Goal: Task Accomplishment & Management: Manage account settings

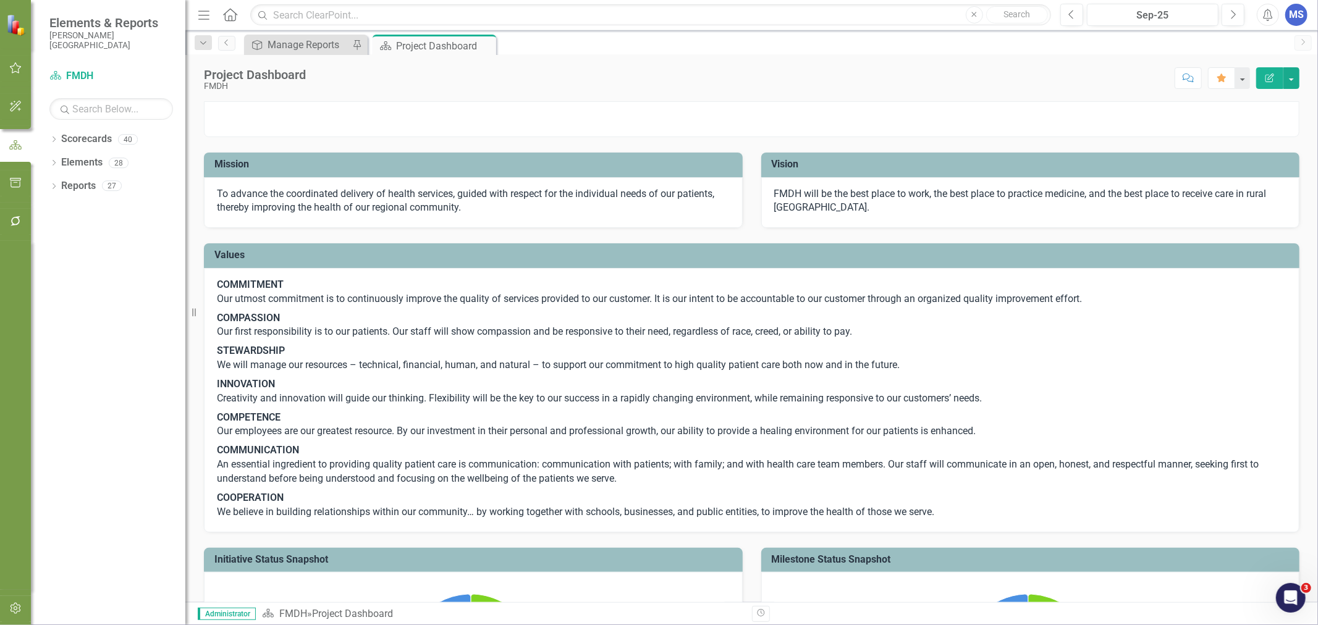
click at [52, 138] on icon "Dropdown" at bounding box center [53, 140] width 9 height 7
click at [59, 164] on icon "Dropdown" at bounding box center [60, 162] width 9 height 7
click at [74, 231] on icon "Dropdown" at bounding box center [72, 232] width 9 height 7
click at [112, 258] on link "Quality" at bounding box center [139, 257] width 93 height 14
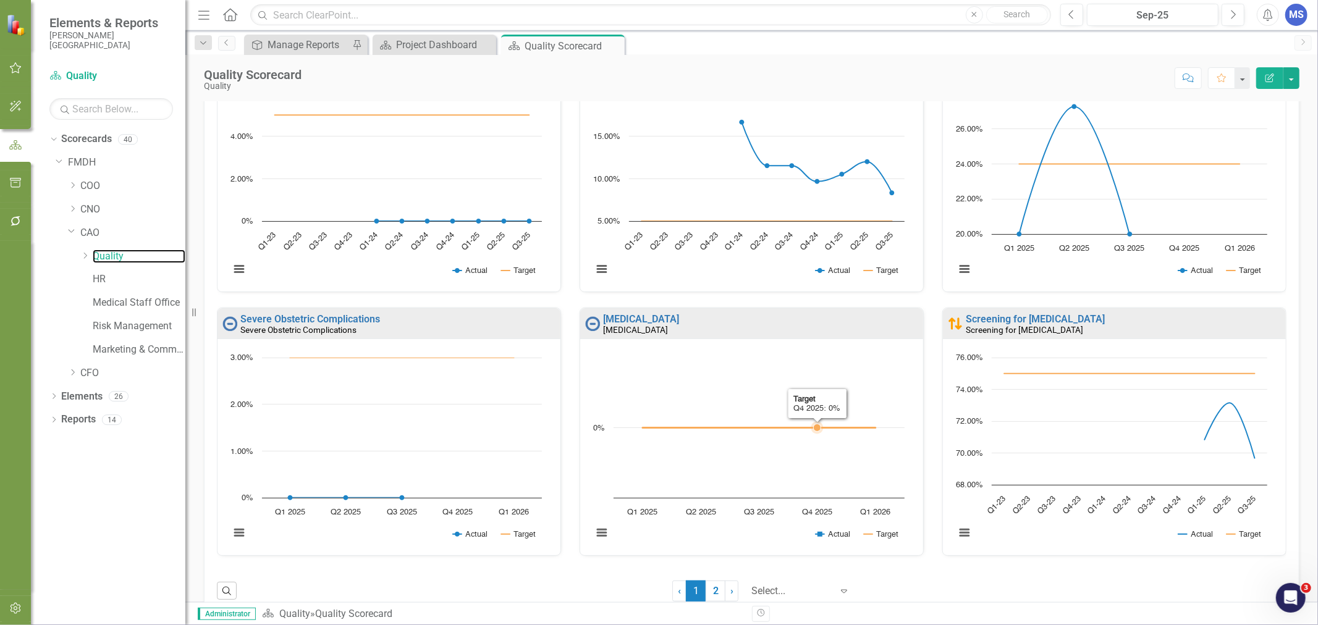
scroll to position [686, 0]
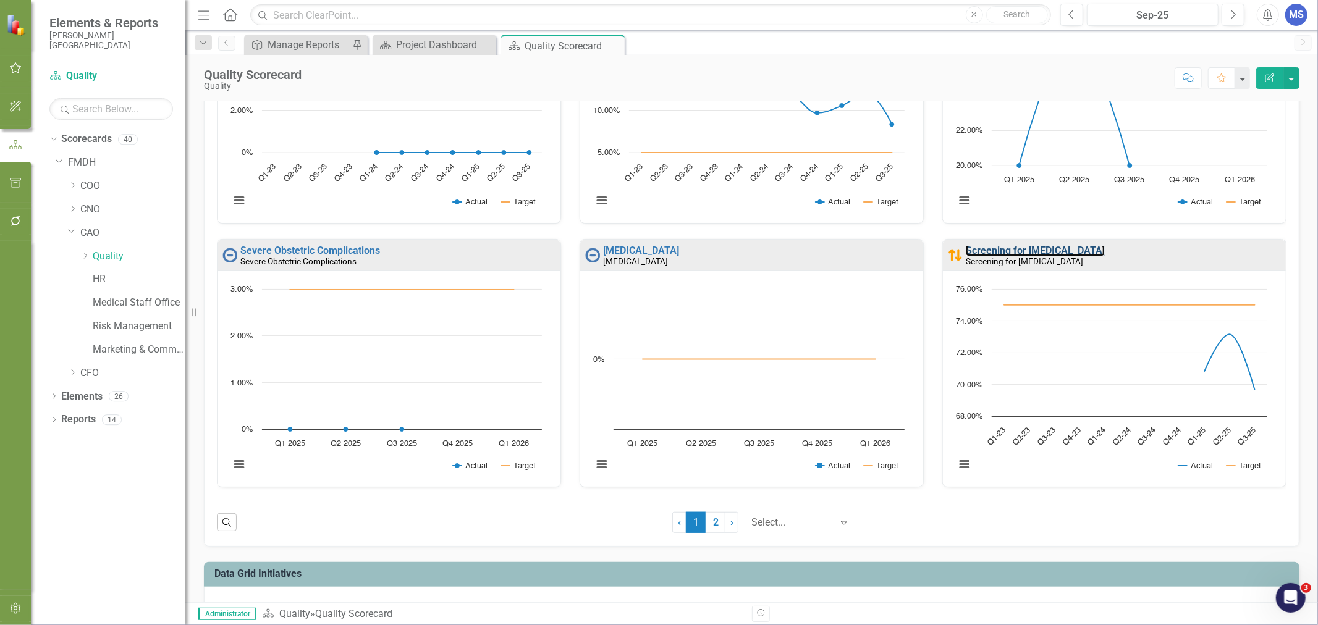
click at [1018, 254] on link "Screening for [MEDICAL_DATA]" at bounding box center [1034, 251] width 139 height 12
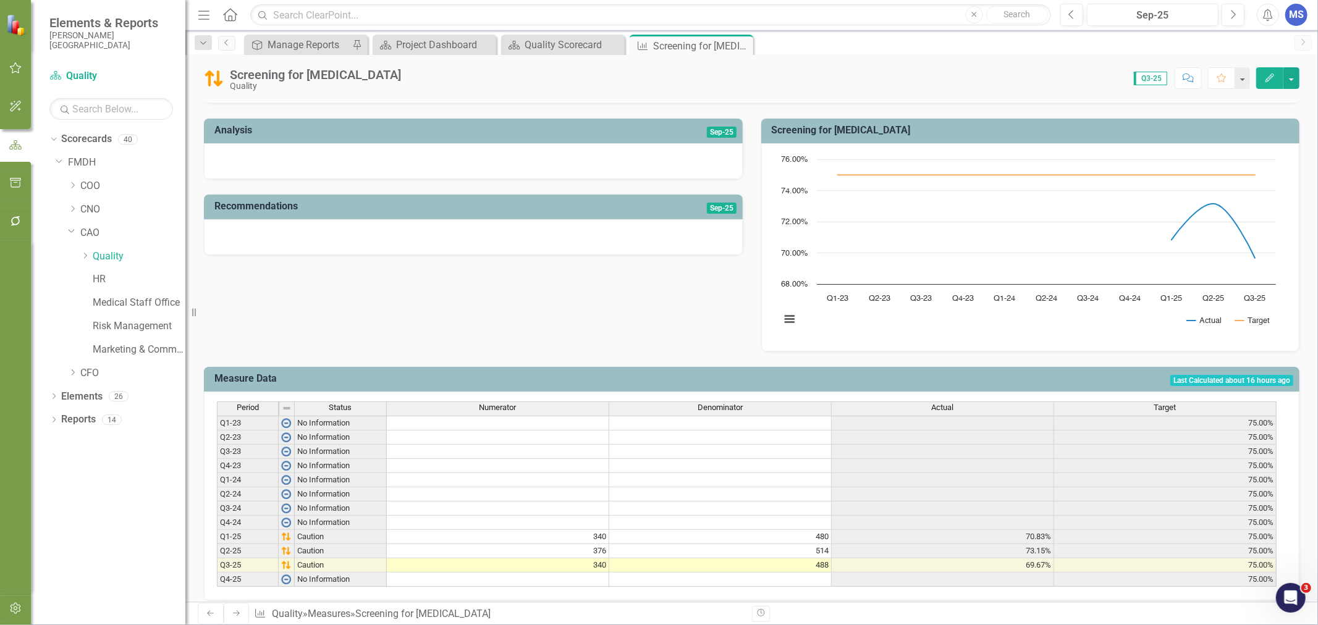
scroll to position [255, 0]
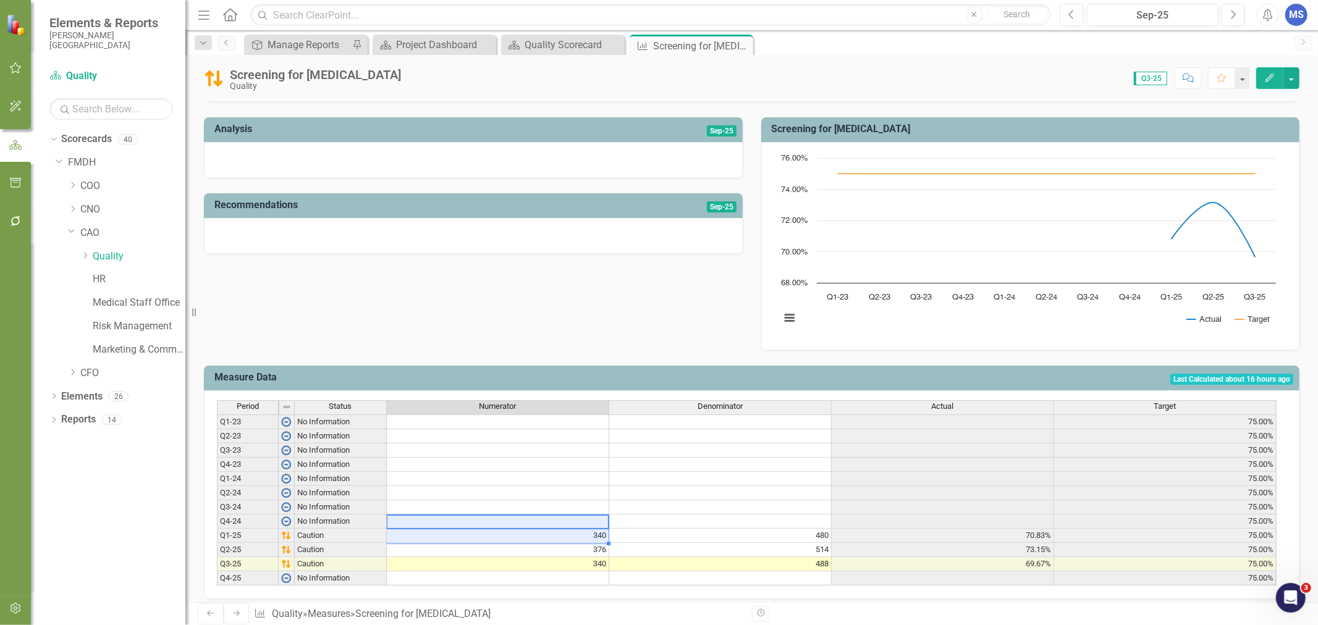
click at [538, 486] on td at bounding box center [498, 493] width 222 height 14
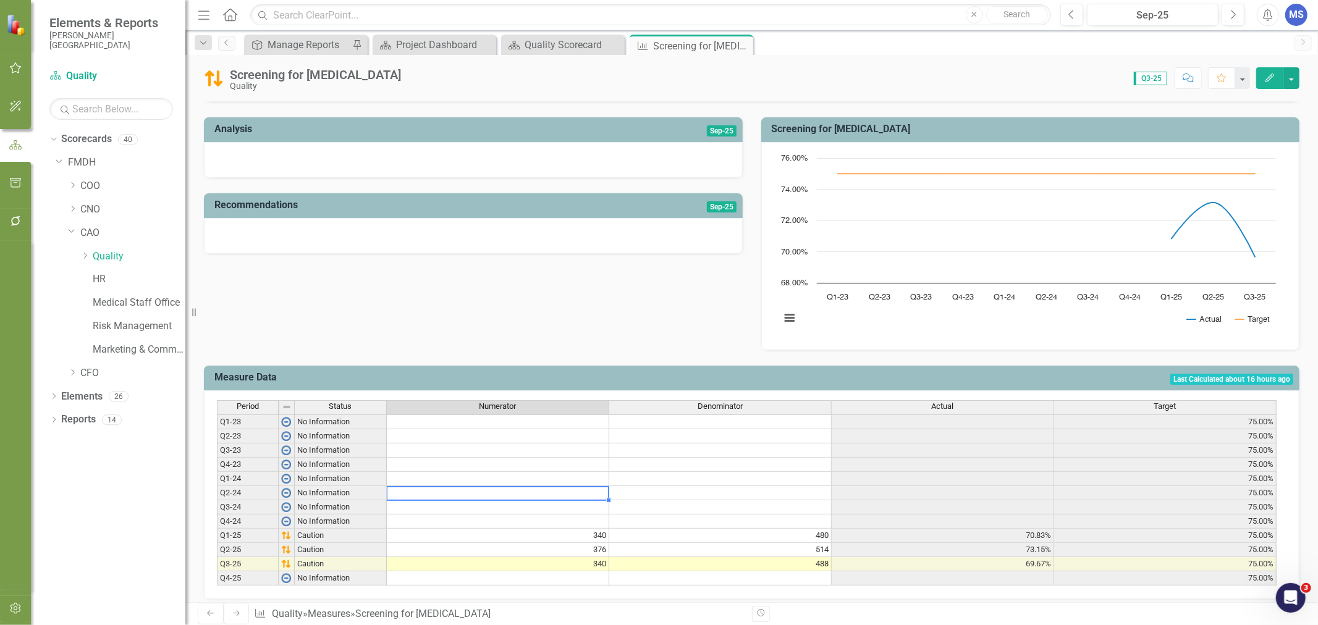
click at [534, 472] on td at bounding box center [498, 479] width 222 height 14
click at [0, 0] on icon "Close" at bounding box center [0, 0] width 0 height 0
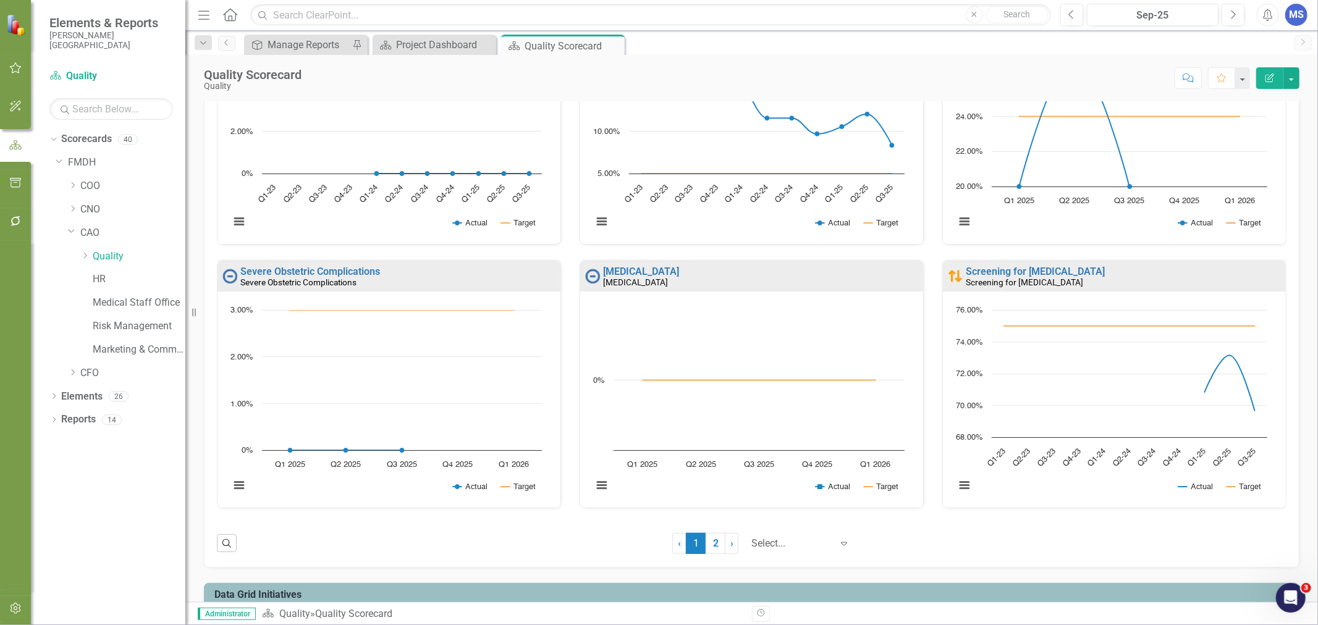
scroll to position [720, 0]
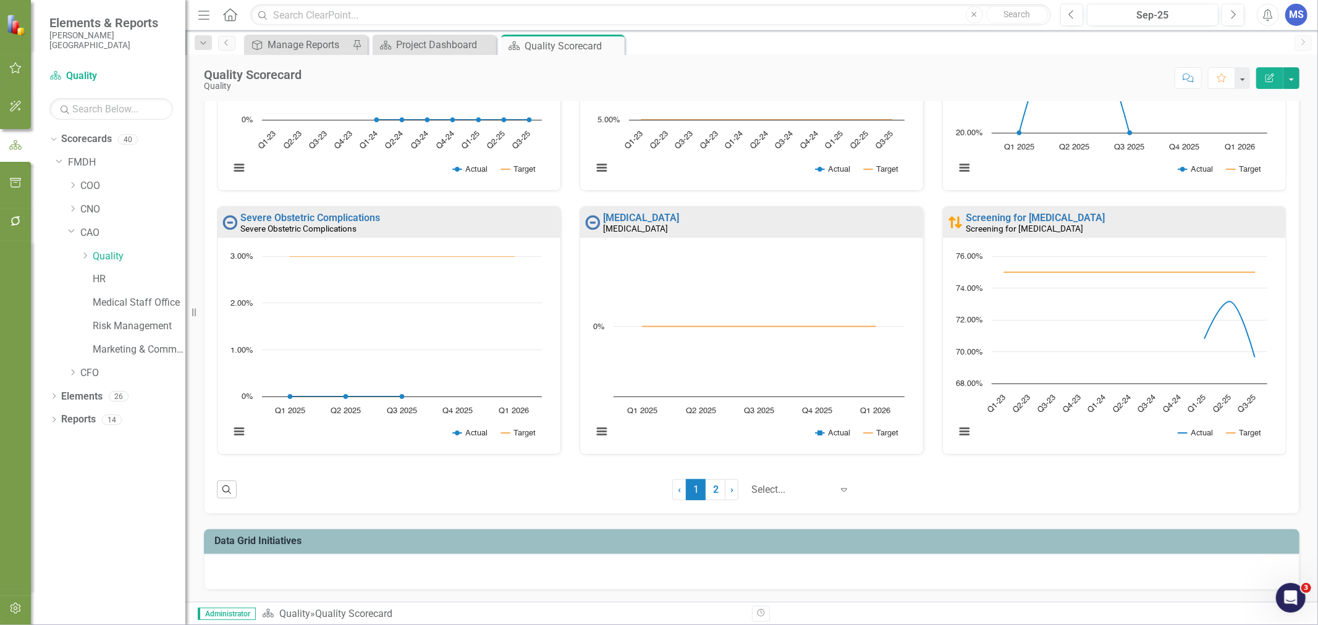
click at [707, 489] on link "2" at bounding box center [715, 489] width 20 height 21
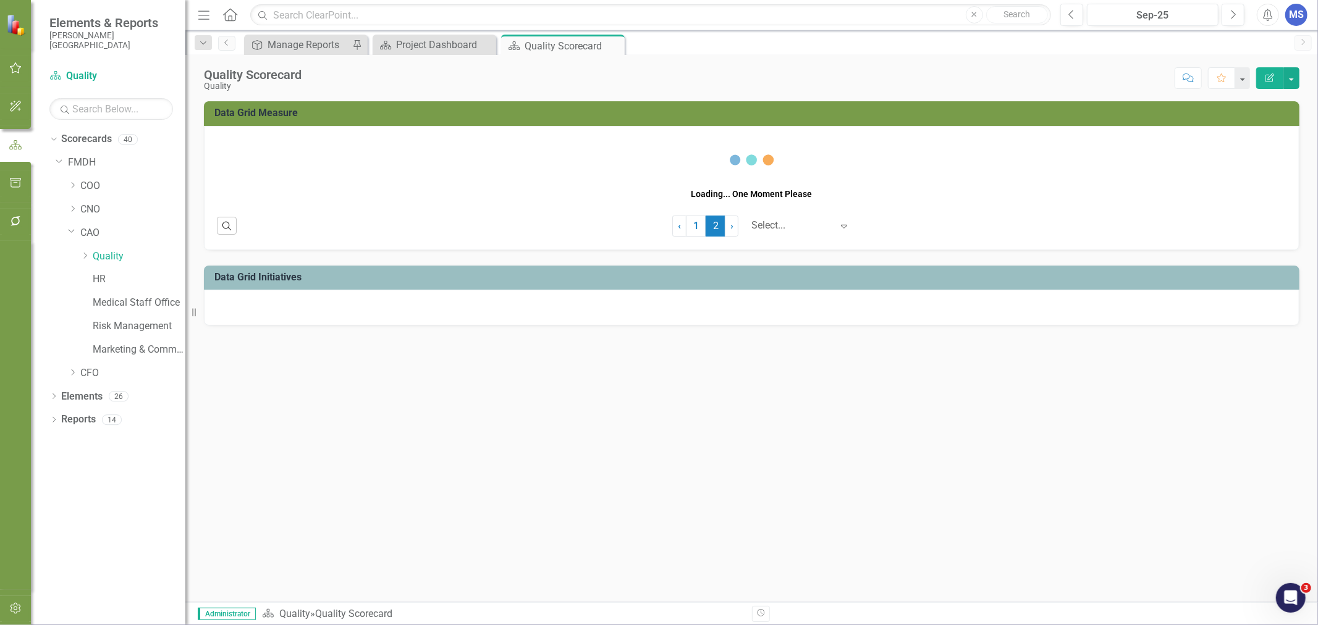
scroll to position [0, 0]
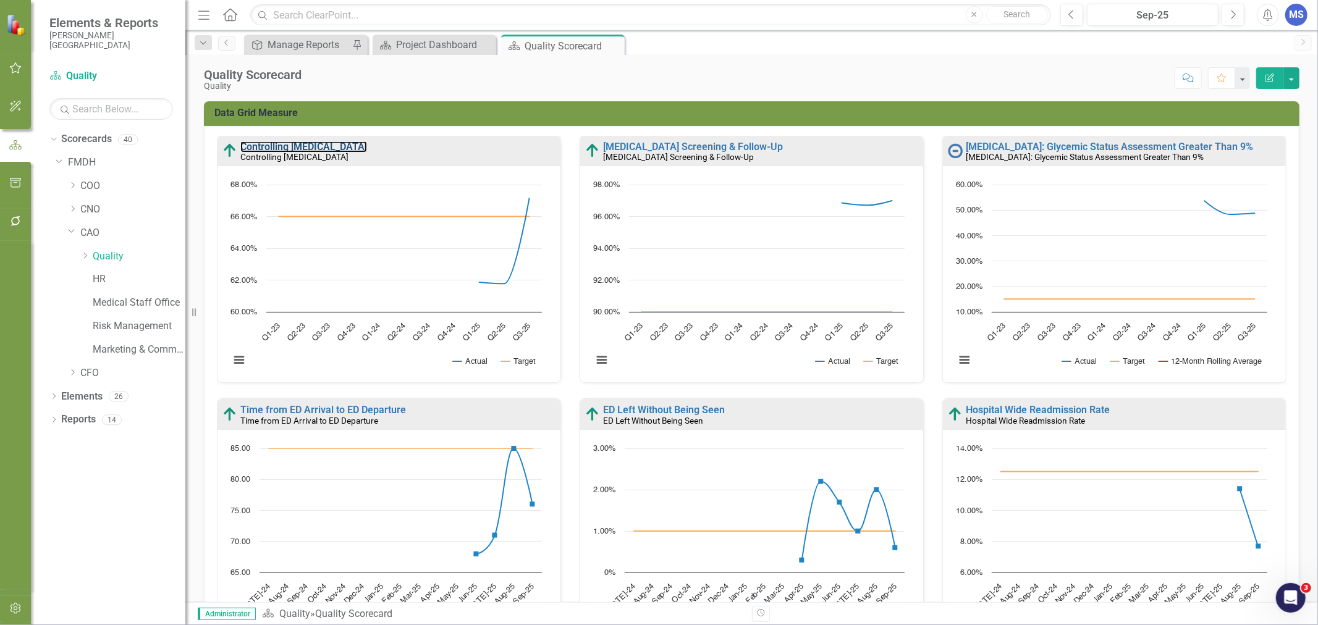
click at [282, 146] on link "Controlling [MEDICAL_DATA]" at bounding box center [303, 147] width 127 height 12
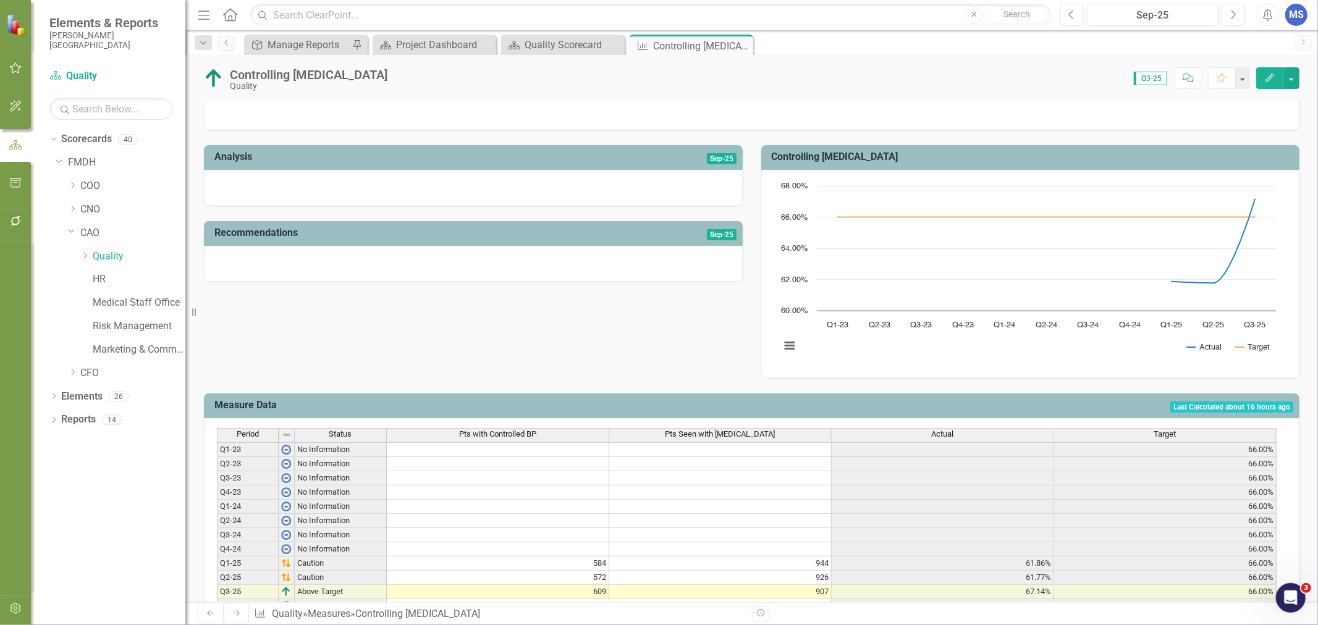
scroll to position [255, 0]
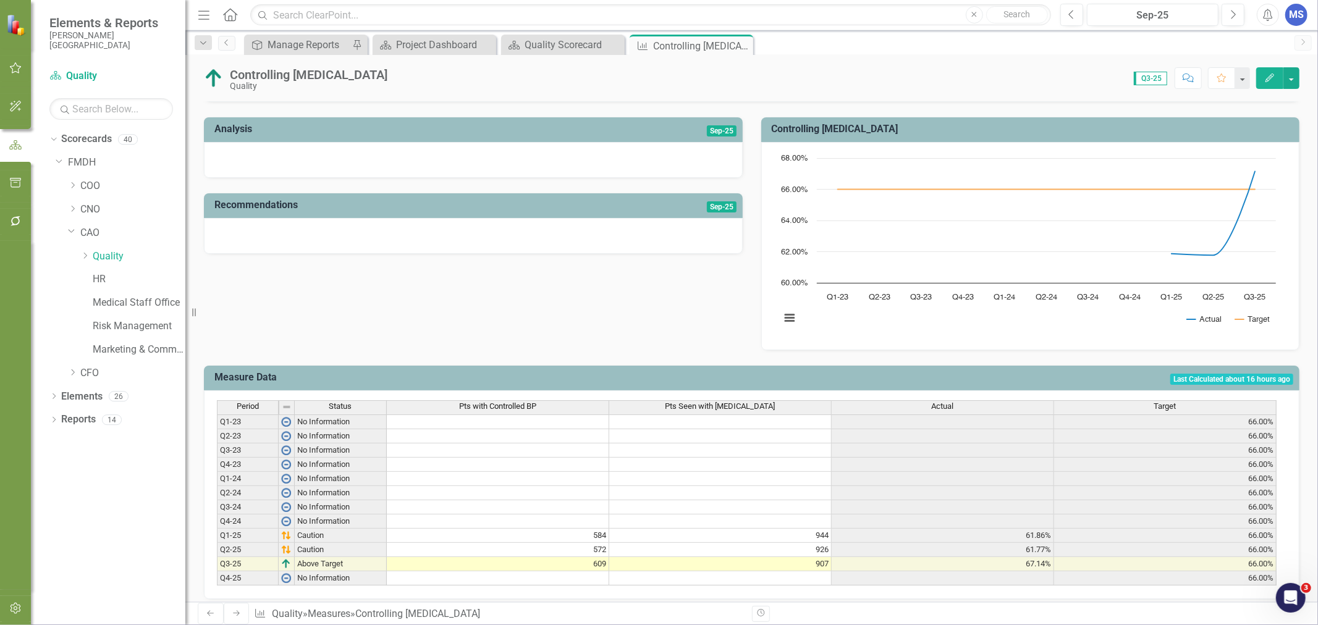
click at [439, 472] on td at bounding box center [498, 479] width 222 height 14
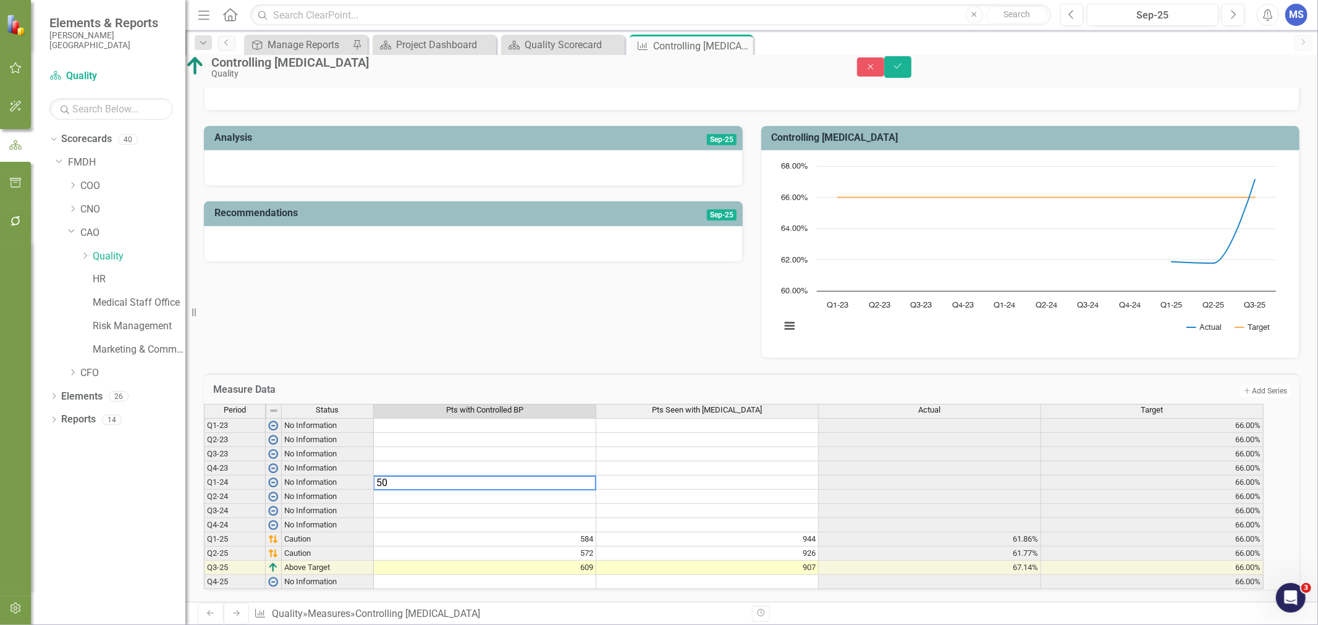
type textarea "507"
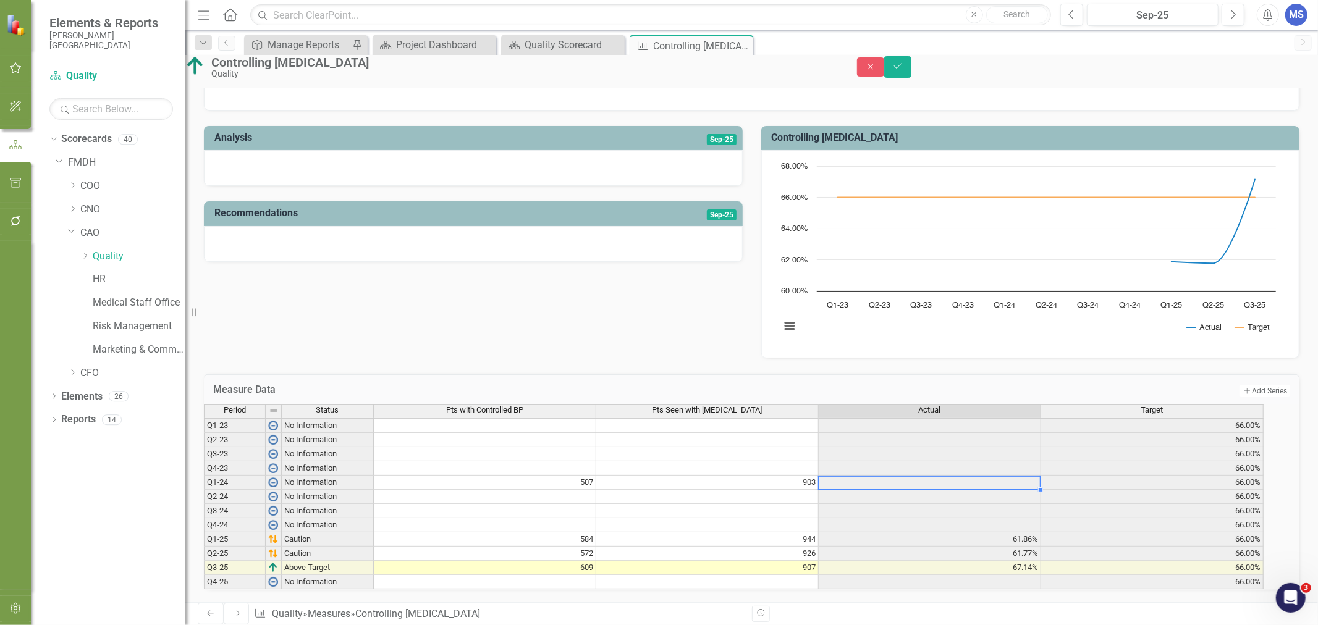
type textarea "903"
click at [903, 70] on icon "Save" at bounding box center [897, 66] width 11 height 9
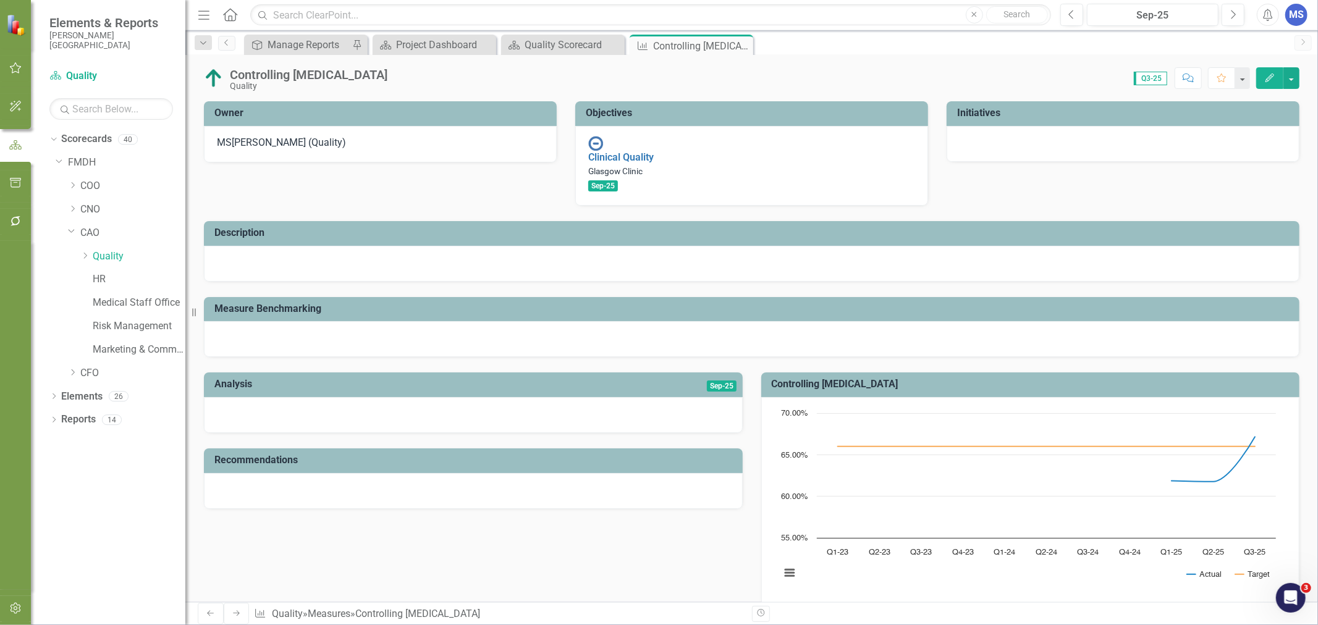
click at [1274, 81] on icon "Edit" at bounding box center [1269, 78] width 11 height 9
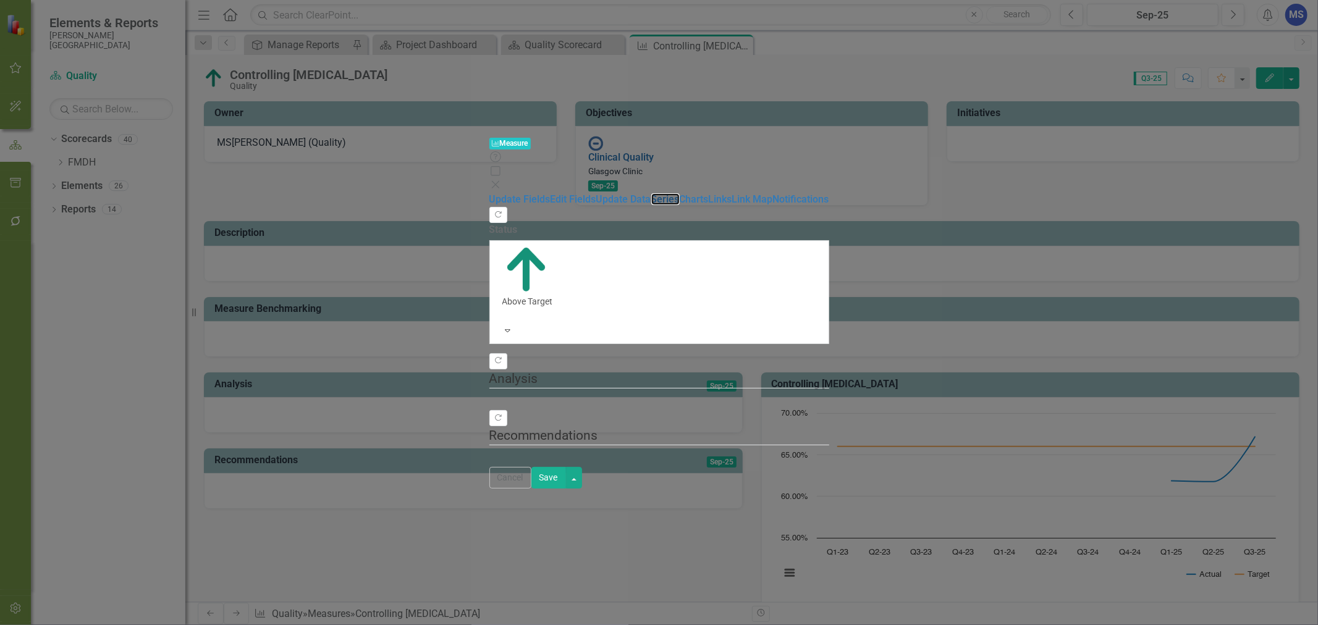
click at [651, 193] on link "Series" at bounding box center [665, 199] width 28 height 12
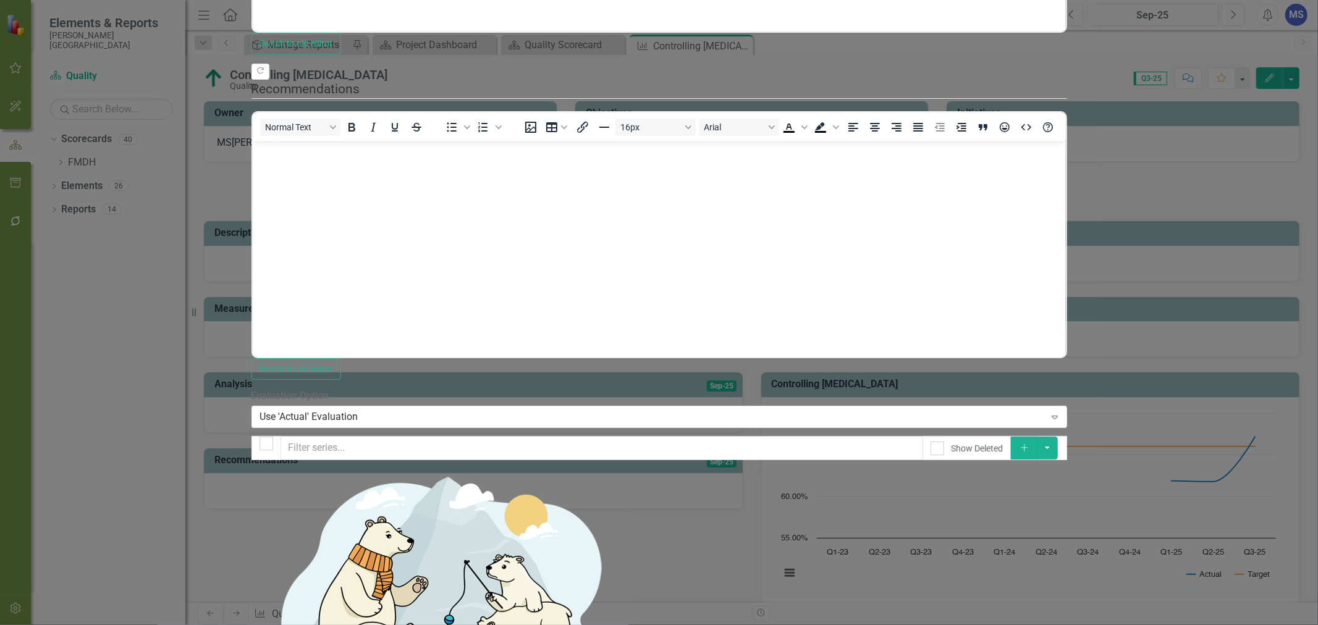
scroll to position [0, 0]
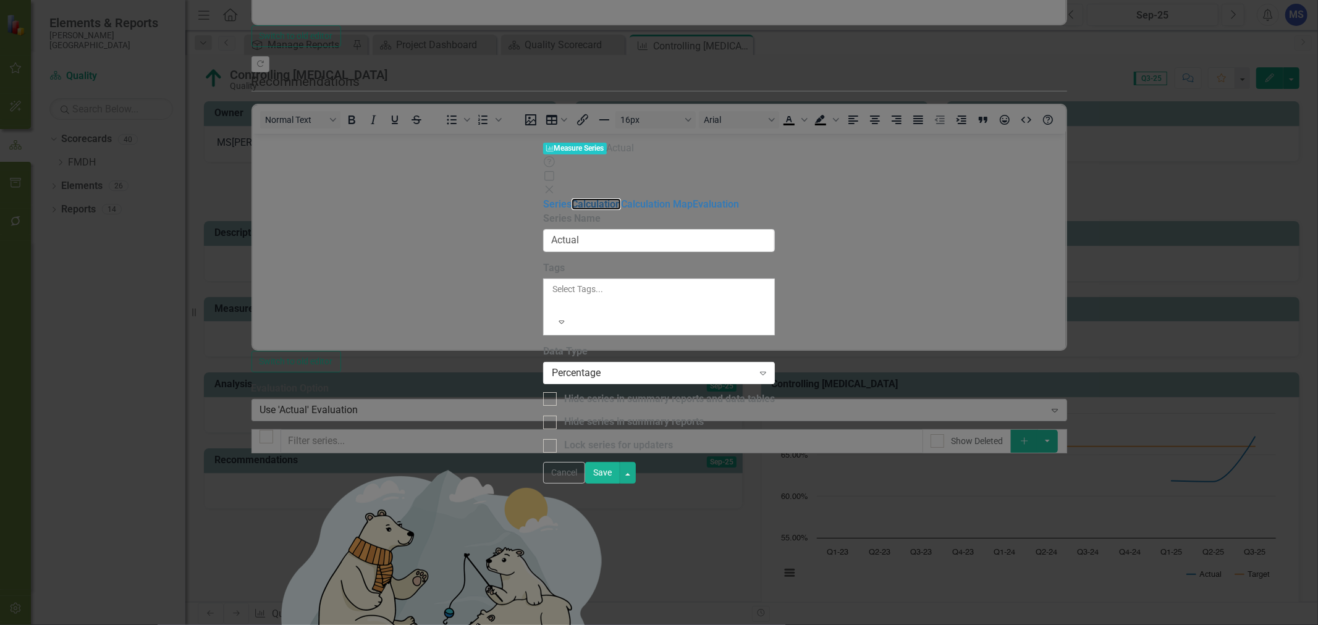
click at [571, 198] on link "Calculation" at bounding box center [595, 204] width 49 height 12
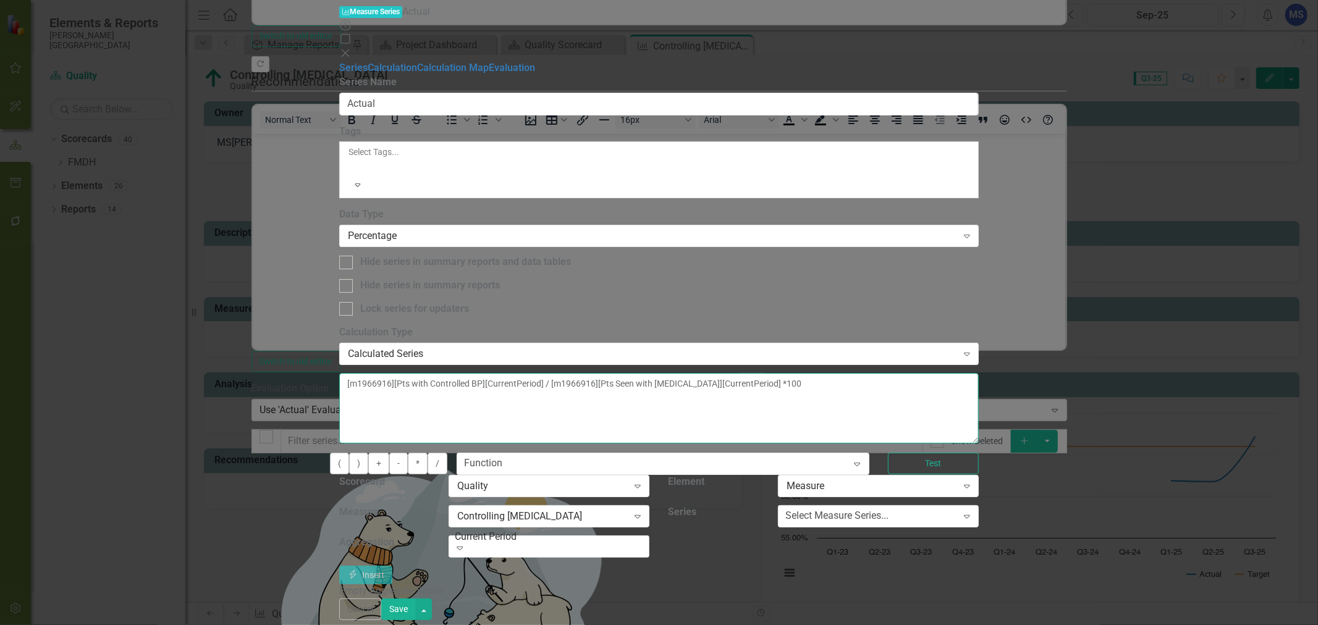
drag, startPoint x: 1066, startPoint y: 106, endPoint x: 463, endPoint y: 96, distance: 602.9
click at [463, 96] on div "Series Calculation Calculation Map Evaluation From this page, you can edit the …" at bounding box center [658, 329] width 639 height 537
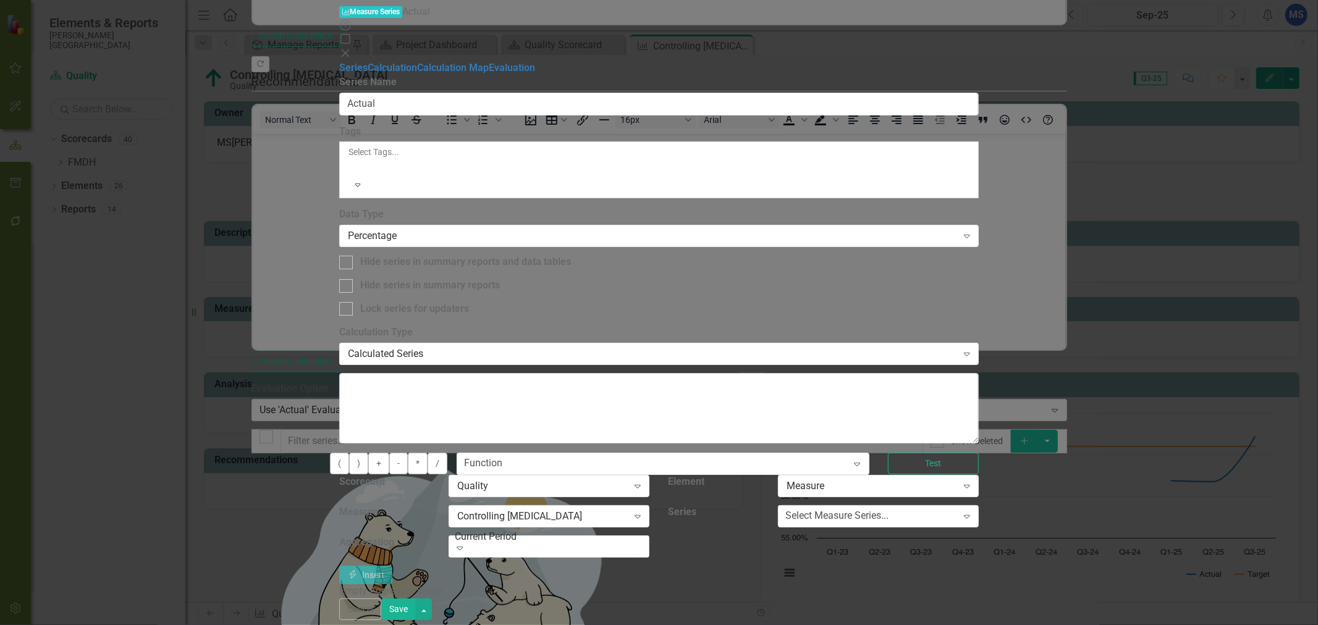
click at [988, 505] on div "Select Measure Series... Expand" at bounding box center [877, 520] width 219 height 30
click at [978, 505] on div "Select Measure Series... Expand" at bounding box center [878, 516] width 201 height 22
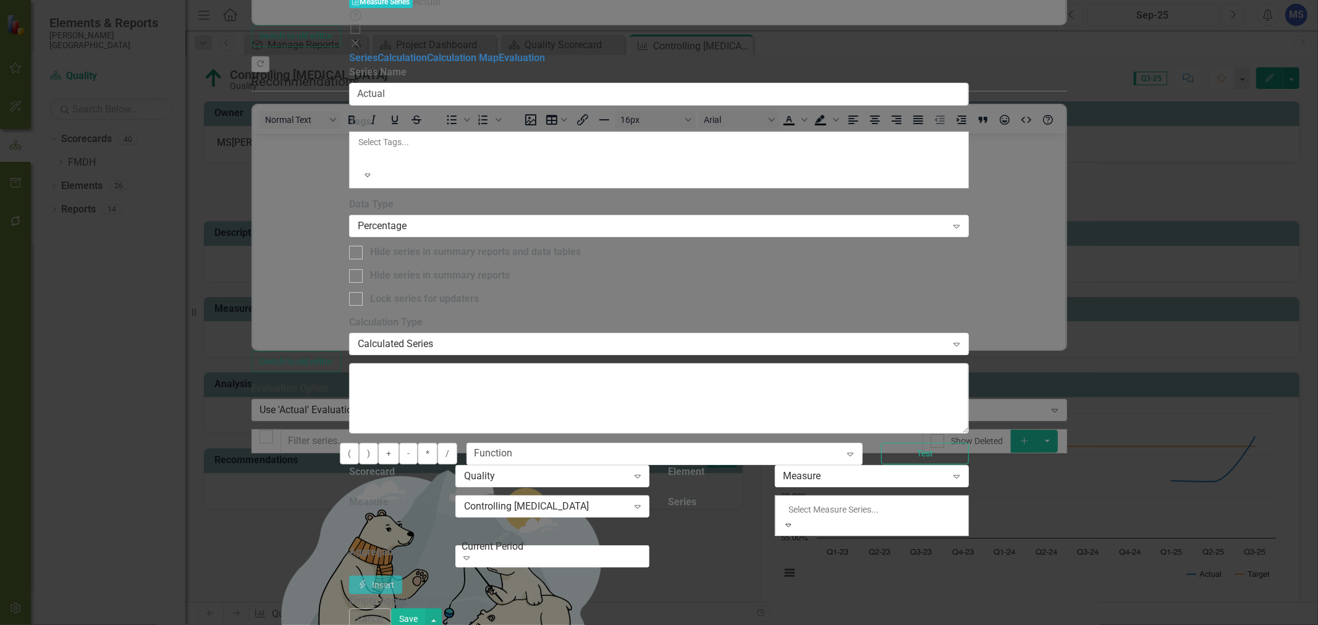
click at [1081, 624] on div "Pts with Controlled BP" at bounding box center [659, 632] width 1318 height 14
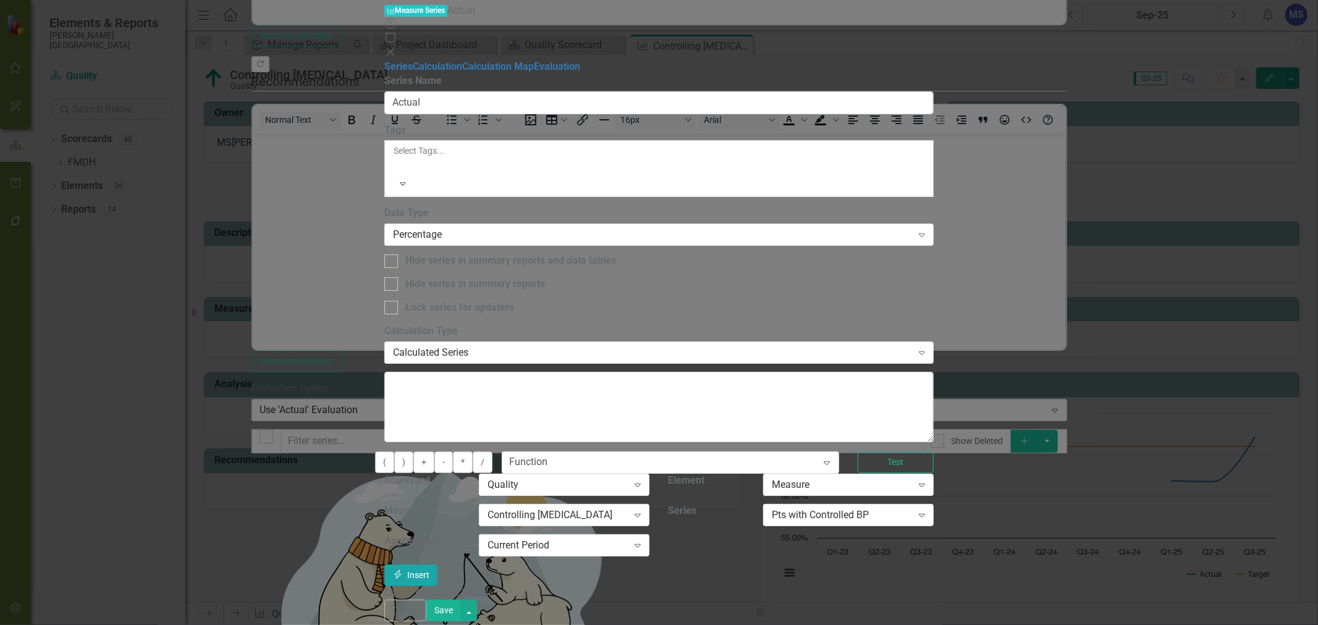
click at [401, 570] on icon "button" at bounding box center [398, 574] width 7 height 9
click at [492, 452] on button "/" at bounding box center [483, 463] width 20 height 22
click at [912, 508] on div "Pts with Controlled BP" at bounding box center [841, 515] width 140 height 14
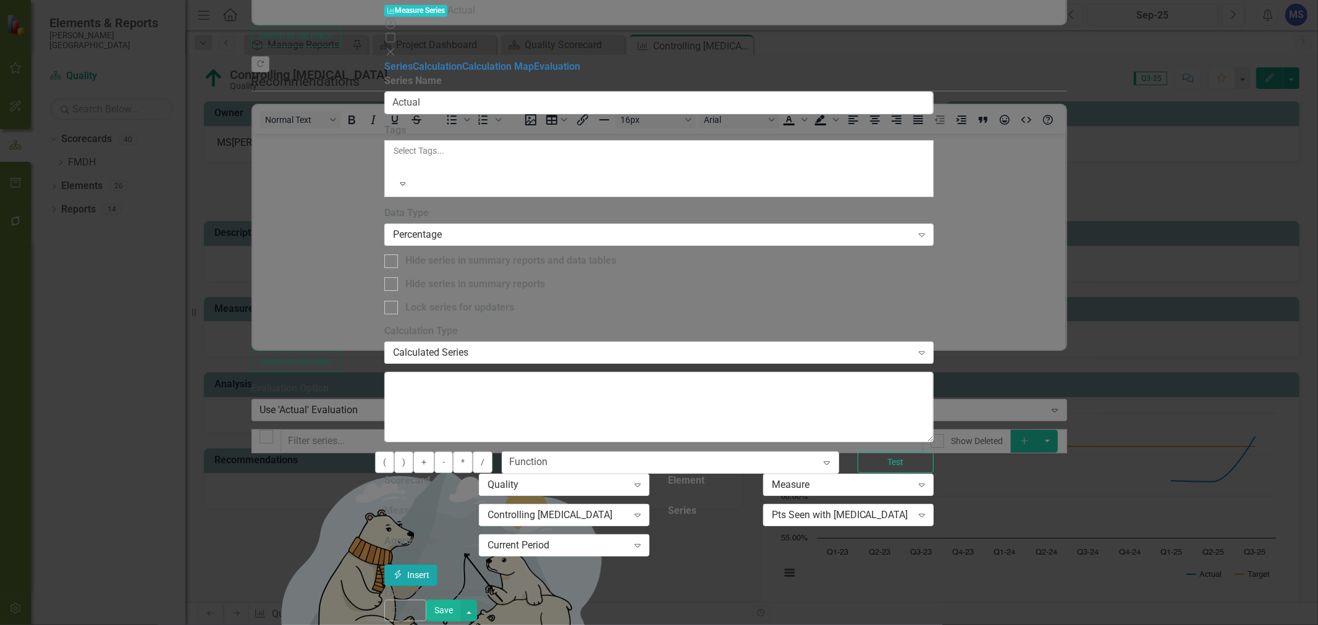
click at [437, 565] on button "Insert Insert" at bounding box center [410, 576] width 53 height 22
click at [473, 452] on button "*" at bounding box center [463, 463] width 20 height 22
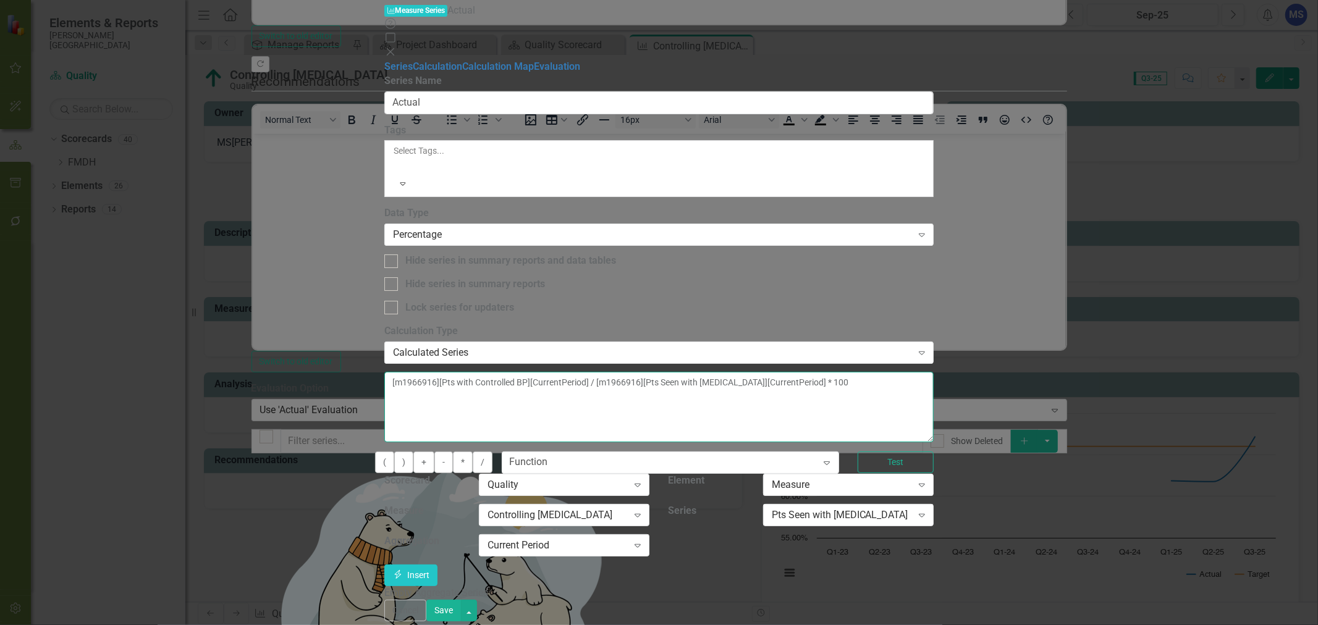
type textarea "[m1966916][Pts with Controlled BP][CurrentPeriod] / [m1966916][Pts Seen with Hy…"
click at [461, 615] on button "Save" at bounding box center [443, 611] width 35 height 22
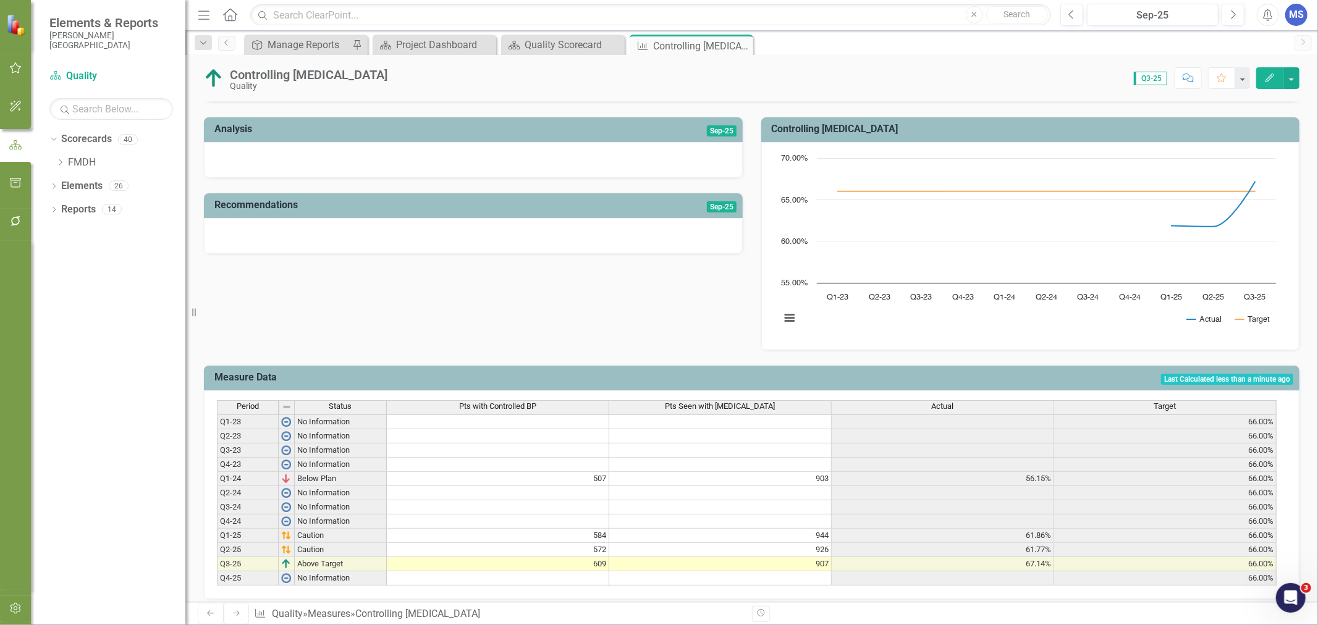
click at [595, 486] on td at bounding box center [498, 493] width 222 height 14
click at [476, 486] on td at bounding box center [498, 493] width 222 height 14
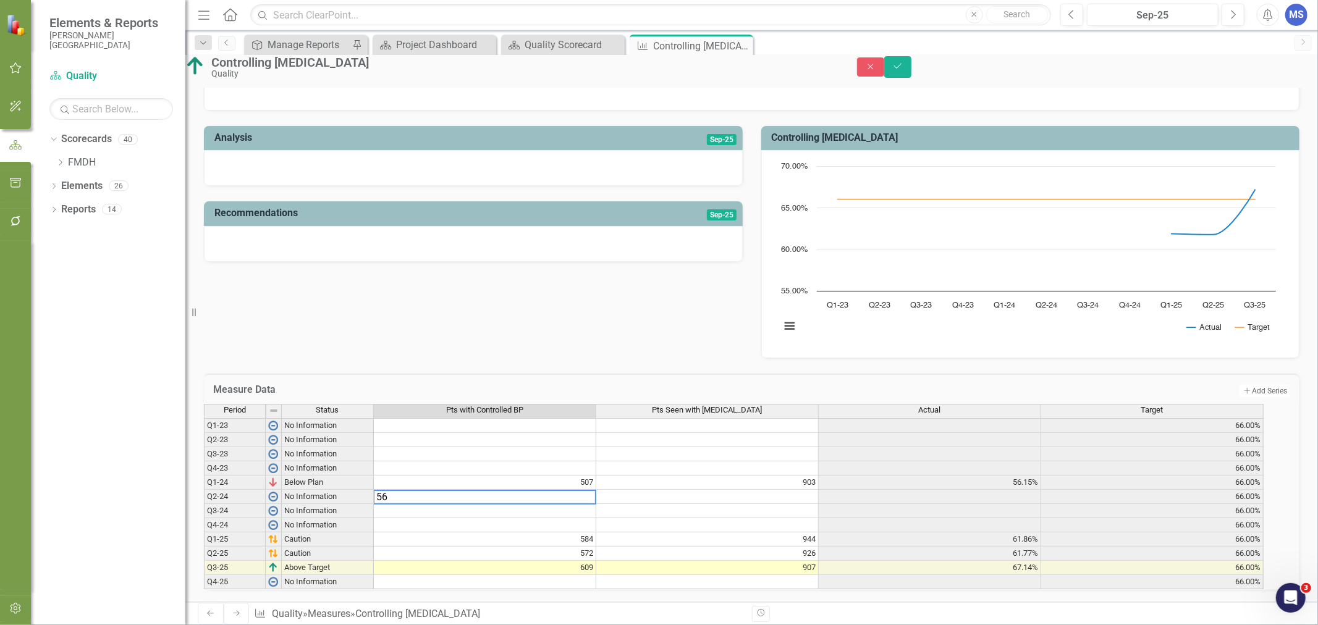
type textarea "564"
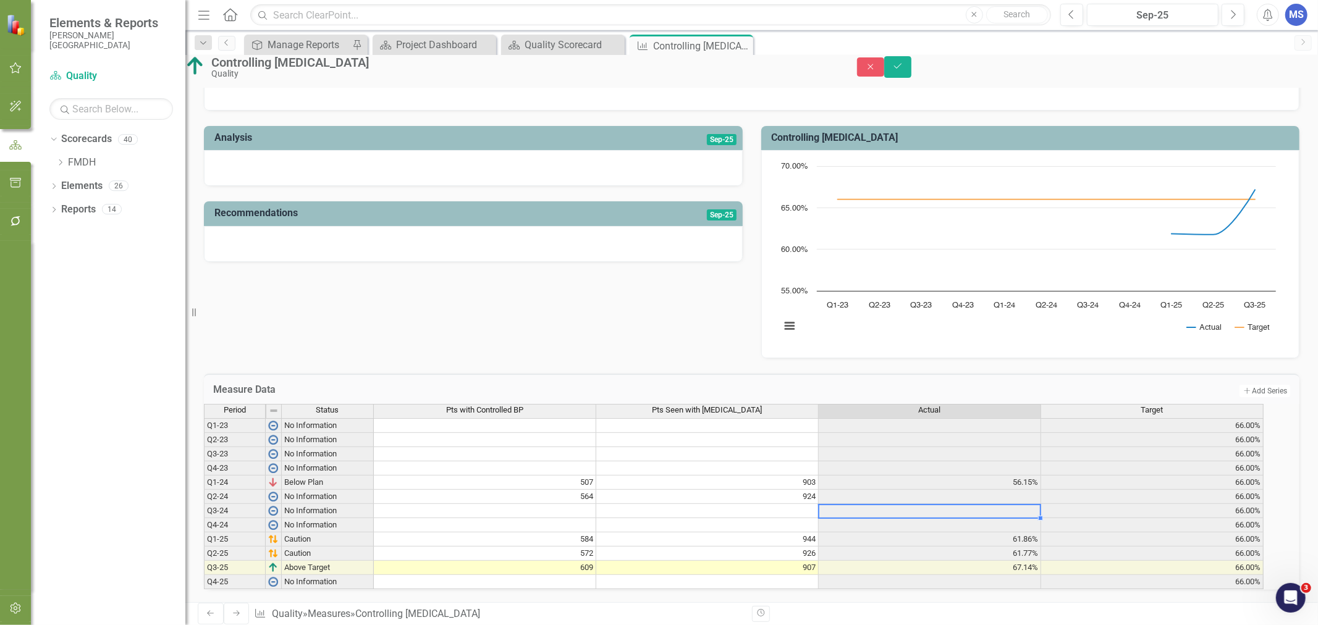
click at [555, 504] on td at bounding box center [485, 511] width 222 height 14
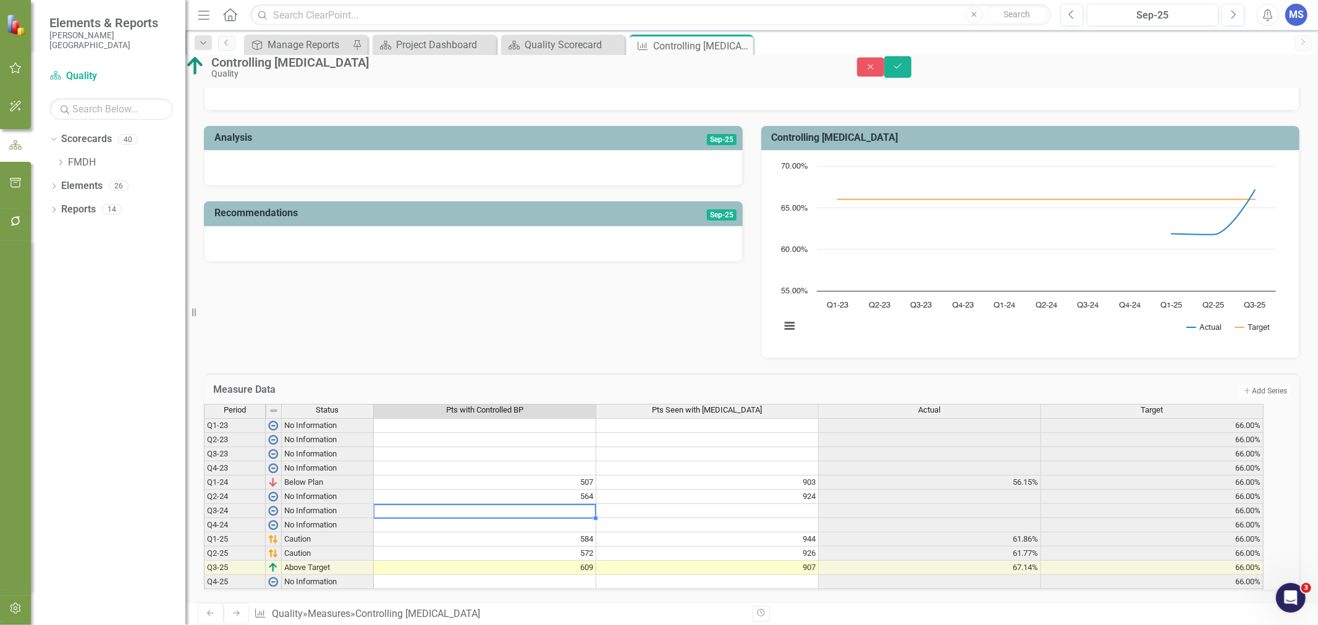
click at [575, 504] on td at bounding box center [485, 511] width 222 height 14
type textarea "571"
click at [518, 518] on td at bounding box center [485, 525] width 222 height 14
click at [550, 518] on td at bounding box center [485, 525] width 222 height 14
type textarea "544"
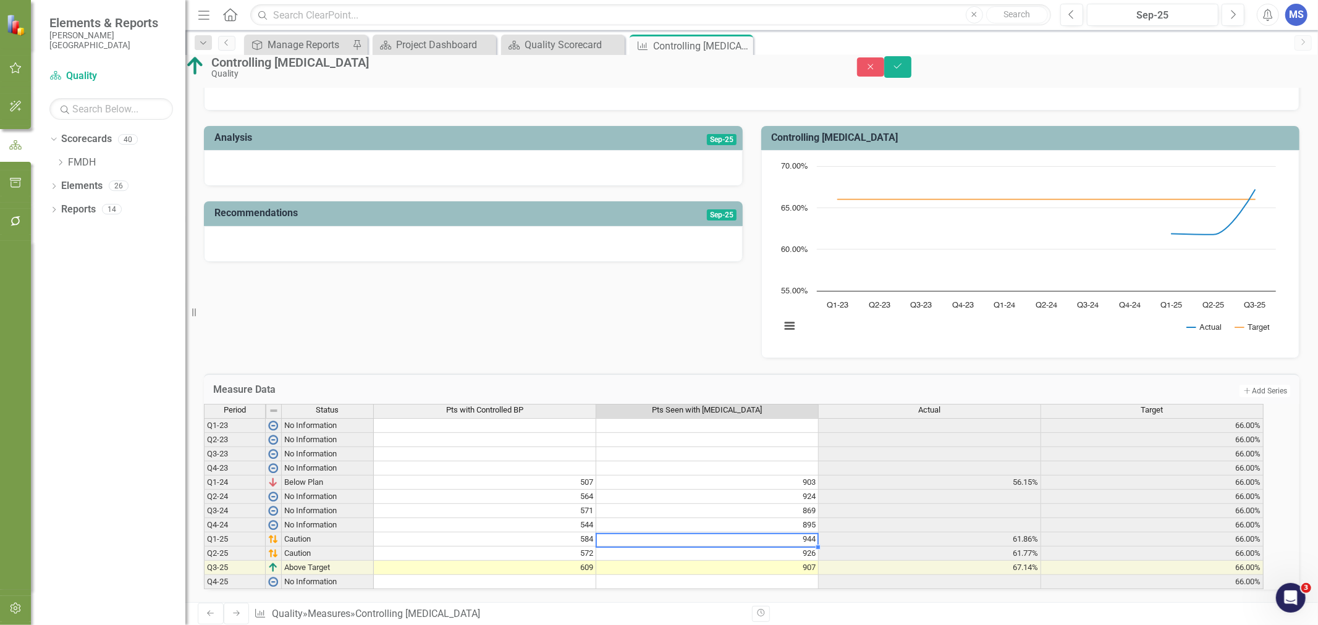
type textarea "944"
click at [903, 68] on icon "Save" at bounding box center [897, 66] width 11 height 9
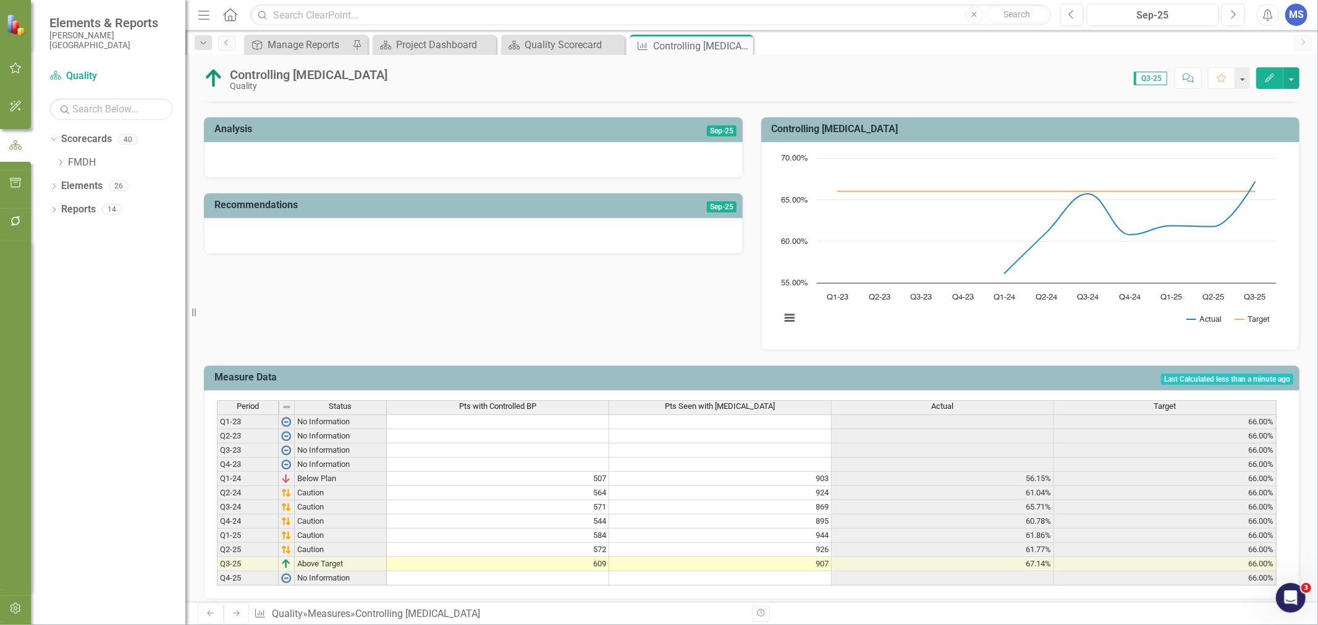
click at [217, 405] on div "Period Status Pts with Controlled BP Pts Seen with Hypertension Actual Target Q…" at bounding box center [217, 492] width 0 height 185
click at [607, 429] on td at bounding box center [498, 436] width 222 height 14
click at [592, 444] on td at bounding box center [498, 451] width 222 height 14
click at [593, 458] on td at bounding box center [498, 465] width 222 height 14
click at [0, 0] on icon "Close" at bounding box center [0, 0] width 0 height 0
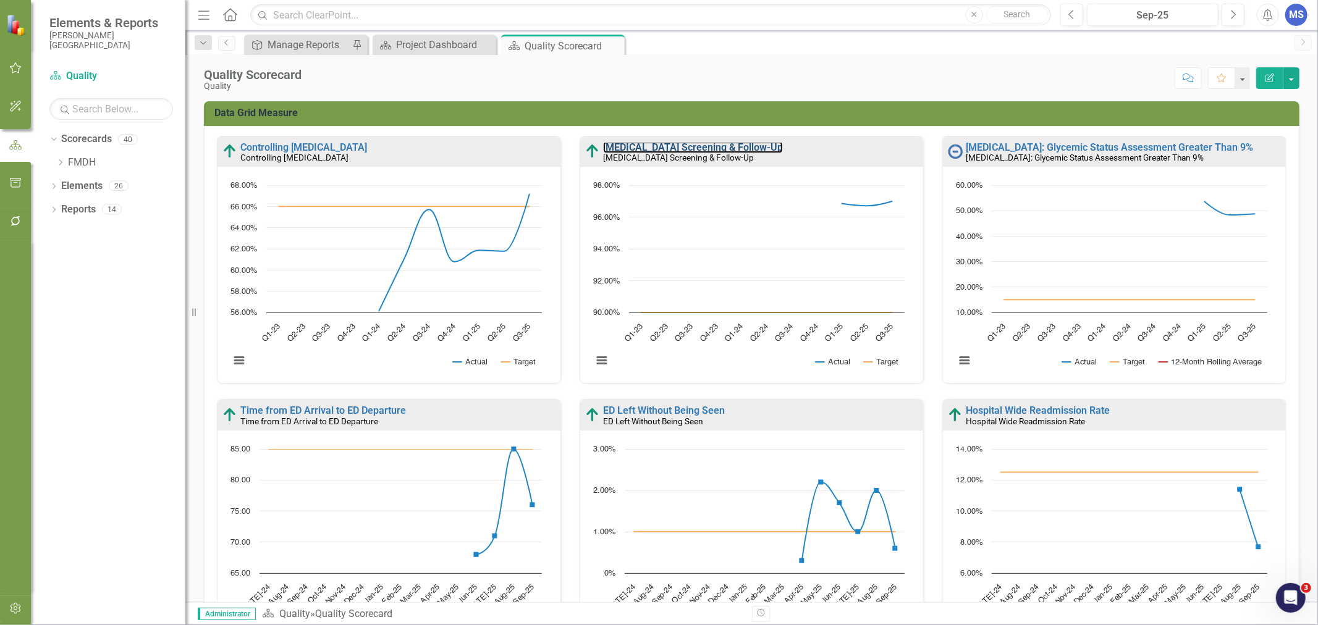
click at [723, 149] on link "[MEDICAL_DATA] Screening & Follow-Up" at bounding box center [693, 147] width 180 height 12
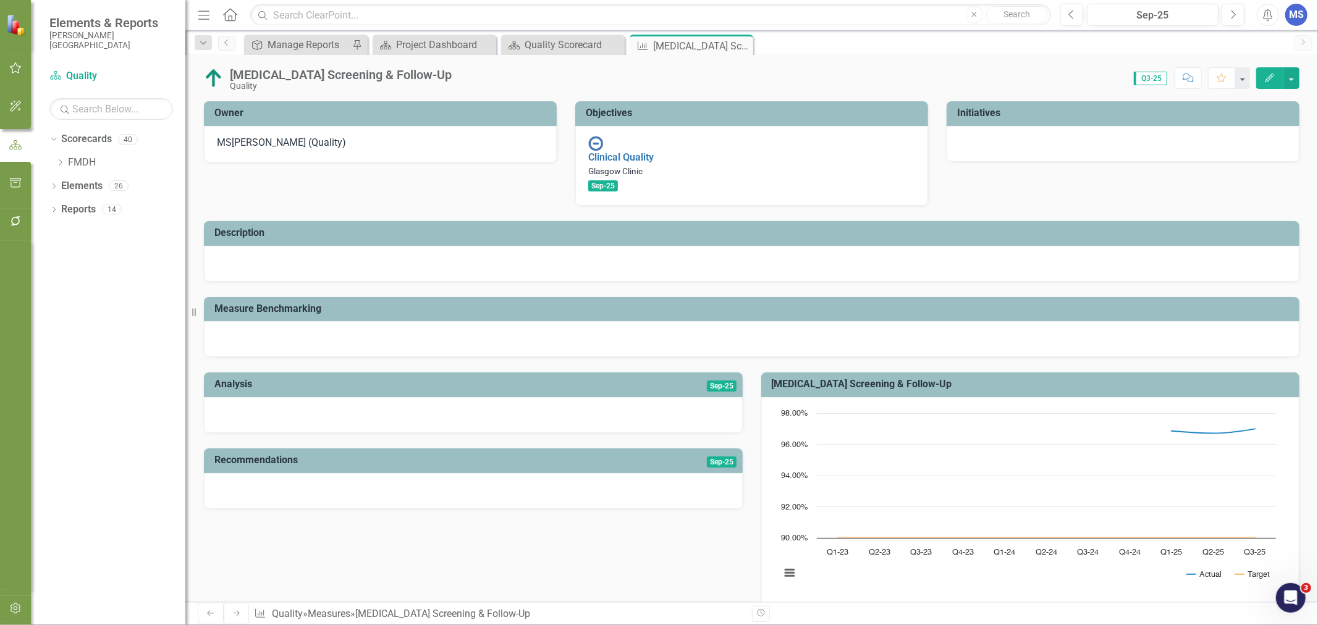
scroll to position [255, 0]
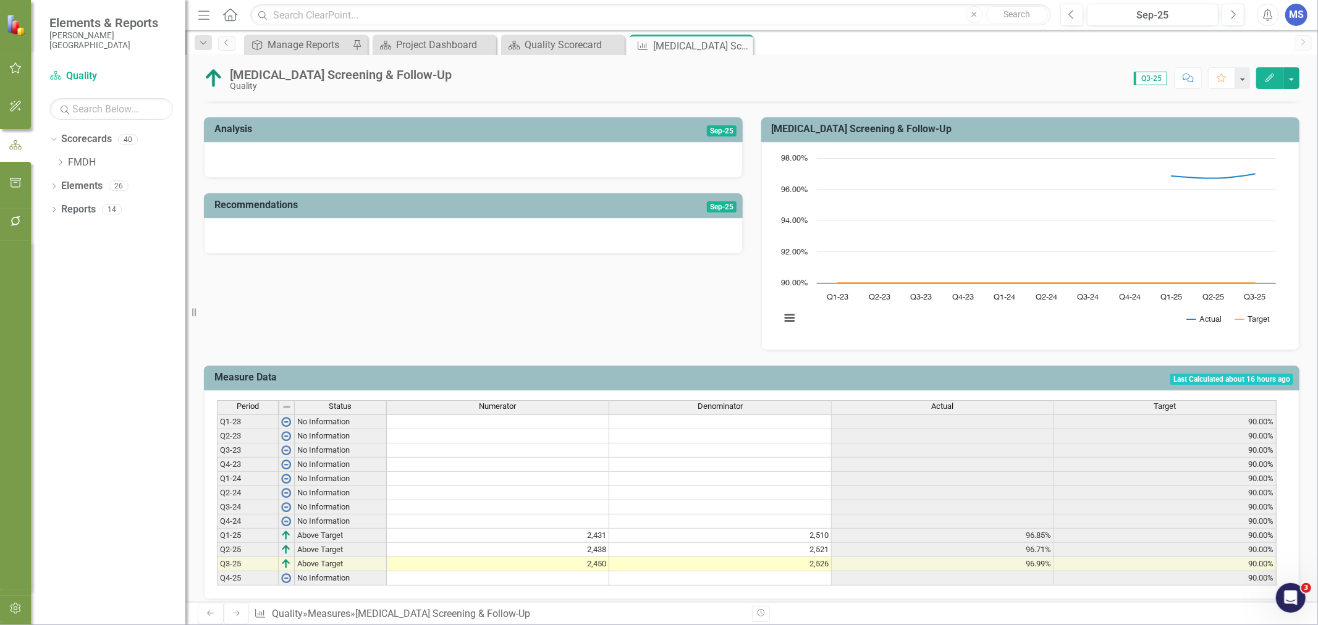
click at [515, 472] on td at bounding box center [498, 479] width 222 height 14
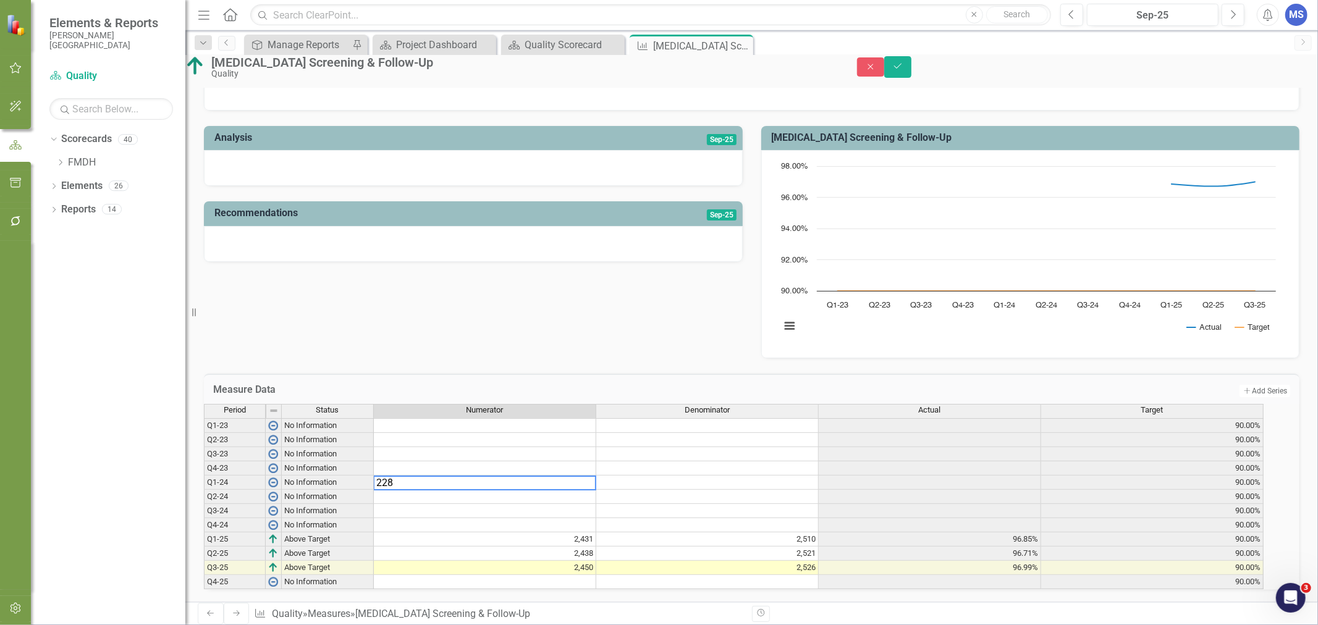
type textarea "2285"
click at [566, 490] on td at bounding box center [485, 497] width 222 height 14
type textarea "2446"
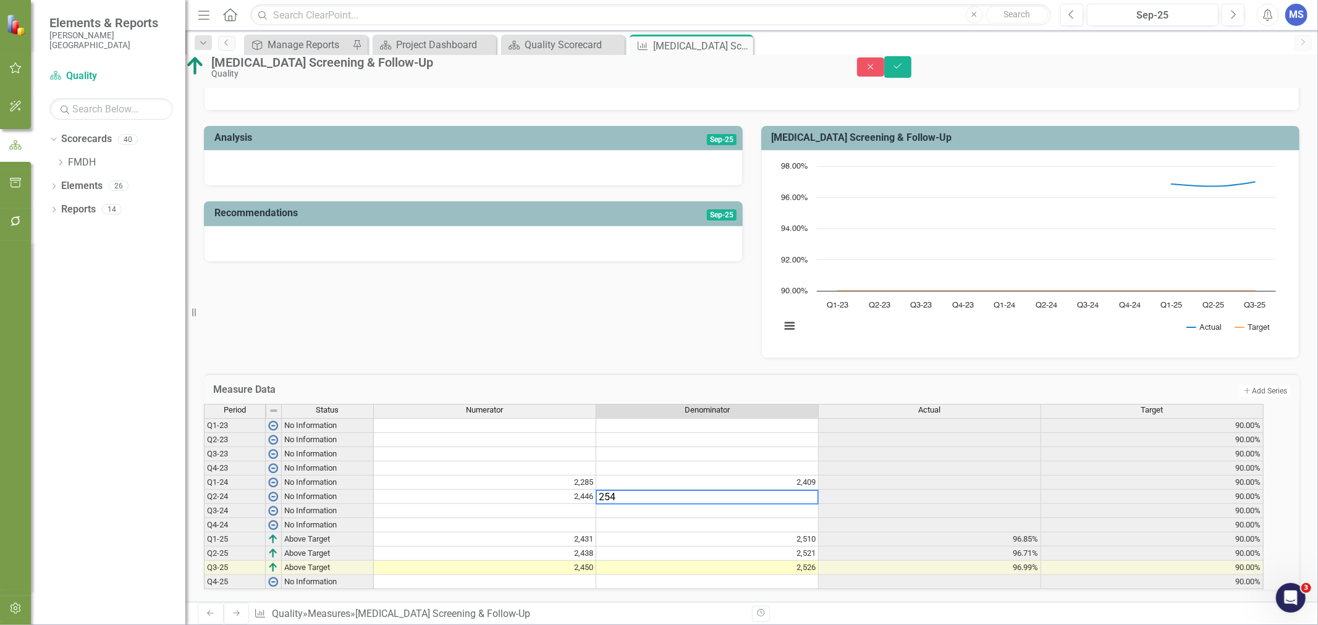
type textarea "2543"
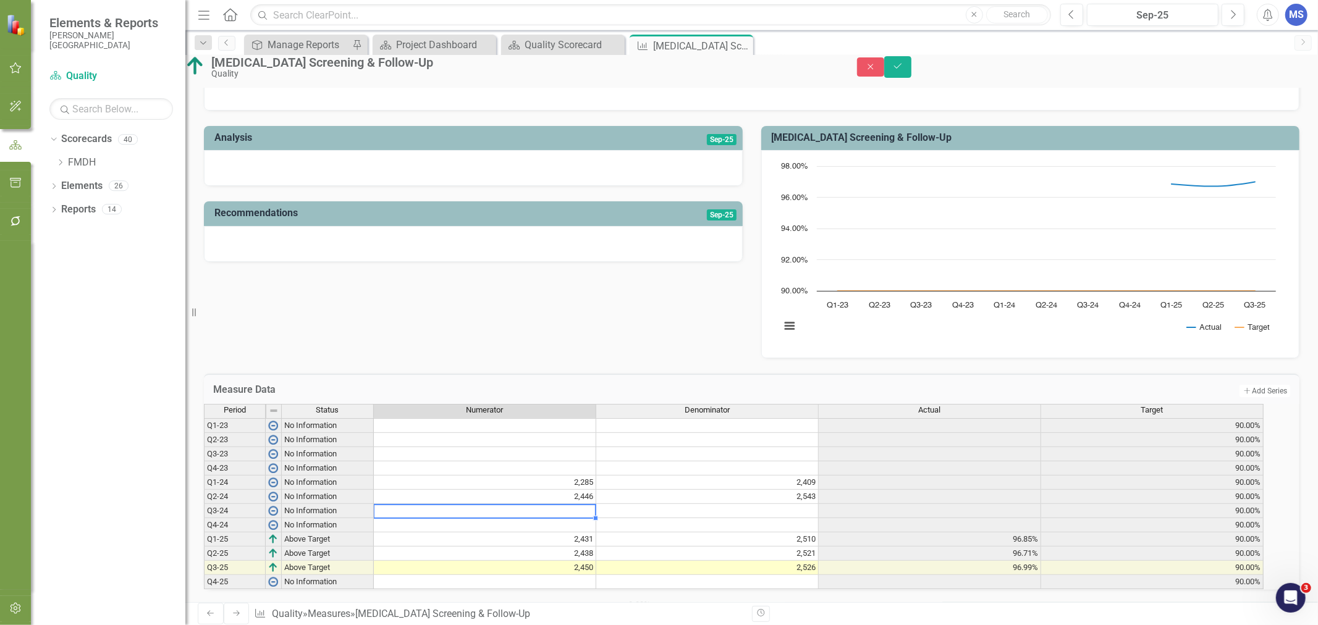
click at [548, 504] on td at bounding box center [485, 511] width 222 height 14
type textarea "2329"
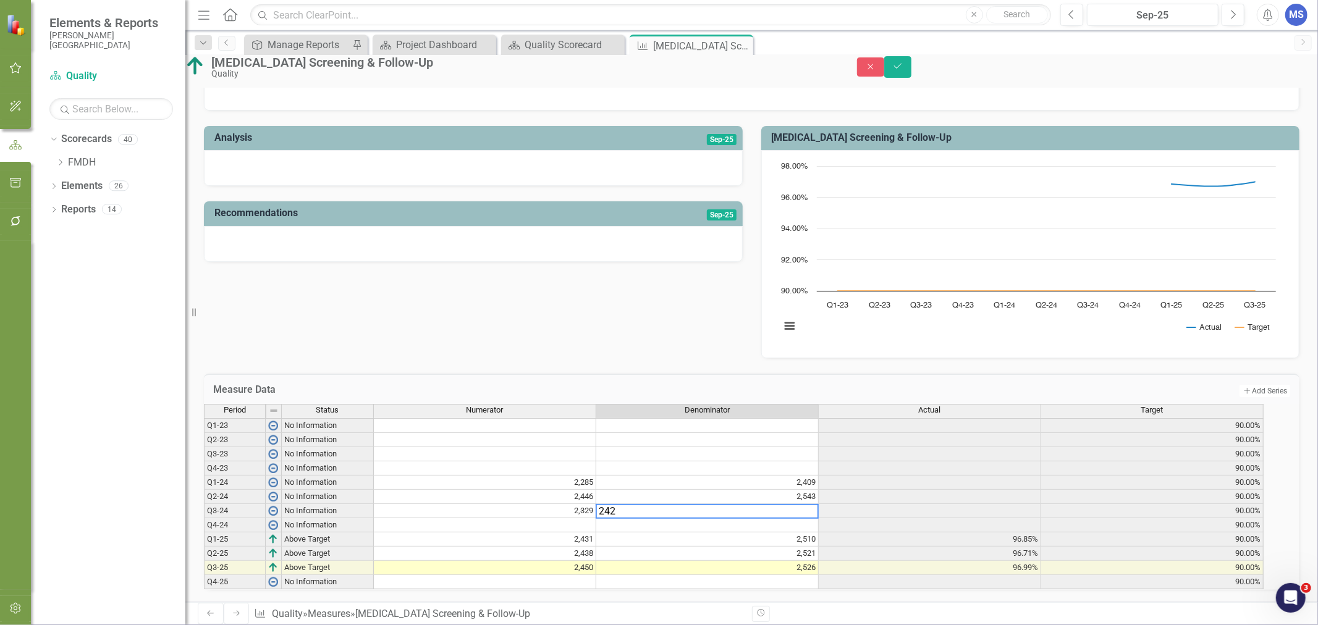
type textarea "2425"
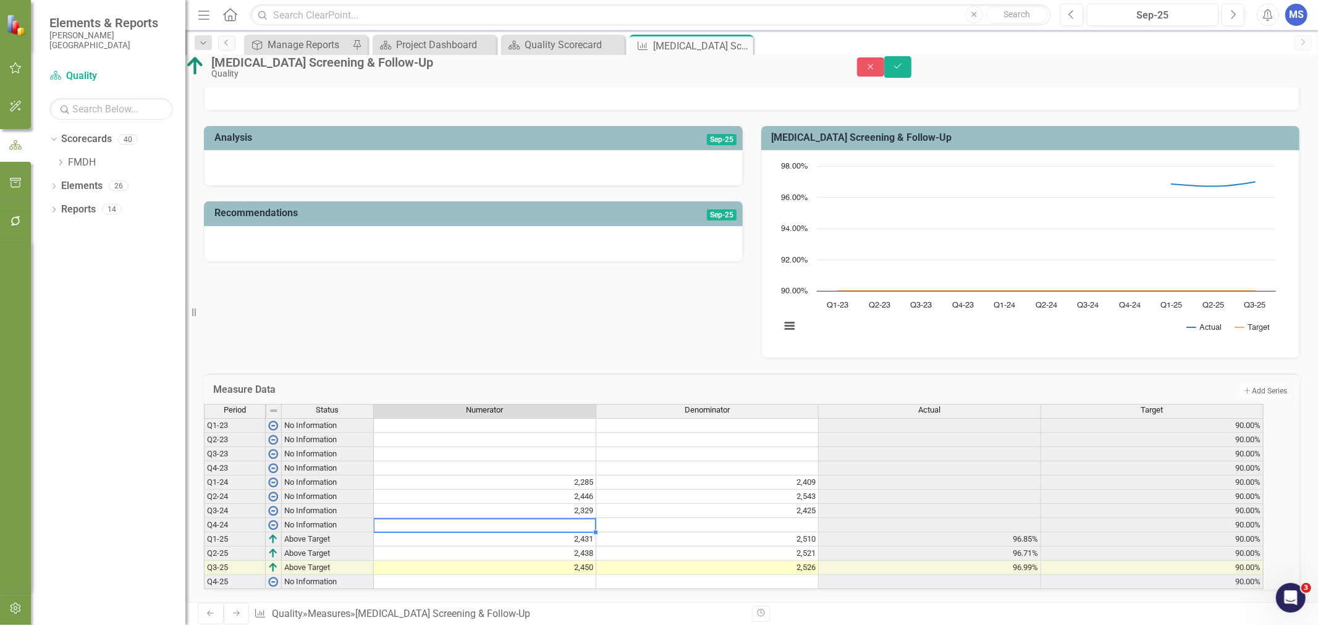
click at [587, 518] on td at bounding box center [485, 525] width 222 height 14
type textarea "2406"
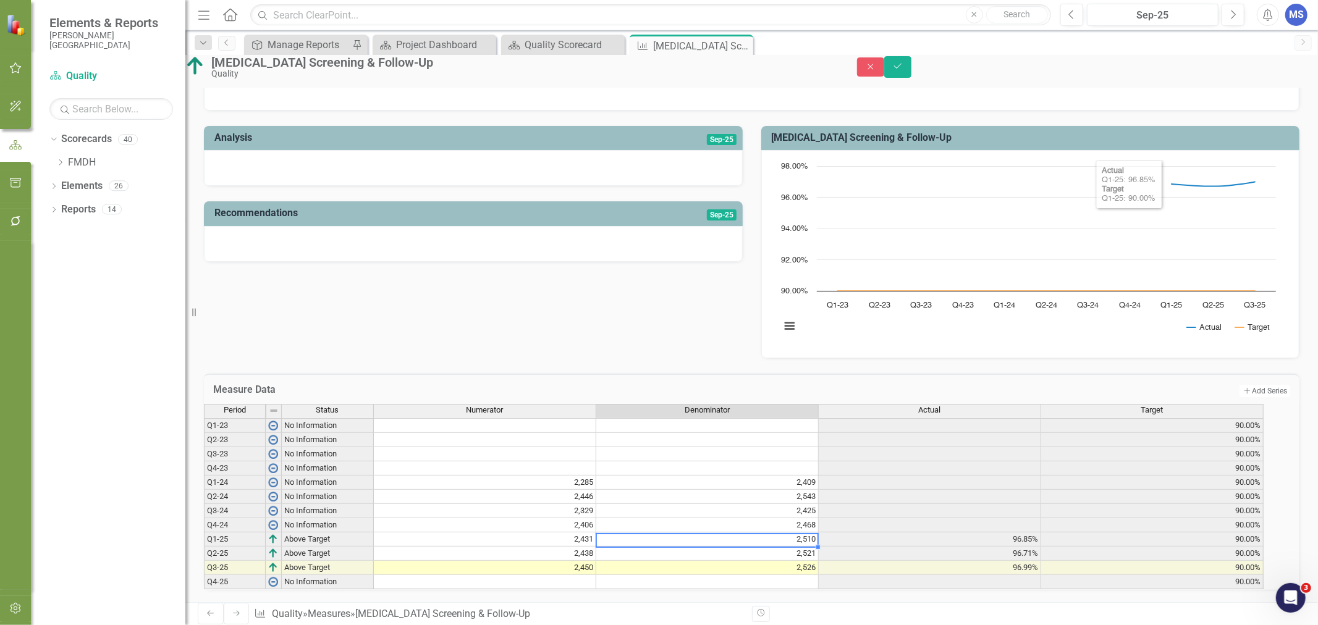
type textarea "2510"
click at [911, 75] on button "Save" at bounding box center [897, 67] width 27 height 22
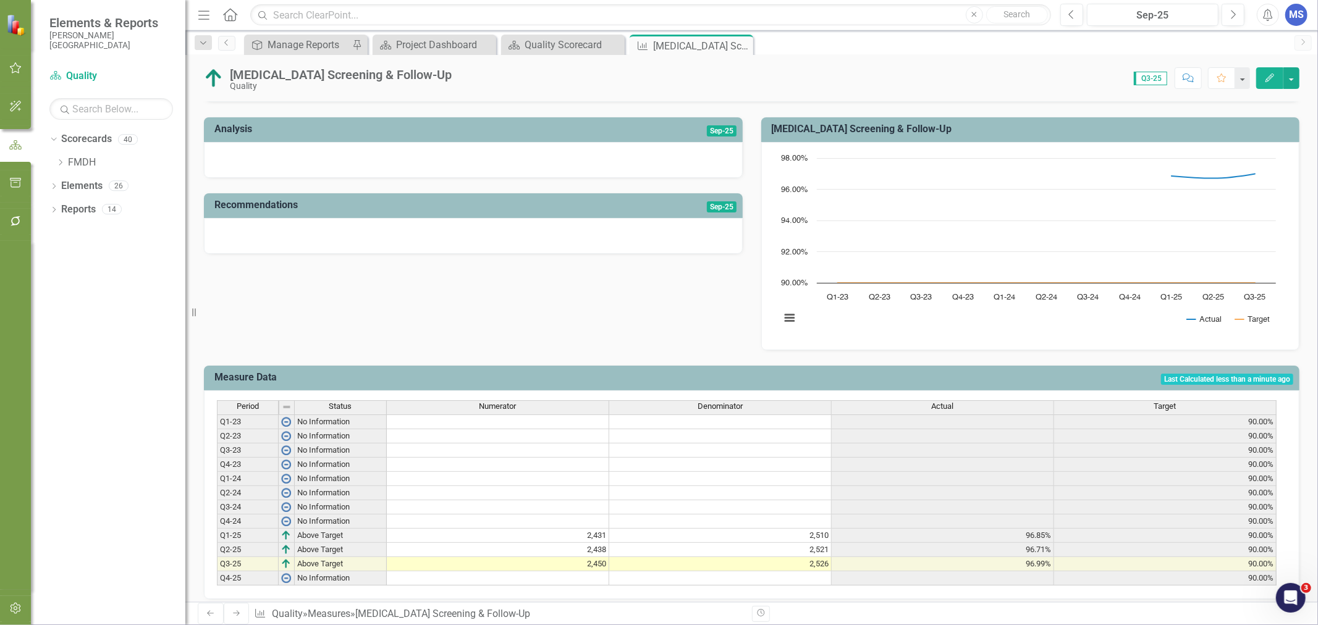
scroll to position [0, 0]
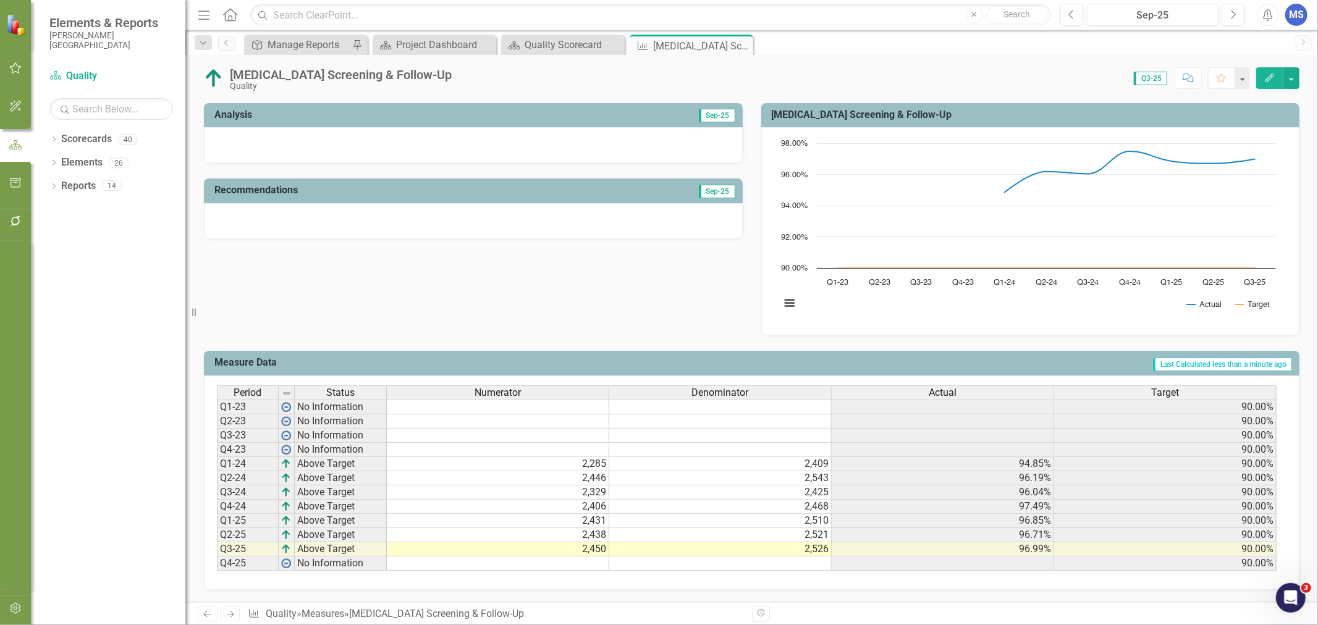
scroll to position [255, 0]
click at [0, 0] on icon "Close" at bounding box center [0, 0] width 0 height 0
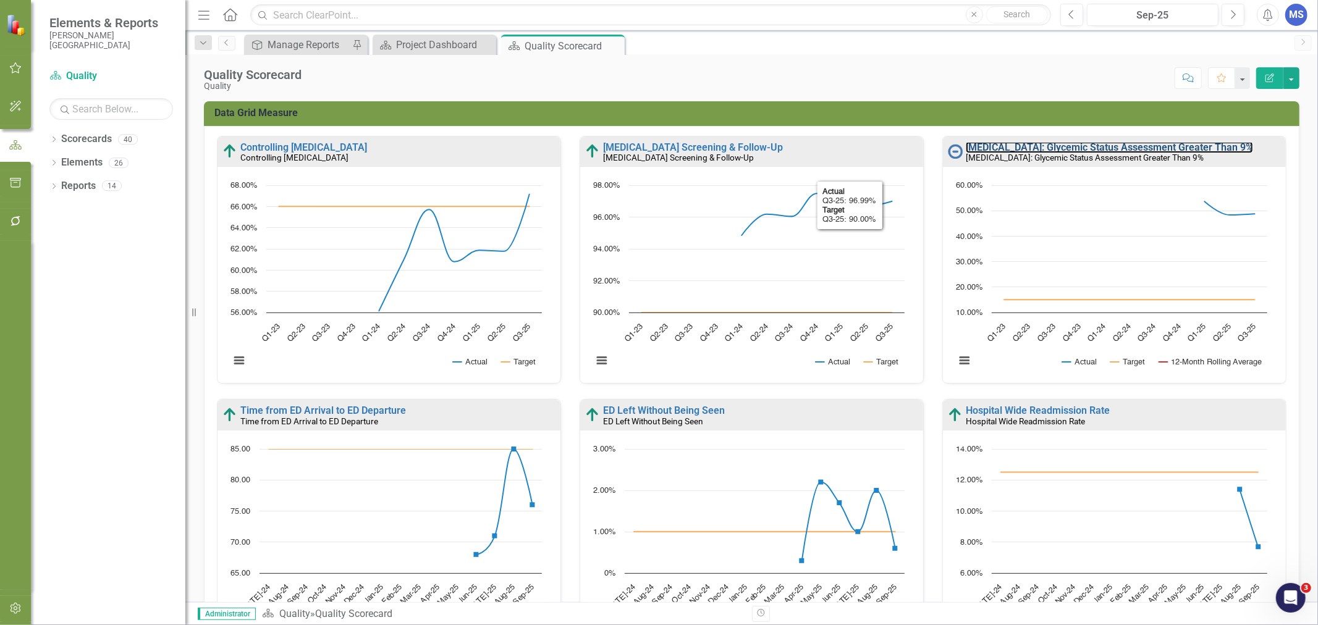
click at [1071, 146] on link "[MEDICAL_DATA]: Glycemic Status Assessment Greater Than 9%" at bounding box center [1108, 147] width 287 height 12
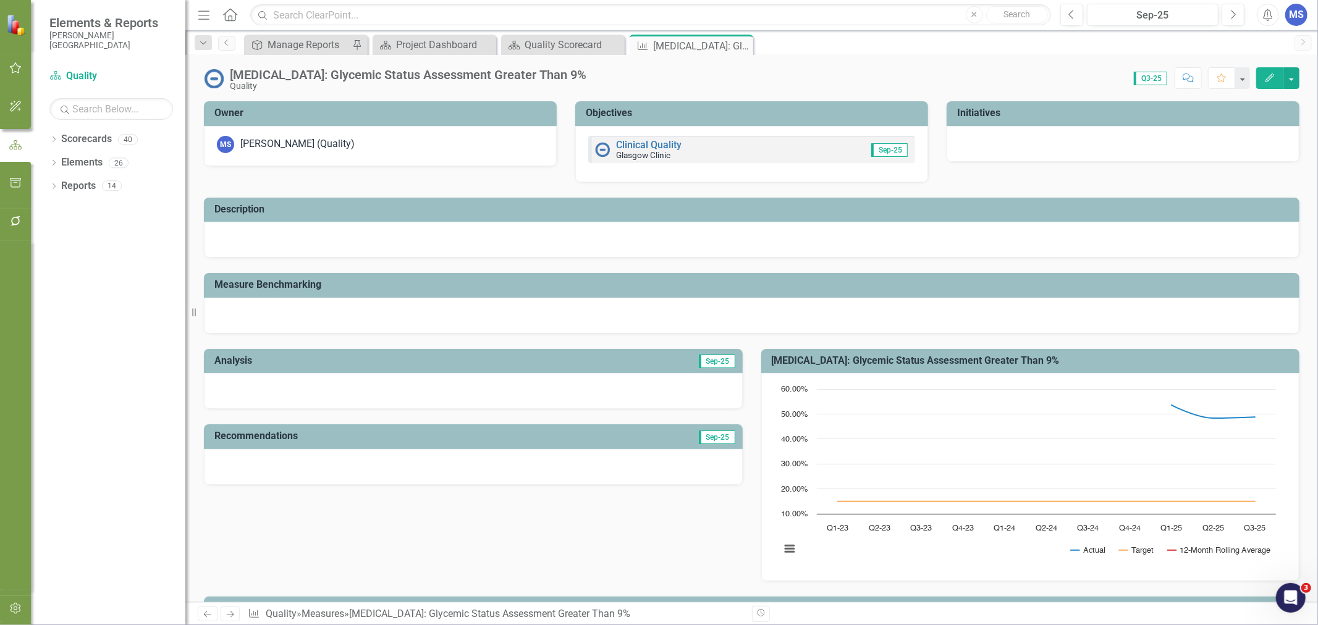
scroll to position [255, 0]
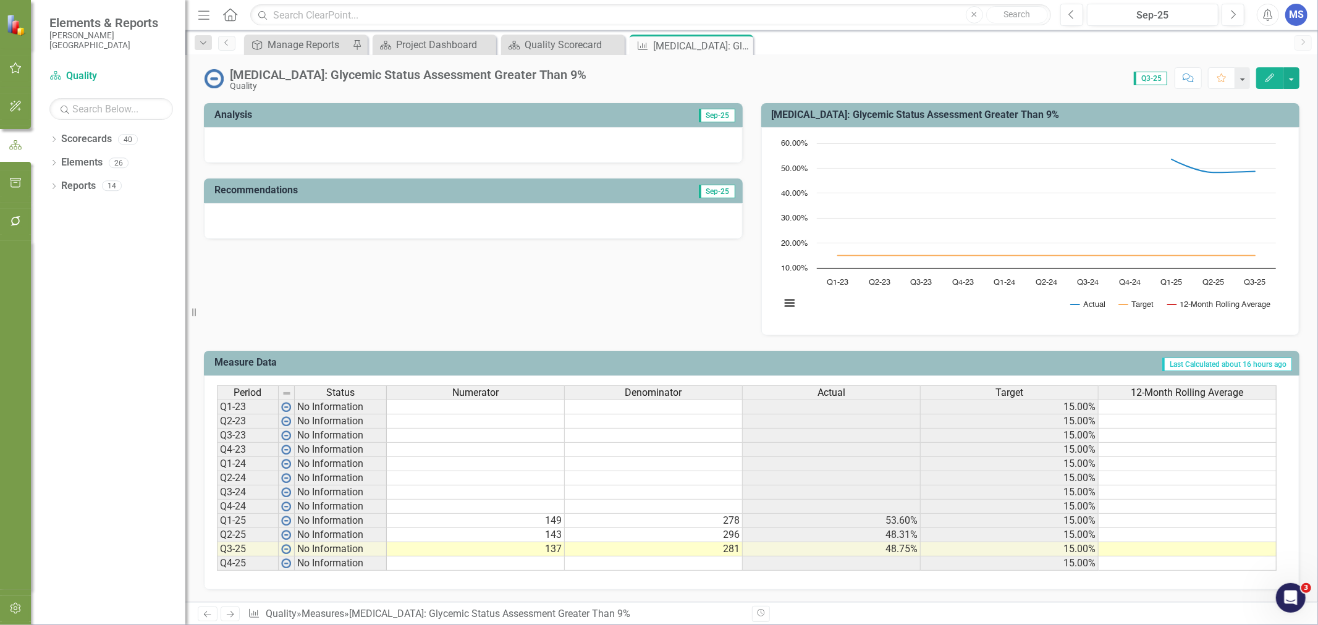
click at [217, 461] on div "Period Status Numerator Denominator Actual Target 12-Month Rolling Average Q1-2…" at bounding box center [217, 477] width 0 height 185
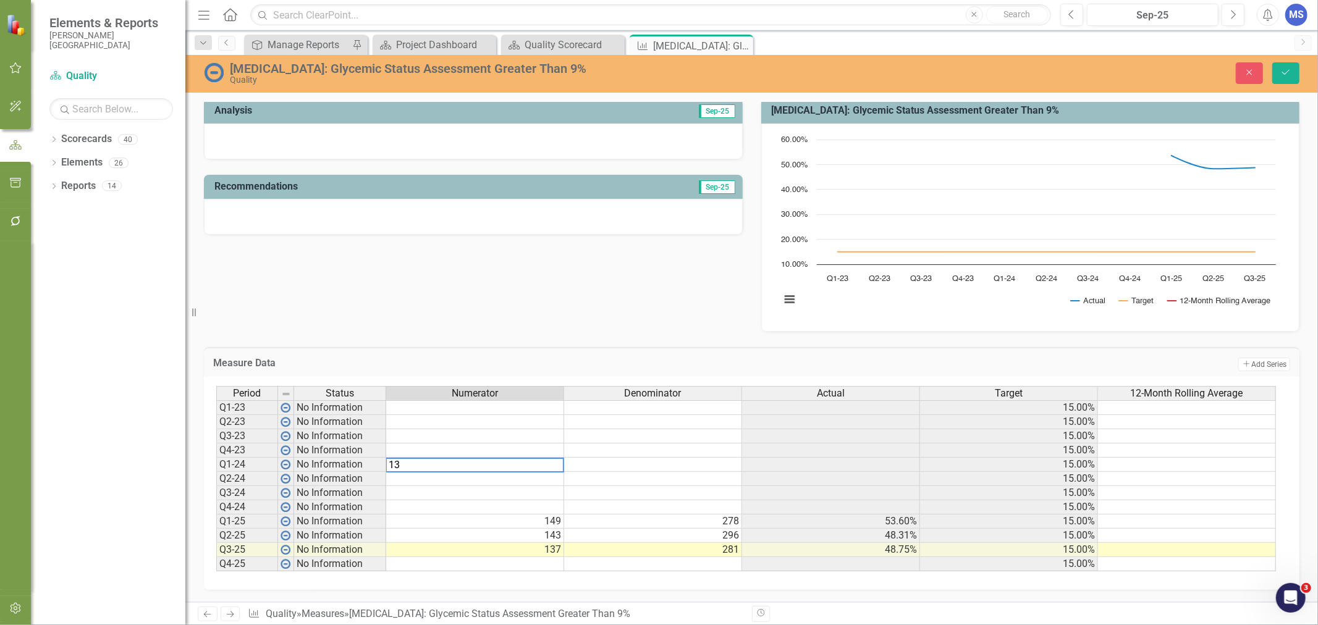
type textarea "130"
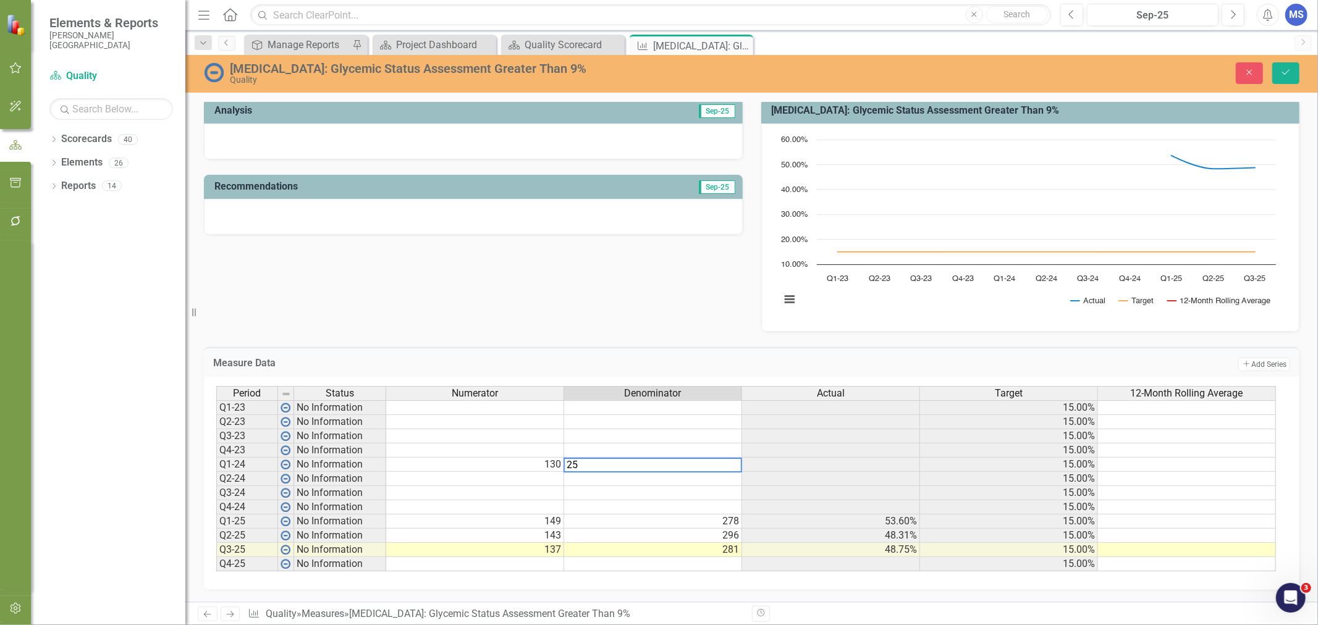
type textarea "254"
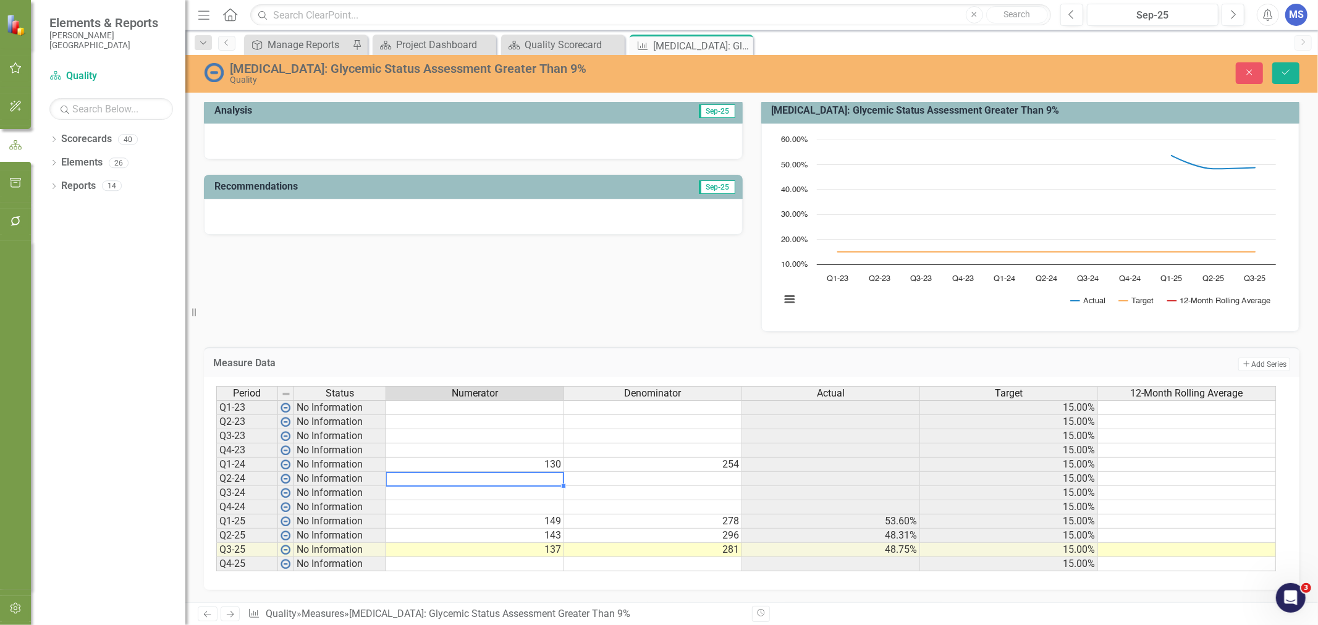
click at [545, 473] on td at bounding box center [475, 479] width 178 height 14
type textarea "151"
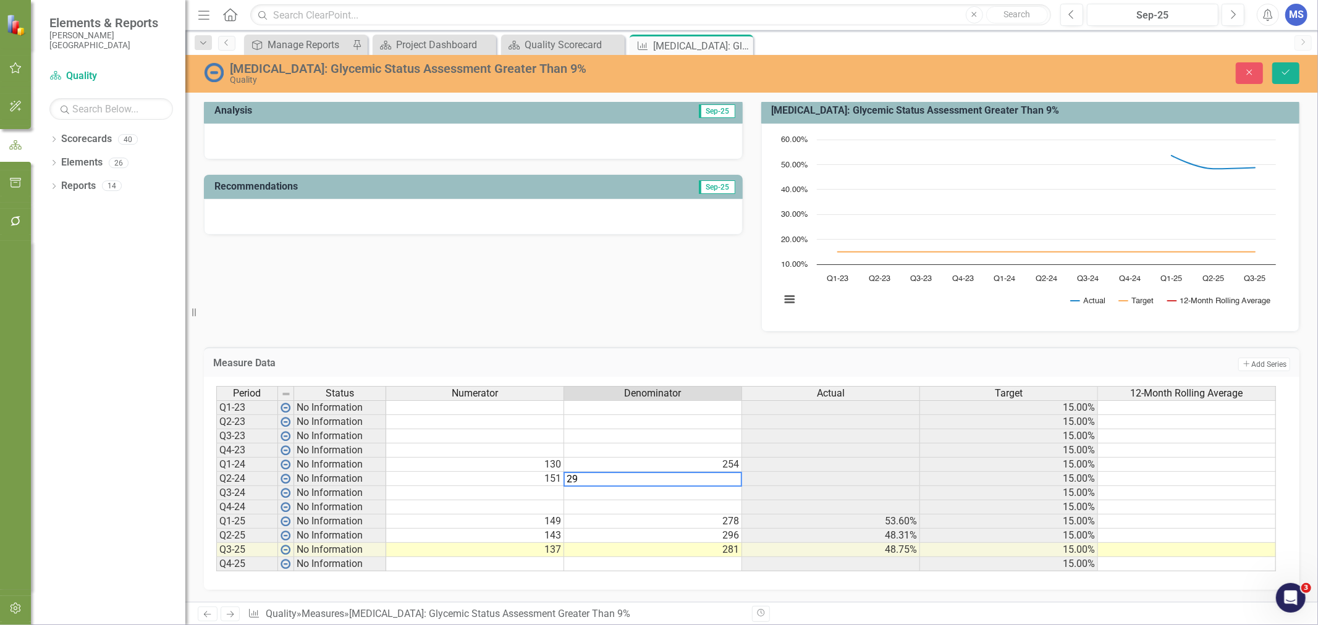
type textarea "293"
click at [540, 489] on td at bounding box center [475, 493] width 178 height 14
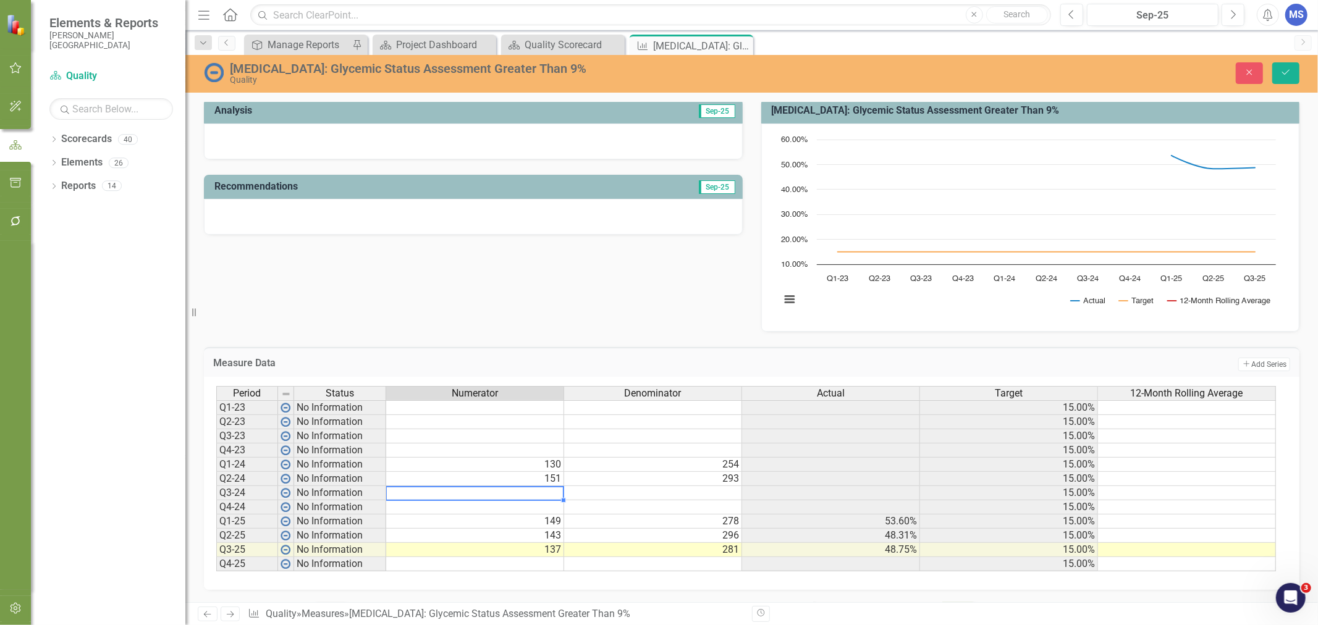
click at [536, 487] on td at bounding box center [475, 493] width 178 height 14
type textarea "127"
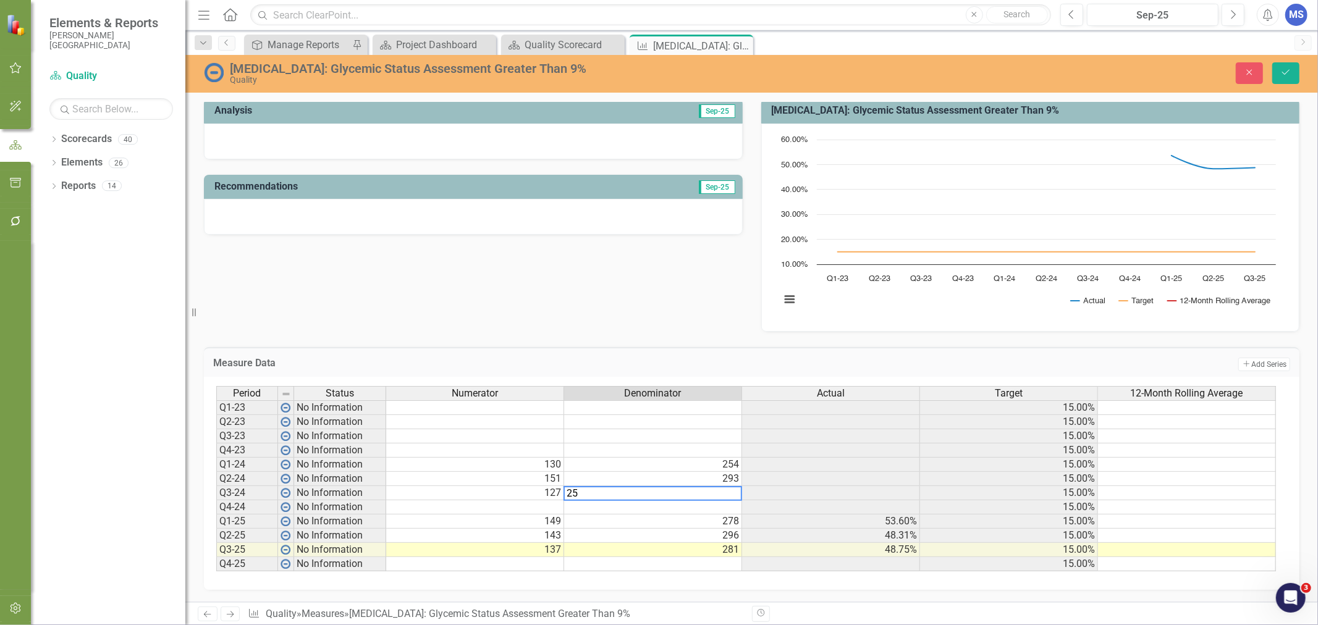
type textarea "253"
click at [529, 501] on td at bounding box center [475, 507] width 178 height 14
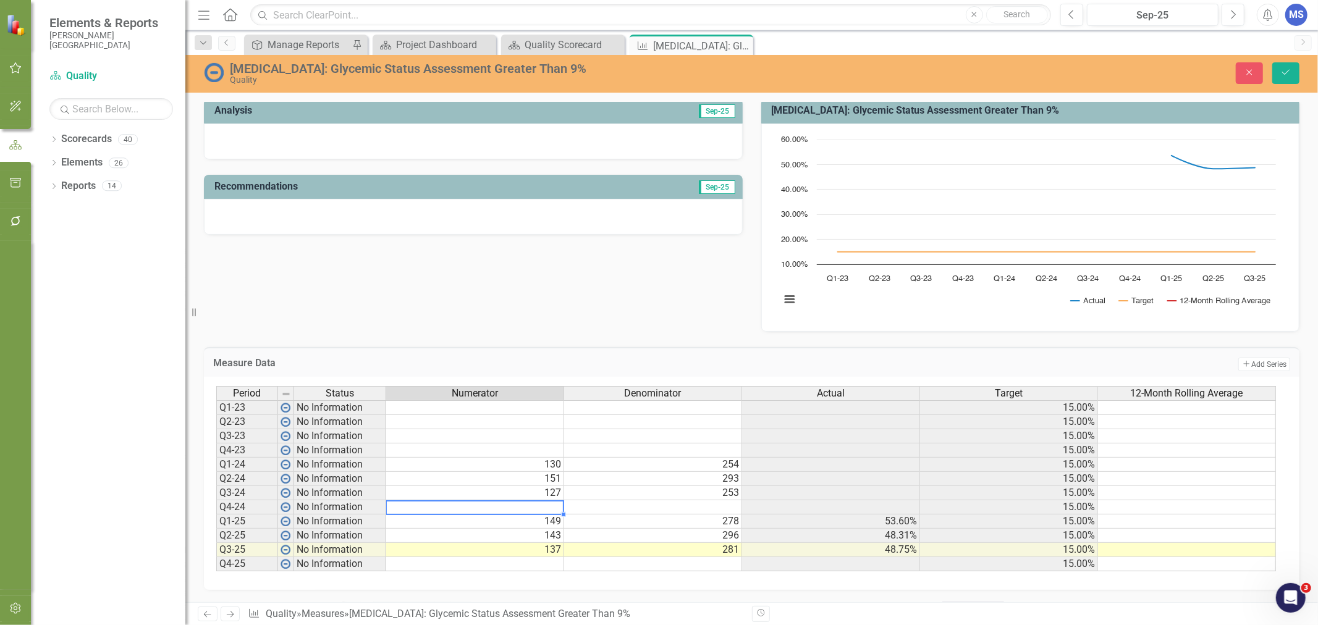
click at [507, 503] on td at bounding box center [475, 507] width 178 height 14
type textarea "127"
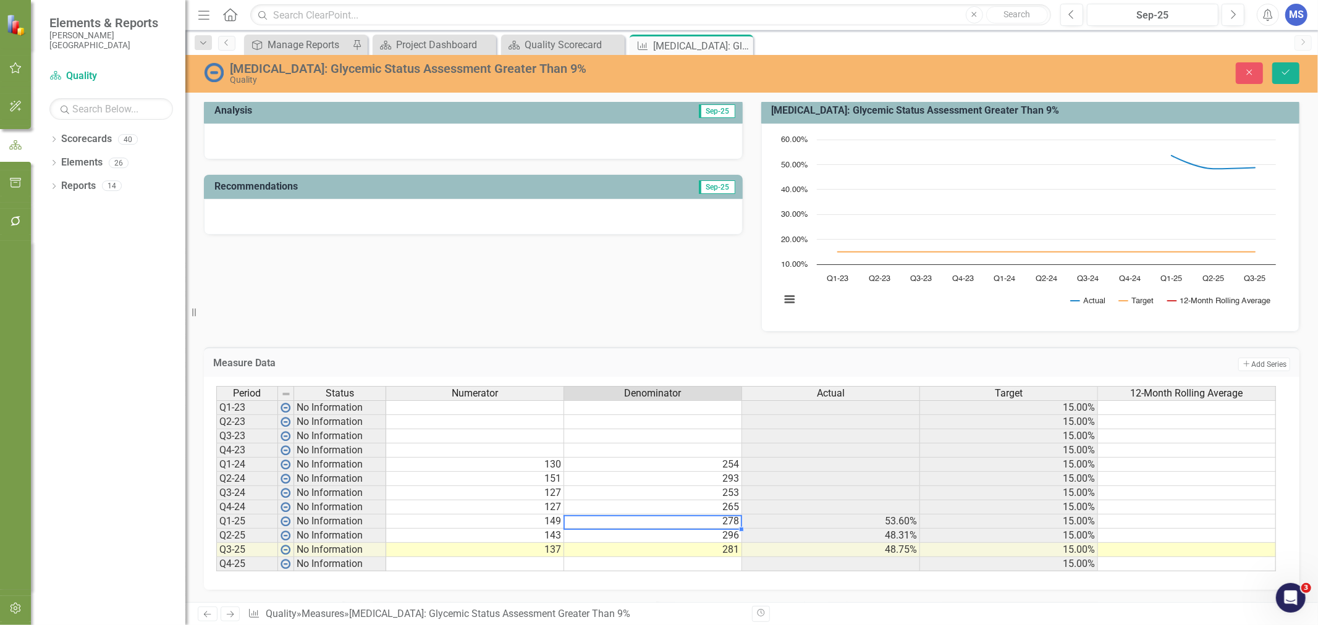
click at [1129, 464] on td at bounding box center [1187, 465] width 178 height 14
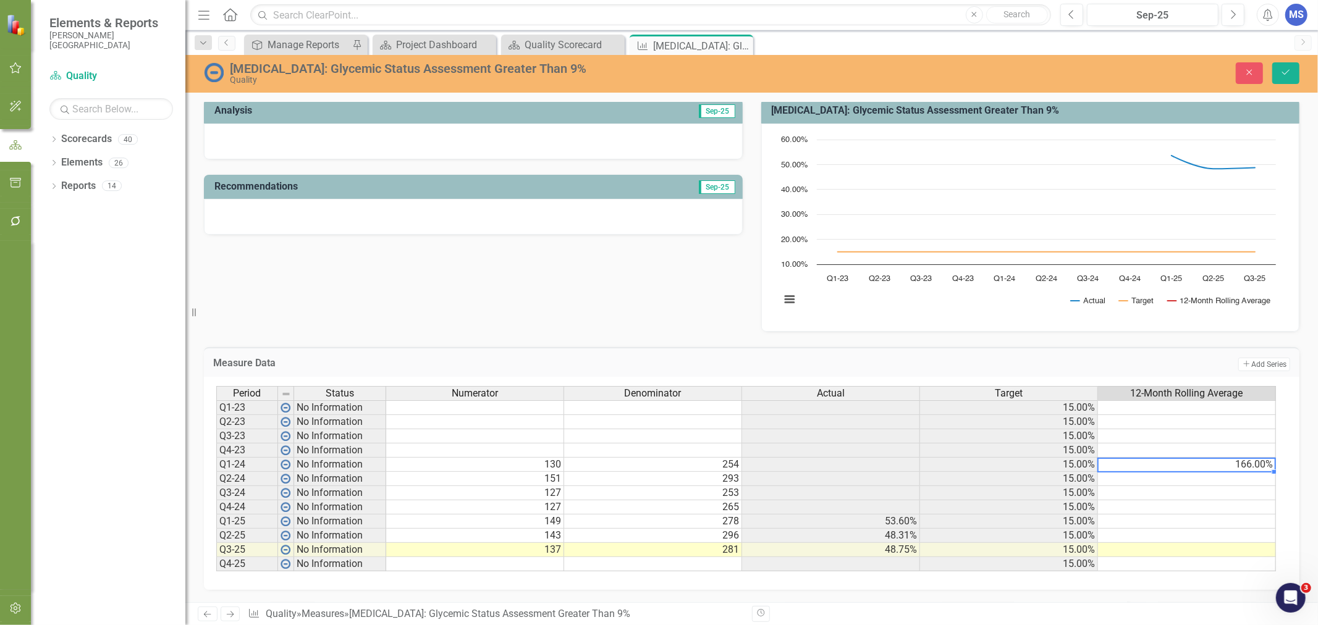
scroll to position [0, 7]
type textarea "467"
type textarea "35"
drag, startPoint x: 1236, startPoint y: 477, endPoint x: 1245, endPoint y: 477, distance: 8.7
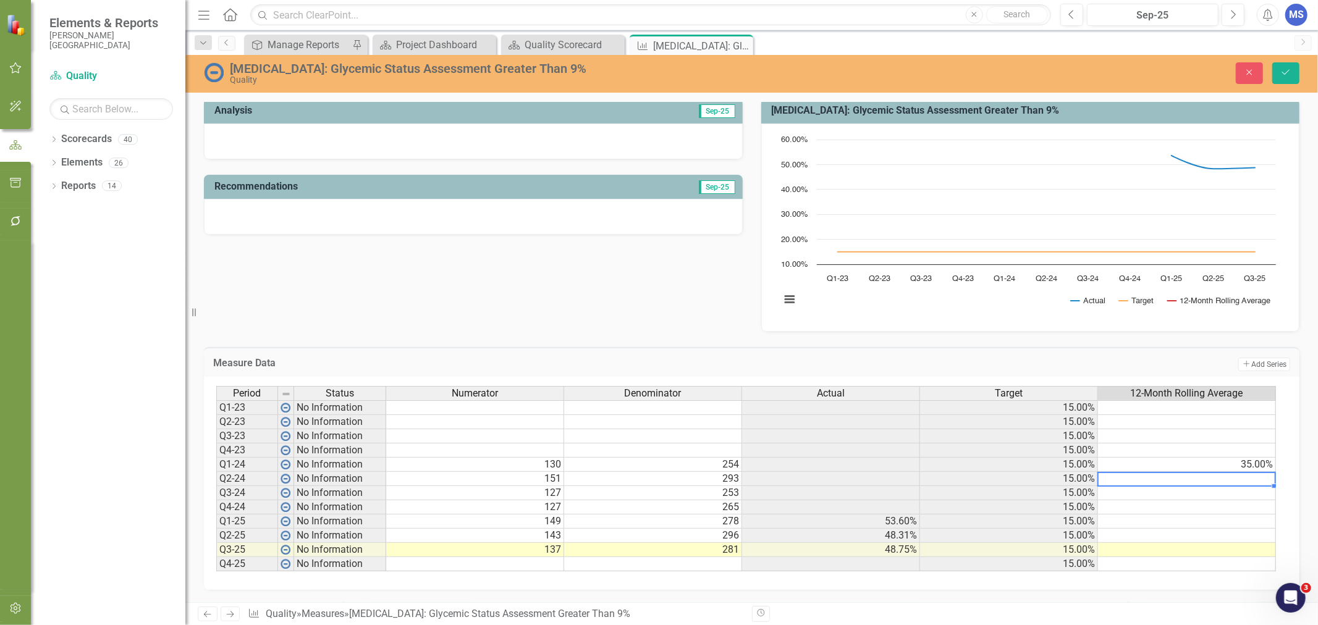
click at [1236, 477] on td at bounding box center [1187, 479] width 178 height 14
type textarea "30"
click at [1240, 487] on td at bounding box center [1187, 493] width 178 height 14
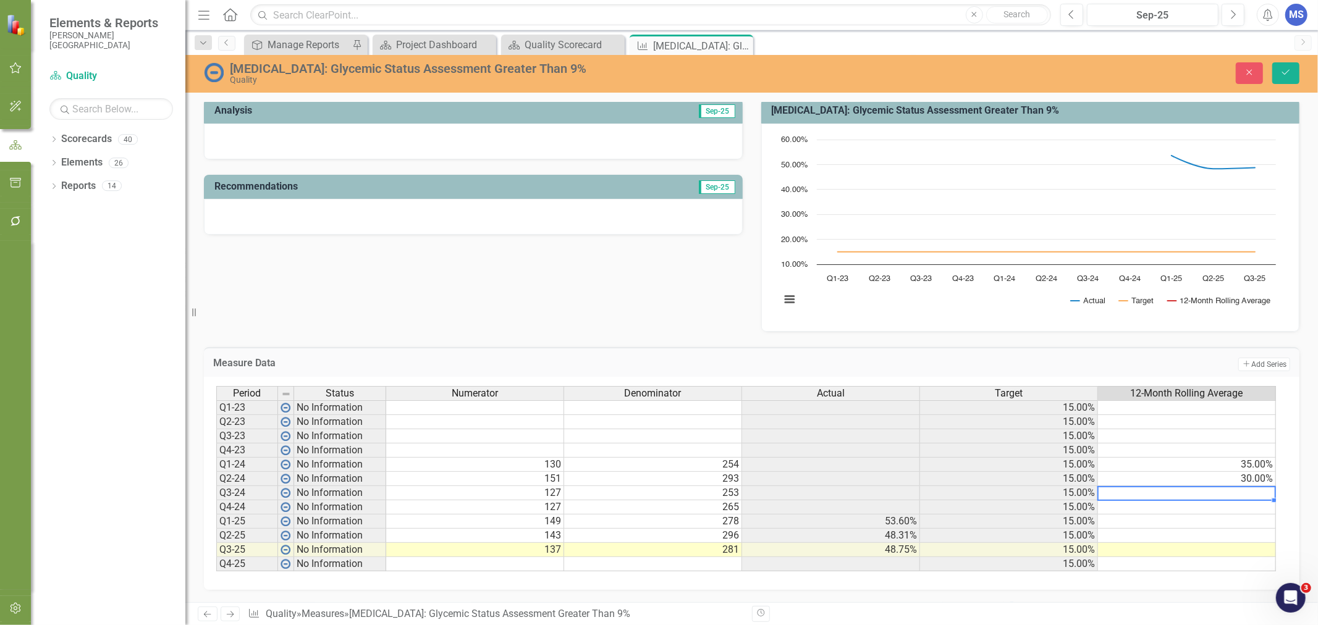
scroll to position [0, 7]
type textarea "29"
click at [1214, 501] on td at bounding box center [1187, 507] width 178 height 14
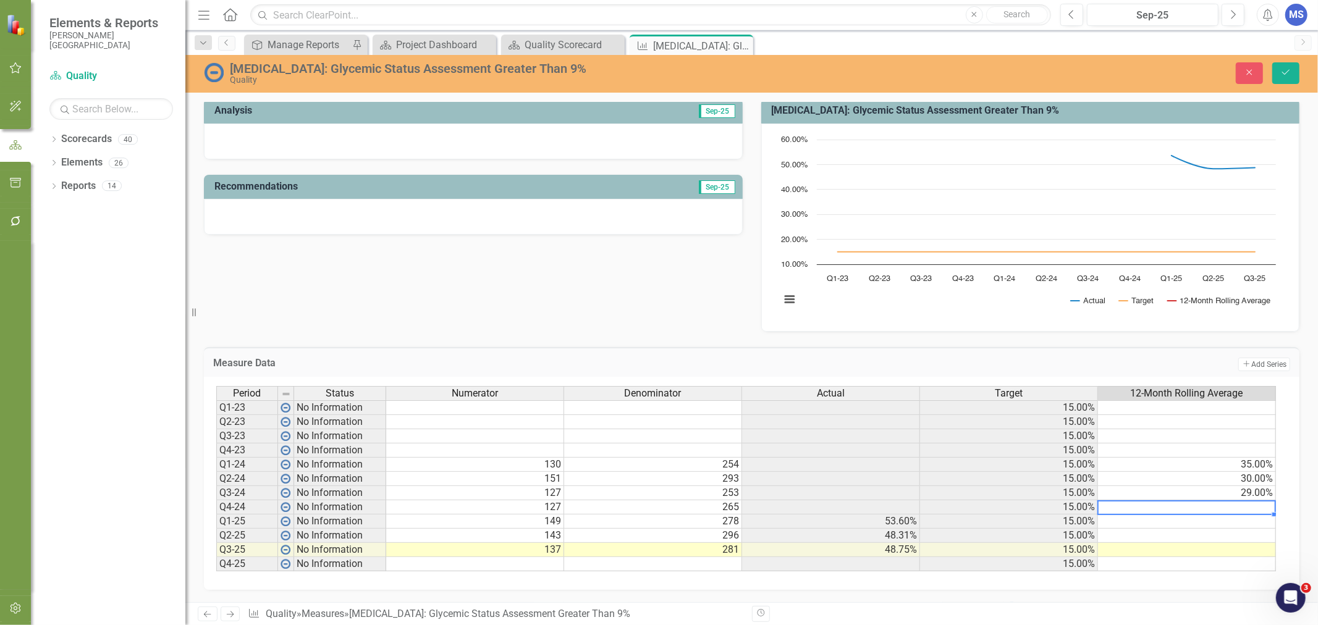
type textarea "29"
click at [1226, 516] on td at bounding box center [1187, 522] width 178 height 14
type textarea "31"
click at [1231, 530] on td at bounding box center [1187, 536] width 178 height 14
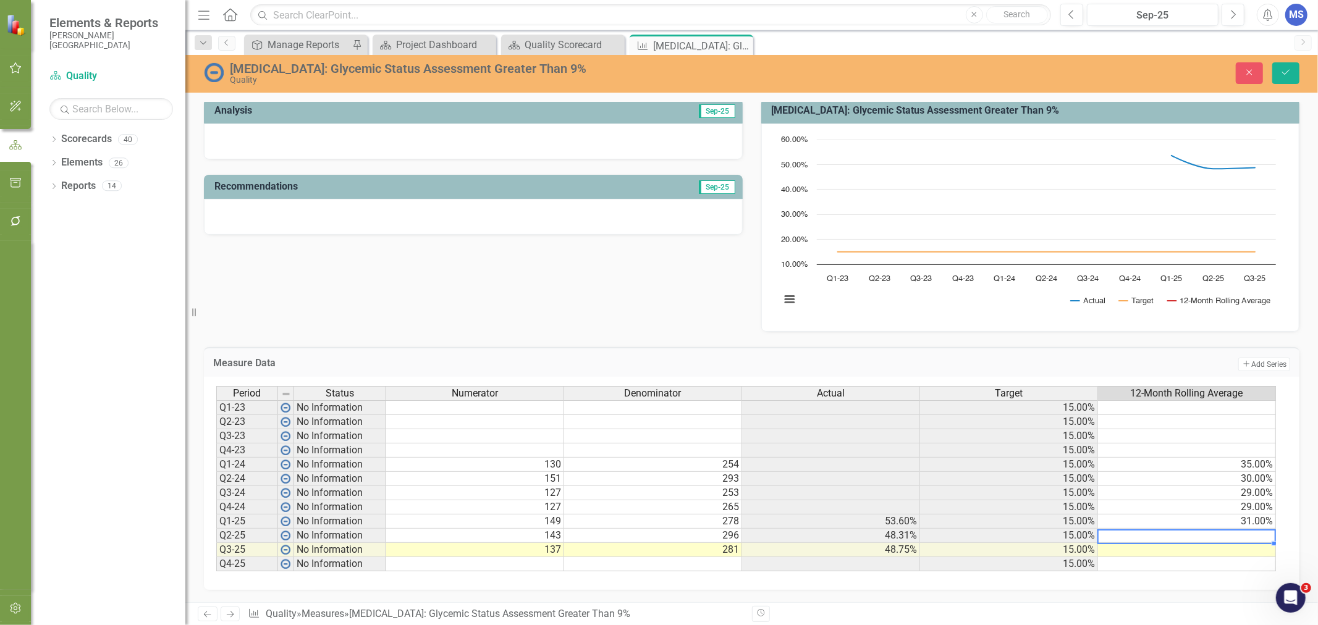
scroll to position [0, 7]
type textarea "29"
click at [1146, 544] on div at bounding box center [1186, 544] width 178 height 1
click at [1150, 547] on td at bounding box center [1187, 550] width 178 height 14
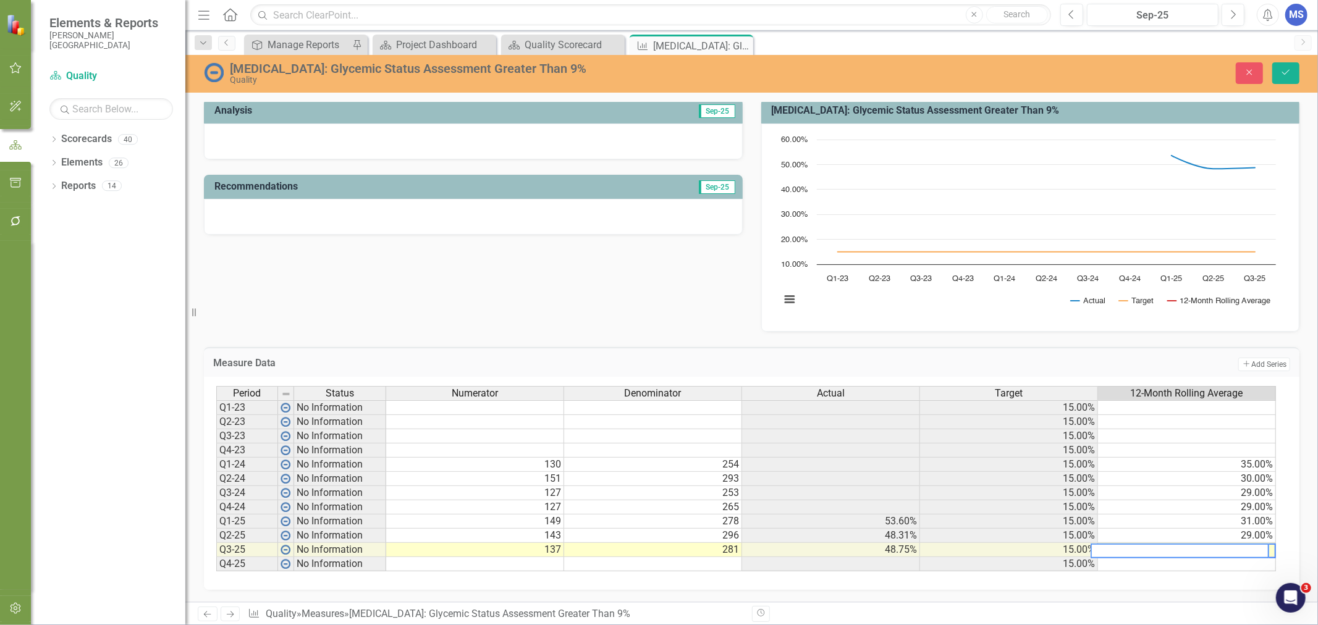
scroll to position [0, 7]
type textarea "30"
drag, startPoint x: 1285, startPoint y: 75, endPoint x: 939, endPoint y: 316, distance: 422.0
click at [1285, 75] on icon "Save" at bounding box center [1285, 72] width 11 height 9
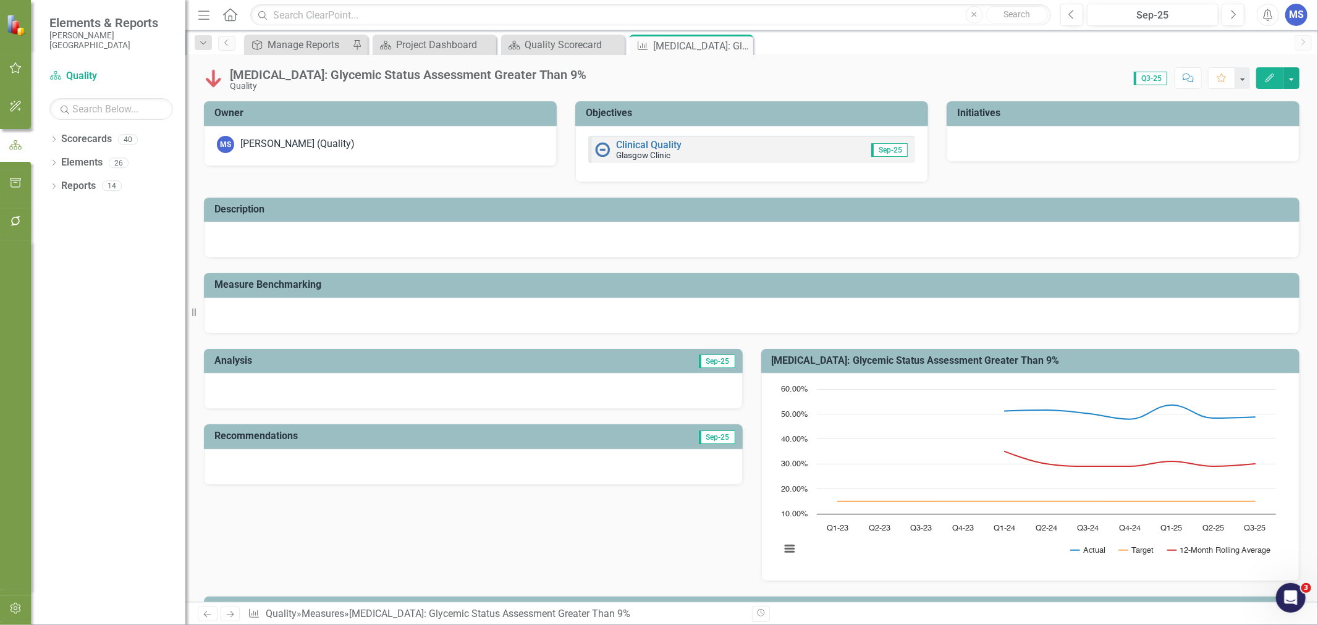
drag, startPoint x: 738, startPoint y: 45, endPoint x: 1047, endPoint y: 64, distance: 309.4
click at [1062, 65] on div "Diabetes: Glycemic Status Assessment Greater Than 9% Quality Score: 0.00 Q3-25 …" at bounding box center [751, 73] width 1132 height 37
click at [0, 0] on icon at bounding box center [0, 0] width 0 height 0
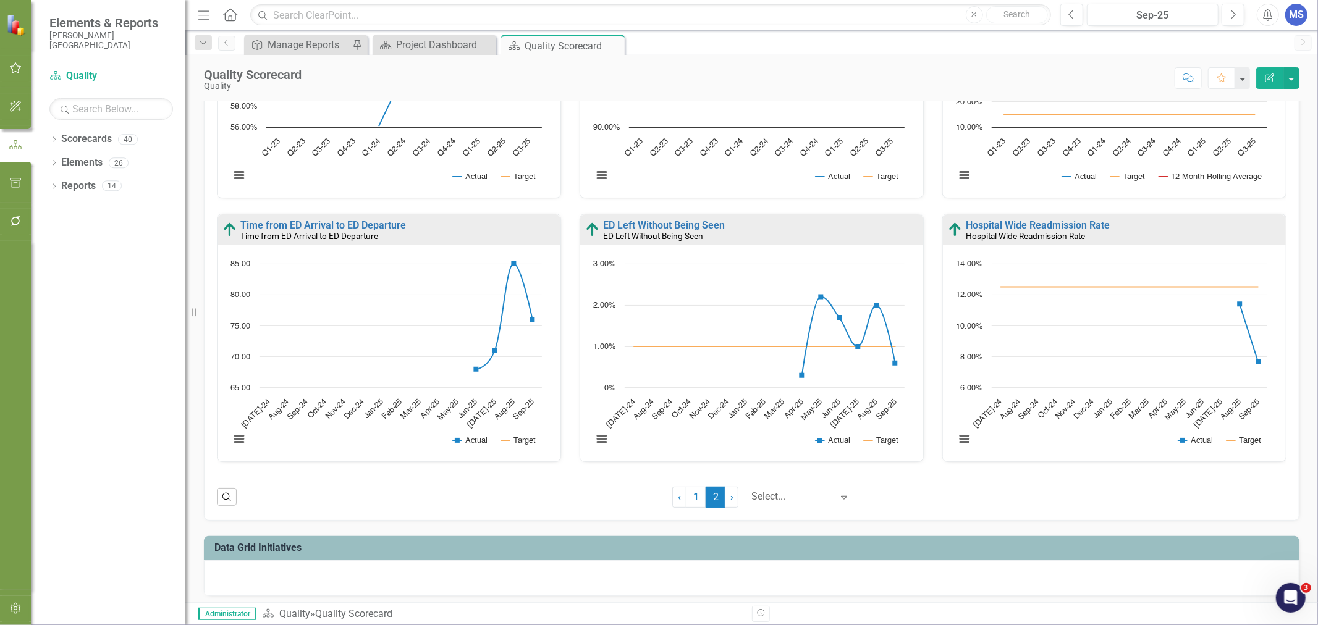
scroll to position [192, 0]
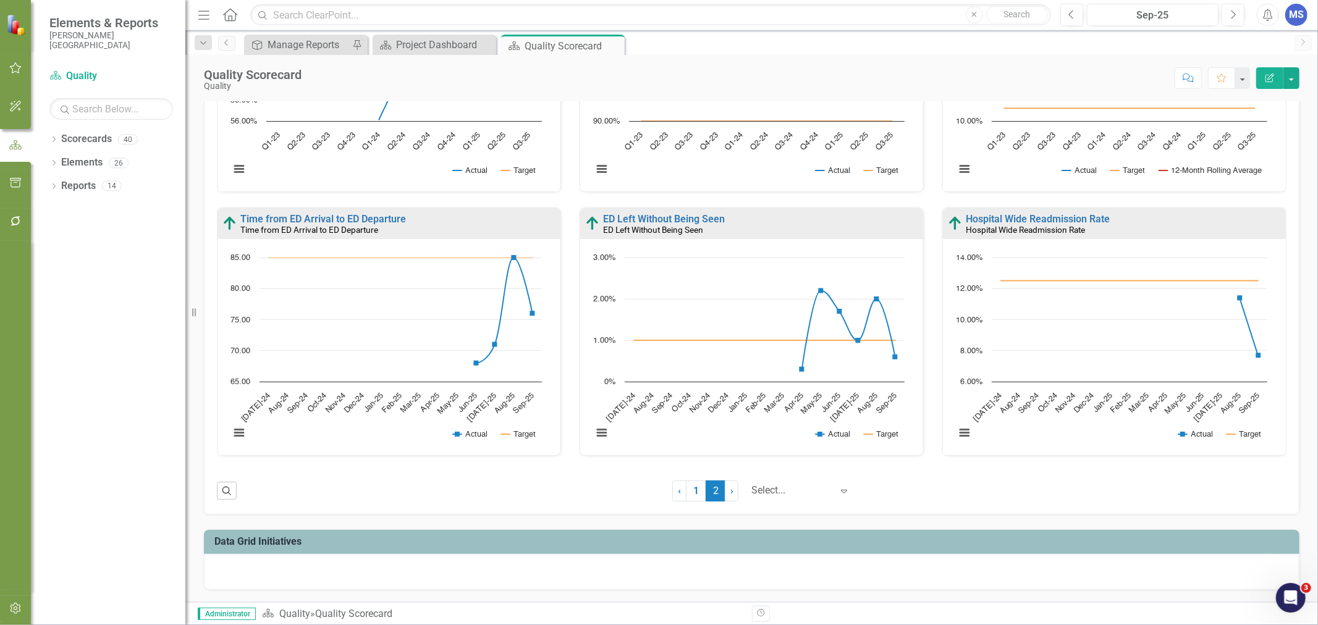
click at [688, 494] on link "1" at bounding box center [696, 491] width 20 height 21
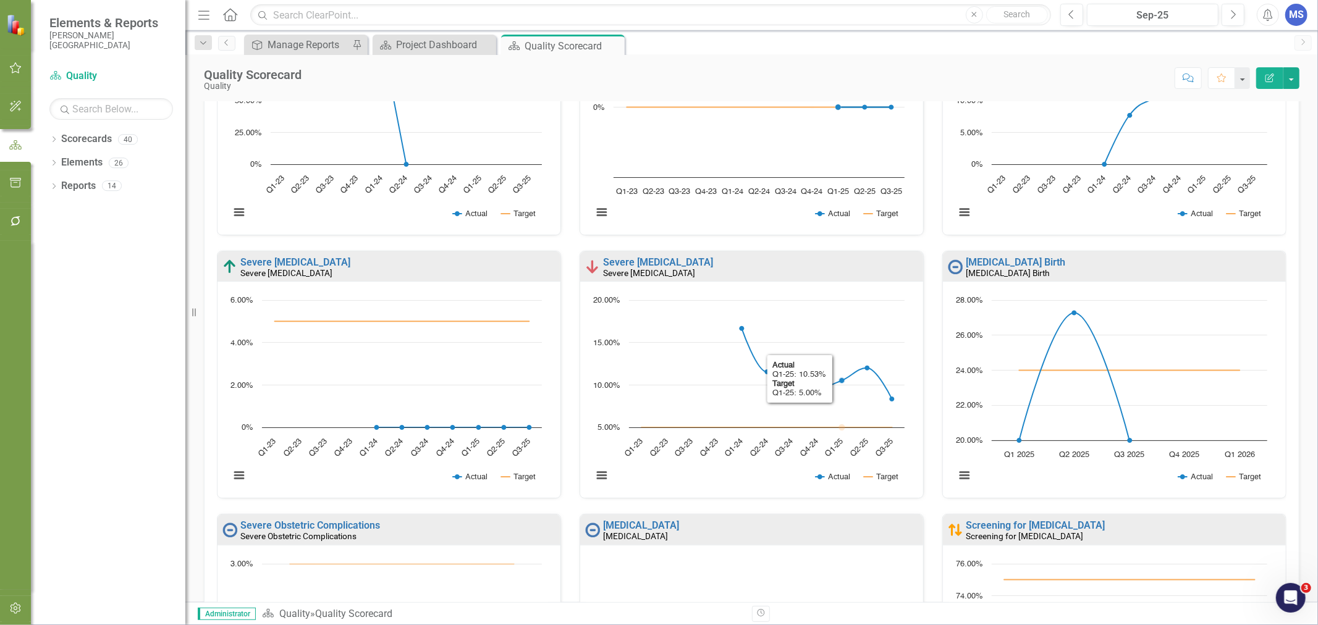
scroll to position [720, 0]
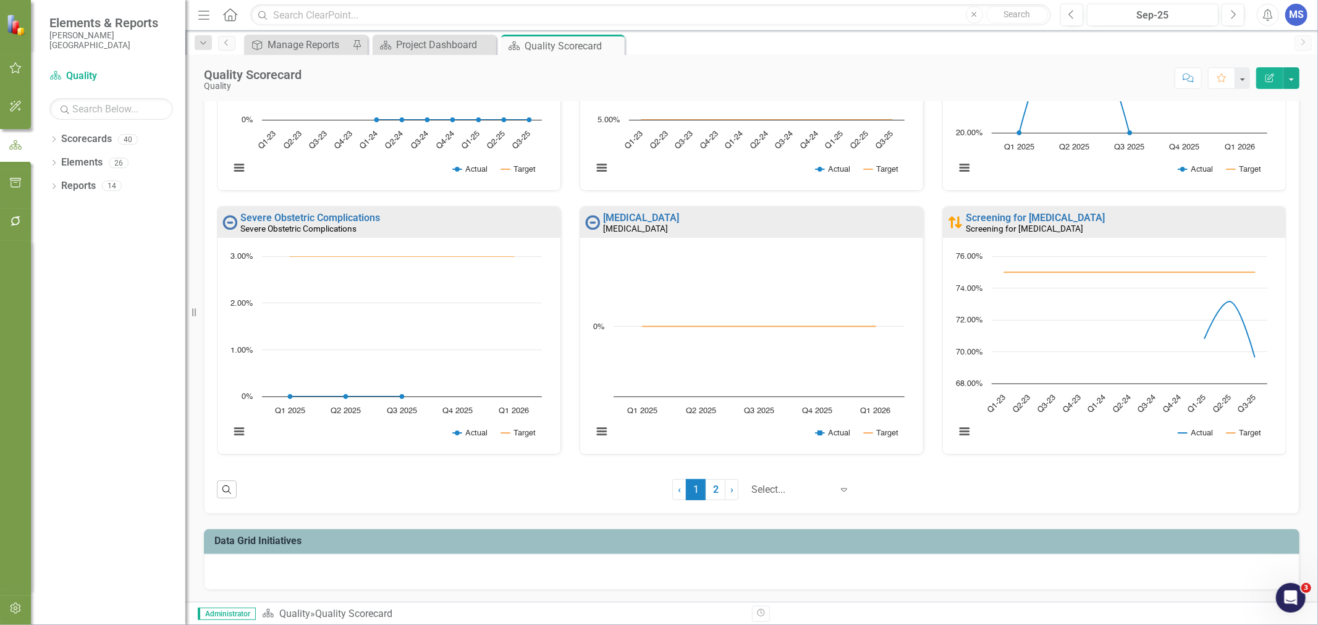
click at [706, 492] on link "2" at bounding box center [715, 489] width 20 height 21
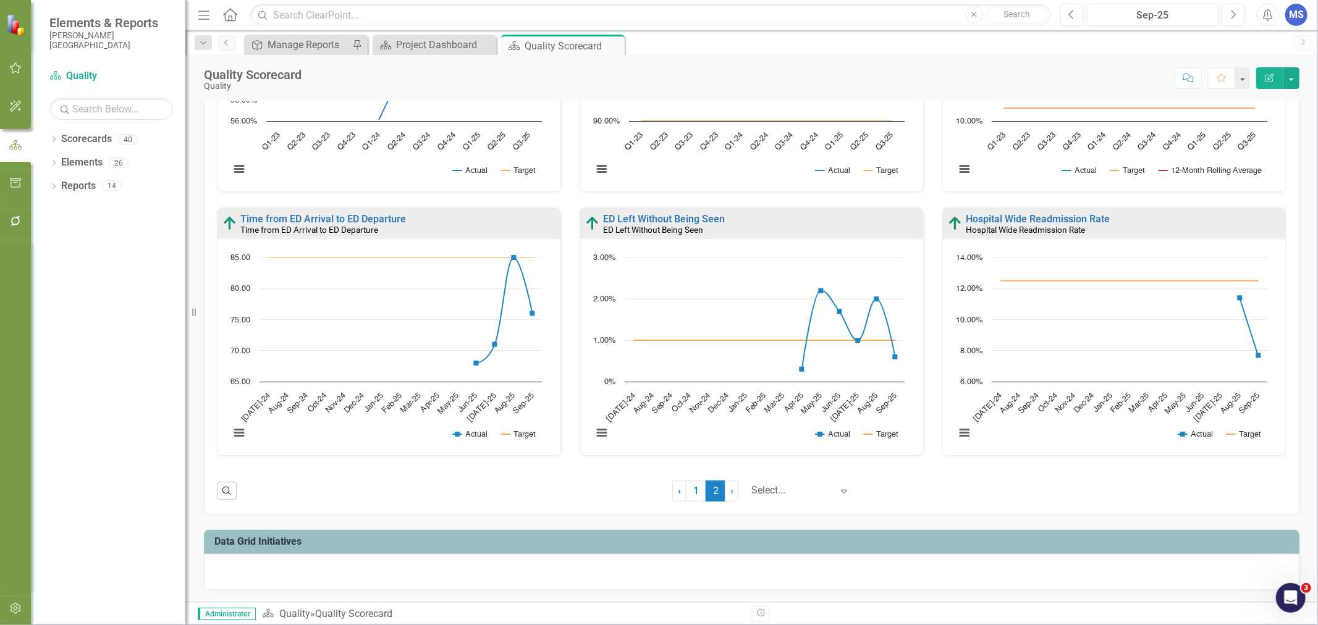
scroll to position [0, 0]
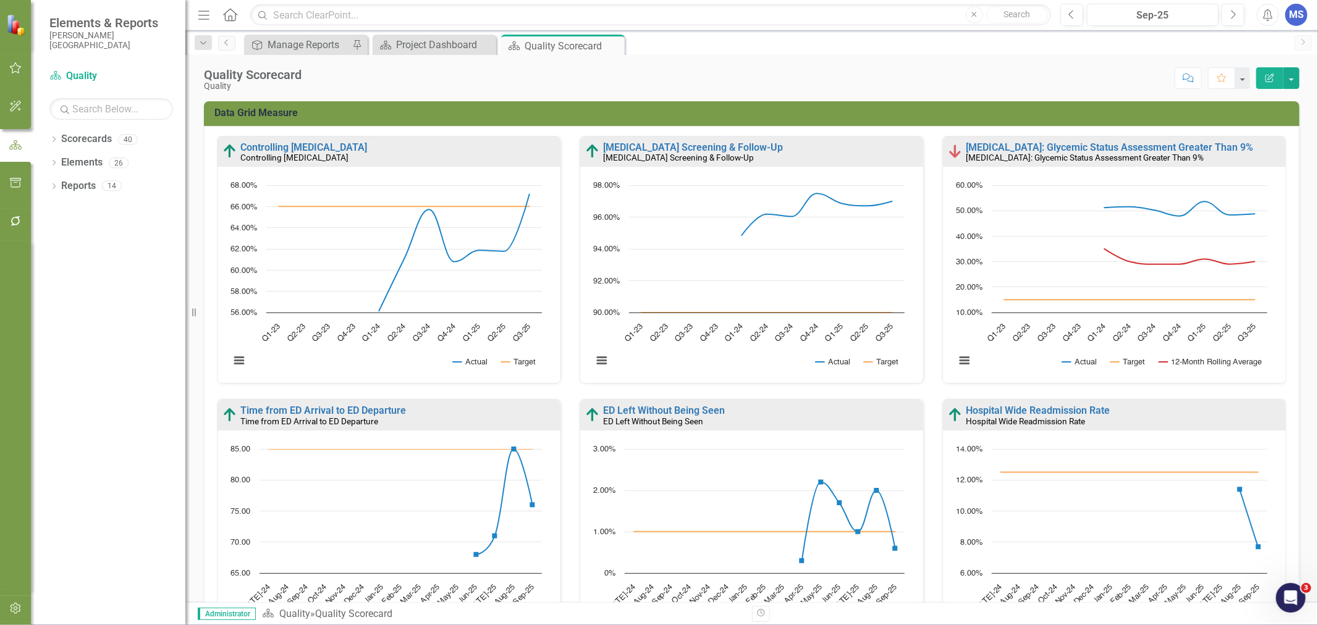
click at [54, 165] on icon "Dropdown" at bounding box center [53, 164] width 9 height 7
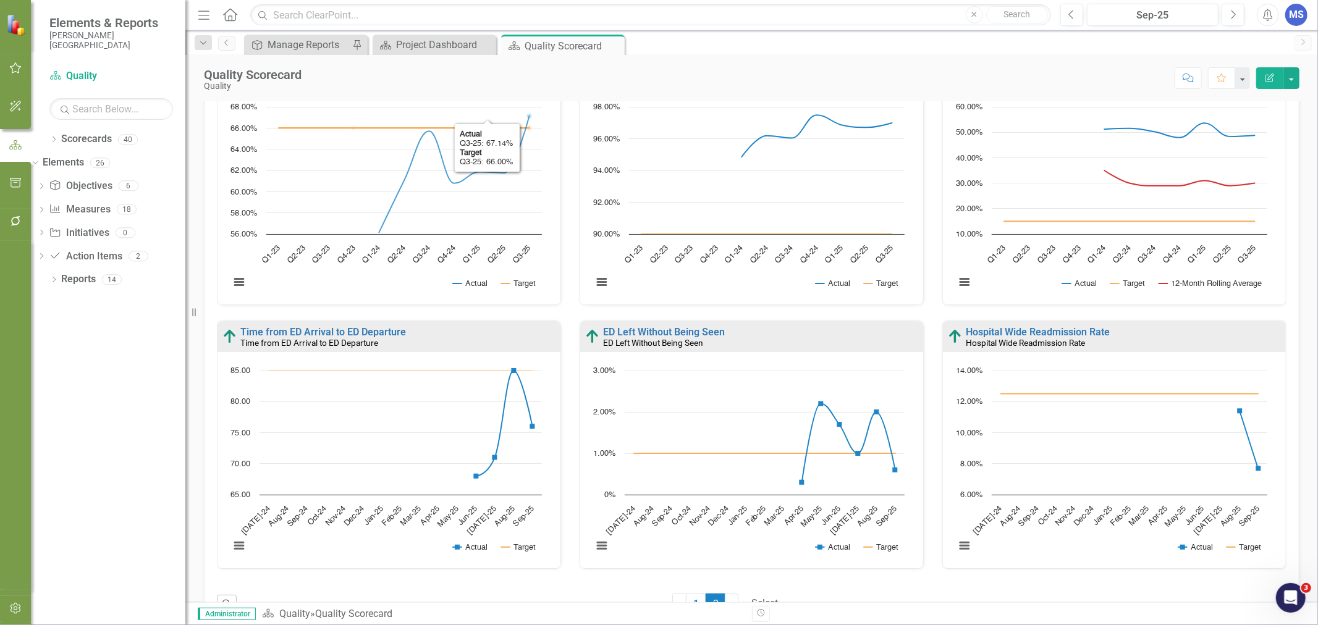
scroll to position [192, 0]
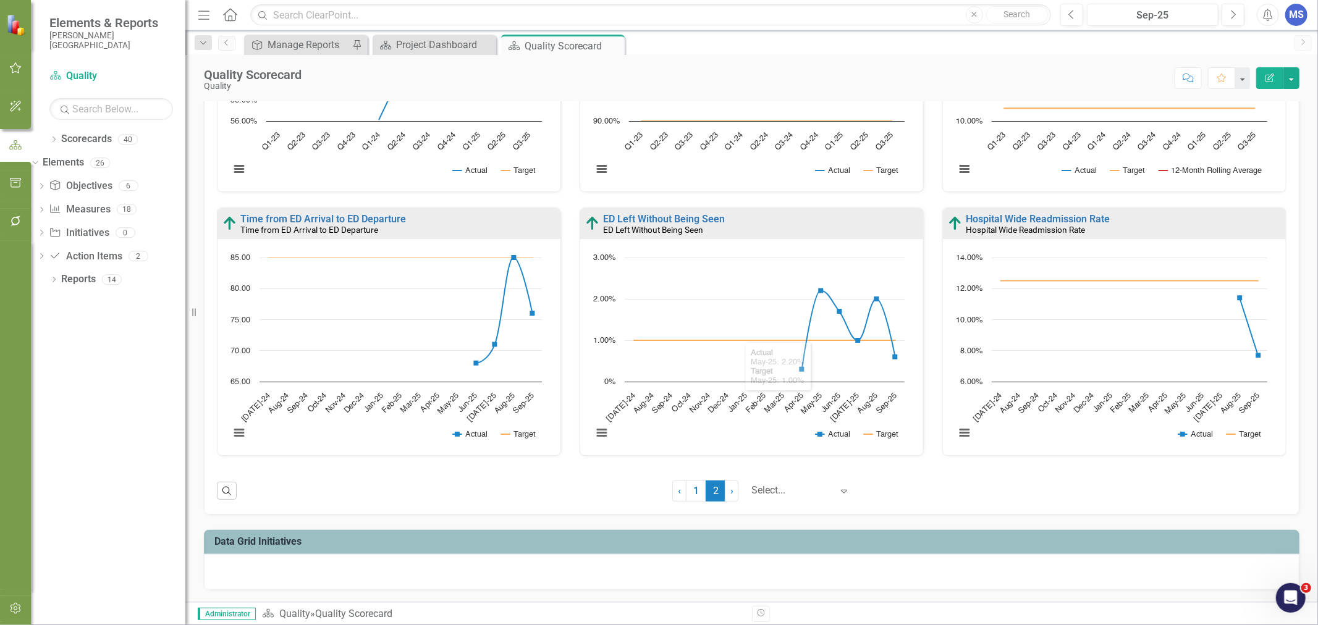
click at [686, 488] on link "1" at bounding box center [696, 491] width 20 height 21
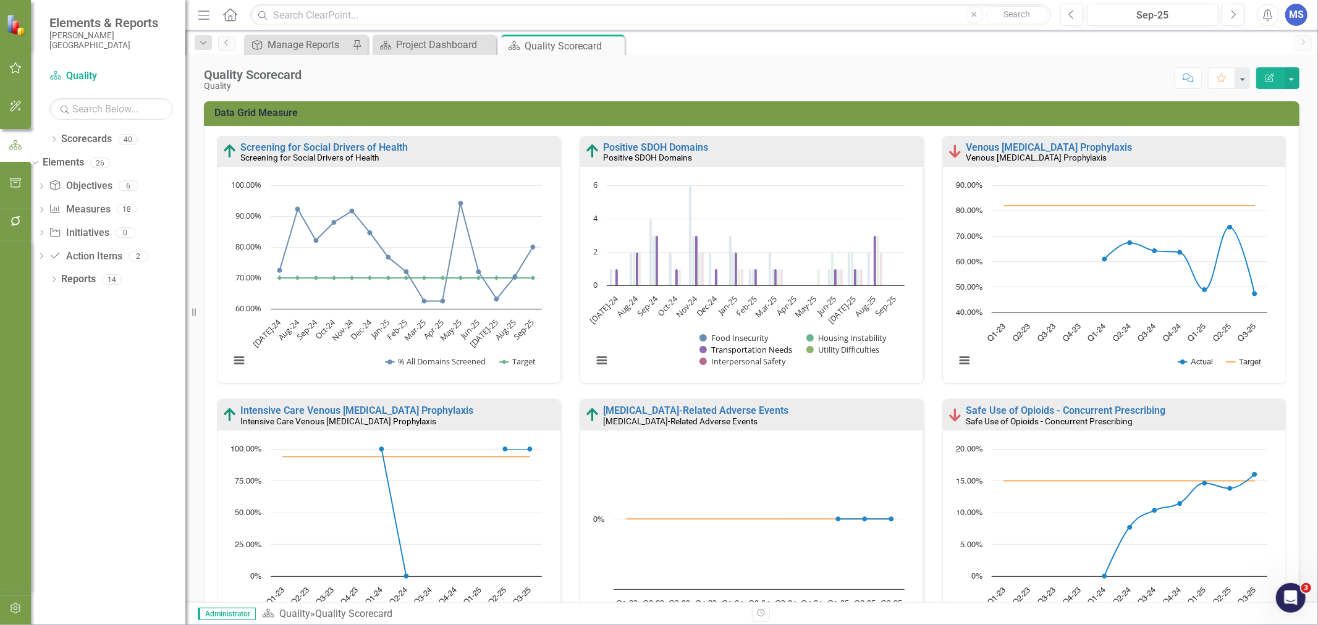
scroll to position [1, 0]
drag, startPoint x: 744, startPoint y: 346, endPoint x: 633, endPoint y: 103, distance: 267.0
click at [633, 103] on div "Data Grid Measure" at bounding box center [751, 113] width 1095 height 25
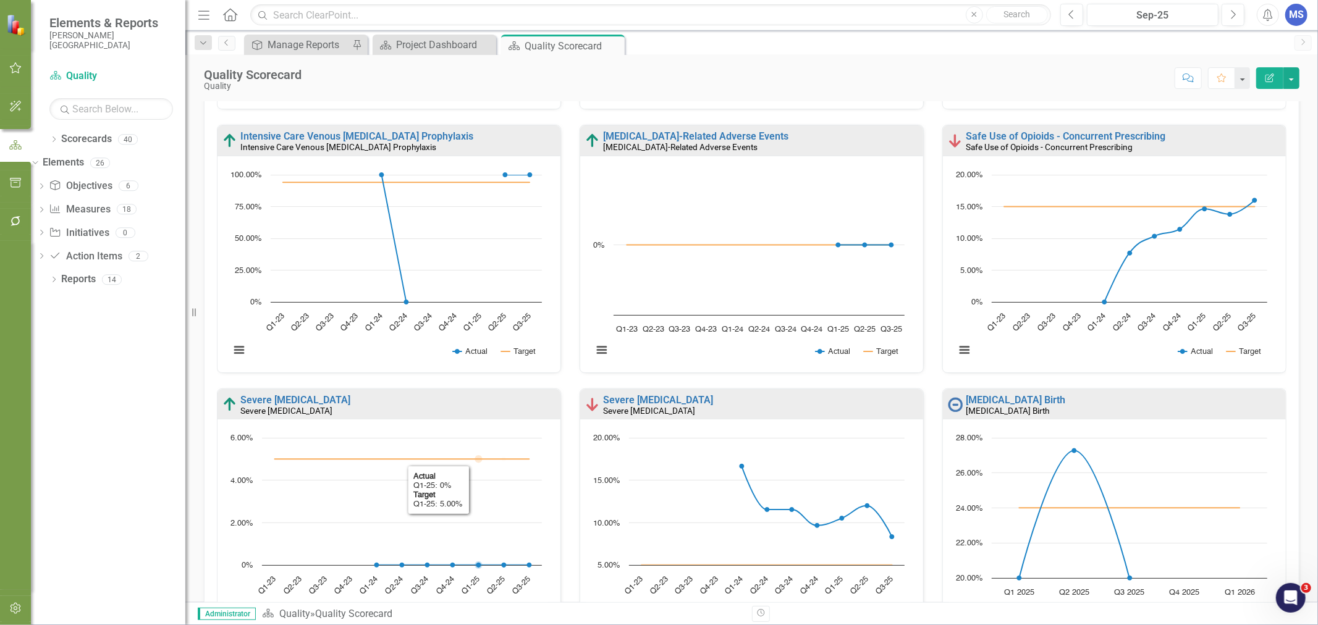
scroll to position [0, 0]
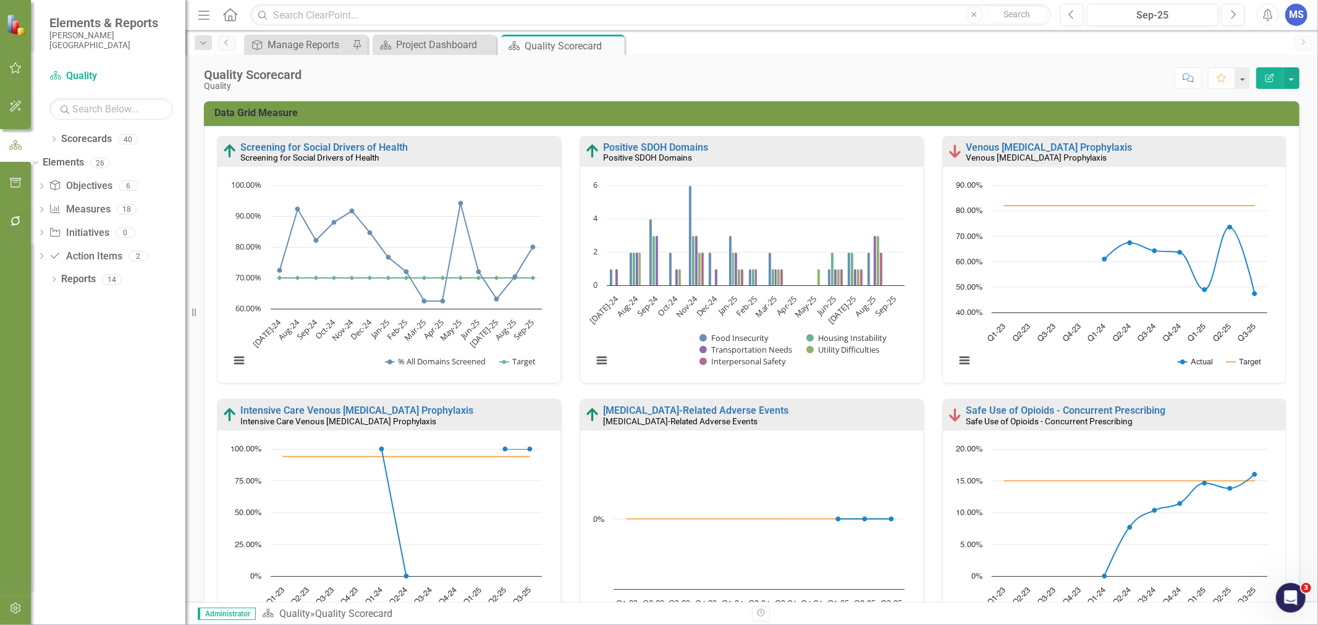
click at [37, 162] on icon "Dropdown" at bounding box center [33, 162] width 7 height 9
click at [52, 137] on icon "Dropdown" at bounding box center [53, 140] width 9 height 7
click at [46, 163] on icon "Dropdown" at bounding box center [41, 162] width 9 height 7
click at [46, 233] on icon "Dropdown" at bounding box center [41, 229] width 9 height 7
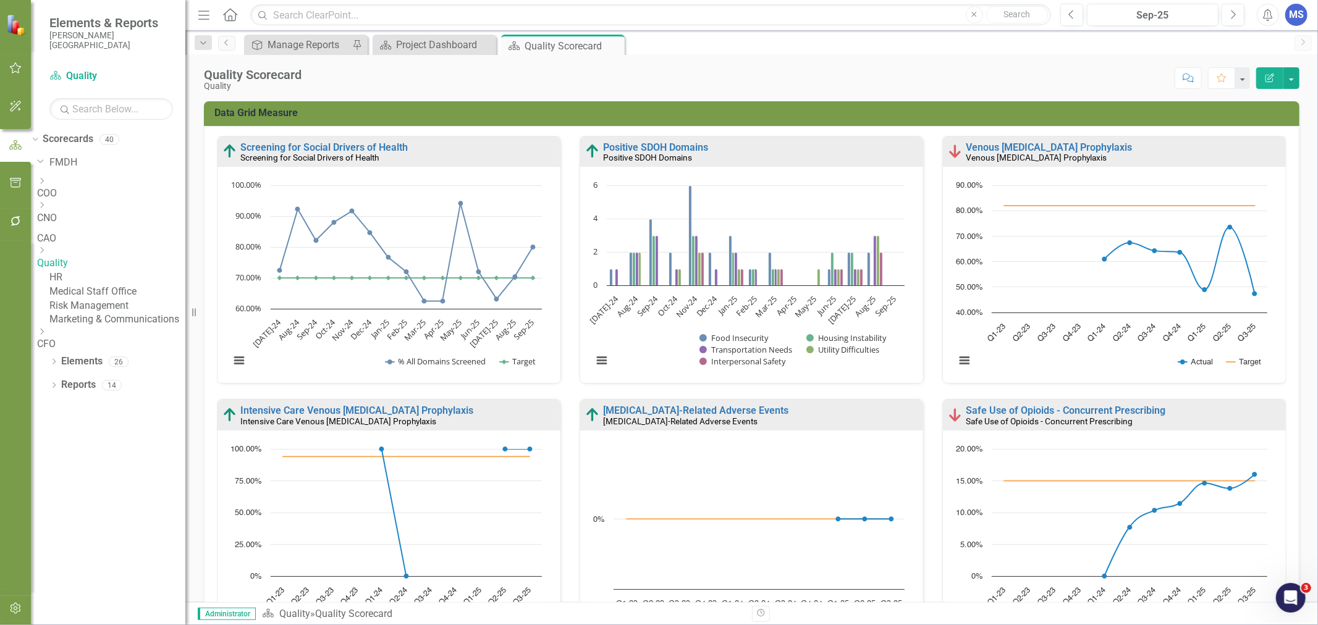
click at [46, 252] on icon "Dropdown" at bounding box center [41, 249] width 9 height 7
click at [126, 280] on link "Informatics" at bounding box center [117, 273] width 136 height 14
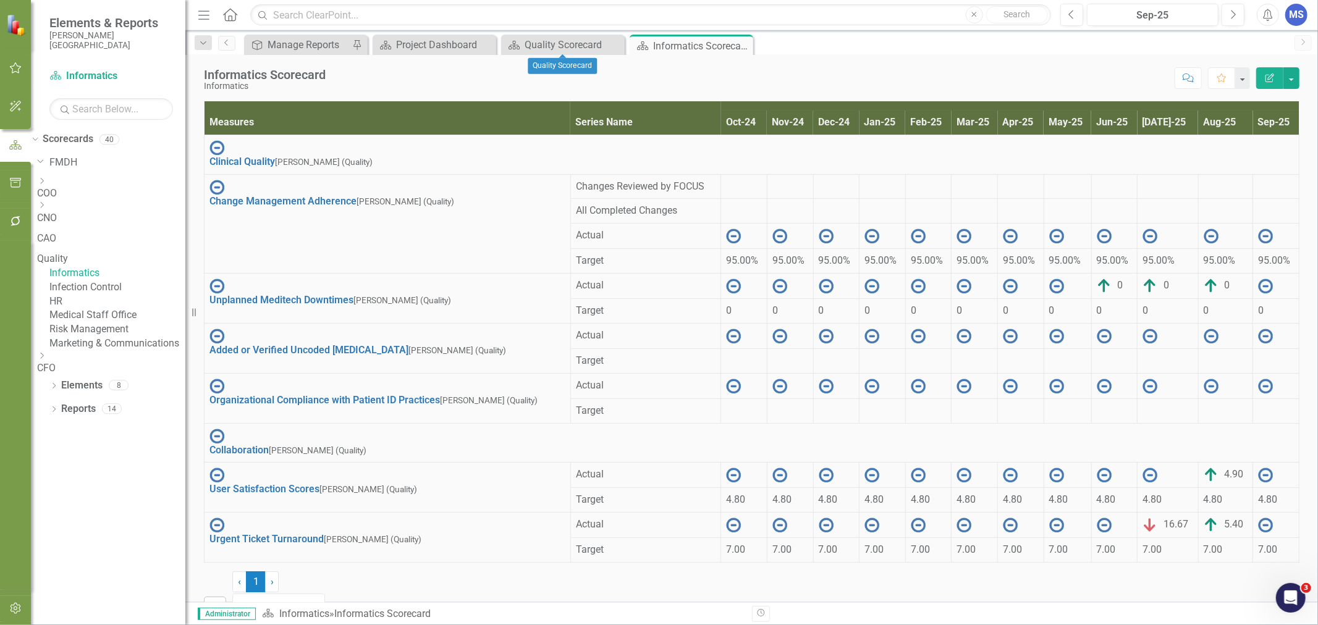
click at [0, 0] on icon "Close" at bounding box center [0, 0] width 0 height 0
click at [1258, 293] on div at bounding box center [1276, 286] width 36 height 15
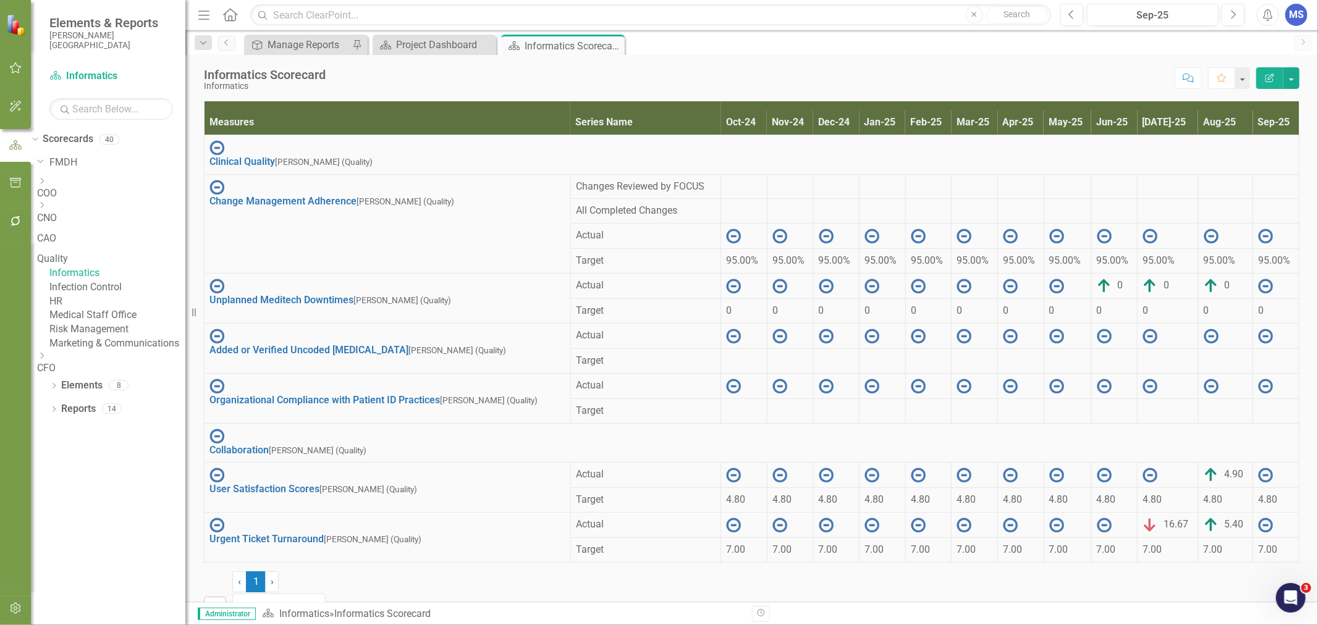
click at [1258, 293] on div at bounding box center [1276, 286] width 36 height 15
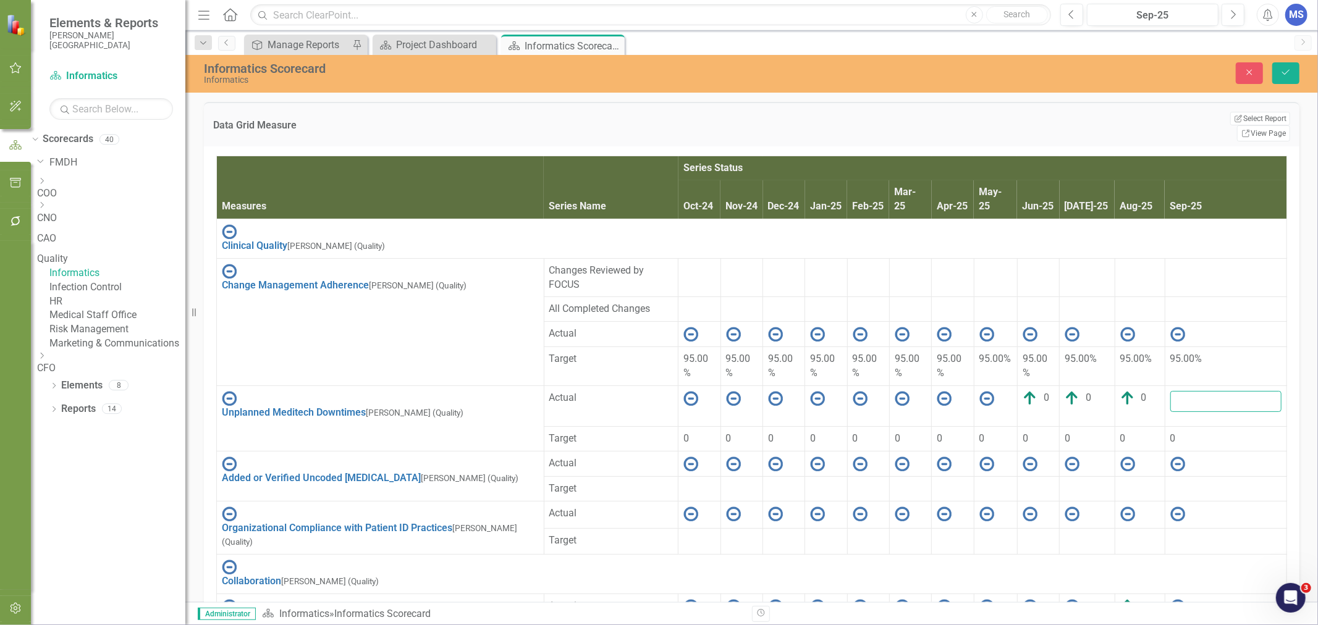
click at [1245, 391] on input "number" at bounding box center [1225, 401] width 111 height 21
type input "0"
click at [1272, 62] on button "Save" at bounding box center [1285, 73] width 27 height 22
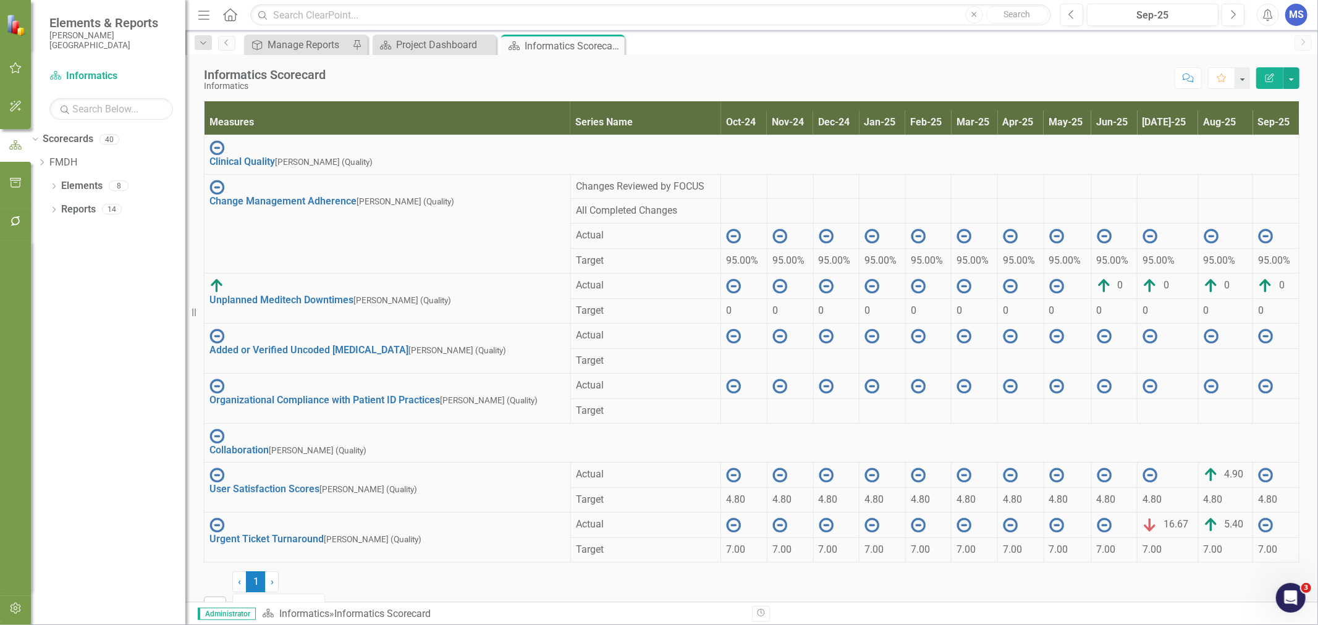
scroll to position [48, 52]
click at [1137, 477] on td at bounding box center [1167, 475] width 61 height 25
click at [1142, 476] on div at bounding box center [1167, 475] width 50 height 15
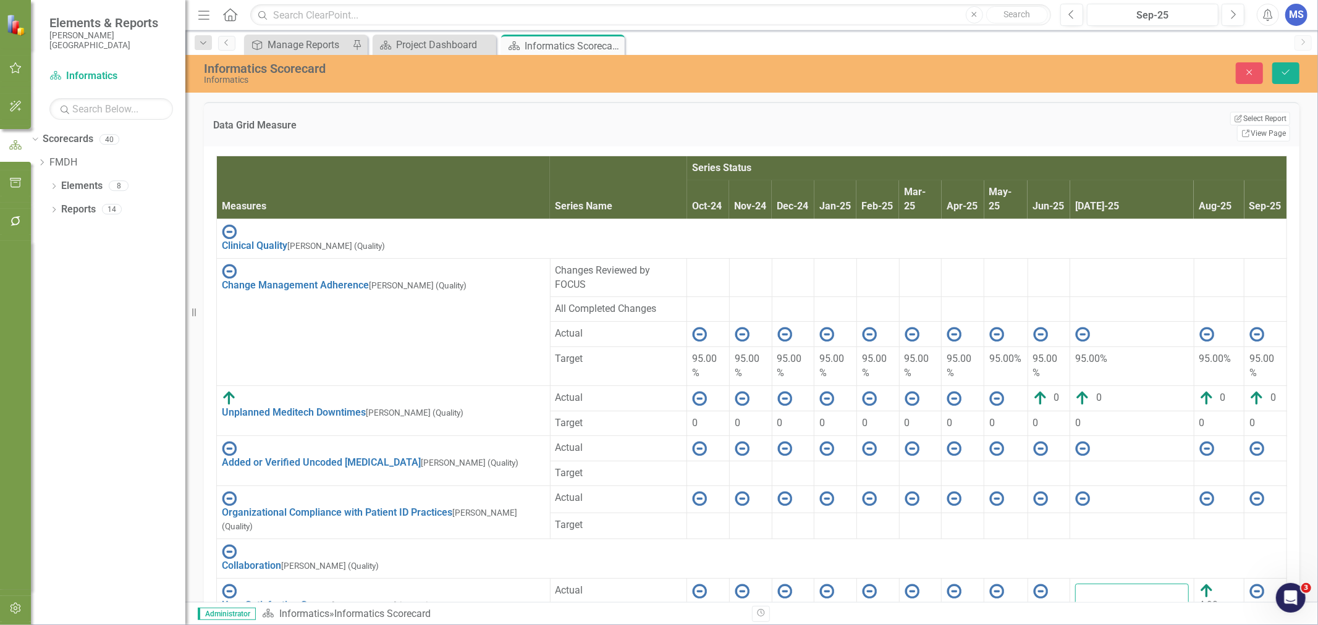
click at [1101, 584] on input "number" at bounding box center [1131, 594] width 113 height 21
type input "4.88"
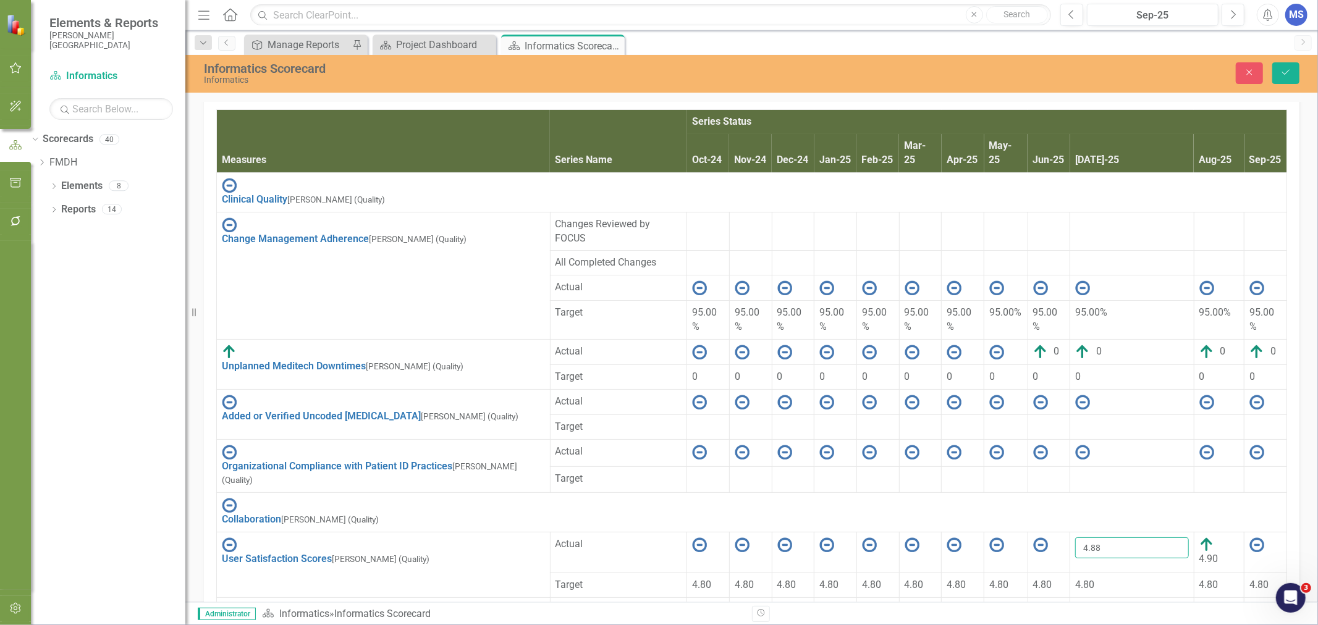
scroll to position [0, 0]
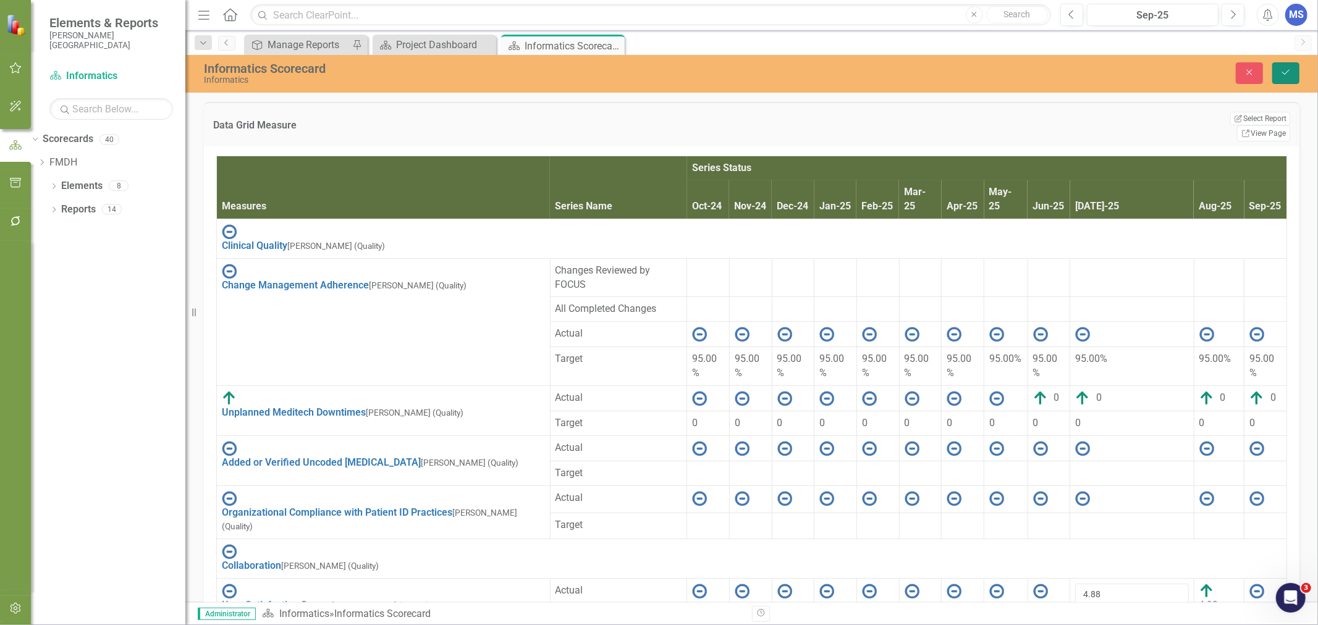
click at [1286, 70] on icon "Save" at bounding box center [1285, 72] width 11 height 9
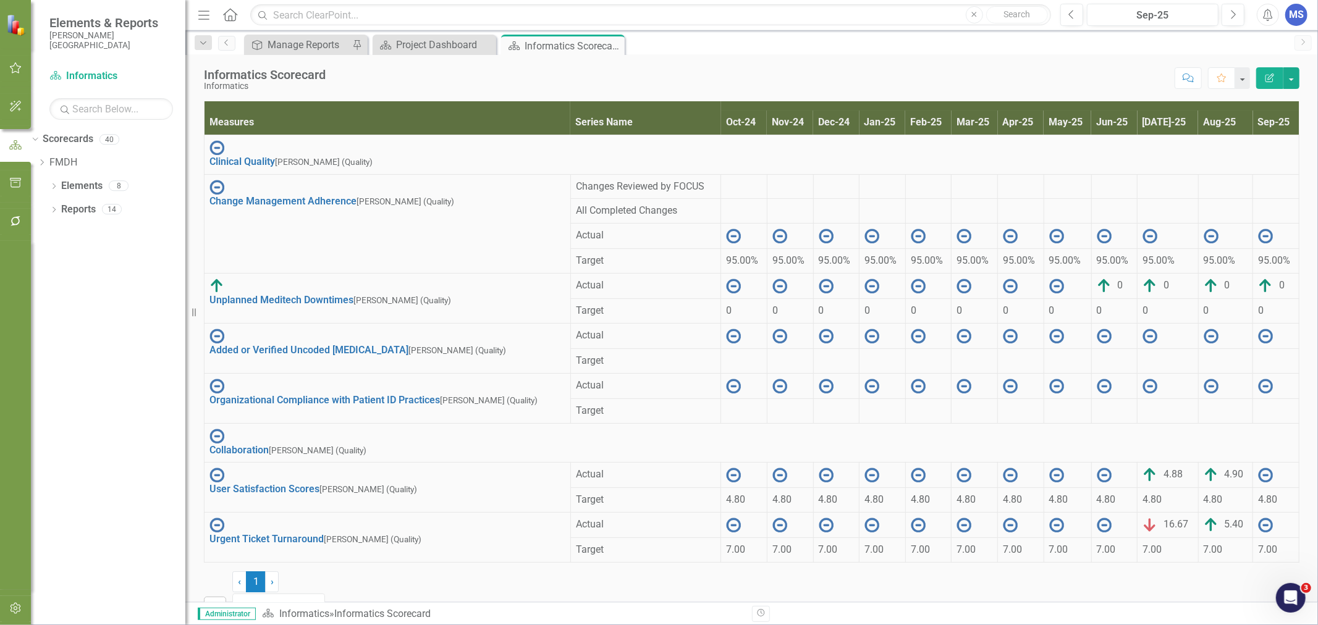
scroll to position [48, 52]
click at [1264, 476] on div at bounding box center [1276, 475] width 36 height 15
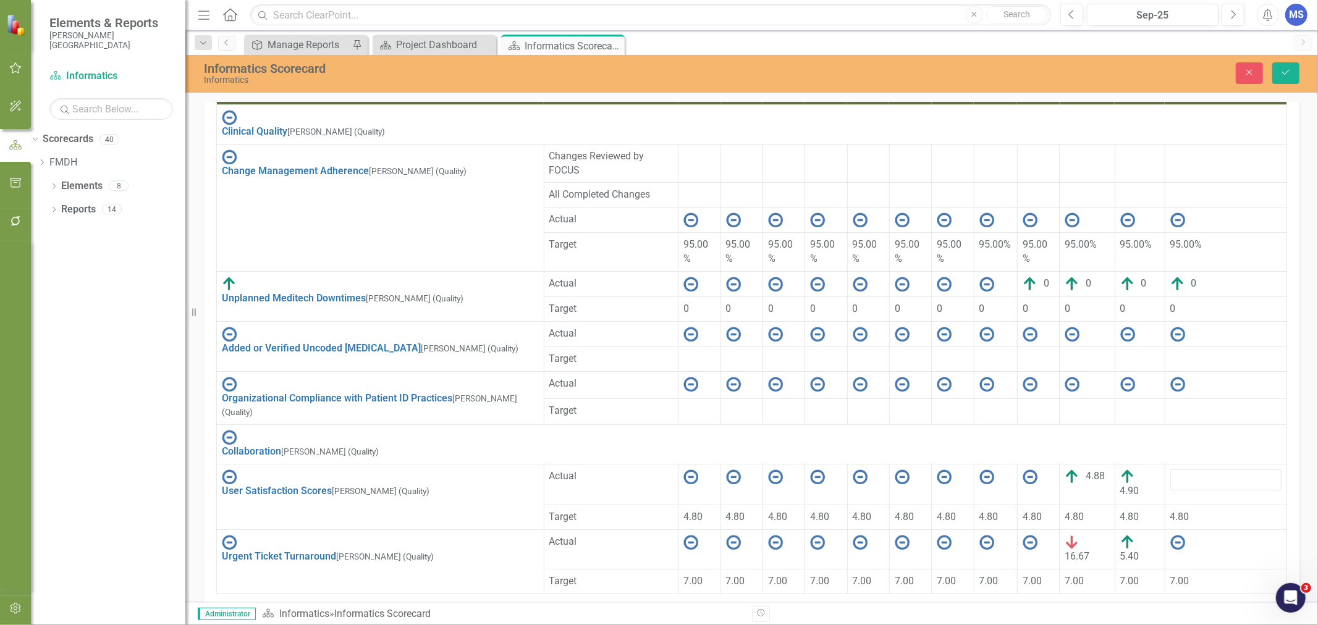
scroll to position [53, 75]
click at [1256, 469] on input "number" at bounding box center [1225, 479] width 111 height 21
type input "4.84"
click button "Save" at bounding box center [1285, 73] width 27 height 22
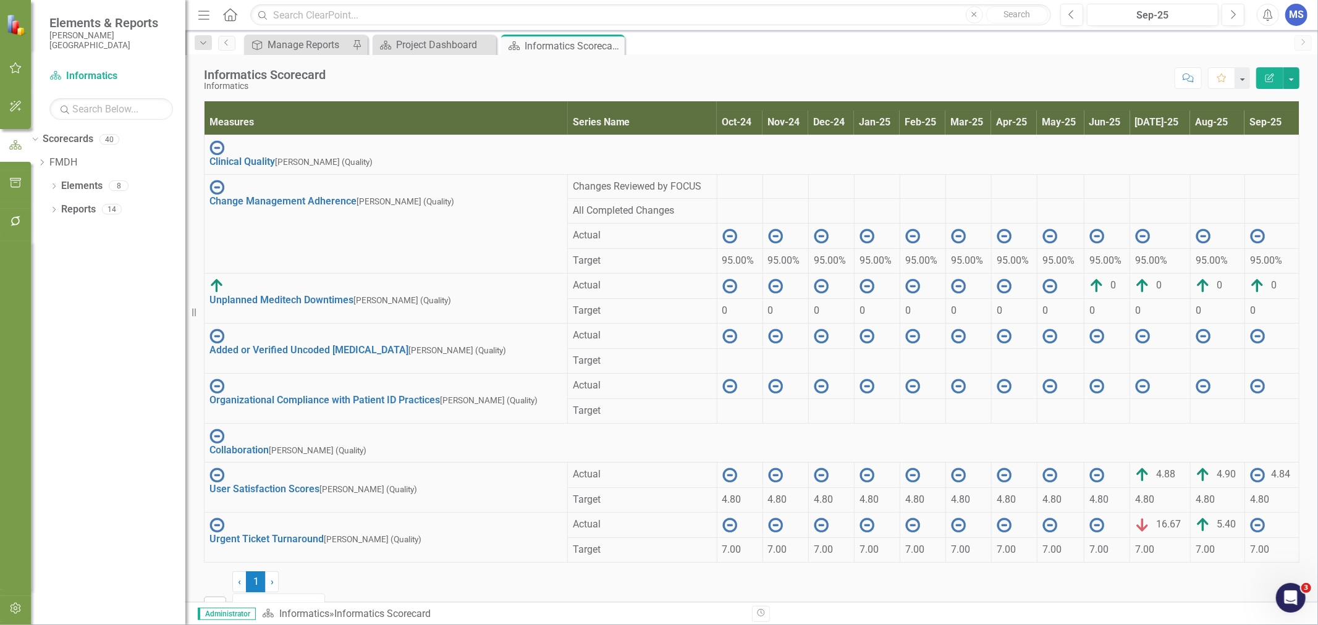
scroll to position [48, 52]
drag, startPoint x: 1249, startPoint y: 523, endPoint x: 1264, endPoint y: 526, distance: 15.3
click at [1250, 523] on div at bounding box center [1272, 525] width 44 height 15
click at [1251, 524] on div at bounding box center [1272, 525] width 44 height 15
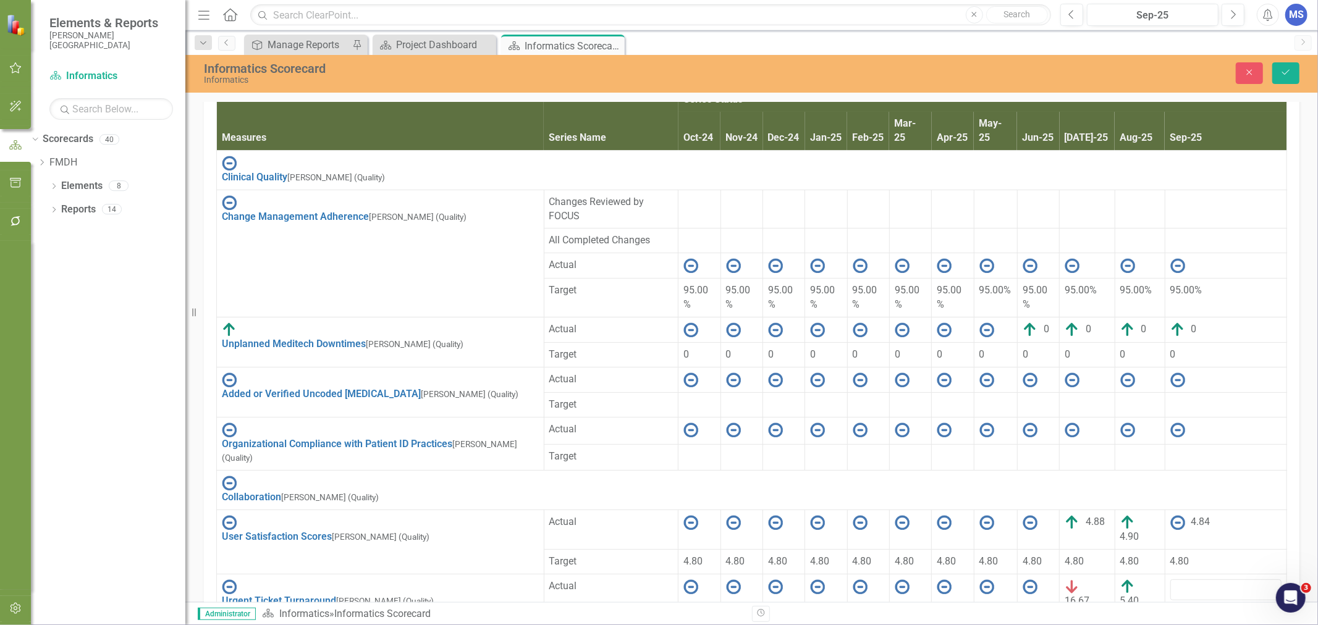
scroll to position [53, 75]
click at [1234, 579] on input "number" at bounding box center [1225, 589] width 111 height 21
type input "2.17"
click at [1295, 71] on button "Save" at bounding box center [1285, 73] width 27 height 22
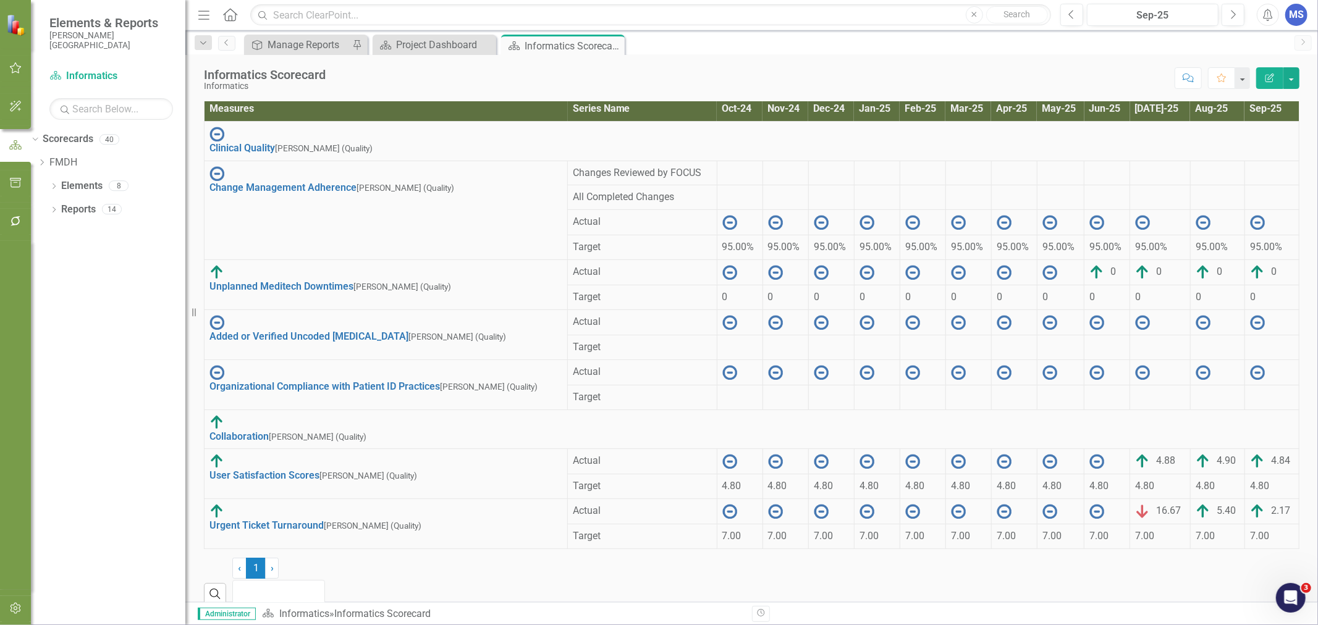
scroll to position [0, 0]
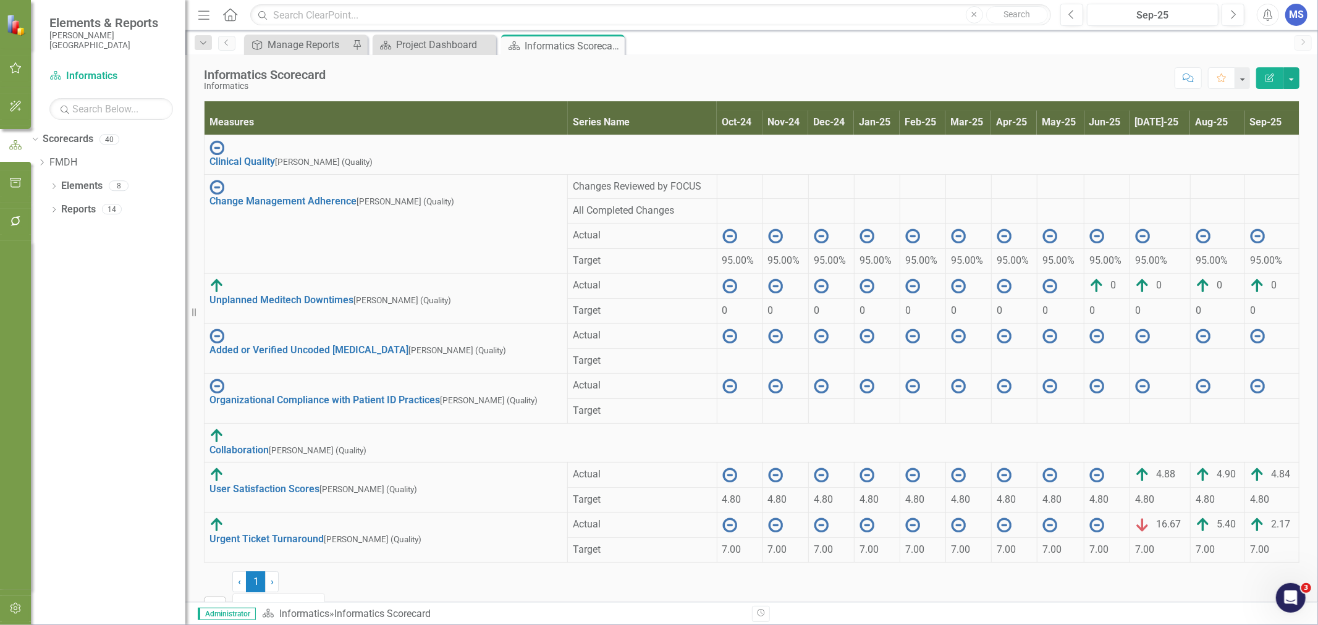
drag, startPoint x: 1305, startPoint y: 254, endPoint x: 1305, endPoint y: 245, distance: 9.3
click at [1305, 245] on div "Measures Series Name Series Status Oct-24 Nov-24 Dec-24 Jan-25 Feb-25 Mar-25 Ap…" at bounding box center [751, 371] width 1132 height 570
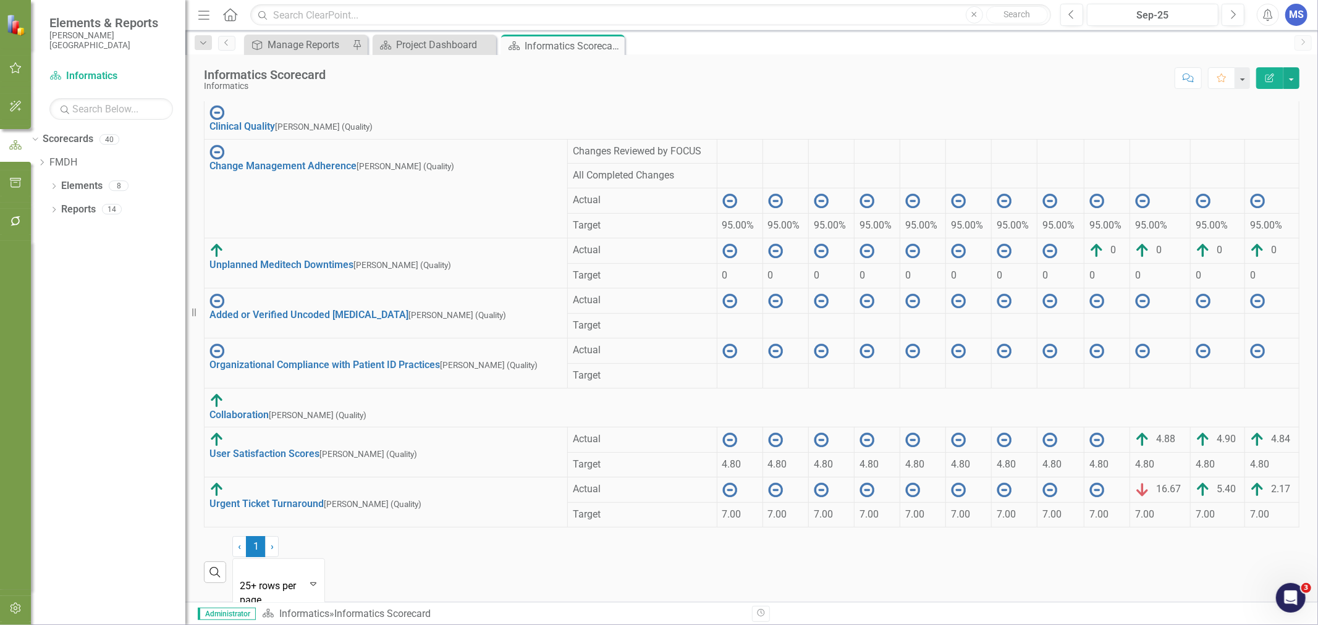
scroll to position [48, 0]
click at [1297, 225] on div "Measures Series Name Series Status Oct-24 Nov-24 Dec-24 Jan-25 Feb-25 Mar-25 Ap…" at bounding box center [752, 330] width 1114 height 558
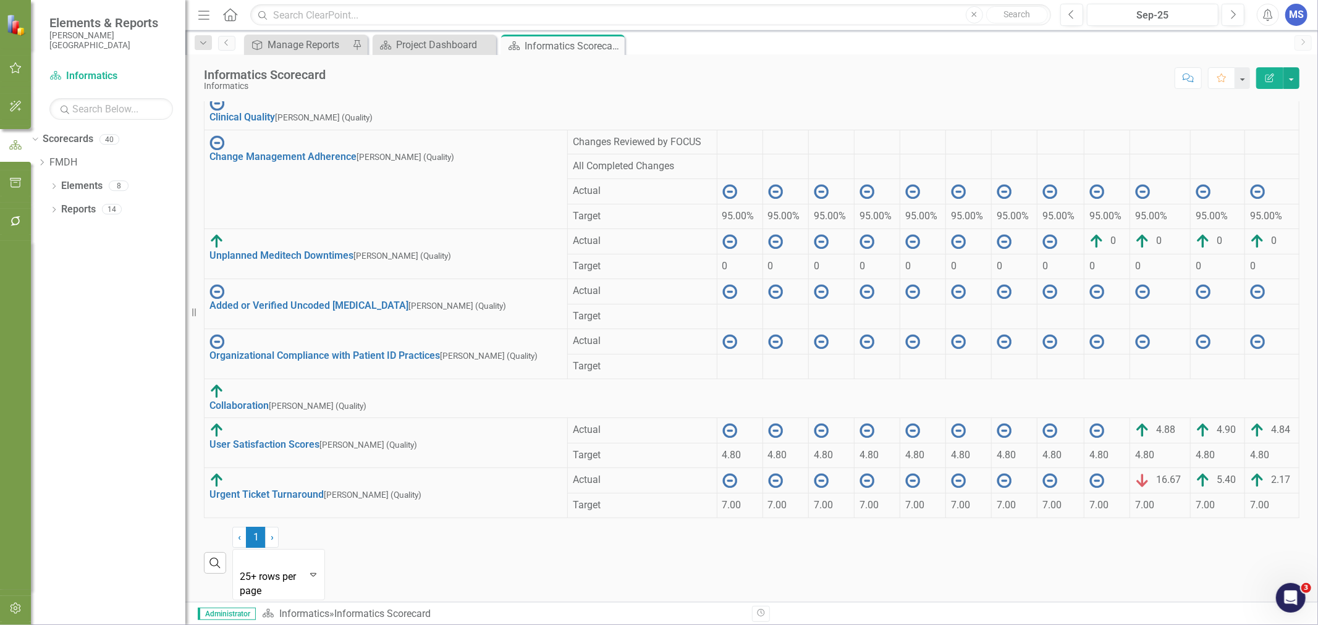
scroll to position [63, 0]
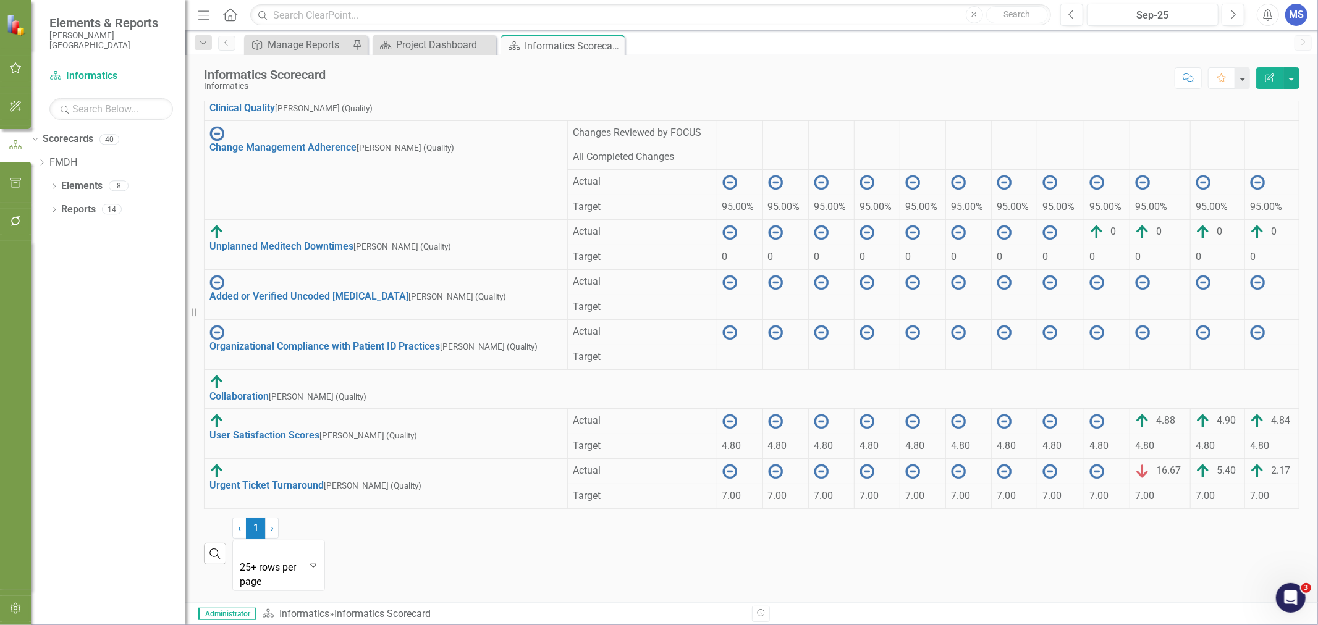
click at [46, 162] on icon "Dropdown" at bounding box center [41, 162] width 9 height 7
click at [46, 233] on icon "Dropdown" at bounding box center [41, 229] width 9 height 7
click at [44, 254] on icon at bounding box center [42, 251] width 3 height 6
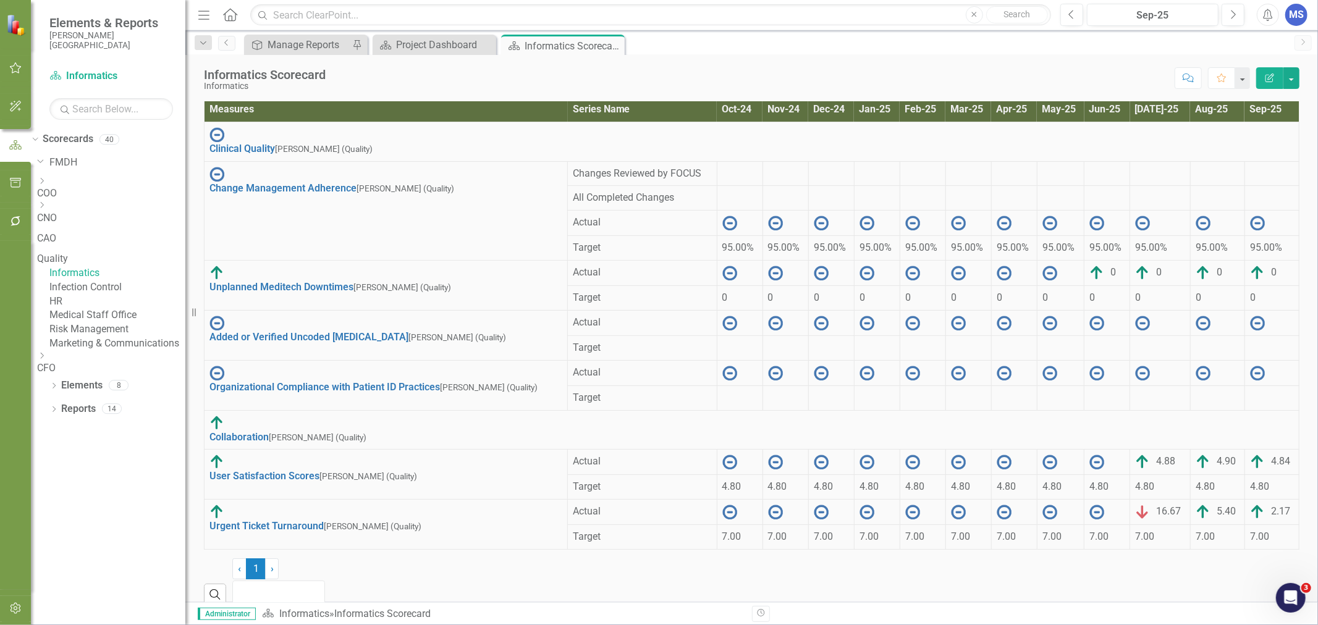
scroll to position [0, 0]
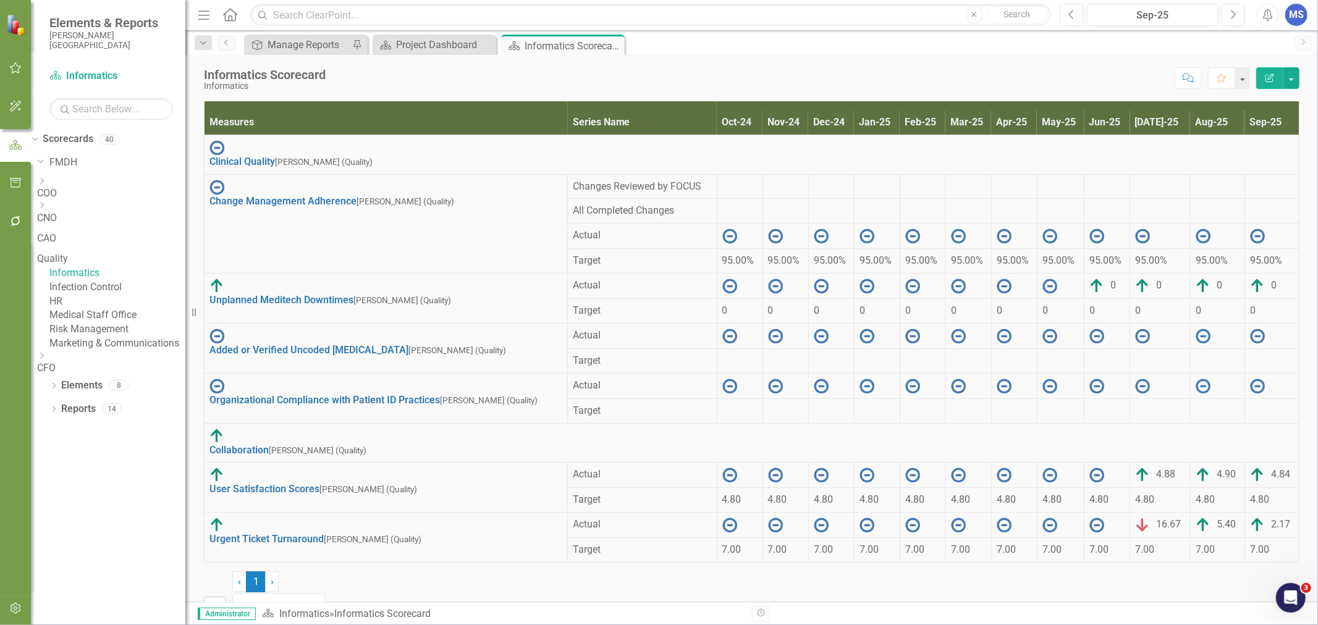
click at [194, 313] on icon "Resize" at bounding box center [196, 313] width 12 height 10
drag, startPoint x: 193, startPoint y: 313, endPoint x: 185, endPoint y: 323, distance: 12.7
click at [185, 323] on div "Resize" at bounding box center [190, 312] width 10 height 625
drag, startPoint x: 193, startPoint y: 313, endPoint x: 183, endPoint y: 315, distance: 10.2
click at [183, 315] on div "Elements & Reports Frances Mahon Deaconess Hospital Scorecard Informatics Searc…" at bounding box center [92, 312] width 185 height 625
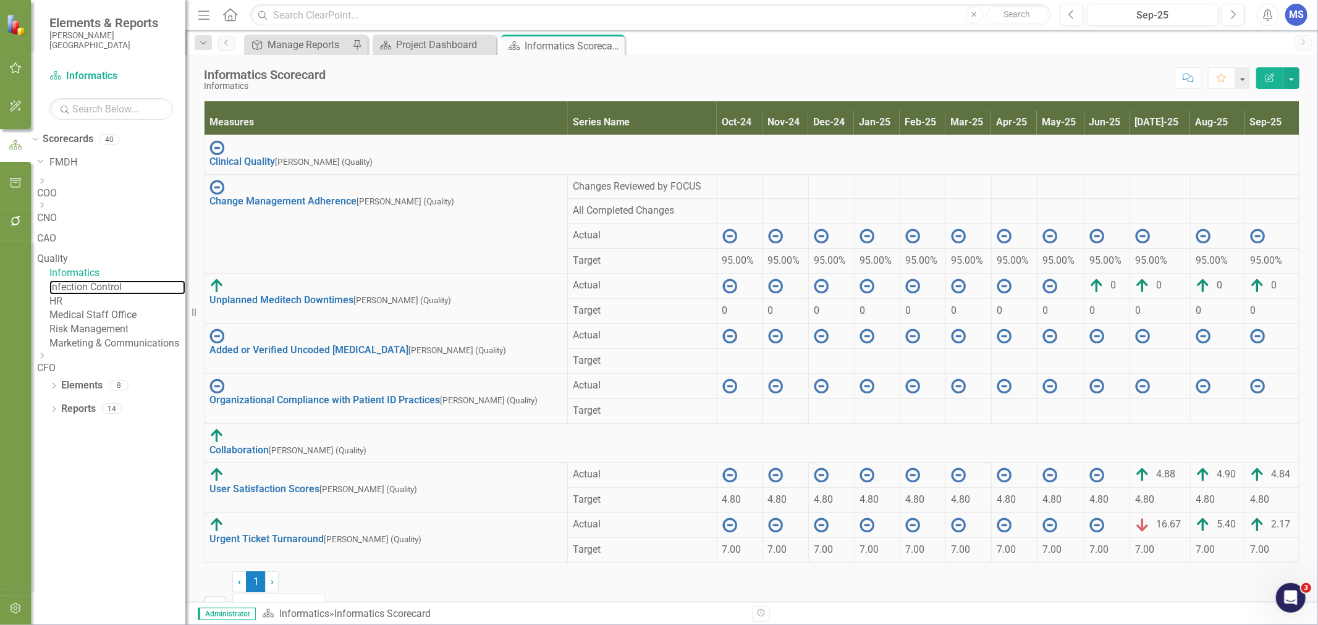
click at [124, 295] on link "Infection Control" at bounding box center [117, 287] width 136 height 14
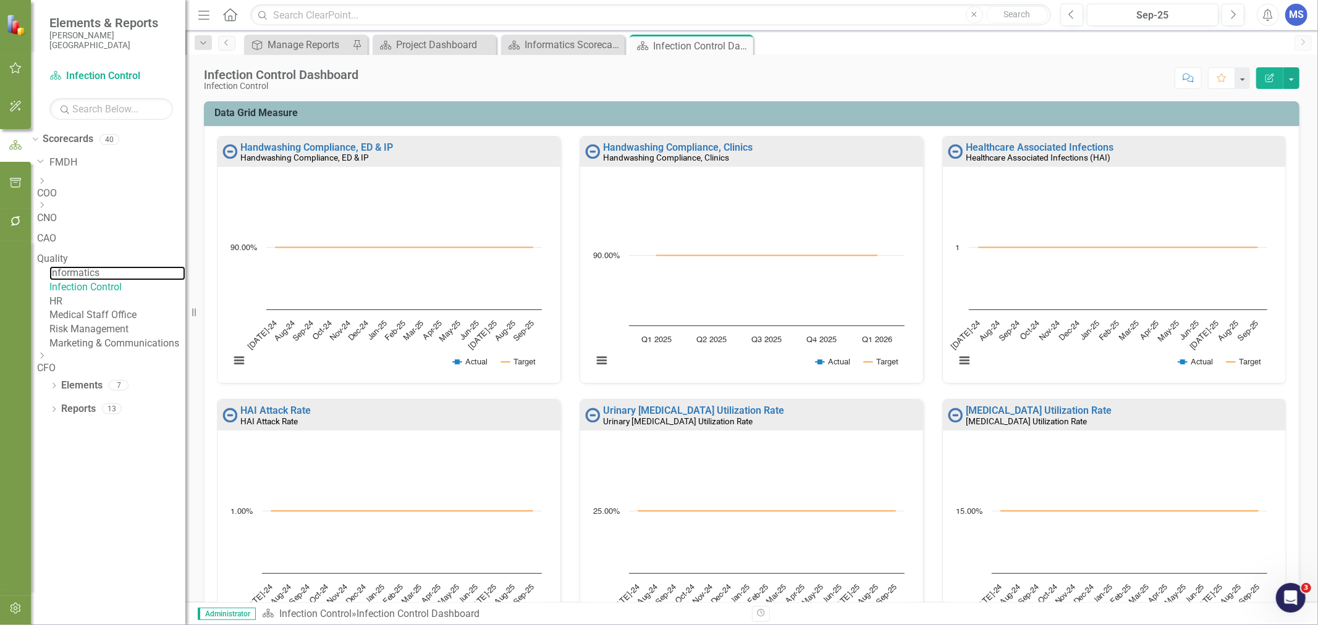
click at [132, 280] on link "Informatics" at bounding box center [117, 273] width 136 height 14
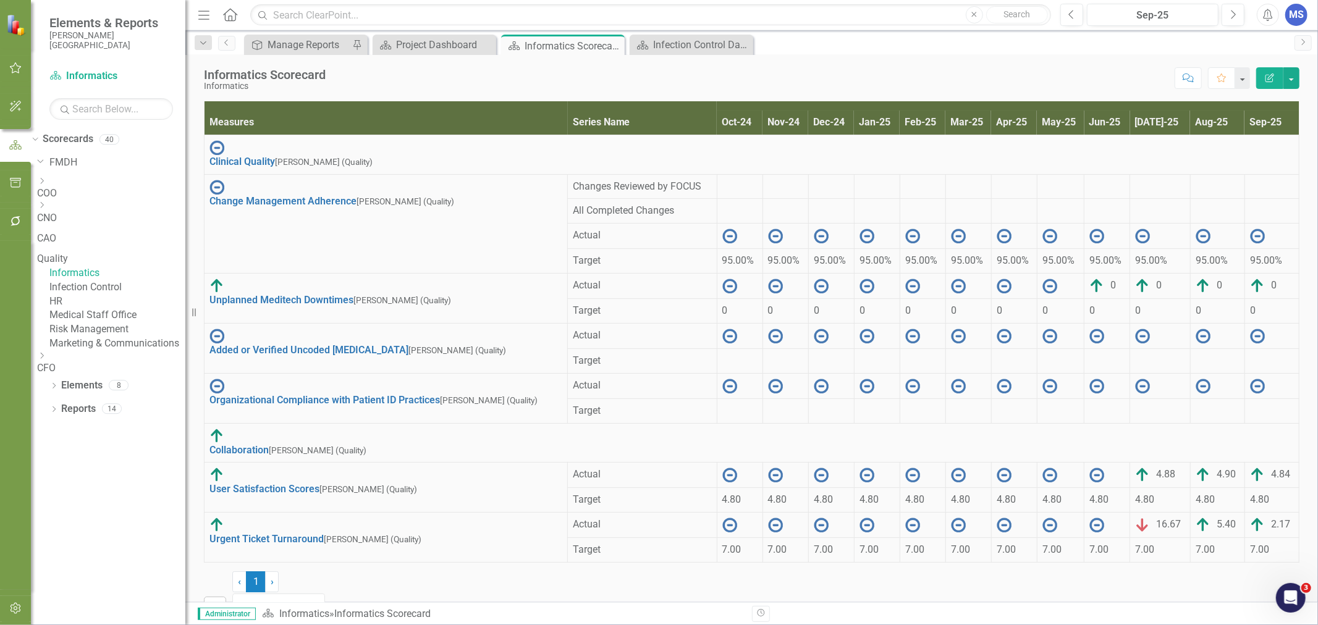
drag, startPoint x: 82, startPoint y: 256, endPoint x: 70, endPoint y: 238, distance: 21.9
click at [105, 183] on icon "Dropdown" at bounding box center [108, 178] width 7 height 9
click at [105, 163] on icon "Dropdown" at bounding box center [108, 158] width 7 height 9
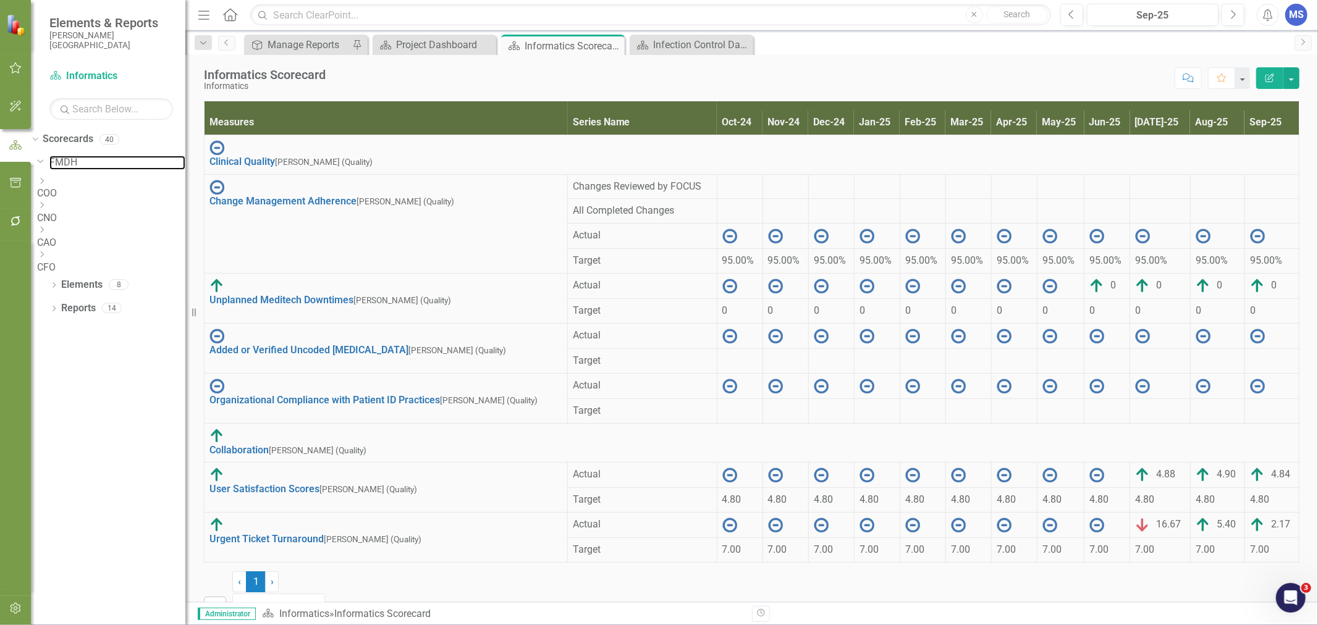
click at [73, 161] on link "FMDH" at bounding box center [117, 163] width 136 height 14
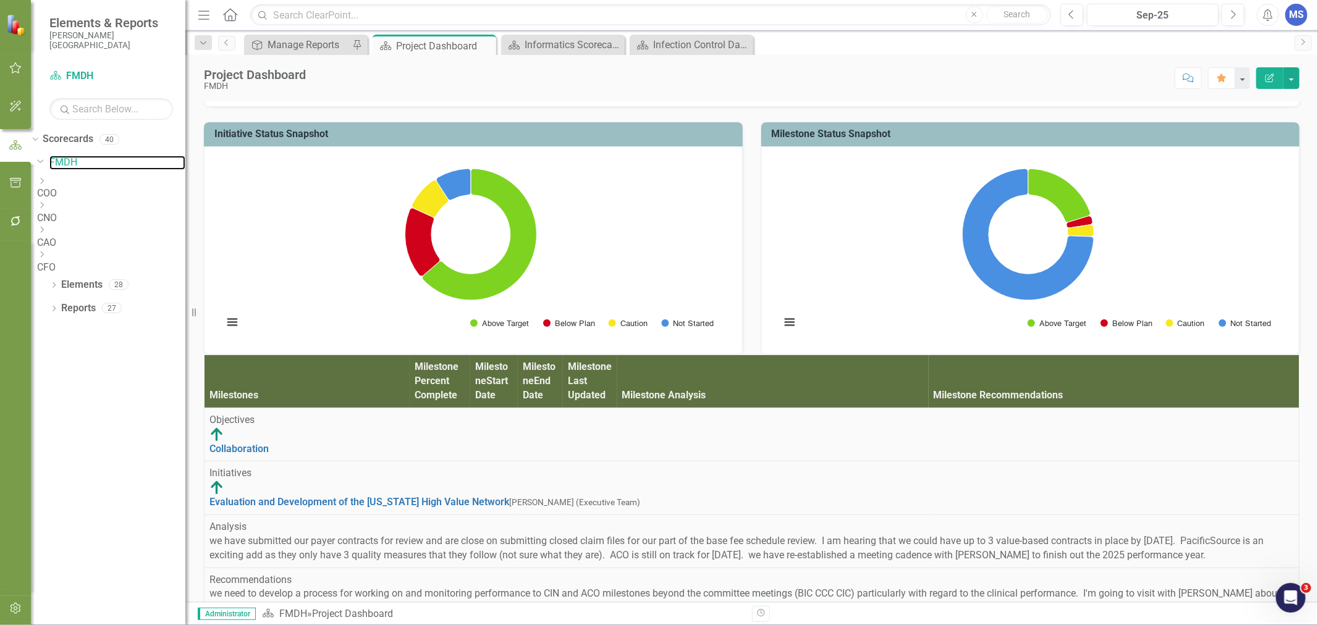
scroll to position [54, 0]
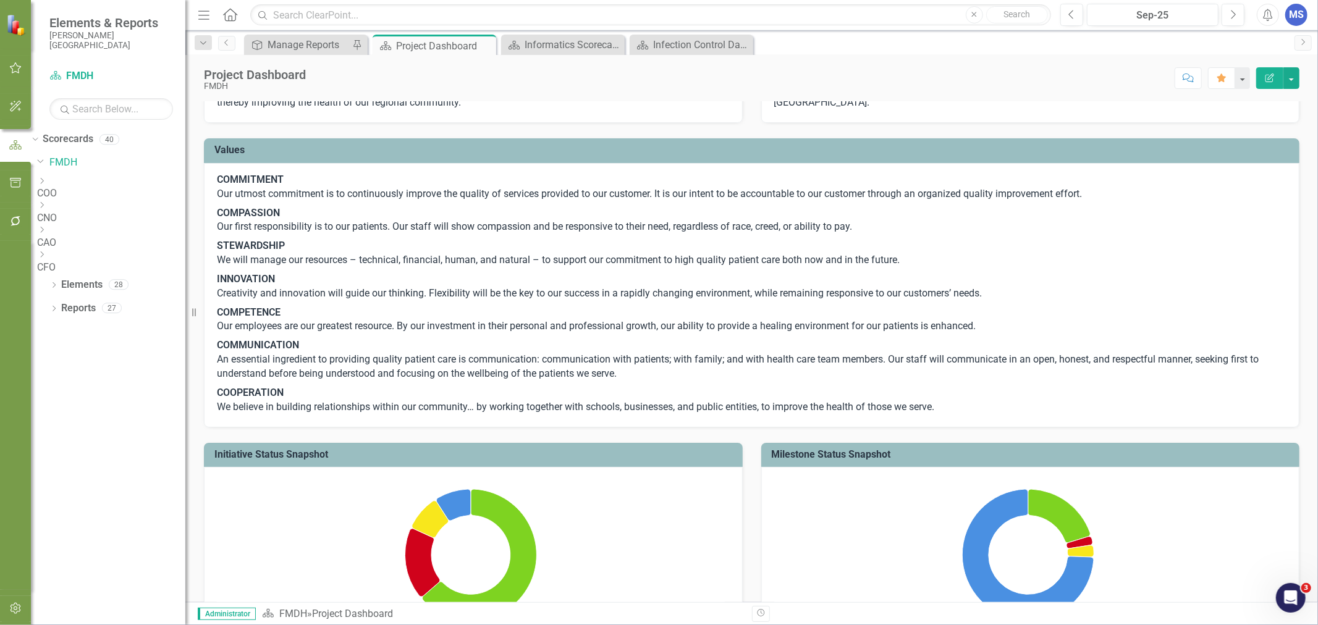
click at [56, 306] on icon "Dropdown" at bounding box center [53, 309] width 9 height 7
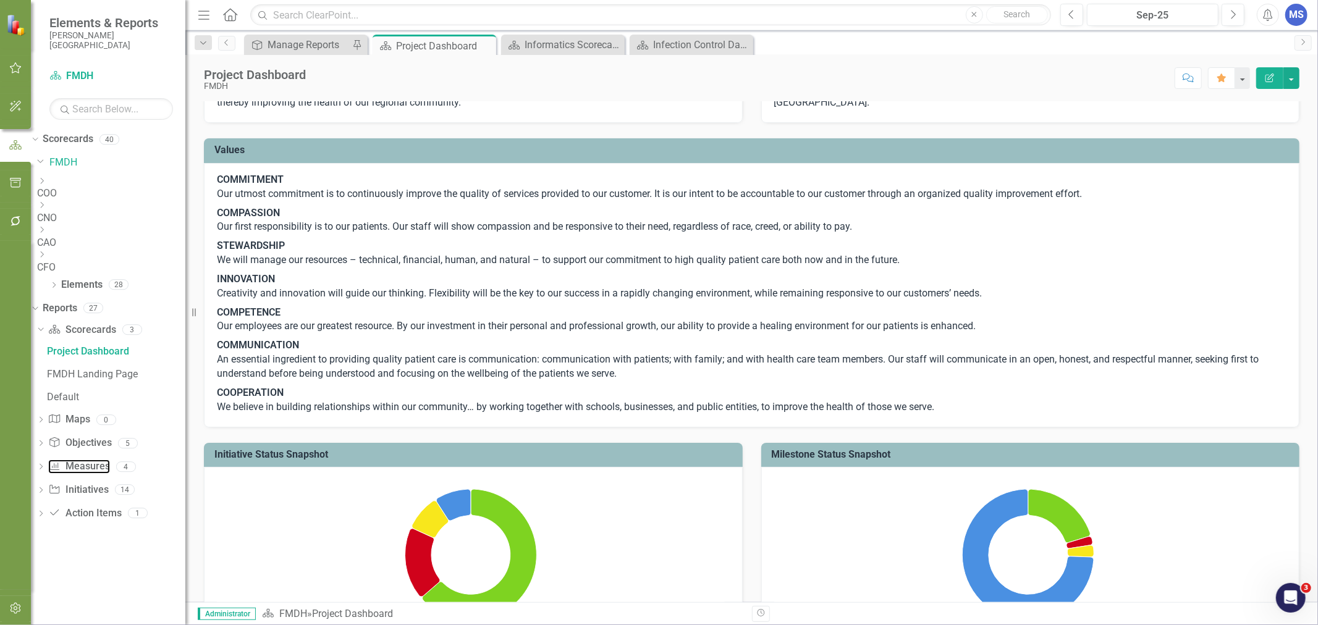
click at [95, 462] on link "Measure Measures" at bounding box center [78, 467] width 61 height 14
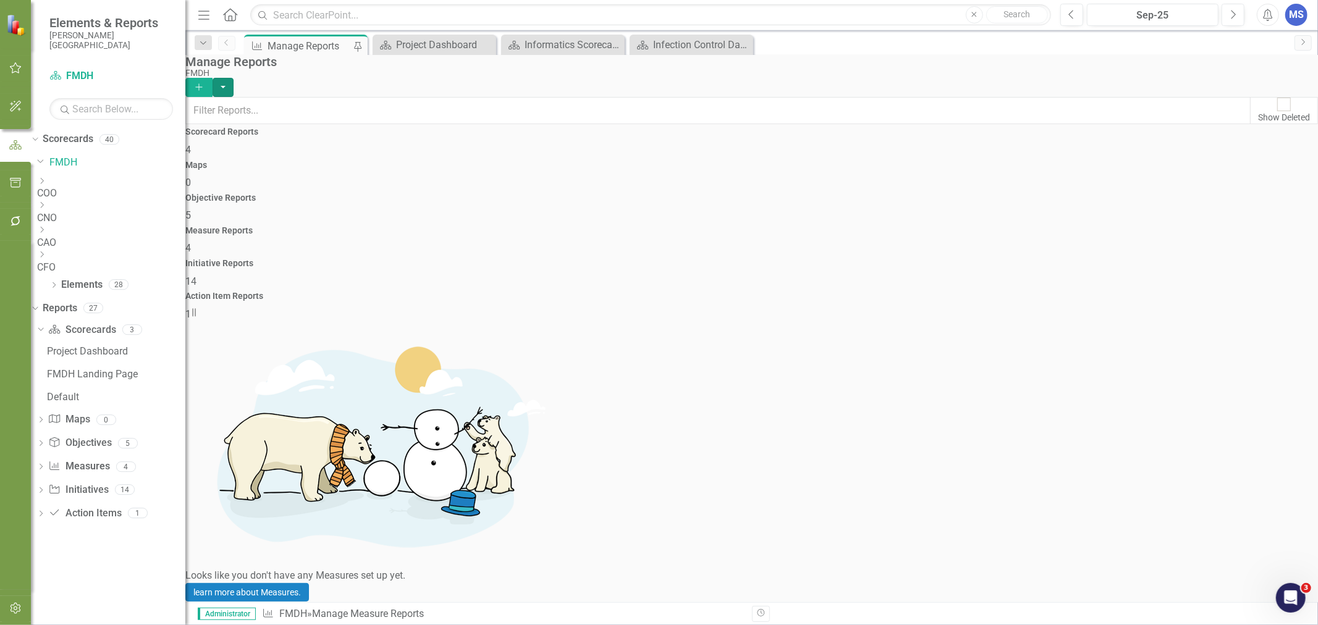
click at [233, 79] on button "button" at bounding box center [222, 87] width 21 height 19
click at [1268, 116] on link "Copy Add From Template" at bounding box center [1241, 123] width 116 height 23
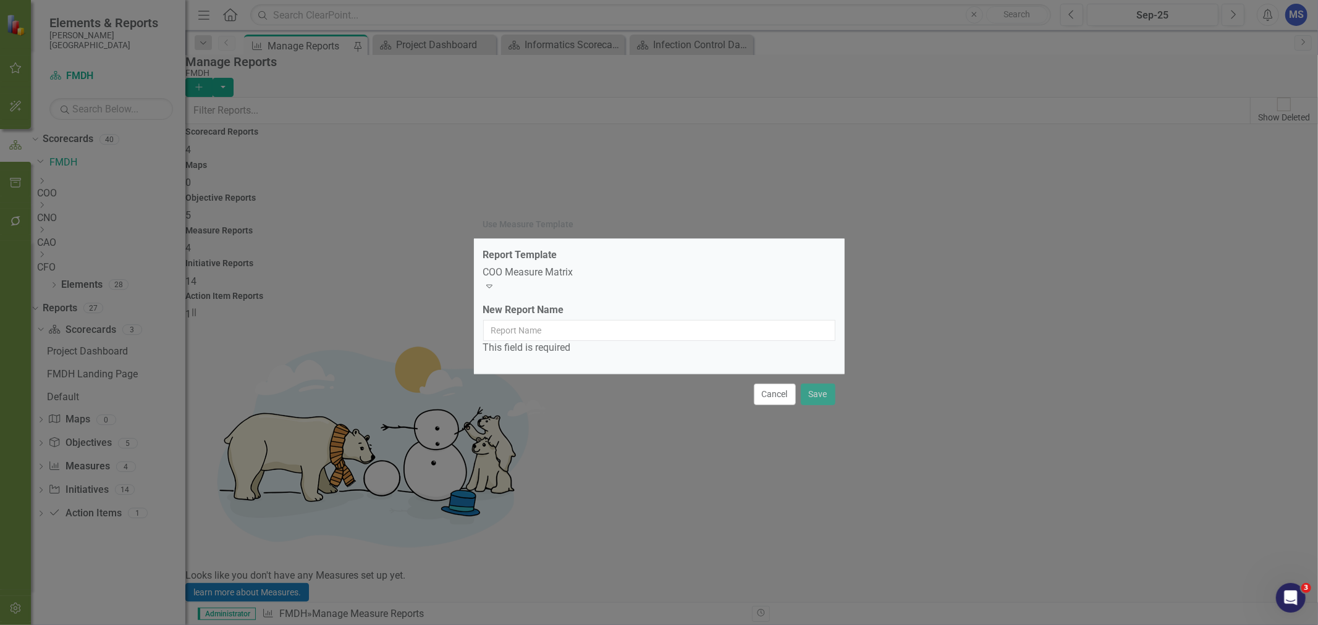
click at [550, 280] on div "COO Measure Matrix" at bounding box center [659, 273] width 352 height 14
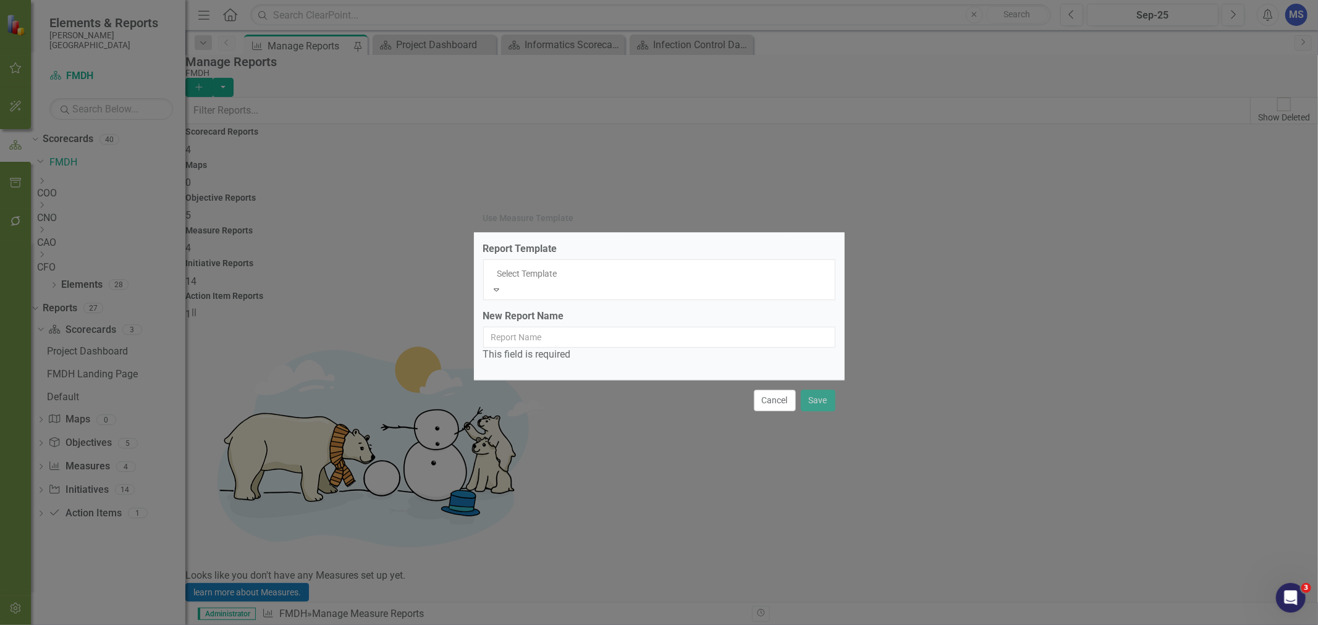
click at [876, 470] on div "Use Measure Template Report Template 7 results available. Use Up and Down to ch…" at bounding box center [659, 312] width 1318 height 625
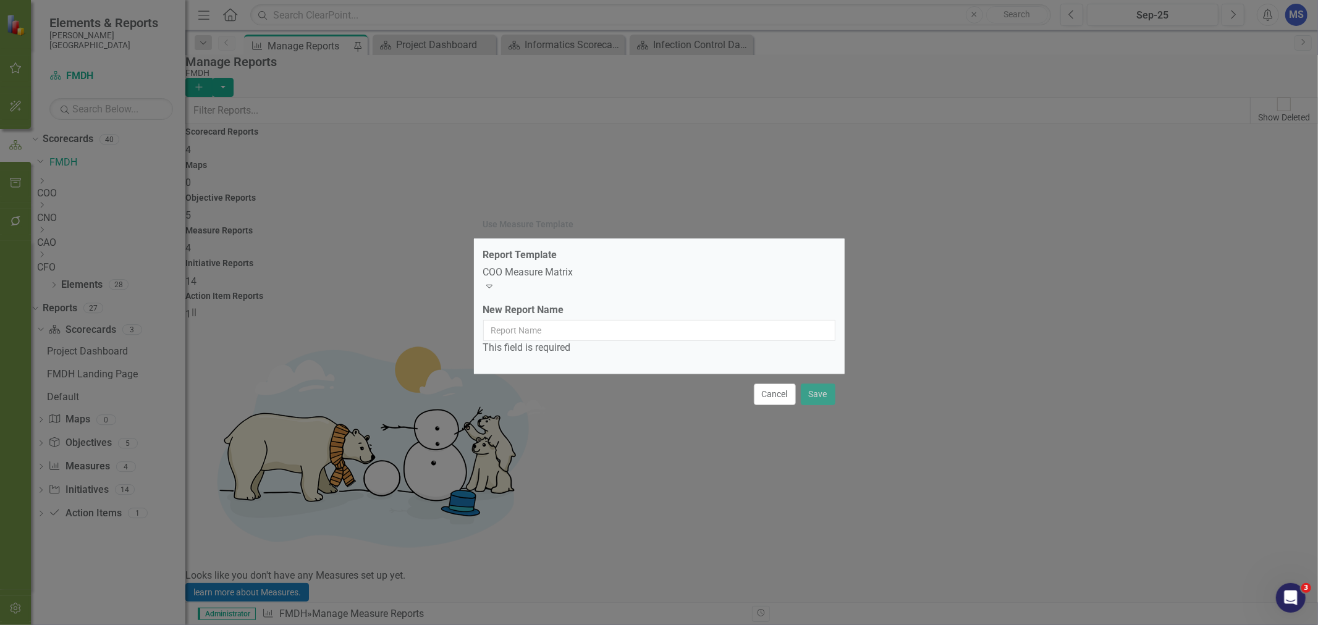
click at [769, 392] on button "Cancel" at bounding box center [775, 395] width 42 height 22
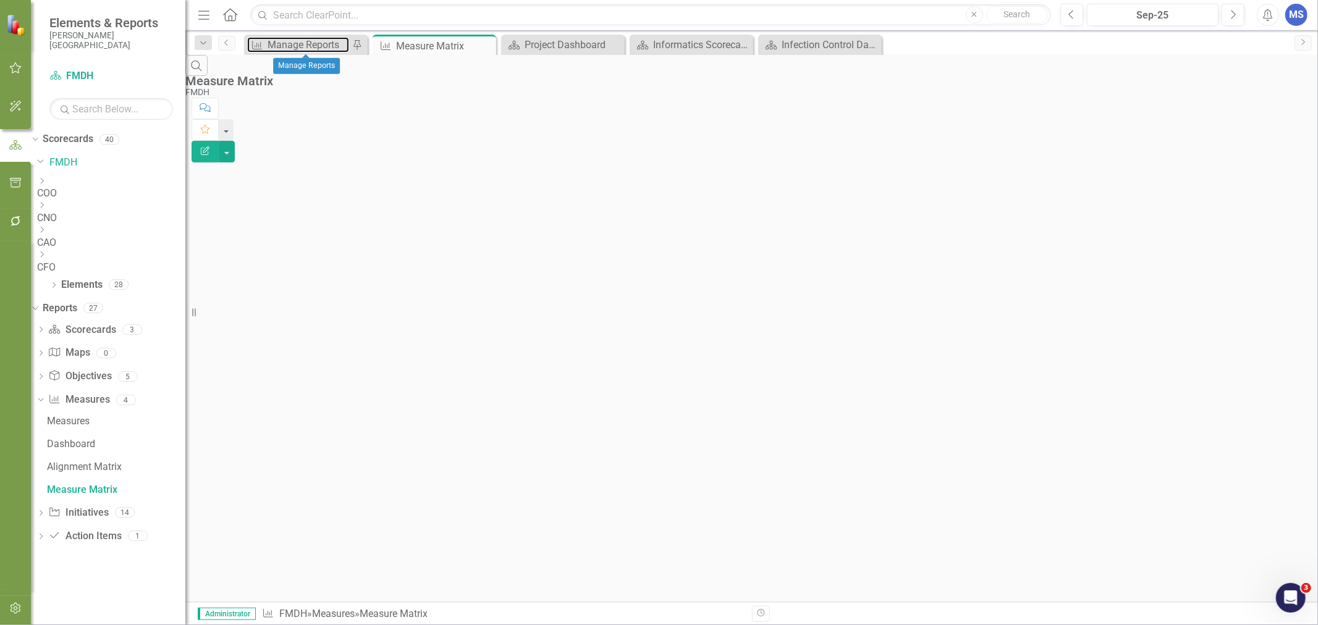
click at [327, 42] on div "Manage Reports" at bounding box center [308, 44] width 82 height 15
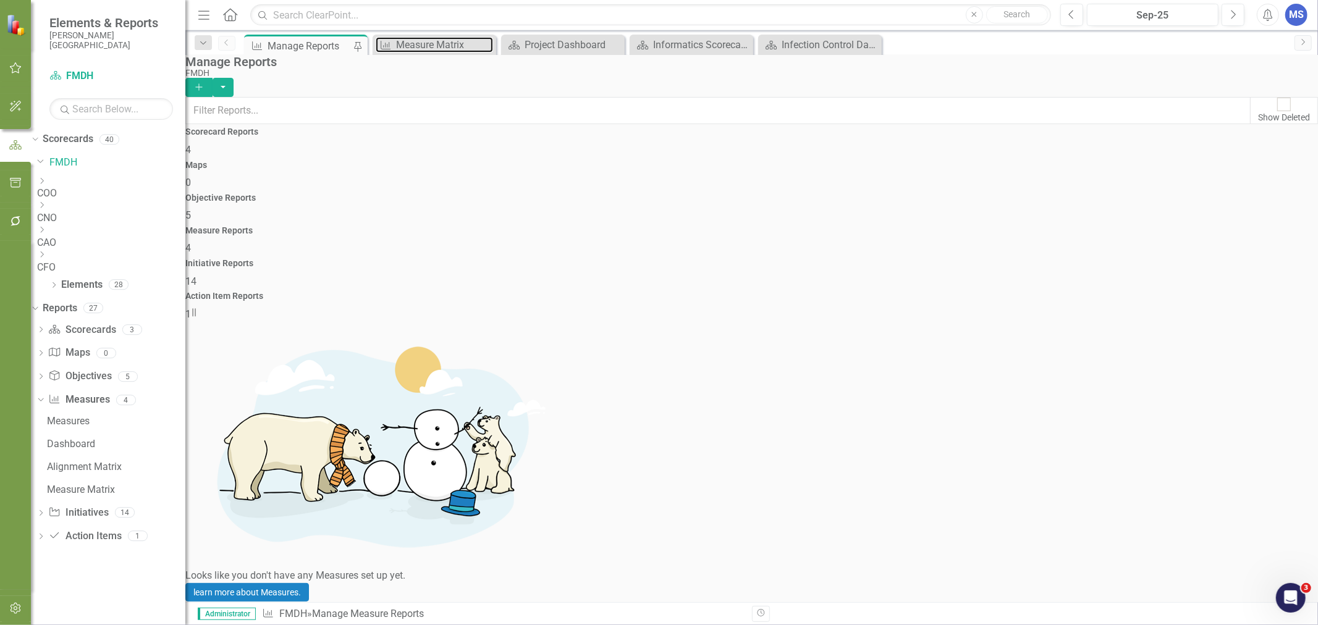
click at [393, 42] on link "Measure Measure Matrix" at bounding box center [434, 44] width 117 height 15
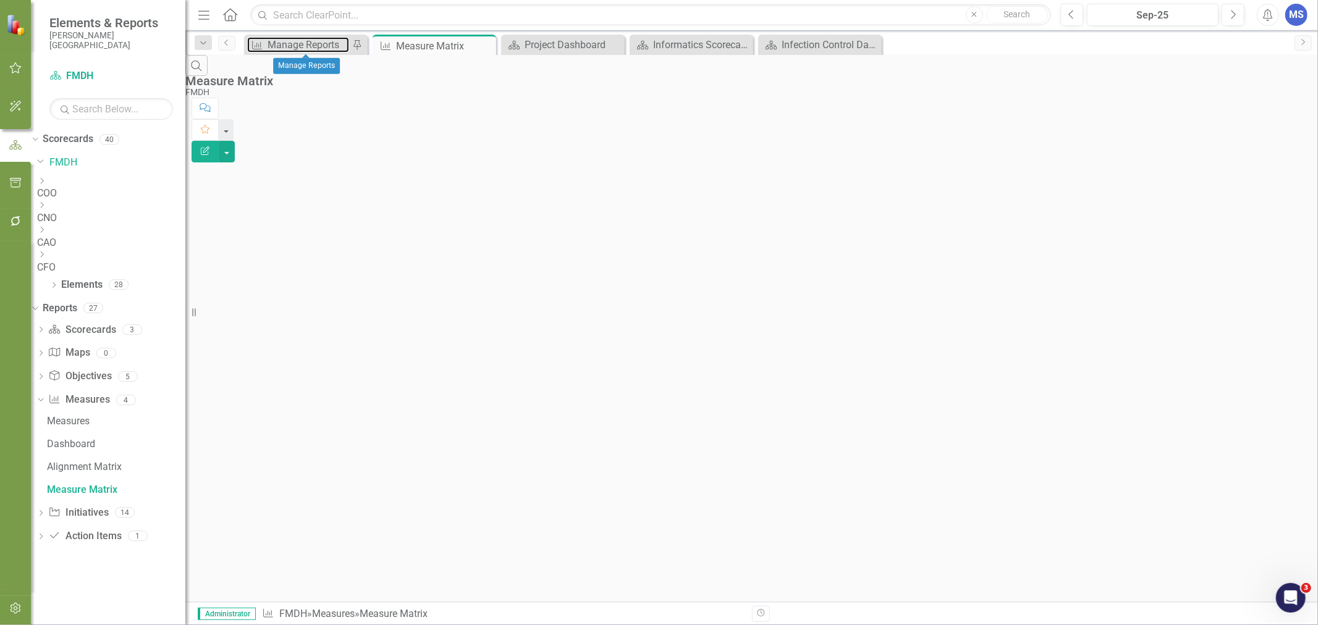
click at [289, 41] on div "Manage Reports" at bounding box center [308, 44] width 82 height 15
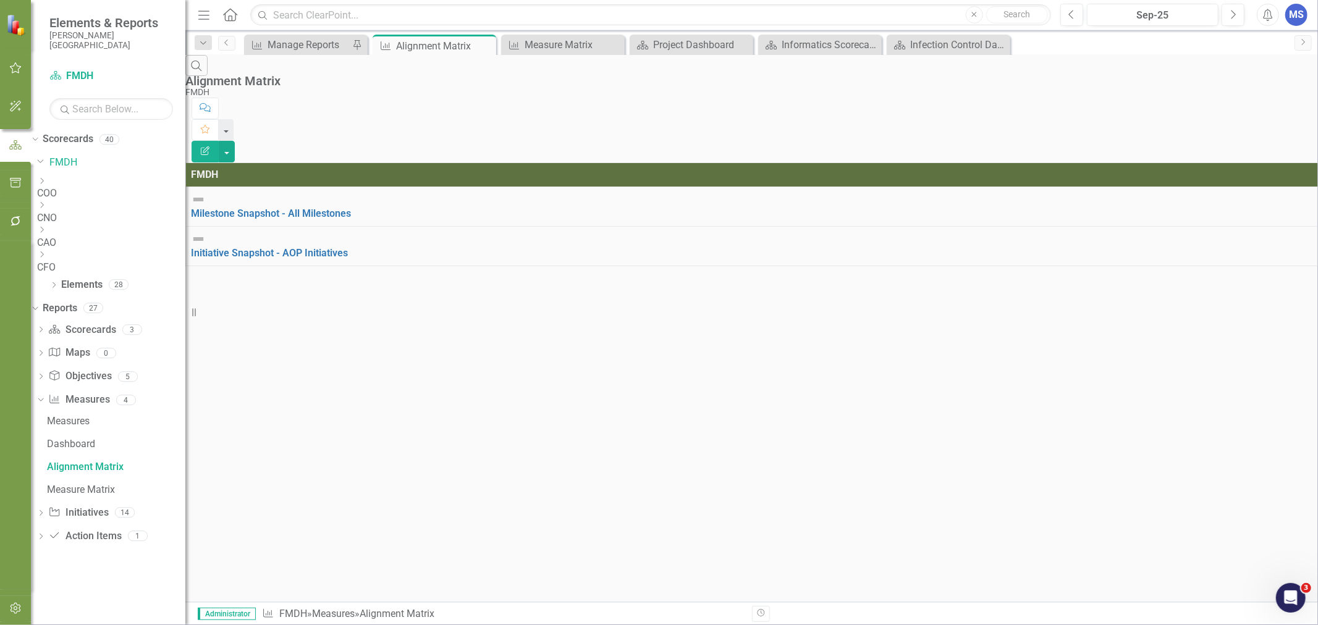
click at [0, 0] on icon "Close" at bounding box center [0, 0] width 0 height 0
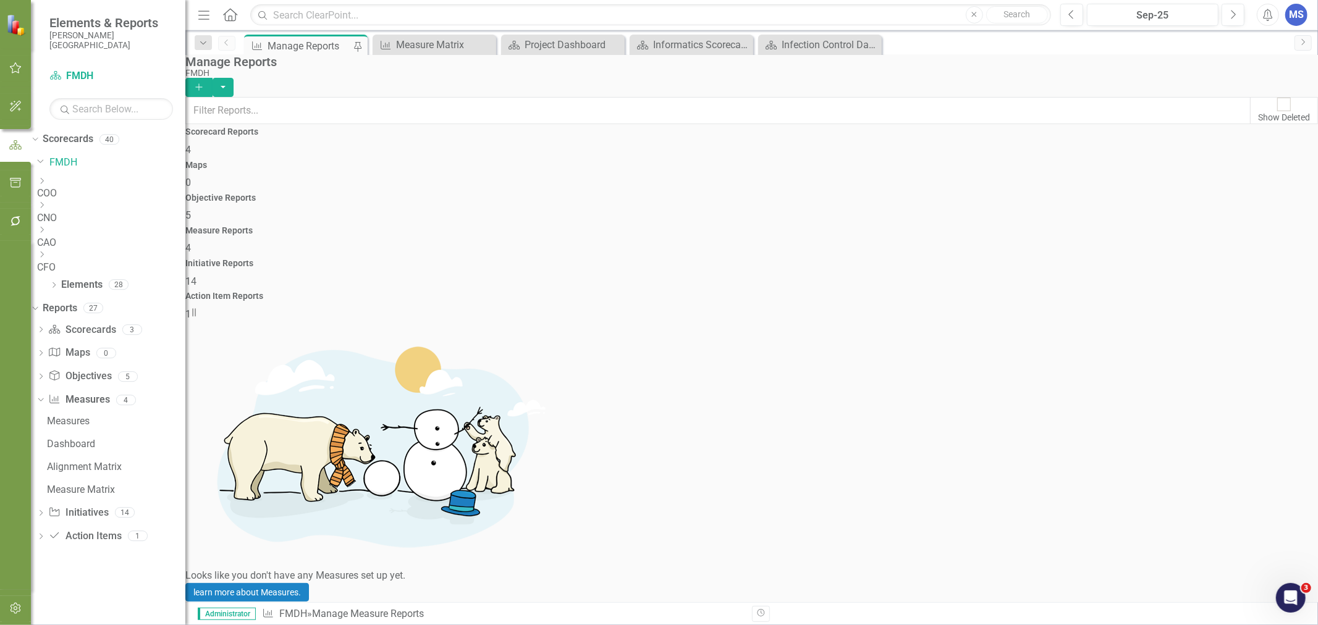
click at [296, 47] on div "Manage Reports" at bounding box center [309, 45] width 85 height 15
click at [233, 78] on button "button" at bounding box center [222, 87] width 21 height 19
click at [1240, 126] on link "Copy Add From Template" at bounding box center [1241, 123] width 116 height 23
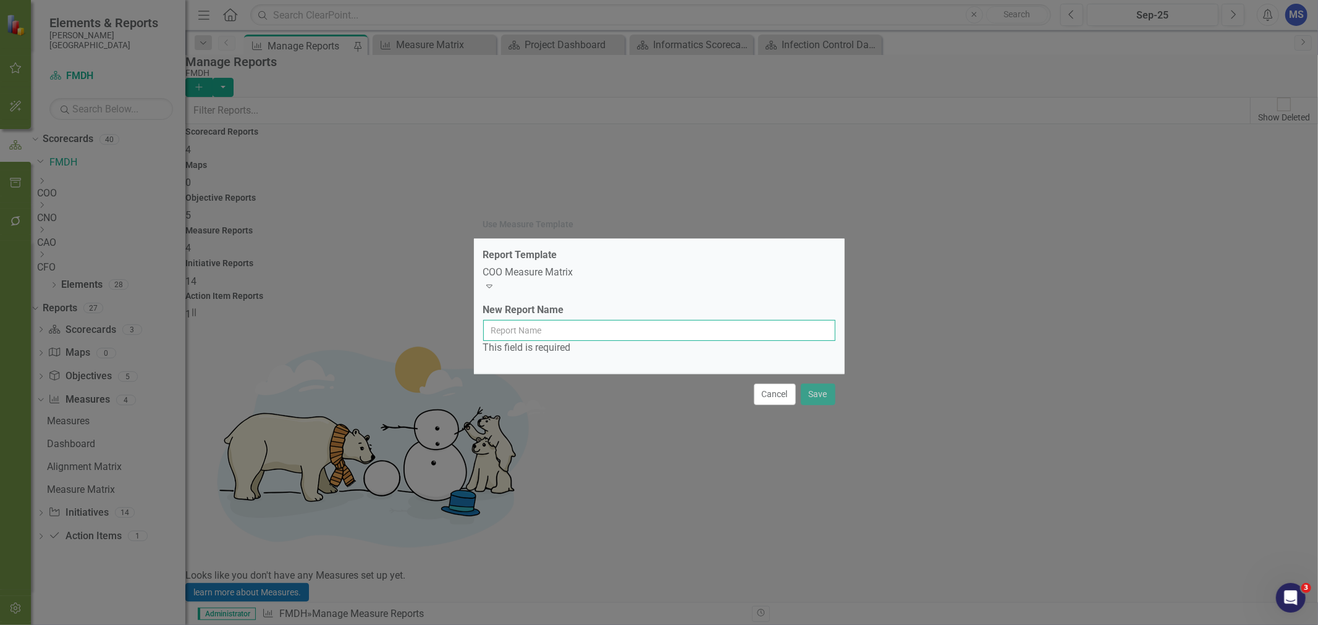
click at [599, 332] on input "New Report Name" at bounding box center [659, 330] width 352 height 21
click at [786, 390] on button "Cancel" at bounding box center [775, 395] width 42 height 22
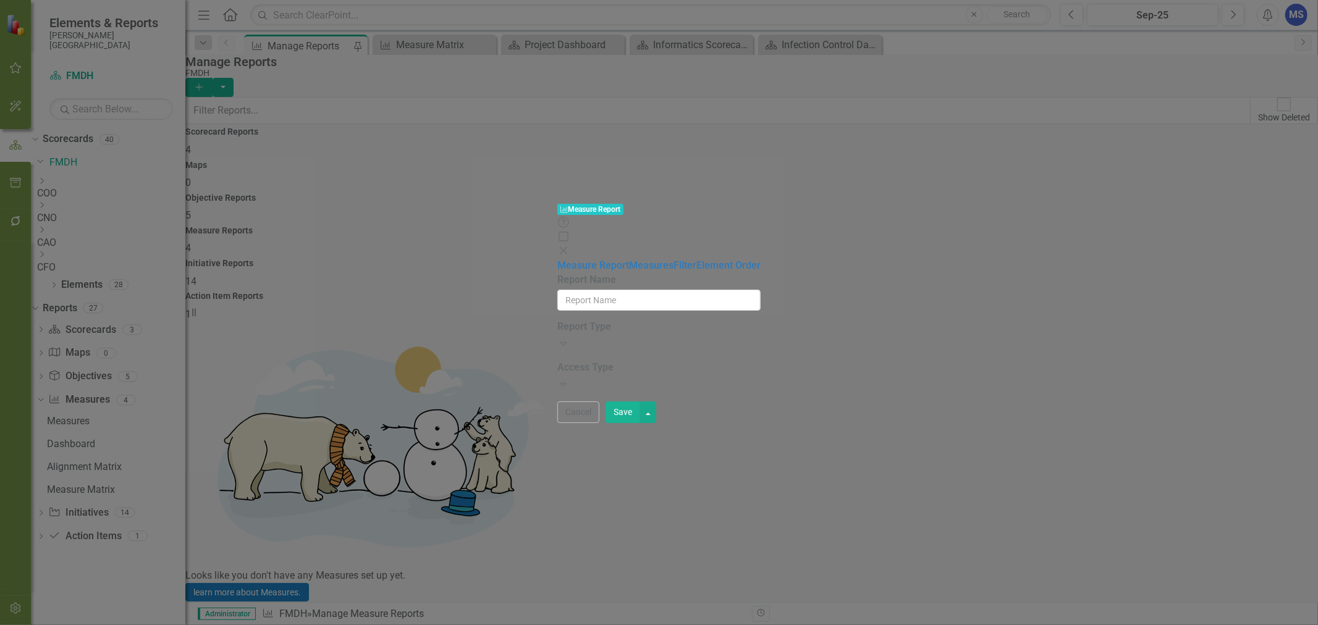
type input "Measure Matrix"
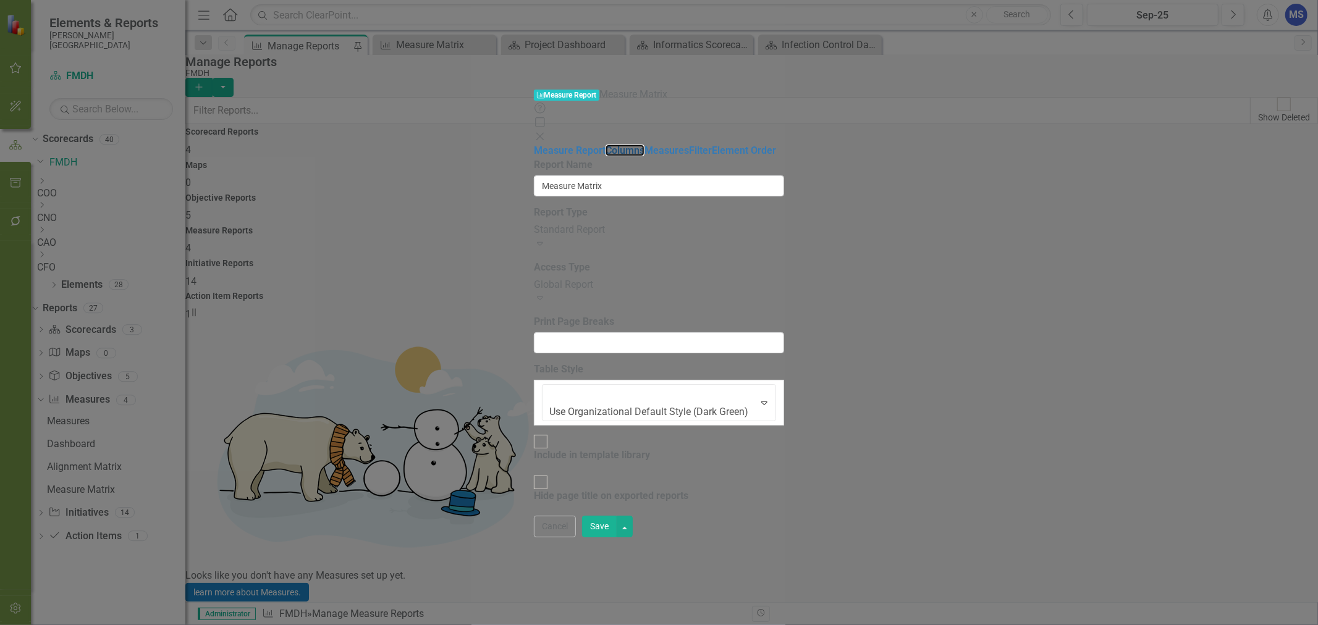
click at [605, 145] on link "Columns" at bounding box center [624, 151] width 39 height 12
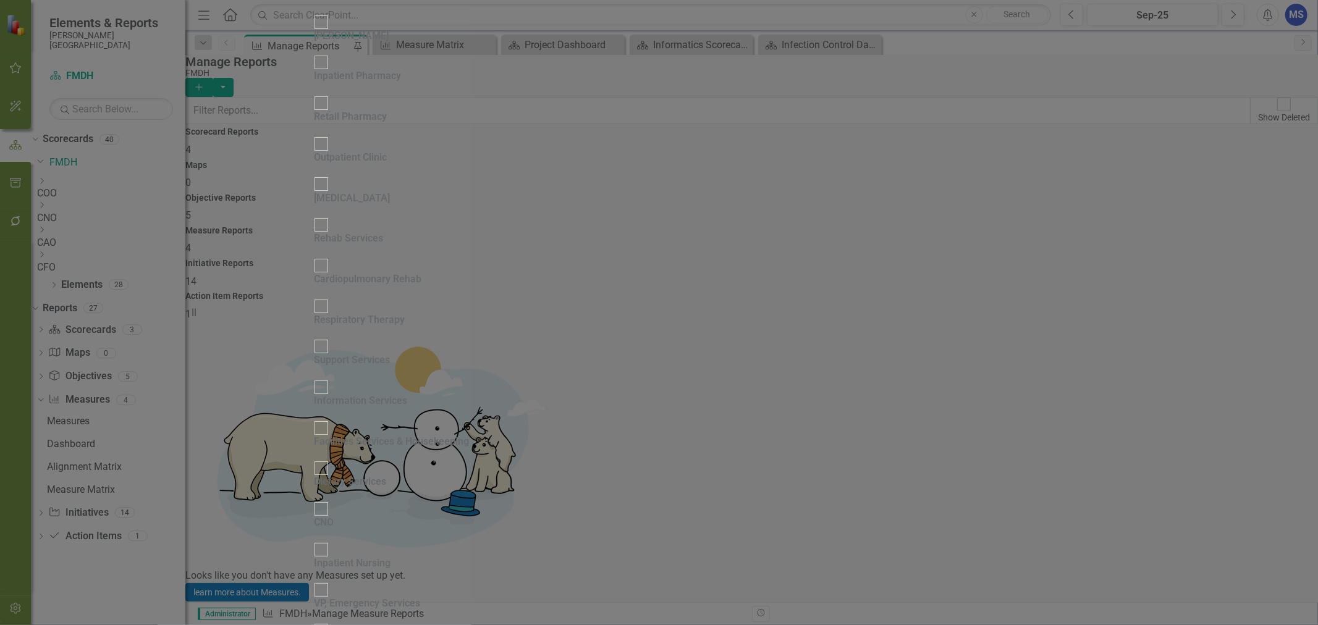
checkbox input "false"
checkbox input "true"
click at [330, 72] on input "Inpatient Pharmacy" at bounding box center [320, 62] width 19 height 19
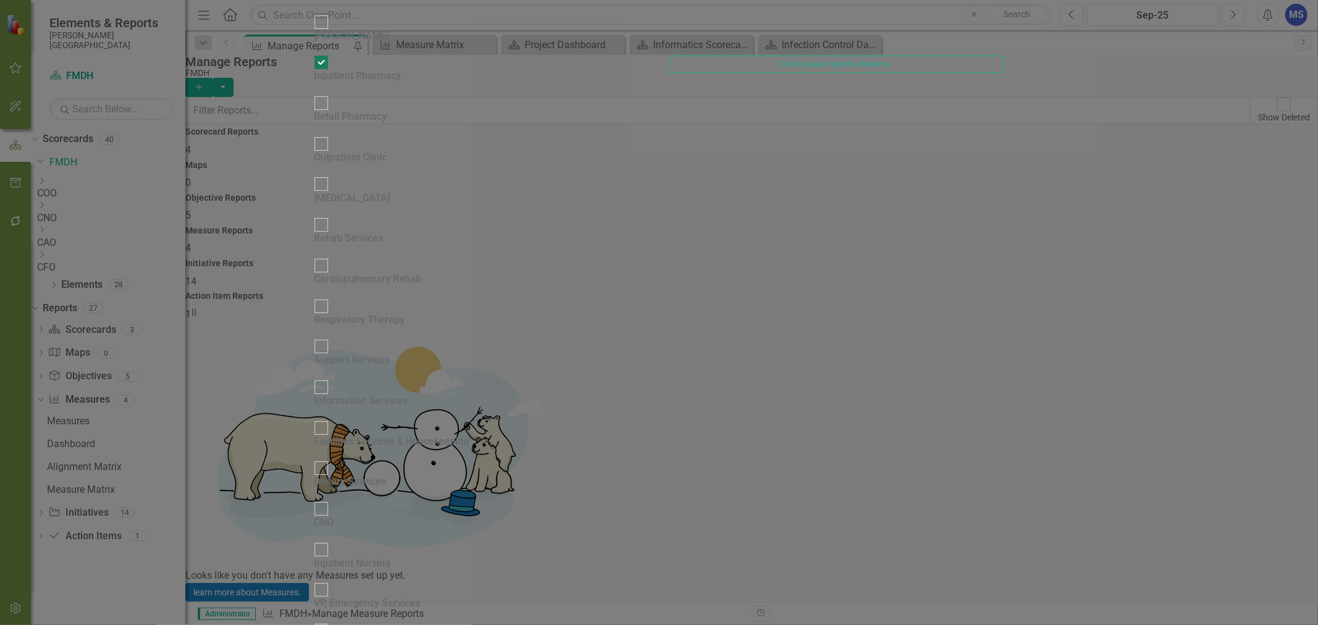
checkbox input "true"
click at [330, 113] on input "Retail Pharmacy" at bounding box center [320, 103] width 19 height 19
checkbox input "true"
click at [330, 153] on input "Outpatient Clinic" at bounding box center [320, 143] width 19 height 19
checkbox input "true"
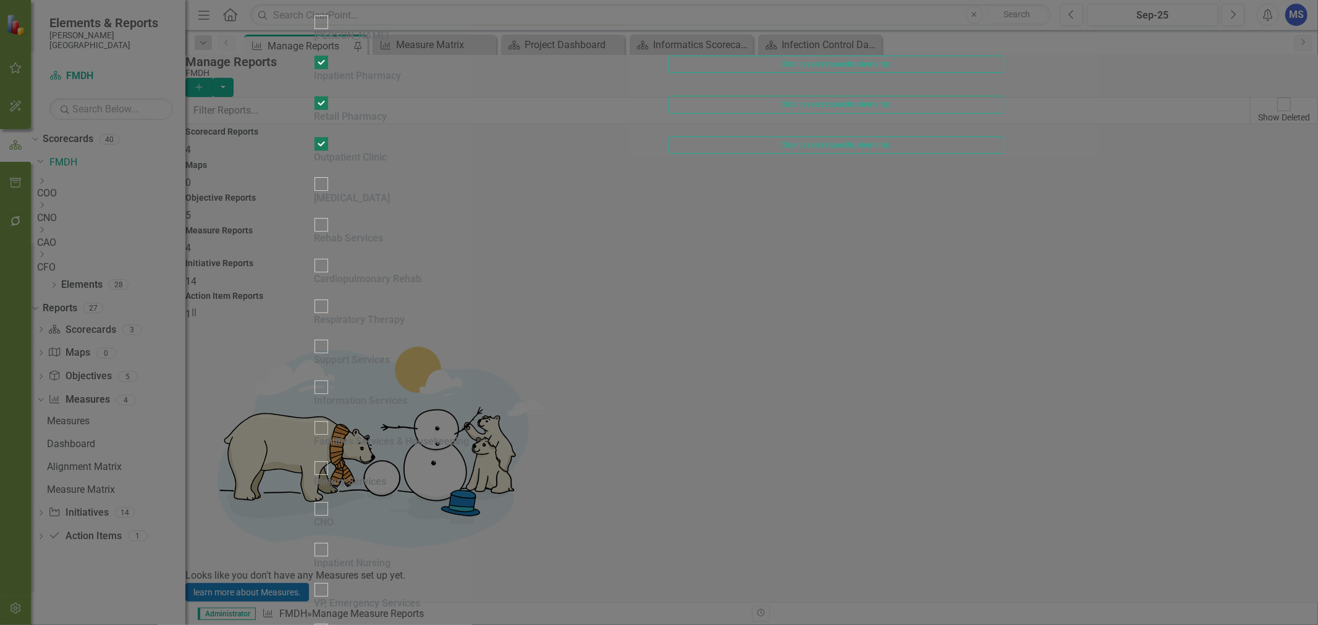
click at [330, 194] on input "[MEDICAL_DATA]" at bounding box center [320, 184] width 19 height 19
checkbox input "true"
click at [328, 232] on div at bounding box center [321, 225] width 14 height 14
click at [330, 235] on input "Rehab Services" at bounding box center [320, 225] width 19 height 19
checkbox input "true"
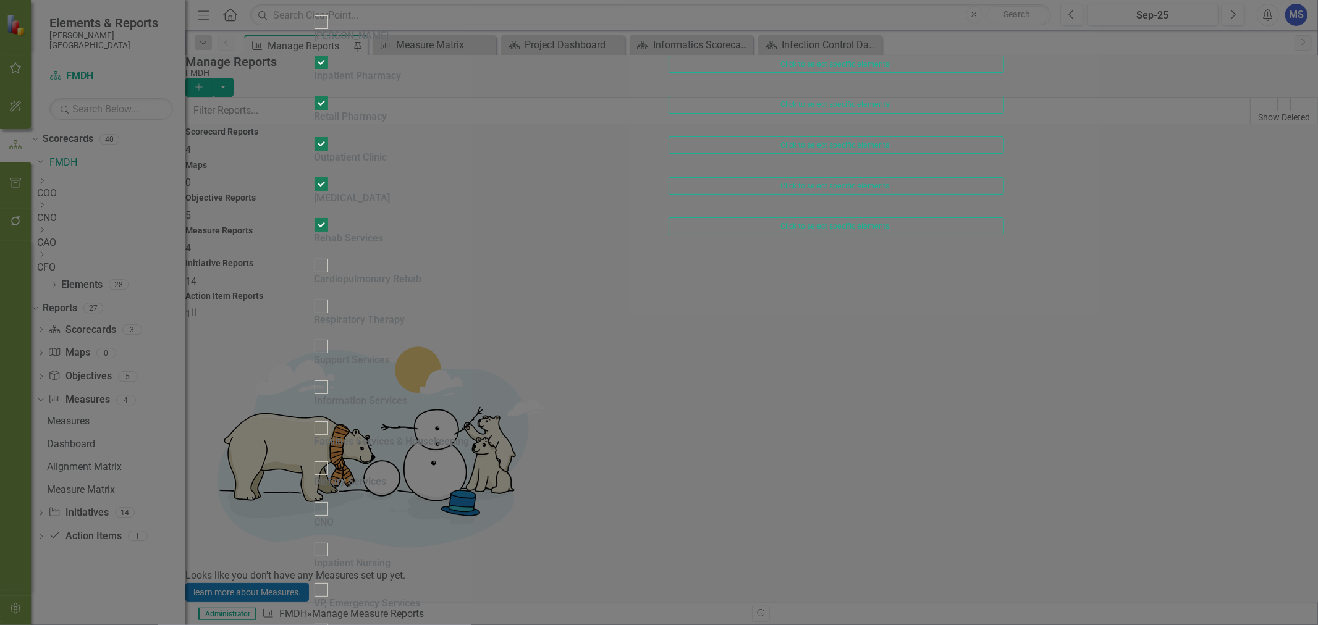
click at [328, 272] on div at bounding box center [321, 266] width 14 height 14
click at [330, 275] on input "Cardiopulmonary Rehab" at bounding box center [320, 265] width 19 height 19
checkbox input "true"
click at [328, 313] on div at bounding box center [321, 307] width 14 height 14
click at [330, 316] on input "Respiratory Therapy" at bounding box center [320, 305] width 19 height 19
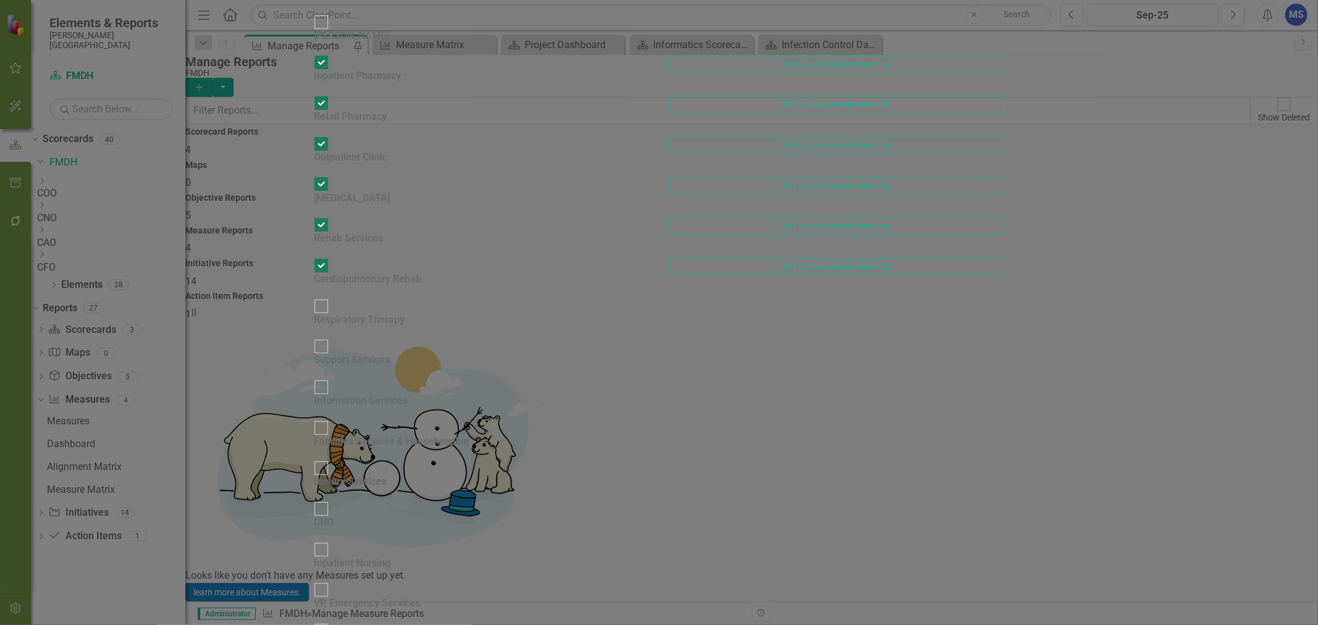
checkbox input "true"
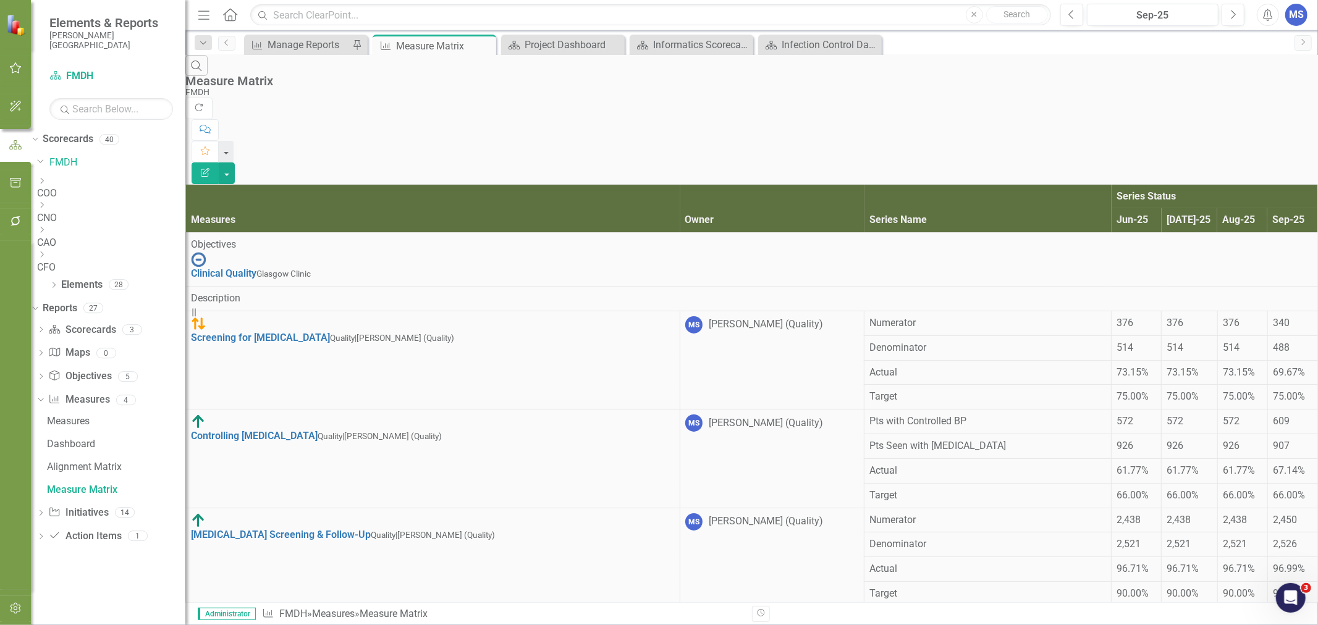
scroll to position [598, 0]
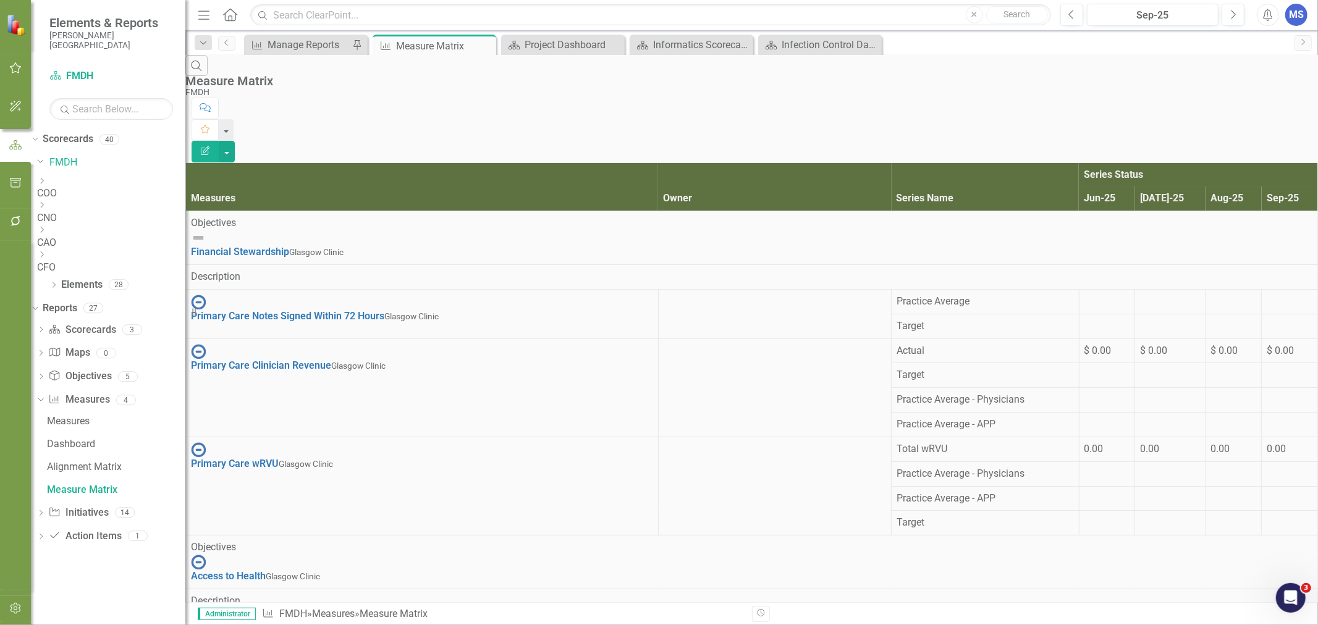
scroll to position [0, 0]
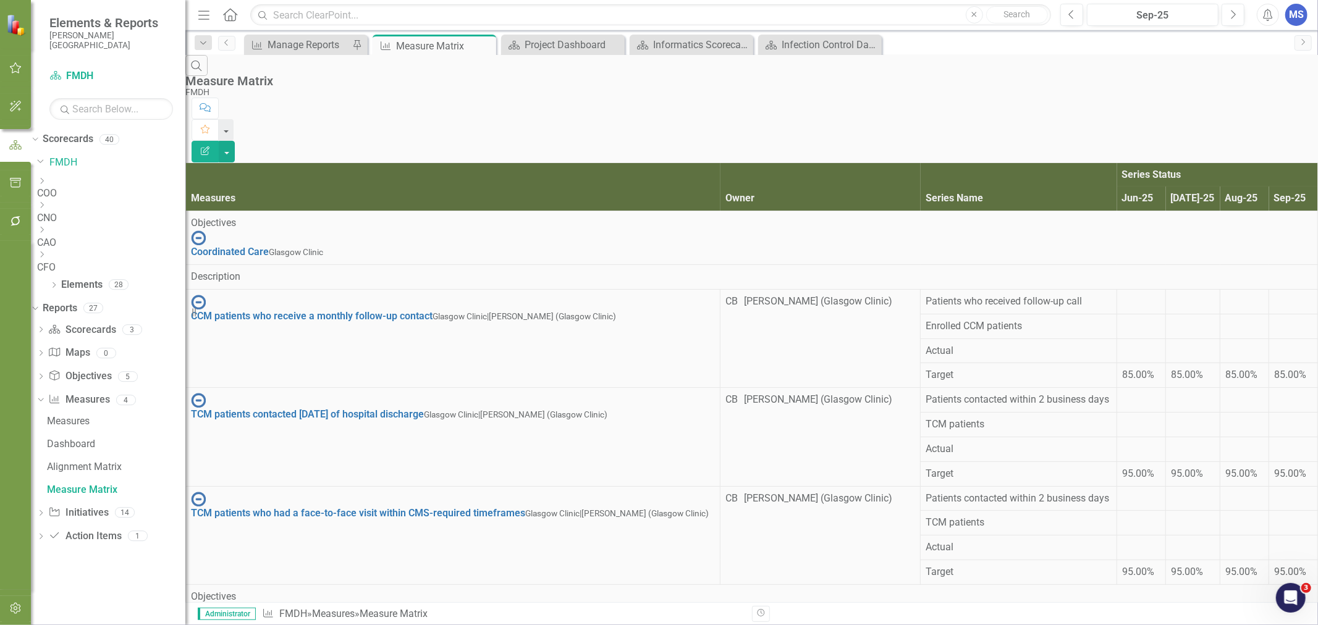
scroll to position [582, 0]
click at [235, 141] on button "button" at bounding box center [227, 152] width 16 height 22
click at [1274, 96] on link "Edit Report Edit Report" at bounding box center [1250, 101] width 98 height 23
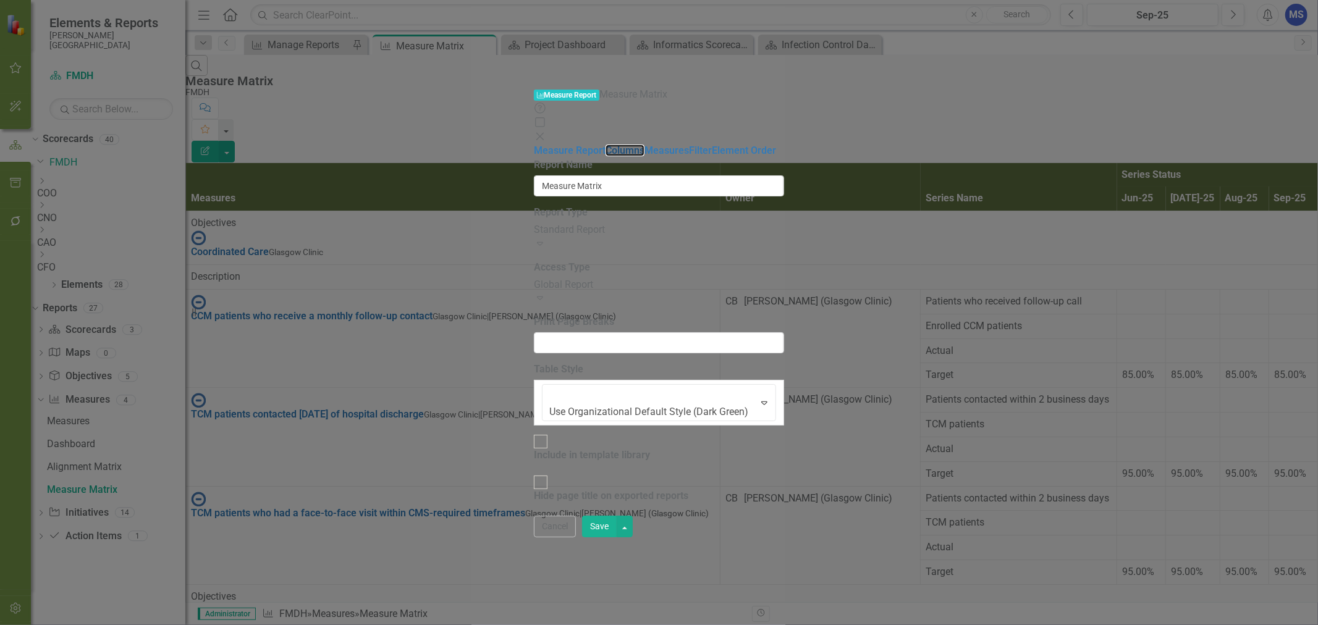
click at [605, 145] on link "Columns" at bounding box center [624, 151] width 39 height 12
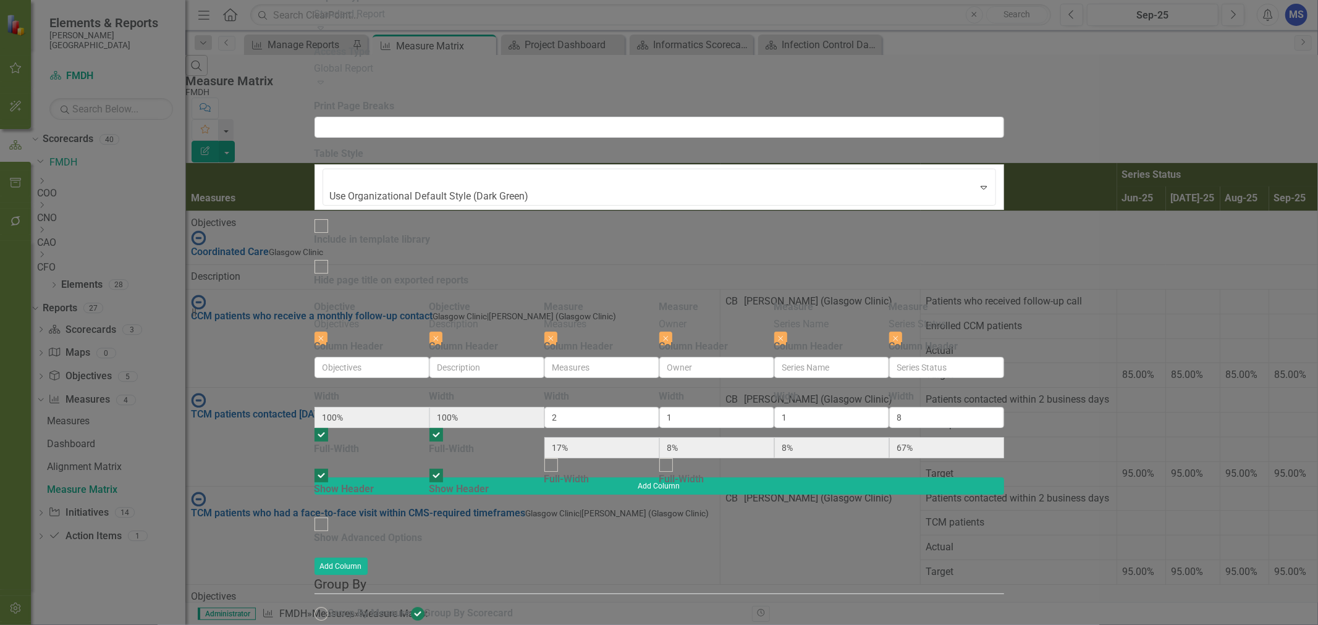
click at [420, 531] on div "Show Advanced Options" at bounding box center [368, 538] width 108 height 14
click at [330, 515] on input "Show Advanced Options" at bounding box center [320, 524] width 19 height 19
checkbox input "true"
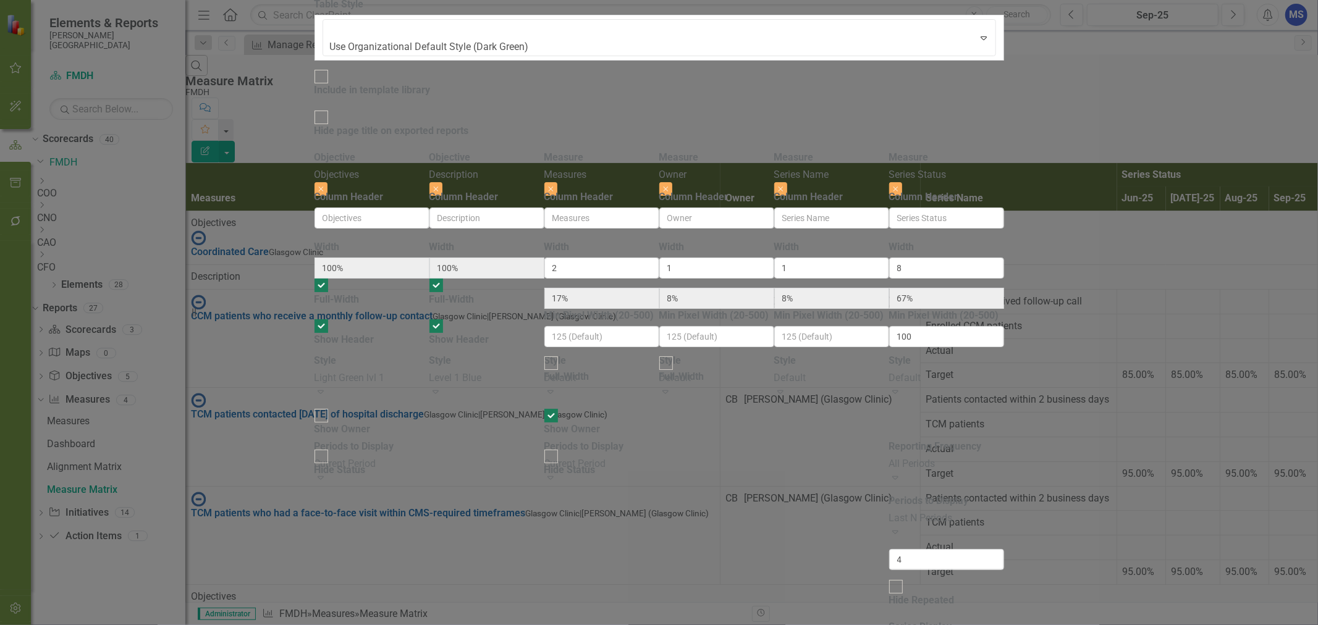
drag, startPoint x: 1229, startPoint y: 613, endPoint x: 1217, endPoint y: 609, distance: 12.3
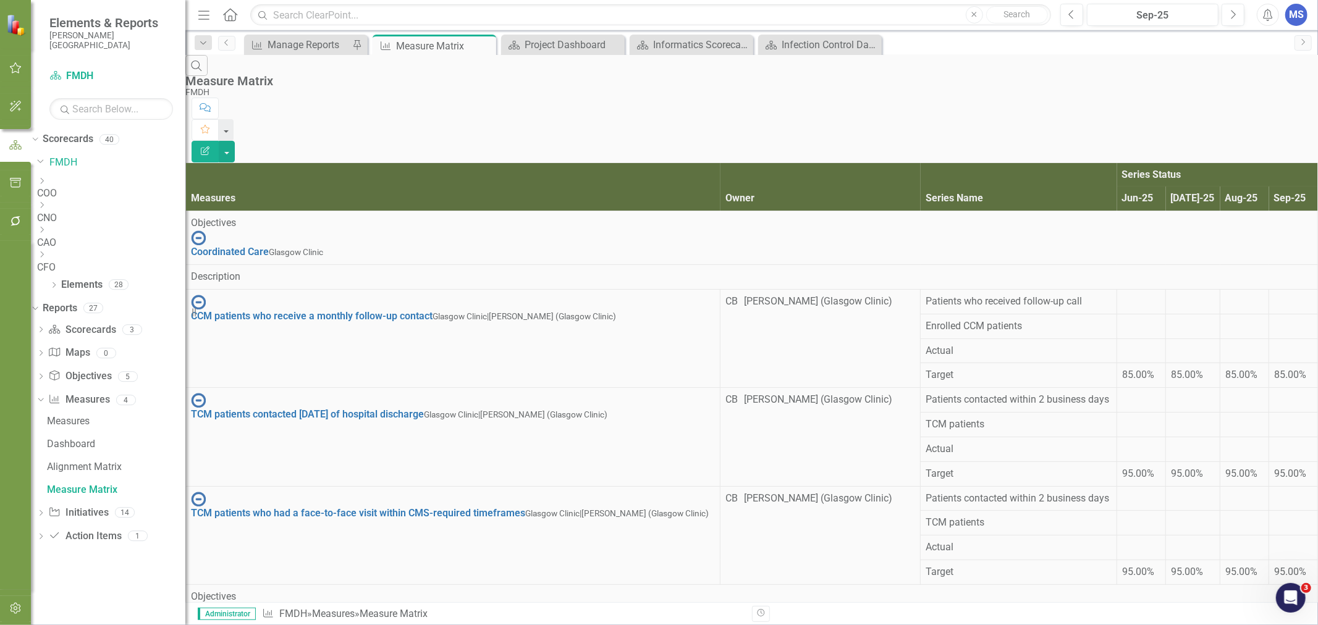
click at [46, 185] on icon "Dropdown" at bounding box center [41, 180] width 9 height 7
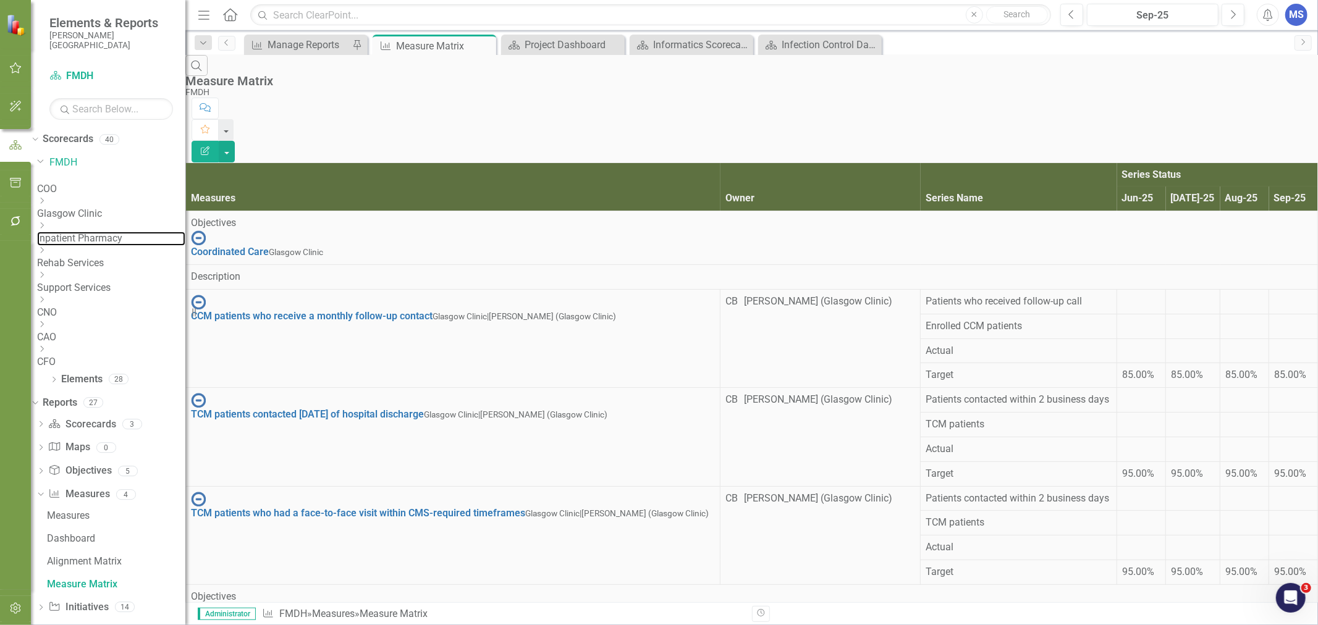
click at [107, 232] on link "Inpatient Pharmacy" at bounding box center [111, 239] width 148 height 14
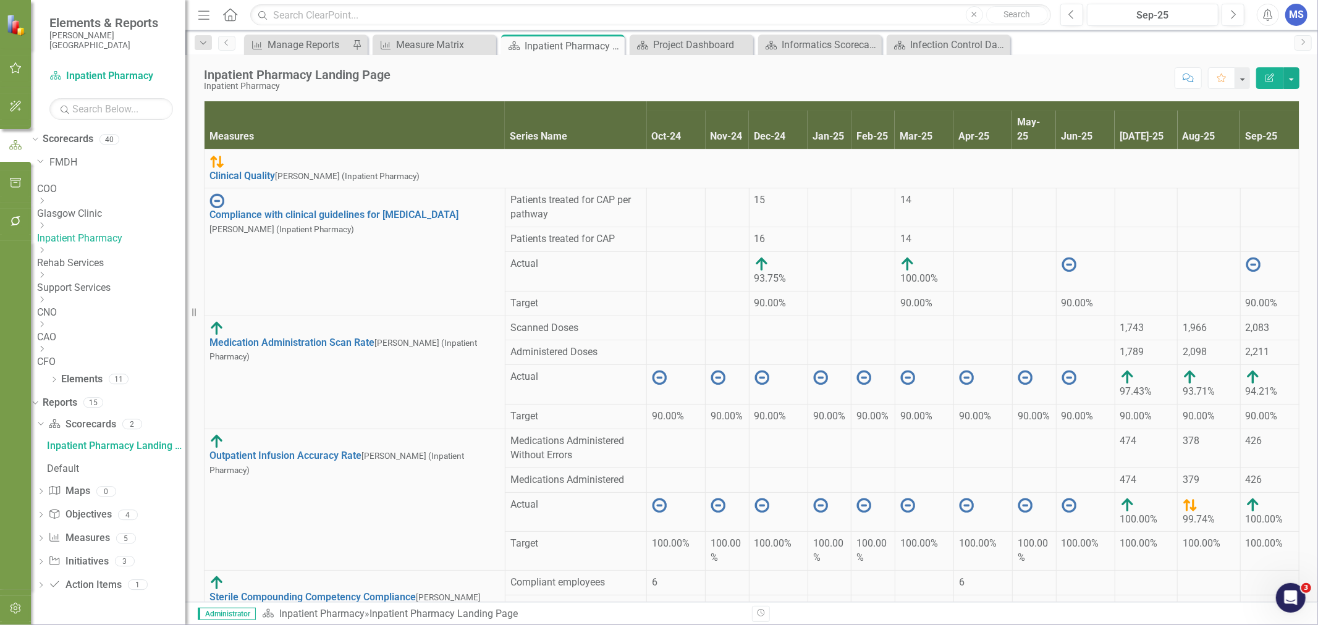
click at [45, 536] on icon "Dropdown" at bounding box center [40, 539] width 9 height 7
click at [88, 487] on link "Measure Measures" at bounding box center [78, 494] width 61 height 14
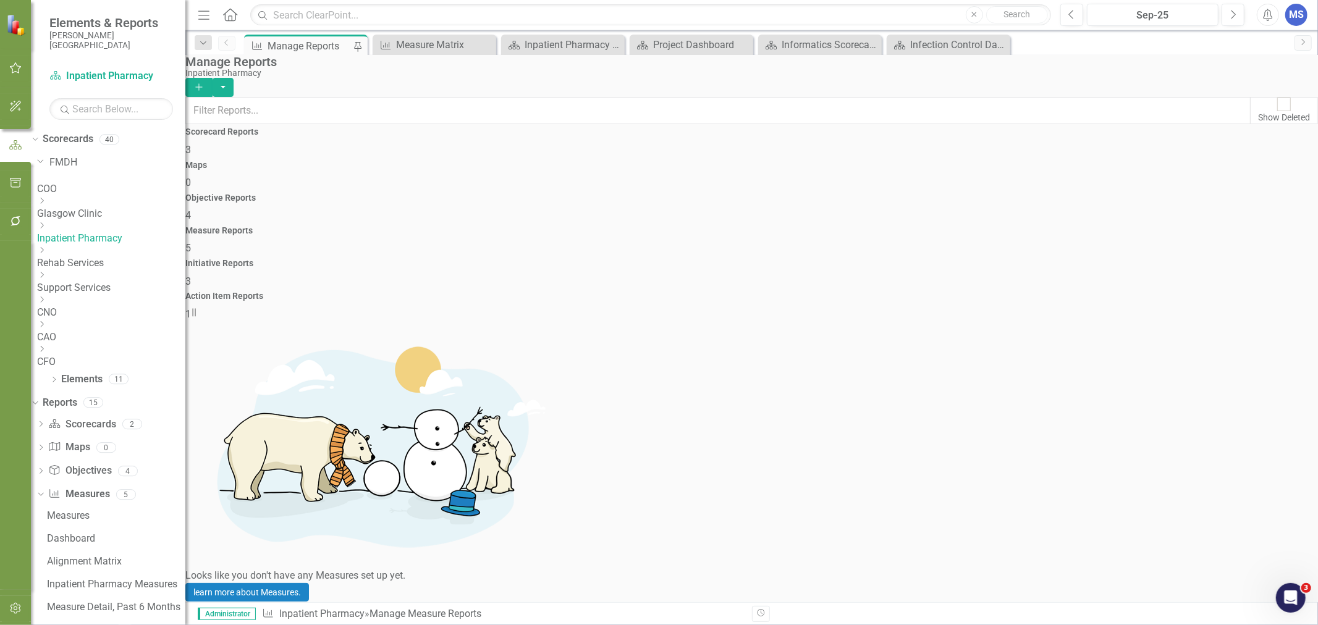
click at [1258, 372] on link "Edit Report Edit Report" at bounding box center [1239, 375] width 102 height 23
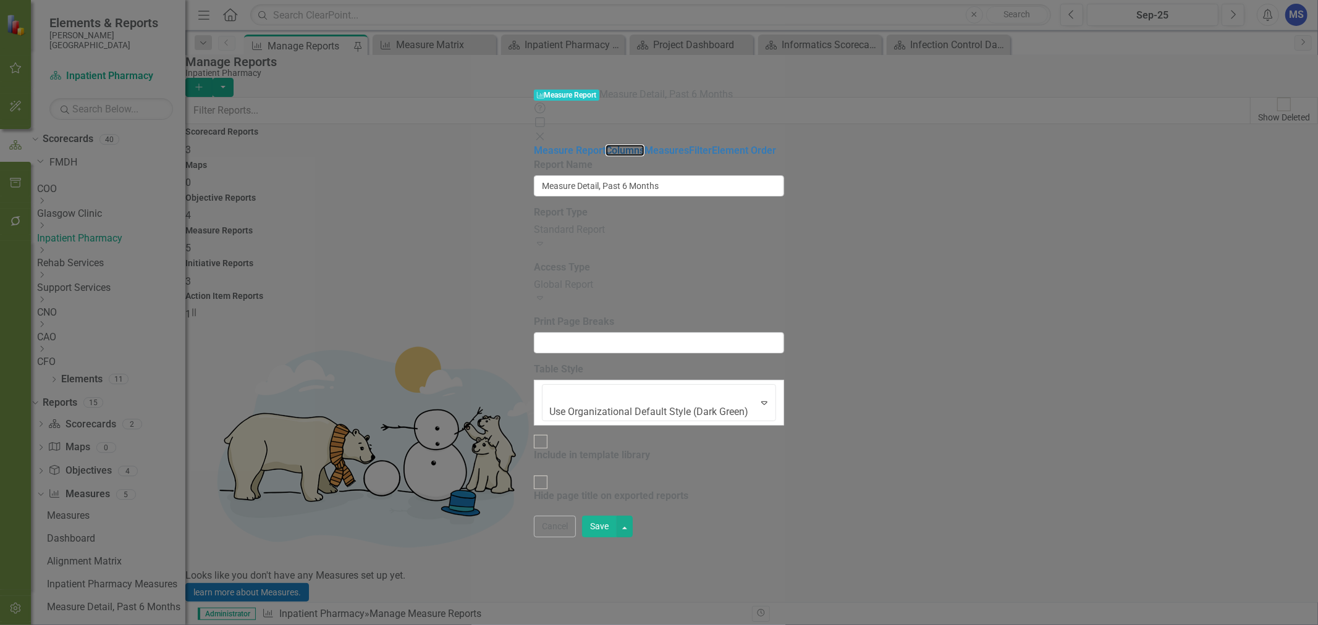
click at [605, 145] on link "Columns" at bounding box center [624, 151] width 39 height 12
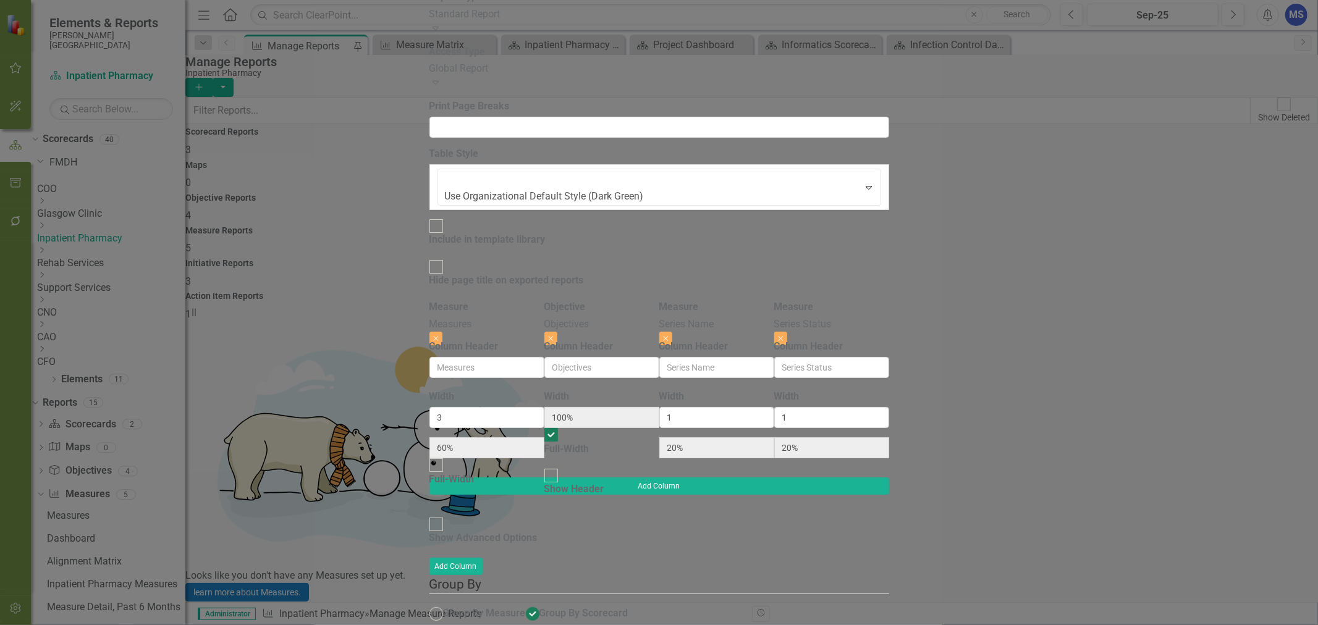
click at [429, 518] on div at bounding box center [436, 525] width 14 height 14
click at [426, 515] on input "Show Advanced Options" at bounding box center [435, 524] width 19 height 19
checkbox input "true"
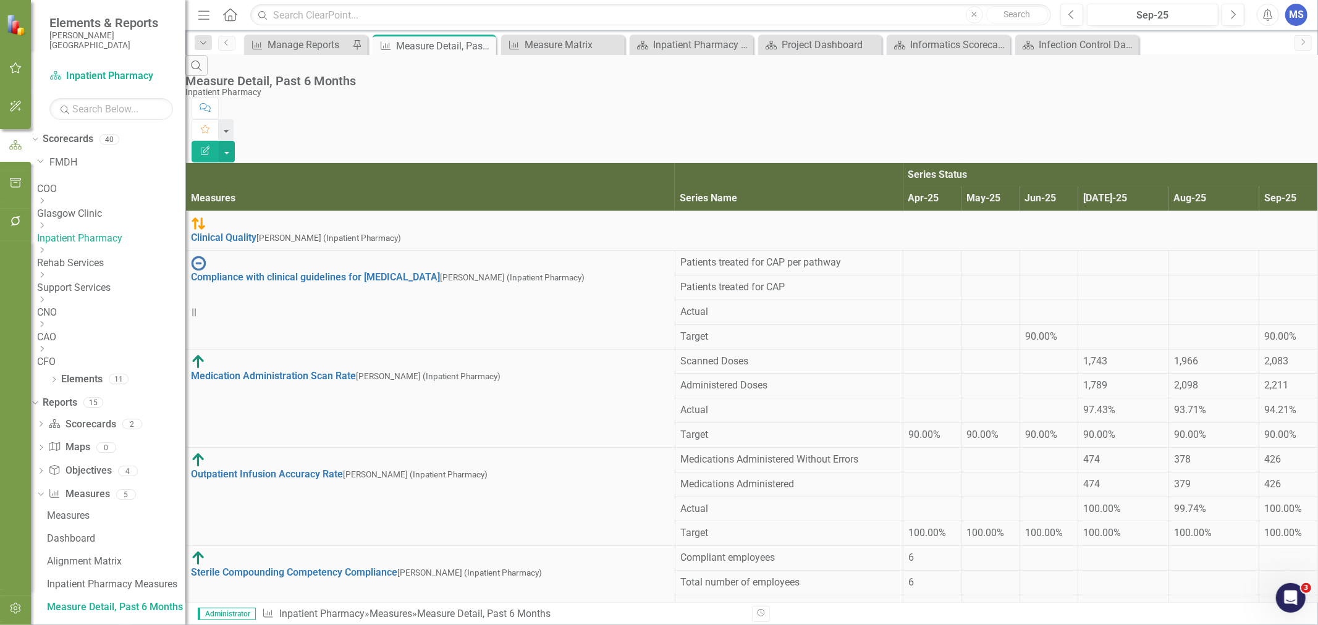
click at [0, 0] on icon "Close" at bounding box center [0, 0] width 0 height 0
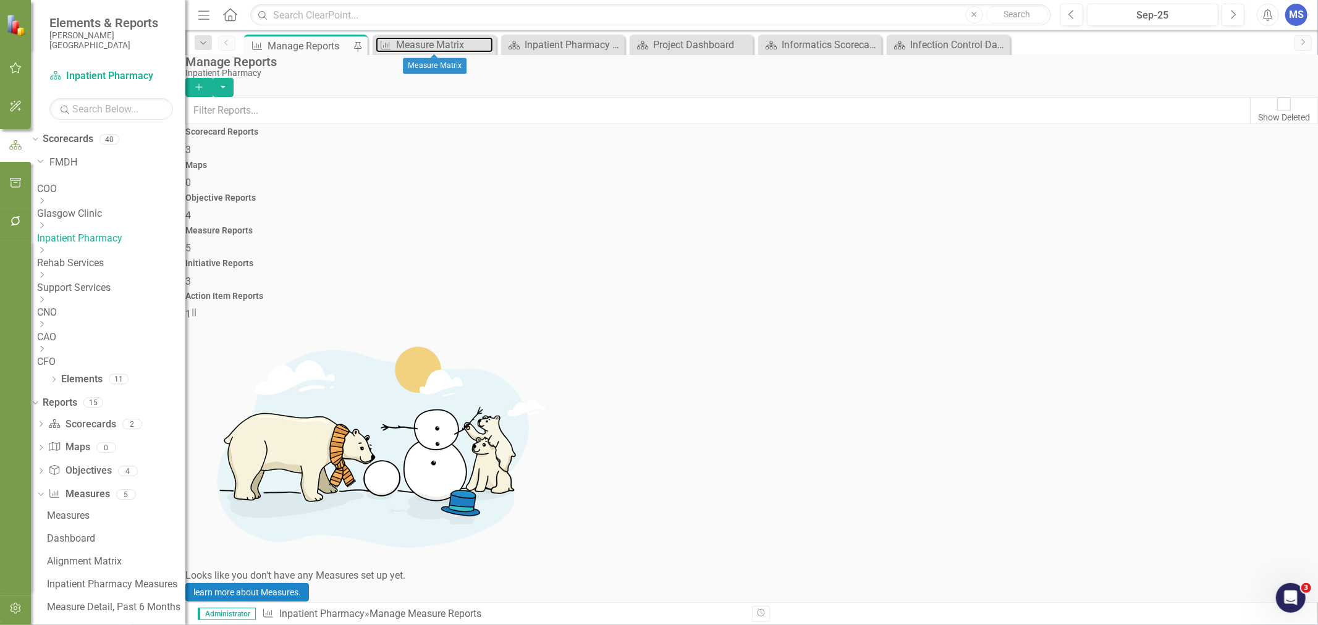
click at [450, 40] on div "Measure Matrix" at bounding box center [444, 44] width 97 height 15
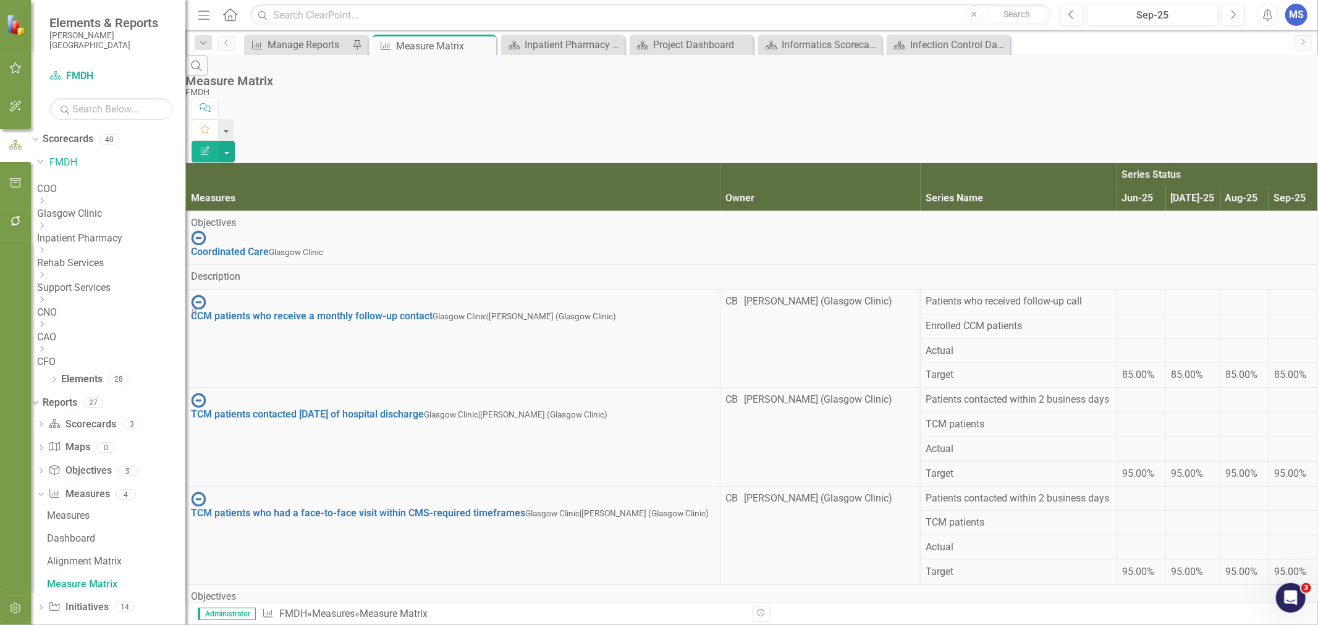
scroll to position [582, 0]
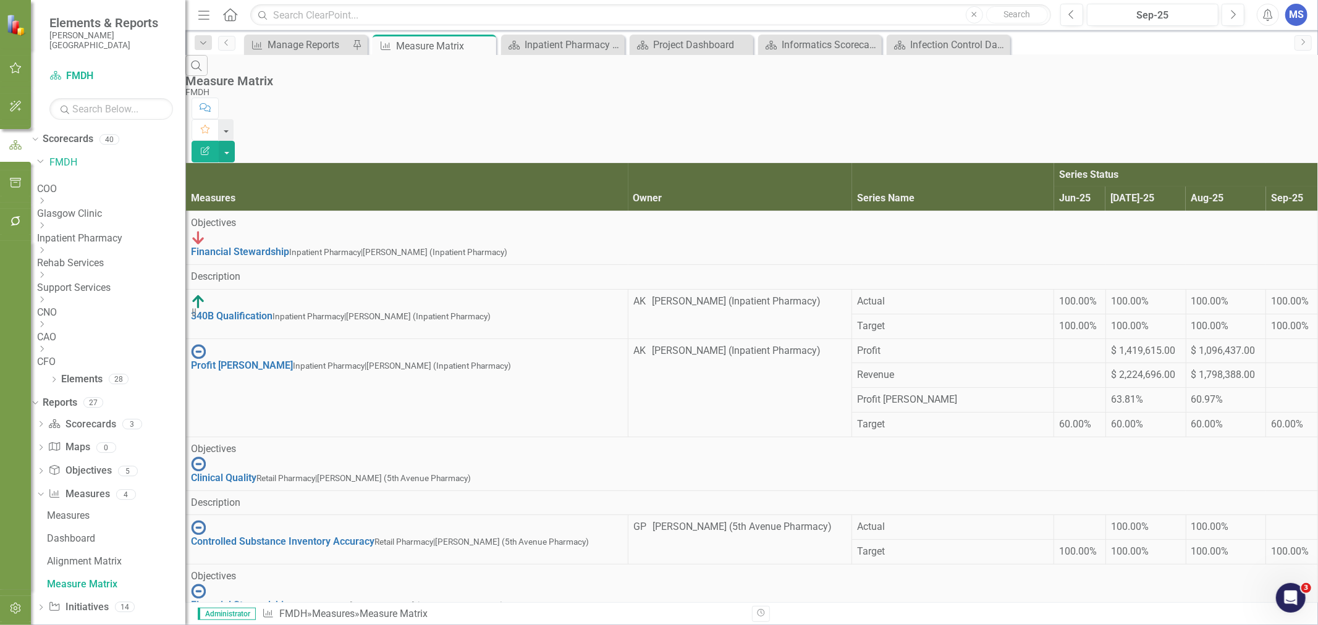
scroll to position [526, 0]
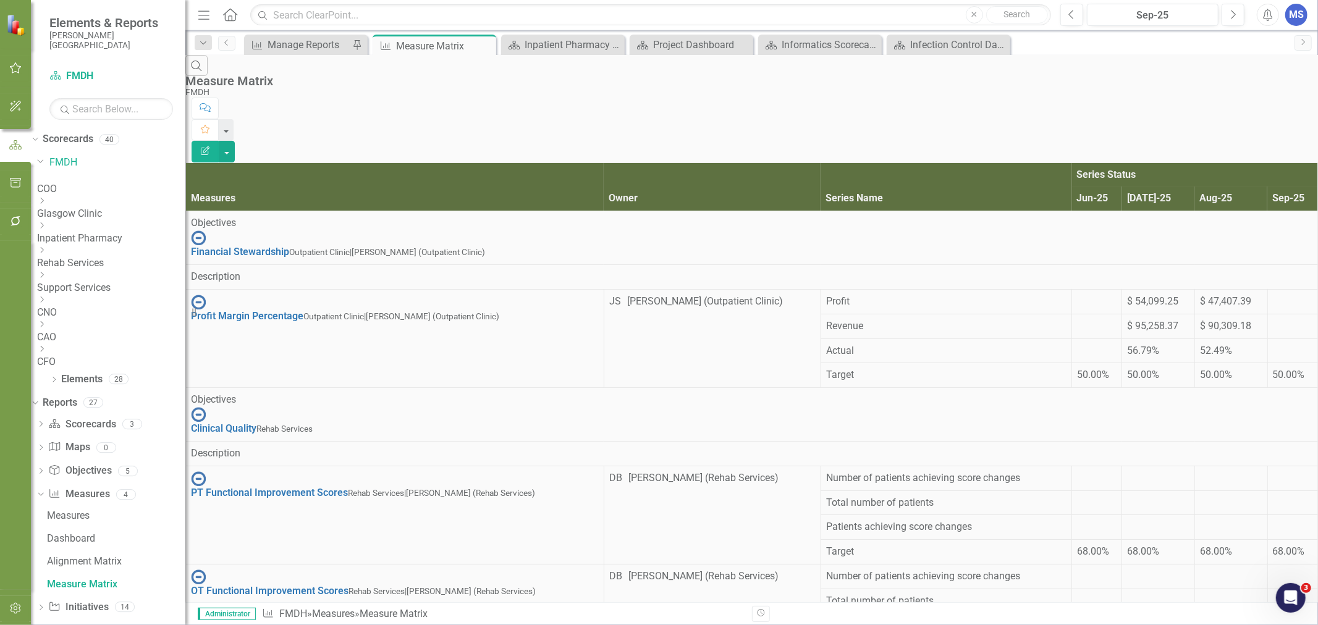
scroll to position [439, 0]
drag, startPoint x: 692, startPoint y: 585, endPoint x: 708, endPoint y: 575, distance: 18.3
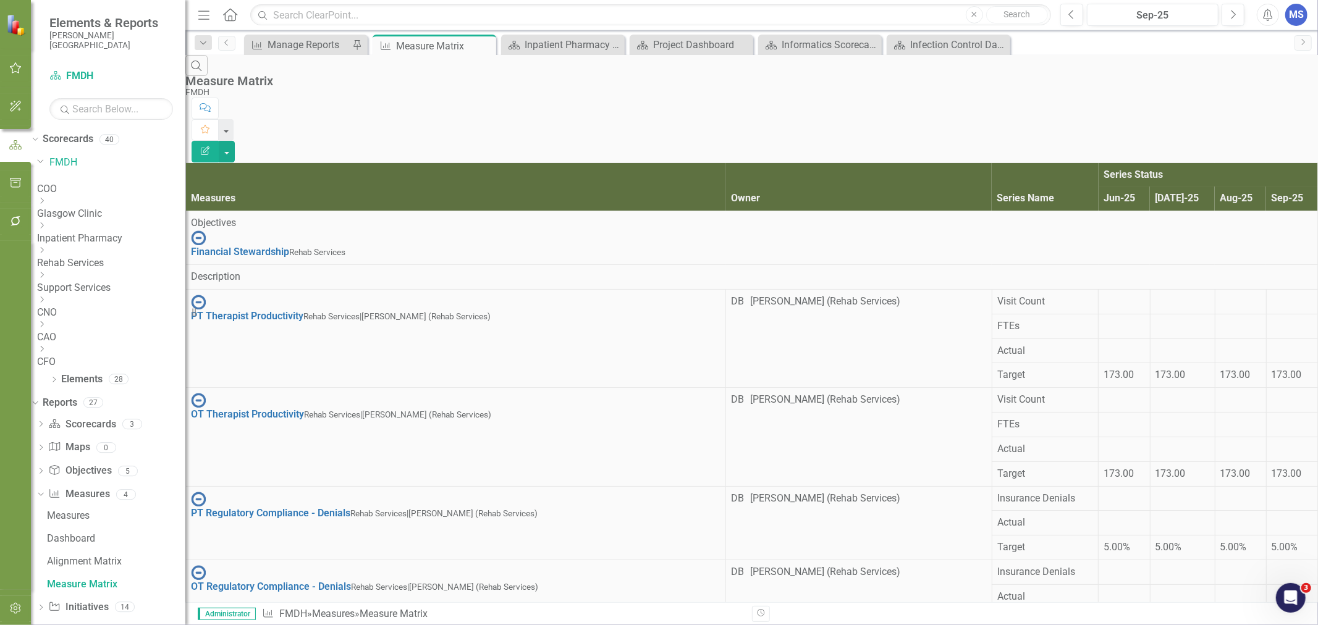
scroll to position [385, 0]
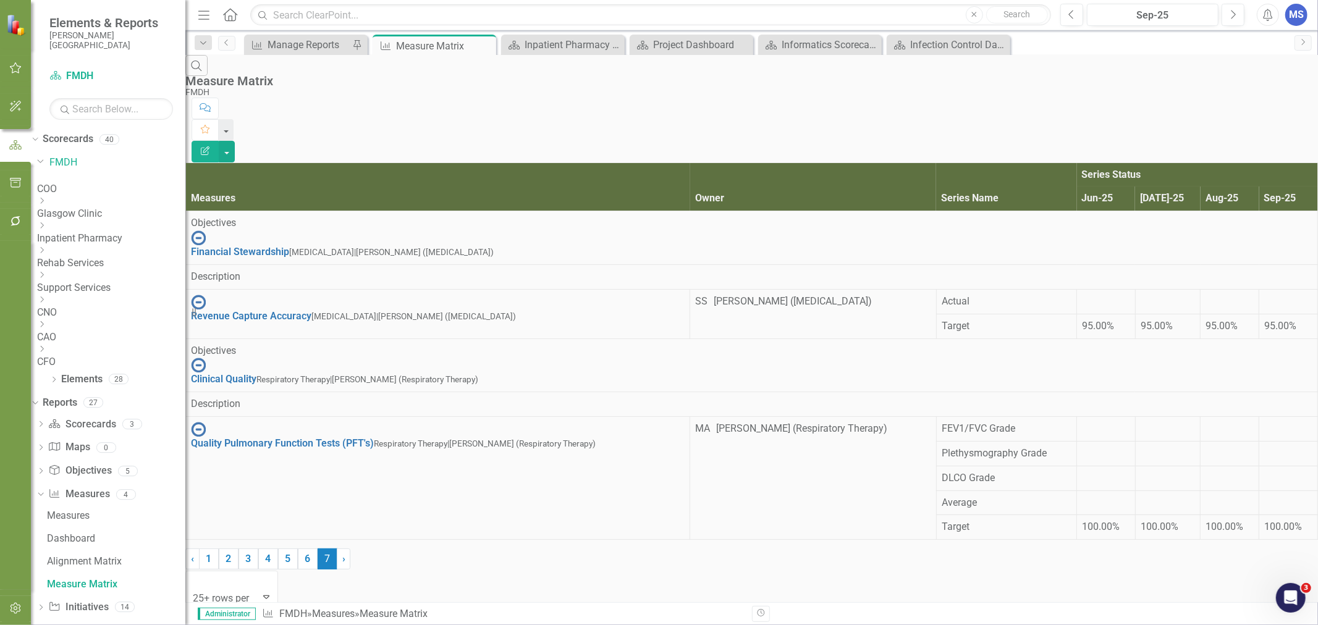
click at [219, 570] on link "1" at bounding box center [209, 559] width 20 height 21
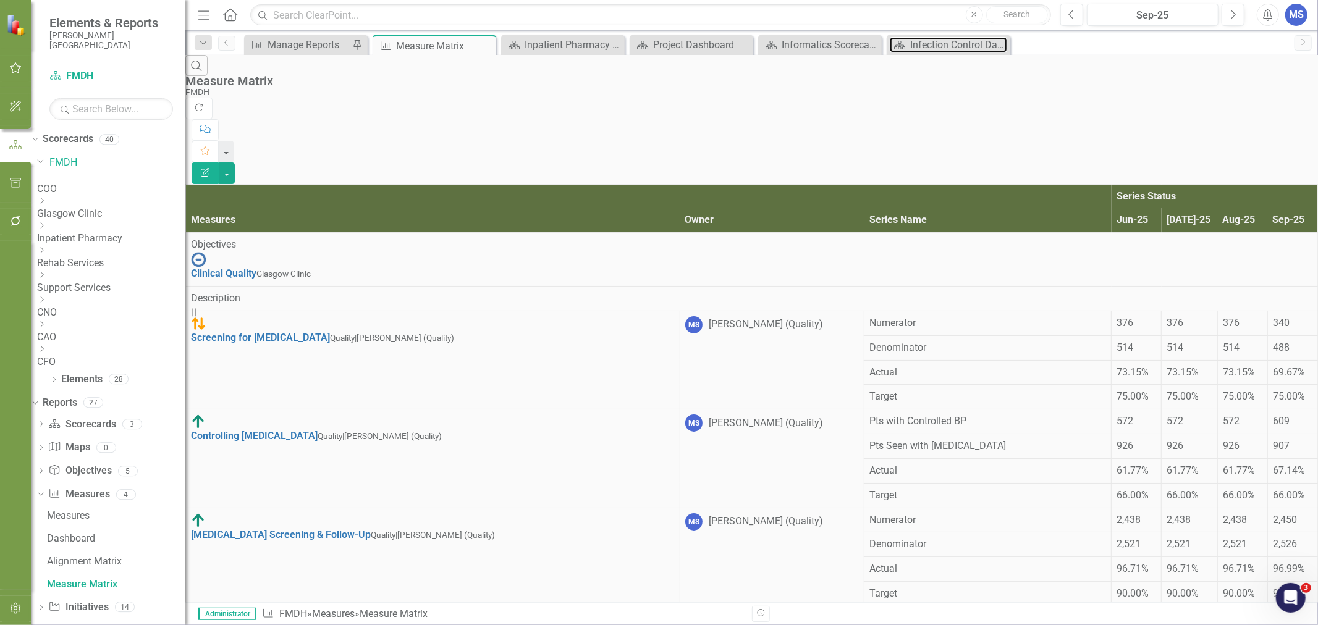
click at [937, 45] on div "Infection Control Dashboard" at bounding box center [958, 44] width 97 height 15
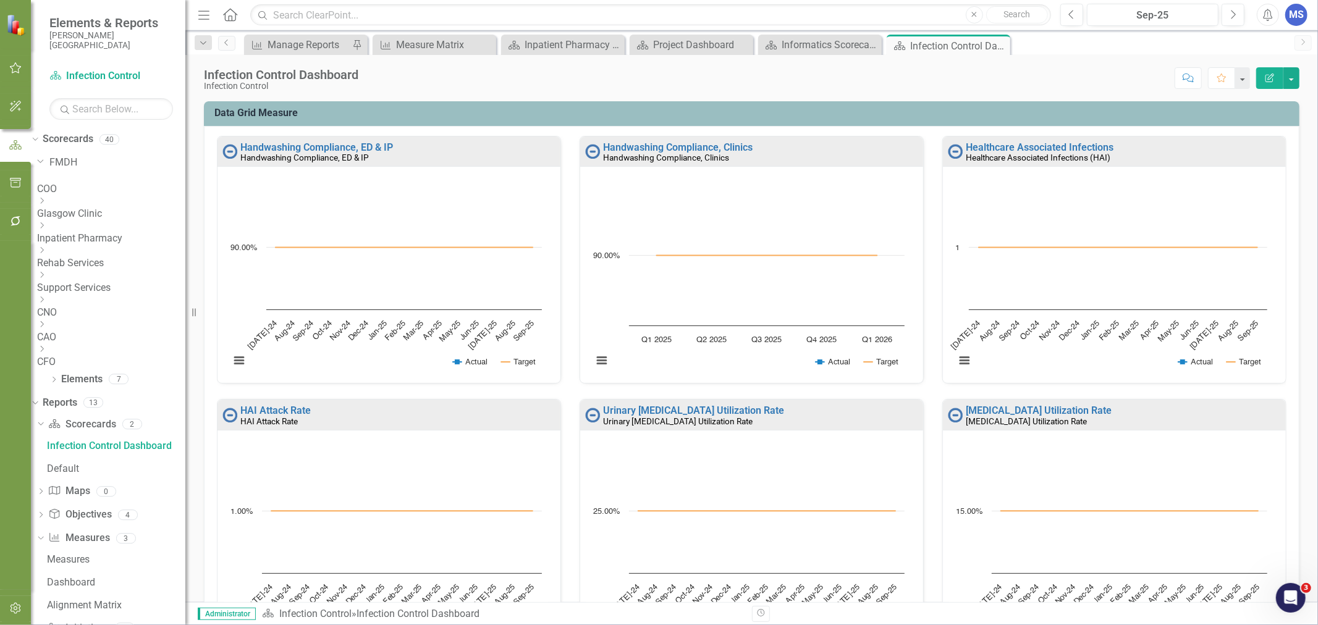
click at [105, 114] on icon "Dropdown" at bounding box center [108, 108] width 7 height 9
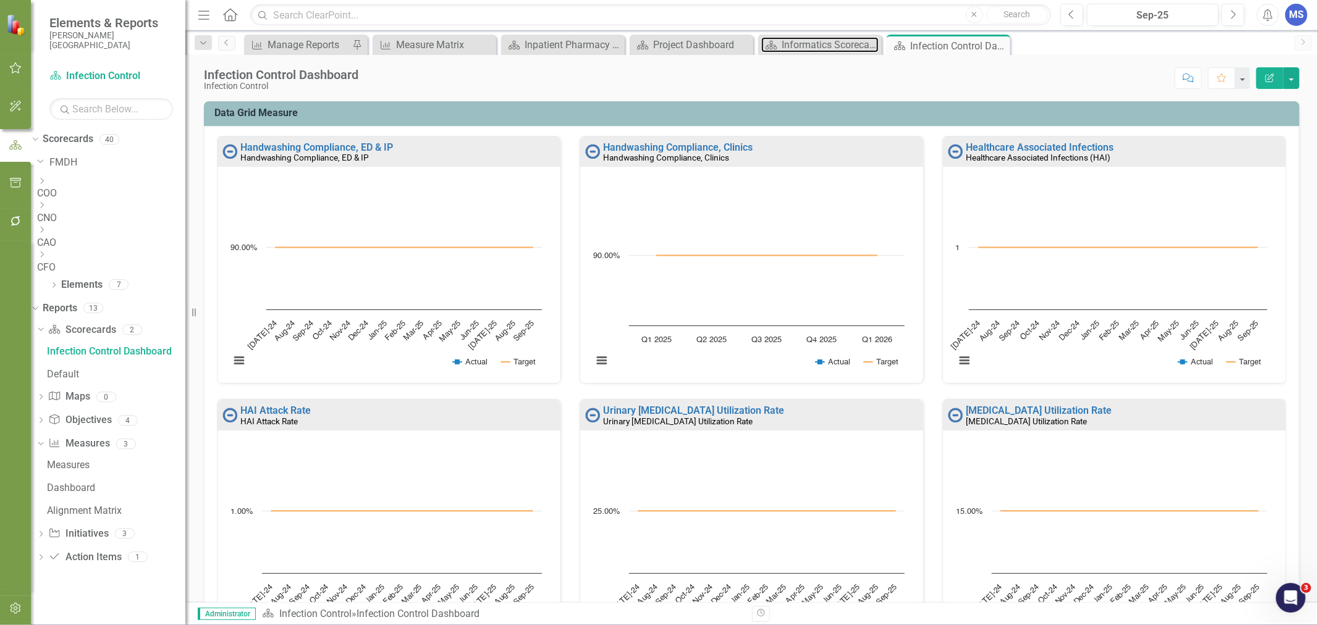
click at [825, 48] on div "Informatics Scorecard" at bounding box center [829, 44] width 97 height 15
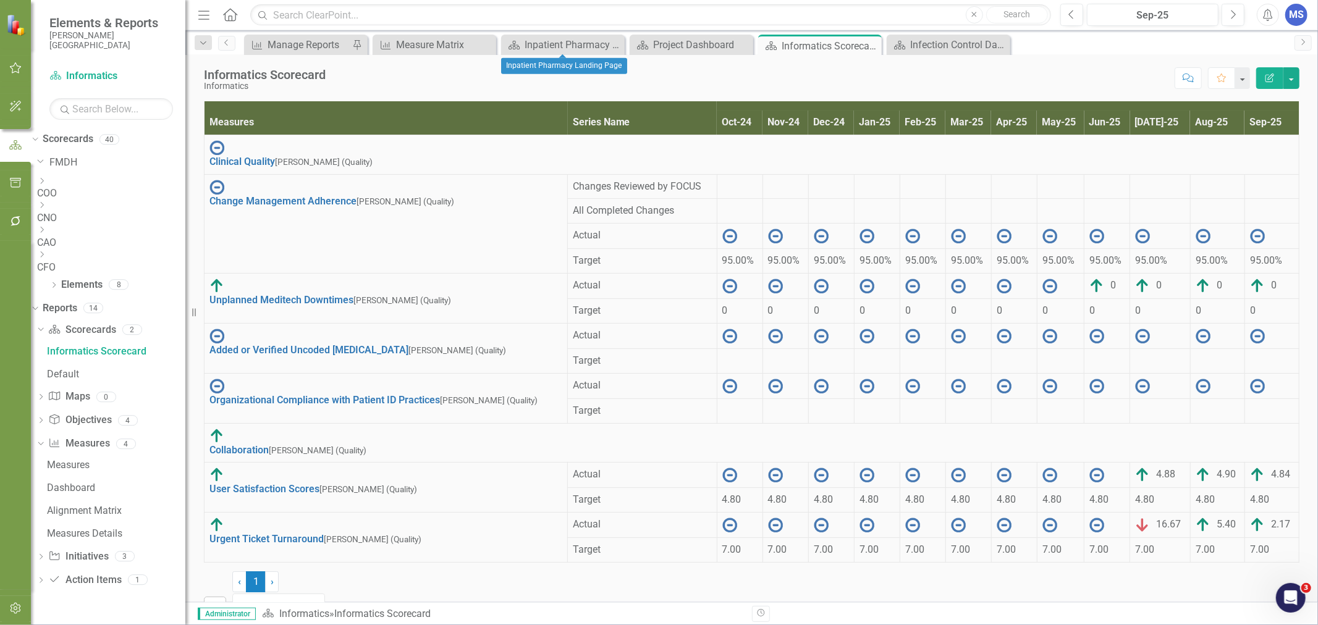
click at [0, 0] on icon "Close" at bounding box center [0, 0] width 0 height 0
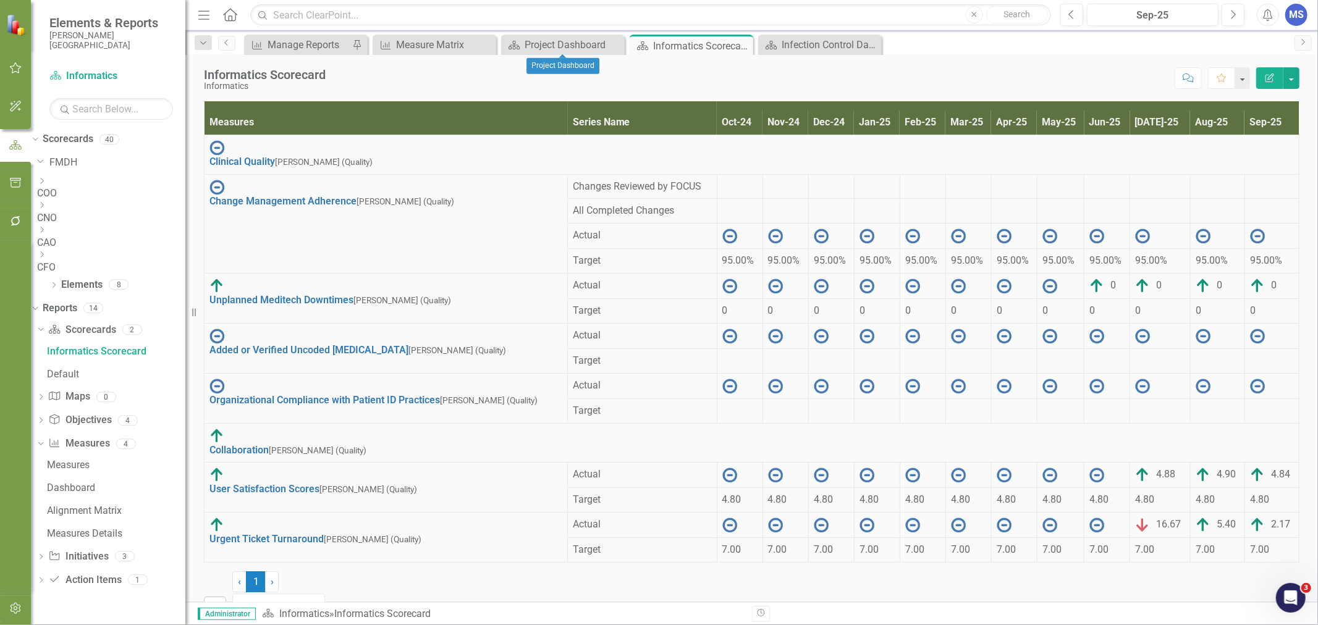
click at [0, 0] on icon "Close" at bounding box center [0, 0] width 0 height 0
click at [1244, 224] on td at bounding box center [1271, 211] width 54 height 25
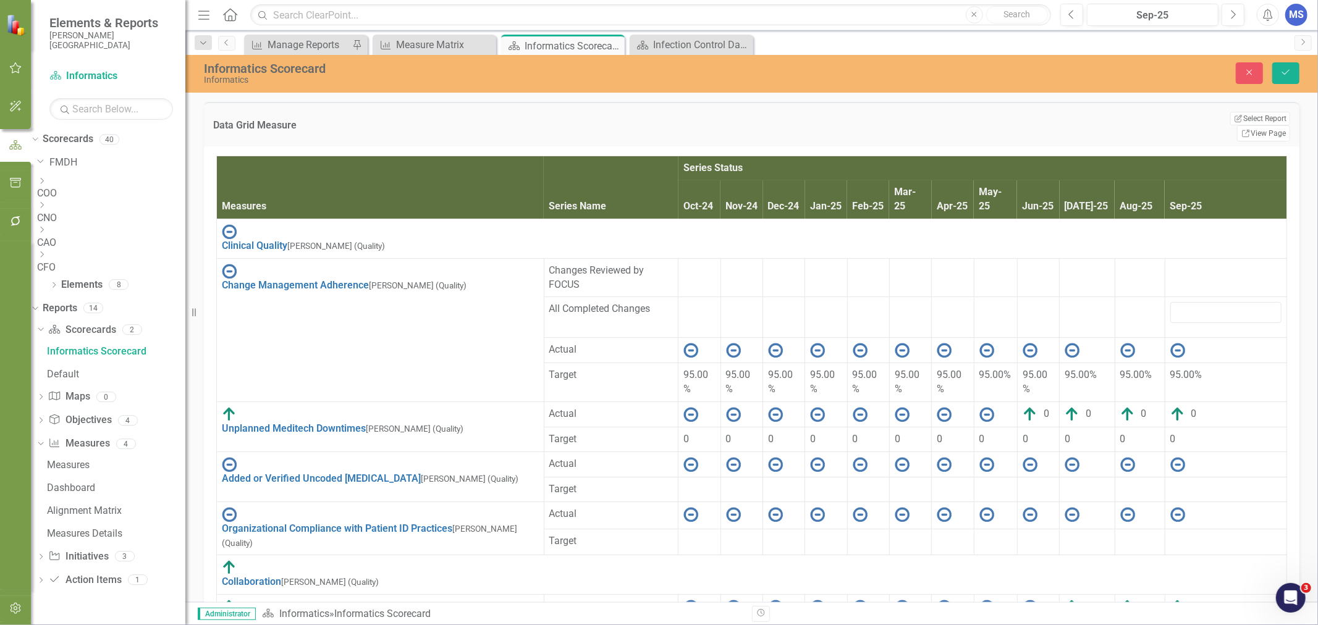
click at [1240, 267] on td at bounding box center [1225, 277] width 122 height 39
click at [1245, 264] on input "number" at bounding box center [1225, 274] width 111 height 21
type input "5"
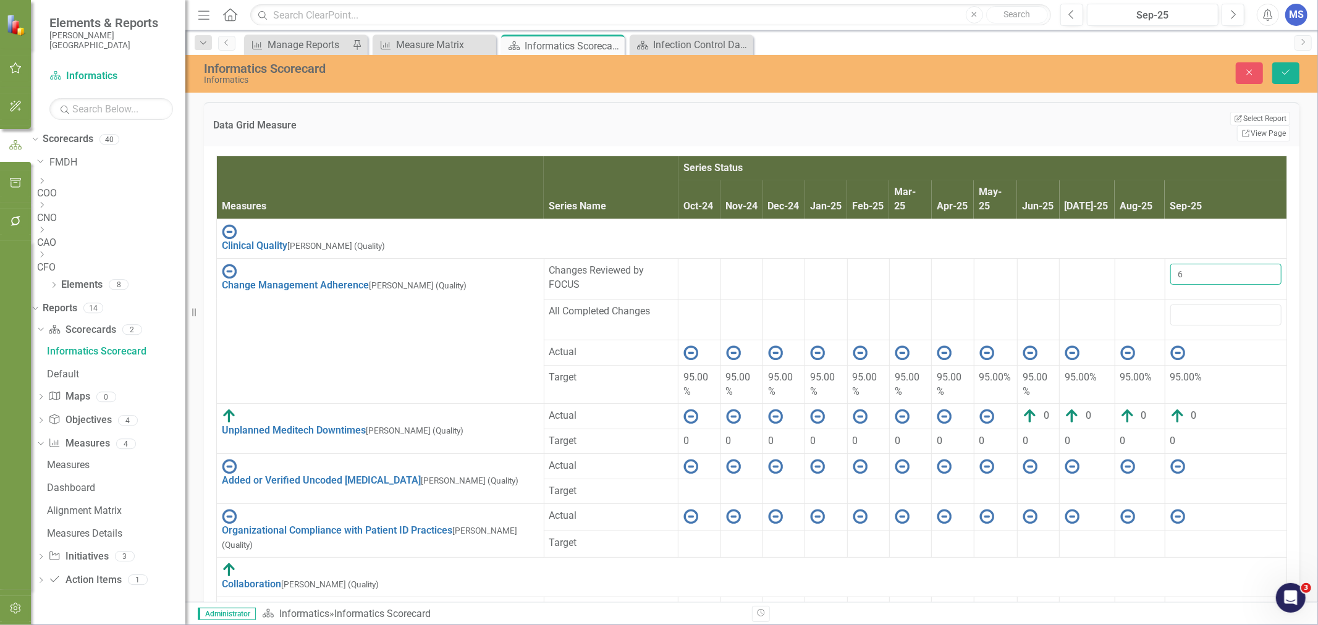
type input "6"
click at [1228, 267] on td "6" at bounding box center [1225, 278] width 122 height 41
click at [1240, 264] on td "6" at bounding box center [1225, 278] width 122 height 41
click at [1248, 305] on input "number" at bounding box center [1225, 315] width 111 height 21
type input "10"
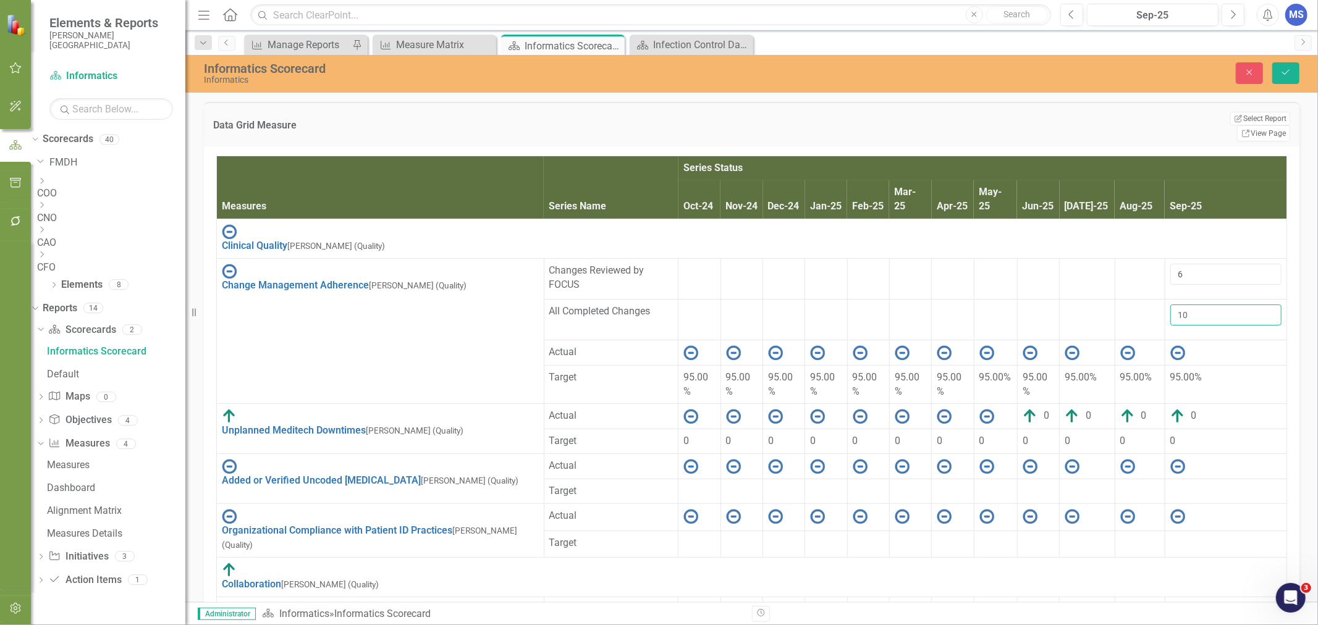
click at [1272, 62] on button "Save" at bounding box center [1285, 73] width 27 height 22
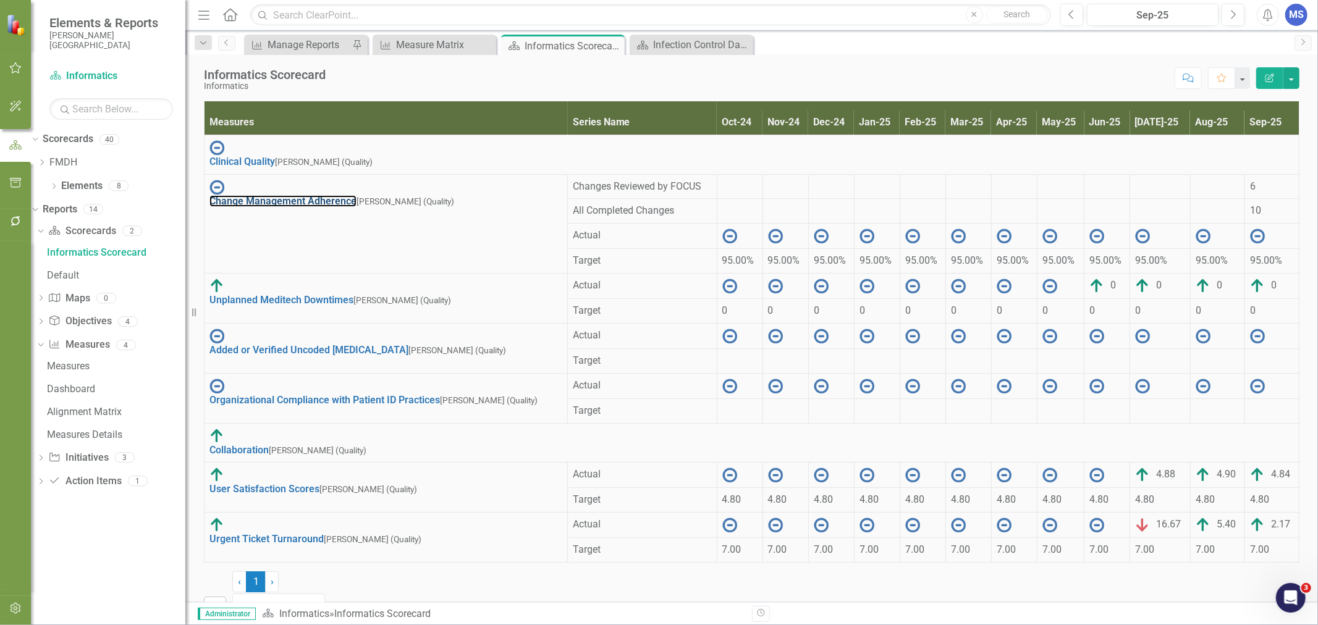
click at [227, 198] on link "Change Management Adherence" at bounding box center [282, 201] width 147 height 12
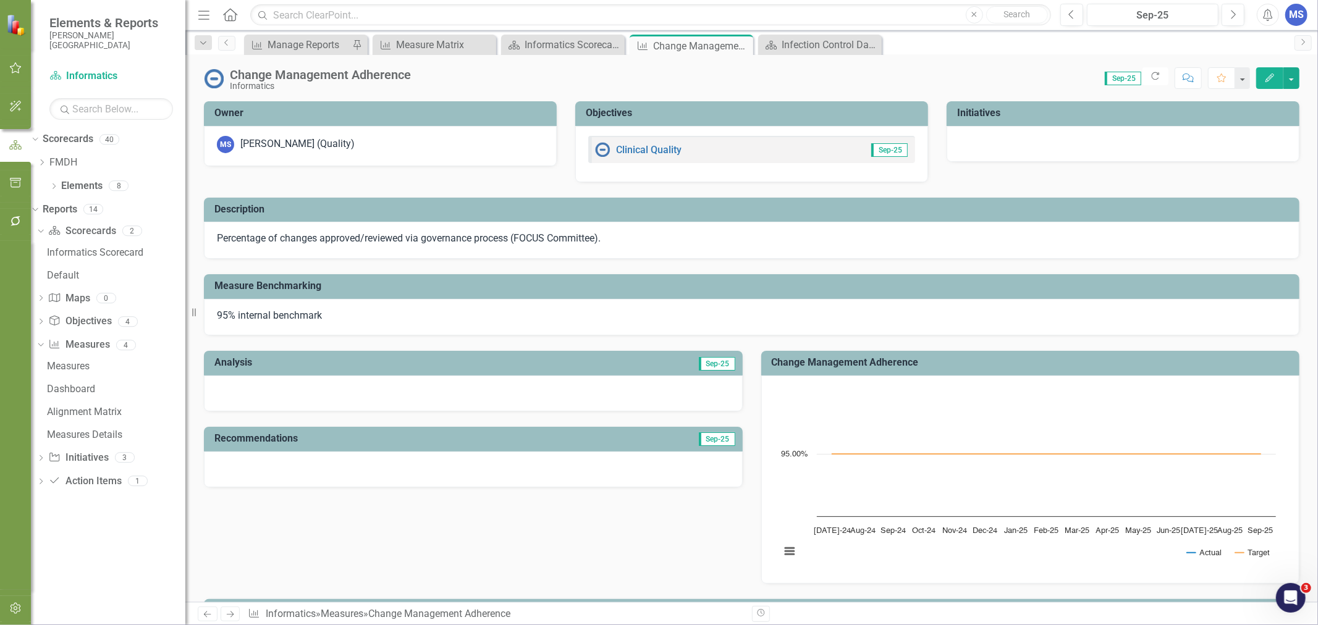
click at [1274, 75] on icon "Edit" at bounding box center [1269, 78] width 11 height 9
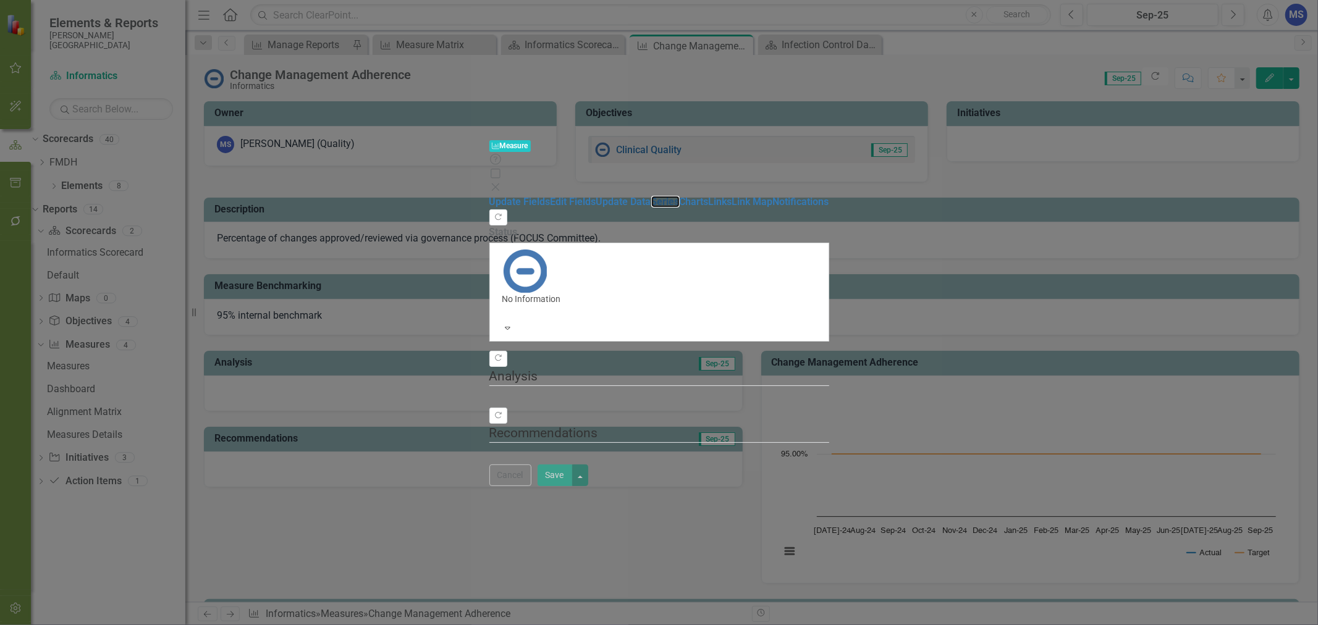
click at [651, 196] on link "Series" at bounding box center [665, 202] width 28 height 12
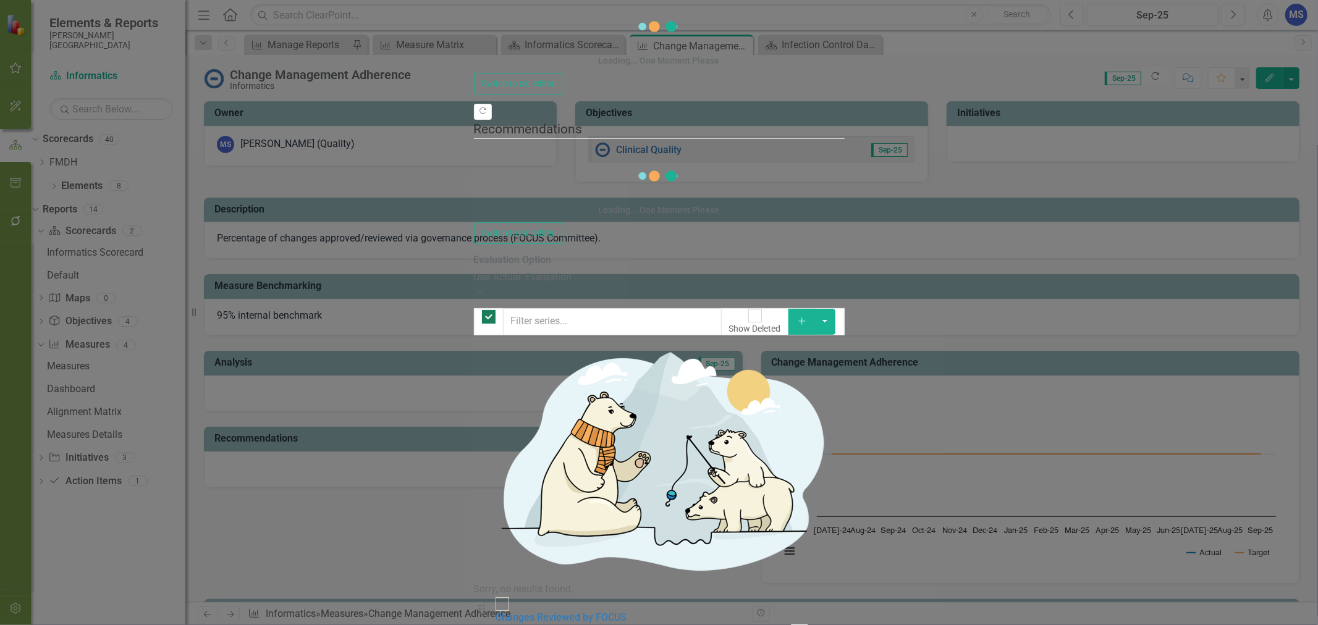
checkbox input "false"
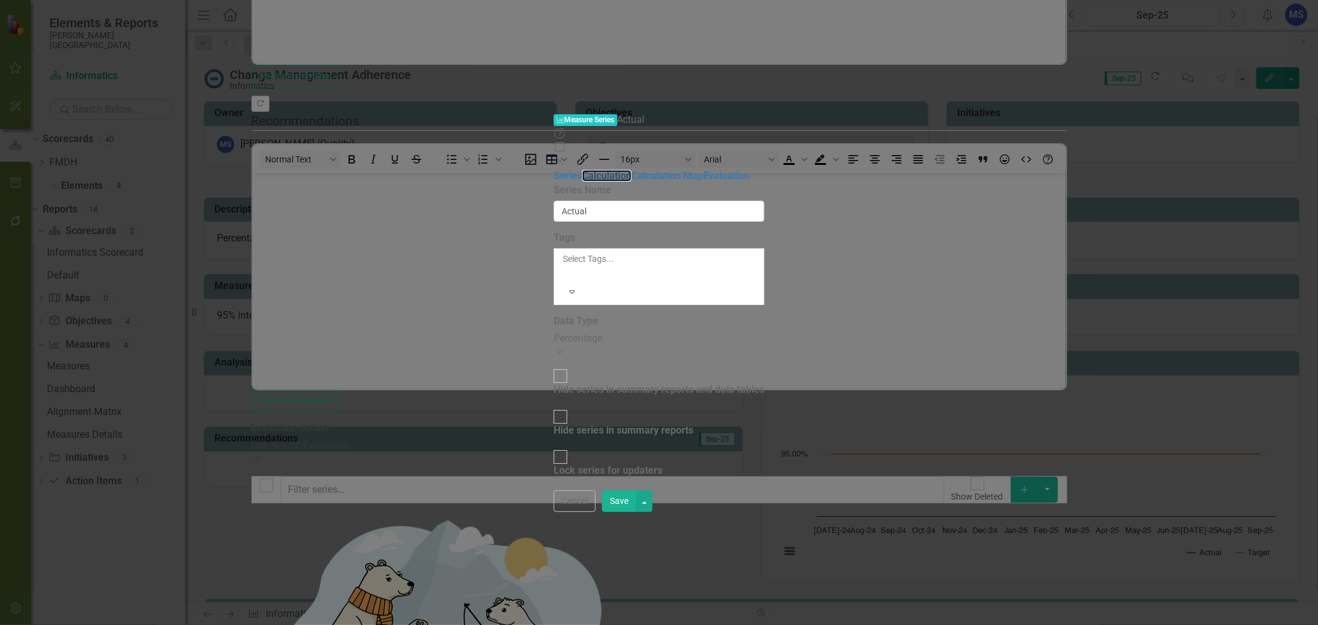
click at [582, 170] on link "Calculation" at bounding box center [606, 176] width 49 height 12
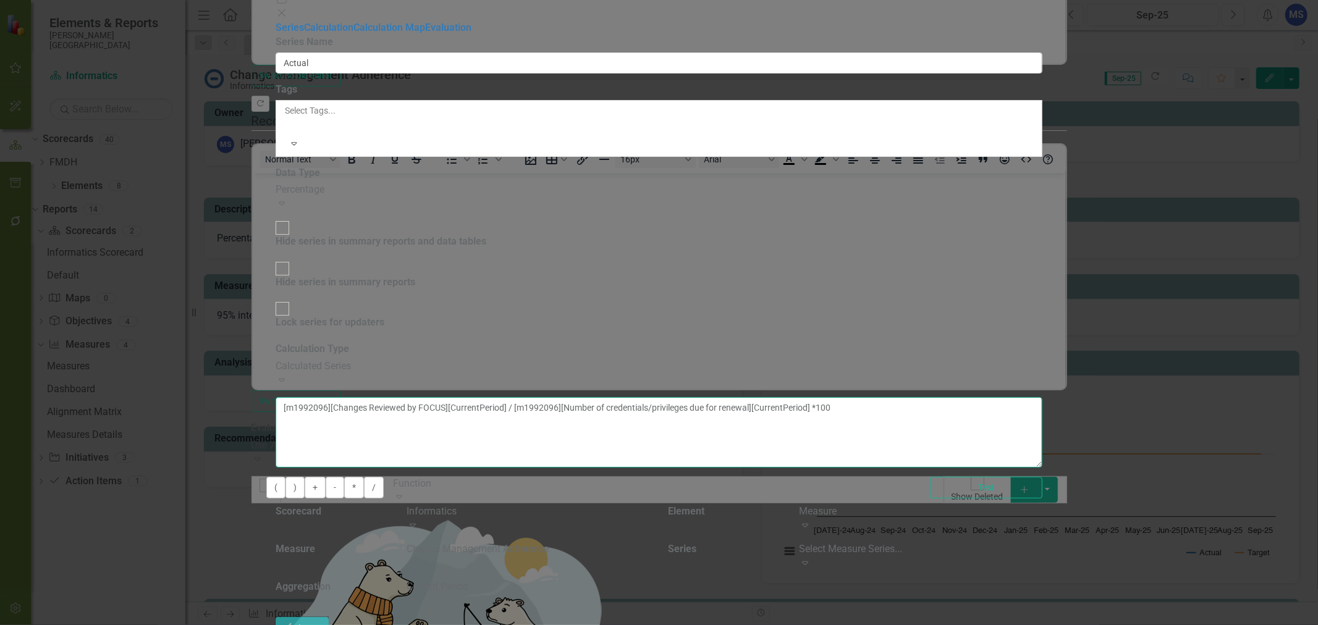
drag, startPoint x: 1197, startPoint y: 100, endPoint x: 474, endPoint y: 90, distance: 722.8
click at [466, 88] on div "Series Calculation Calculation Map Evaluation From this page, you can edit the …" at bounding box center [658, 330] width 767 height 618
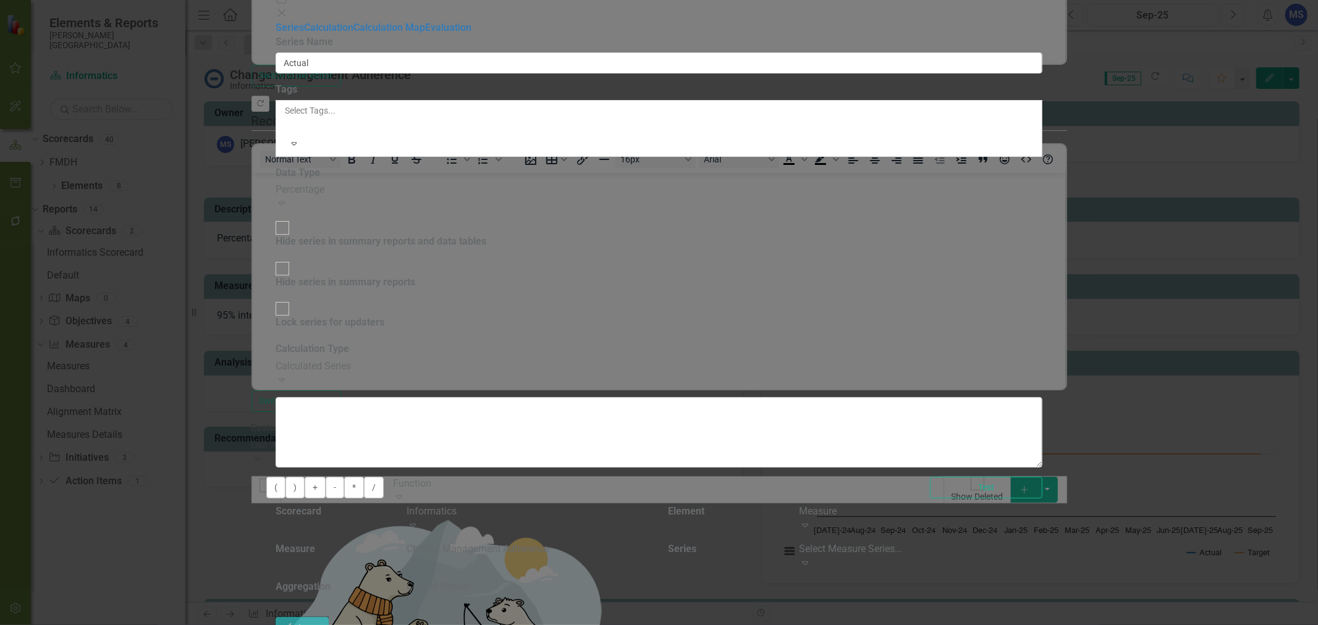
click at [1042, 542] on div "Select Measure Series..." at bounding box center [920, 549] width 243 height 14
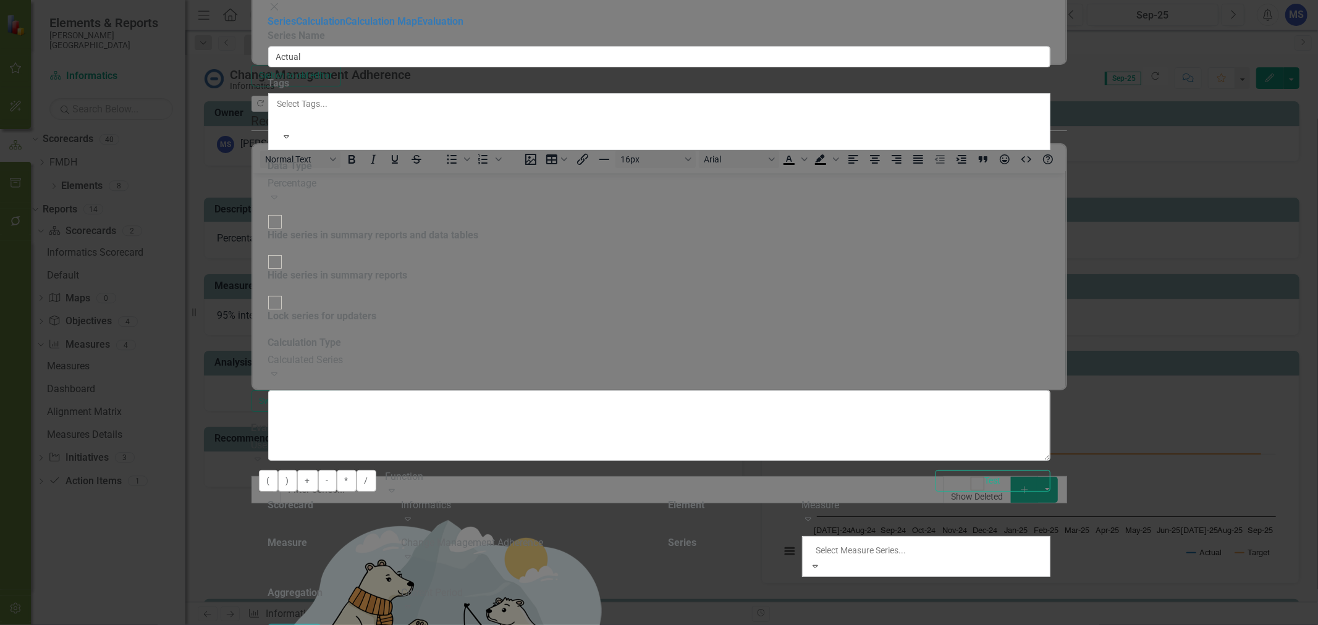
click at [1171, 624] on div "Changes Reviewed by FOCUS" at bounding box center [659, 632] width 1318 height 14
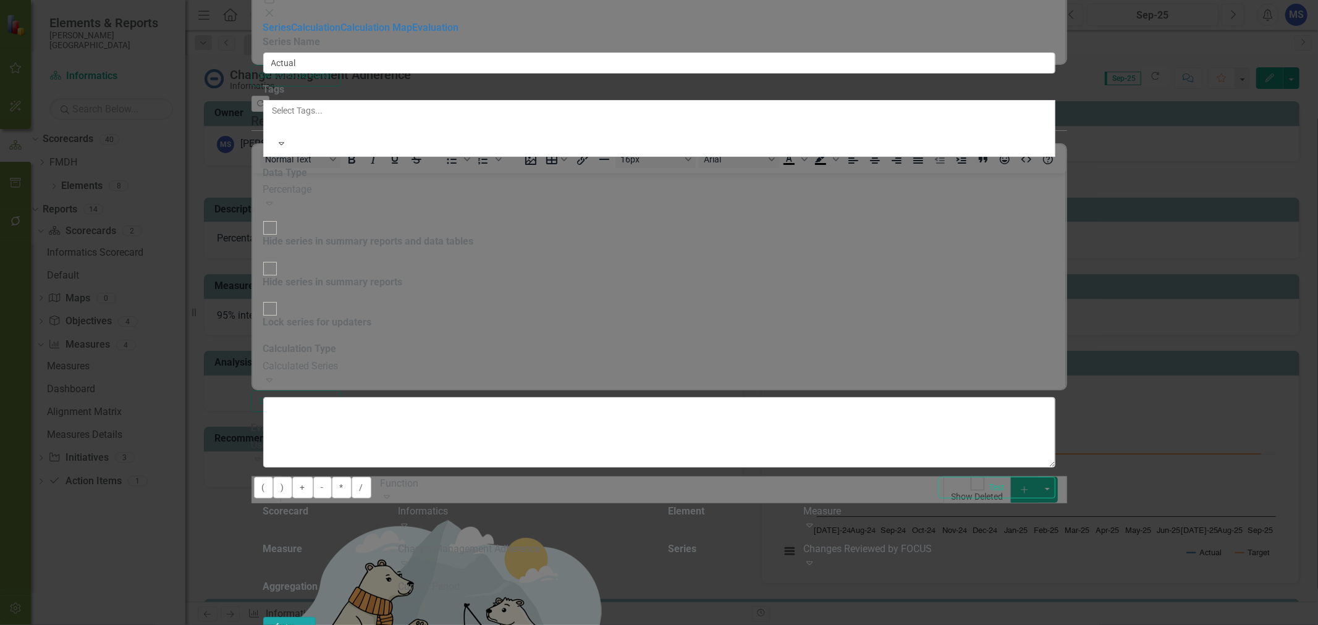
click at [316, 617] on button "Insert Insert" at bounding box center [289, 628] width 53 height 22
click at [371, 477] on button "/" at bounding box center [361, 488] width 20 height 22
click at [1054, 542] on div "Changes Reviewed by FOCUS Expand" at bounding box center [928, 556] width 251 height 28
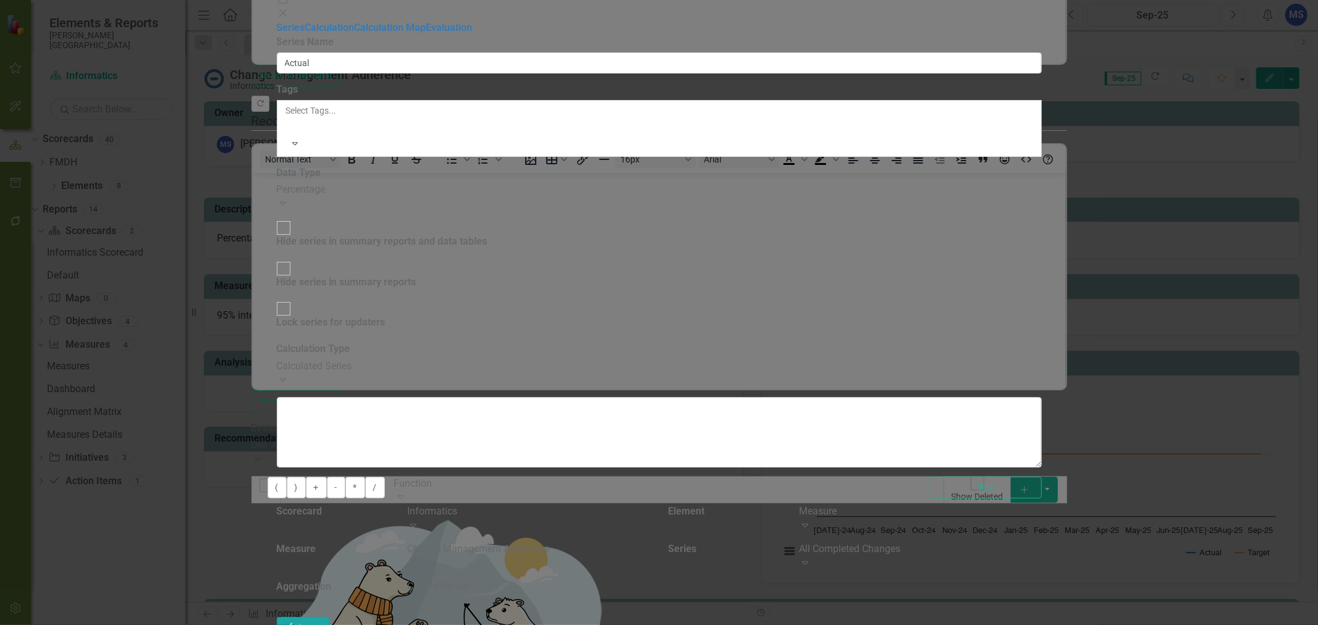
click at [330, 617] on button "Insert Insert" at bounding box center [303, 628] width 53 height 22
click at [365, 477] on button "*" at bounding box center [355, 488] width 20 height 22
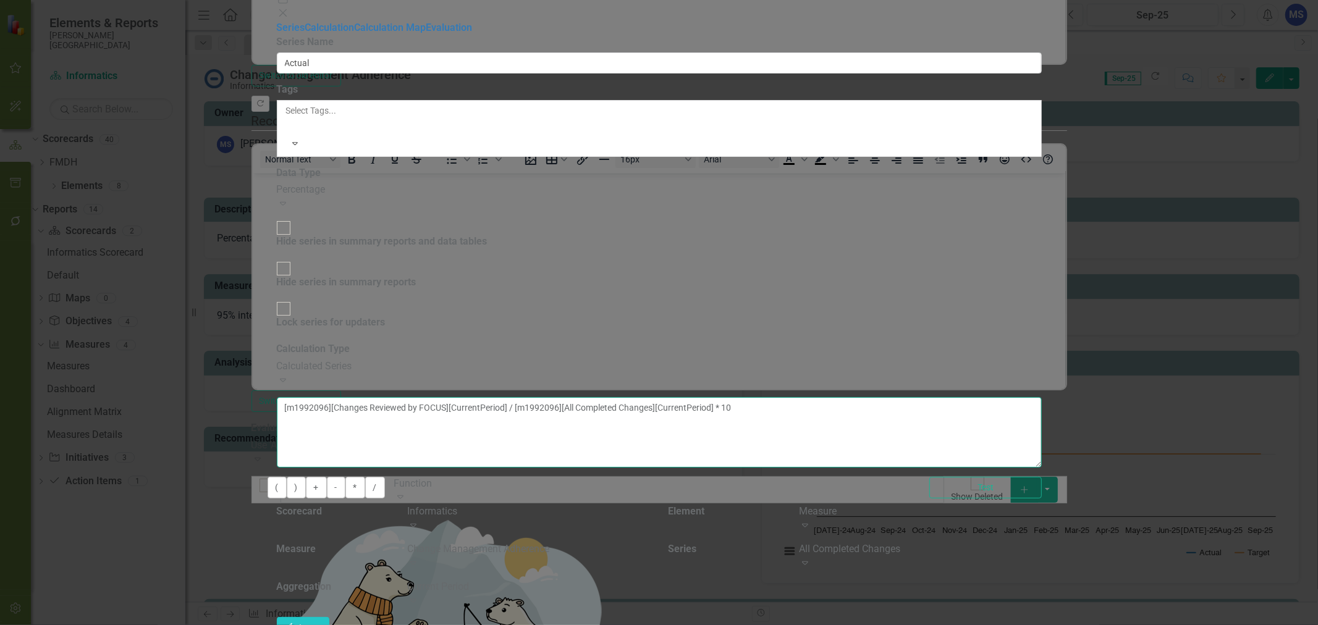
type textarea "[m1992096][Changes Reviewed by FOCUS][CurrentPeriod] / [m1992096][All Completed…"
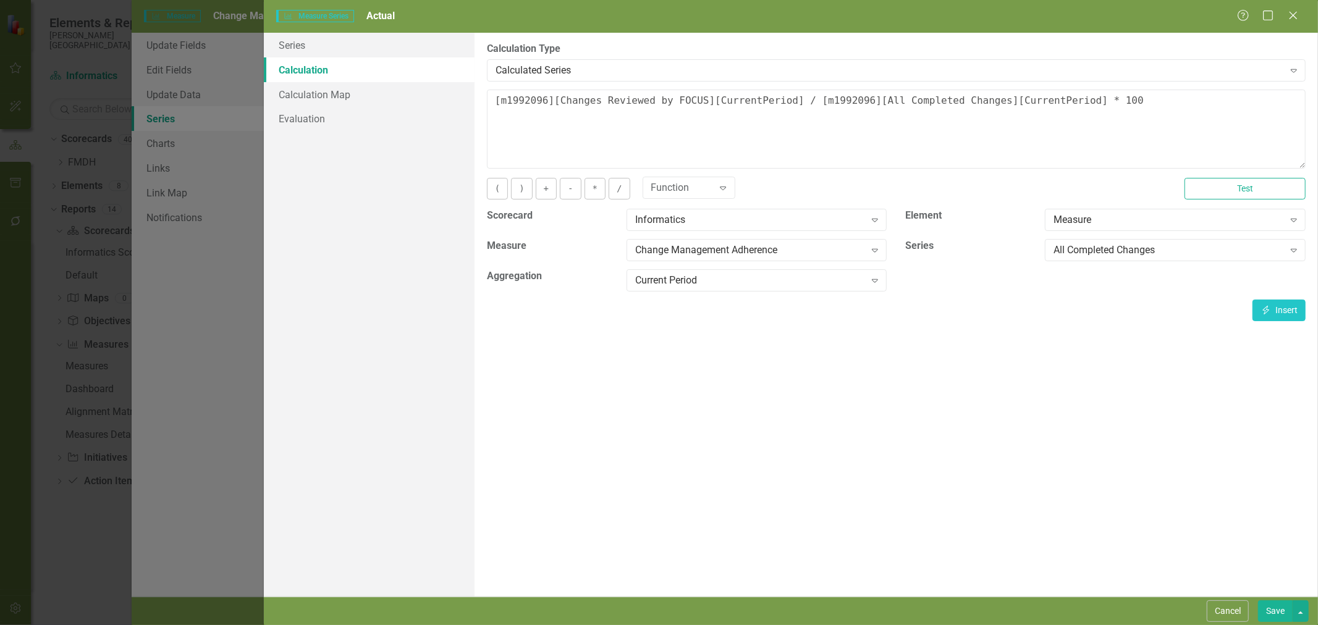
type textarea "[m1992096][Changes Reviewed by FOCUS][CurrentPeriod] / [m1992096][All Completed…"
click at [1285, 613] on button "Save" at bounding box center [1275, 611] width 35 height 22
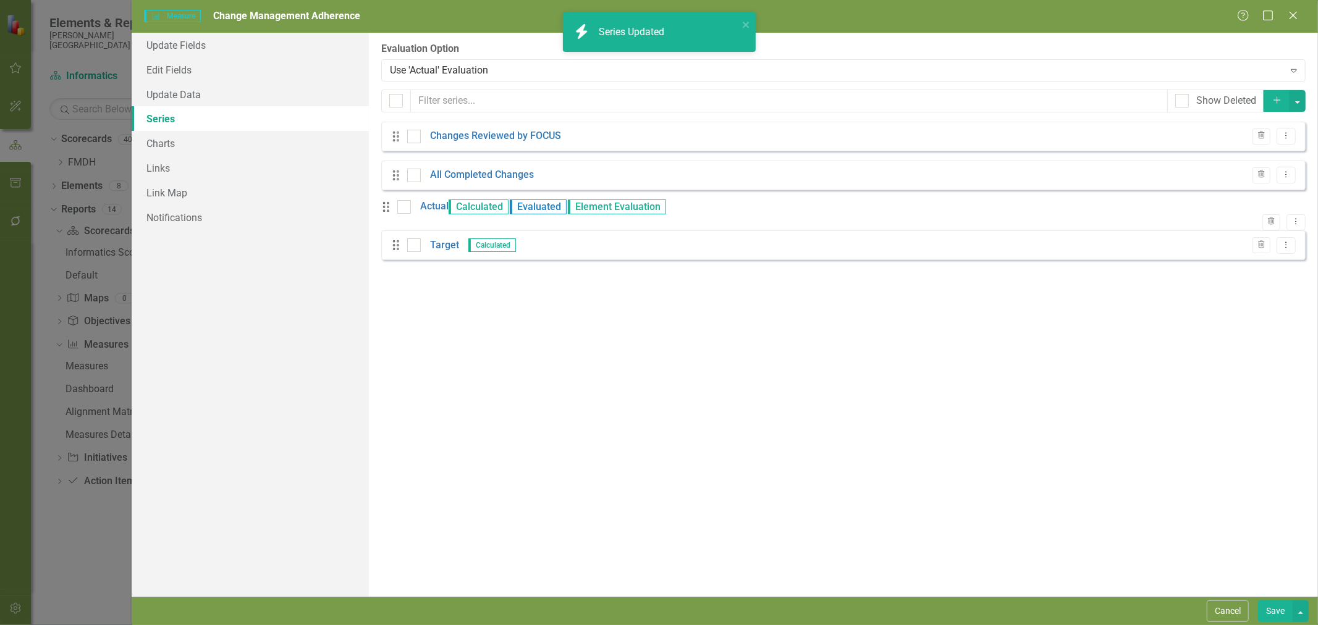
click at [1280, 613] on button "Save" at bounding box center [1275, 611] width 35 height 22
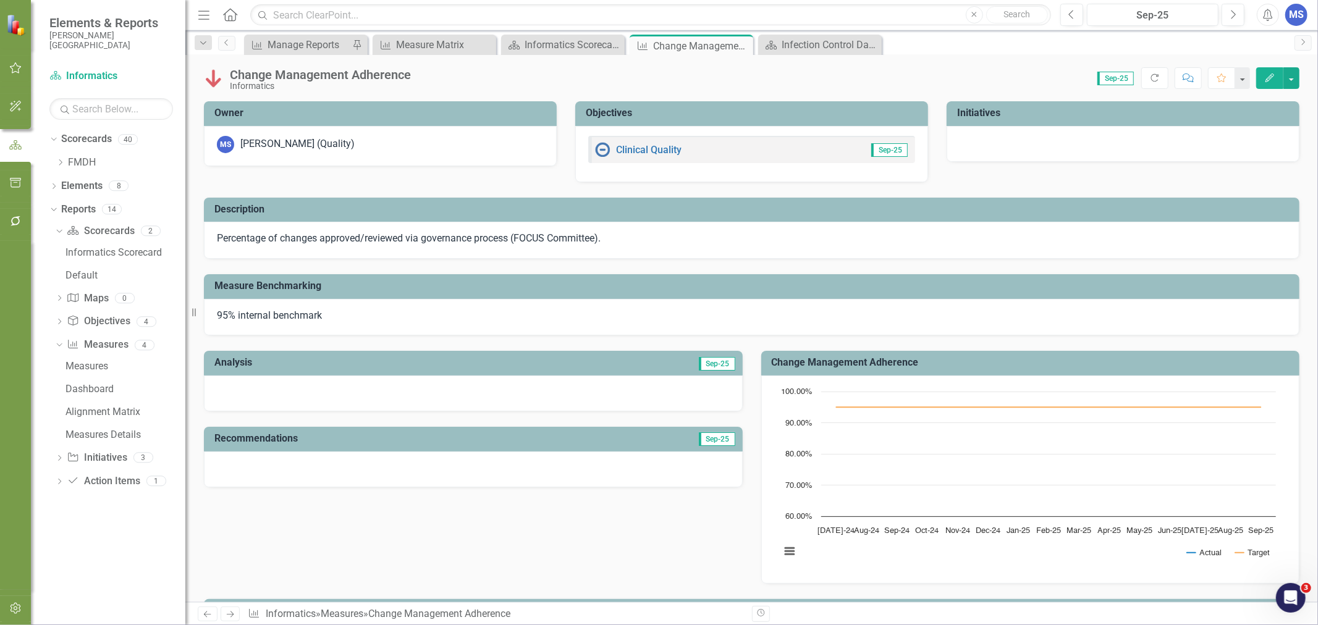
click at [0, 0] on icon "Close" at bounding box center [0, 0] width 0 height 0
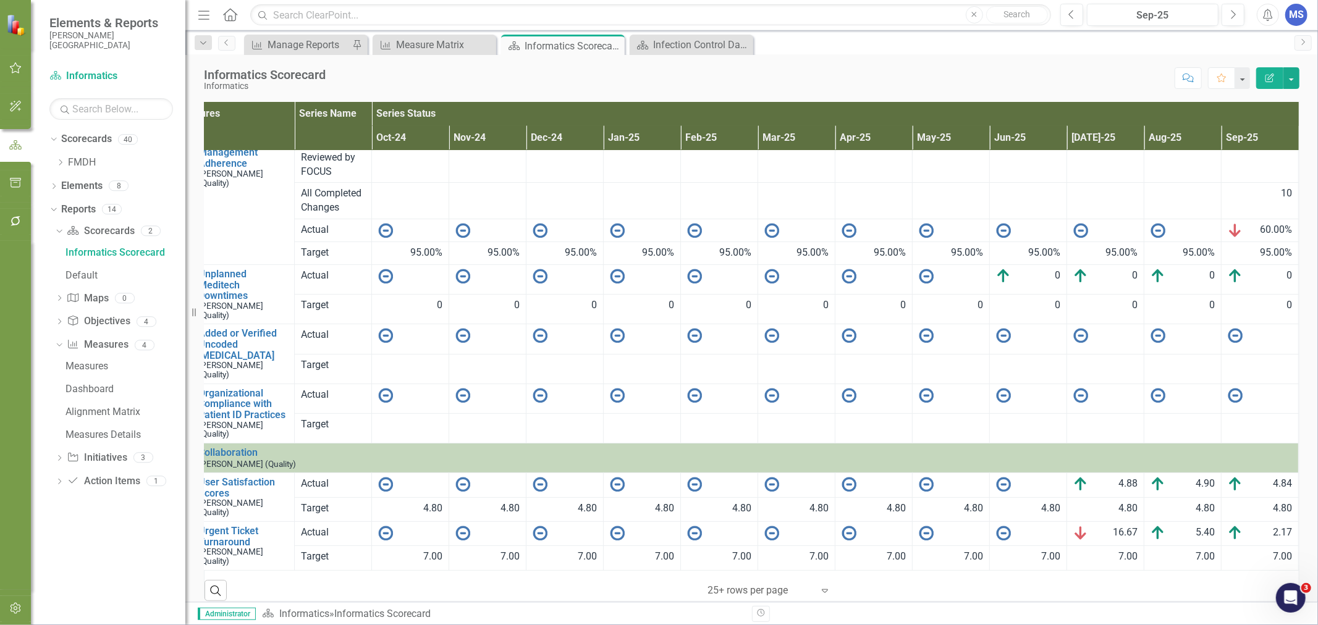
scroll to position [48, 7]
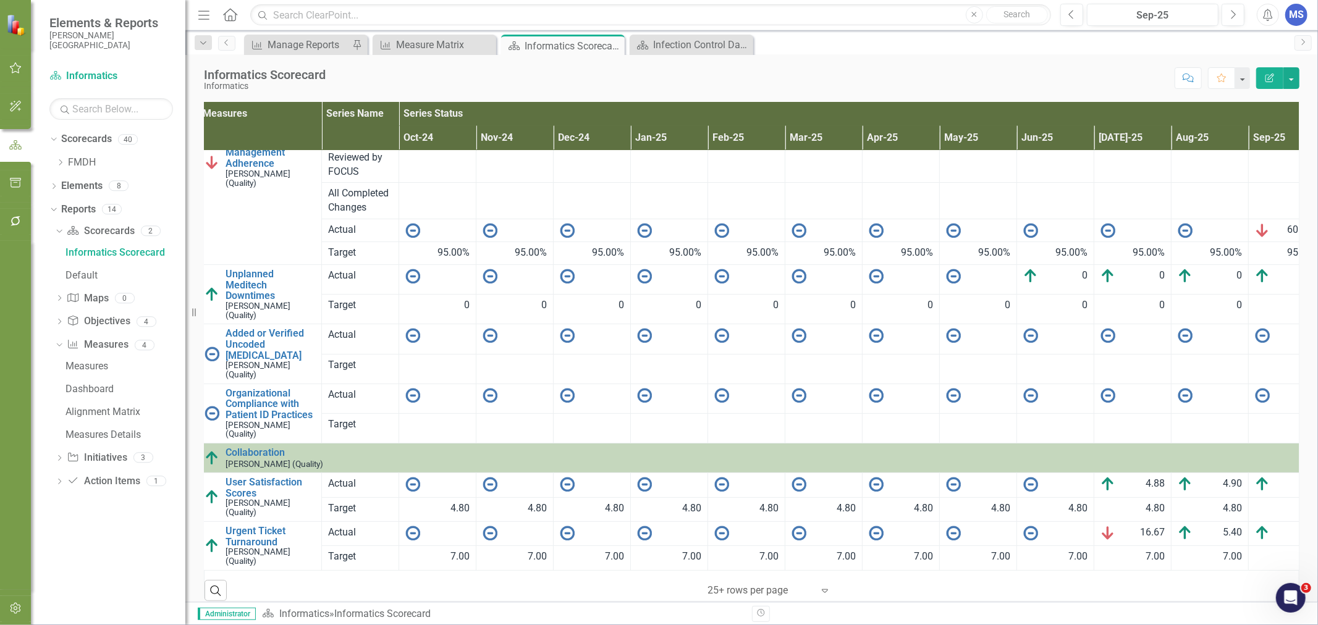
drag, startPoint x: 191, startPoint y: 314, endPoint x: 167, endPoint y: 313, distance: 24.7
click at [167, 313] on div "Elements & Reports Frances Mahon Deaconess Hospital Scorecard Informatics Searc…" at bounding box center [92, 312] width 185 height 625
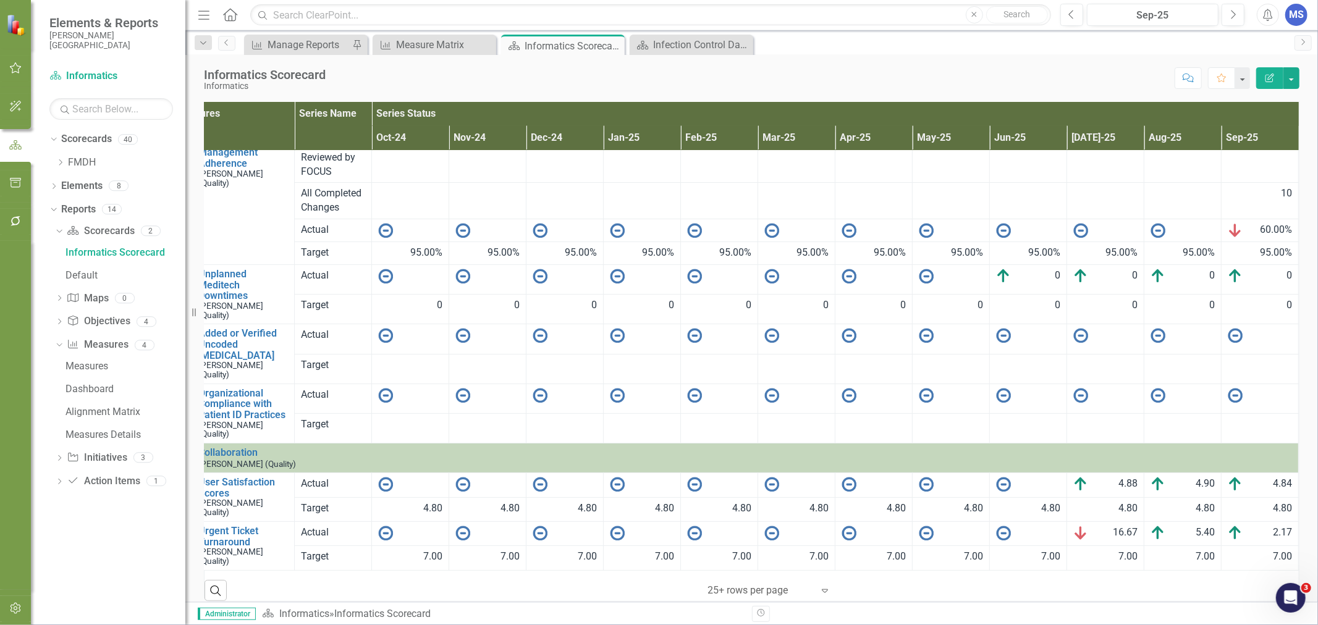
click at [1185, 335] on div at bounding box center [1182, 335] width 64 height 15
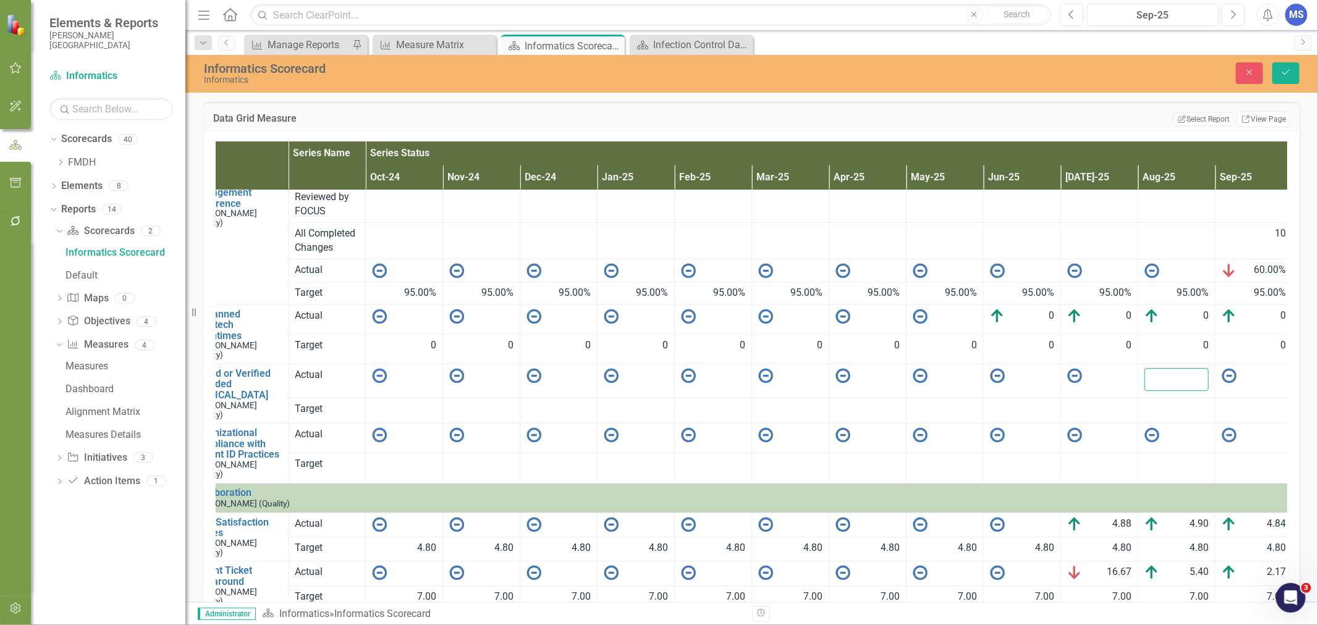
click at [1177, 380] on input "number" at bounding box center [1176, 379] width 64 height 23
type input "168"
drag, startPoint x: 1287, startPoint y: 71, endPoint x: 1279, endPoint y: 111, distance: 40.8
click at [1287, 72] on icon "Save" at bounding box center [1285, 72] width 11 height 9
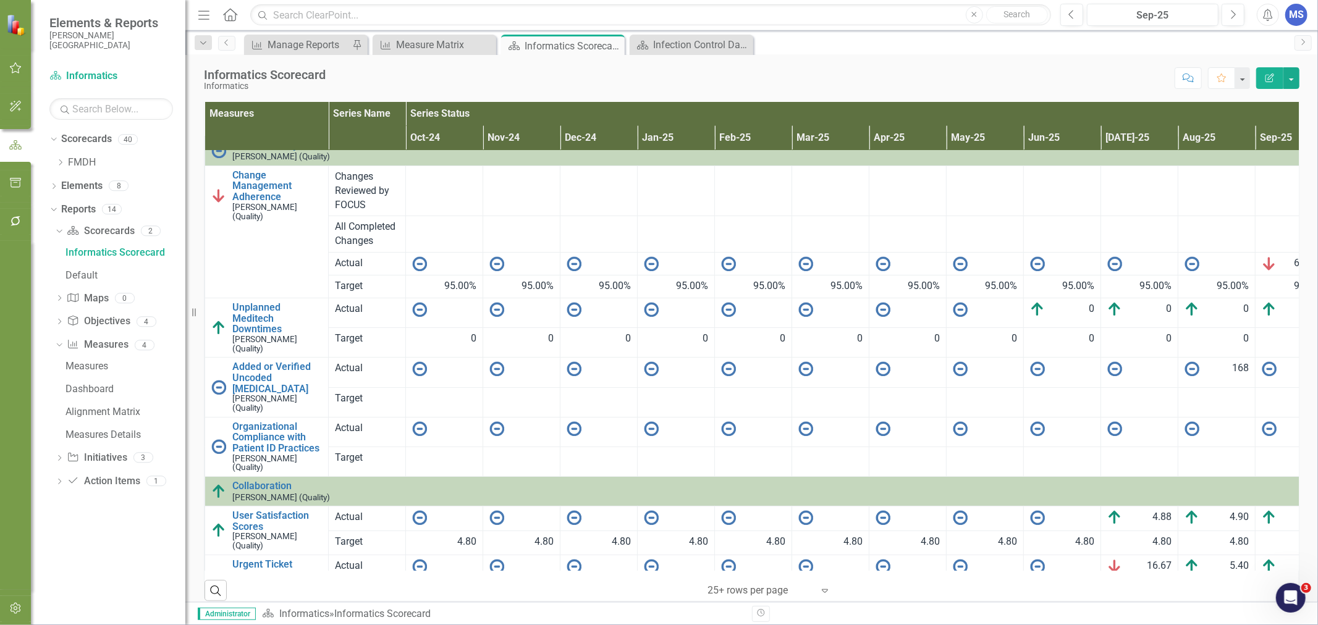
scroll to position [0, 0]
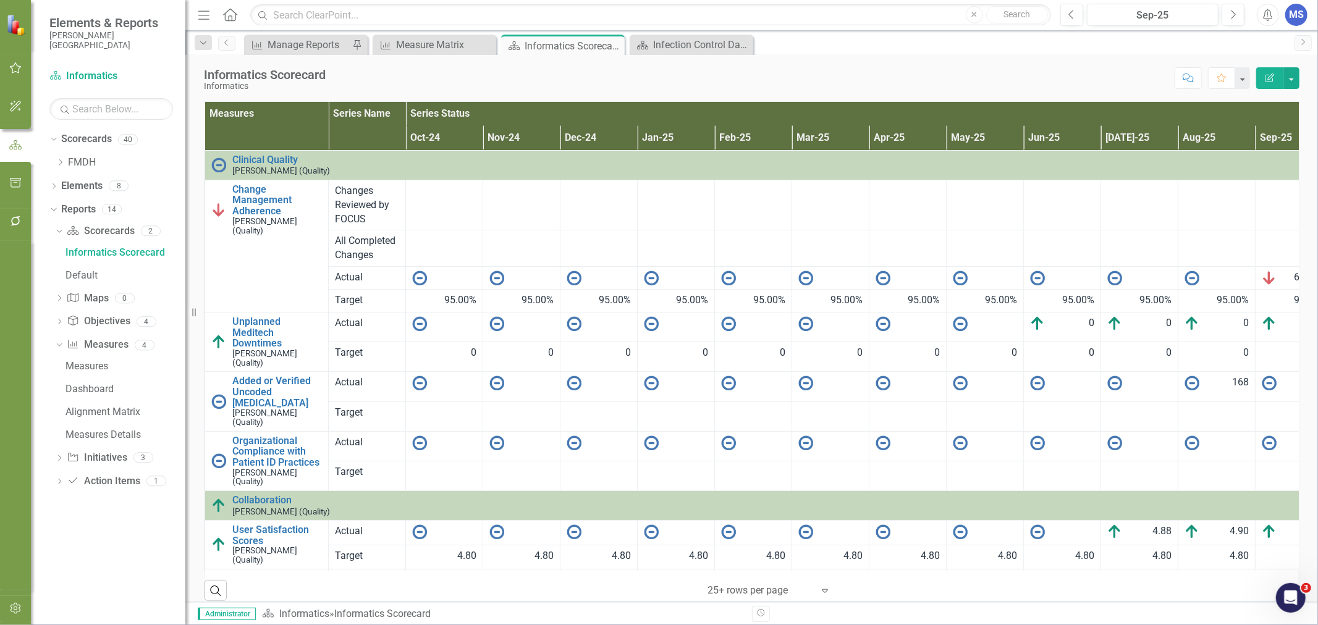
click at [1157, 394] on td at bounding box center [1139, 387] width 77 height 30
click at [1156, 389] on div at bounding box center [1139, 383] width 64 height 15
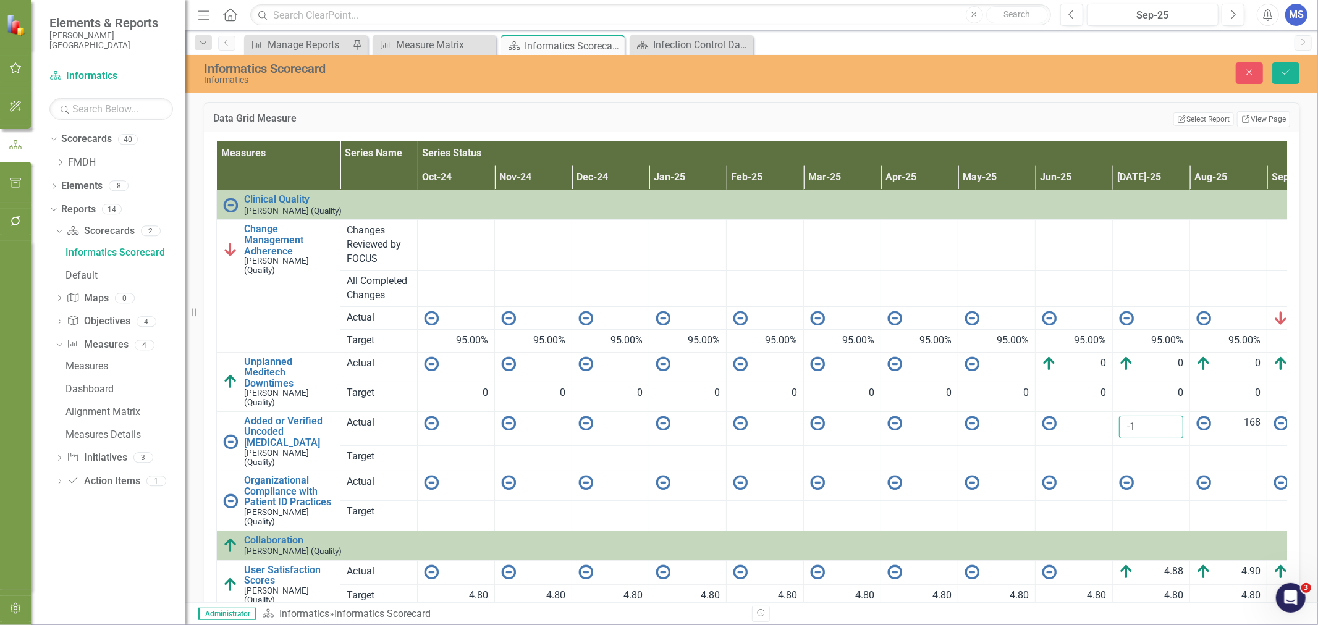
click at [1172, 428] on input "-1" at bounding box center [1151, 427] width 64 height 23
drag, startPoint x: 1138, startPoint y: 424, endPoint x: 1114, endPoint y: 429, distance: 24.5
click at [1119, 427] on input "-1" at bounding box center [1151, 427] width 64 height 23
type input "156"
click at [1282, 75] on icon "Save" at bounding box center [1285, 72] width 11 height 9
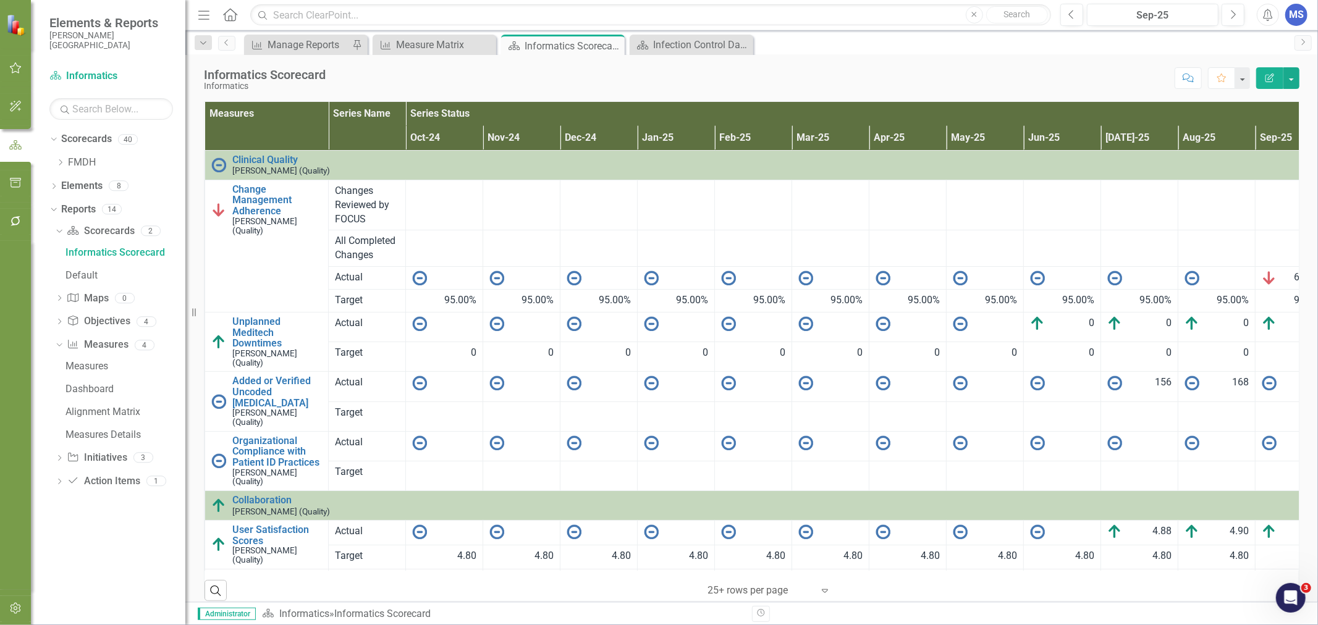
scroll to position [0, 52]
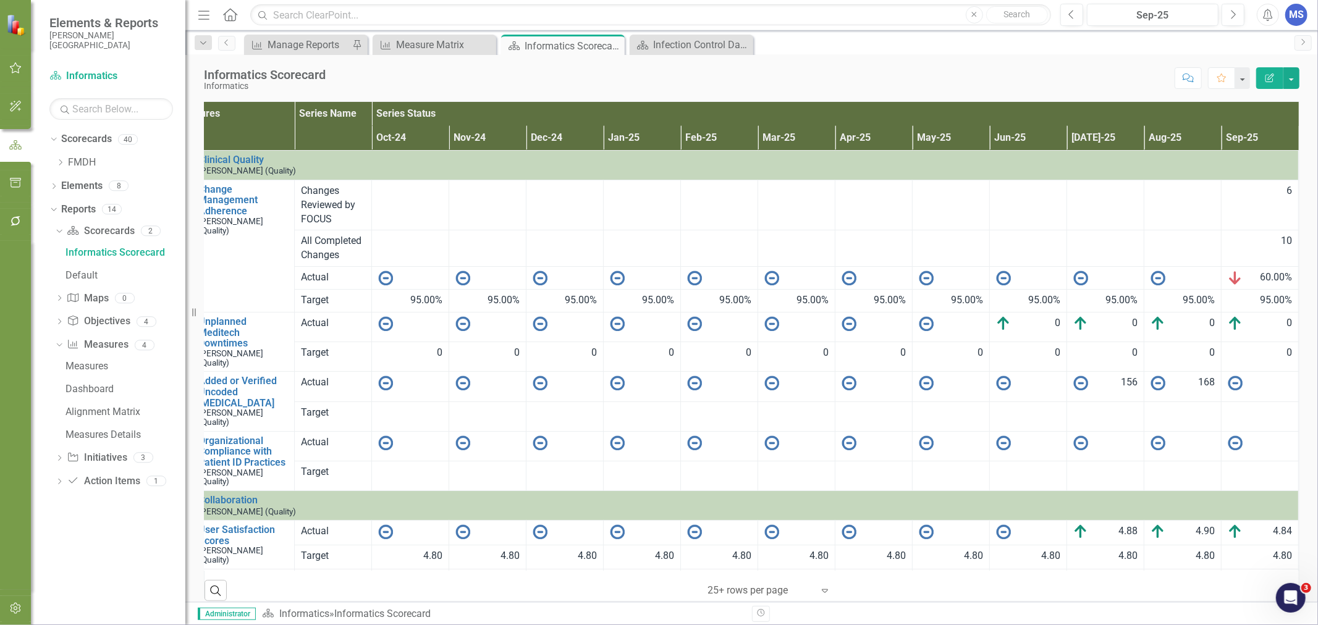
click at [1250, 384] on div at bounding box center [1259, 383] width 64 height 15
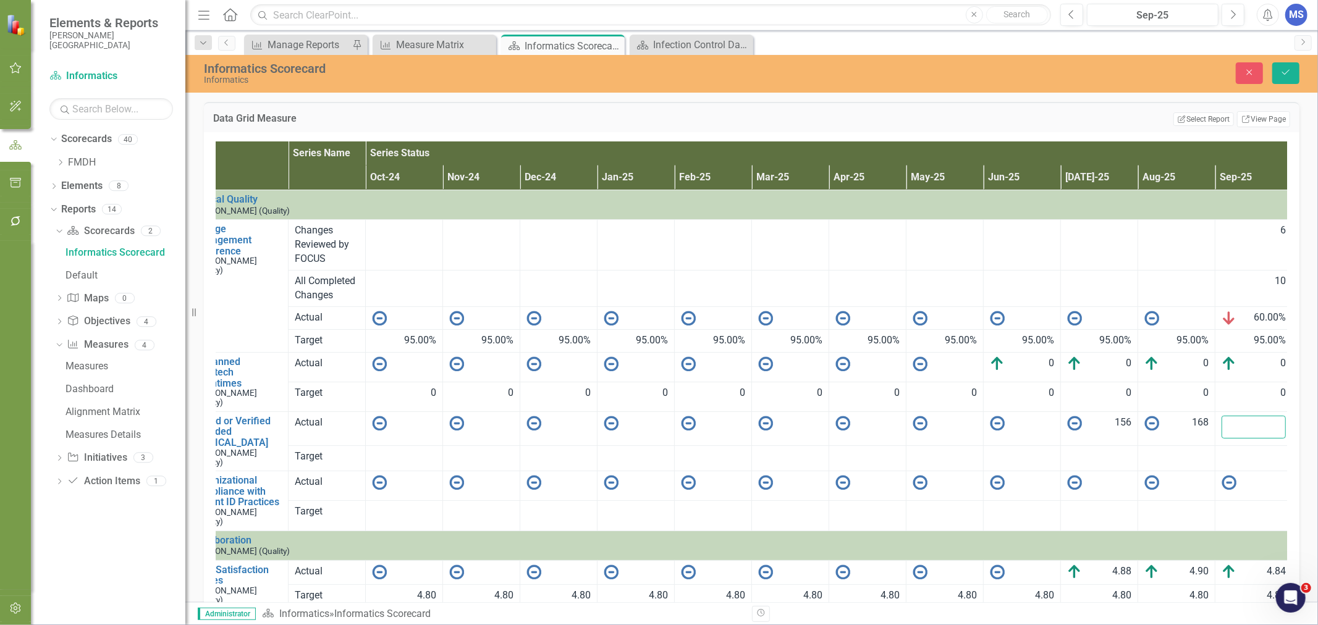
click at [1240, 421] on input "number" at bounding box center [1253, 427] width 64 height 23
type input "178"
click at [1285, 75] on icon "Save" at bounding box center [1285, 72] width 11 height 9
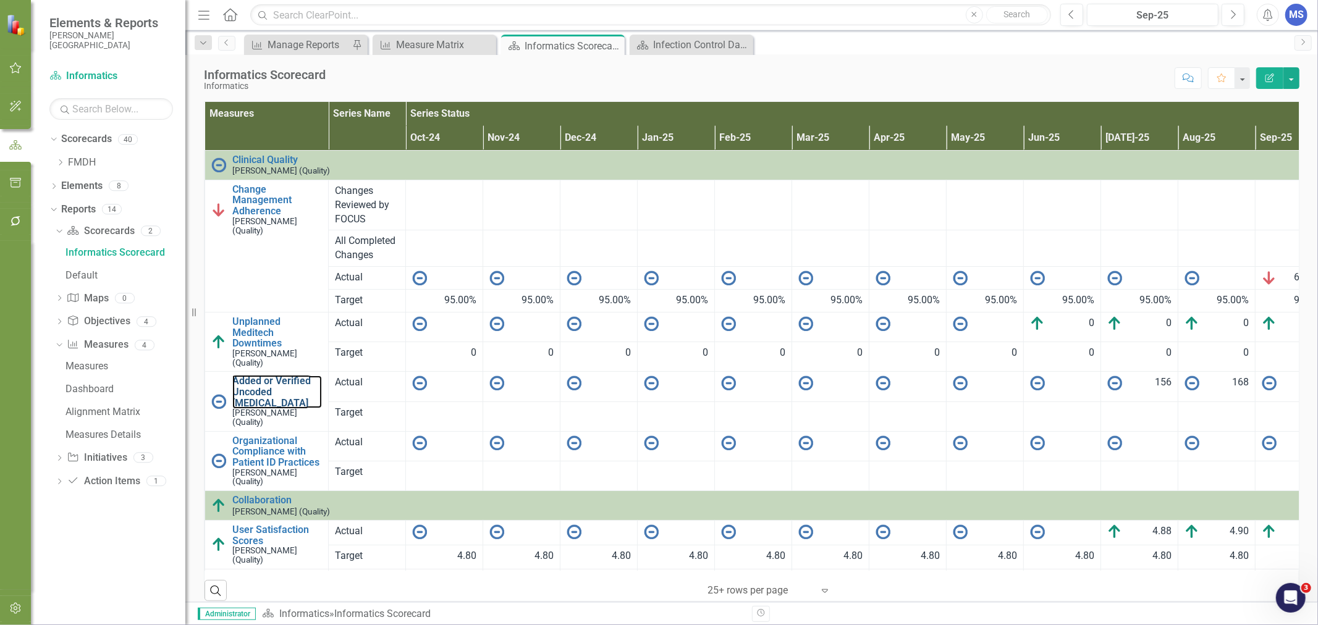
click at [272, 389] on link "Added or Verified Uncoded [MEDICAL_DATA]" at bounding box center [277, 392] width 90 height 33
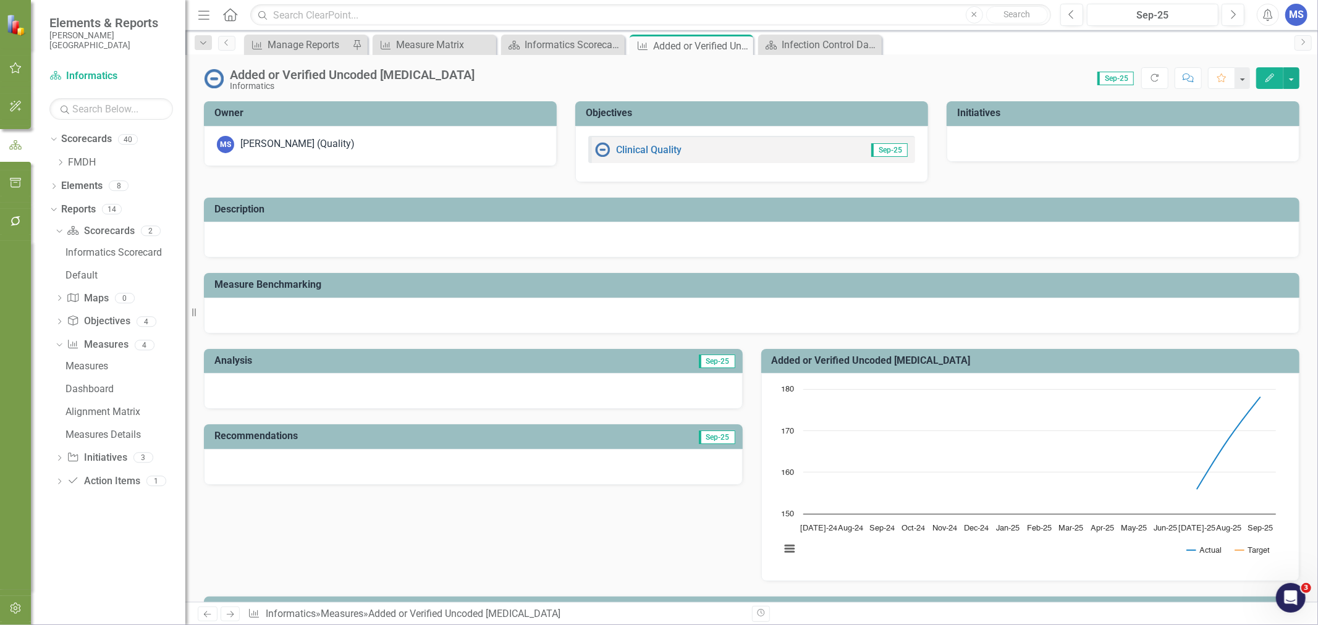
click at [1274, 74] on icon "Edit" at bounding box center [1269, 78] width 11 height 9
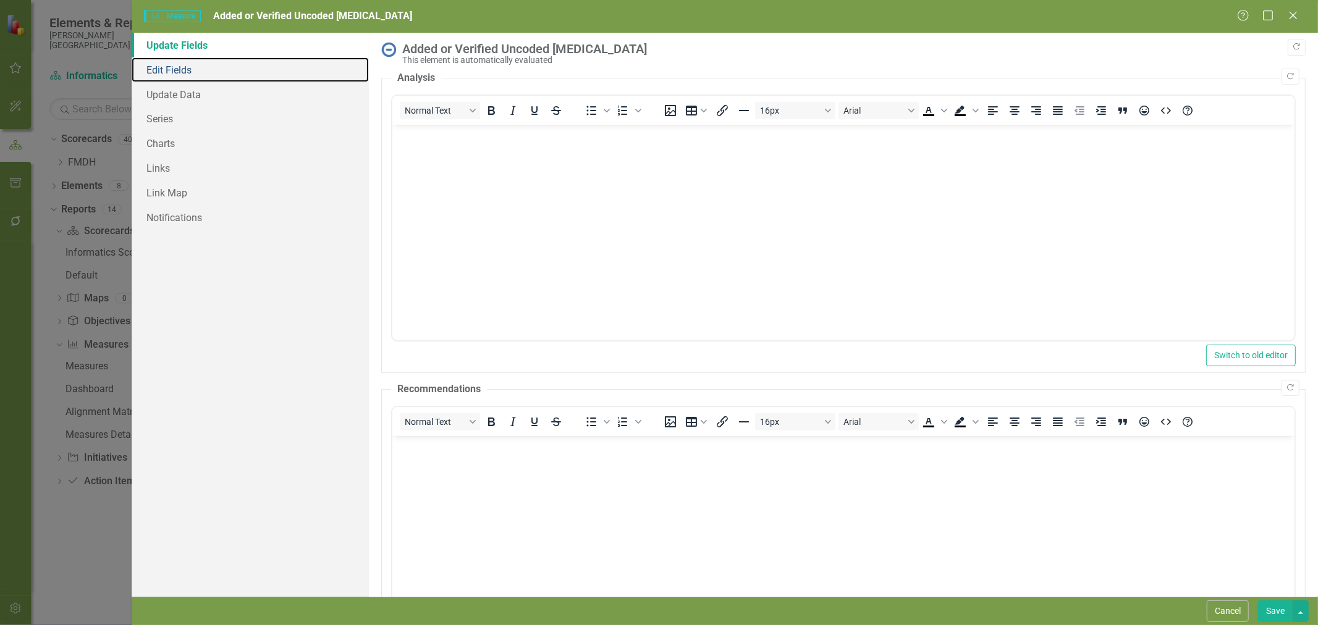
click at [201, 70] on link "Edit Fields" at bounding box center [250, 69] width 237 height 25
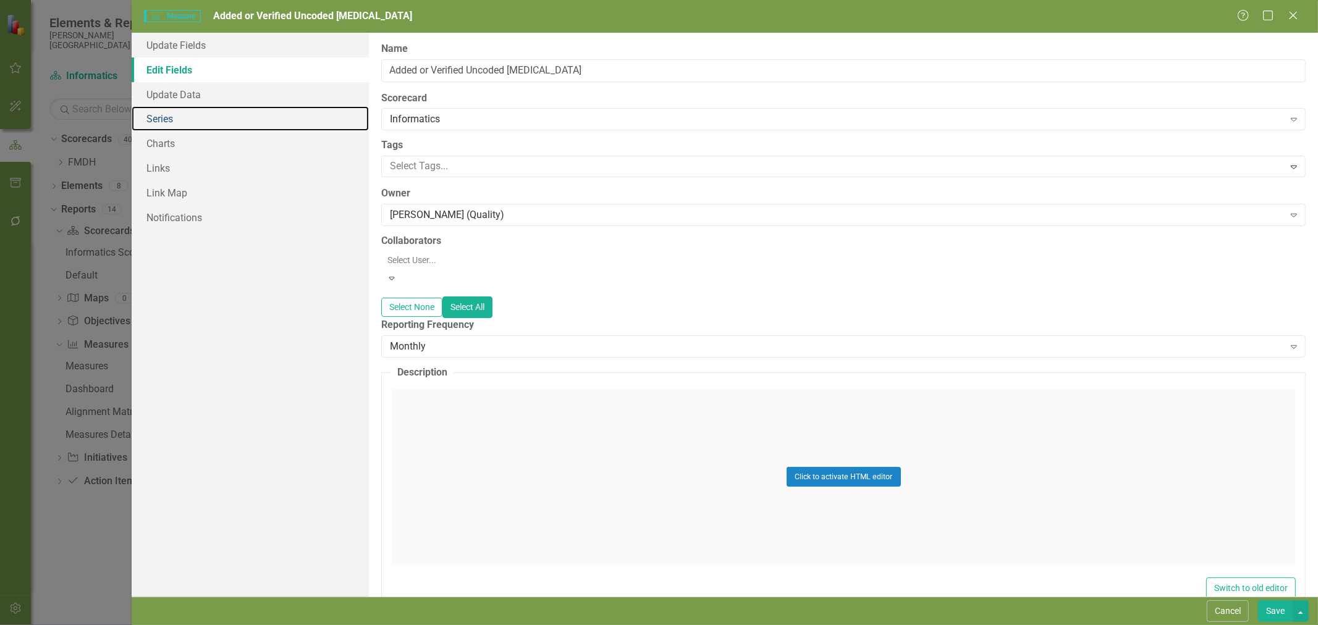
click at [175, 119] on link "Series" at bounding box center [250, 118] width 237 height 25
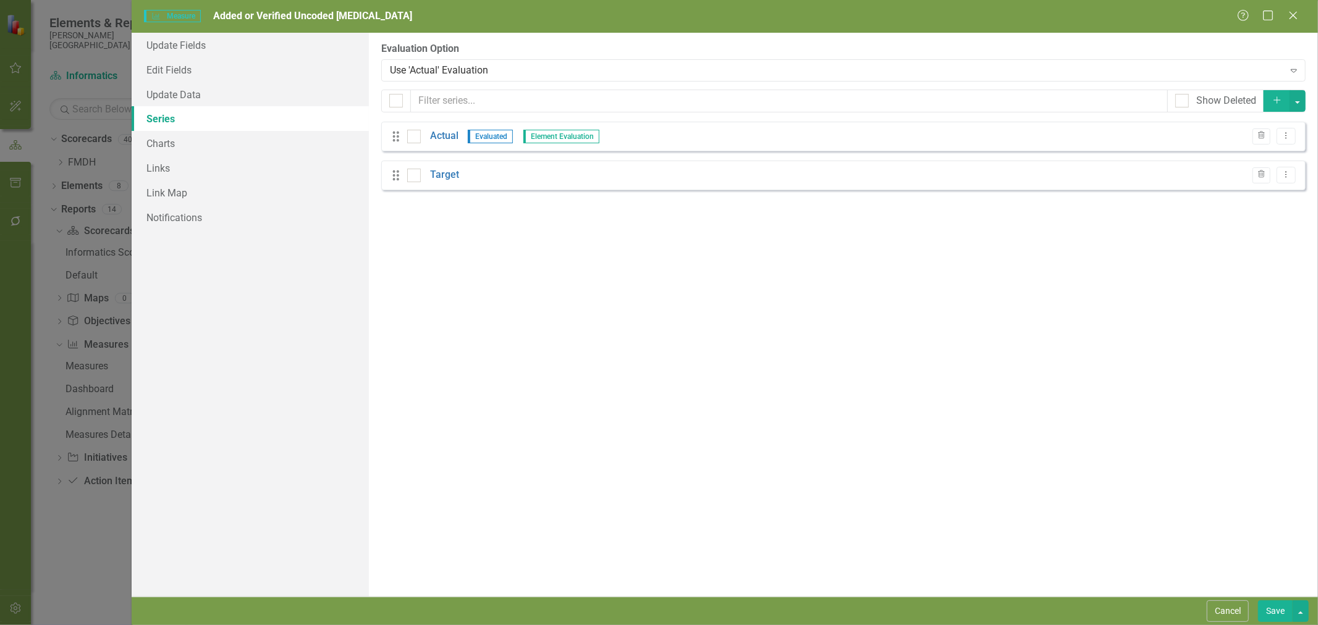
click at [447, 140] on link "Actual" at bounding box center [444, 136] width 28 height 14
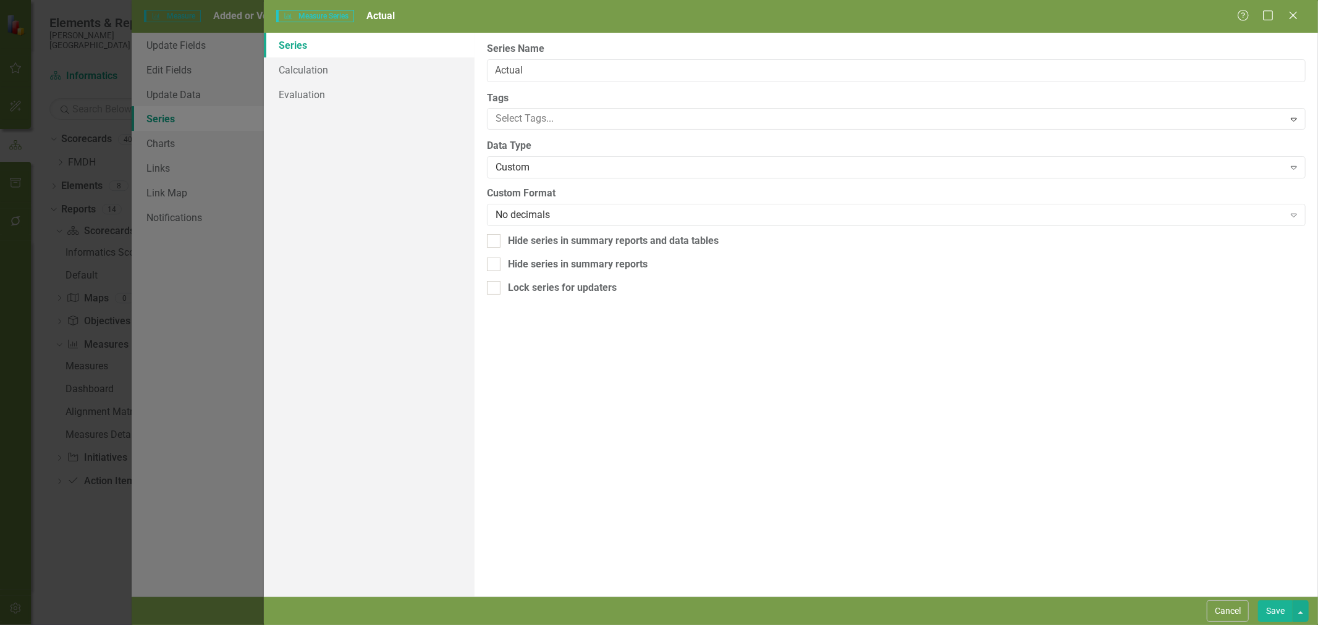
click at [1232, 610] on button "Cancel" at bounding box center [1227, 611] width 42 height 22
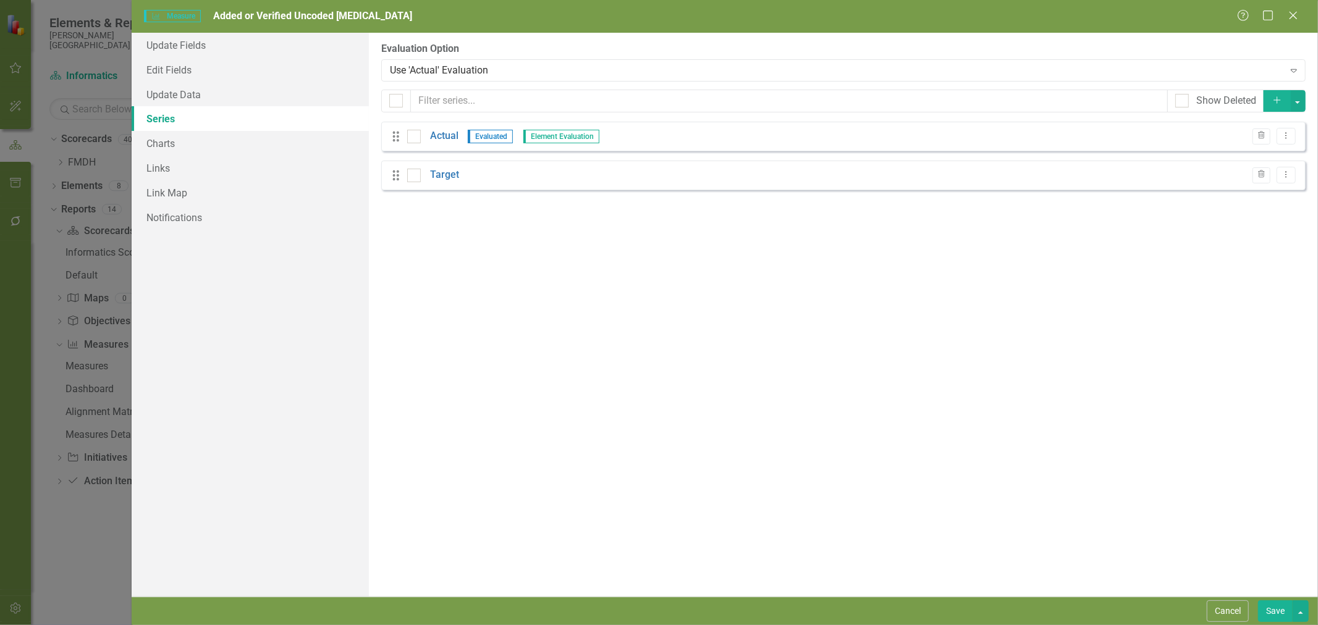
click at [1274, 100] on icon "button" at bounding box center [1276, 100] width 7 height 7
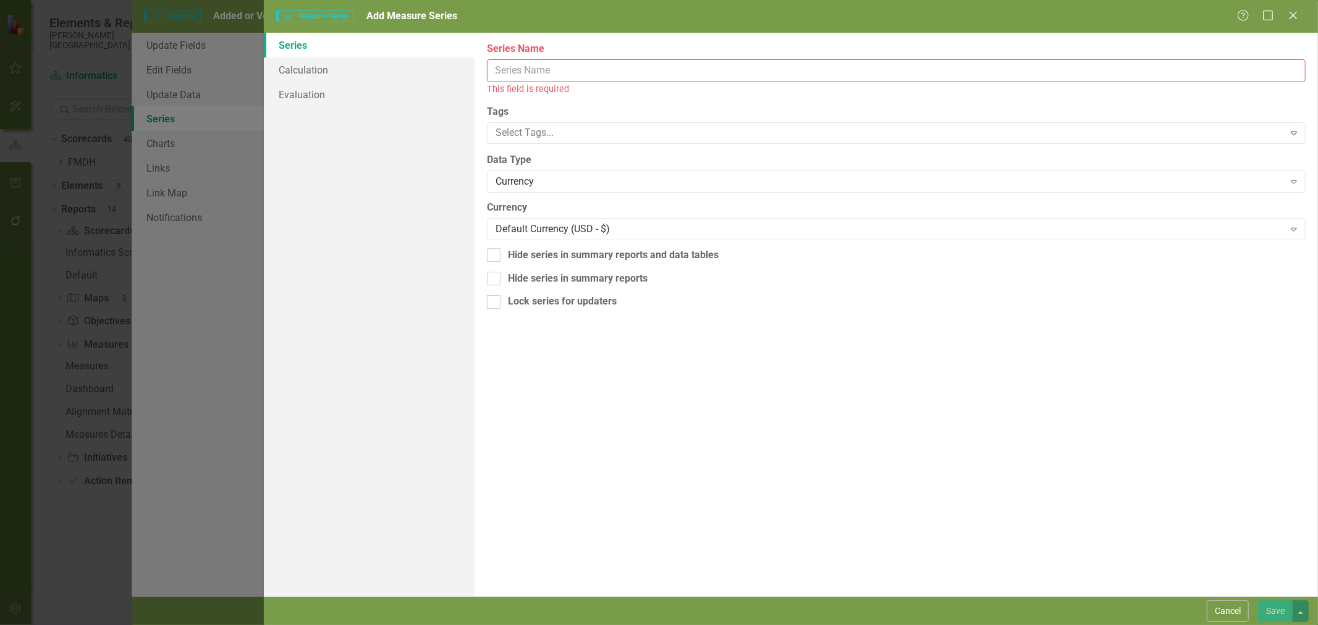
click at [546, 72] on input "Name" at bounding box center [896, 70] width 818 height 23
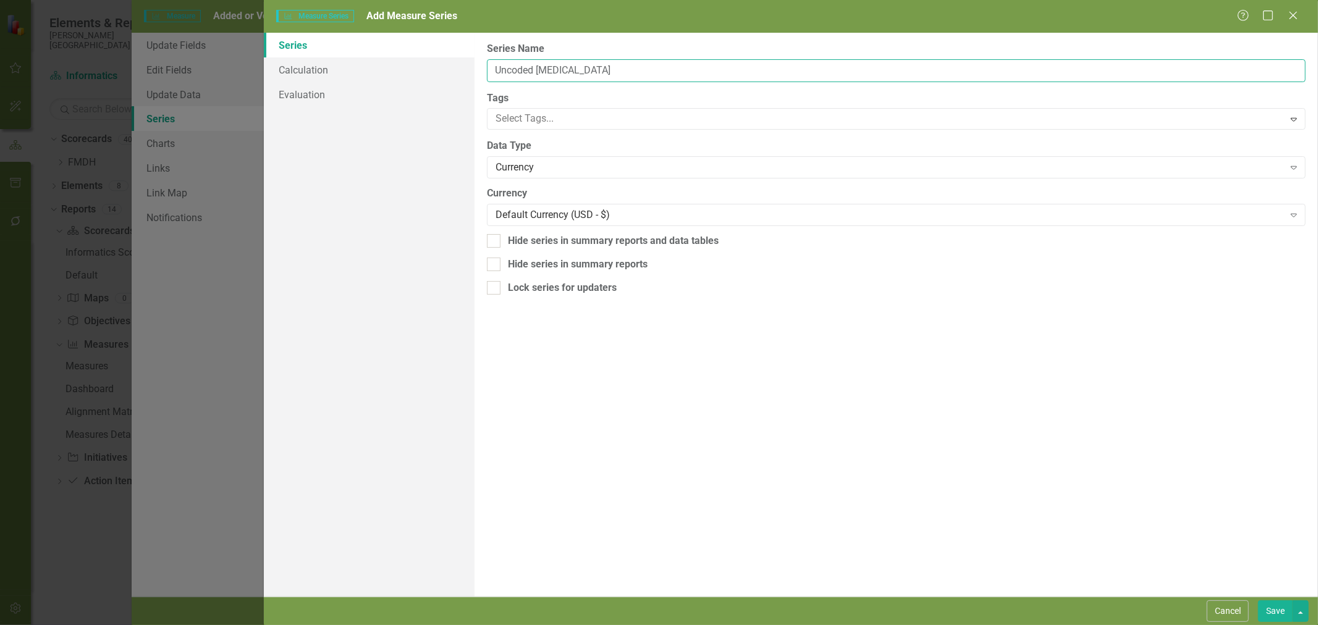
type input "Uncoded [MEDICAL_DATA]"
click at [518, 170] on div "Currency" at bounding box center [889, 168] width 788 height 14
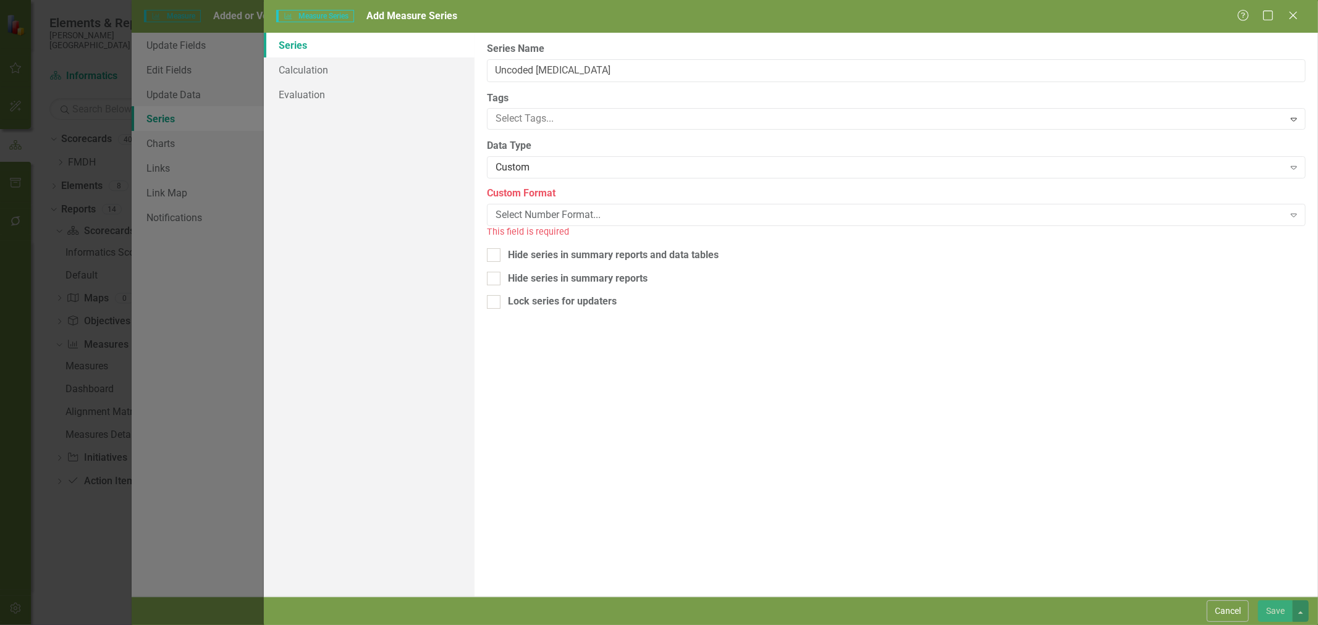
click at [541, 214] on div "Select Number Format..." at bounding box center [889, 215] width 788 height 14
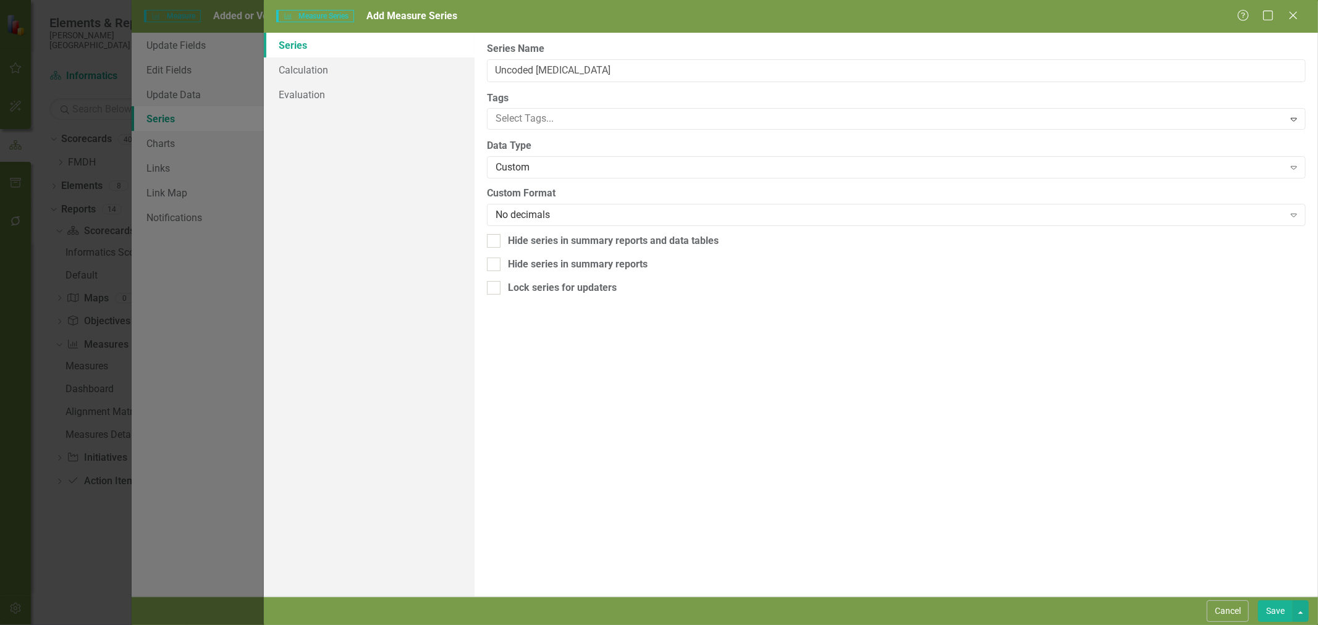
click at [1277, 613] on button "Save" at bounding box center [1275, 611] width 35 height 22
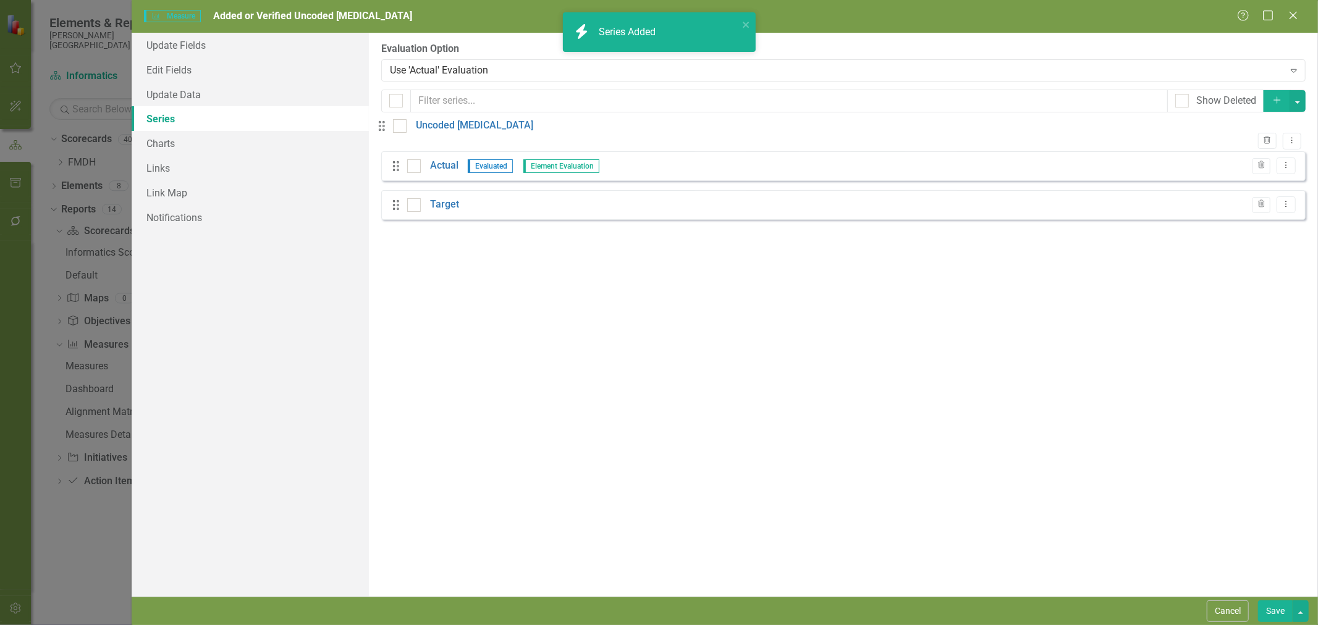
drag, startPoint x: 396, startPoint y: 215, endPoint x: 392, endPoint y: 134, distance: 81.0
click at [392, 134] on div "Drag Actual Evaluated Element Evaluation Trash Dropdown Menu Drag Target Trash …" at bounding box center [843, 175] width 924 height 107
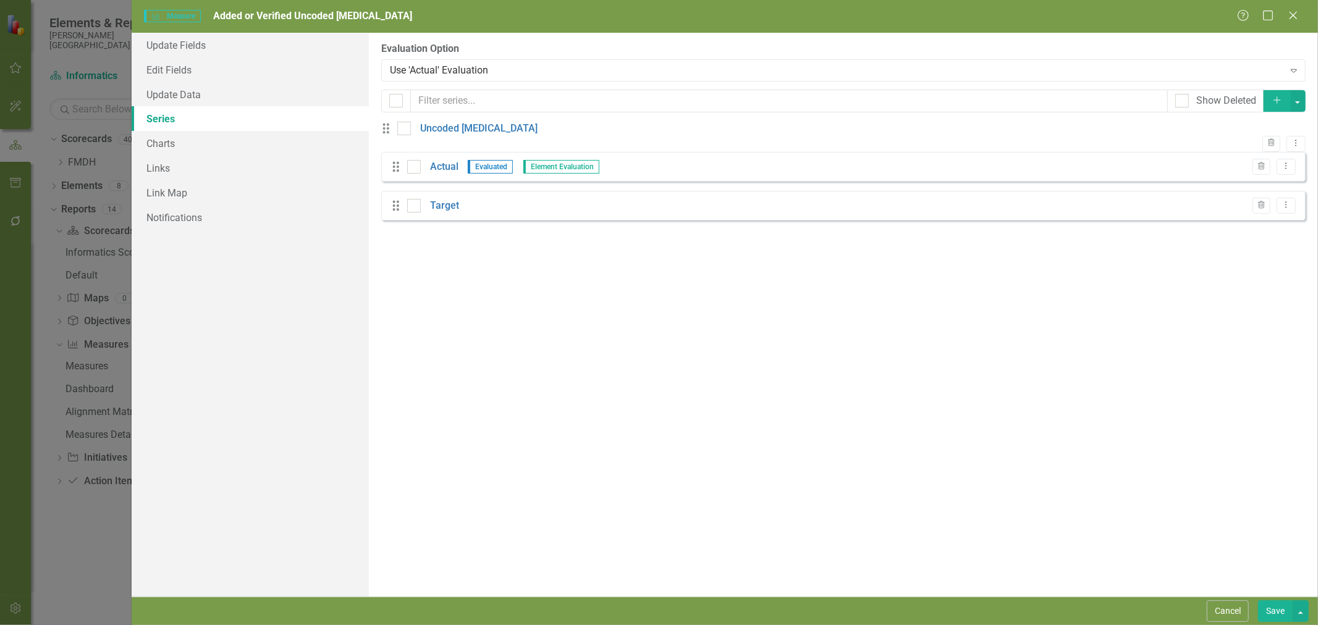
click at [1281, 103] on icon "Add" at bounding box center [1276, 100] width 11 height 9
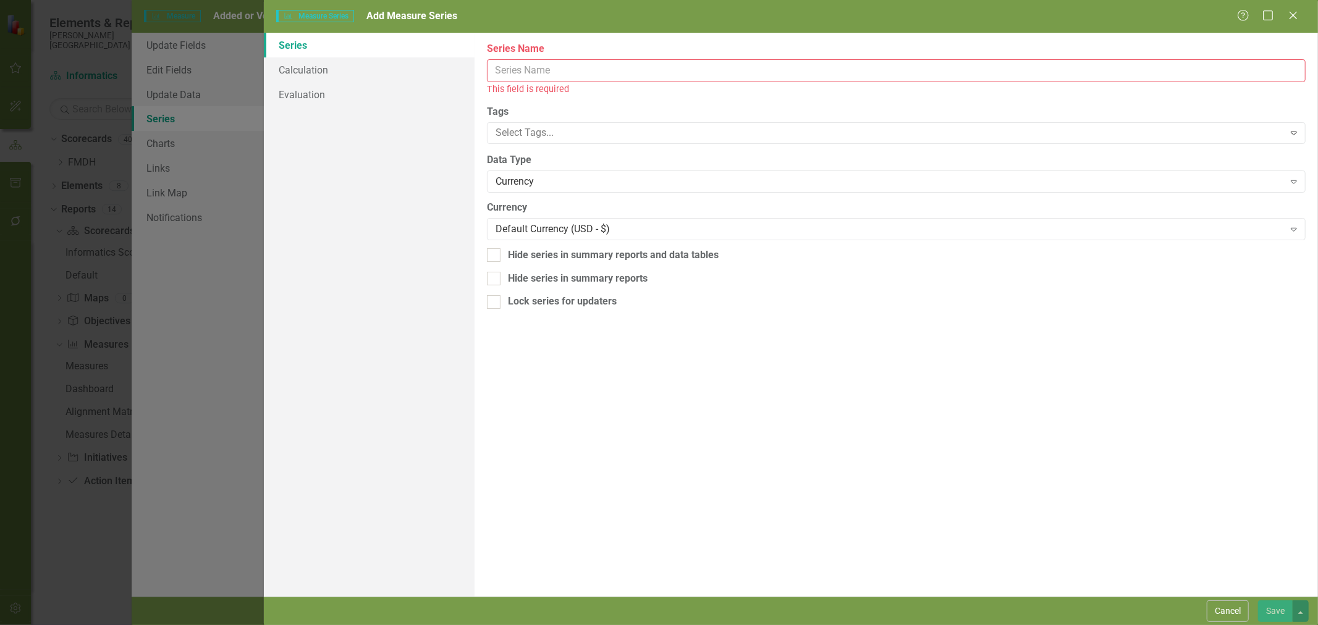
click at [527, 77] on input "Name" at bounding box center [896, 70] width 818 height 23
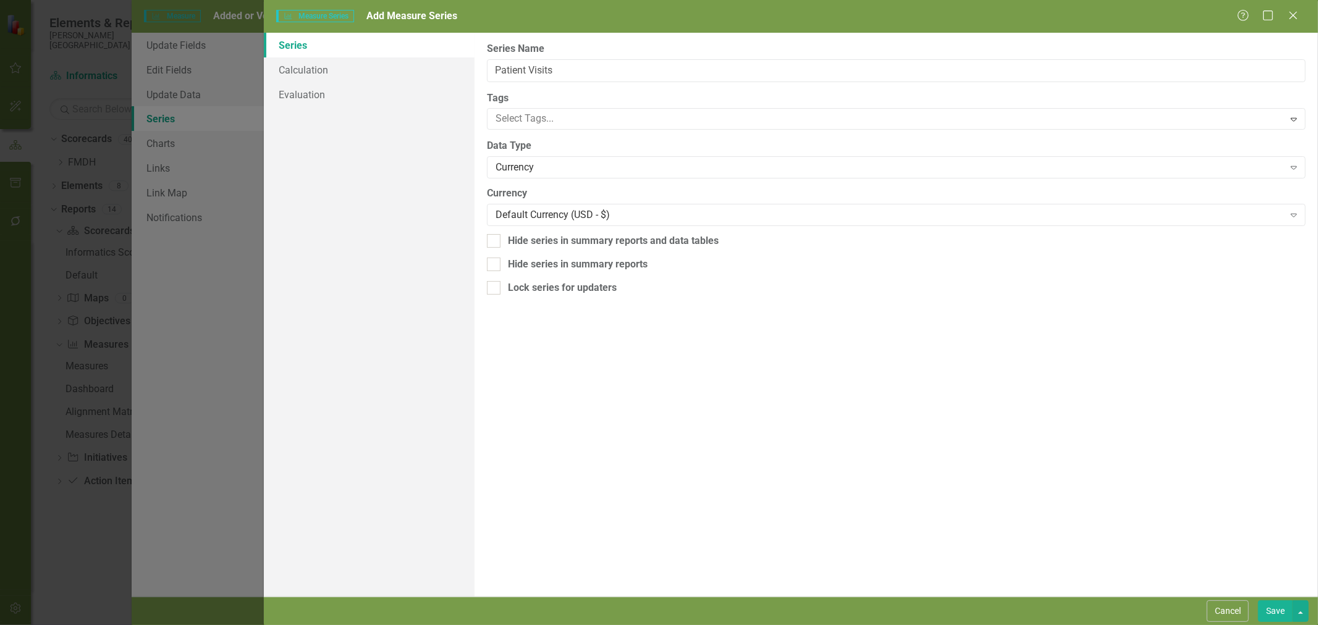
click at [522, 167] on div "Currency" at bounding box center [889, 168] width 788 height 14
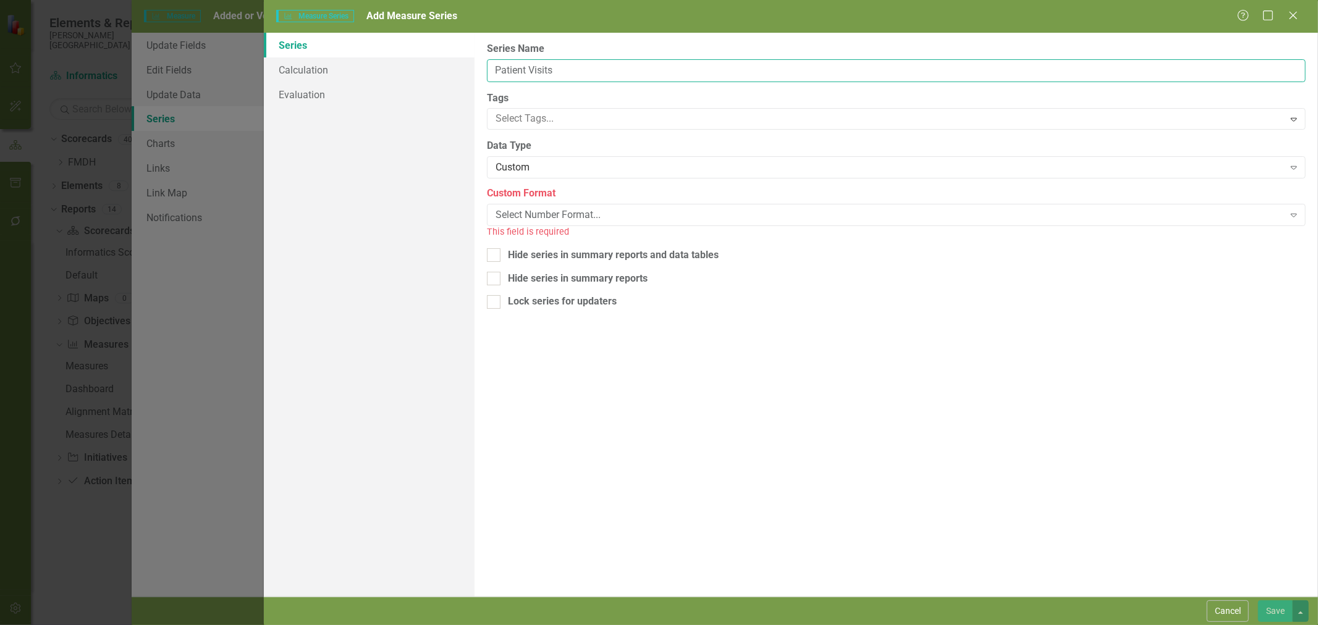
drag, startPoint x: 571, startPoint y: 73, endPoint x: 458, endPoint y: 69, distance: 113.7
click at [458, 69] on div "Series Calculation Evaluation From this page, you can edit the name, type, and …" at bounding box center [791, 315] width 1054 height 564
type input "Glasgow Clinic Visits"
click at [519, 208] on div "Select Number Format..." at bounding box center [889, 215] width 788 height 14
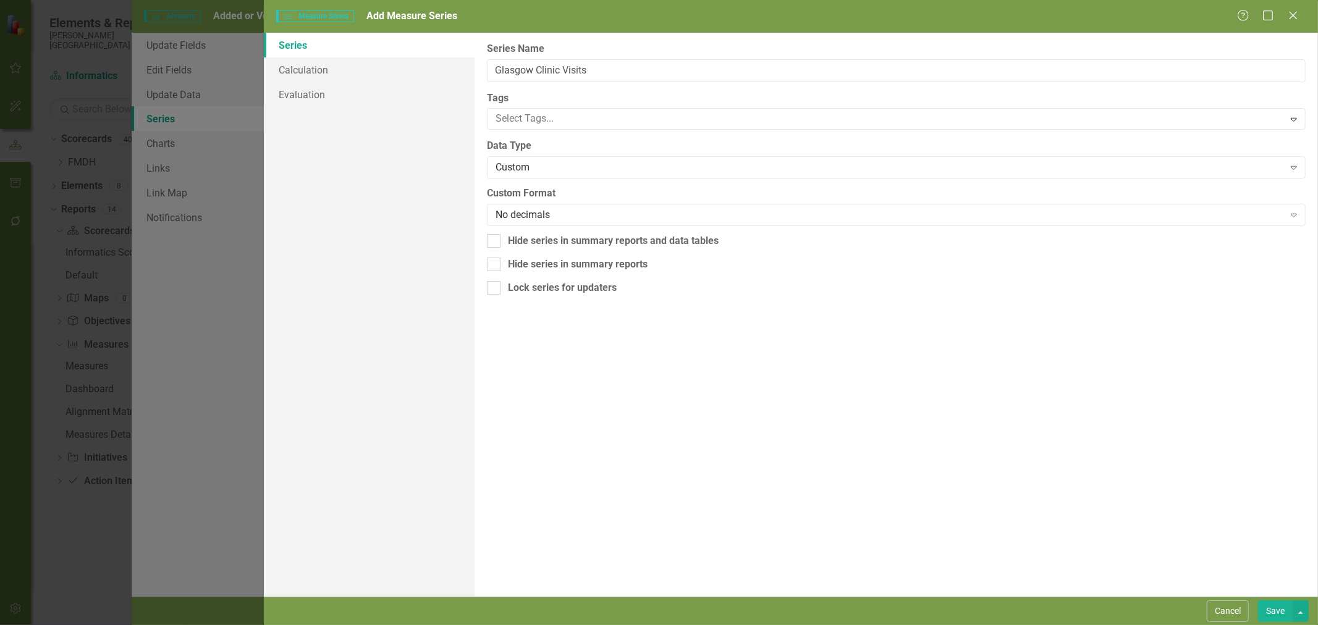
click at [1275, 614] on button "Save" at bounding box center [1275, 611] width 35 height 22
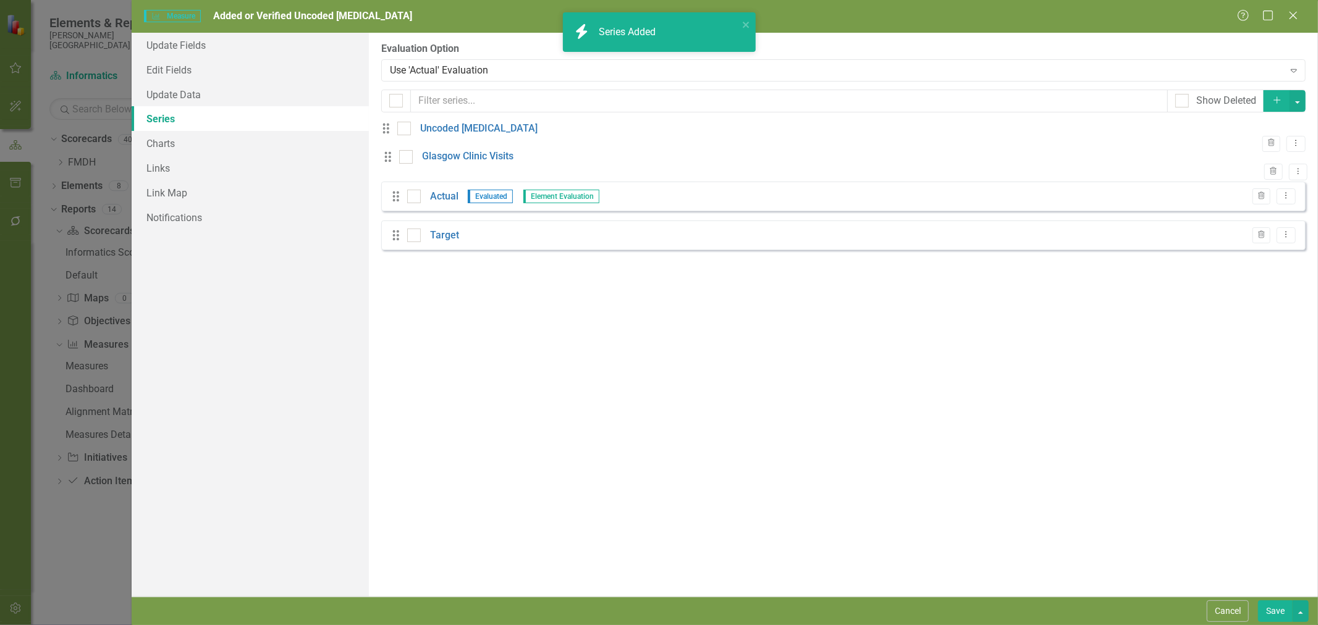
drag, startPoint x: 395, startPoint y: 236, endPoint x: 396, endPoint y: 164, distance: 71.7
click at [396, 164] on div "Drag Uncoded Allergies Trash Dropdown Menu Drag Actual Evaluated Element Evalua…" at bounding box center [843, 191] width 924 height 139
click at [1266, 174] on icon "Trash" at bounding box center [1270, 173] width 9 height 7
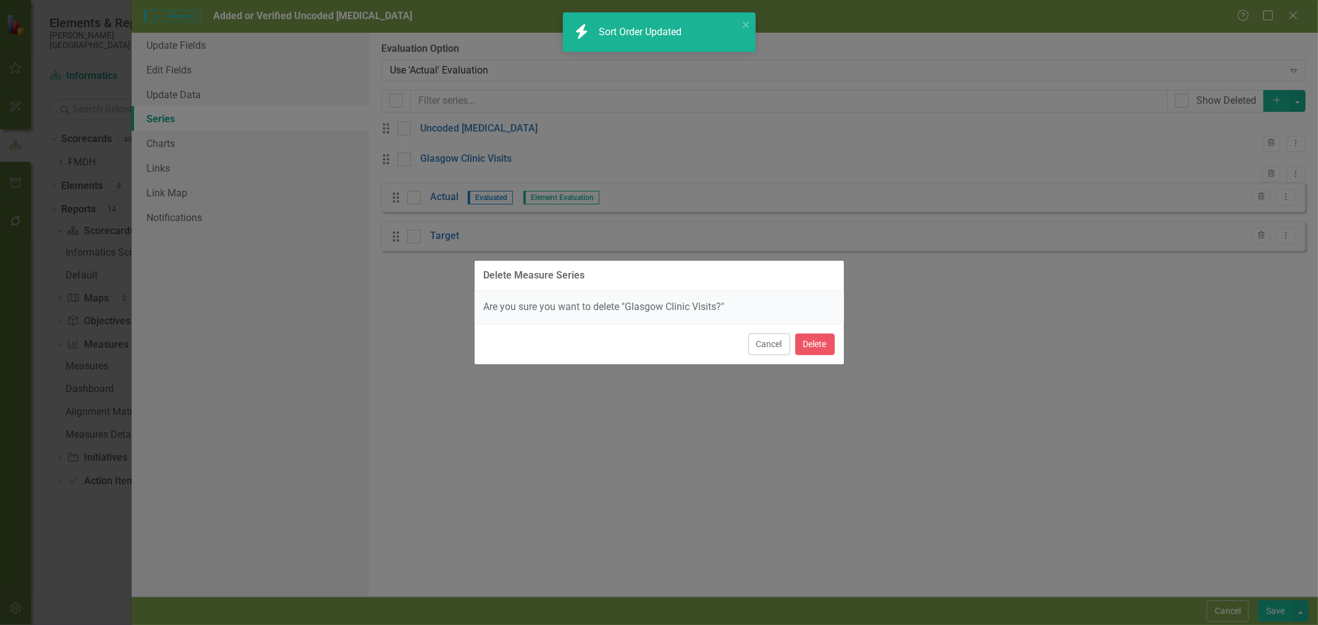
click at [773, 349] on button "Cancel" at bounding box center [769, 345] width 42 height 22
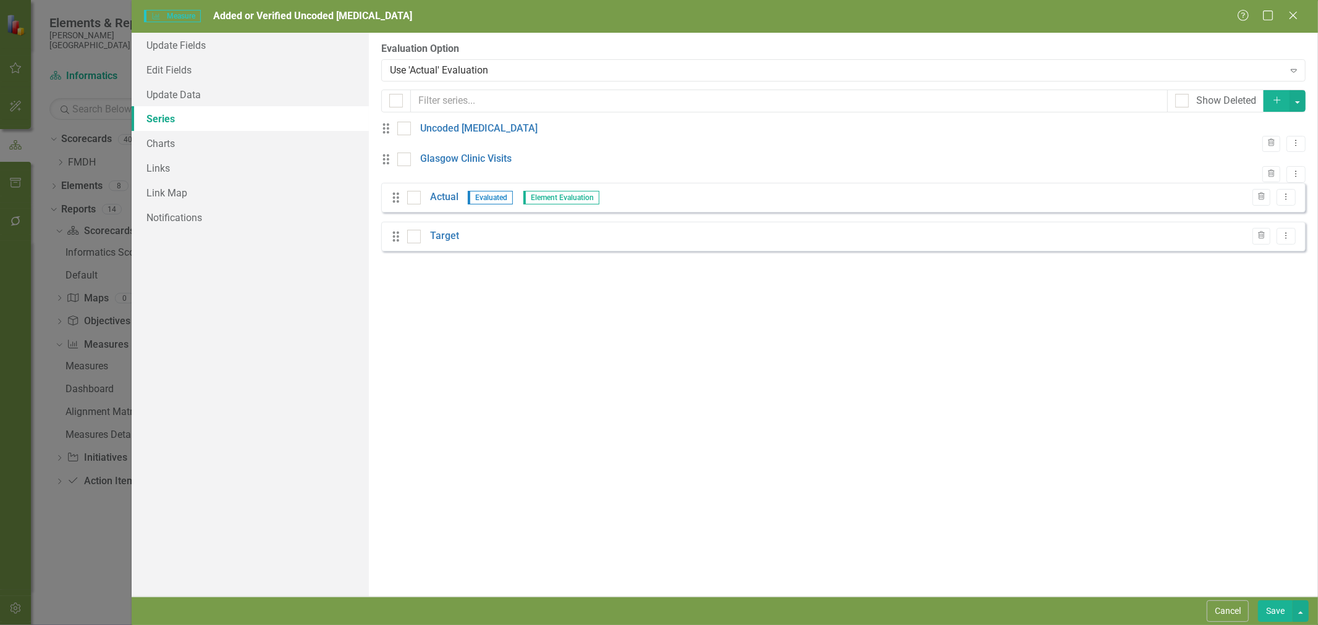
click at [498, 166] on link "Glasgow Clinic Visits" at bounding box center [465, 159] width 91 height 14
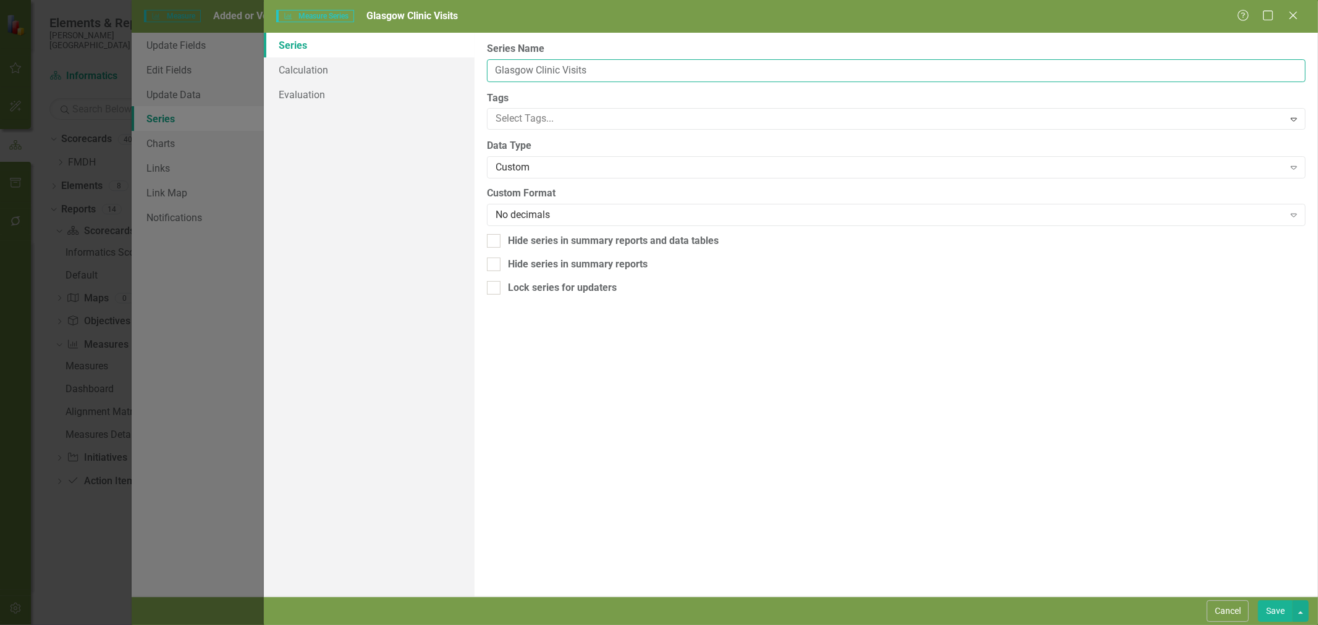
drag, startPoint x: 558, startPoint y: 71, endPoint x: 469, endPoint y: 70, distance: 89.0
click at [469, 70] on div "Series Calculation Evaluation From this page, you can edit the name, type, and …" at bounding box center [791, 315] width 1054 height 564
drag, startPoint x: 550, startPoint y: 70, endPoint x: 419, endPoint y: 56, distance: 132.3
click at [419, 56] on div "Series Calculation Evaluation From this page, you can edit the name, type, and …" at bounding box center [791, 315] width 1054 height 564
type input "Glasgow Clinic Visits"
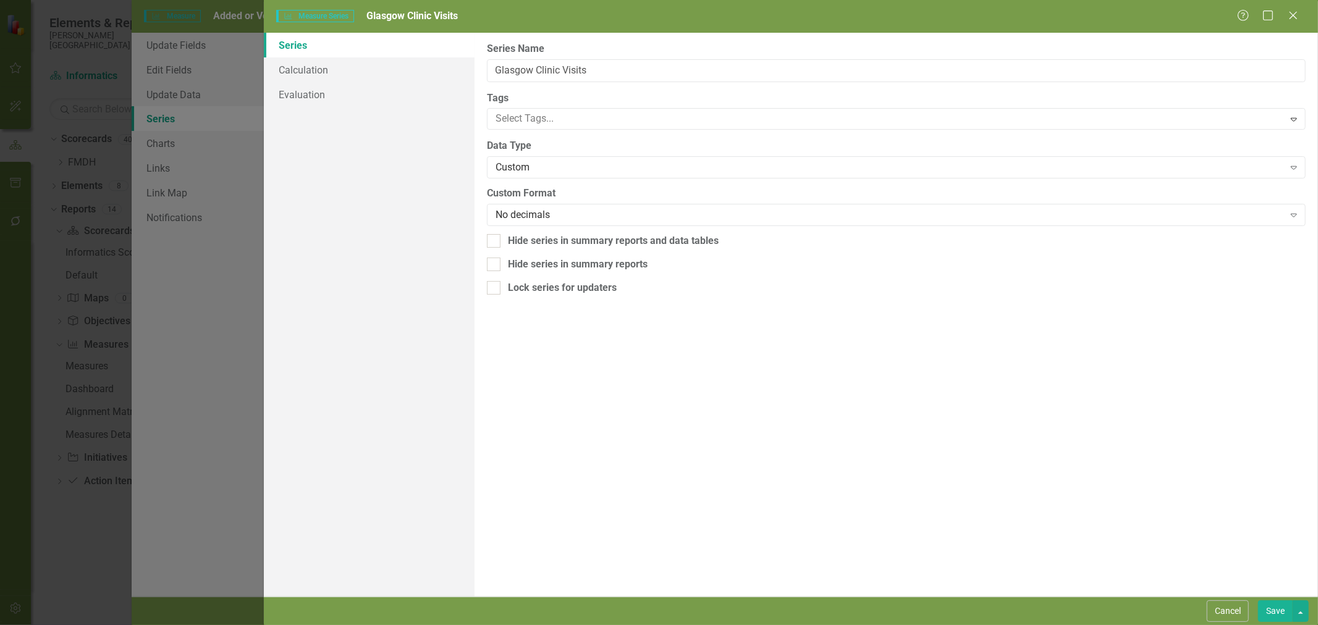
click at [1272, 613] on button "Save" at bounding box center [1275, 611] width 35 height 22
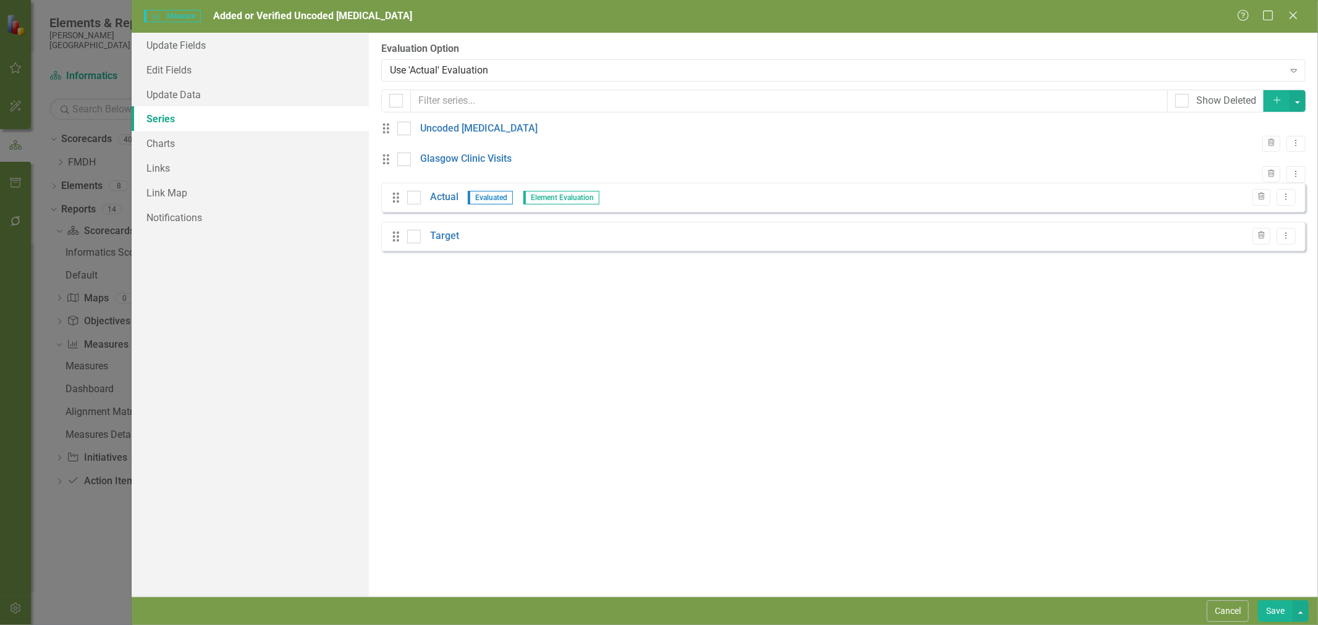
click at [476, 133] on link "Uncoded [MEDICAL_DATA]" at bounding box center [478, 129] width 117 height 14
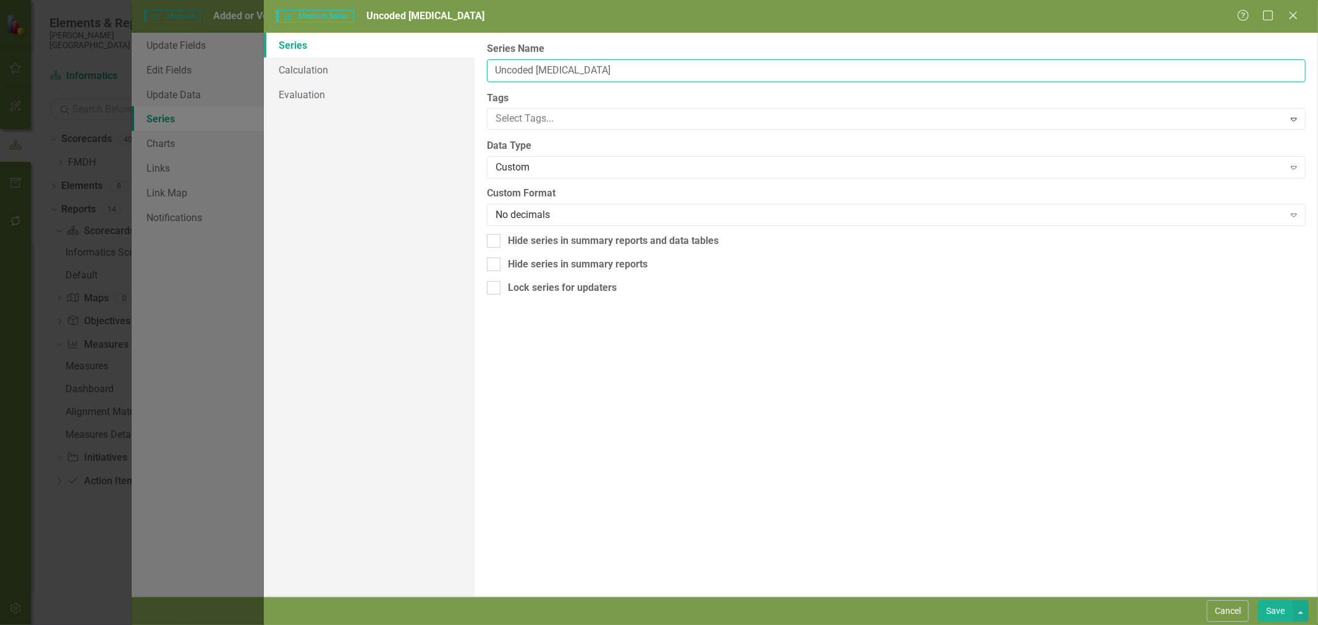
click at [616, 69] on input "Uncoded [MEDICAL_DATA]" at bounding box center [896, 70] width 818 height 23
type input "Uncoded Allergies - Glasgow Clinic"
click at [1280, 607] on button "Save" at bounding box center [1275, 611] width 35 height 22
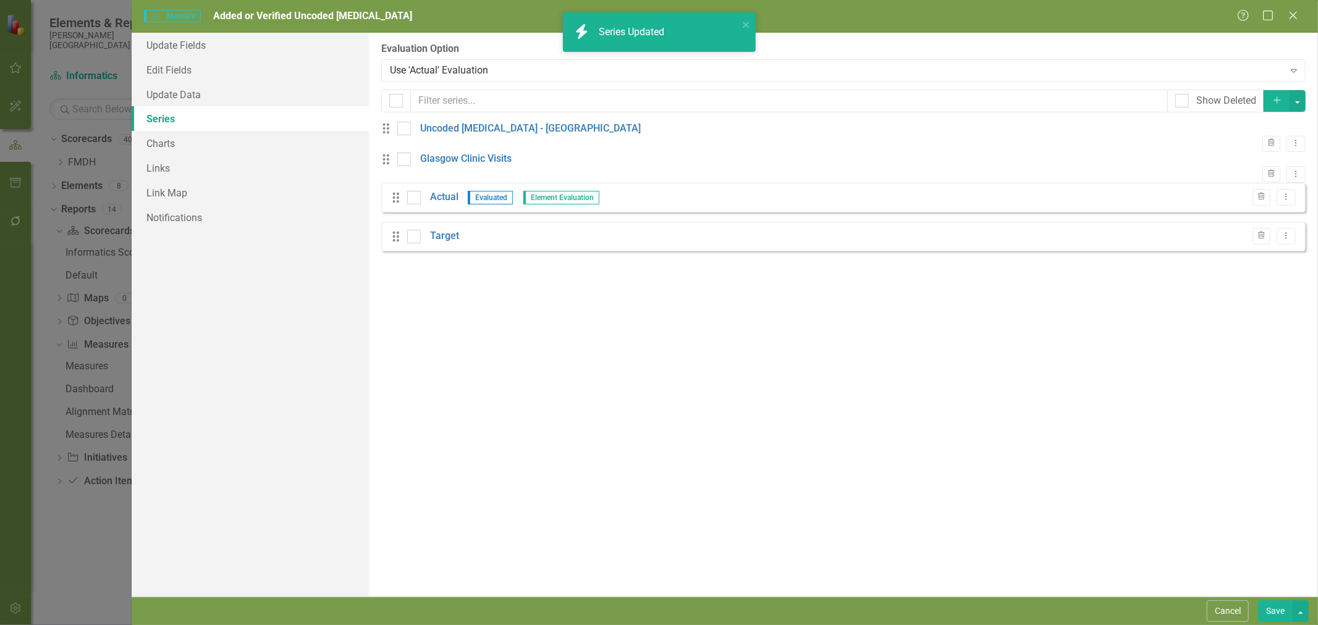
click at [1290, 140] on icon "Dropdown Menu" at bounding box center [1295, 143] width 11 height 8
click at [1254, 181] on link "Copy Duplicate Measure Series" at bounding box center [1224, 179] width 140 height 23
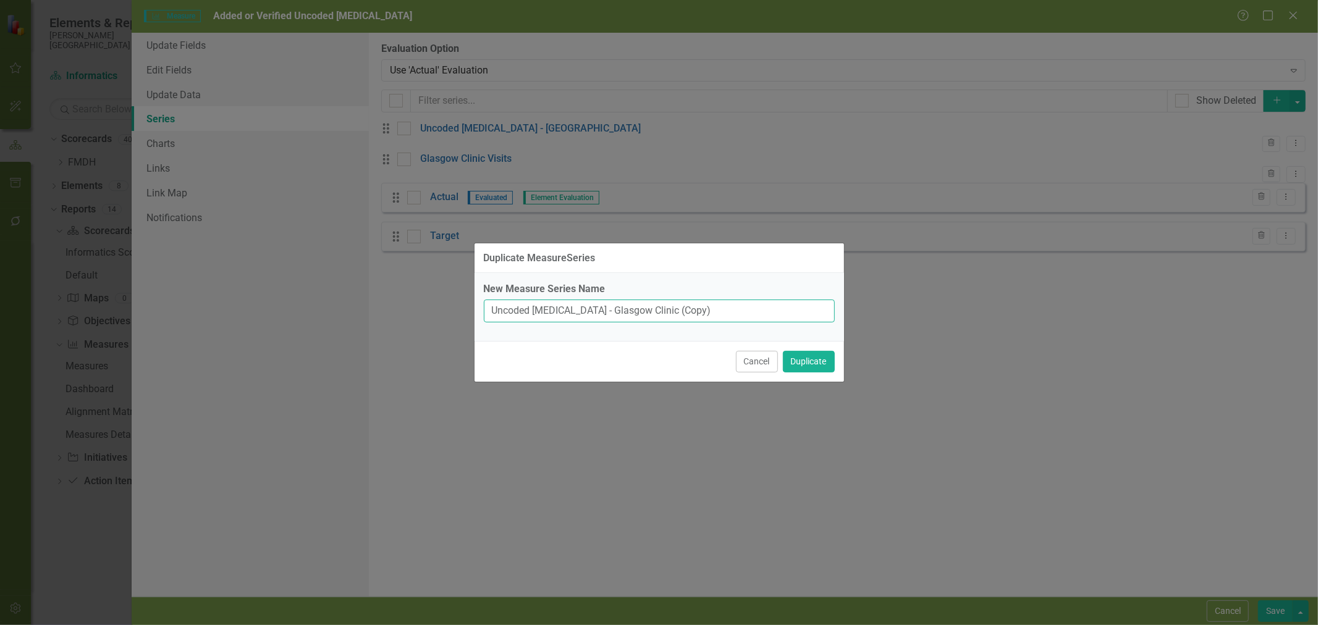
drag, startPoint x: 701, startPoint y: 310, endPoint x: 582, endPoint y: 315, distance: 119.3
click at [582, 315] on input "Uncoded Allergies - Glasgow Clinic (Copy)" at bounding box center [659, 311] width 351 height 23
type input "Uncoded Allergies - FRA"
click at [803, 361] on button "Duplicate" at bounding box center [809, 362] width 52 height 22
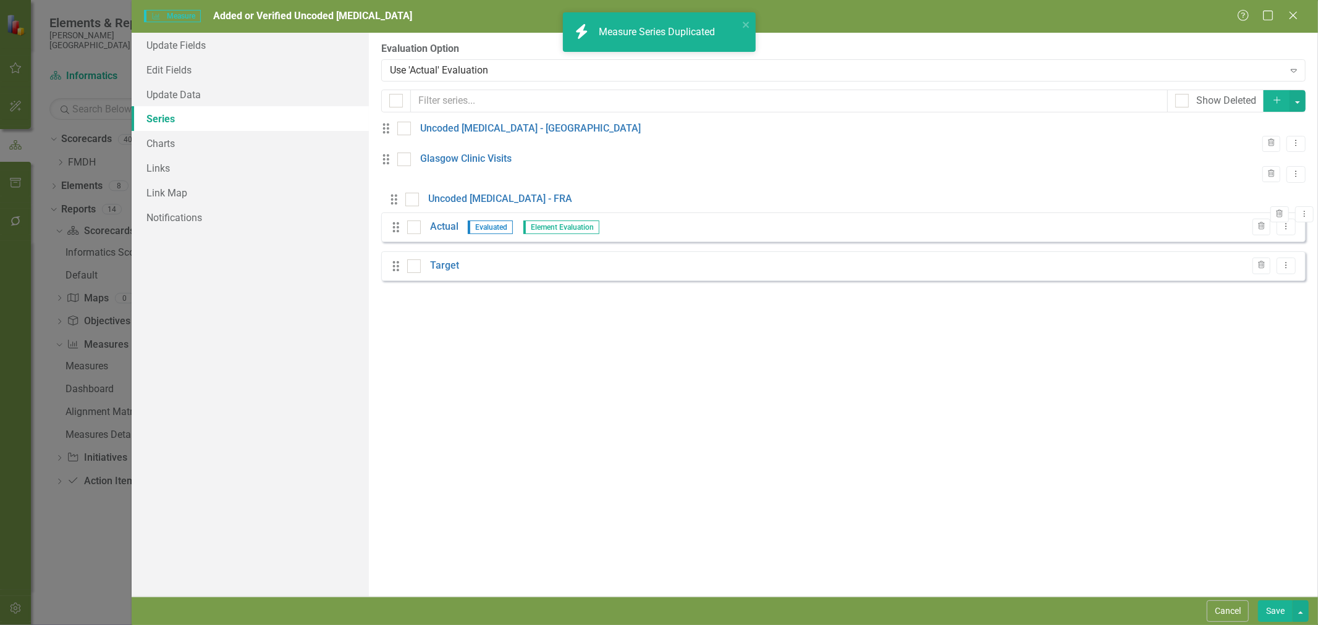
drag, startPoint x: 395, startPoint y: 294, endPoint x: 403, endPoint y: 209, distance: 85.6
click at [403, 209] on div "Drag Uncoded Allergies - Glasgow Clinic Trash Dropdown Menu Drag Glasgow Clinic…" at bounding box center [843, 206] width 924 height 169
click at [1290, 208] on icon "Dropdown Menu" at bounding box center [1295, 204] width 11 height 8
click at [1264, 261] on link "Copy Duplicate Measure Series" at bounding box center [1224, 257] width 140 height 23
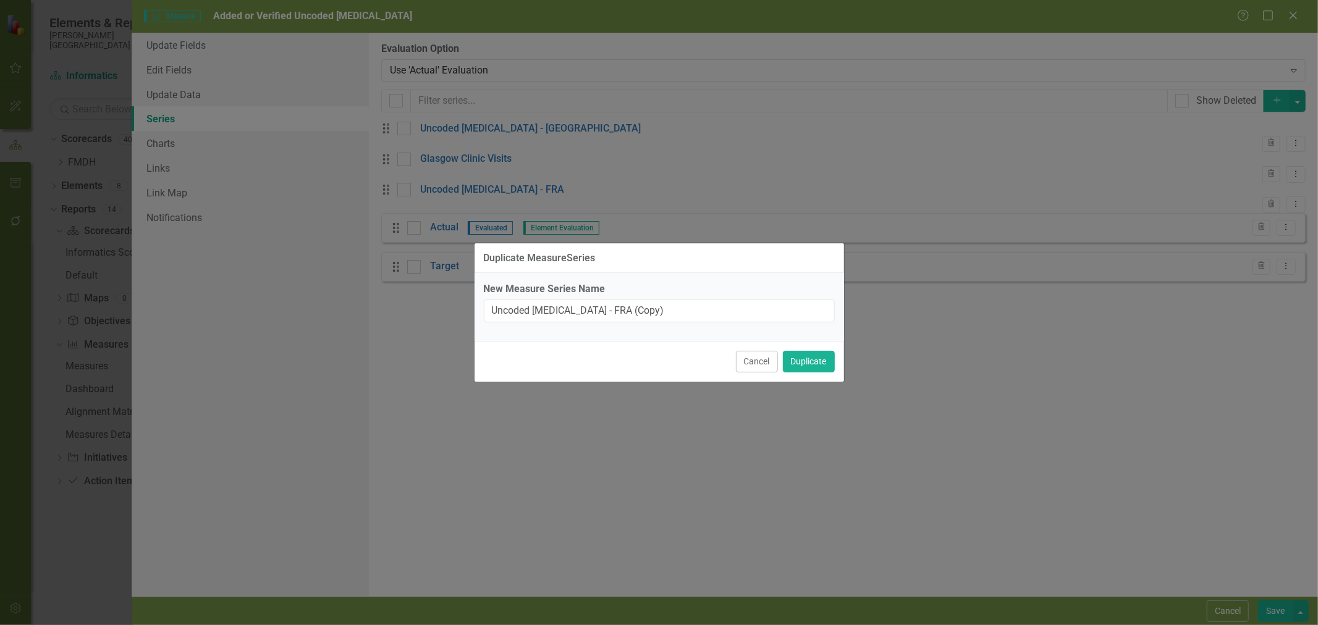
click at [762, 363] on button "Cancel" at bounding box center [757, 362] width 42 height 22
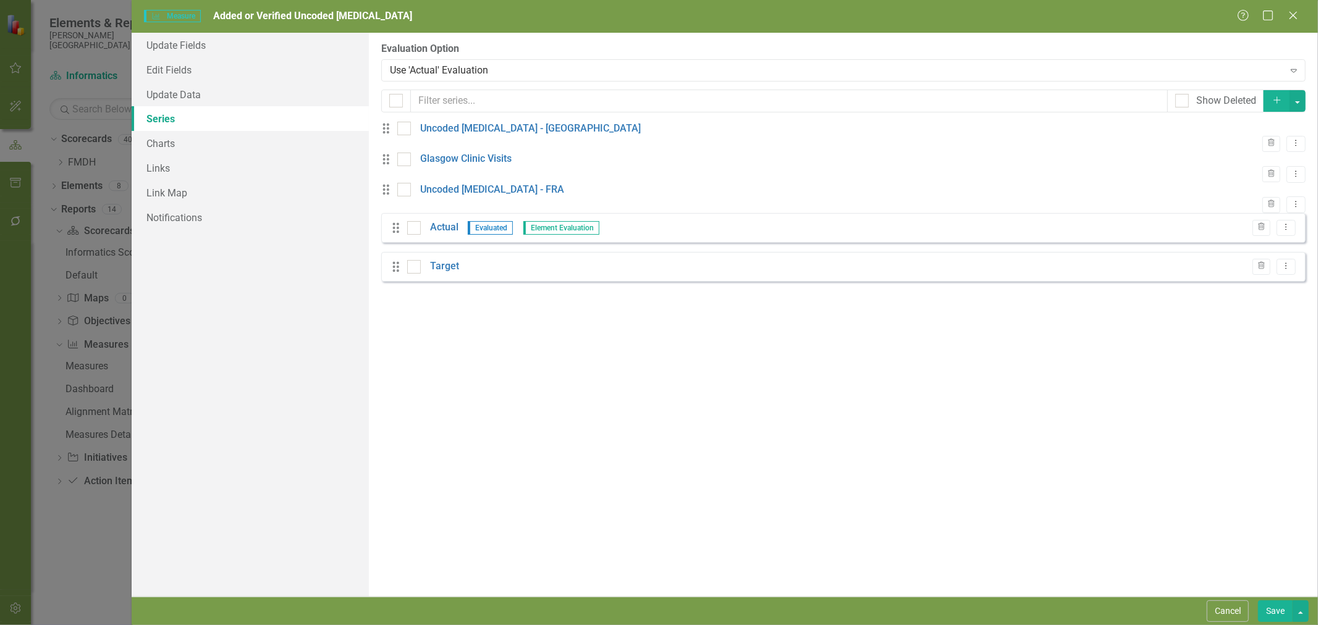
click at [1290, 139] on icon "Dropdown Menu" at bounding box center [1295, 143] width 11 height 8
click at [1237, 159] on link "Edit Edit Measure Series" at bounding box center [1224, 156] width 140 height 23
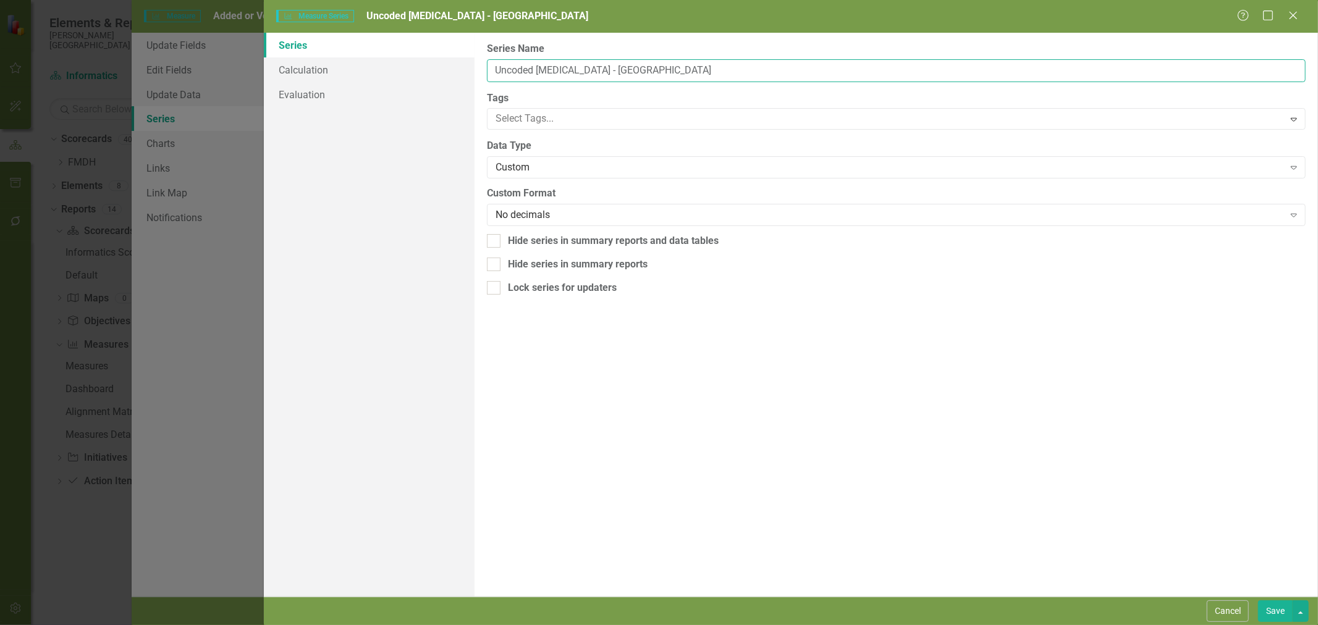
drag, startPoint x: 668, startPoint y: 70, endPoint x: 573, endPoint y: 74, distance: 95.2
click at [573, 74] on input "Uncoded Allergies - Glasgow Clinic" at bounding box center [896, 70] width 818 height 23
type input "Uncoded [MEDICAL_DATA]"
click at [1274, 608] on button "Save" at bounding box center [1275, 611] width 35 height 22
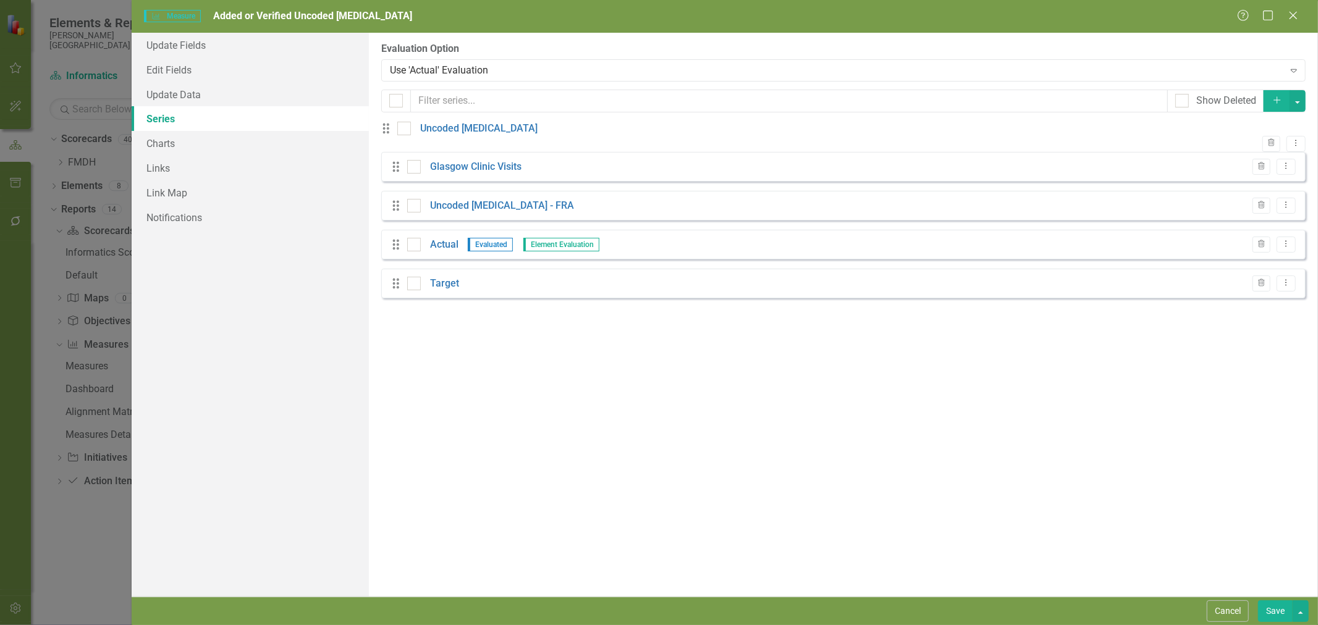
click at [1282, 170] on icon "Dropdown Menu" at bounding box center [1285, 166] width 11 height 8
click at [1242, 195] on link "Edit Edit Measure Series" at bounding box center [1224, 196] width 140 height 23
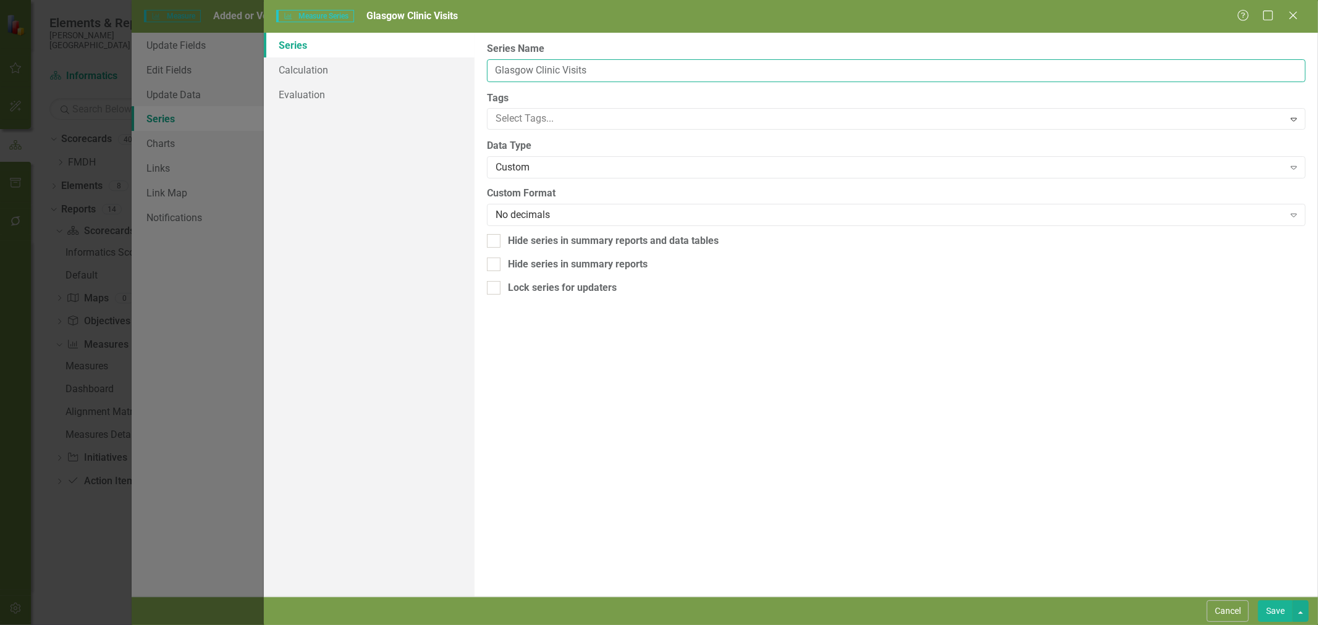
drag, startPoint x: 563, startPoint y: 69, endPoint x: 464, endPoint y: 77, distance: 99.1
click at [464, 76] on div "Series Calculation Evaluation From this page, you can edit the name, type, and …" at bounding box center [791, 315] width 1054 height 564
type input "Visits"
click at [1274, 608] on button "Save" at bounding box center [1275, 611] width 35 height 22
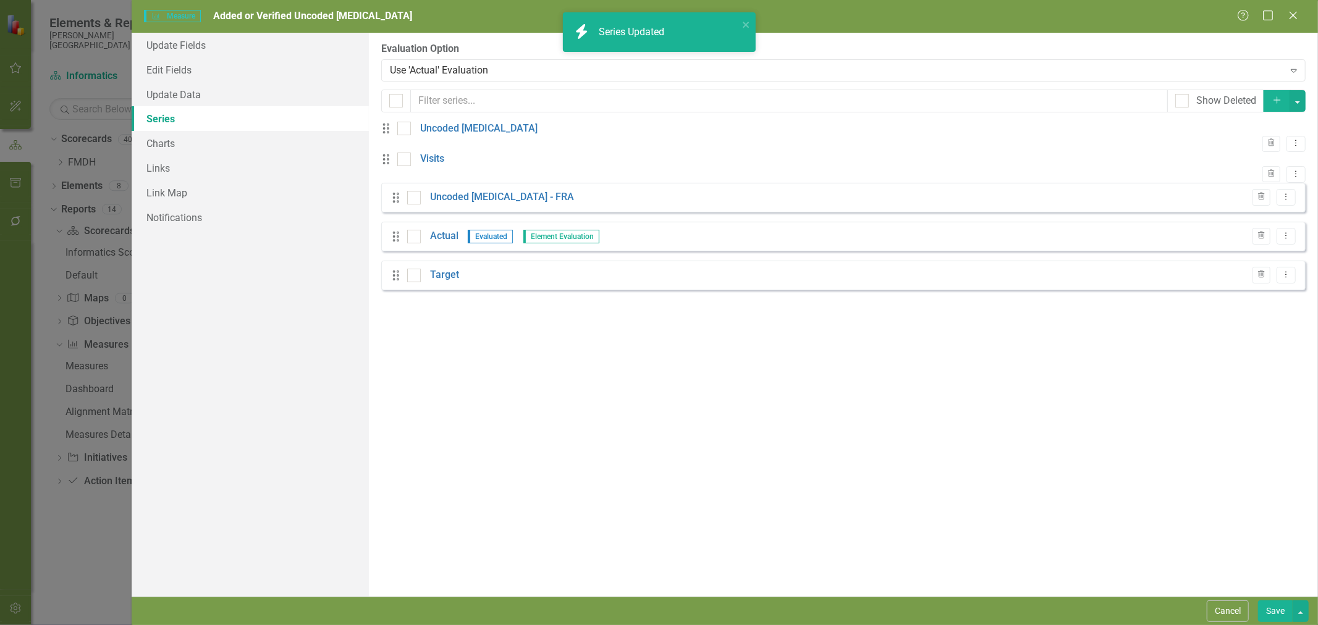
click at [1263, 200] on icon "button" at bounding box center [1261, 195] width 7 height 7
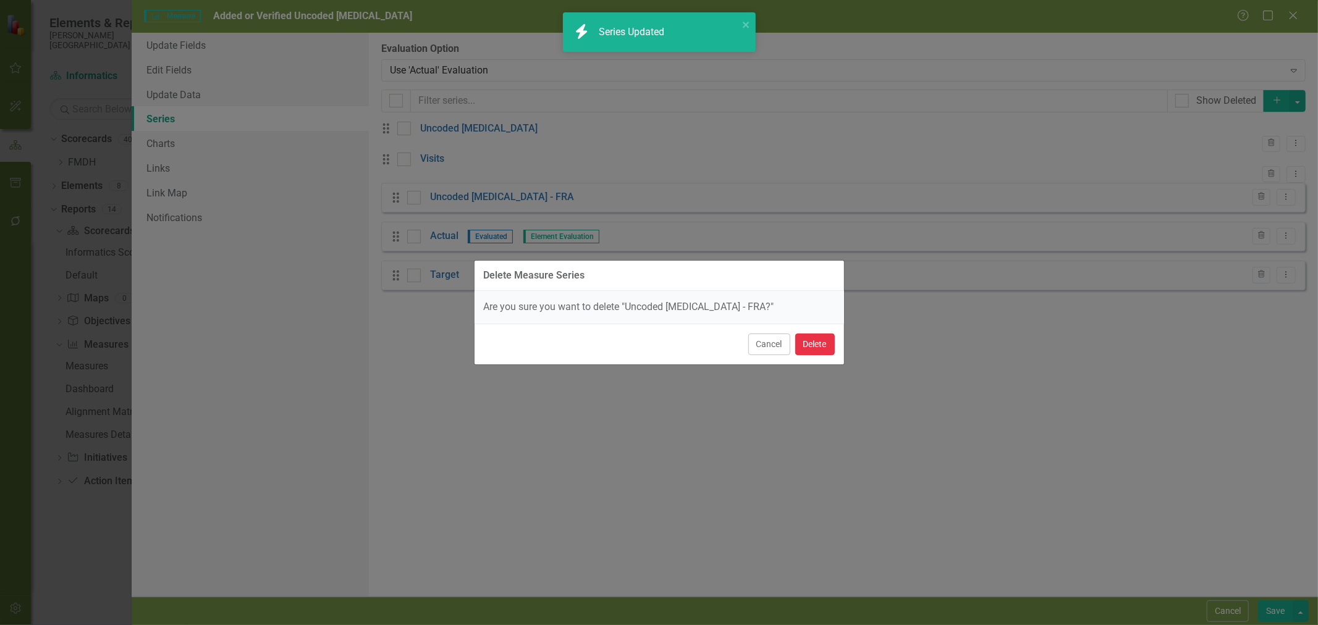
click at [825, 346] on button "Delete" at bounding box center [815, 345] width 40 height 22
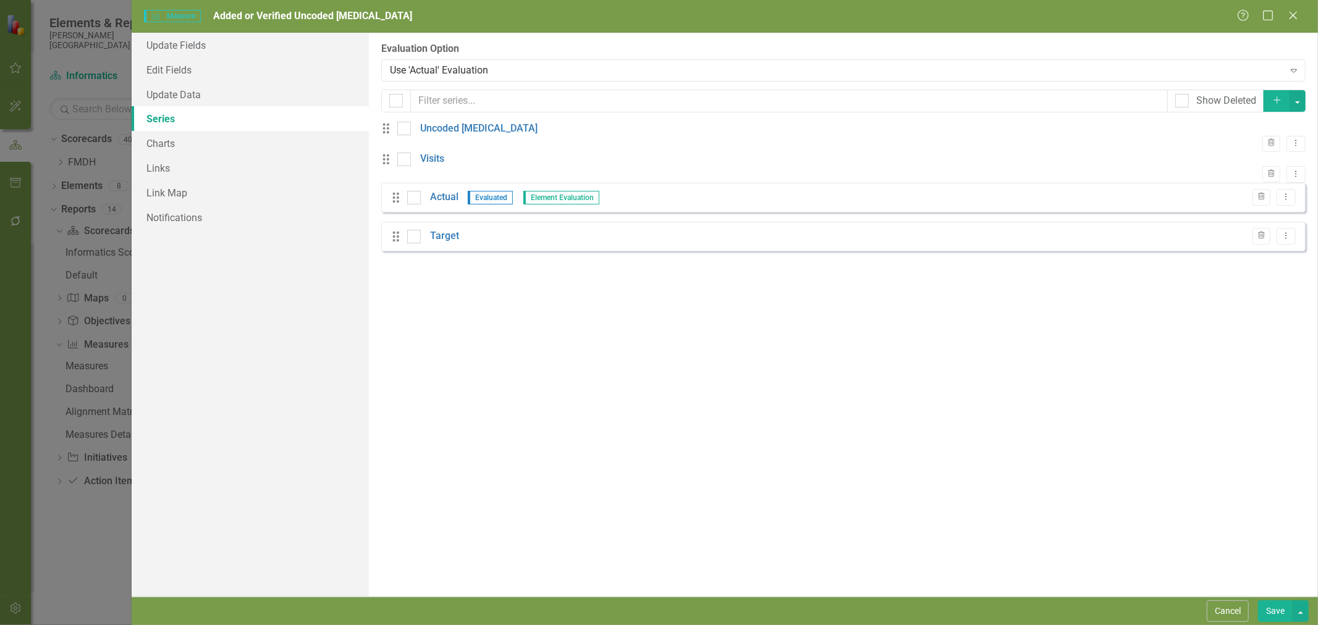
click at [446, 204] on link "Actual" at bounding box center [444, 197] width 28 height 14
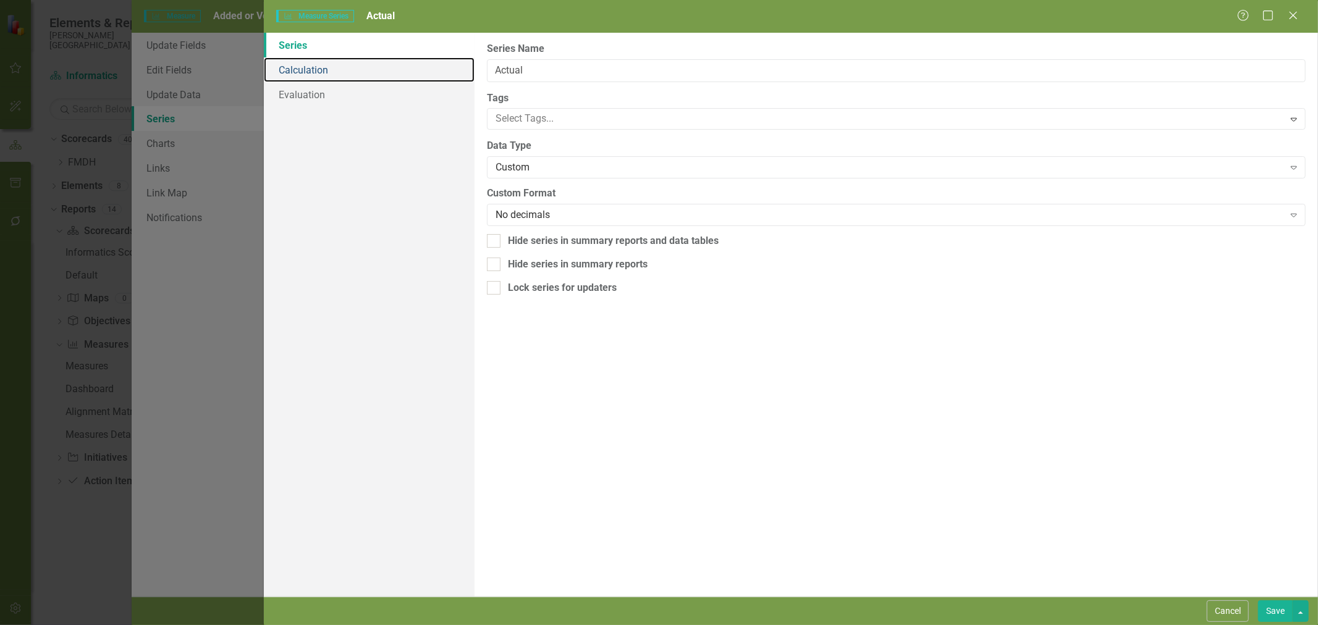
click at [303, 72] on link "Calculation" at bounding box center [369, 69] width 211 height 25
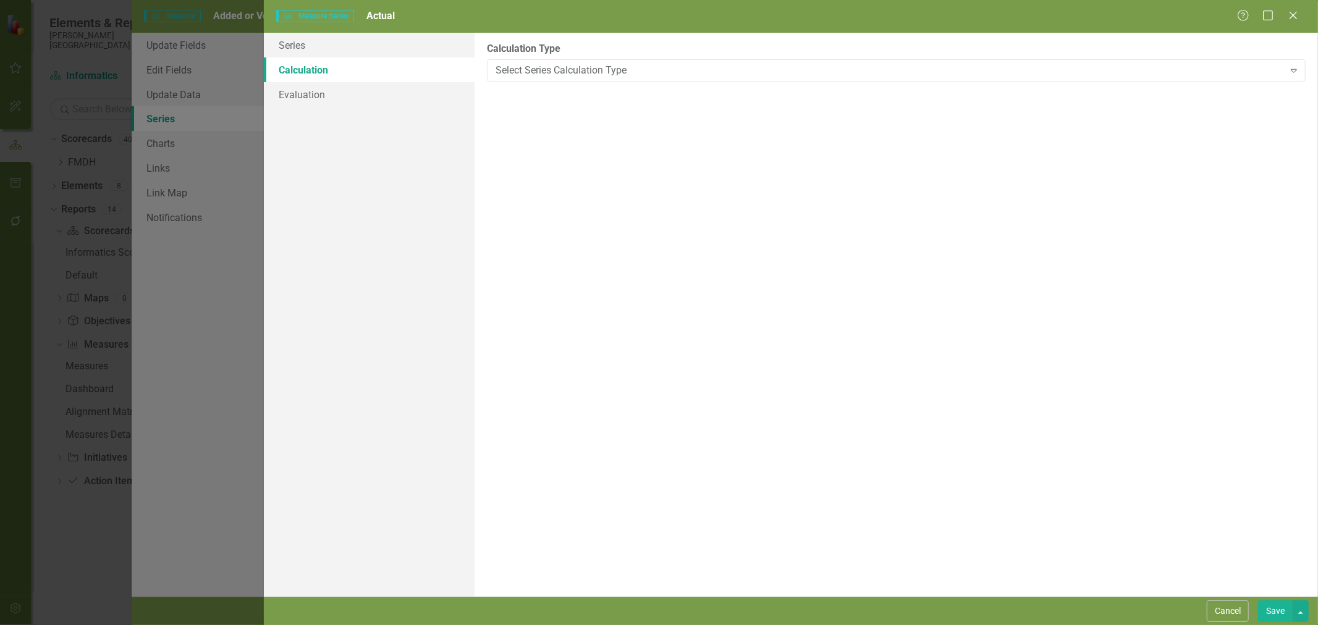
click at [558, 64] on div "Select Series Calculation Type" at bounding box center [889, 70] width 788 height 14
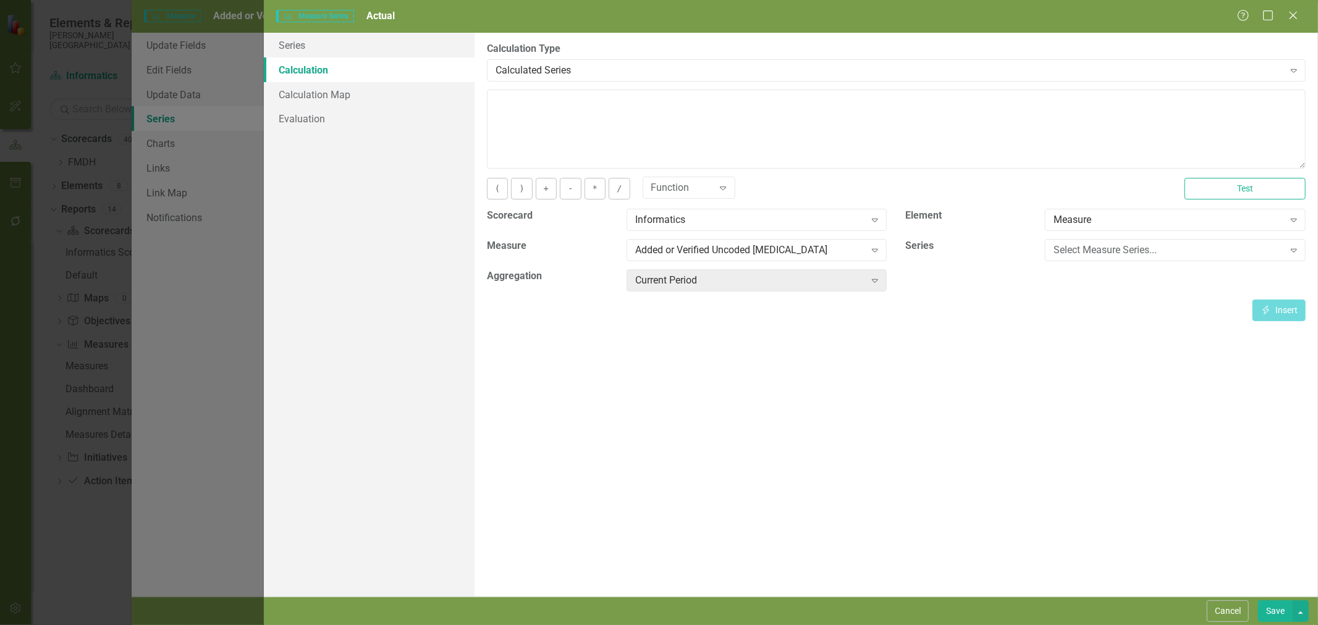
click at [1133, 258] on div "Select Measure Series... Expand" at bounding box center [1175, 250] width 261 height 22
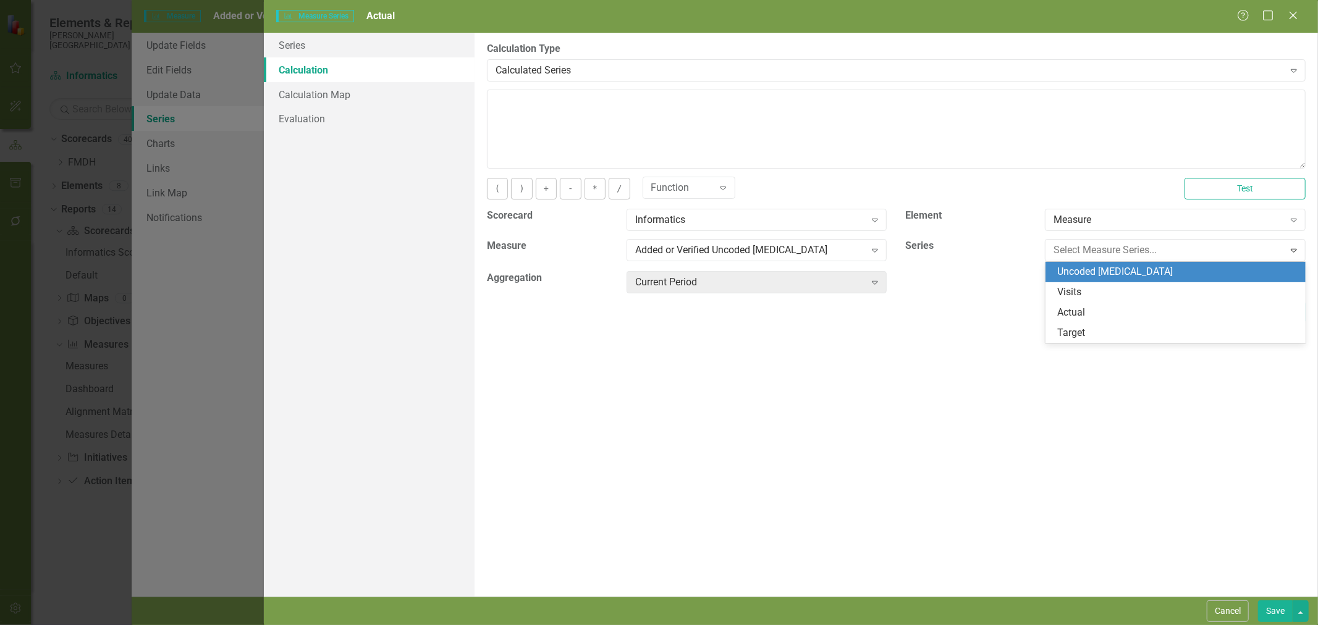
click at [1129, 272] on div "Uncoded [MEDICAL_DATA]" at bounding box center [1177, 272] width 241 height 14
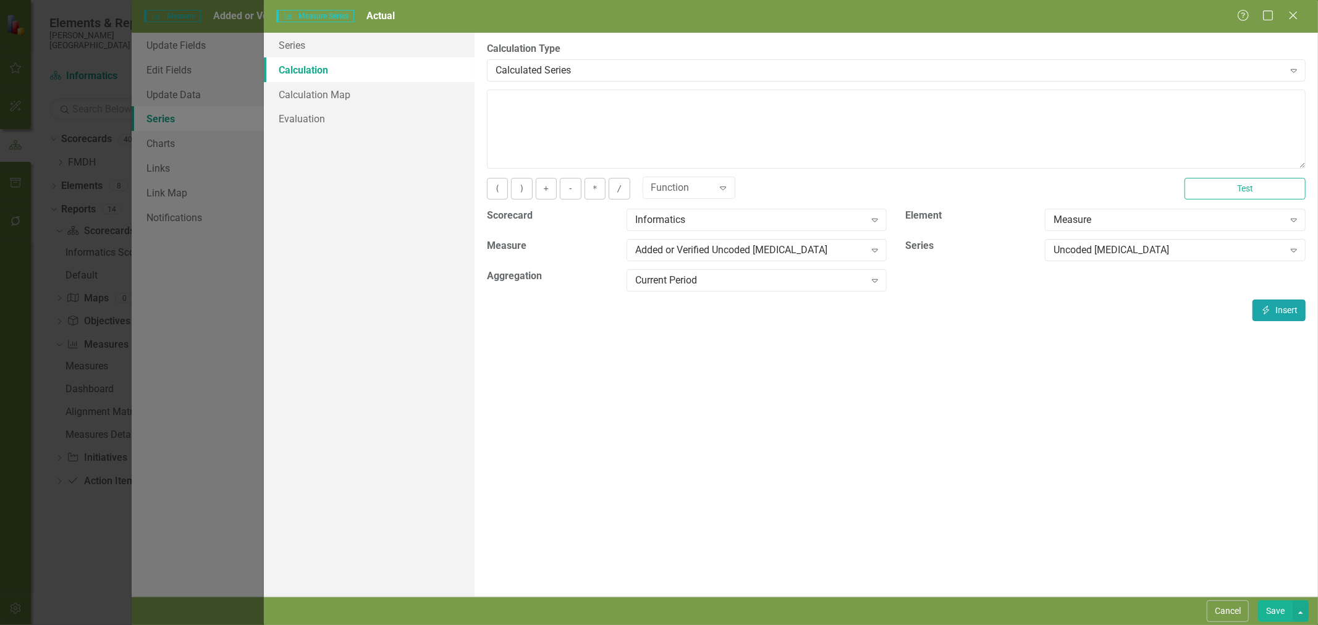
click at [1288, 315] on button "Insert Insert" at bounding box center [1278, 311] width 53 height 22
click at [620, 186] on button "/" at bounding box center [618, 189] width 21 height 22
click at [1101, 254] on div "Uncoded [MEDICAL_DATA]" at bounding box center [1168, 250] width 230 height 14
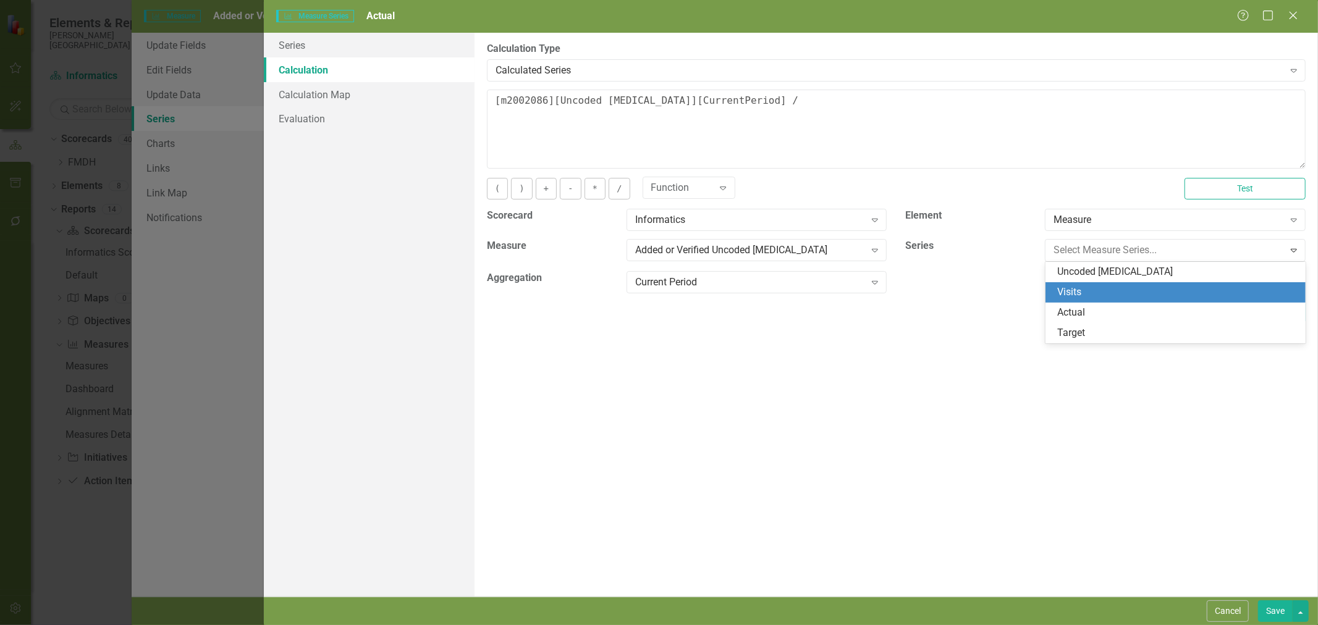
click at [1101, 290] on div "Visits" at bounding box center [1177, 292] width 241 height 14
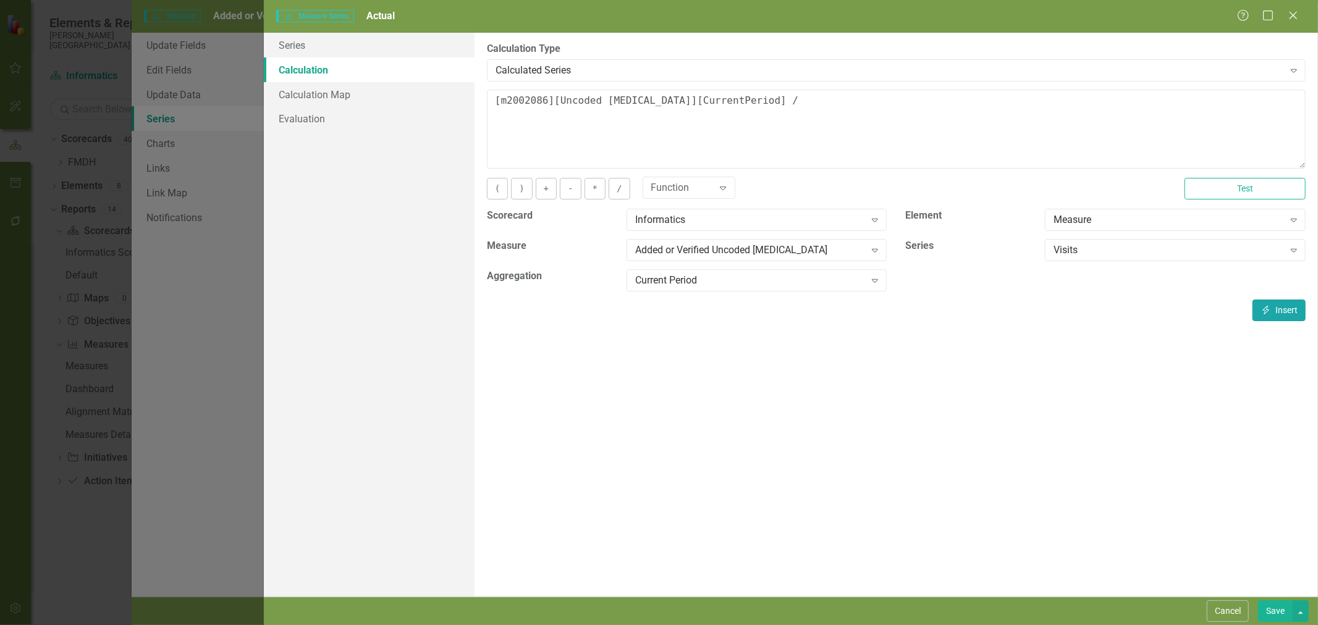
click at [1292, 309] on button "Insert Insert" at bounding box center [1278, 311] width 53 height 22
click at [590, 185] on button "*" at bounding box center [594, 189] width 21 height 22
type textarea "[m2002086][Uncoded Allergies][CurrentPeriod] / [m2002086][Visits][CurrentPeriod…"
click at [1285, 614] on button "Save" at bounding box center [1275, 611] width 35 height 22
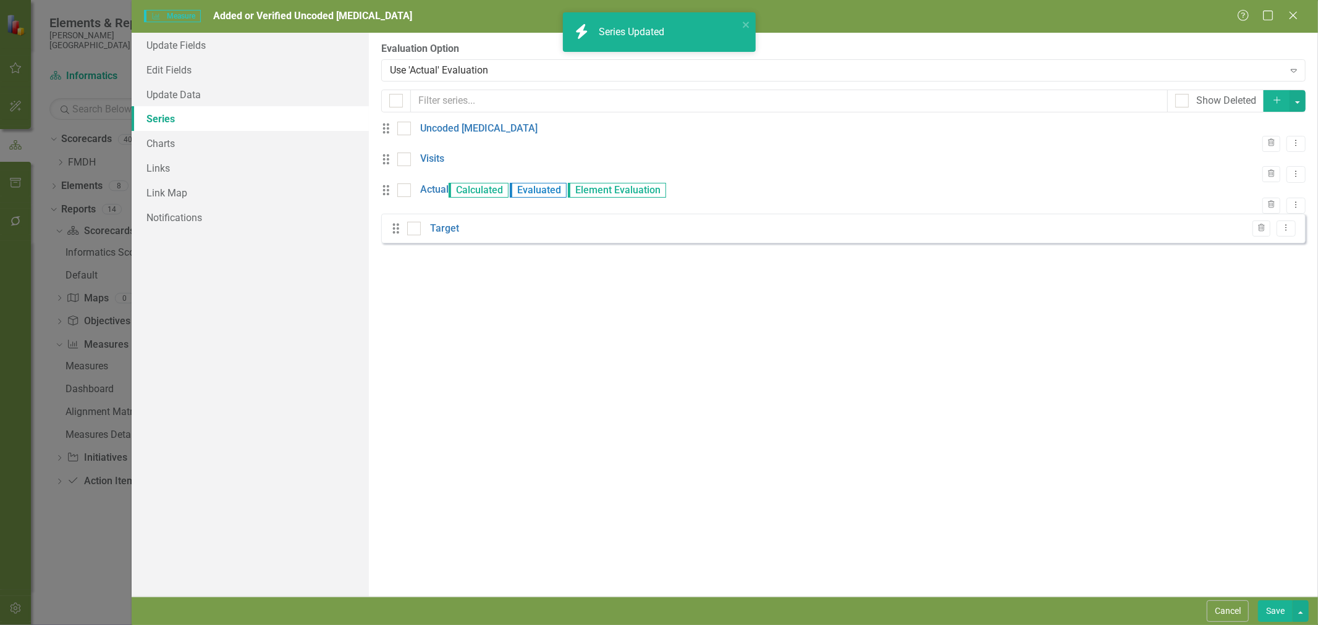
click at [1276, 612] on button "Save" at bounding box center [1275, 611] width 35 height 22
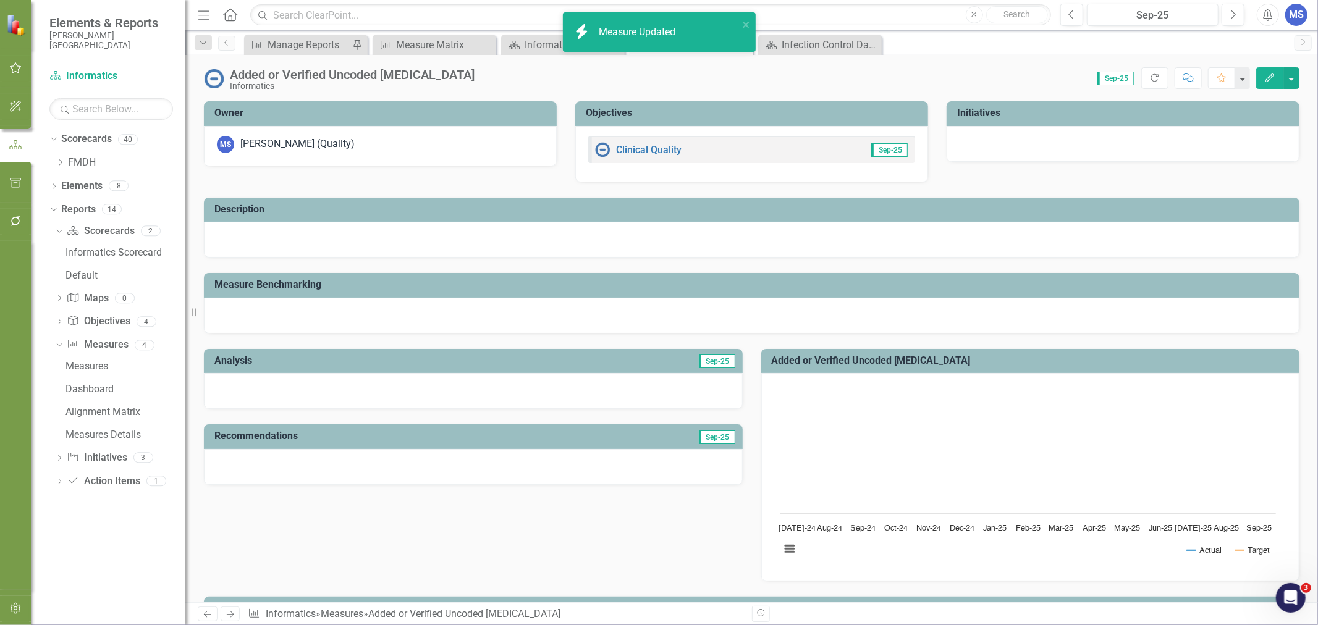
scroll to position [411, 0]
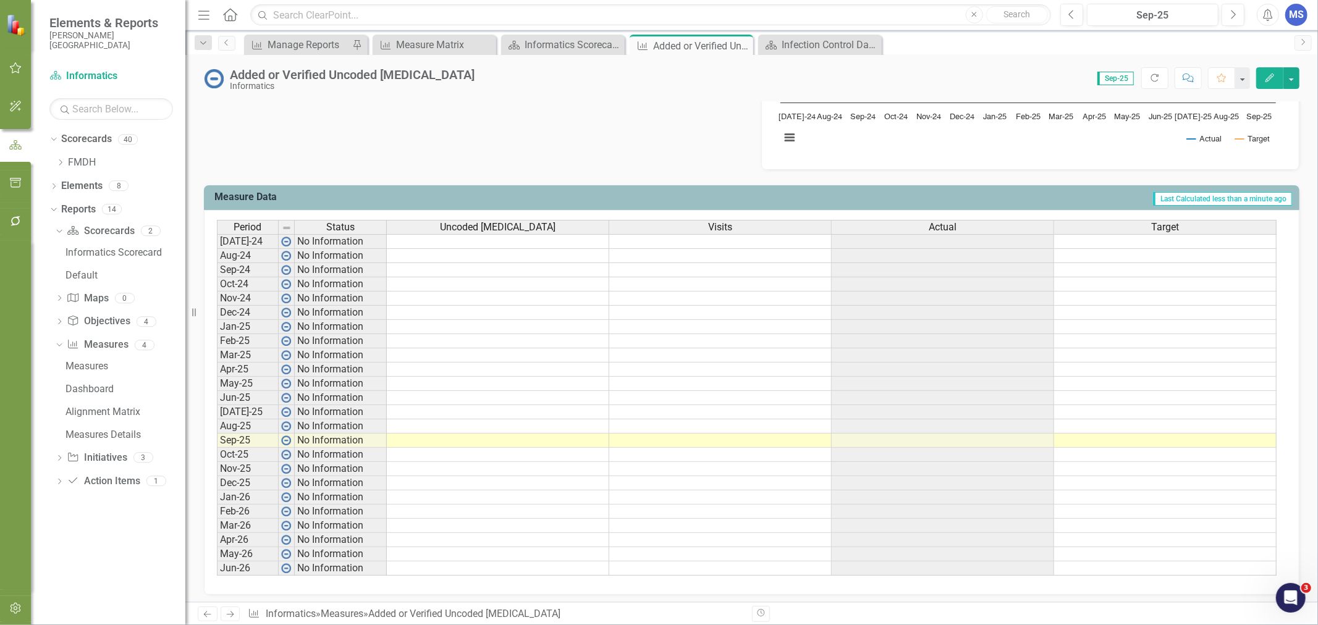
click at [217, 447] on div "Period Status Uncoded Allergies Visits Actual Target Jul-24 No Information Aug-…" at bounding box center [217, 398] width 0 height 356
type textarea "106"
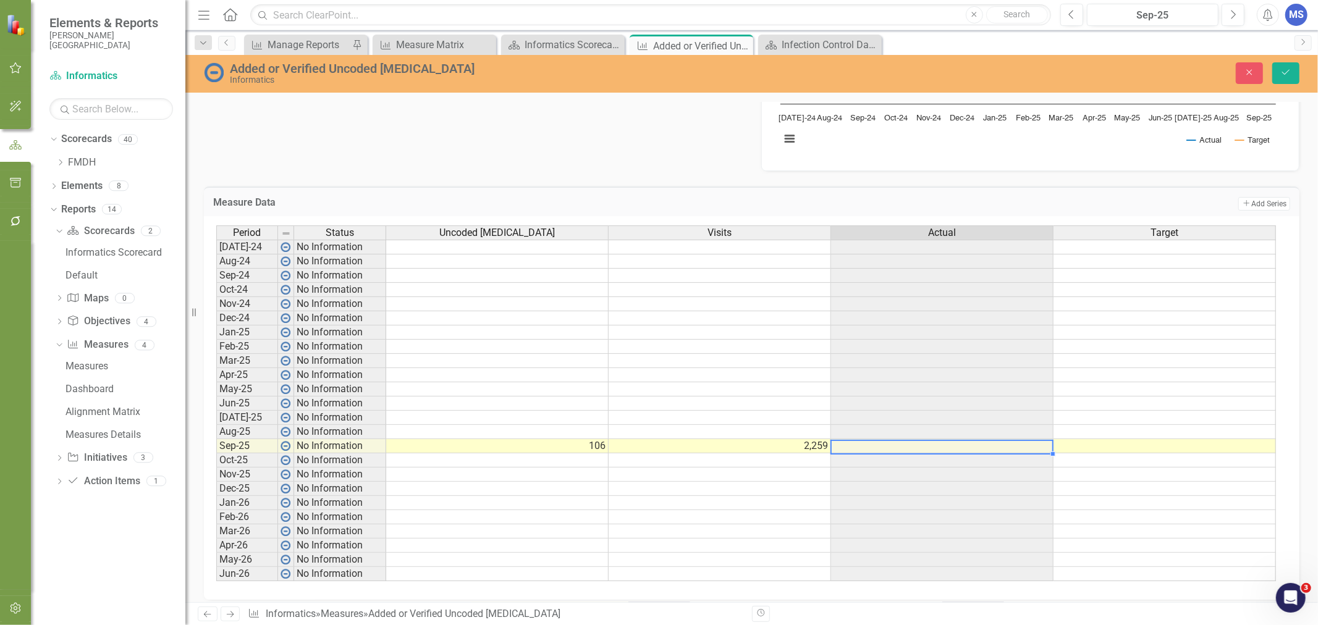
type textarea "2259"
click at [1293, 76] on button "Save" at bounding box center [1285, 73] width 27 height 22
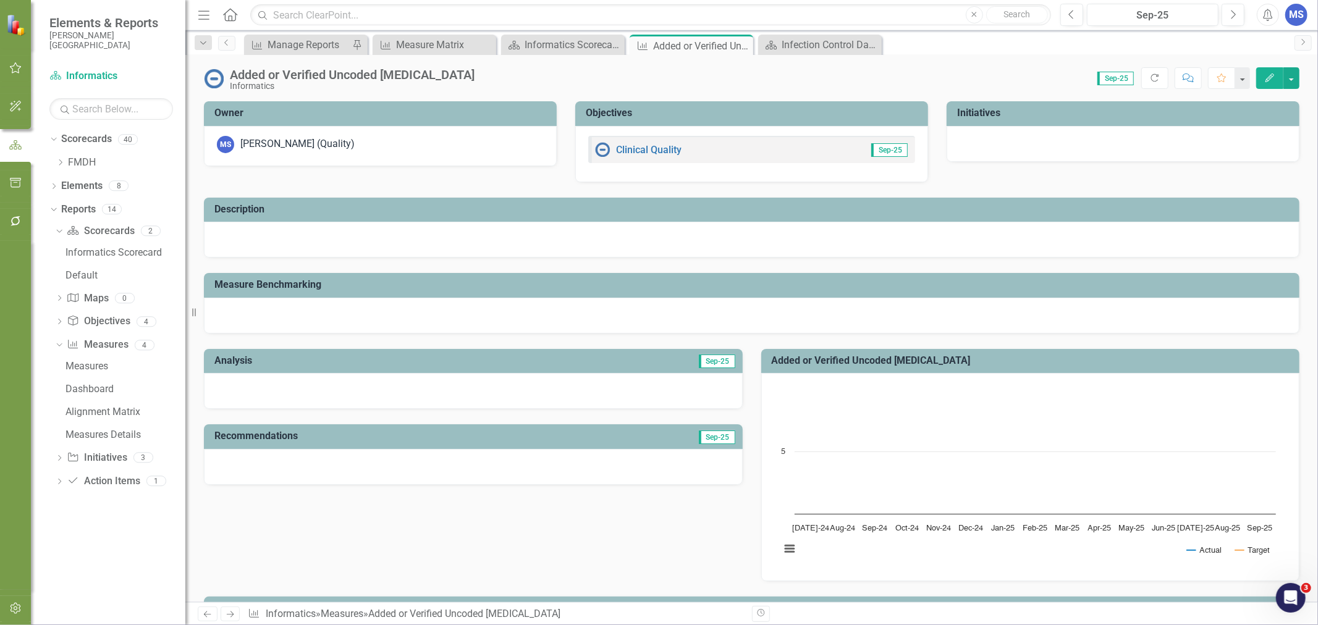
scroll to position [425, 0]
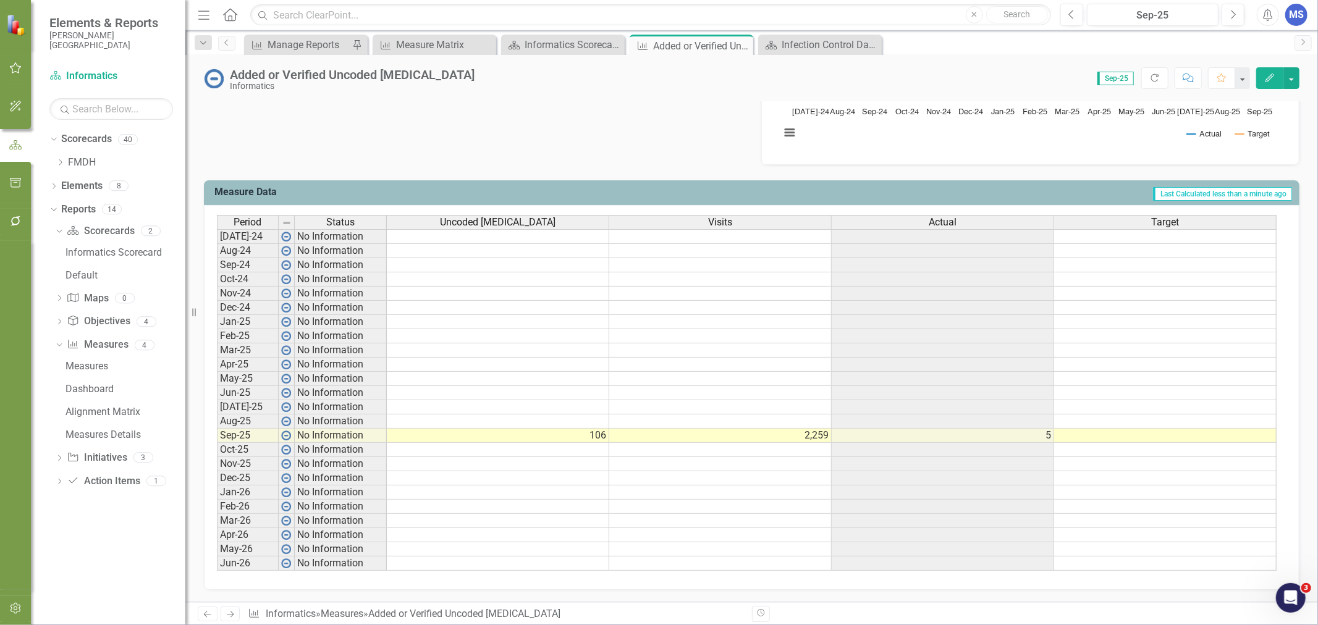
click at [1274, 75] on icon "Edit" at bounding box center [1269, 78] width 11 height 9
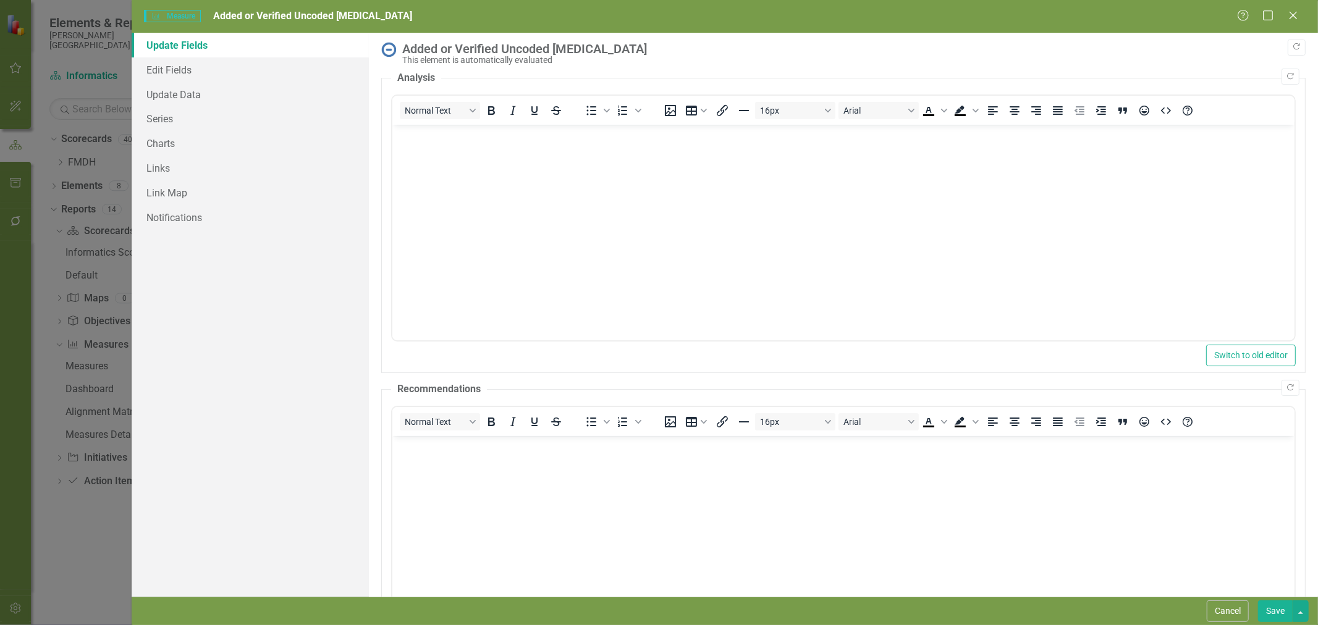
scroll to position [0, 0]
click at [229, 70] on link "Edit Fields" at bounding box center [250, 69] width 237 height 25
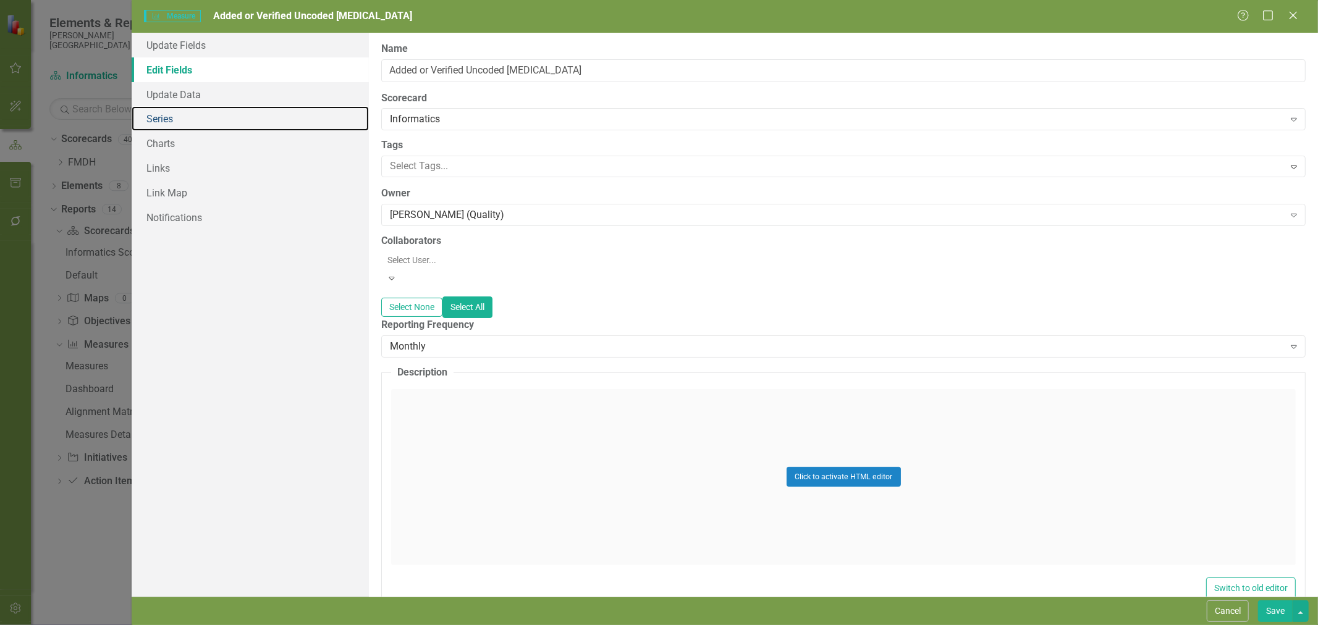
click at [200, 118] on link "Series" at bounding box center [250, 118] width 237 height 25
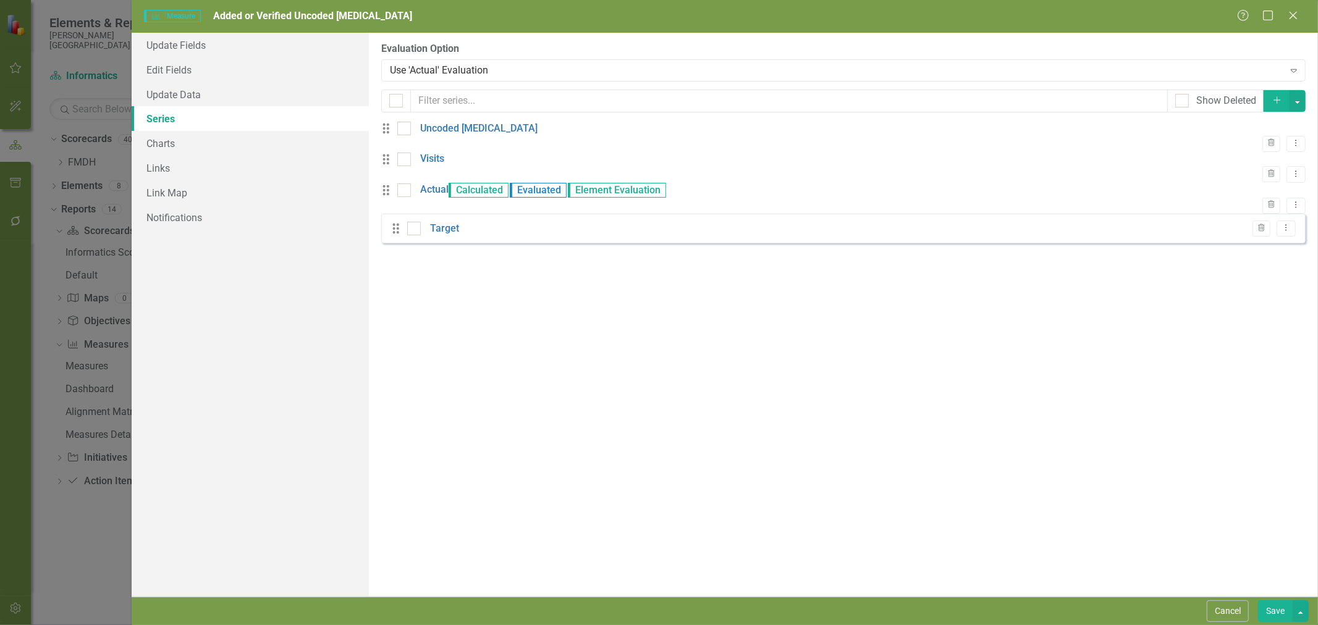
click at [442, 197] on link "Actual" at bounding box center [434, 190] width 28 height 14
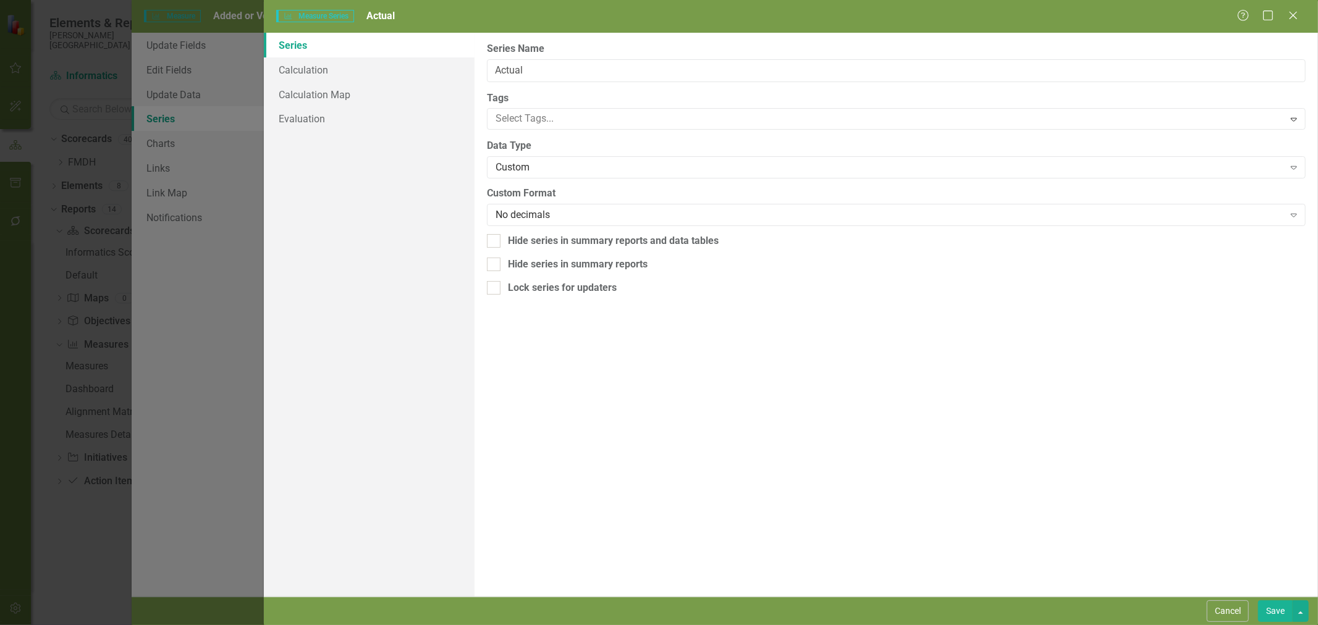
click at [563, 169] on div "Custom" at bounding box center [889, 168] width 788 height 14
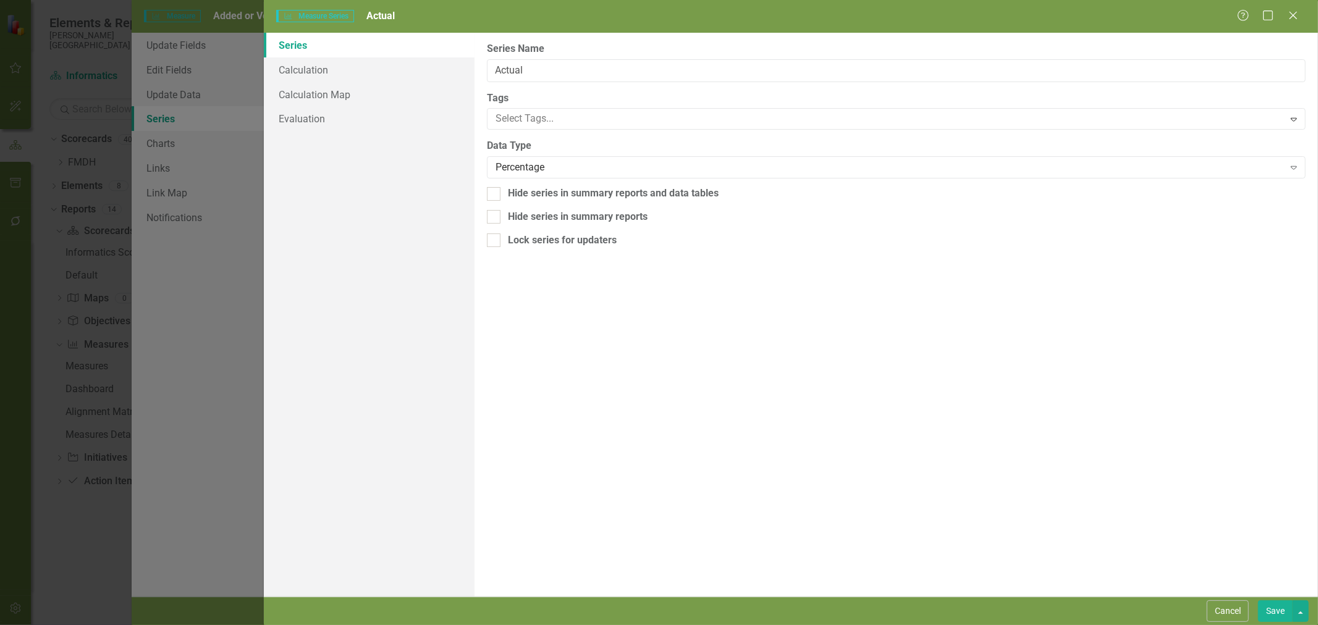
click at [1267, 601] on button "Save" at bounding box center [1275, 611] width 35 height 22
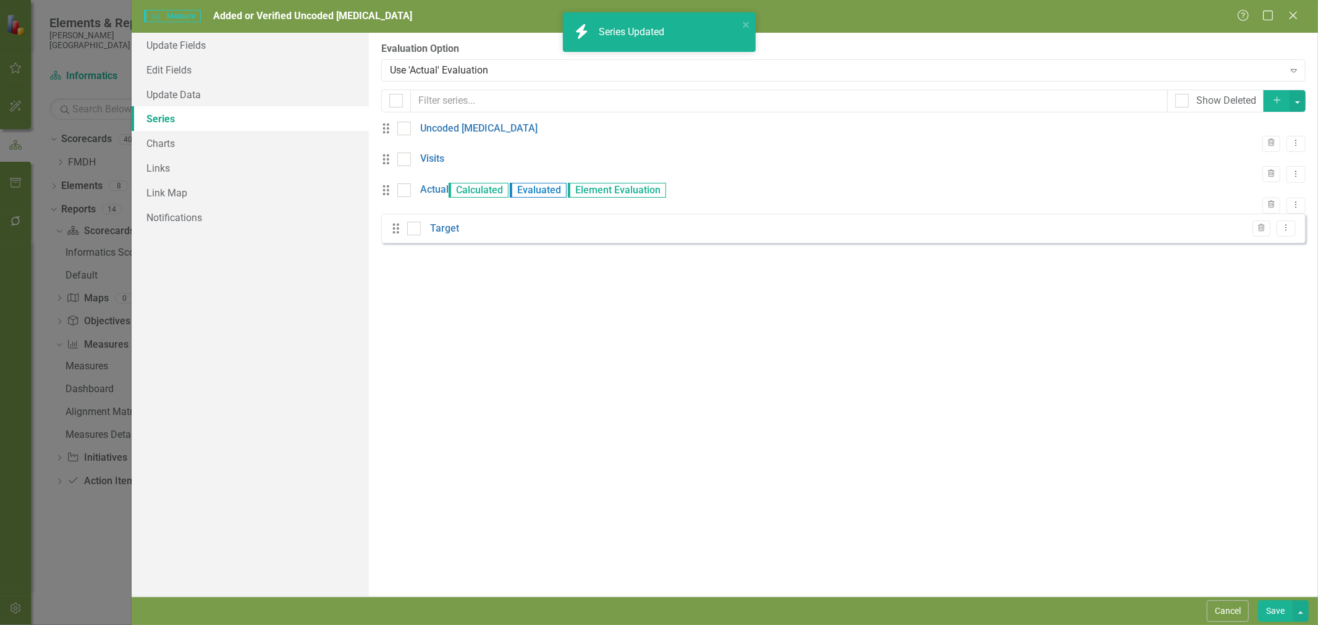
click at [1274, 612] on button "Save" at bounding box center [1275, 611] width 35 height 22
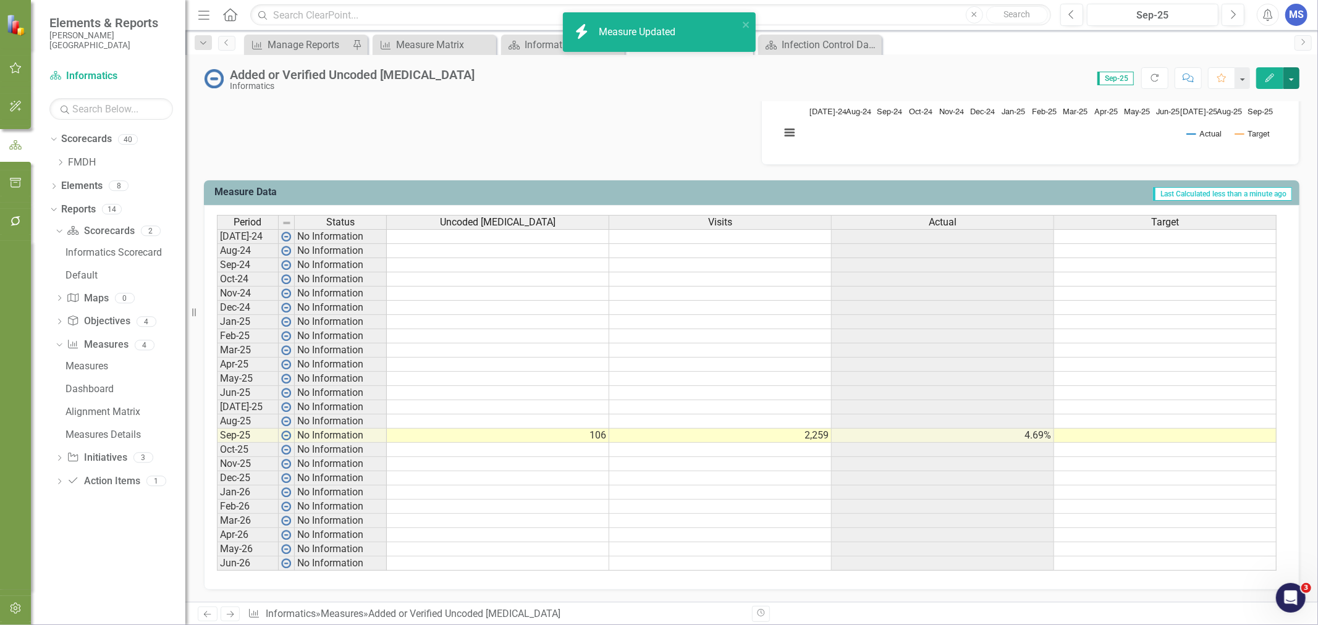
click at [1293, 72] on button "button" at bounding box center [1291, 78] width 16 height 22
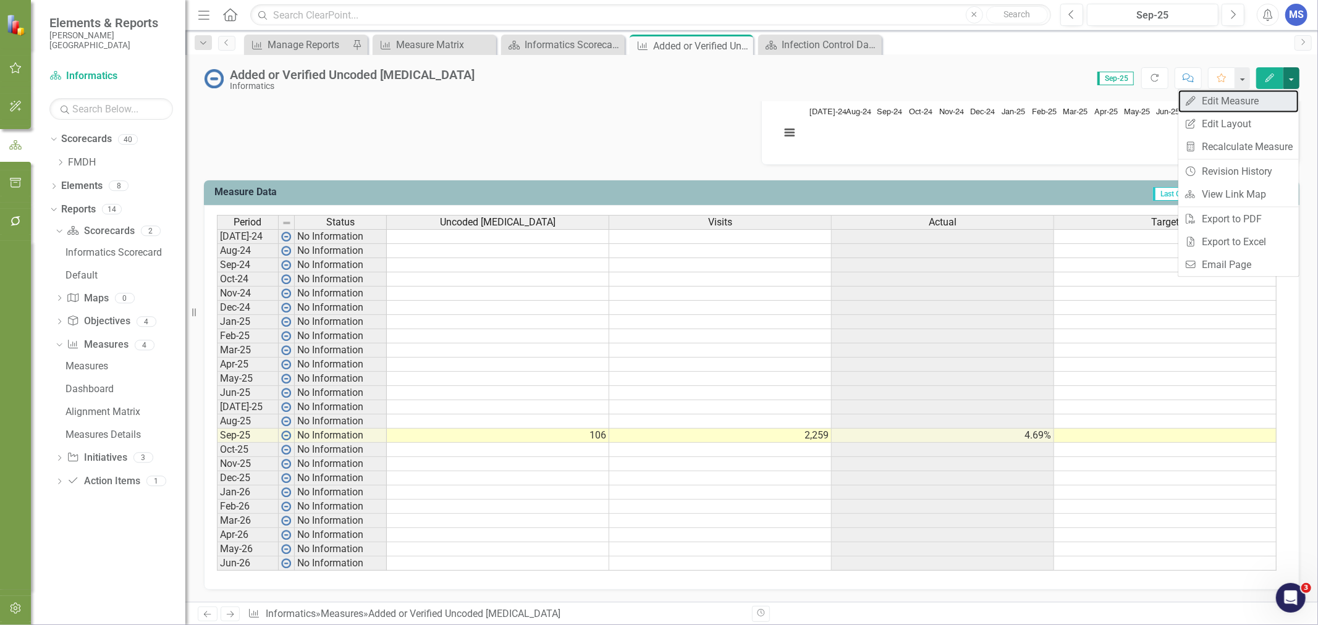
click at [1259, 99] on link "Edit Edit Measure" at bounding box center [1238, 101] width 120 height 23
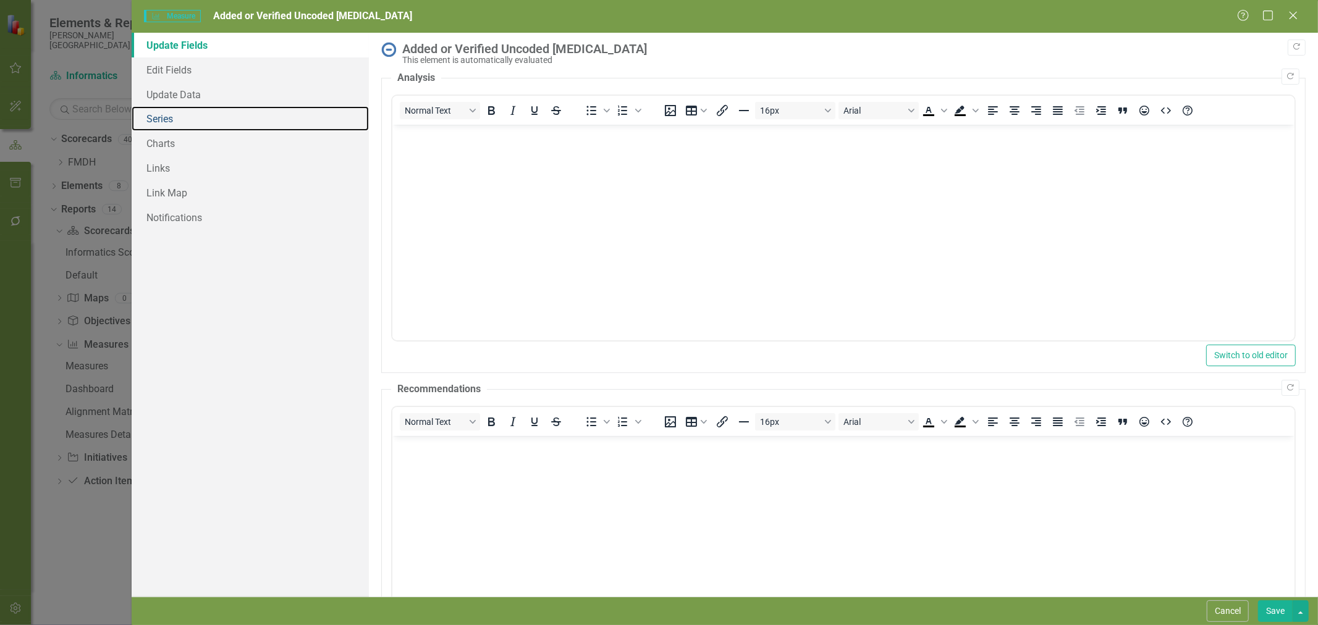
click at [191, 120] on link "Series" at bounding box center [250, 118] width 237 height 25
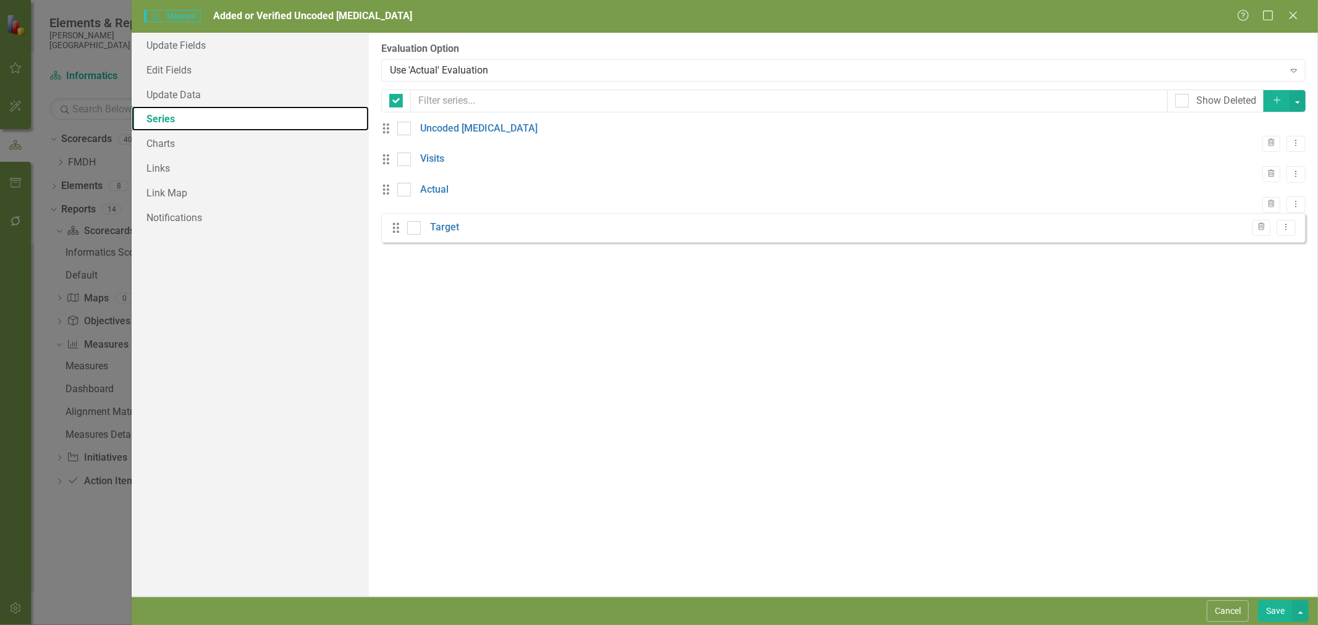
checkbox input "false"
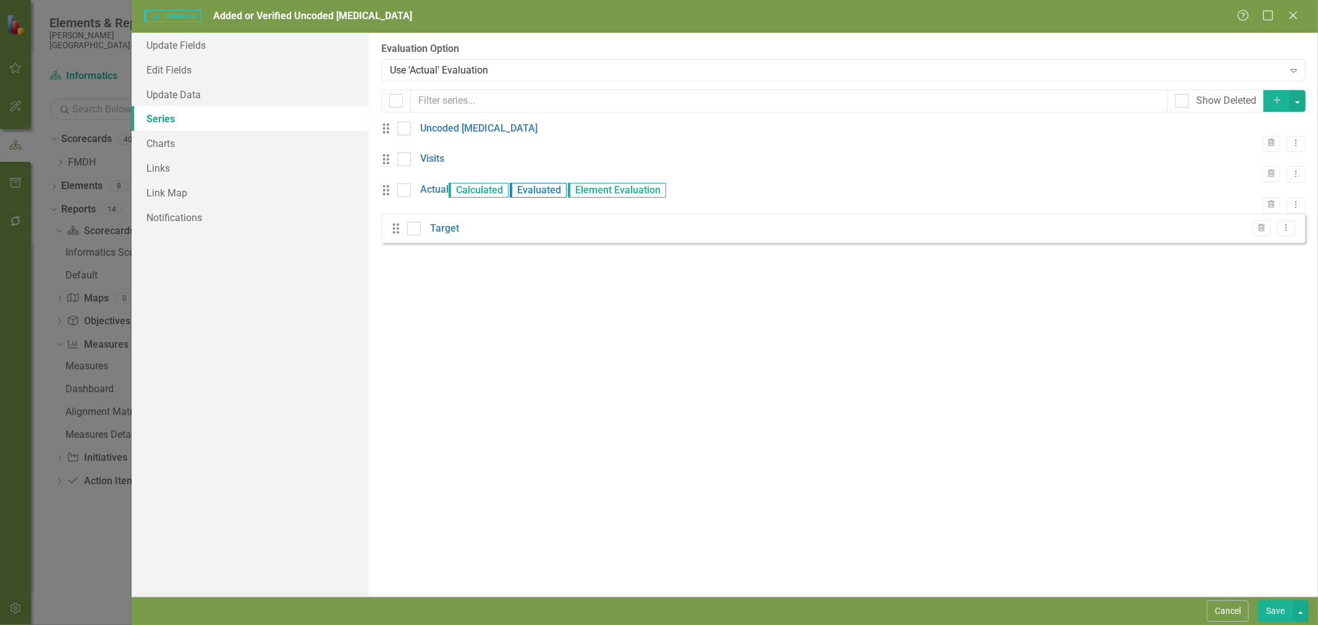
click at [453, 236] on link "Target" at bounding box center [444, 229] width 29 height 14
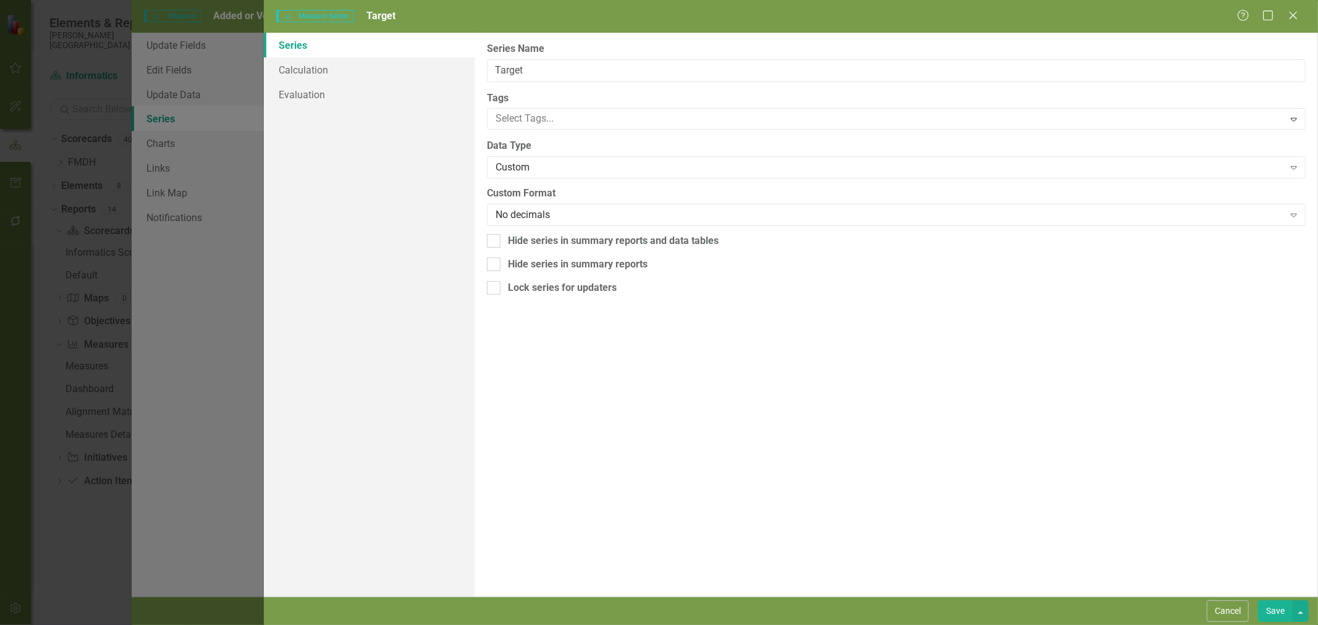
click at [536, 169] on div "Custom" at bounding box center [889, 168] width 788 height 14
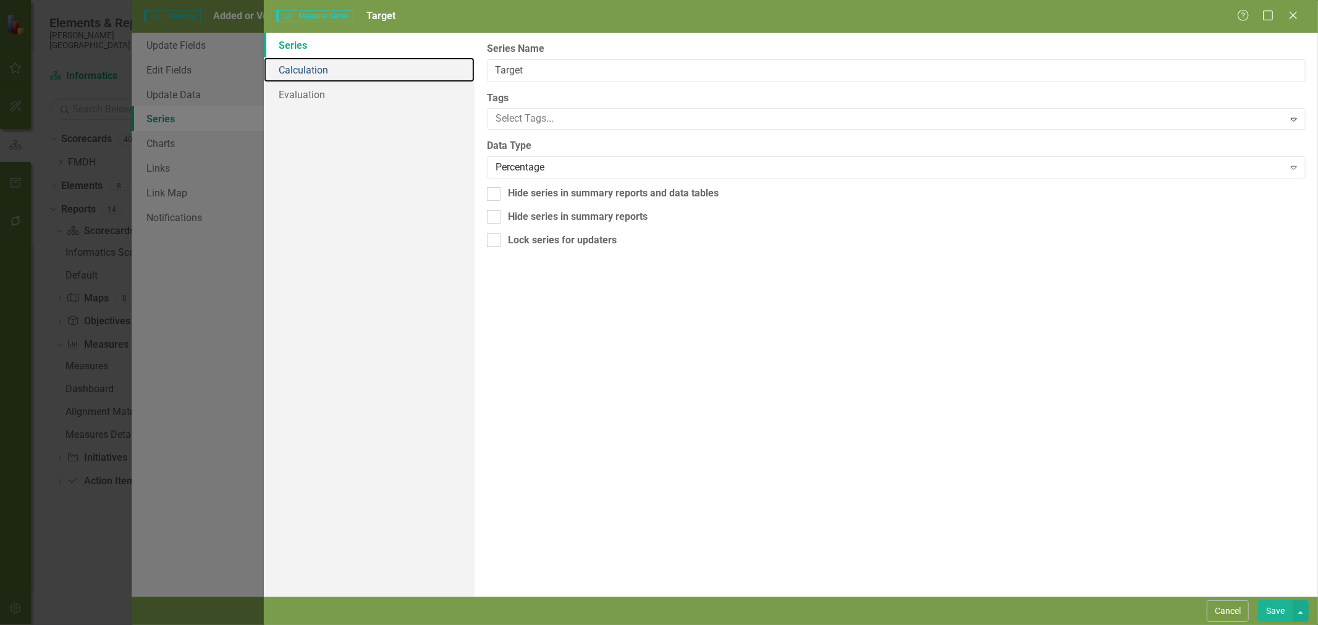
click at [335, 70] on link "Calculation" at bounding box center [369, 69] width 211 height 25
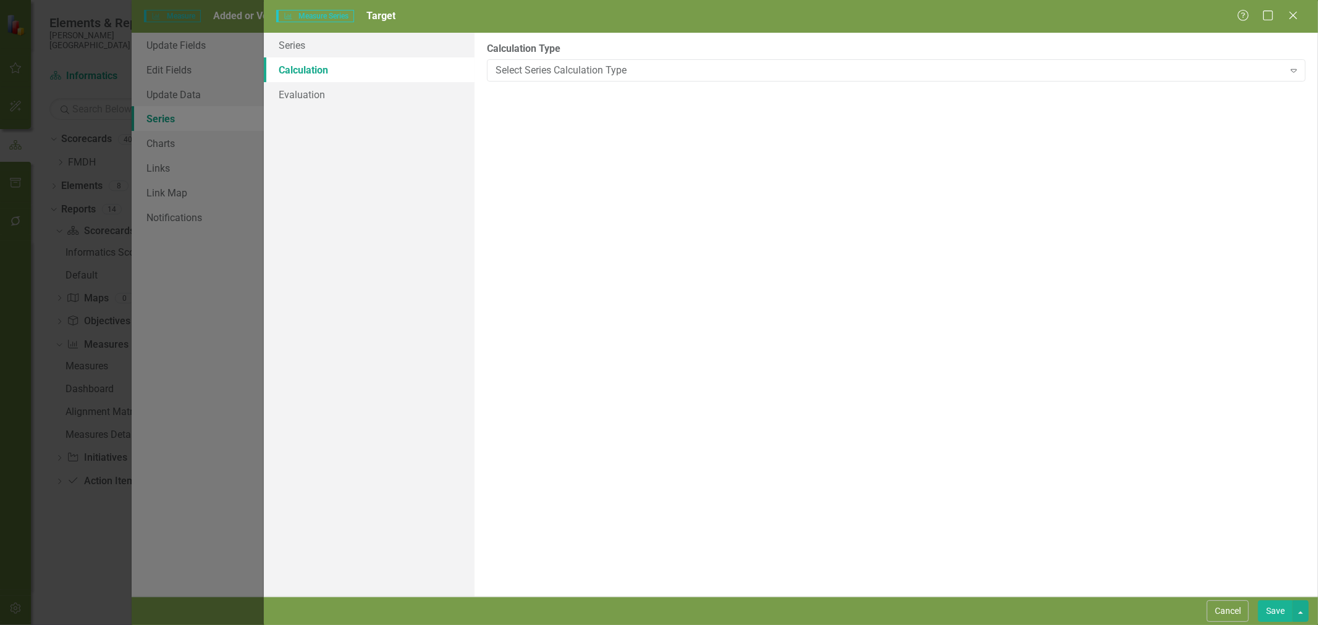
click at [534, 65] on div "Select Series Calculation Type" at bounding box center [889, 70] width 788 height 14
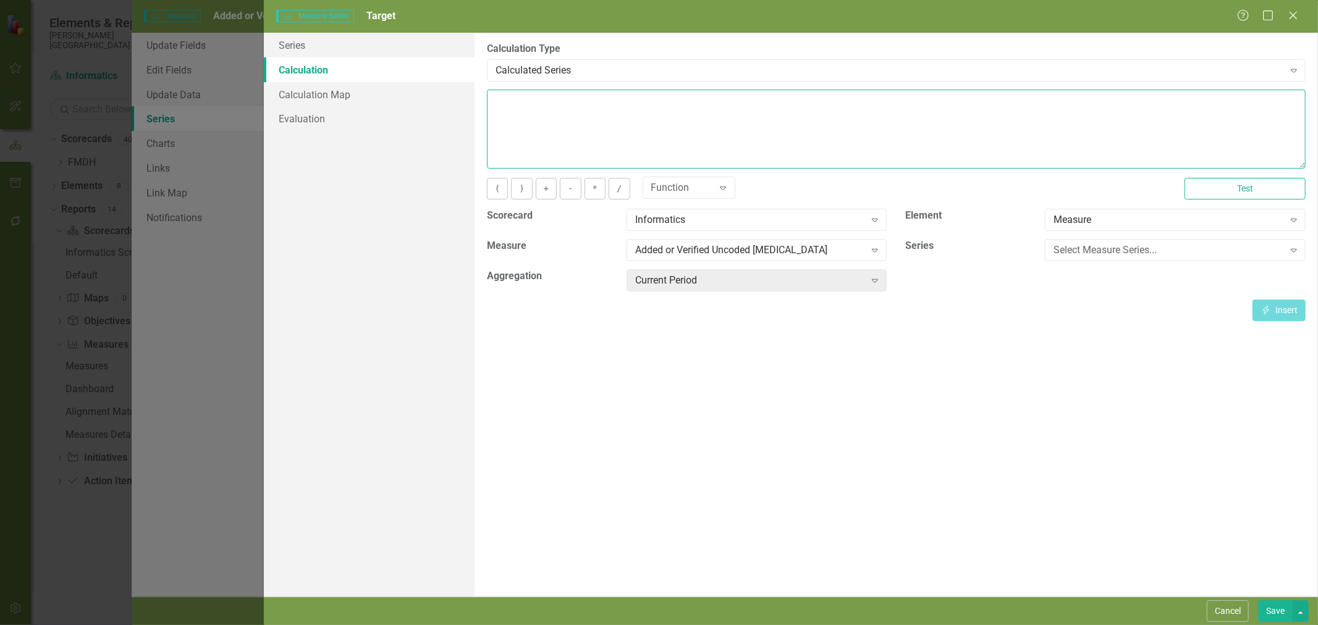
click at [534, 109] on textarea at bounding box center [896, 129] width 818 height 79
type textarea "3"
click at [1280, 606] on button "Save" at bounding box center [1275, 611] width 35 height 22
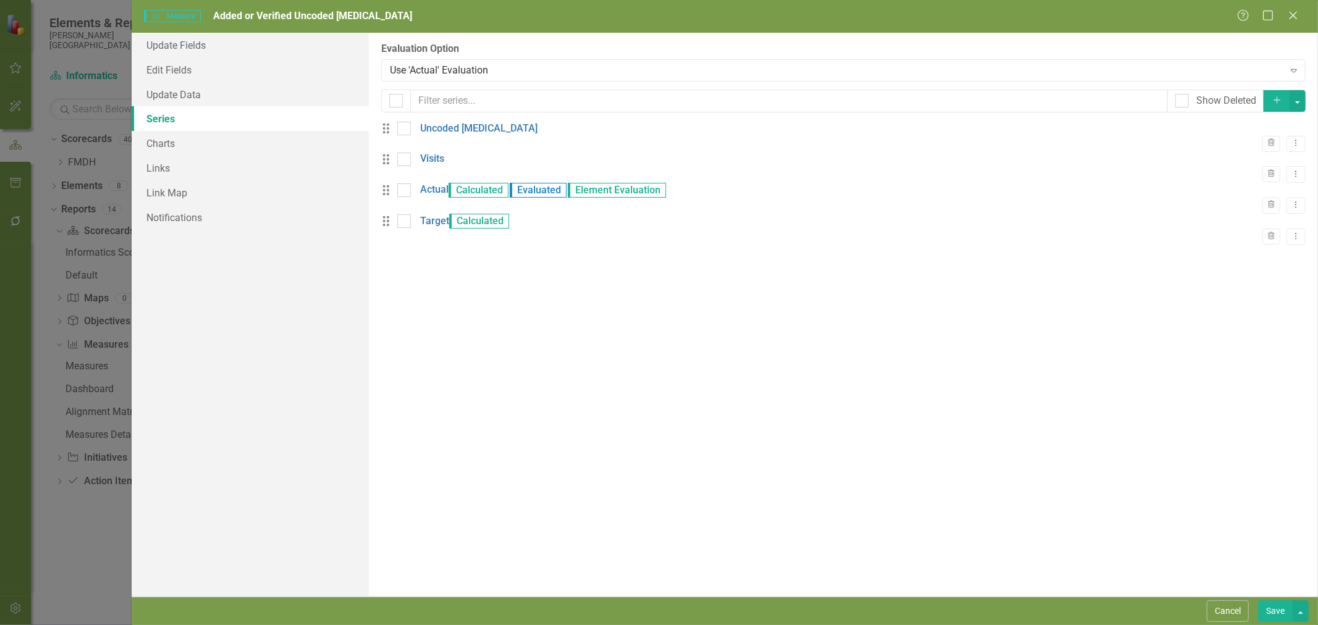
click at [1274, 612] on button "Save" at bounding box center [1275, 611] width 35 height 22
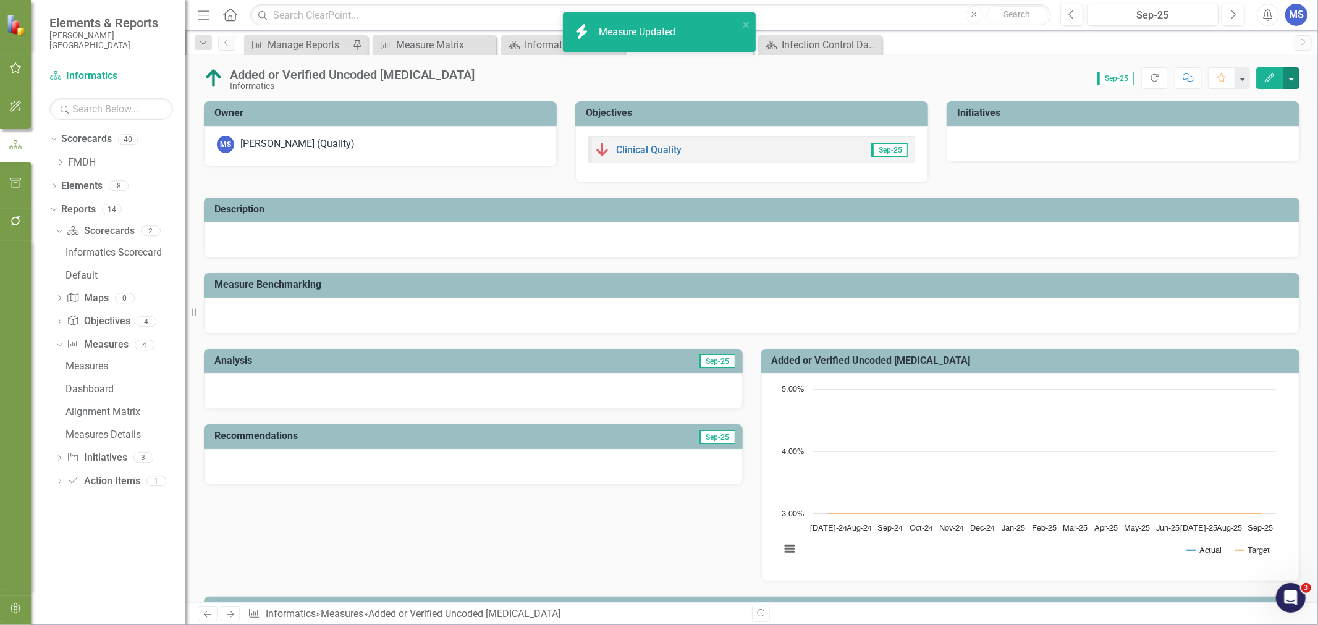
scroll to position [425, 0]
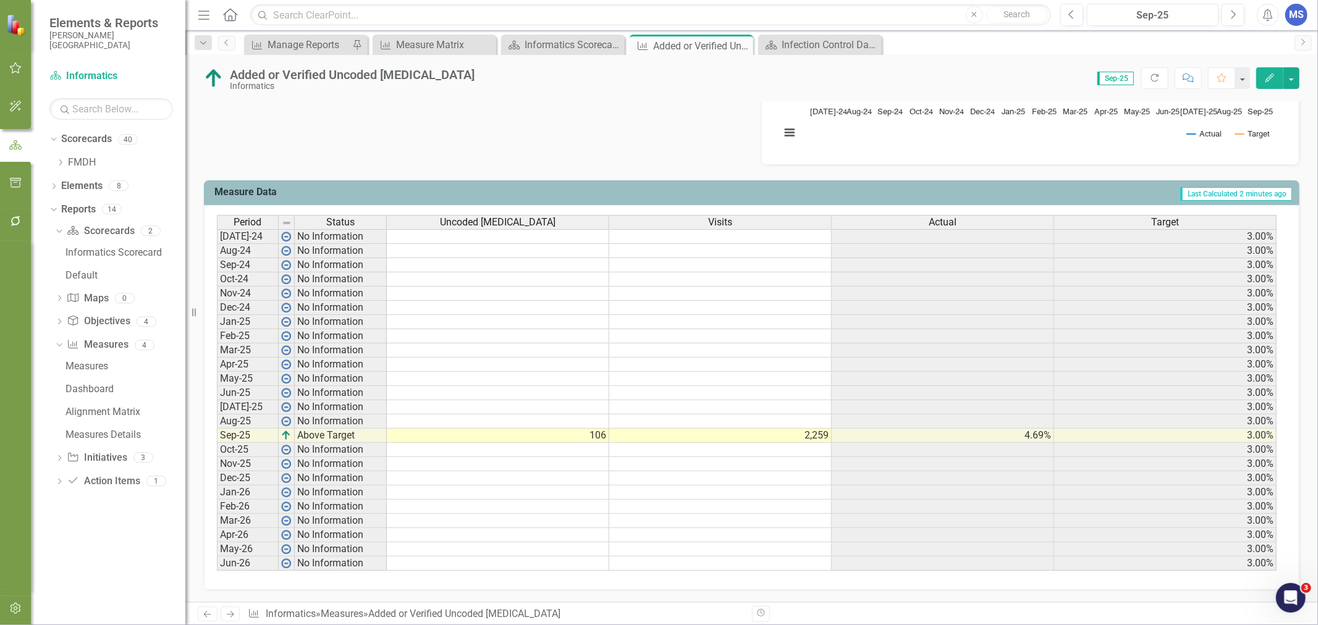
click at [578, 416] on td at bounding box center [498, 421] width 222 height 14
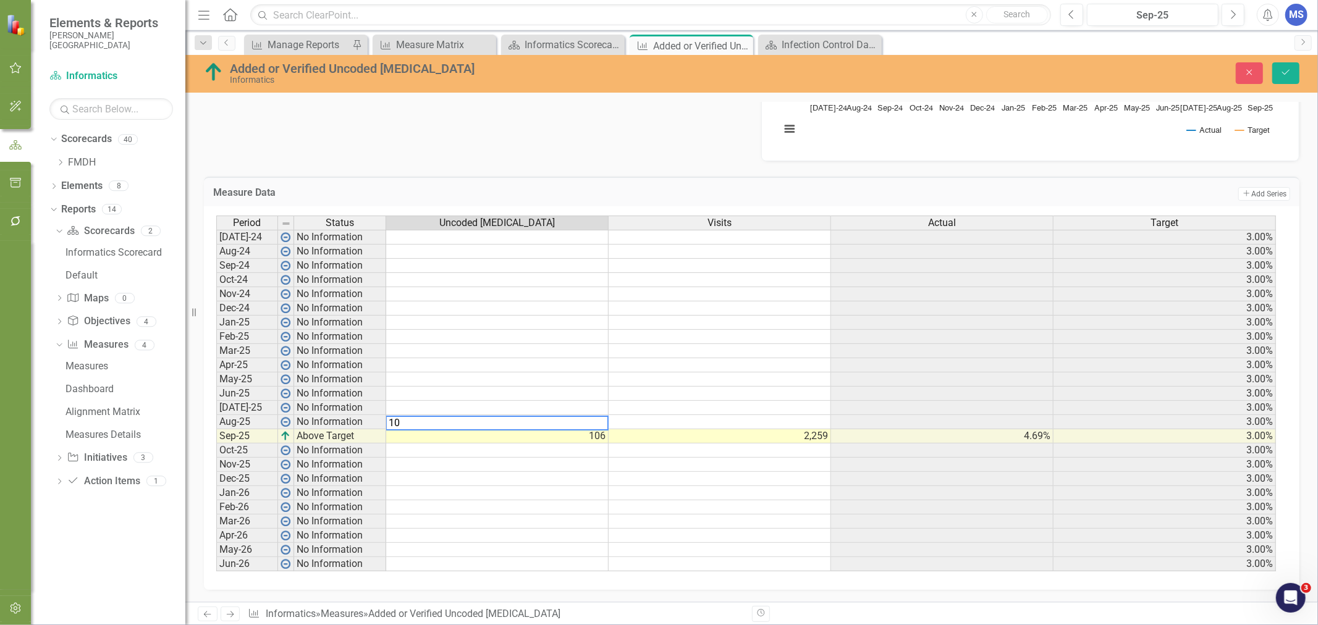
type textarea "101"
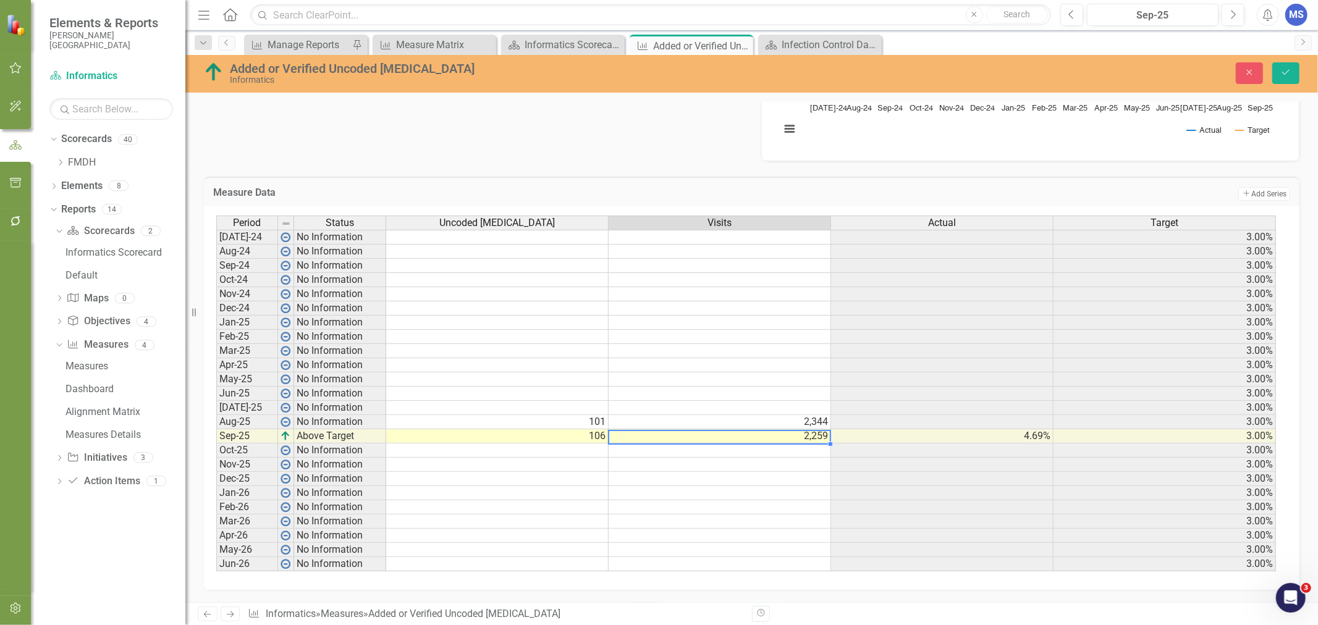
click at [527, 394] on td at bounding box center [497, 394] width 222 height 14
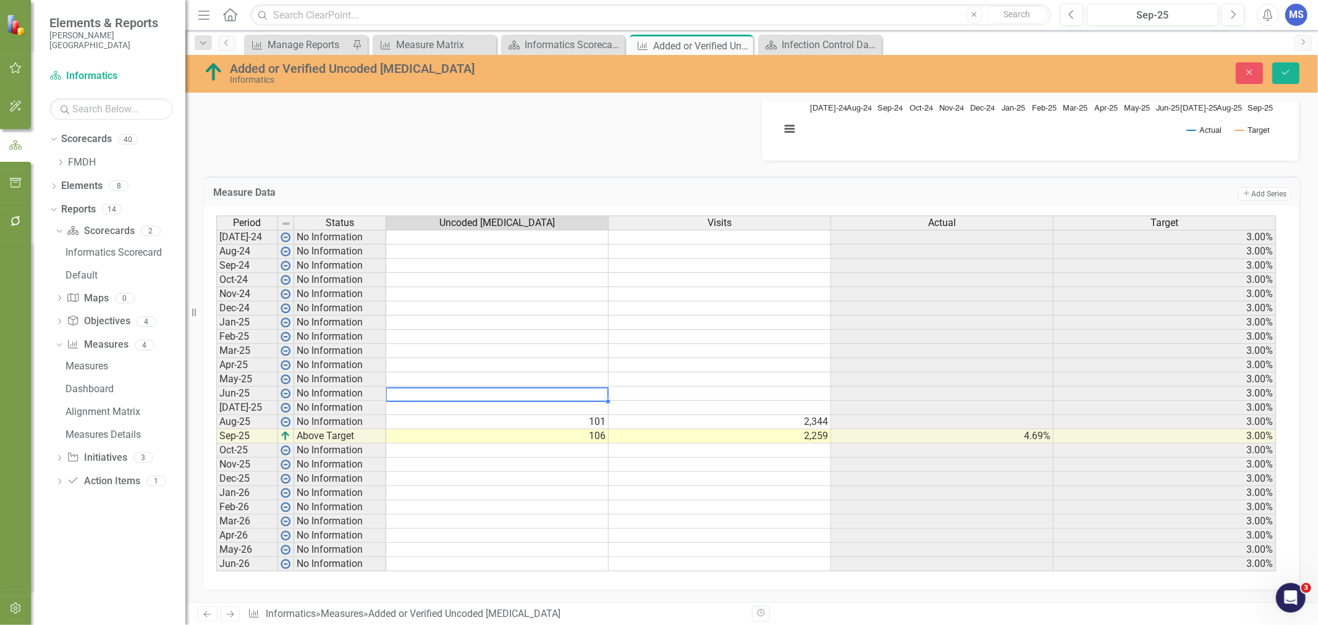
click at [524, 403] on td at bounding box center [497, 408] width 222 height 14
click at [599, 408] on td at bounding box center [497, 408] width 222 height 14
type textarea "117"
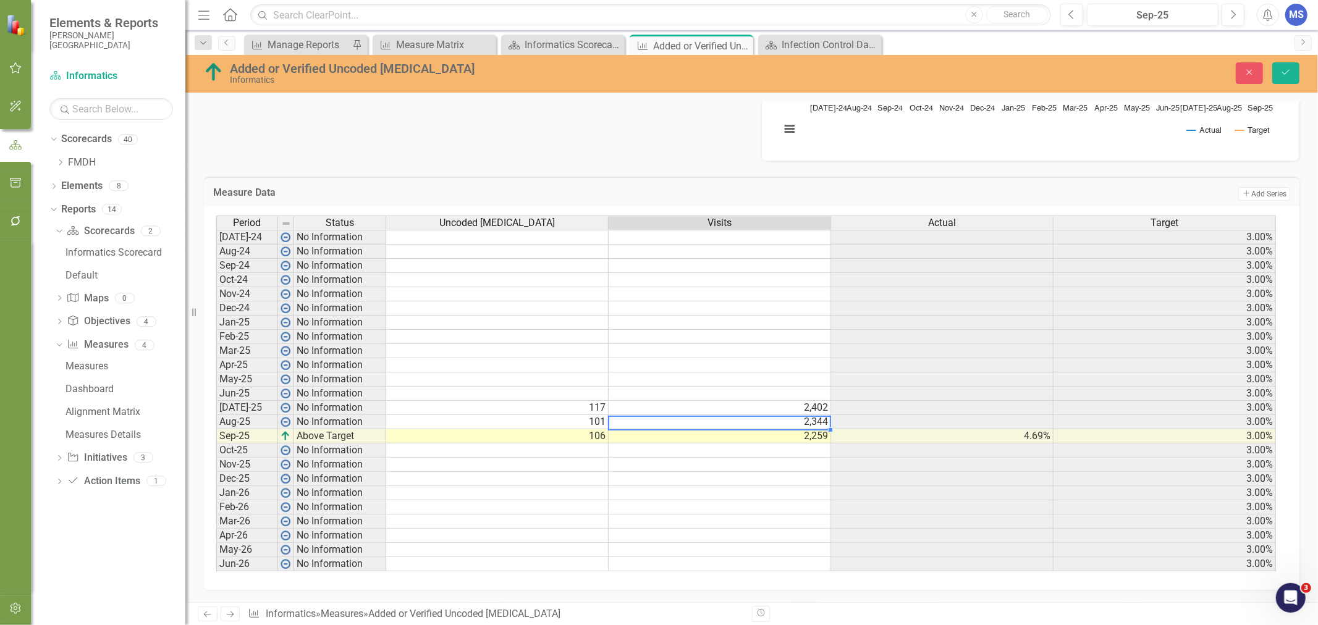
click at [582, 417] on td "101" at bounding box center [497, 422] width 222 height 14
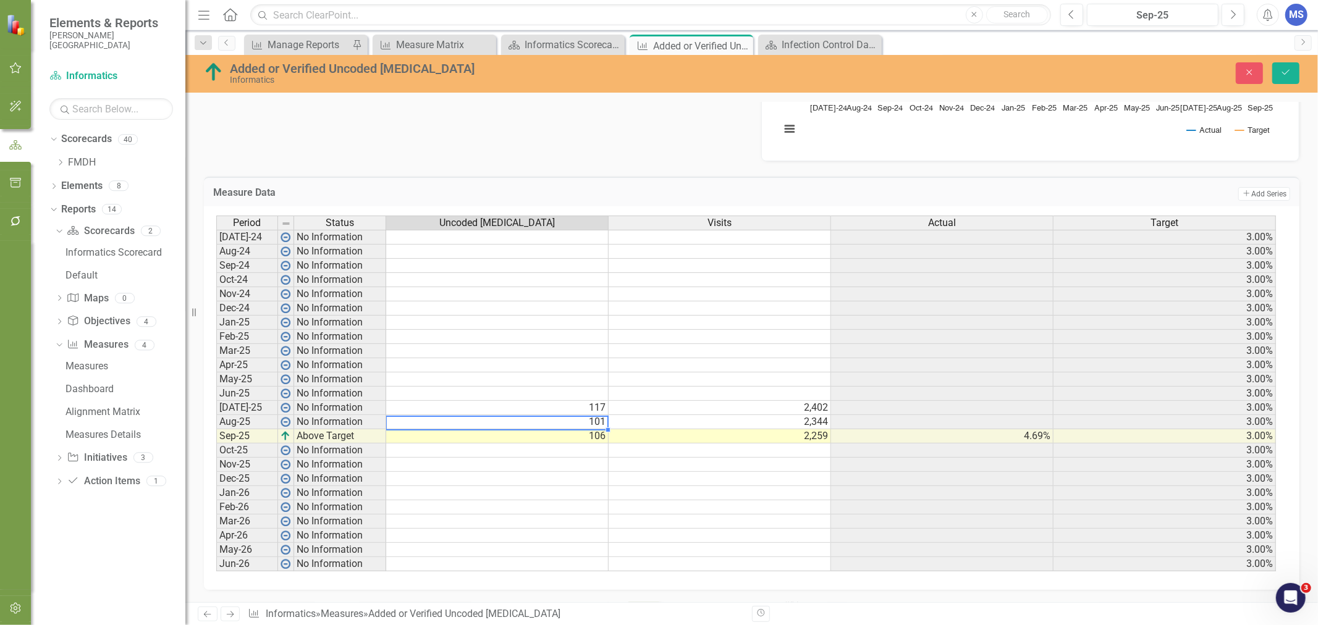
click at [548, 420] on td "101" at bounding box center [497, 422] width 222 height 14
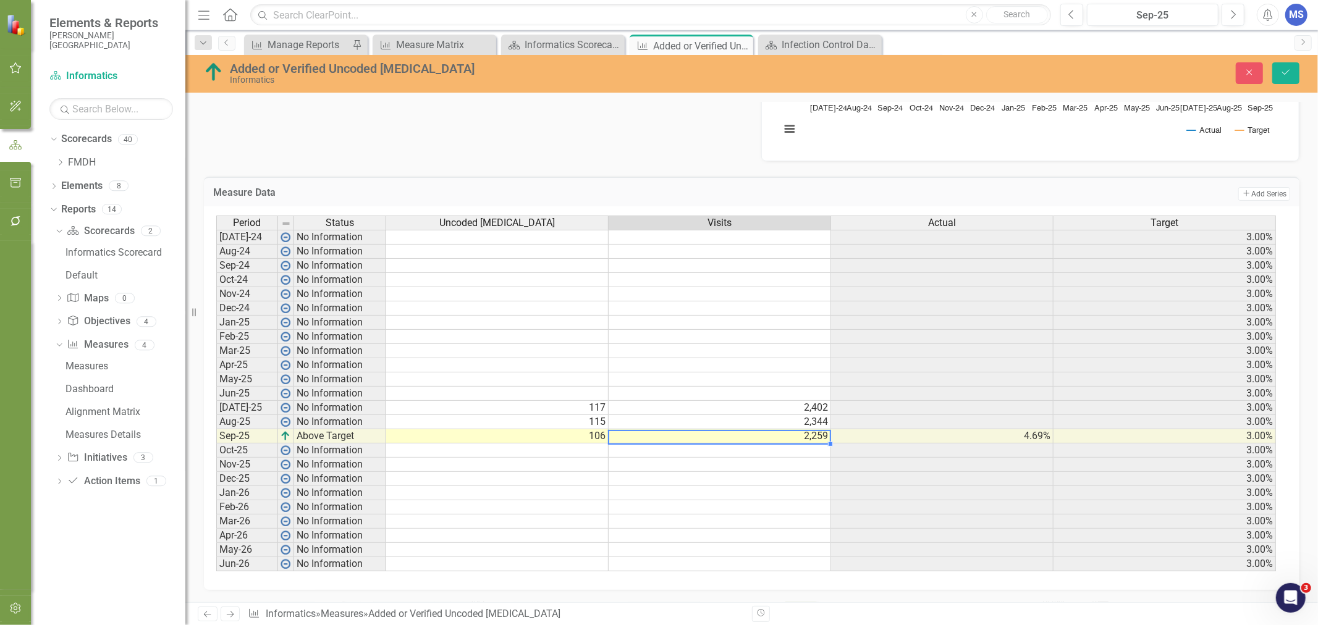
click at [672, 433] on td "2,259" at bounding box center [719, 436] width 222 height 14
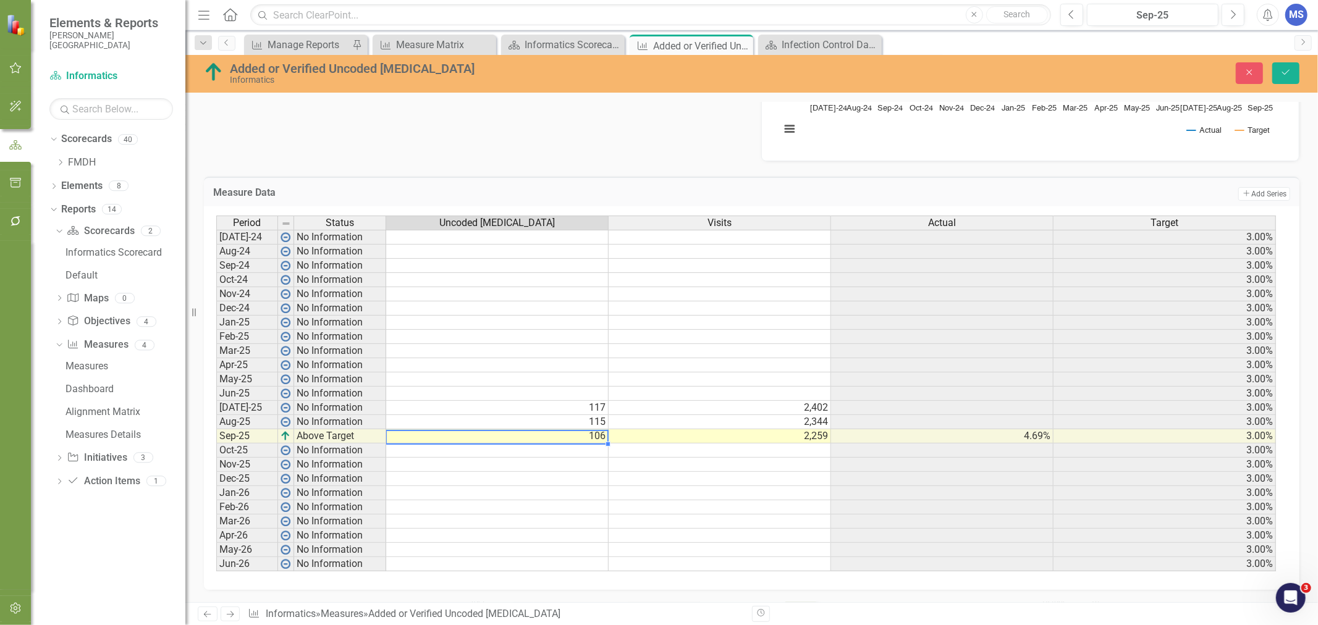
click at [552, 435] on td "106" at bounding box center [497, 436] width 222 height 14
type textarea "124"
click at [1289, 63] on button "Save" at bounding box center [1285, 73] width 27 height 22
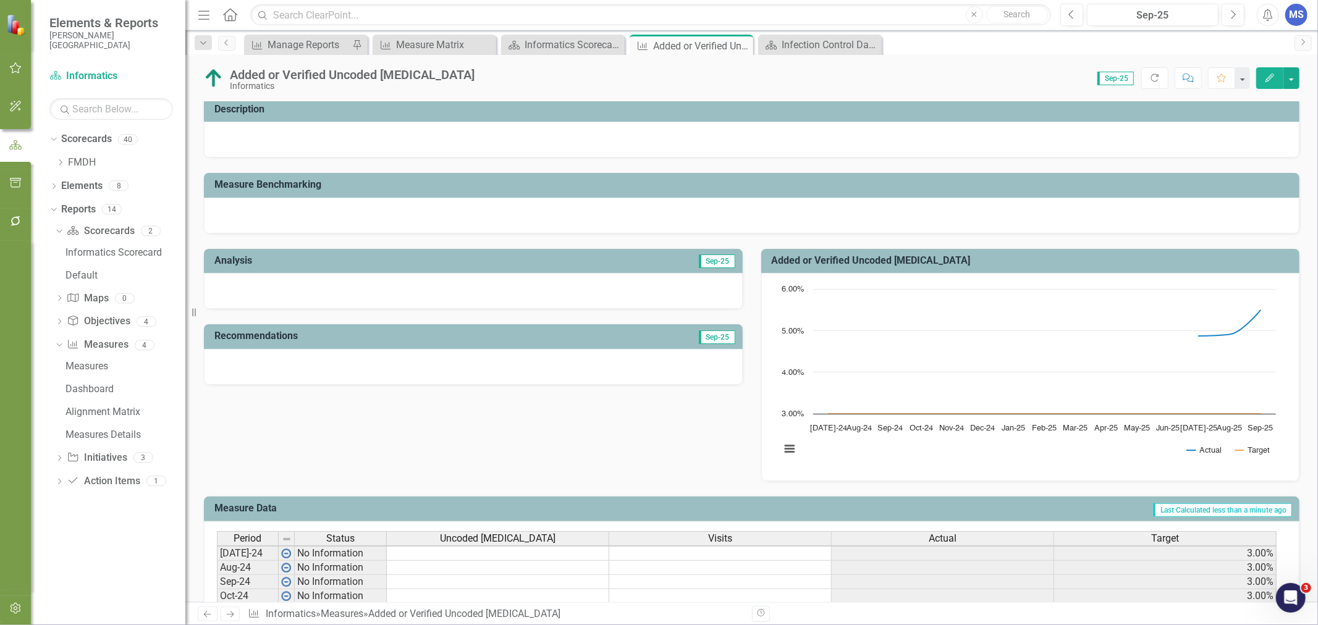
scroll to position [0, 0]
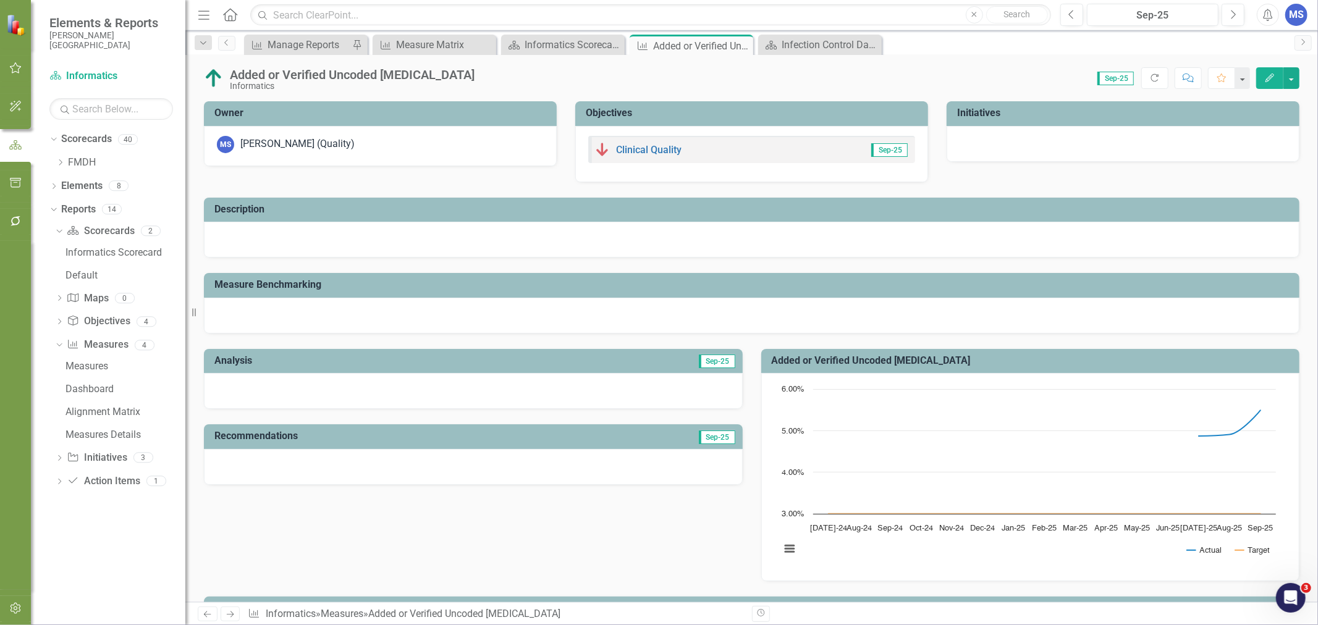
click at [1279, 74] on button "Edit" at bounding box center [1269, 78] width 27 height 22
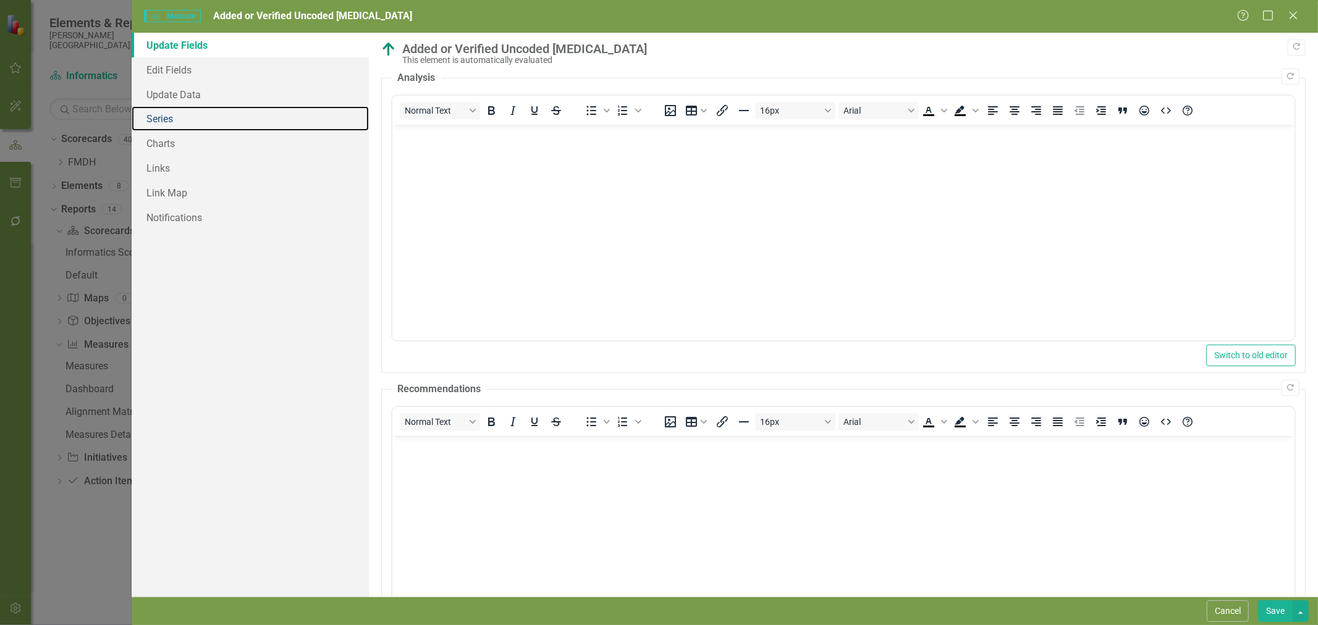
click at [170, 112] on link "Series" at bounding box center [250, 118] width 237 height 25
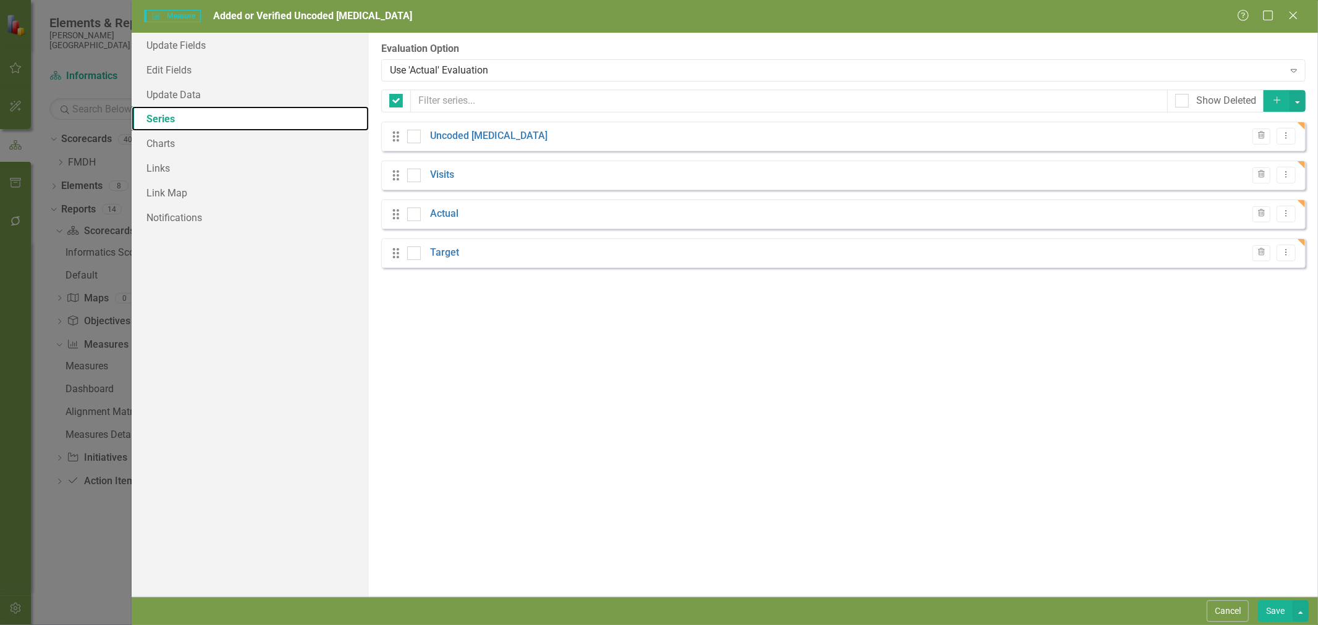
checkbox input "false"
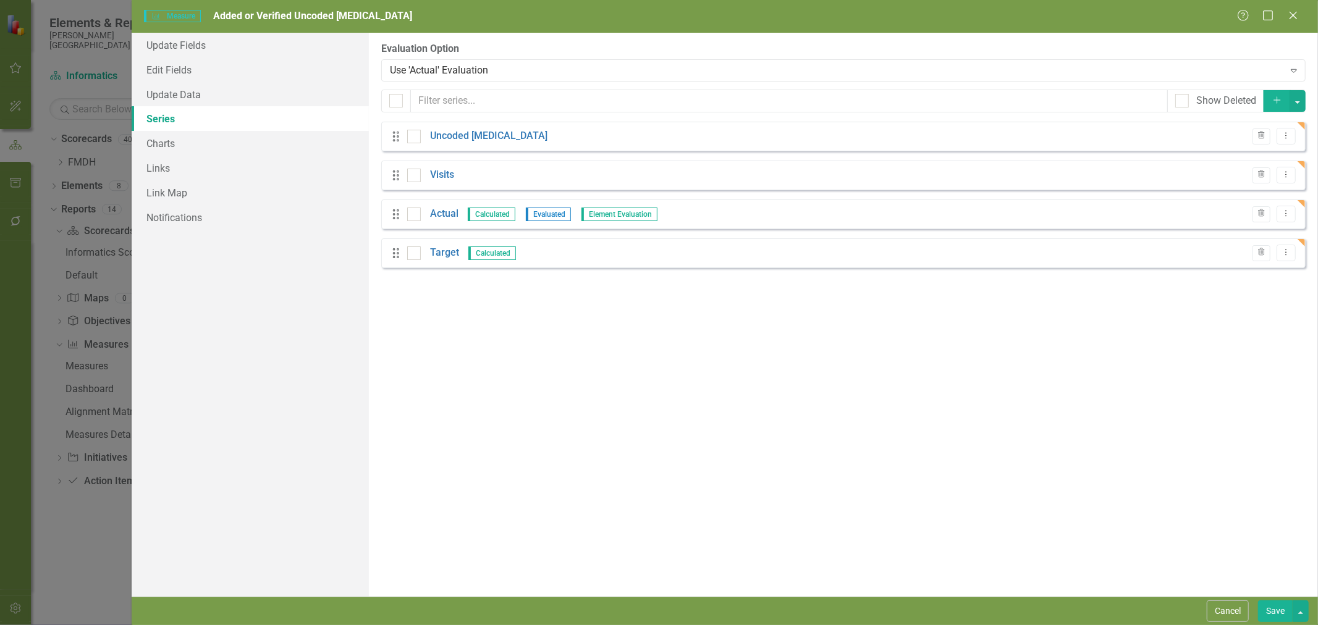
click at [458, 214] on div "Actual Calculated Evaluated Element Evaluation" at bounding box center [532, 214] width 251 height 14
click at [452, 214] on link "Actual" at bounding box center [444, 214] width 28 height 14
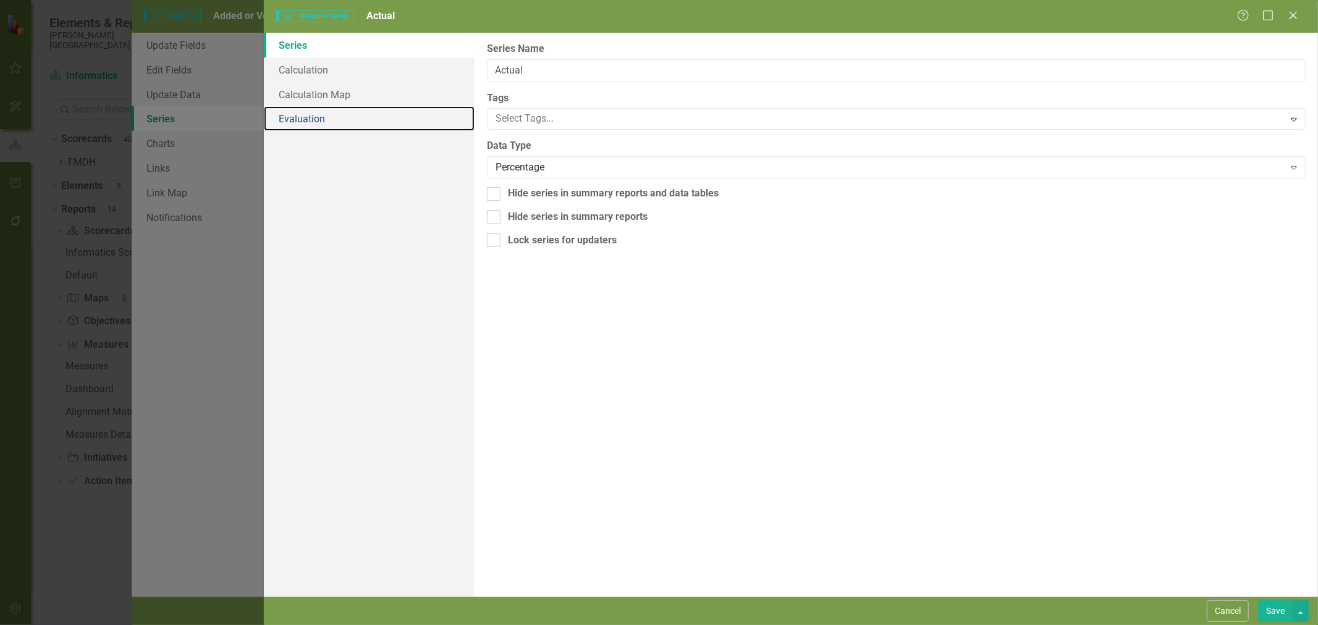
click at [313, 120] on link "Evaluation" at bounding box center [369, 118] width 211 height 25
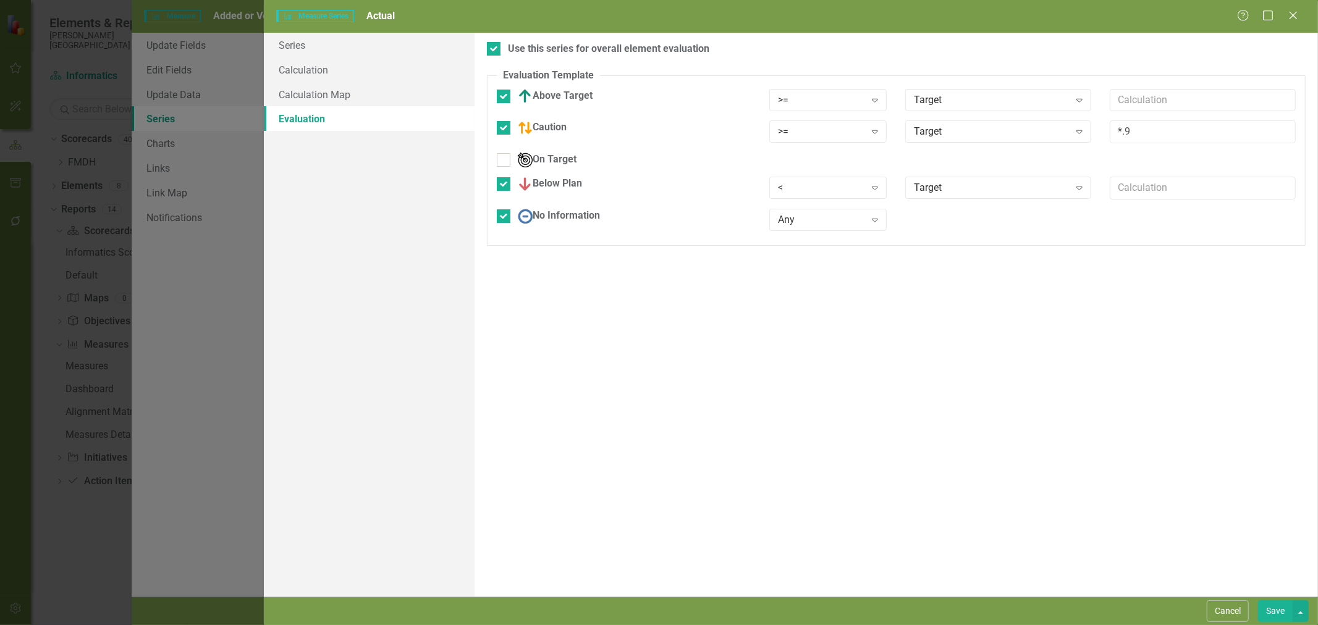
click at [825, 91] on div ">= Expand" at bounding box center [828, 100] width 118 height 22
click at [805, 136] on div ">=" at bounding box center [821, 132] width 87 height 14
click at [803, 190] on div "<" at bounding box center [821, 188] width 87 height 14
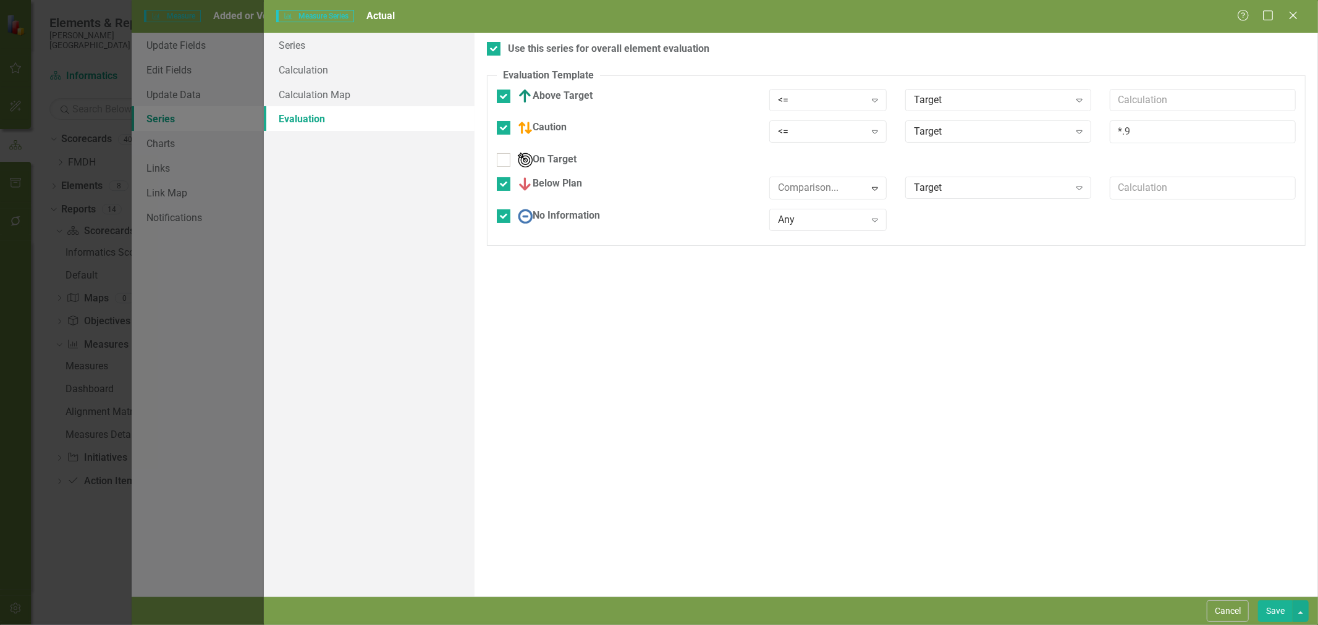
click at [803, 624] on div ">" at bounding box center [661, 635] width 1298 height 14
click at [1271, 604] on button "Save" at bounding box center [1275, 611] width 35 height 22
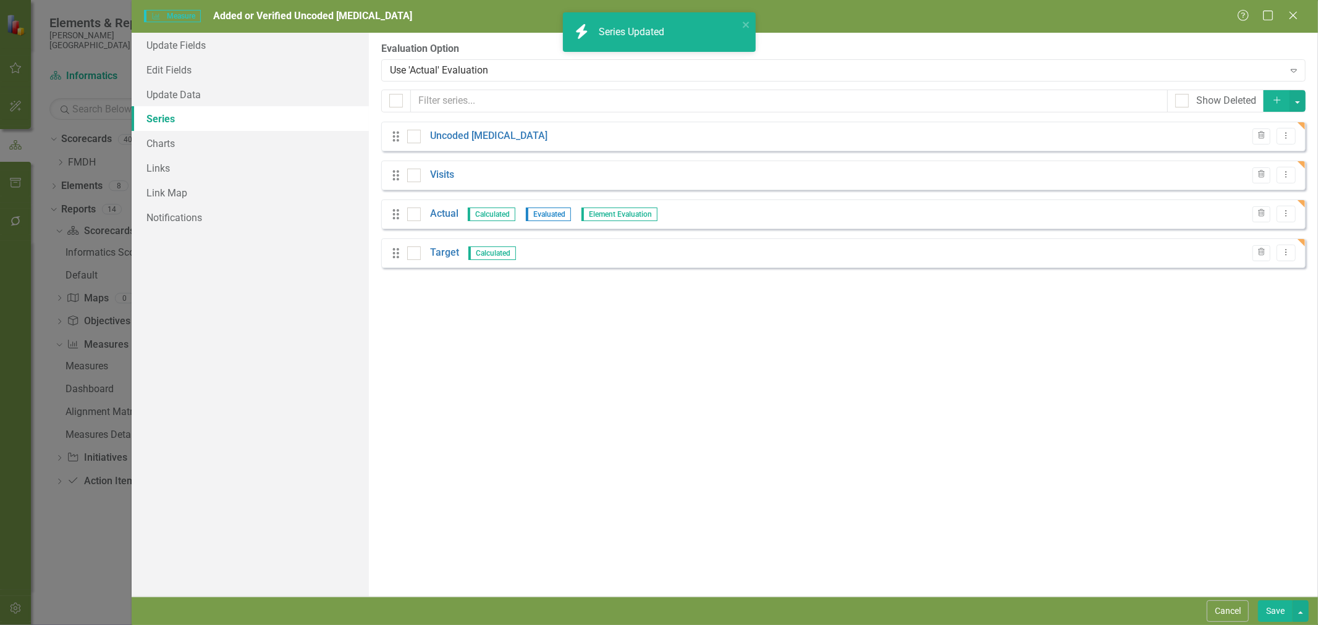
click at [1276, 615] on button "Save" at bounding box center [1275, 611] width 35 height 22
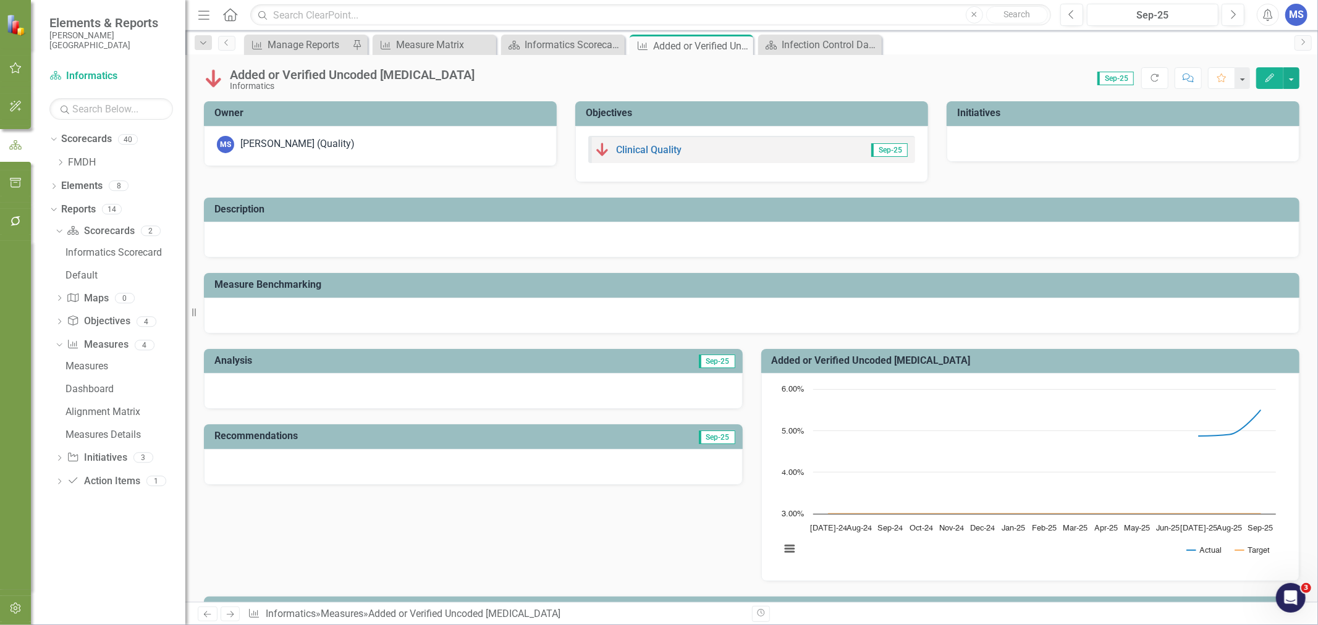
click at [0, 0] on icon "Close" at bounding box center [0, 0] width 0 height 0
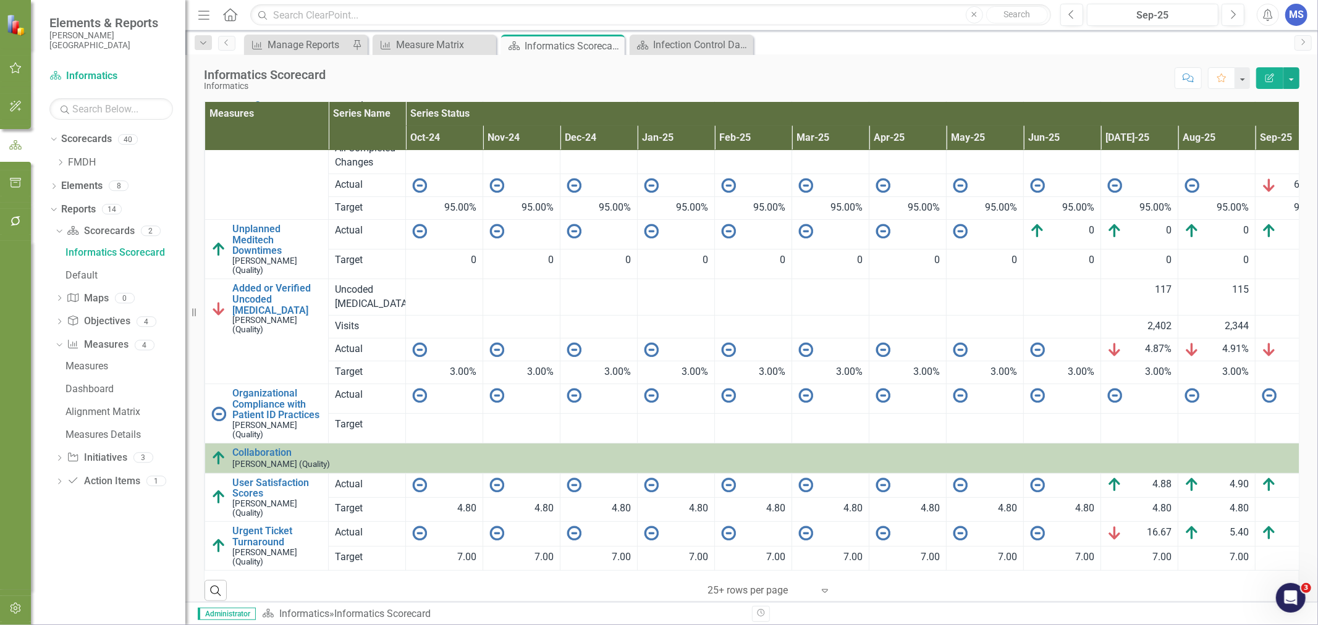
scroll to position [105, 0]
click at [56, 189] on icon "Dropdown" at bounding box center [53, 187] width 9 height 7
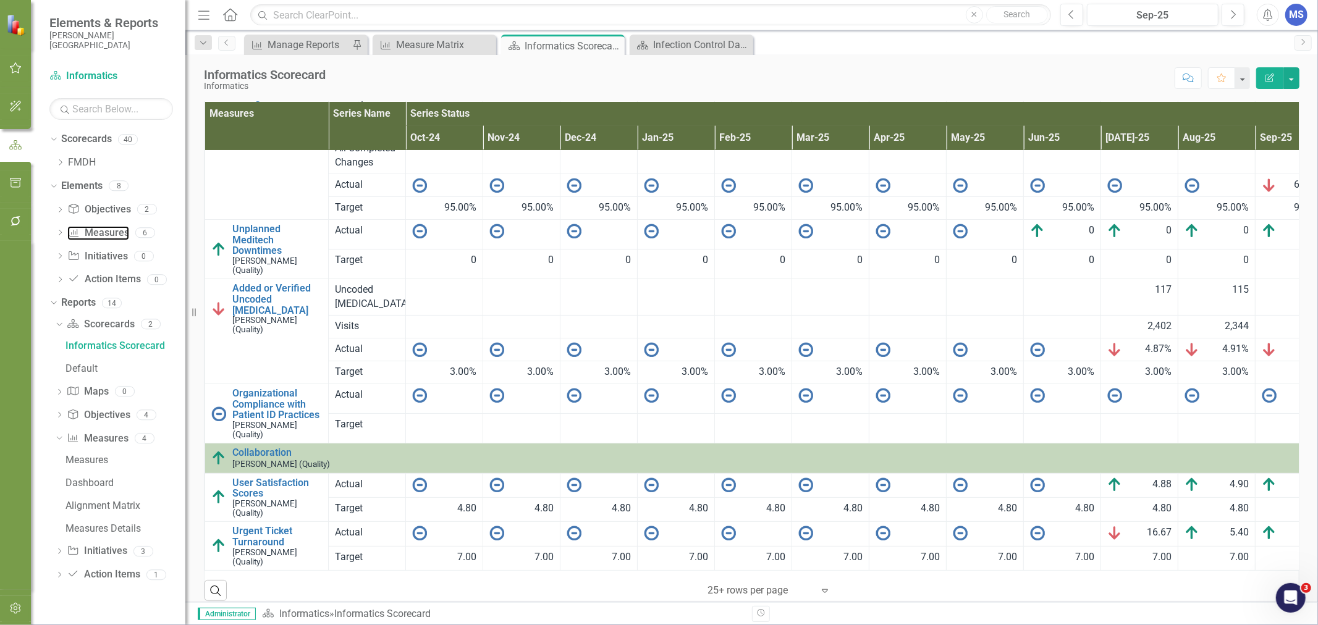
click at [102, 233] on link "Measure Measures" at bounding box center [97, 233] width 61 height 14
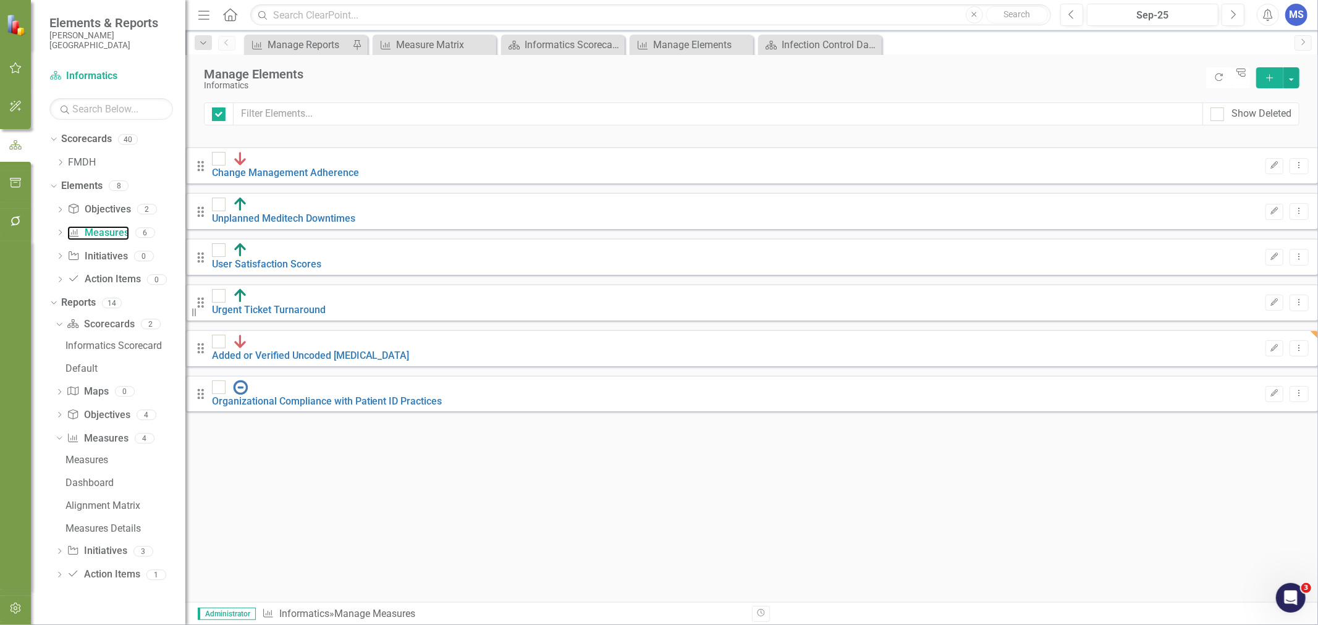
checkbox input "false"
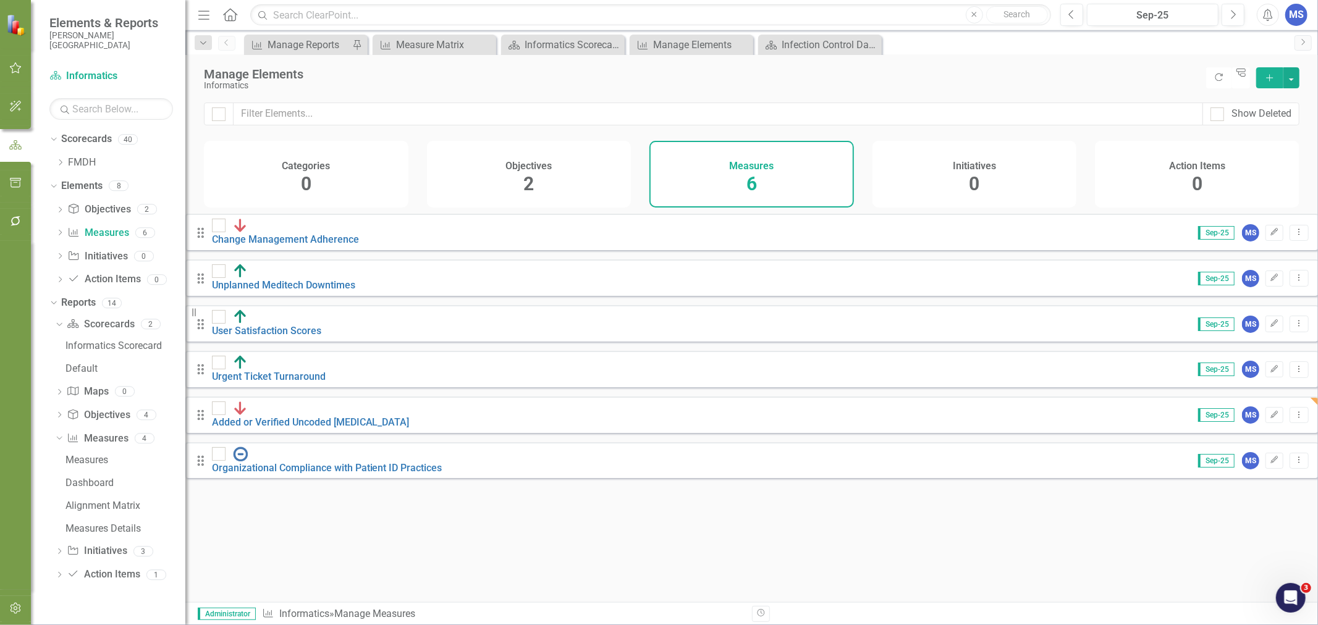
click at [1293, 365] on icon "Dropdown Menu" at bounding box center [1298, 369] width 11 height 8
click at [1249, 418] on link "Copy Duplicate Measure" at bounding box center [1234, 421] width 111 height 23
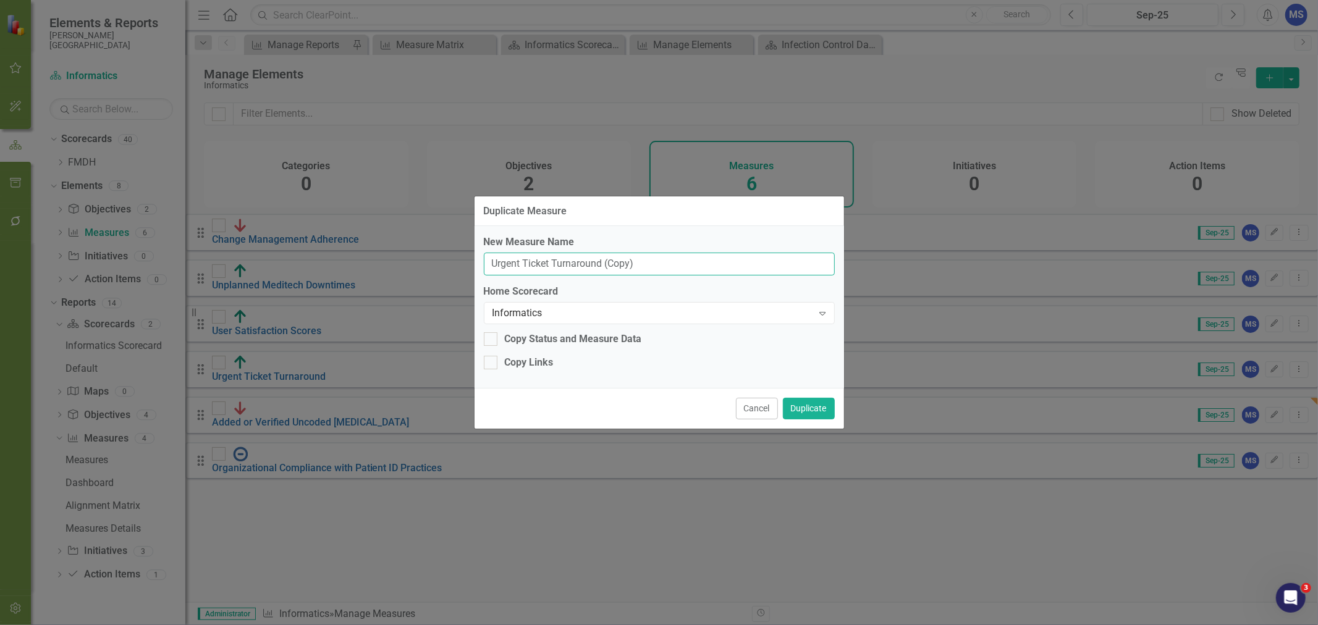
drag, startPoint x: 646, startPoint y: 266, endPoint x: 408, endPoint y: 258, distance: 237.9
click at [410, 258] on div "Duplicate Measure New Measure Name Urgent Ticket Turnaround (Copy) Home Scoreca…" at bounding box center [659, 312] width 1318 height 625
click at [523, 264] on input "Tickets Completed On Time" at bounding box center [659, 264] width 351 height 23
click at [522, 264] on input "Tickets Completed On Time" at bounding box center [659, 264] width 351 height 23
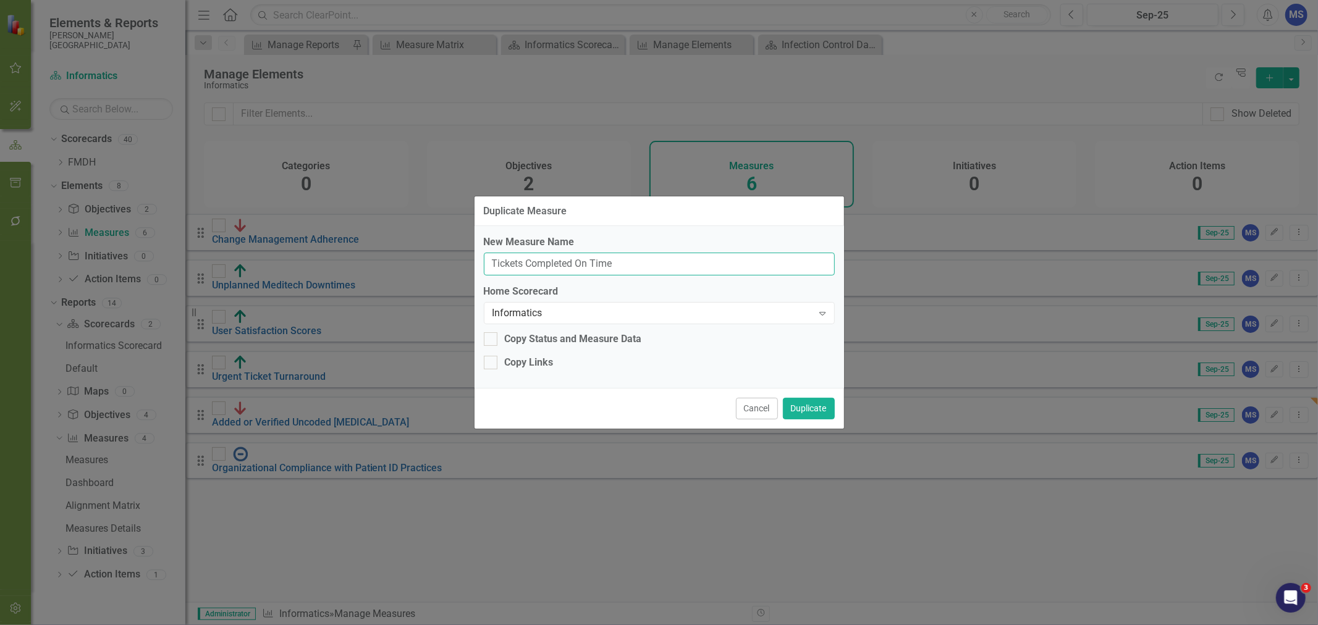
drag, startPoint x: 521, startPoint y: 264, endPoint x: 463, endPoint y: 264, distance: 57.4
click at [455, 259] on div "Duplicate Measure New Measure Name Tickets Completed On Time Home Scorecard Inf…" at bounding box center [659, 312] width 1318 height 625
type input "Requests Completed On Time"
click at [503, 360] on div "Copy Links" at bounding box center [659, 363] width 351 height 14
click at [492, 360] on input "Copy Links" at bounding box center [488, 360] width 8 height 8
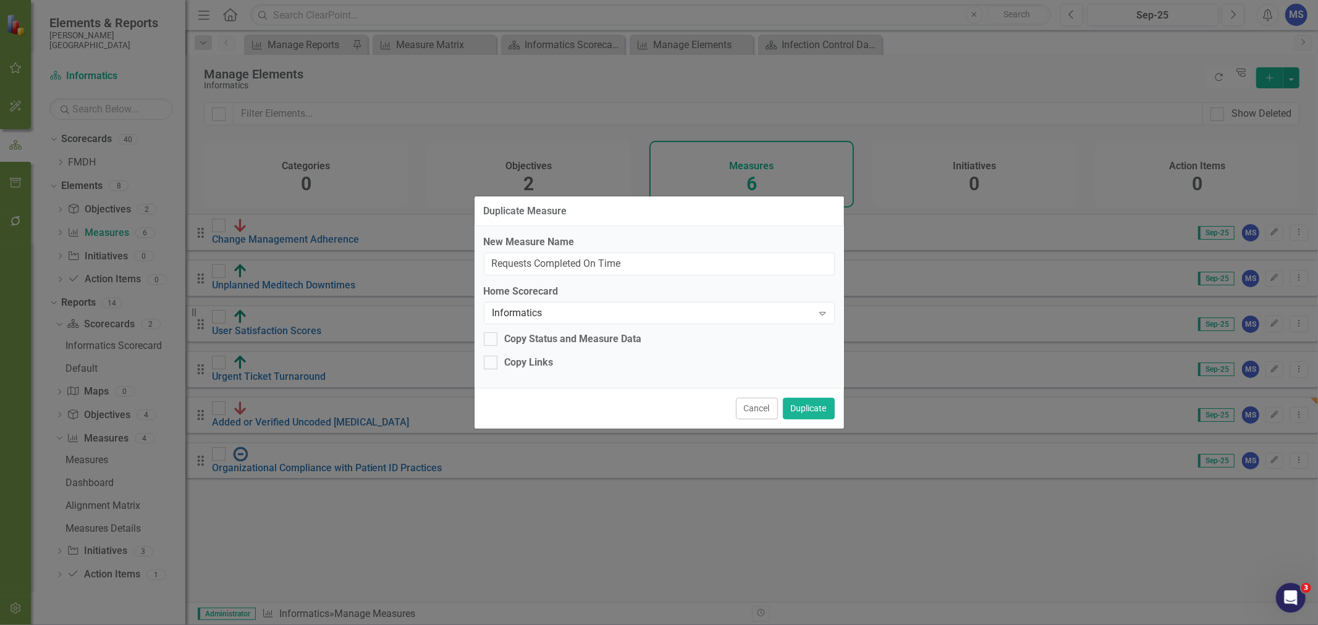
checkbox input "true"
click at [815, 408] on button "Duplicate" at bounding box center [809, 409] width 52 height 22
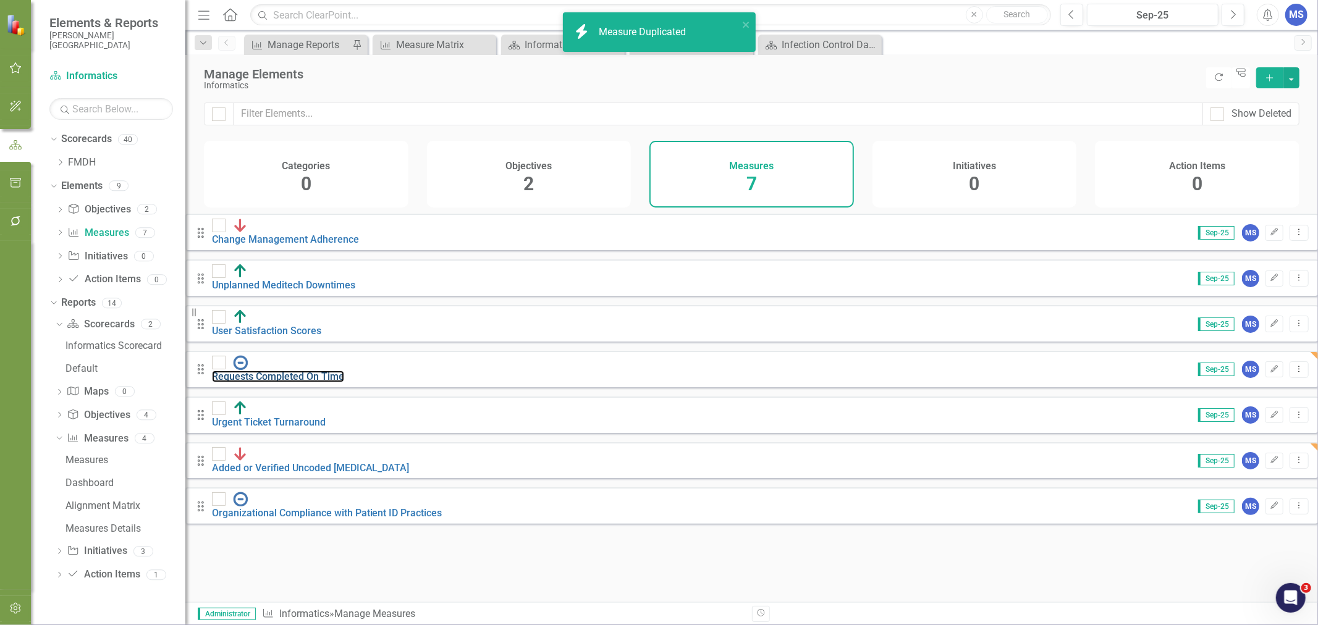
click at [344, 371] on link "Requests Completed On Time" at bounding box center [278, 377] width 132 height 12
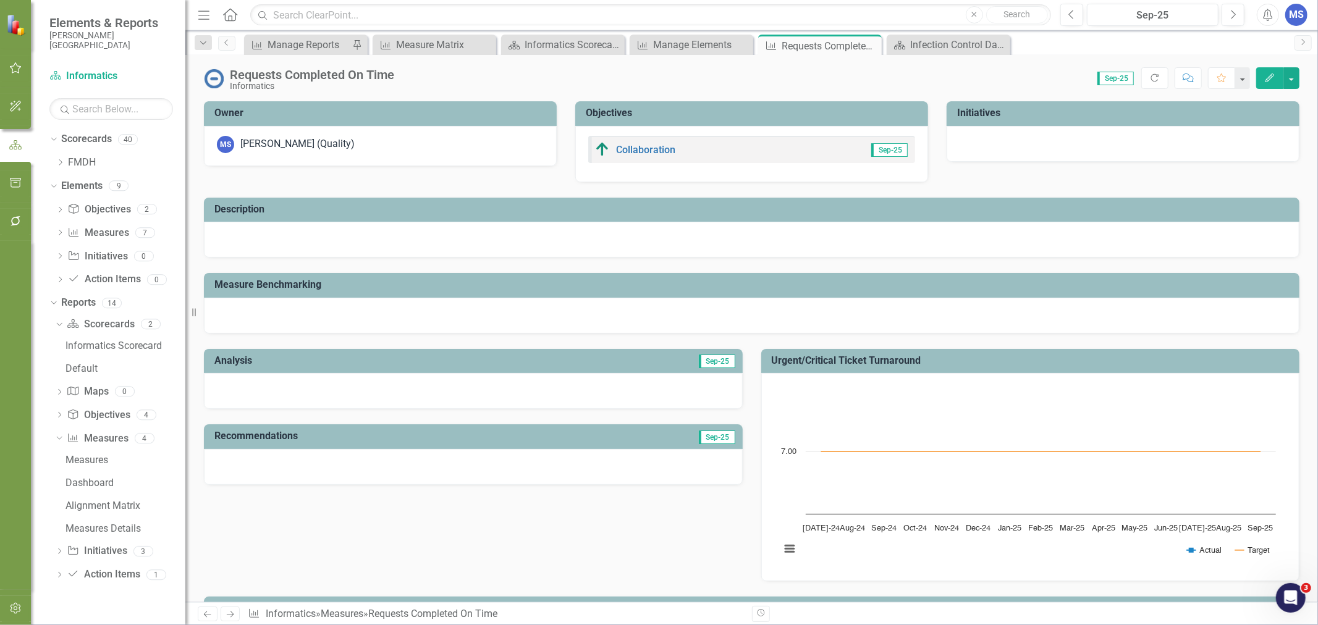
click at [1266, 75] on icon "Edit" at bounding box center [1269, 78] width 11 height 9
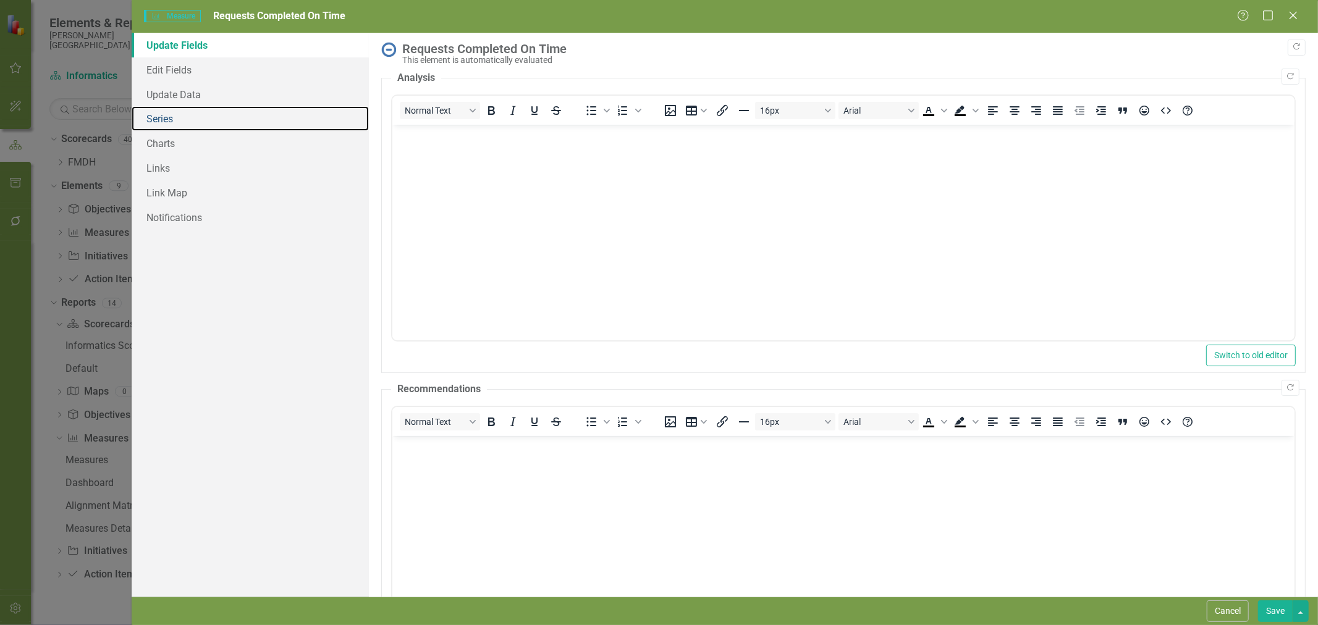
click at [158, 120] on link "Series" at bounding box center [250, 118] width 237 height 25
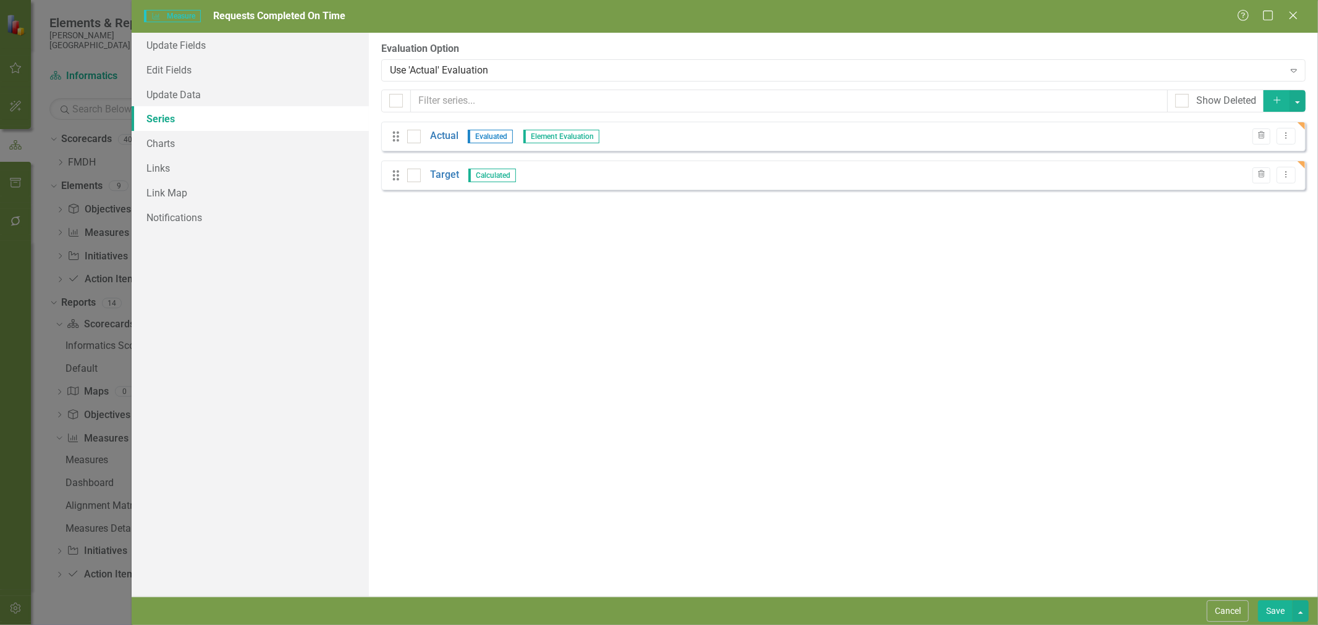
click at [1276, 90] on div "Add" at bounding box center [1284, 101] width 41 height 23
click at [1276, 98] on icon "Add" at bounding box center [1276, 100] width 11 height 9
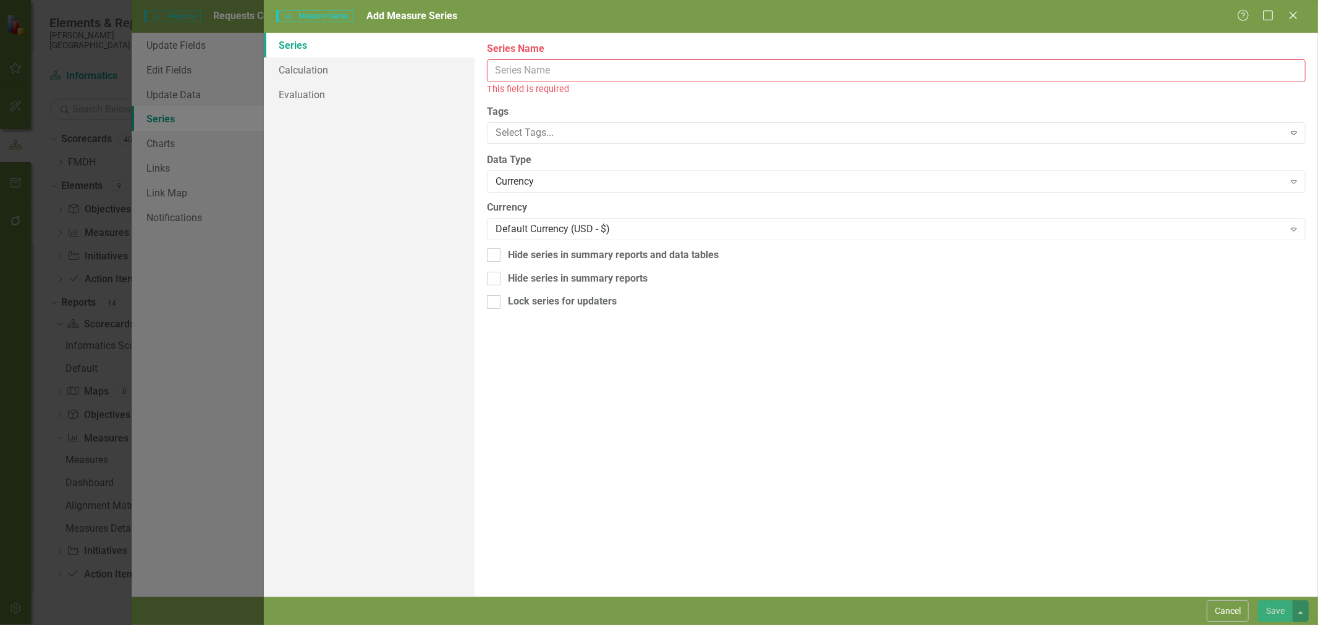
click at [550, 70] on input "Series Name" at bounding box center [896, 70] width 818 height 23
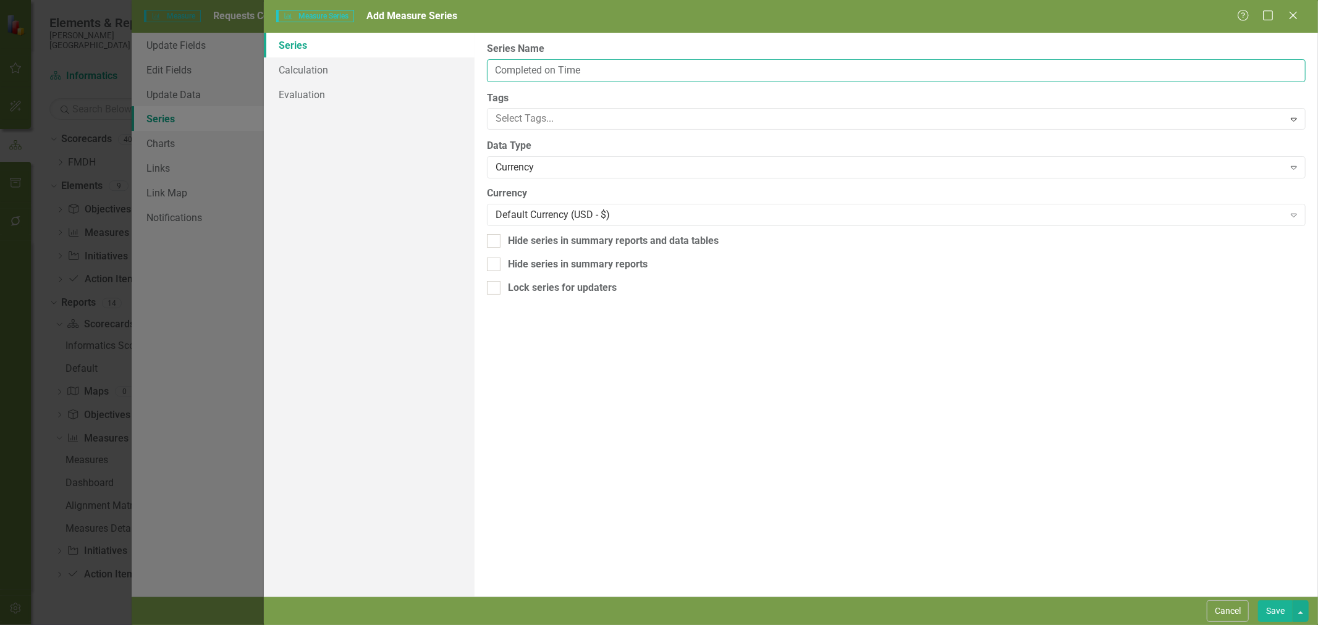
type input "Completed on Time"
click at [532, 168] on div "Currency" at bounding box center [889, 168] width 788 height 14
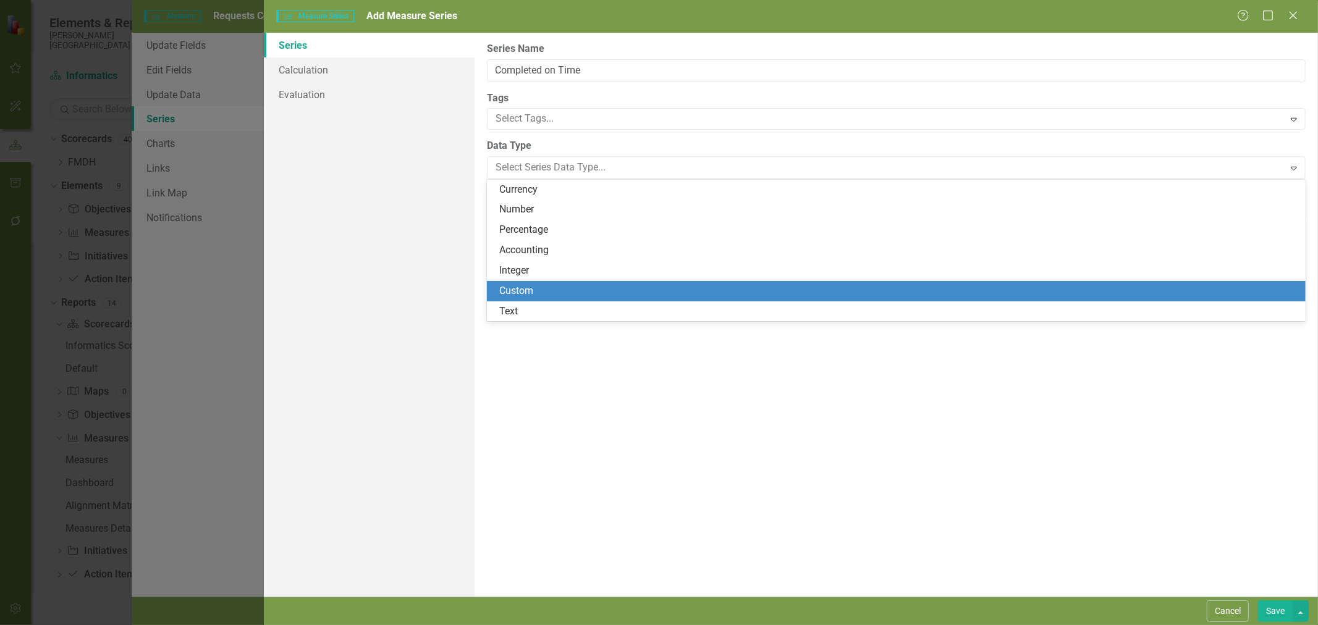
drag, startPoint x: 540, startPoint y: 304, endPoint x: 541, endPoint y: 287, distance: 17.3
click at [541, 287] on div "Currency Number Percentage Accounting Integer Custom Text" at bounding box center [896, 251] width 818 height 142
click at [541, 291] on div "Custom" at bounding box center [898, 291] width 799 height 14
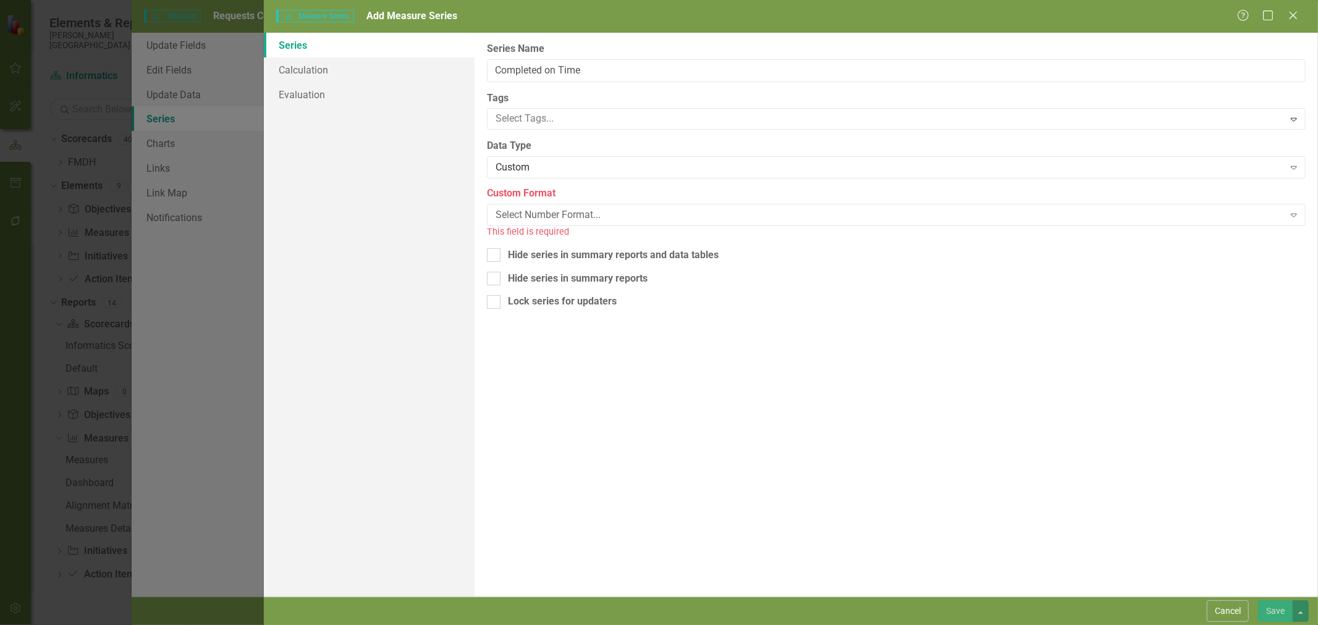
click at [541, 221] on div "Select Number Format..." at bounding box center [889, 215] width 788 height 14
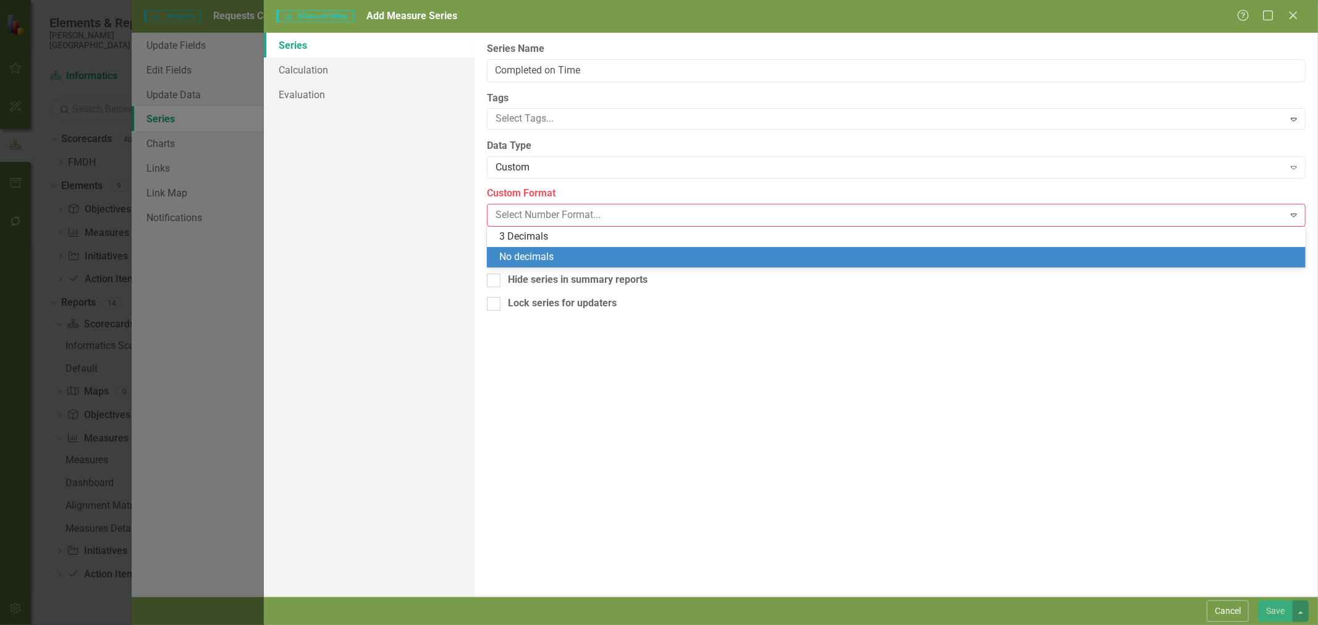
click at [542, 262] on div "No decimals" at bounding box center [898, 257] width 799 height 14
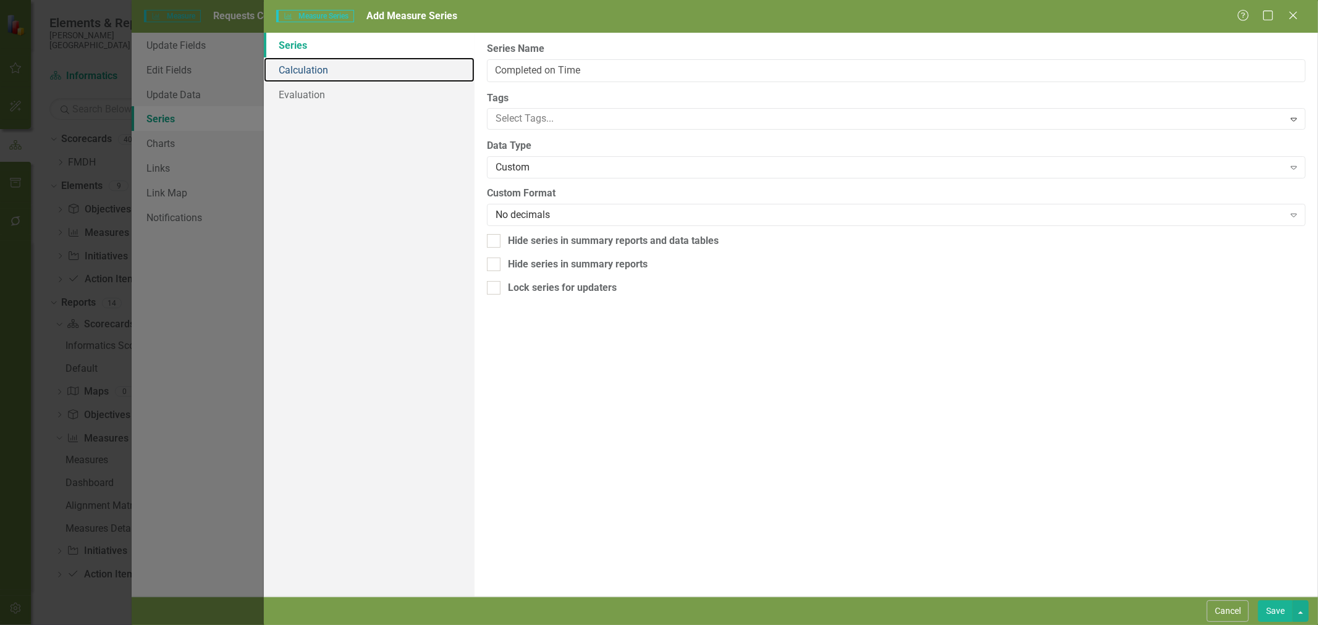
click at [326, 70] on link "Calculation" at bounding box center [369, 69] width 211 height 25
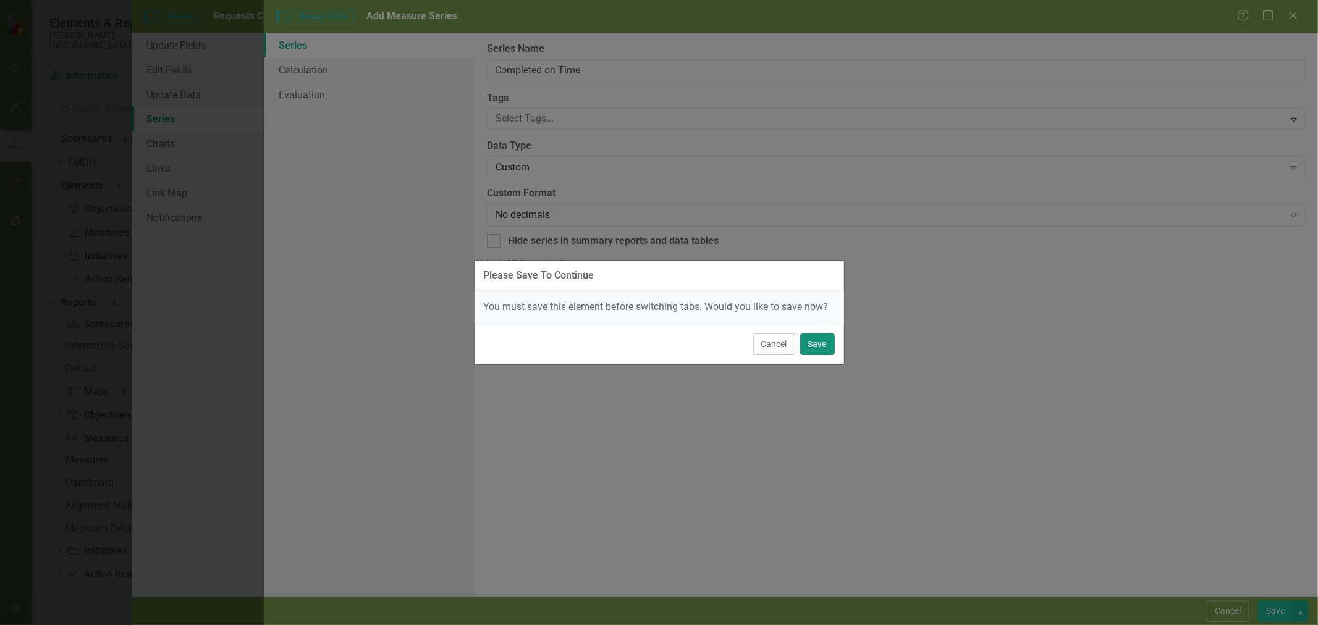
click at [820, 347] on button "Save" at bounding box center [817, 345] width 35 height 22
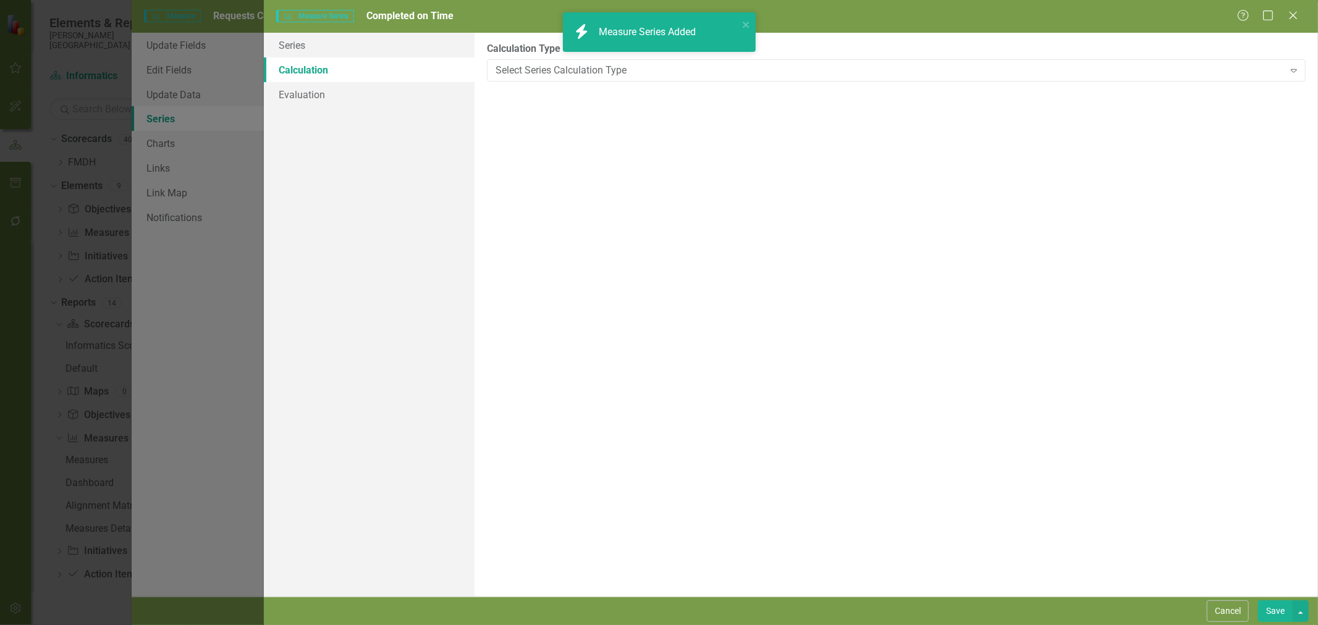
click at [1274, 615] on button "Save" at bounding box center [1275, 611] width 35 height 22
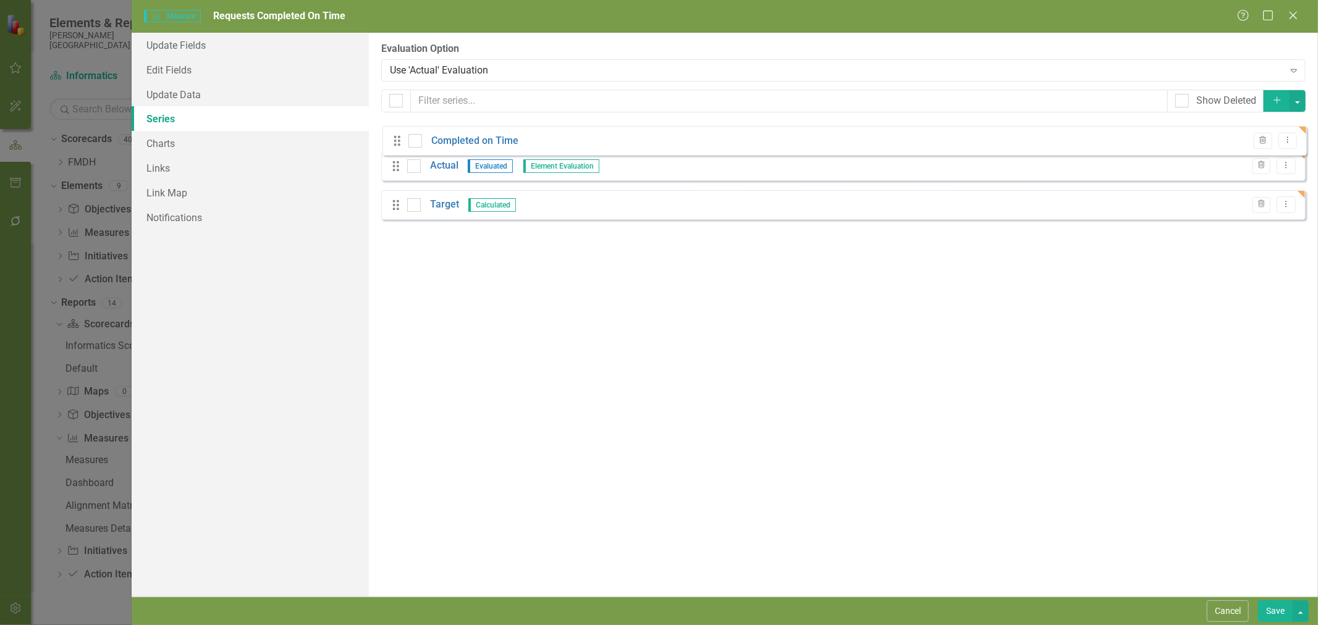
drag, startPoint x: 398, startPoint y: 213, endPoint x: 400, endPoint y: 137, distance: 76.0
click at [400, 137] on div "Drag Actual Evaluated Element Evaluation Trash Dropdown Menu Drag Target Calcul…" at bounding box center [843, 175] width 924 height 107
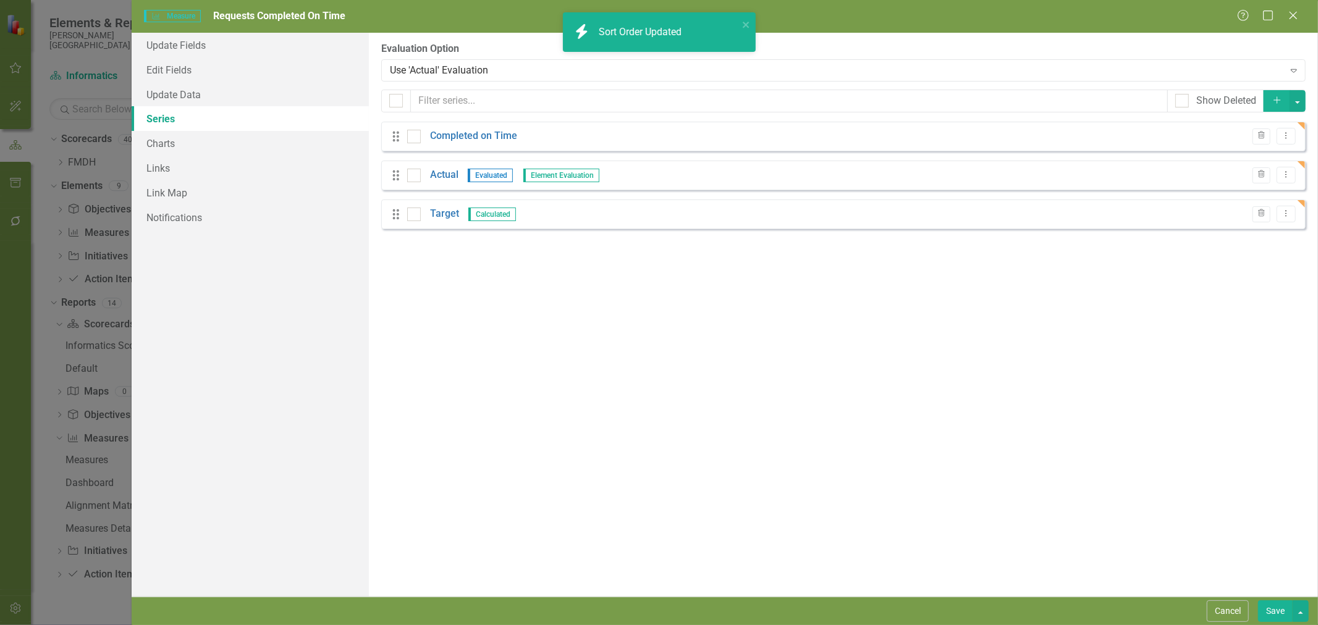
click at [1285, 138] on icon "Dropdown Menu" at bounding box center [1285, 136] width 11 height 8
click at [1256, 182] on link "Copy Duplicate Measure Series" at bounding box center [1224, 179] width 140 height 23
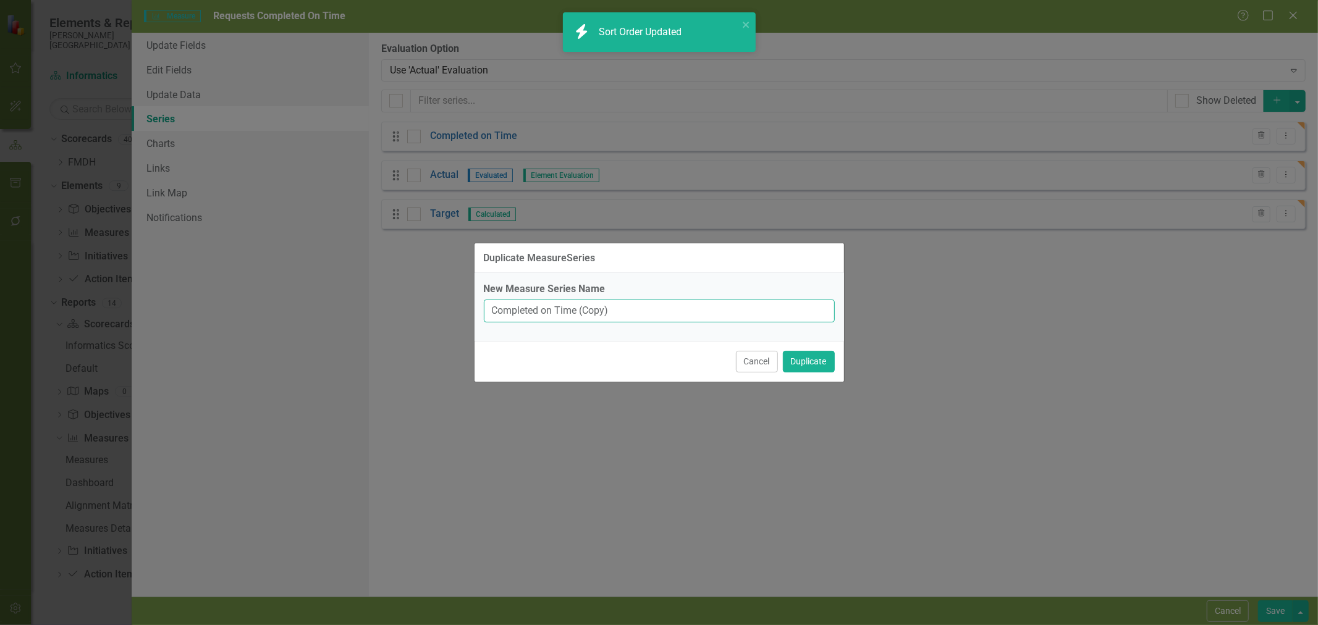
drag, startPoint x: 637, startPoint y: 305, endPoint x: 428, endPoint y: 309, distance: 209.5
click at [427, 309] on div "Duplicate MeasureSeries New Measure Series Name Completed on Time (Copy) Cancel…" at bounding box center [659, 312] width 1318 height 625
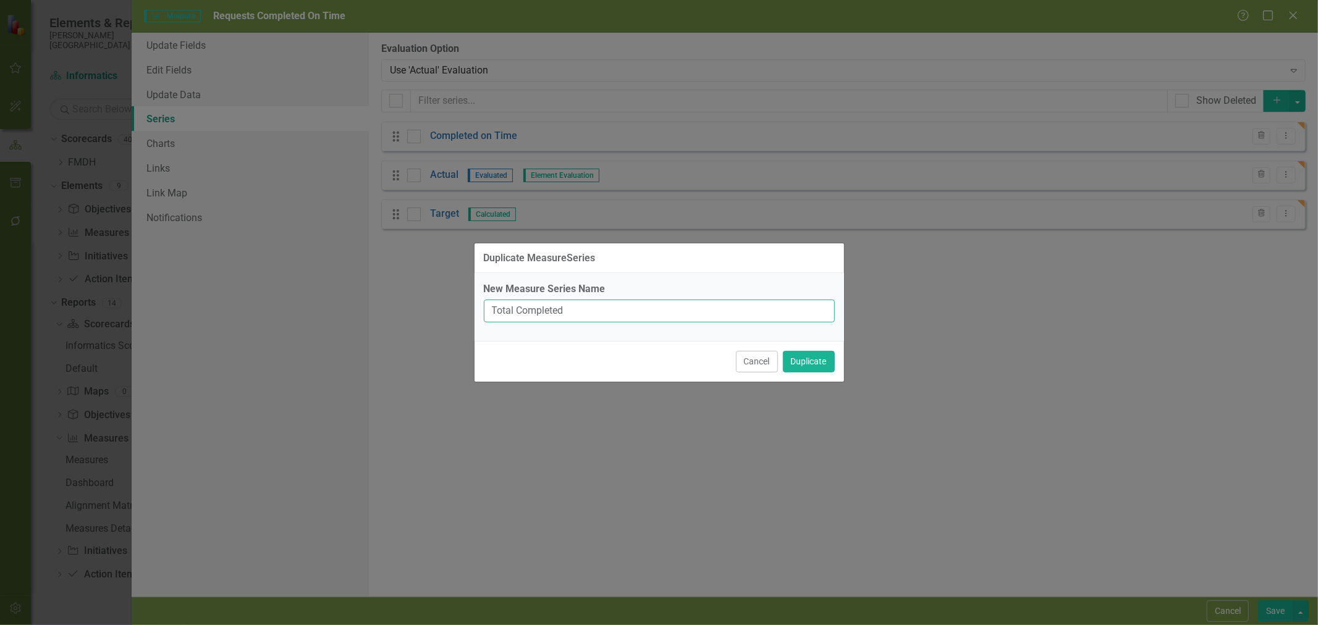
type input "Total Completed"
click at [818, 363] on button "Duplicate" at bounding box center [809, 362] width 52 height 22
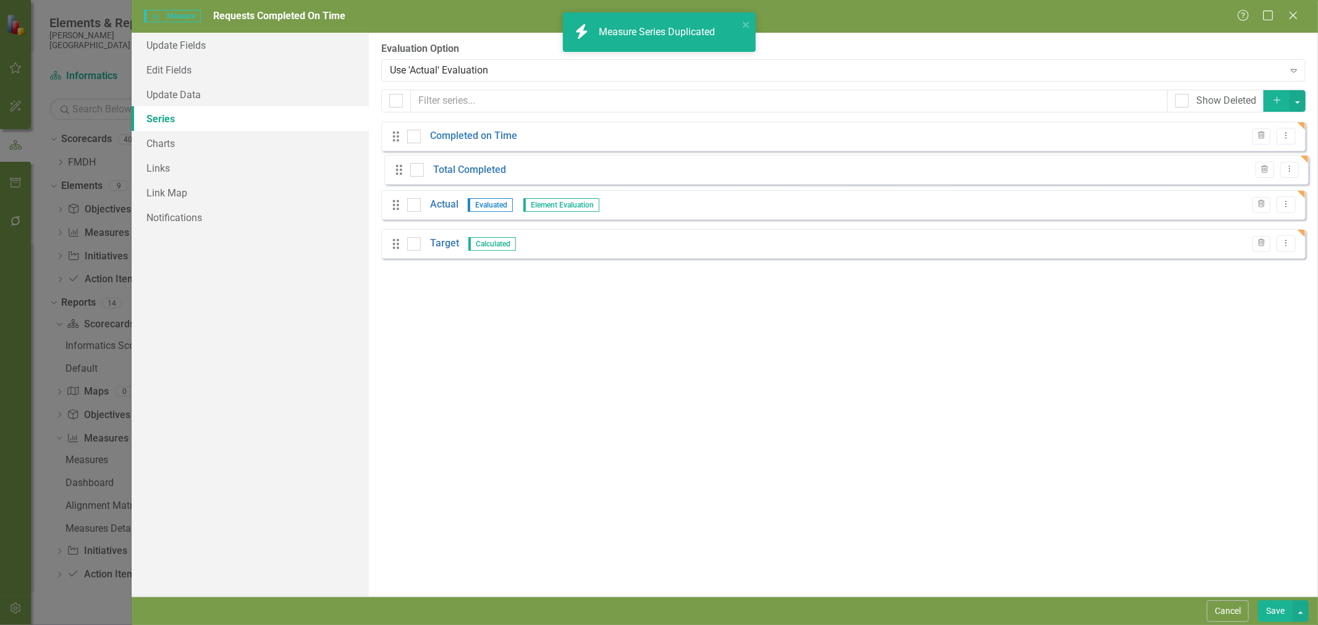
drag, startPoint x: 397, startPoint y: 254, endPoint x: 400, endPoint y: 170, distance: 83.4
click at [400, 170] on div "Drag Completed on Time Trash Dropdown Menu Drag Actual Evaluated Element Evalua…" at bounding box center [843, 195] width 924 height 146
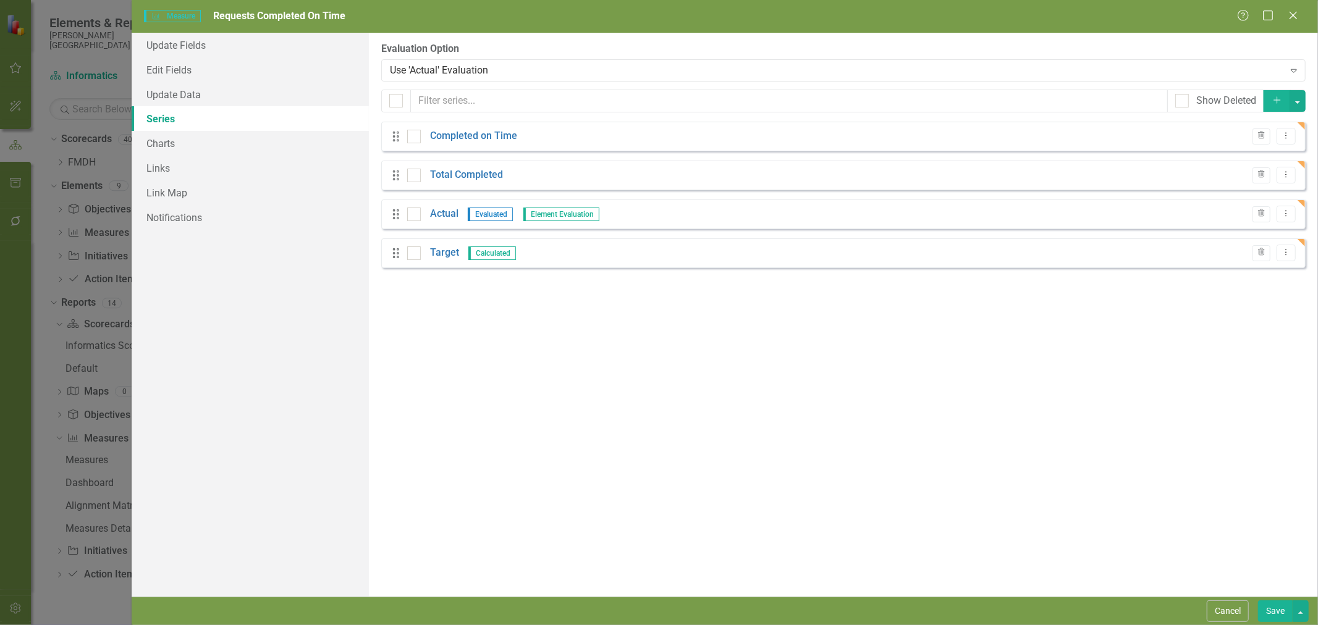
click at [450, 216] on link "Actual" at bounding box center [444, 214] width 28 height 14
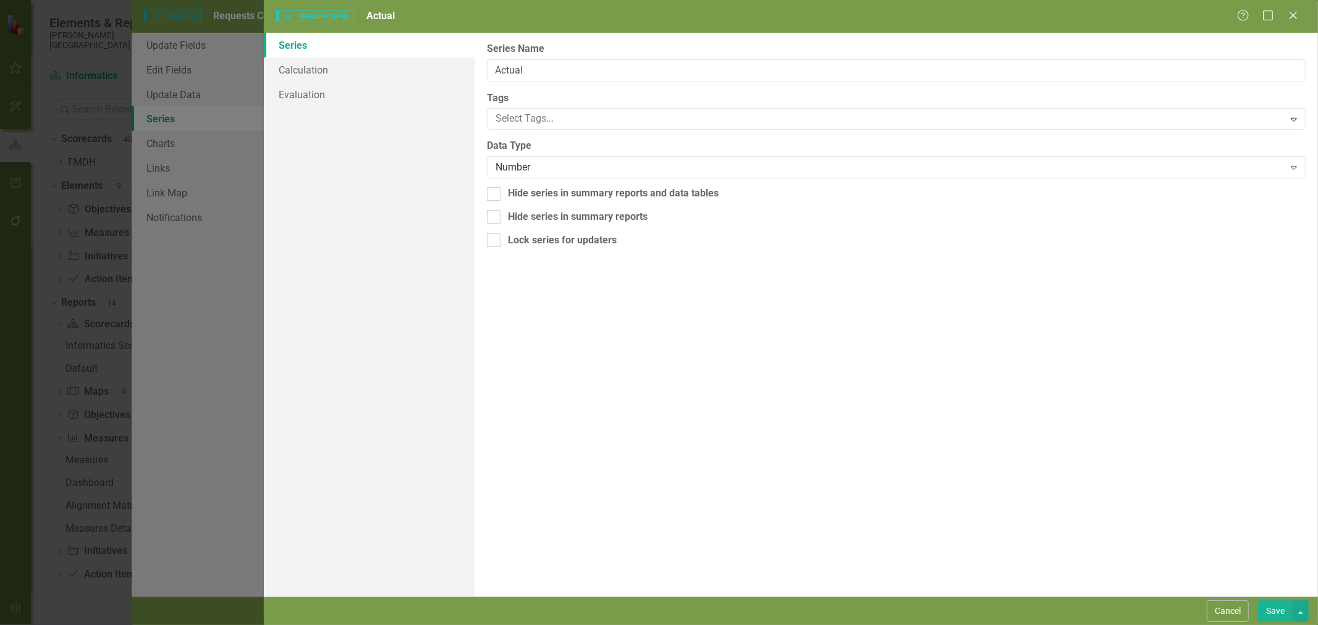
click at [557, 171] on div "Number" at bounding box center [889, 168] width 788 height 14
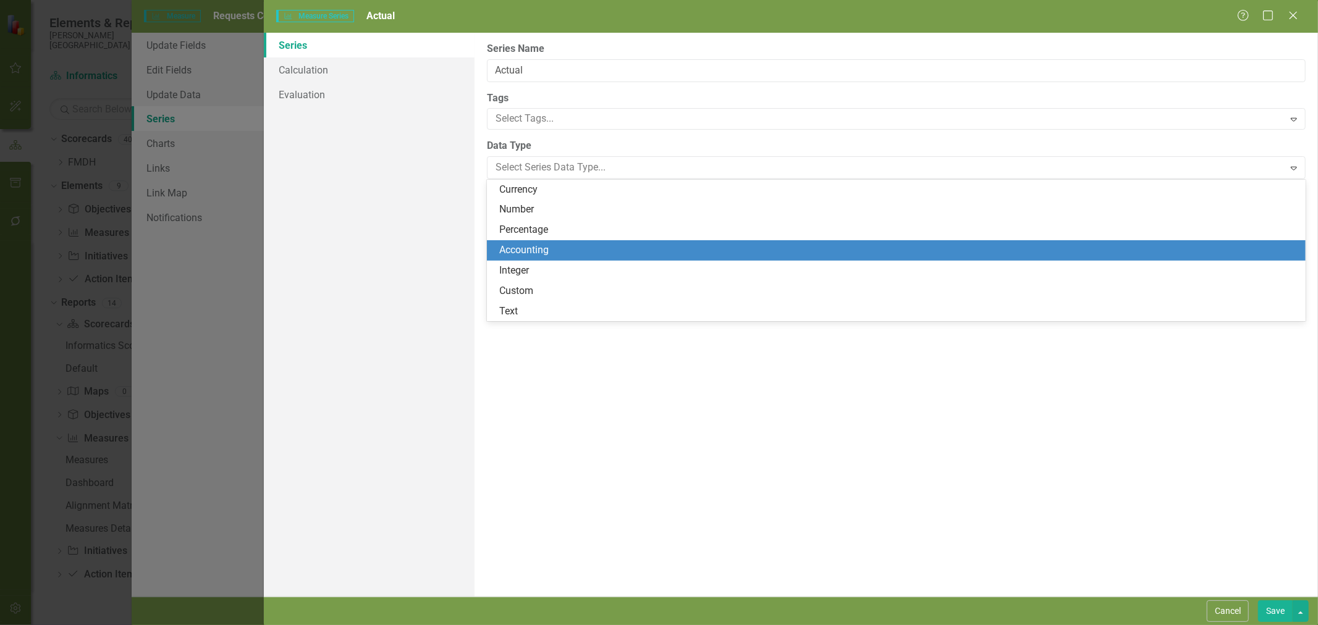
click at [553, 237] on div "Percentage" at bounding box center [898, 230] width 799 height 14
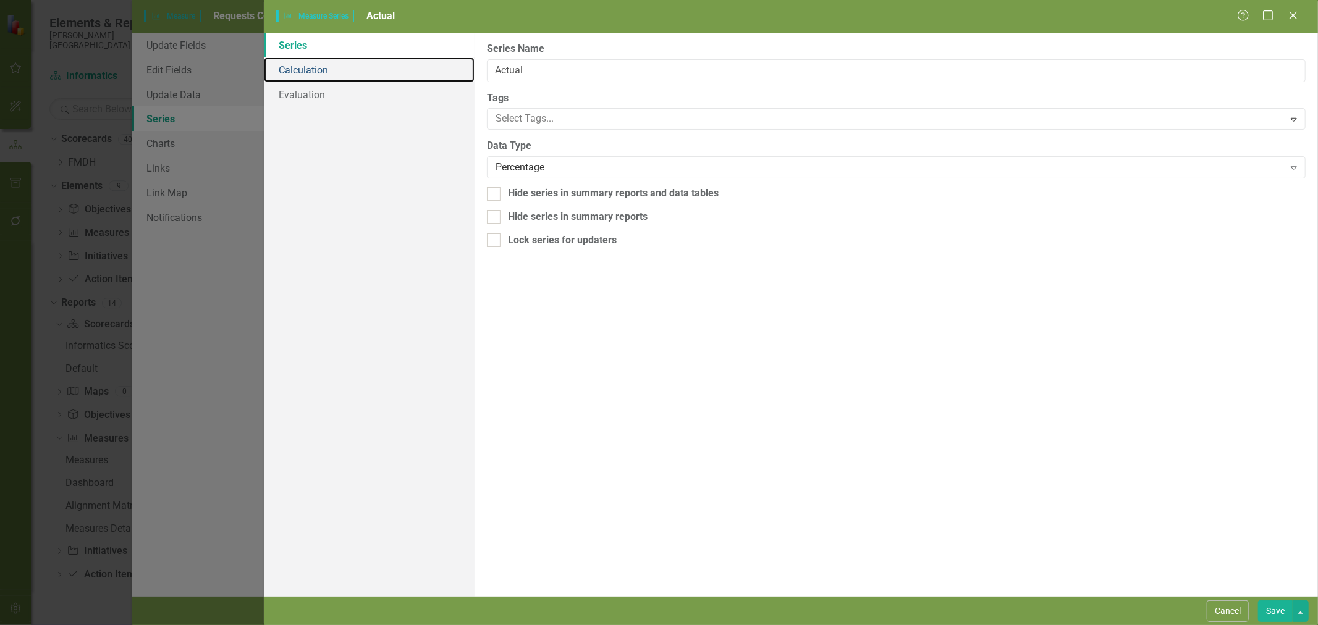
click at [309, 71] on link "Calculation" at bounding box center [369, 69] width 211 height 25
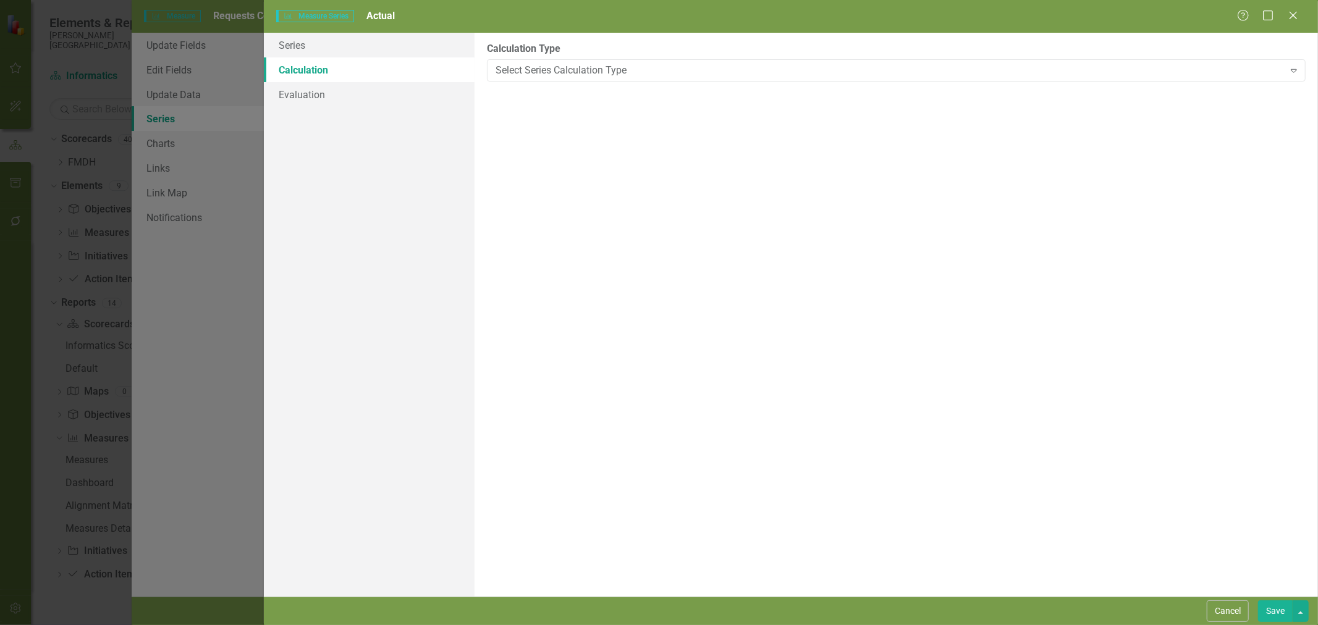
click at [609, 72] on div "Select Series Calculation Type" at bounding box center [889, 70] width 788 height 14
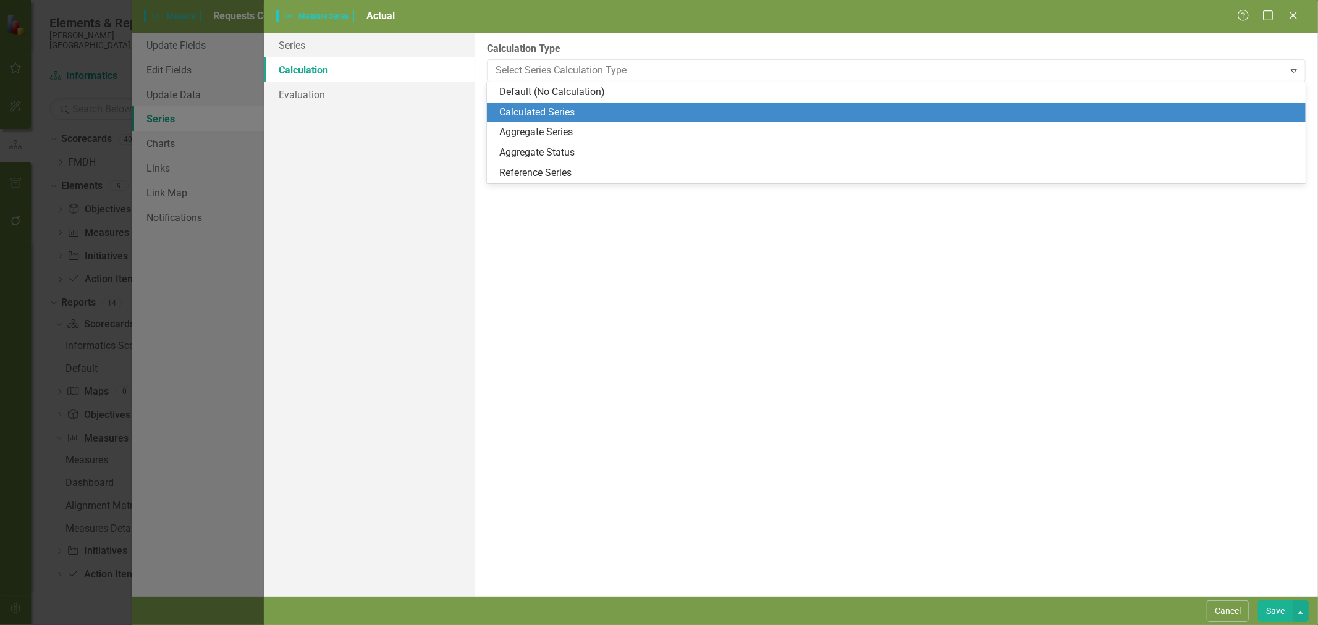
click at [594, 108] on div "Calculated Series" at bounding box center [898, 113] width 799 height 14
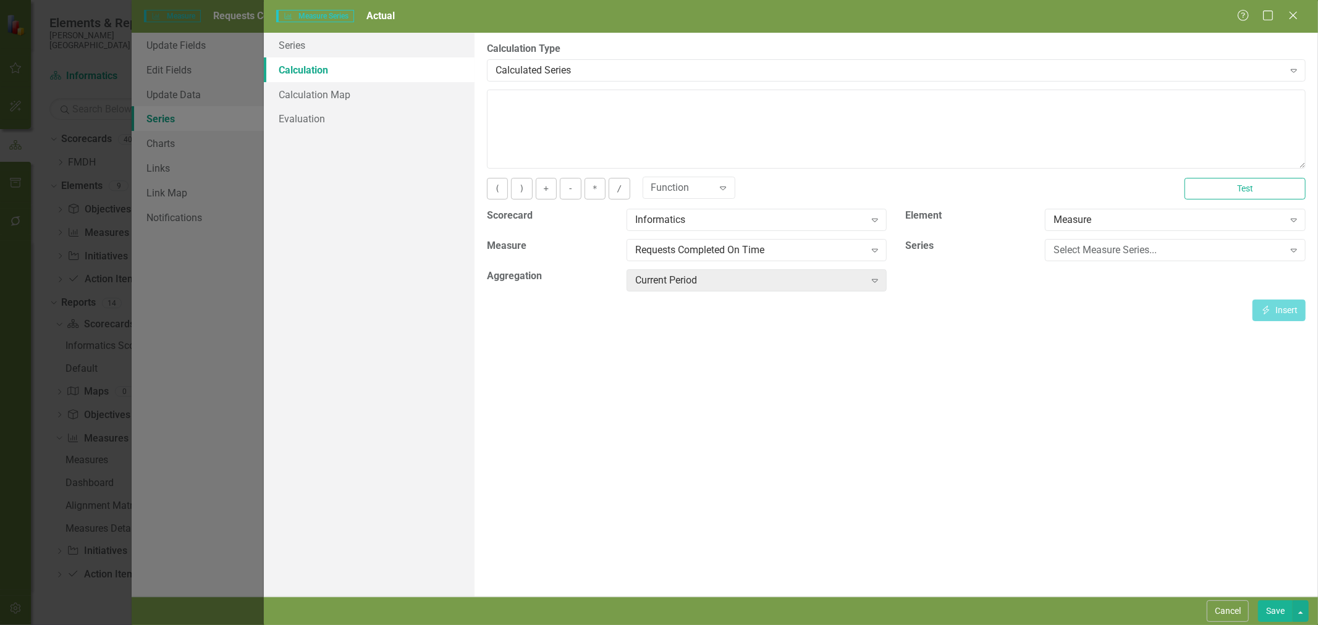
click at [1071, 251] on div "Select Measure Series..." at bounding box center [1168, 250] width 230 height 14
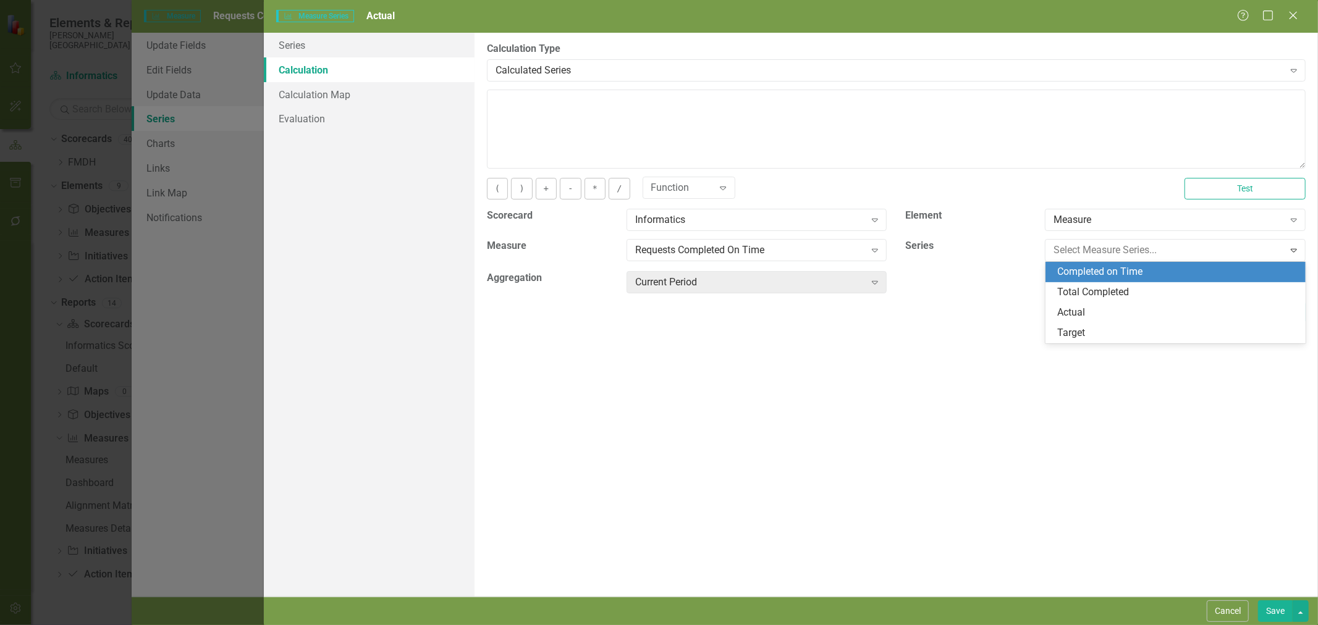
click at [1083, 272] on div "Completed on Time" at bounding box center [1177, 272] width 241 height 14
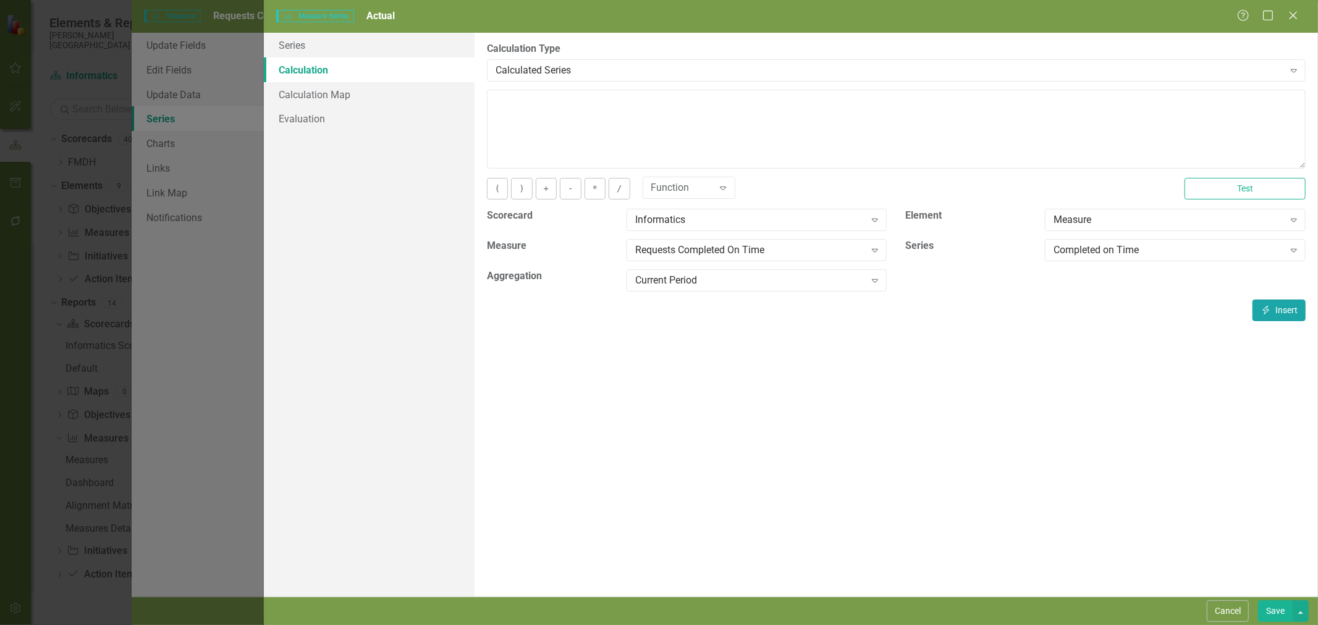
click at [1263, 307] on icon "Insert" at bounding box center [1265, 310] width 11 height 9
click at [616, 185] on button "/" at bounding box center [618, 189] width 21 height 22
click at [1160, 250] on div "Completed on Time" at bounding box center [1168, 250] width 230 height 14
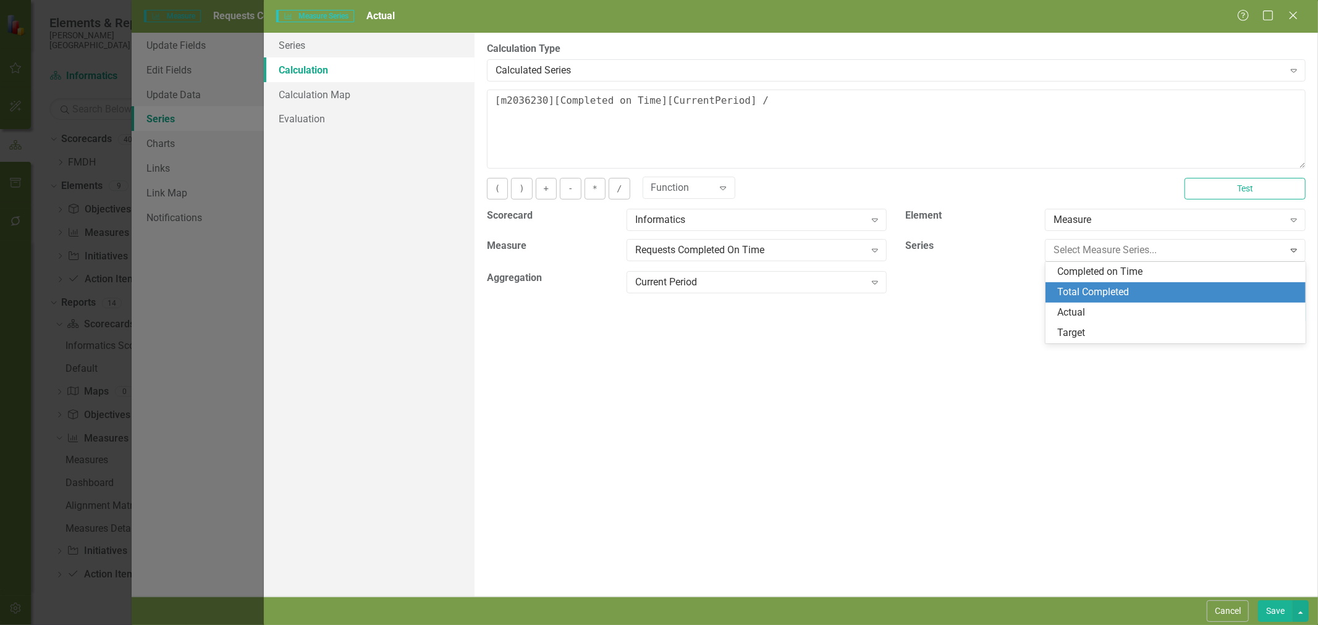
click at [1149, 290] on div "Total Completed" at bounding box center [1177, 292] width 241 height 14
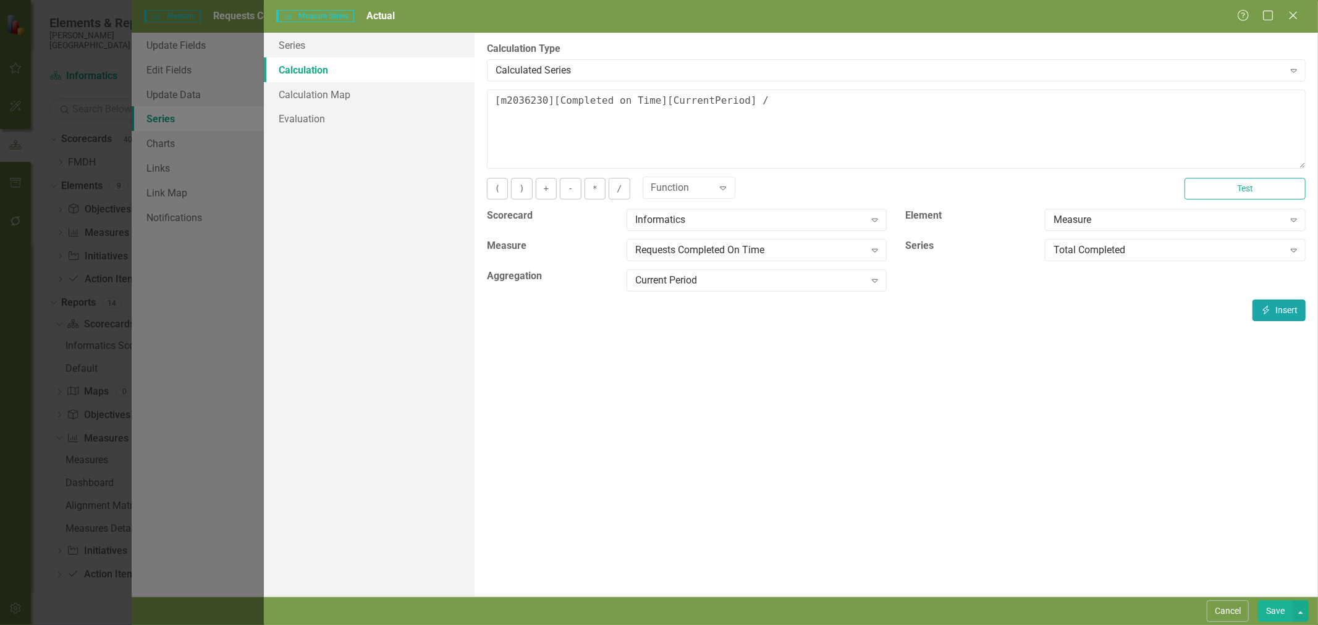
click at [1274, 309] on button "Insert Insert" at bounding box center [1278, 311] width 53 height 22
click at [593, 190] on button "*" at bounding box center [594, 189] width 21 height 22
type textarea "[m2036230][Completed on Time][CurrentPeriod] / [m2036230][Total Completed][Curr…"
click at [1271, 608] on button "Save" at bounding box center [1275, 611] width 35 height 22
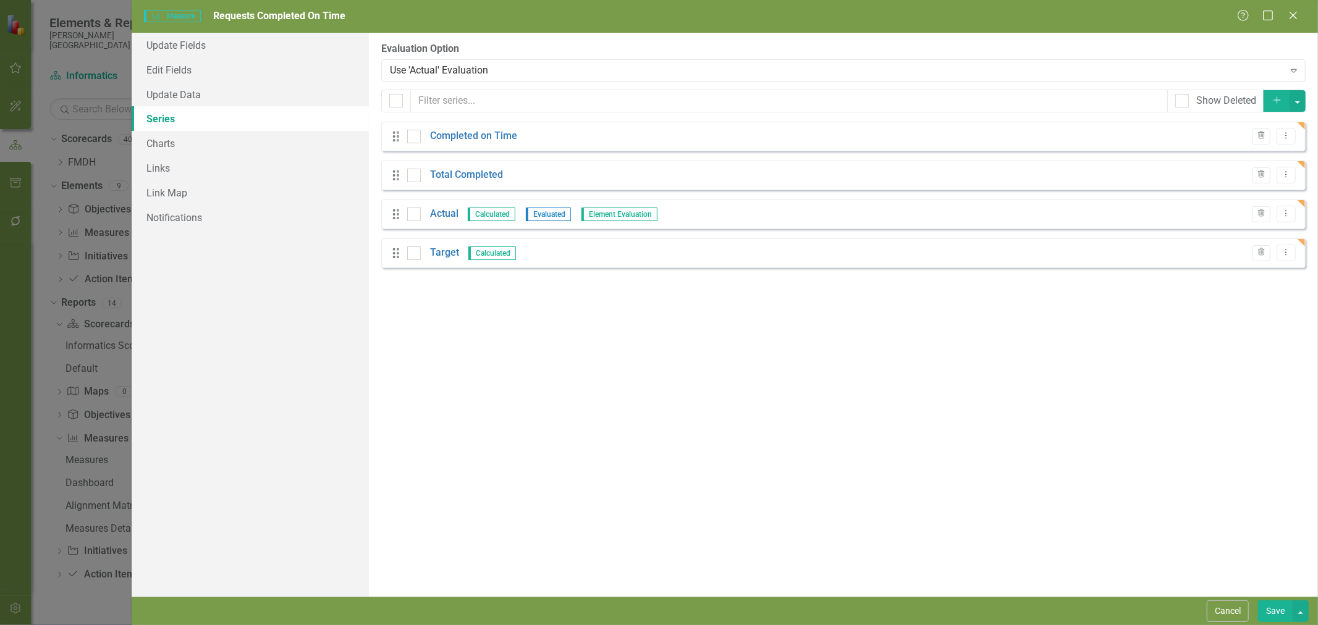
click at [445, 254] on link "Target" at bounding box center [444, 253] width 29 height 14
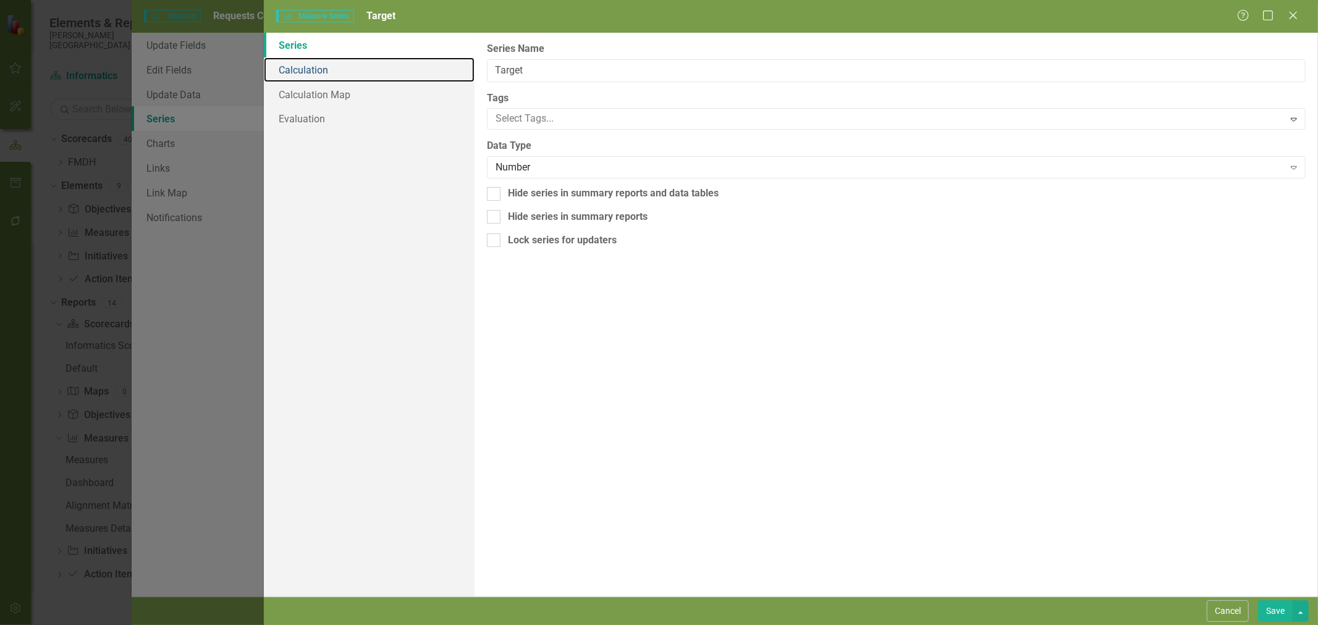
click at [320, 71] on link "Calculation" at bounding box center [369, 69] width 211 height 25
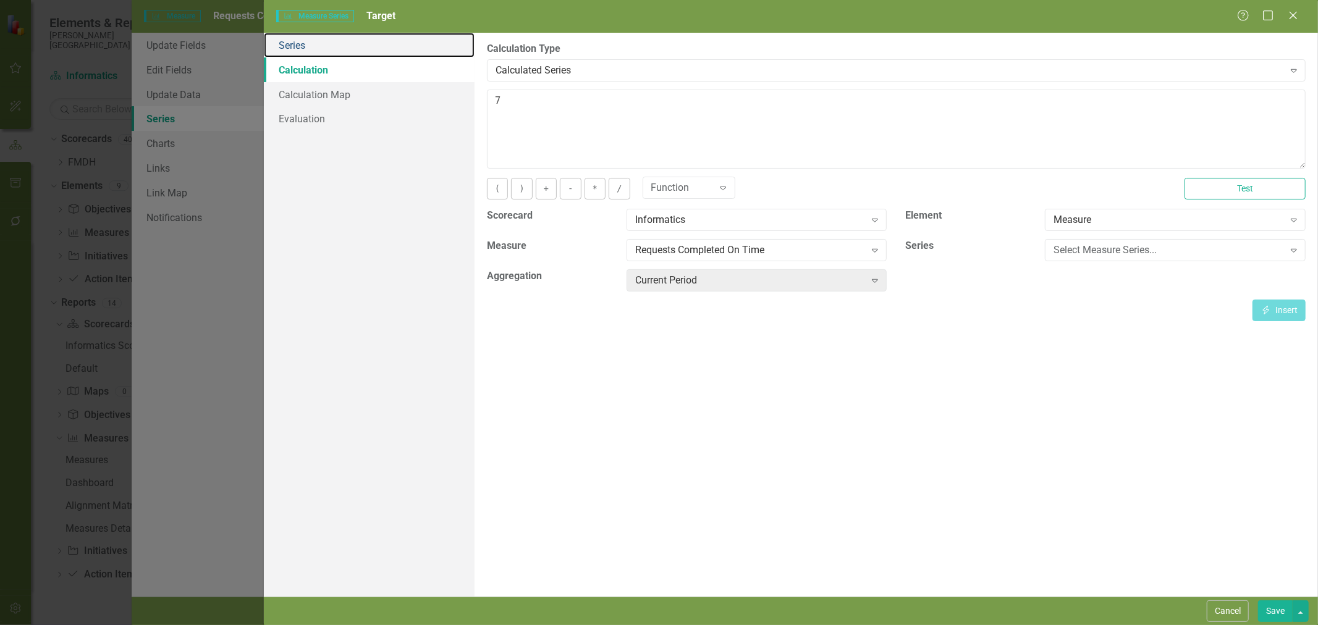
click at [317, 54] on link "Series" at bounding box center [369, 45] width 211 height 25
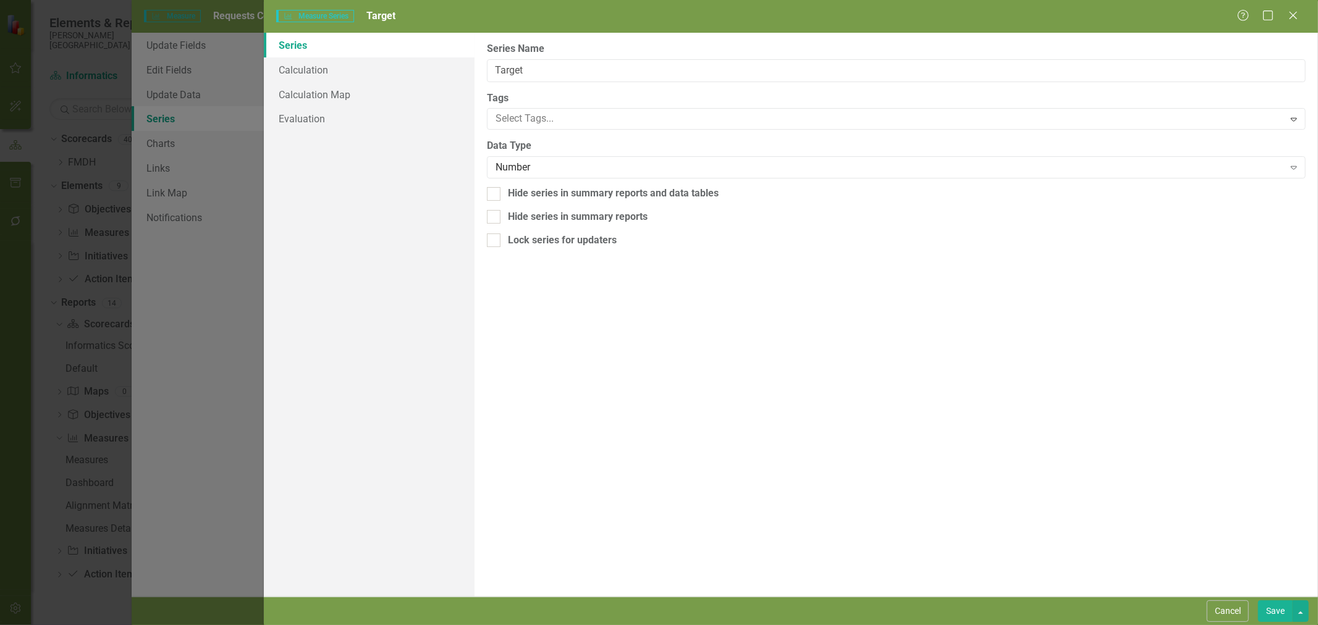
click at [610, 174] on div "Number" at bounding box center [889, 168] width 788 height 14
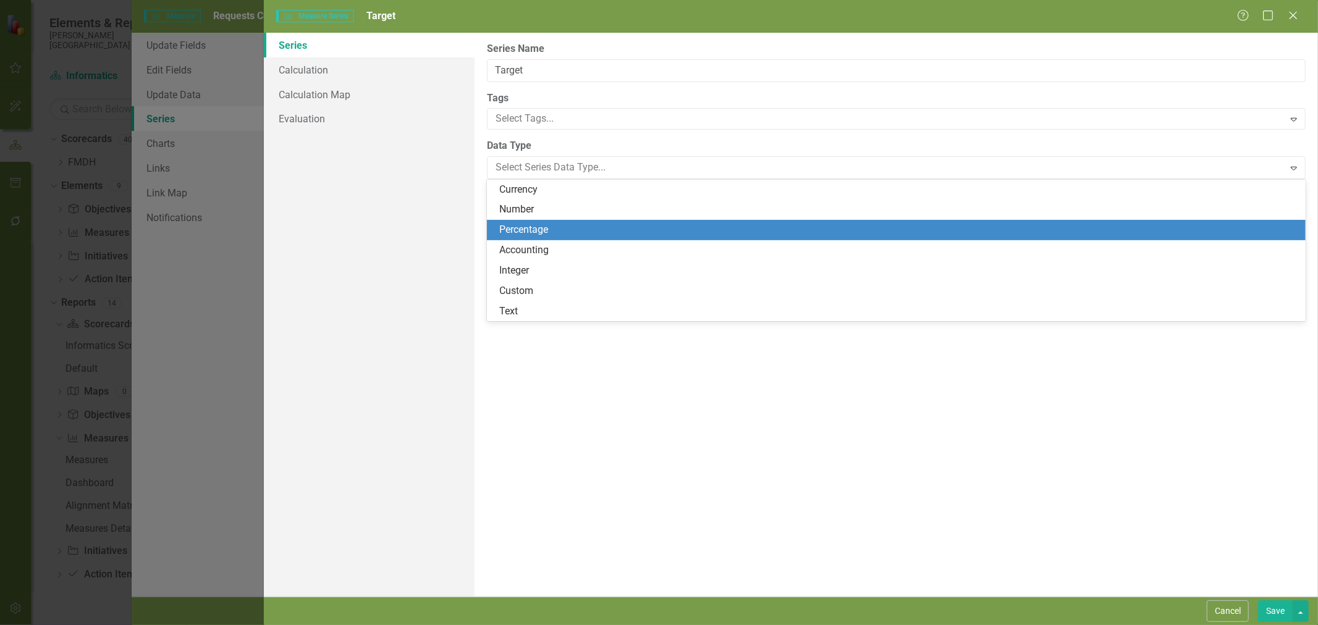
click at [558, 224] on div "Percentage" at bounding box center [898, 230] width 799 height 14
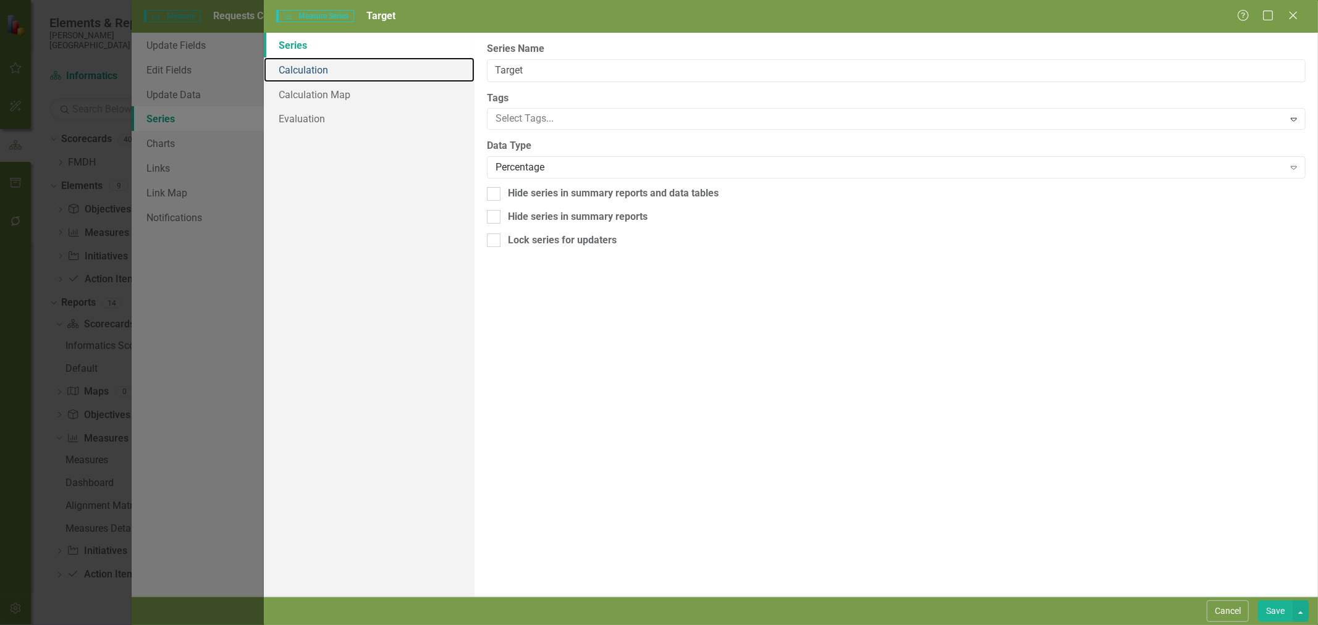
click at [309, 71] on link "Calculation" at bounding box center [369, 69] width 211 height 25
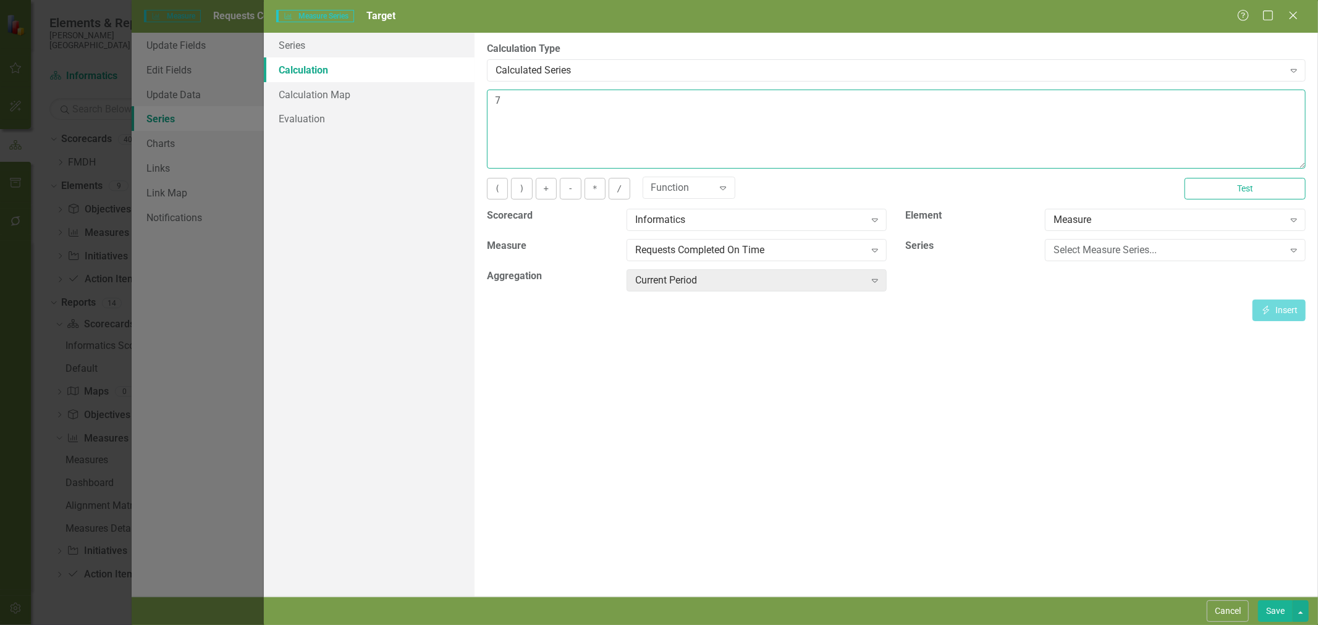
drag, startPoint x: 514, startPoint y: 113, endPoint x: 453, endPoint y: 106, distance: 61.6
click at [453, 106] on div "Series Calculation Calculation Map Evaluation From this page, you can edit the …" at bounding box center [791, 315] width 1054 height 564
type textarea "90"
click at [1275, 616] on button "Save" at bounding box center [1275, 611] width 35 height 22
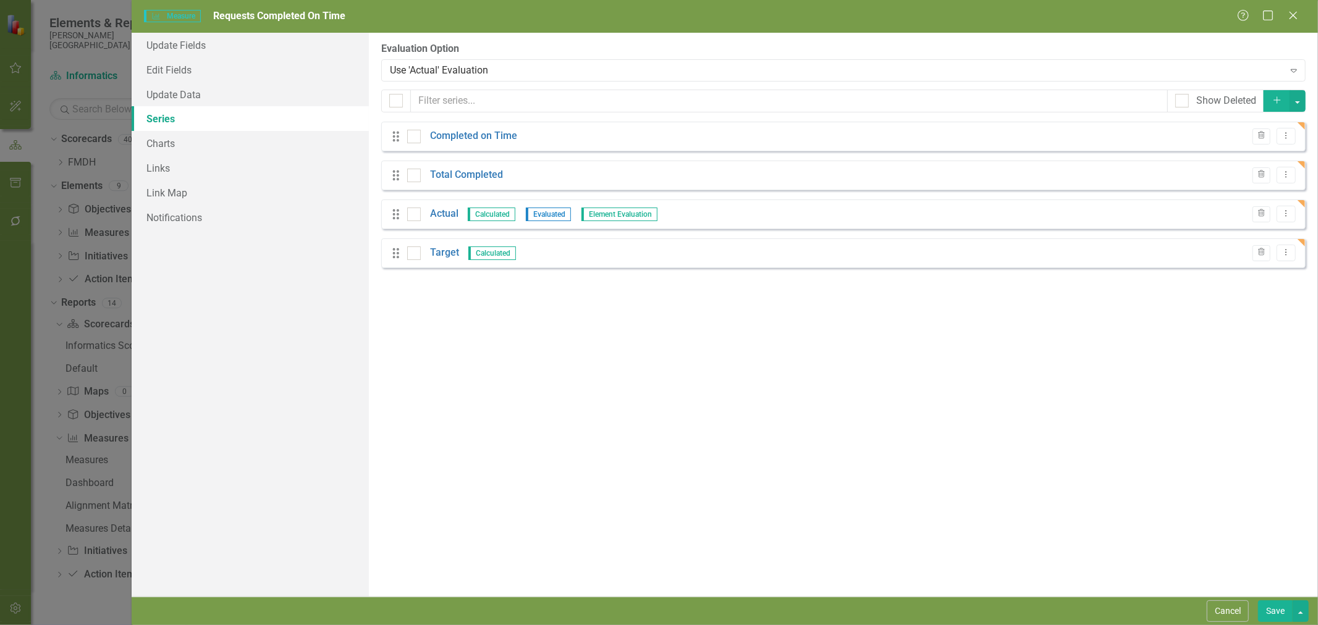
click at [447, 214] on link "Actual" at bounding box center [444, 214] width 28 height 14
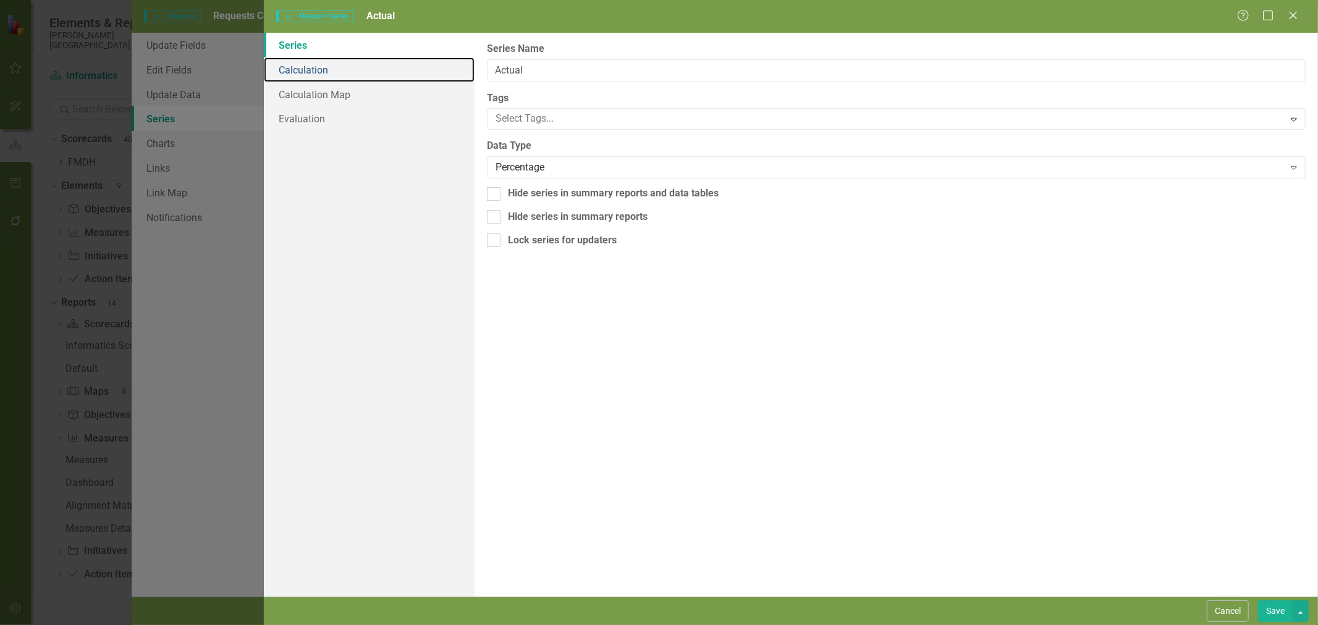
click at [319, 68] on link "Calculation" at bounding box center [369, 69] width 211 height 25
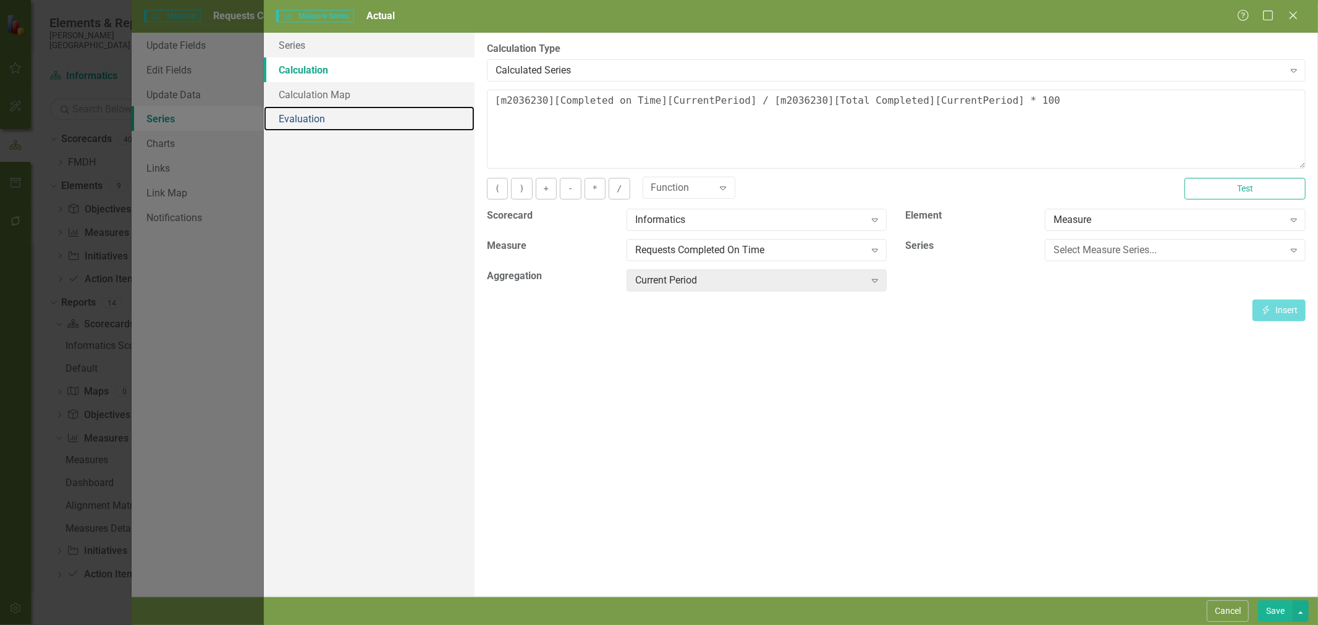
click at [311, 125] on link "Evaluation" at bounding box center [369, 118] width 211 height 25
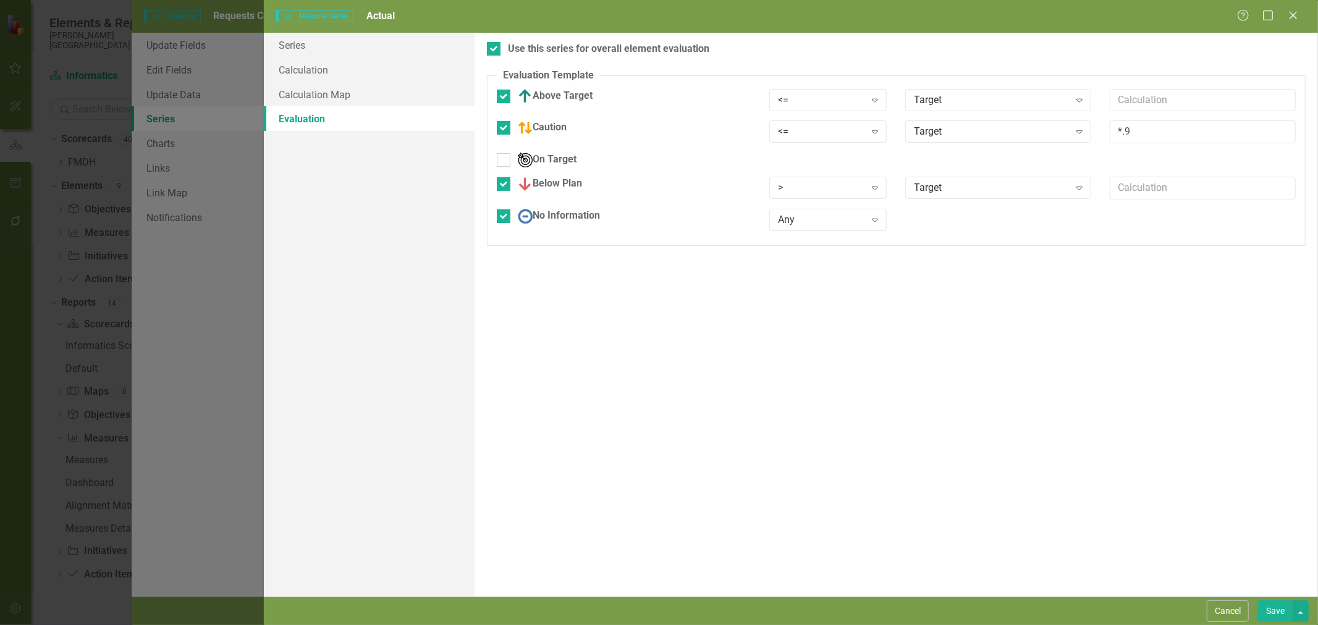
click at [810, 98] on div "<=" at bounding box center [821, 100] width 87 height 14
click at [814, 137] on div "<=" at bounding box center [821, 132] width 87 height 14
click at [815, 182] on div ">" at bounding box center [821, 188] width 87 height 14
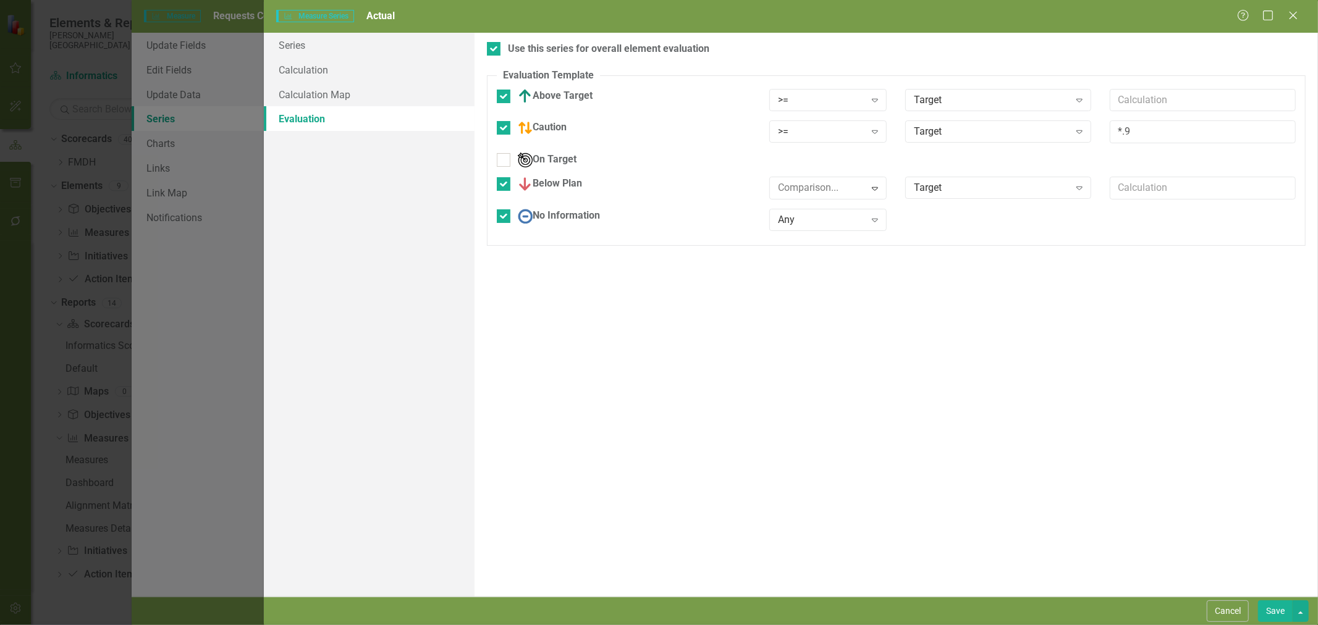
click at [1275, 610] on button "Save" at bounding box center [1275, 611] width 35 height 22
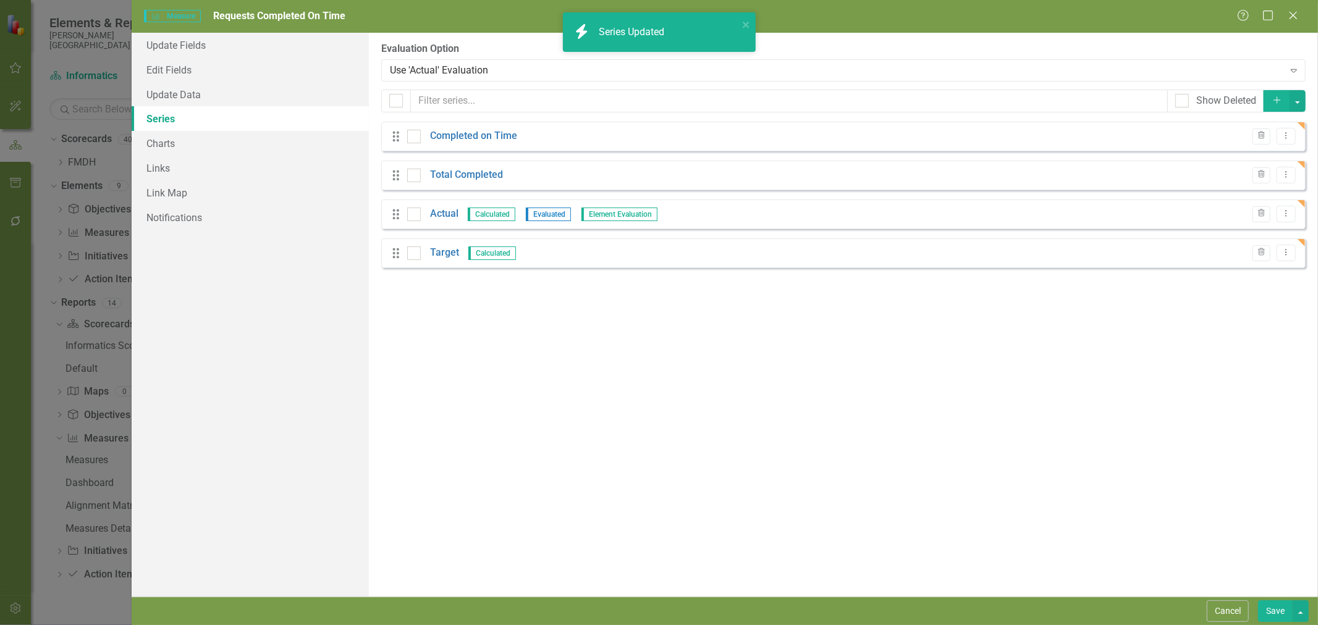
click at [1277, 613] on button "Save" at bounding box center [1275, 611] width 35 height 22
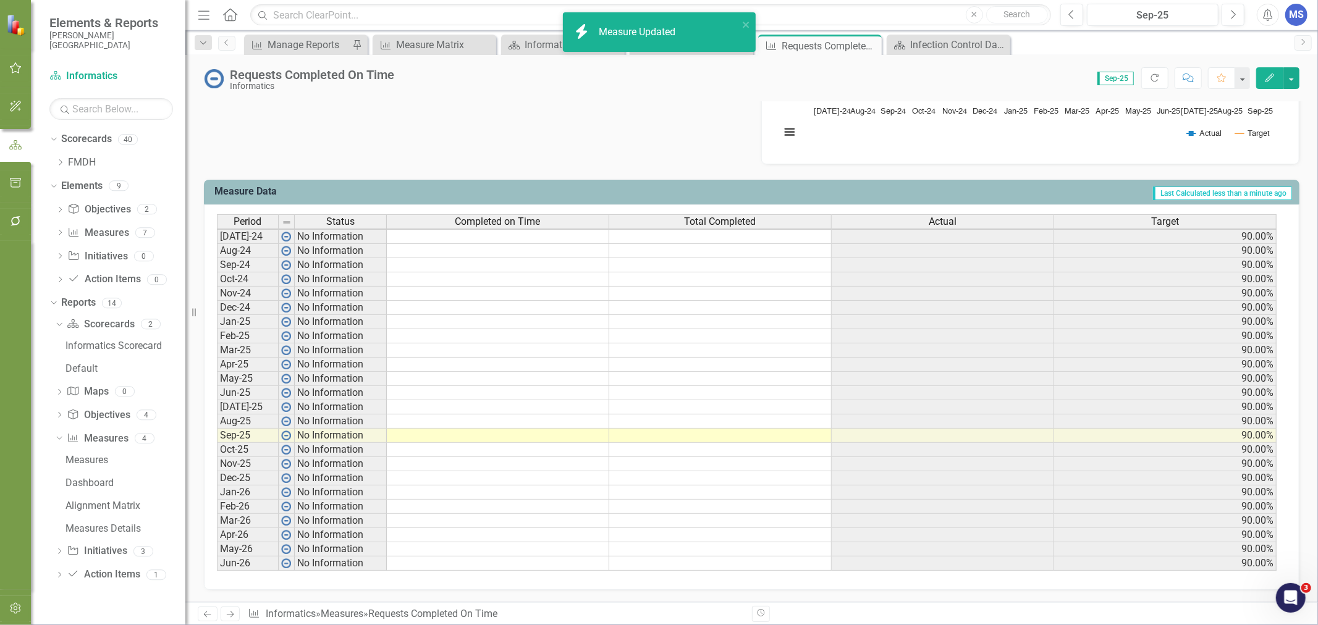
scroll to position [1, 0]
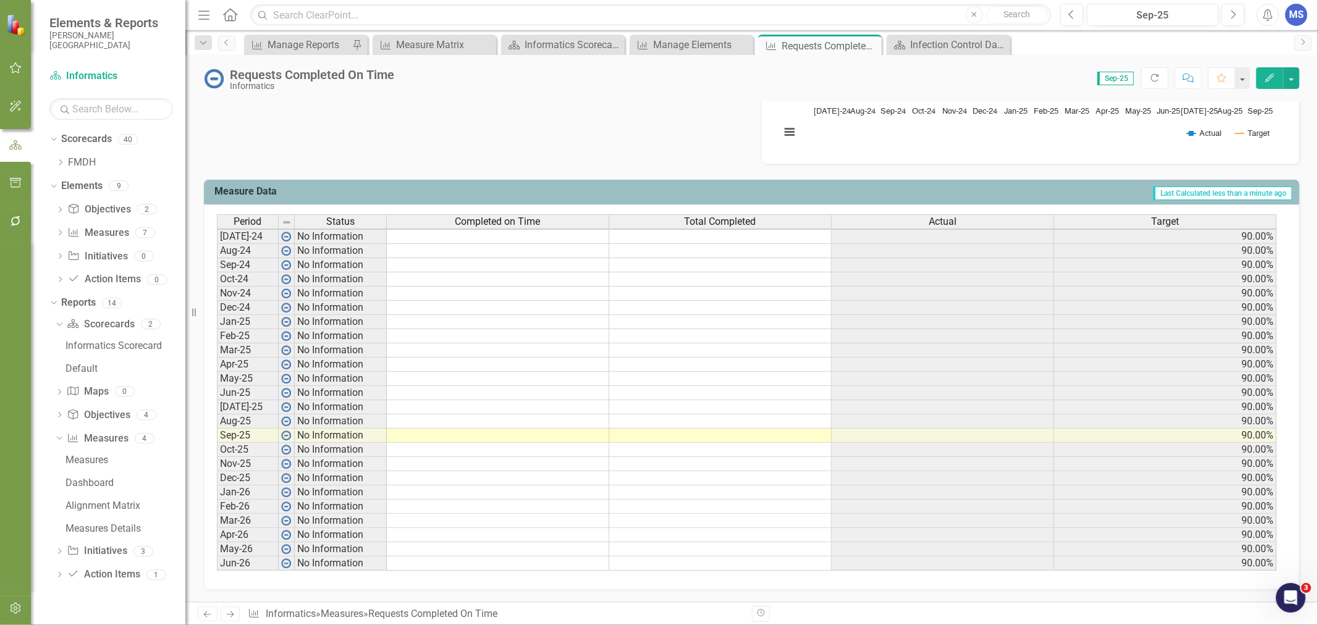
click at [458, 429] on td at bounding box center [498, 436] width 222 height 14
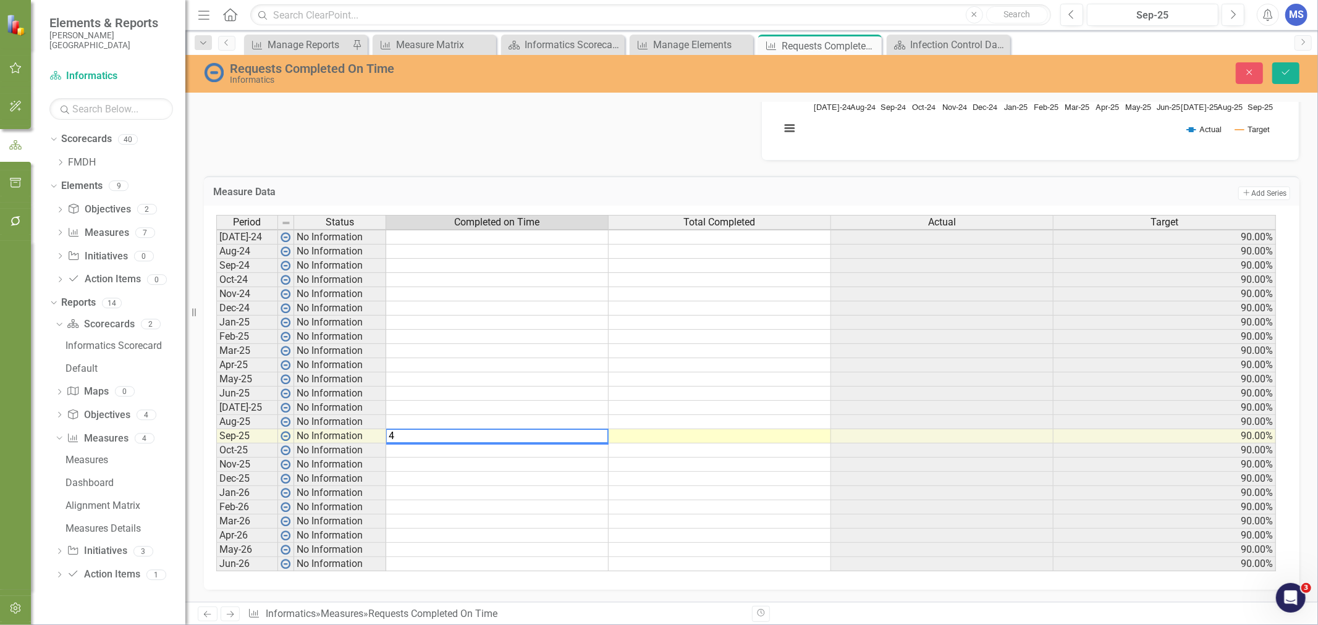
type textarea "42"
click at [597, 434] on td "42" at bounding box center [497, 436] width 222 height 14
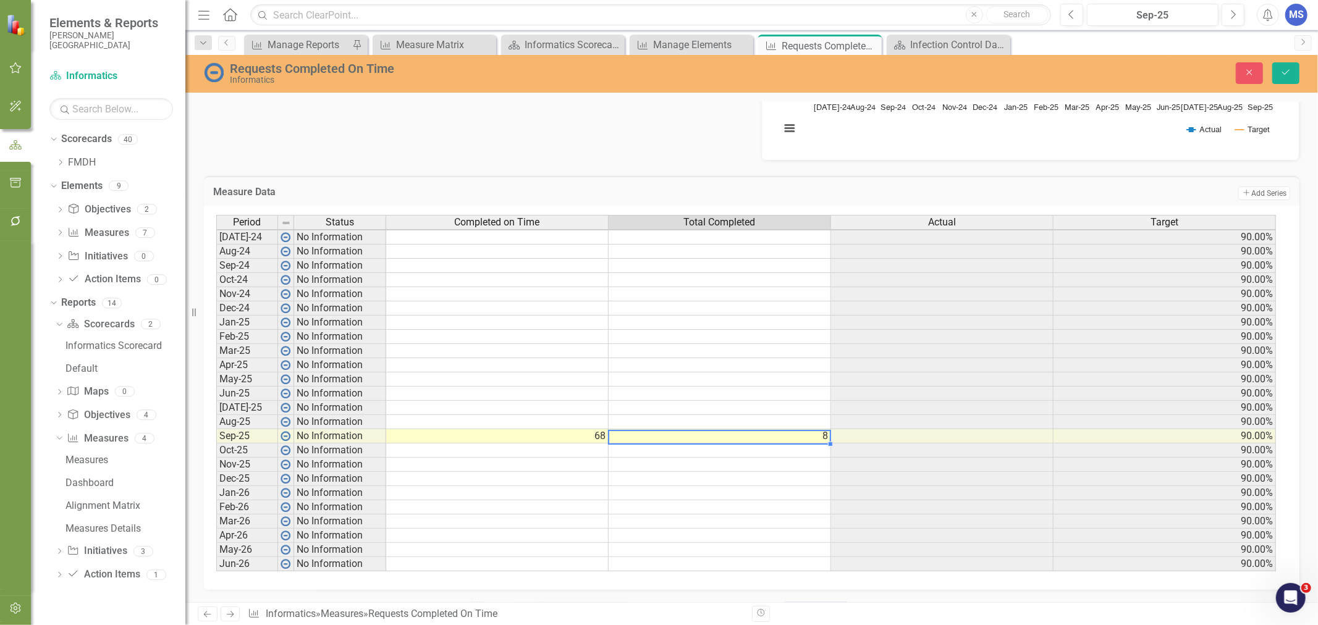
type textarea "83"
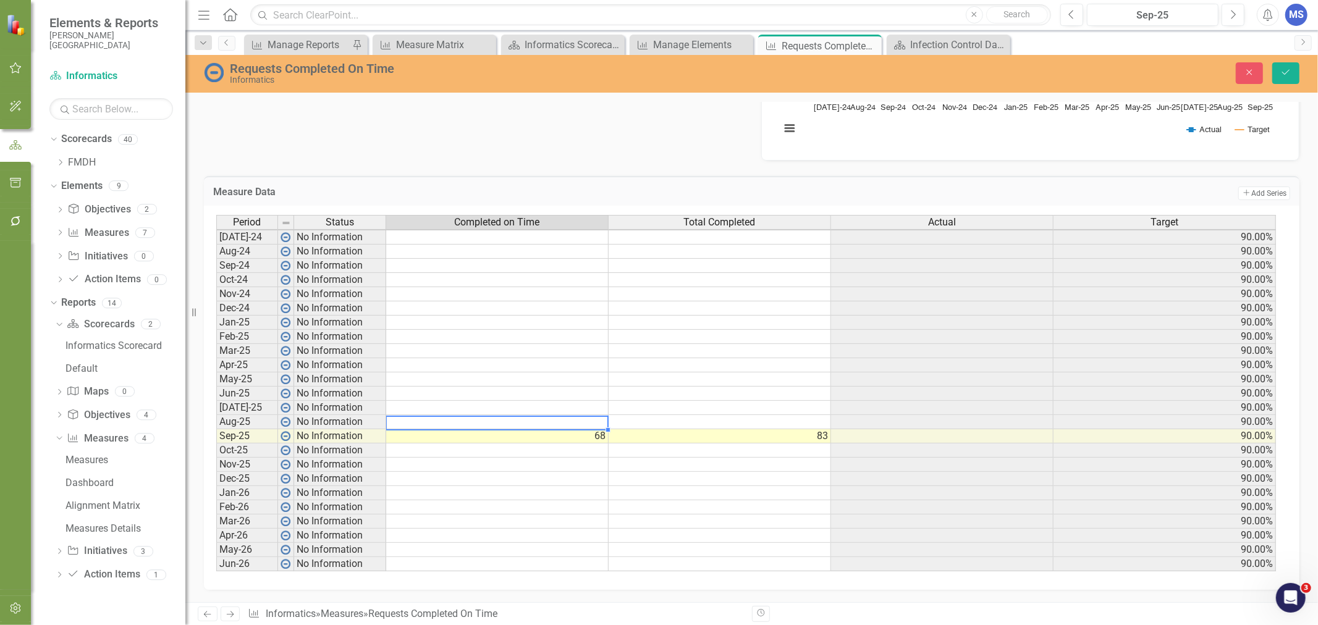
click at [471, 420] on td at bounding box center [497, 422] width 222 height 14
type textarea "52"
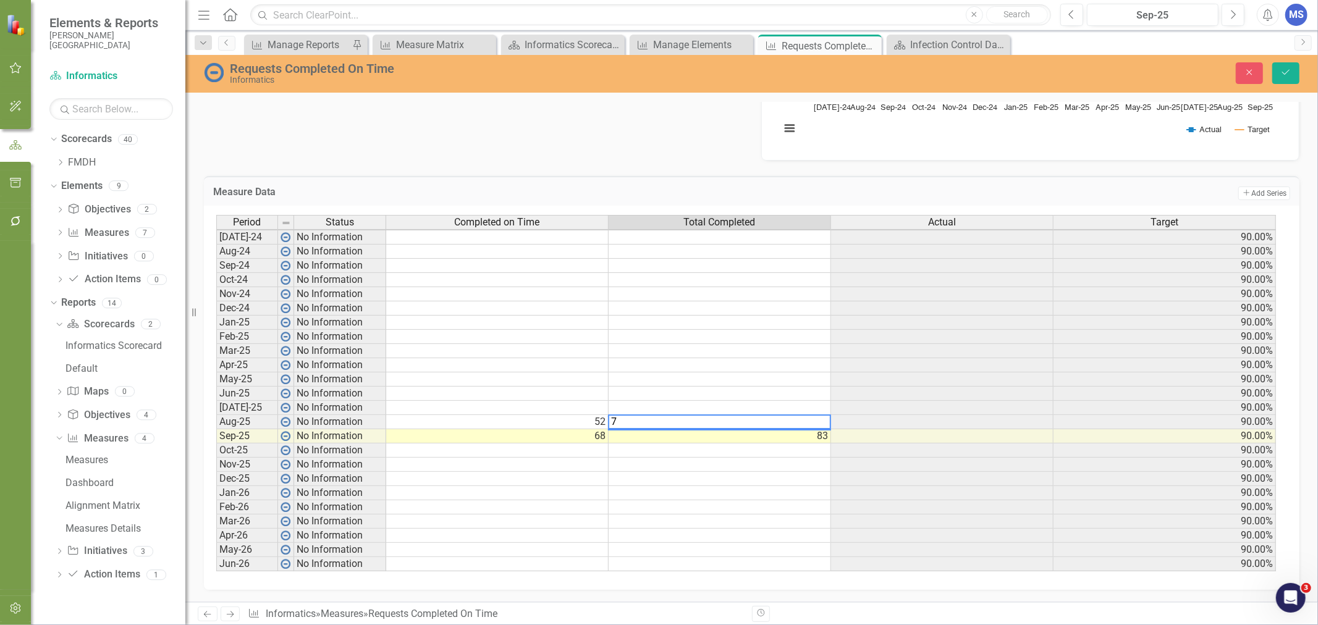
type textarea "71"
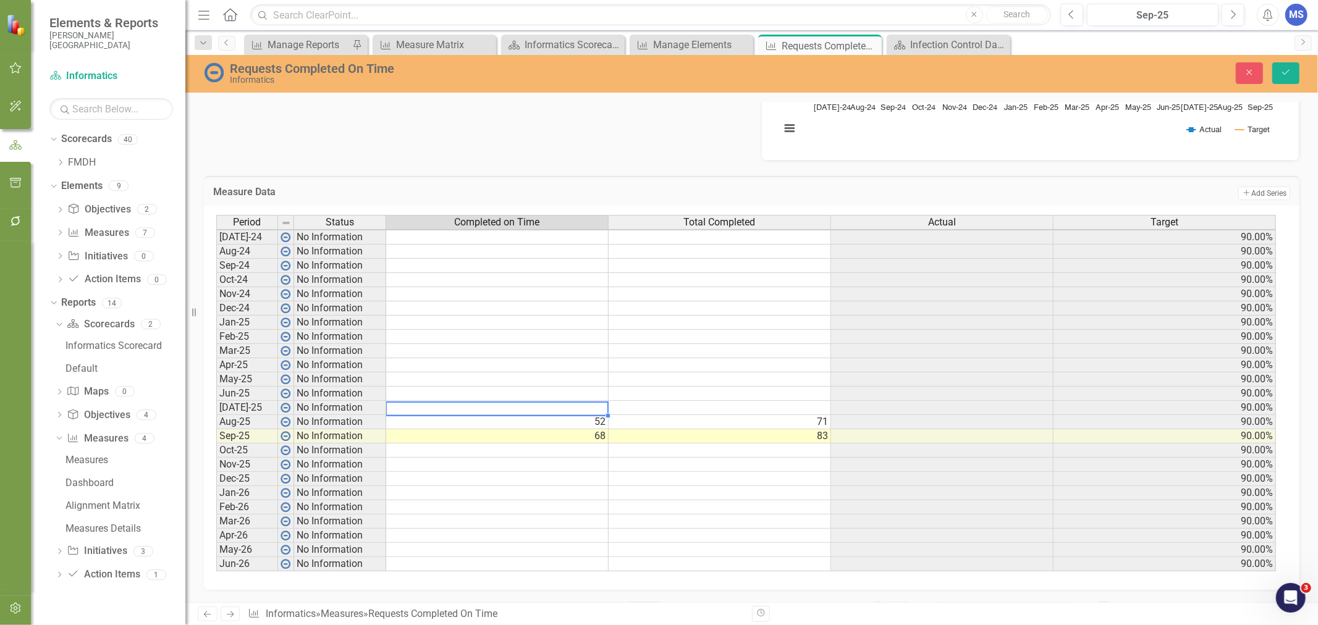
click at [513, 402] on td at bounding box center [497, 408] width 222 height 14
type textarea "67"
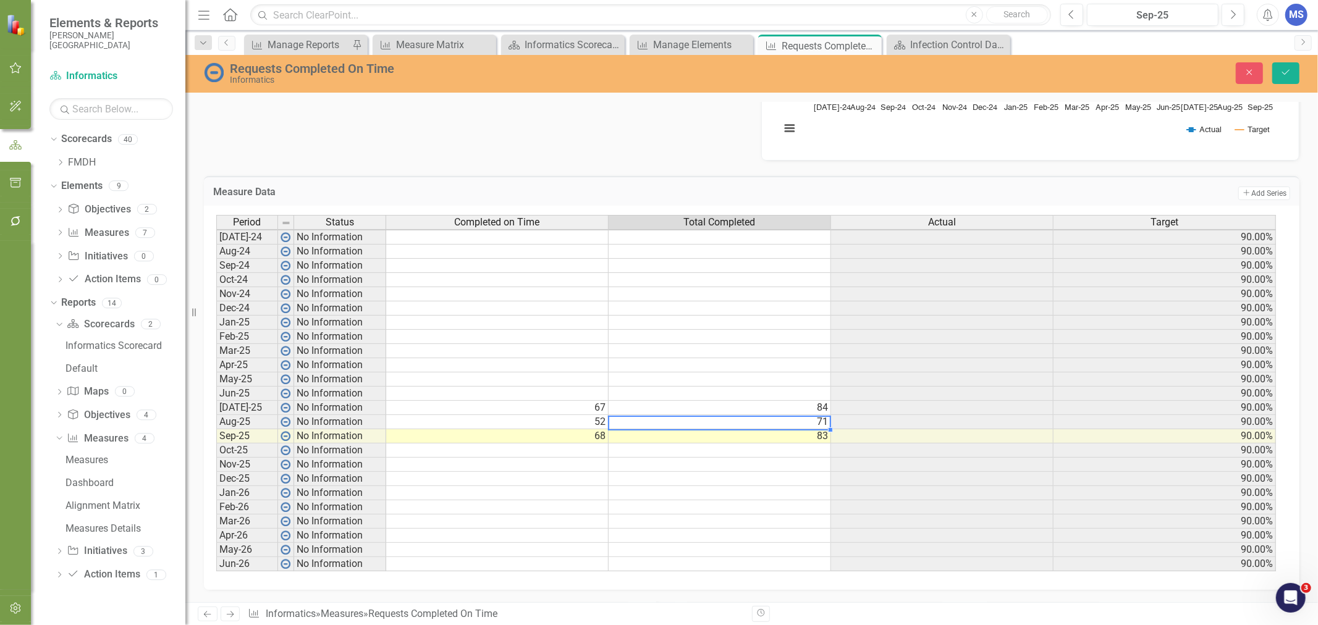
type textarea "71"
click at [1288, 69] on icon "Save" at bounding box center [1285, 72] width 11 height 9
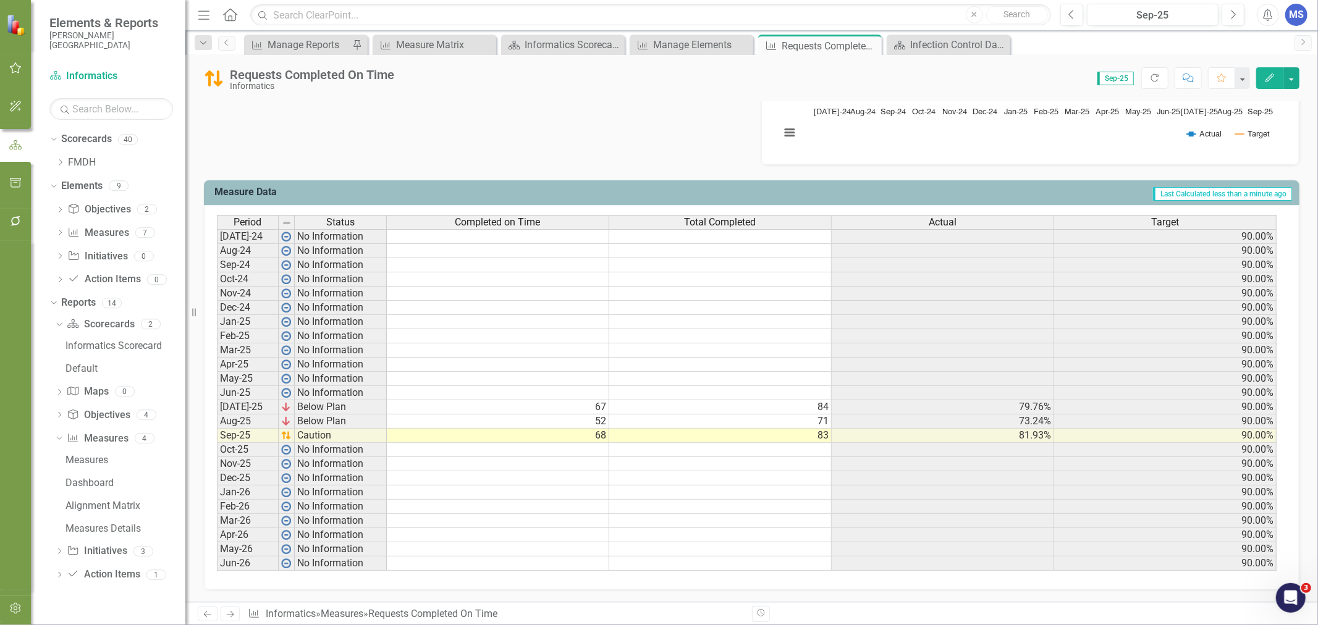
scroll to position [0, 0]
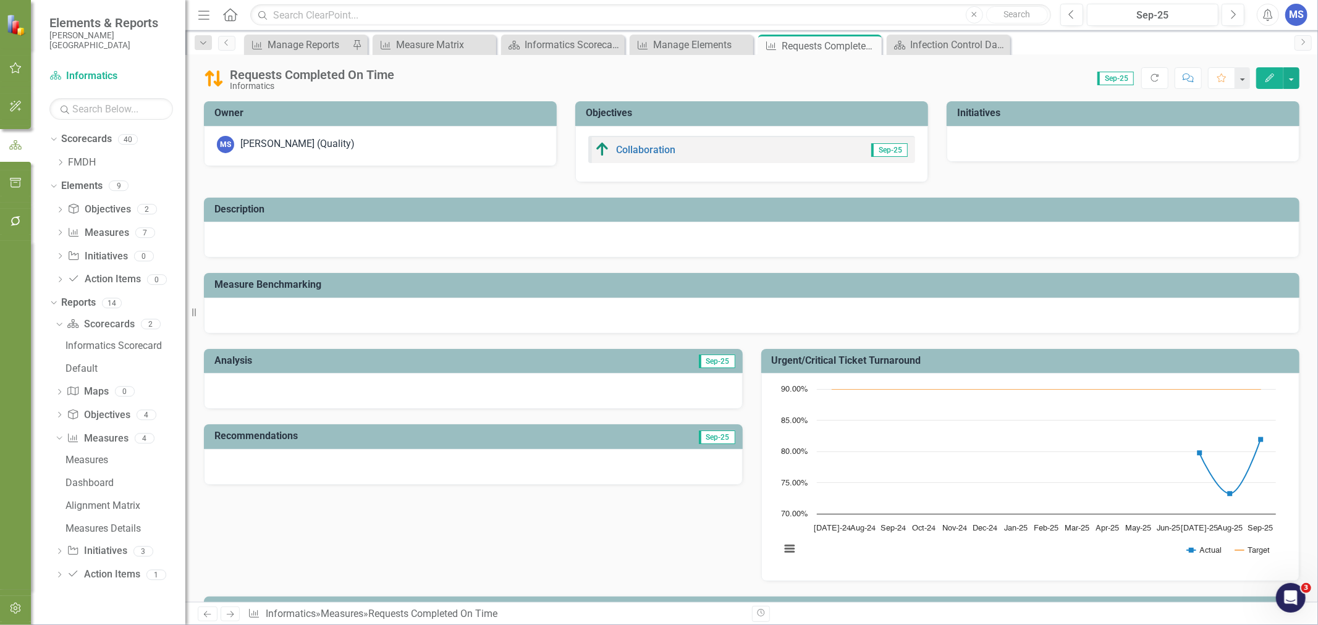
click at [0, 0] on icon "Close" at bounding box center [0, 0] width 0 height 0
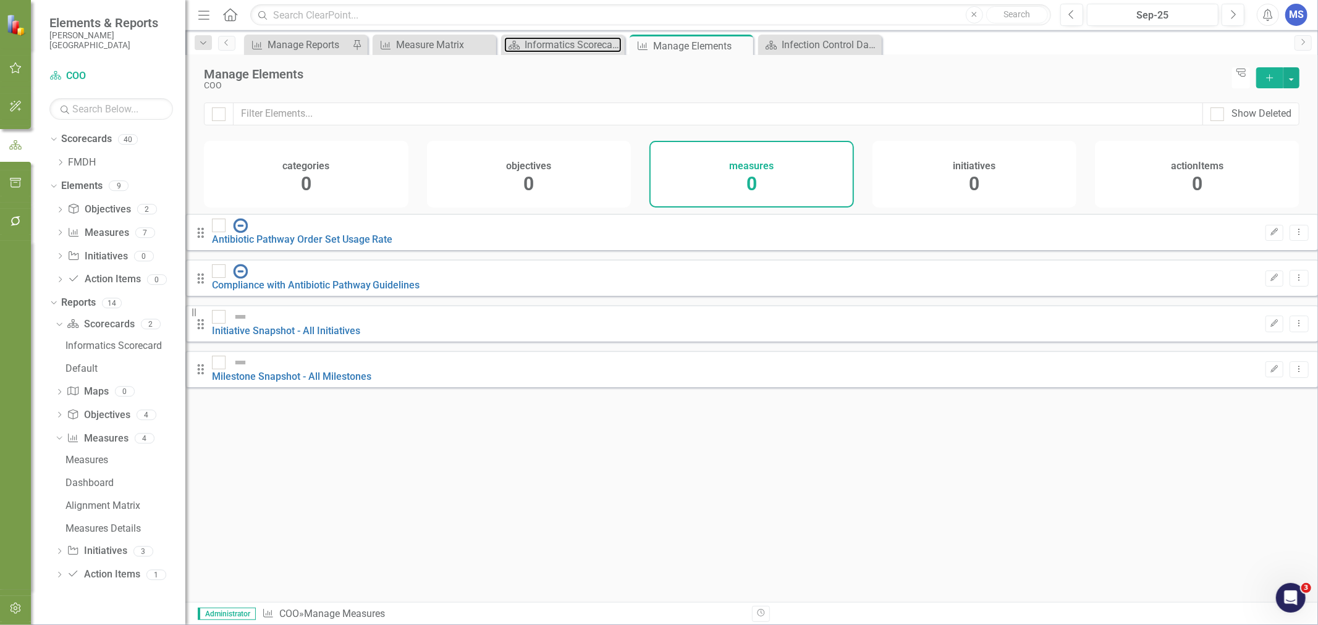
click at [565, 46] on div "Informatics Scorecard" at bounding box center [572, 44] width 97 height 15
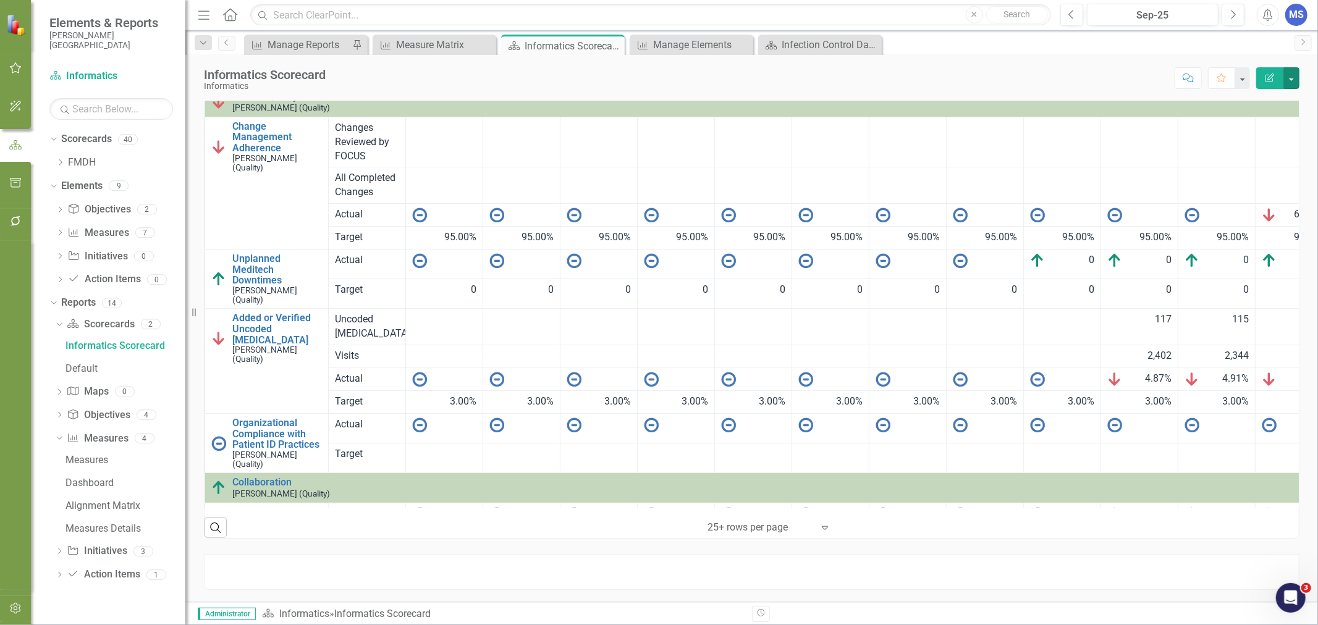
click at [1290, 79] on button "button" at bounding box center [1291, 78] width 16 height 22
click at [458, 565] on div at bounding box center [751, 572] width 1095 height 36
click at [98, 529] on div "Measures Details" at bounding box center [125, 528] width 120 height 11
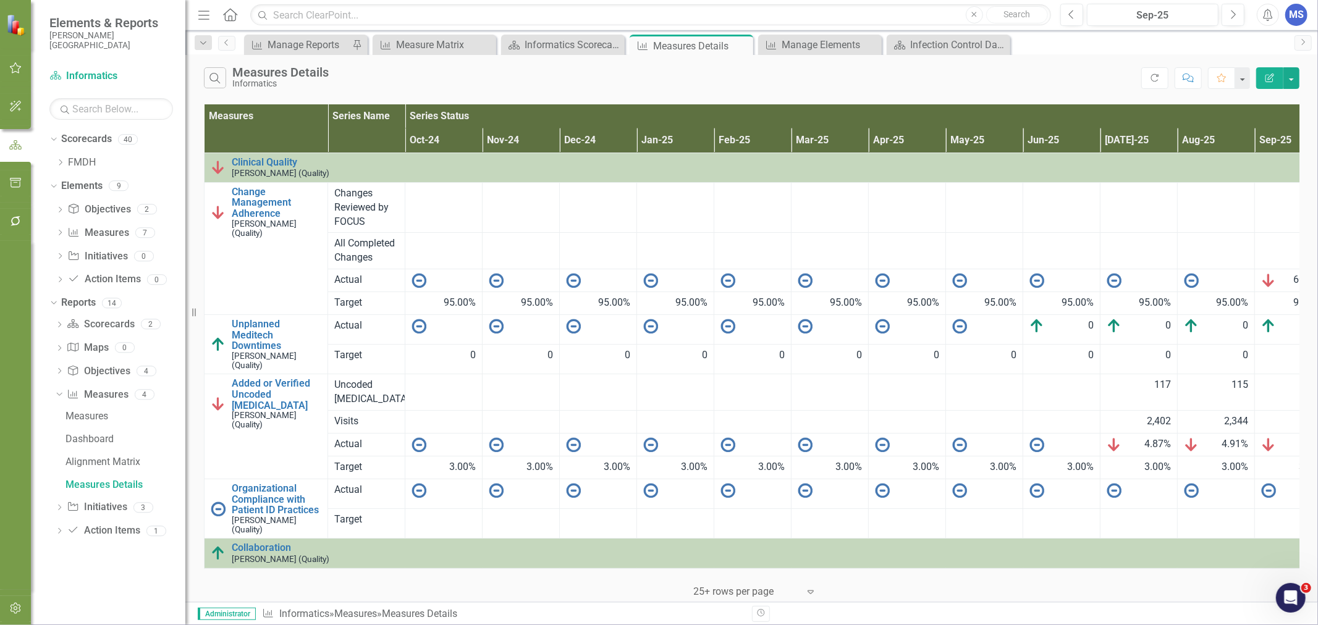
click at [1271, 80] on icon "Edit Report" at bounding box center [1269, 78] width 11 height 9
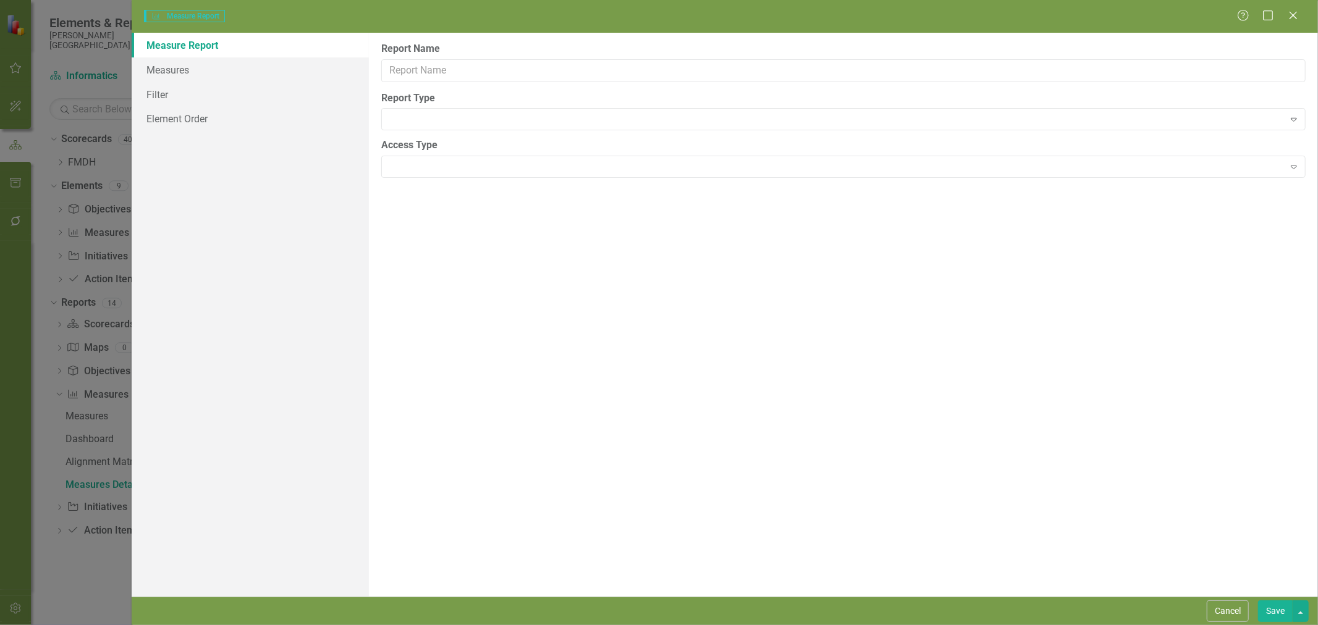
type input "Measures Details"
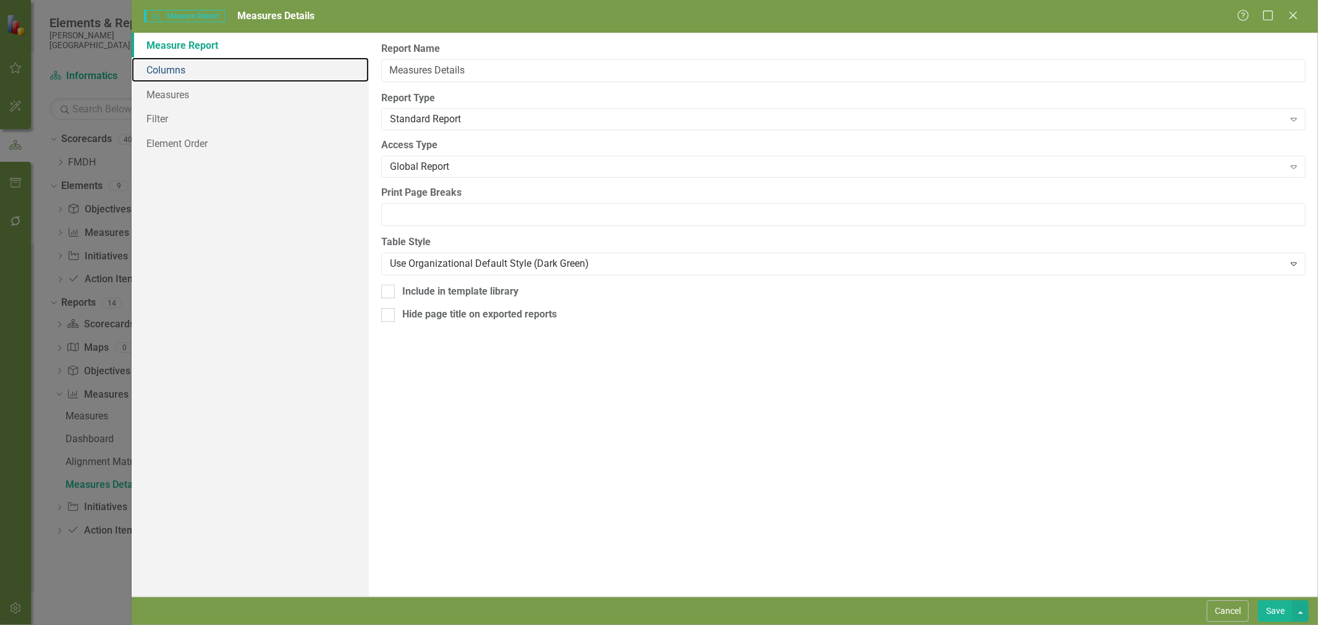
click at [172, 71] on link "Columns" at bounding box center [250, 69] width 237 height 25
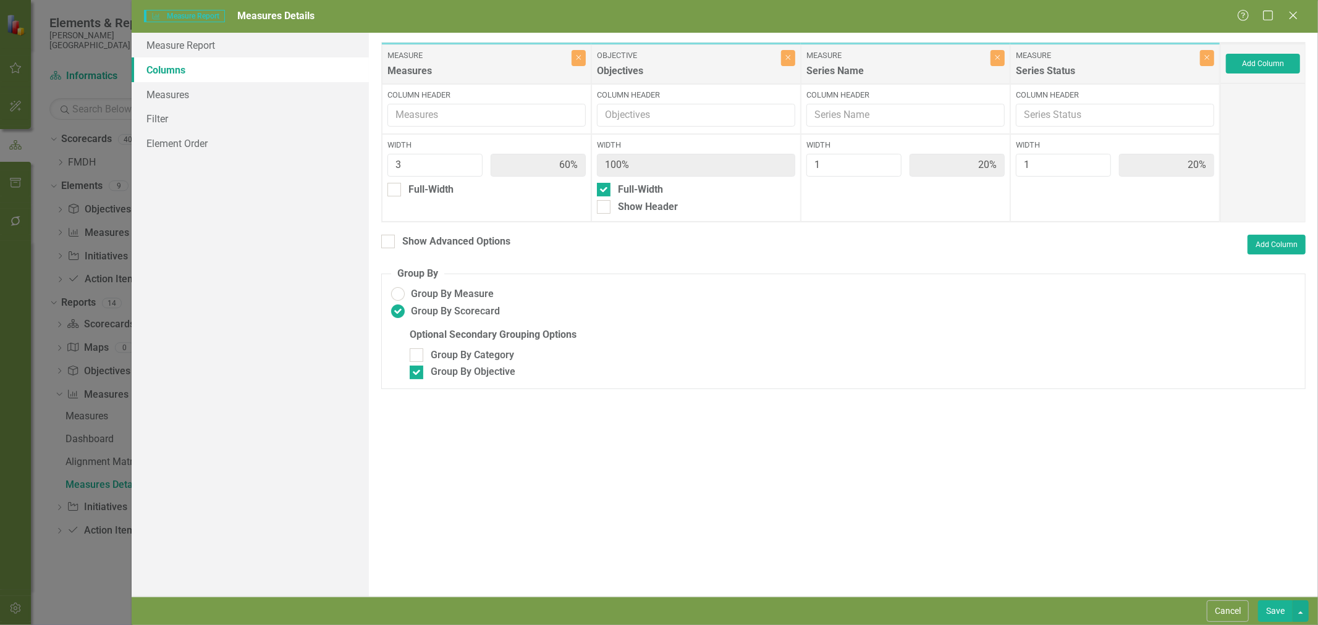
click at [437, 239] on div "Show Advanced Options" at bounding box center [456, 242] width 108 height 14
click at [389, 239] on input "Show Advanced Options" at bounding box center [385, 239] width 8 height 8
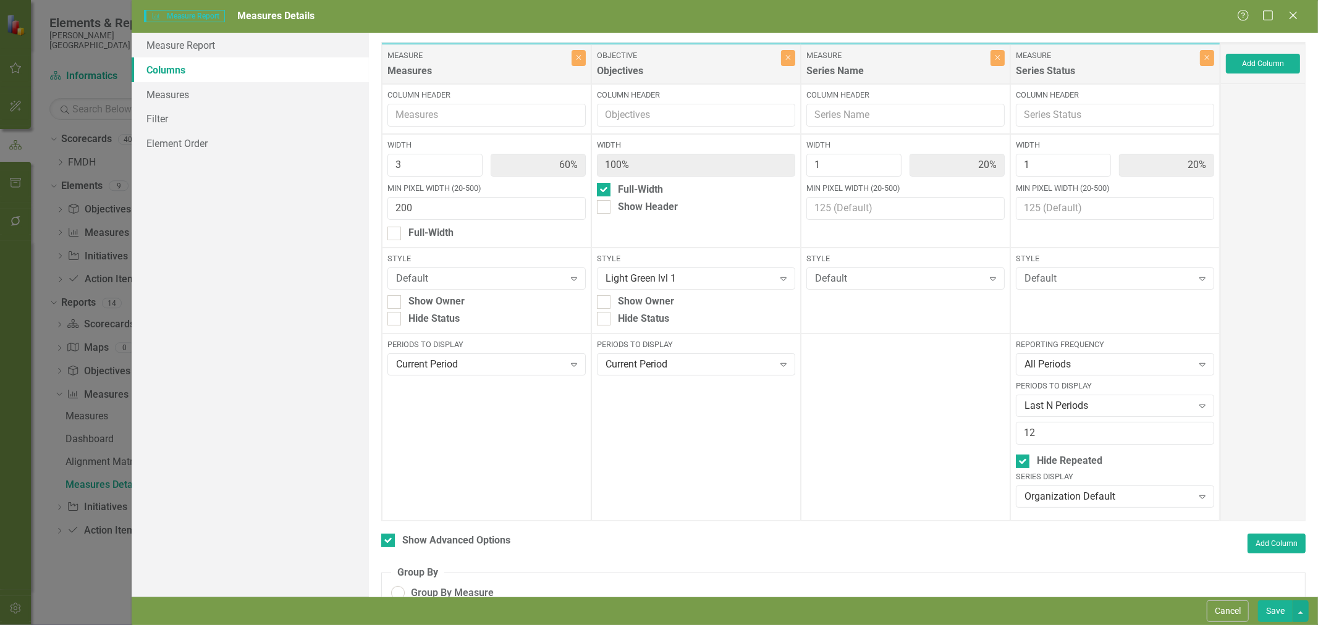
click at [1070, 274] on div "Default" at bounding box center [1107, 279] width 167 height 14
drag, startPoint x: 1070, startPoint y: 274, endPoint x: 915, endPoint y: 396, distance: 197.6
click at [915, 396] on div at bounding box center [905, 427] width 209 height 187
click at [1047, 498] on div "Organization Default" at bounding box center [1107, 497] width 167 height 14
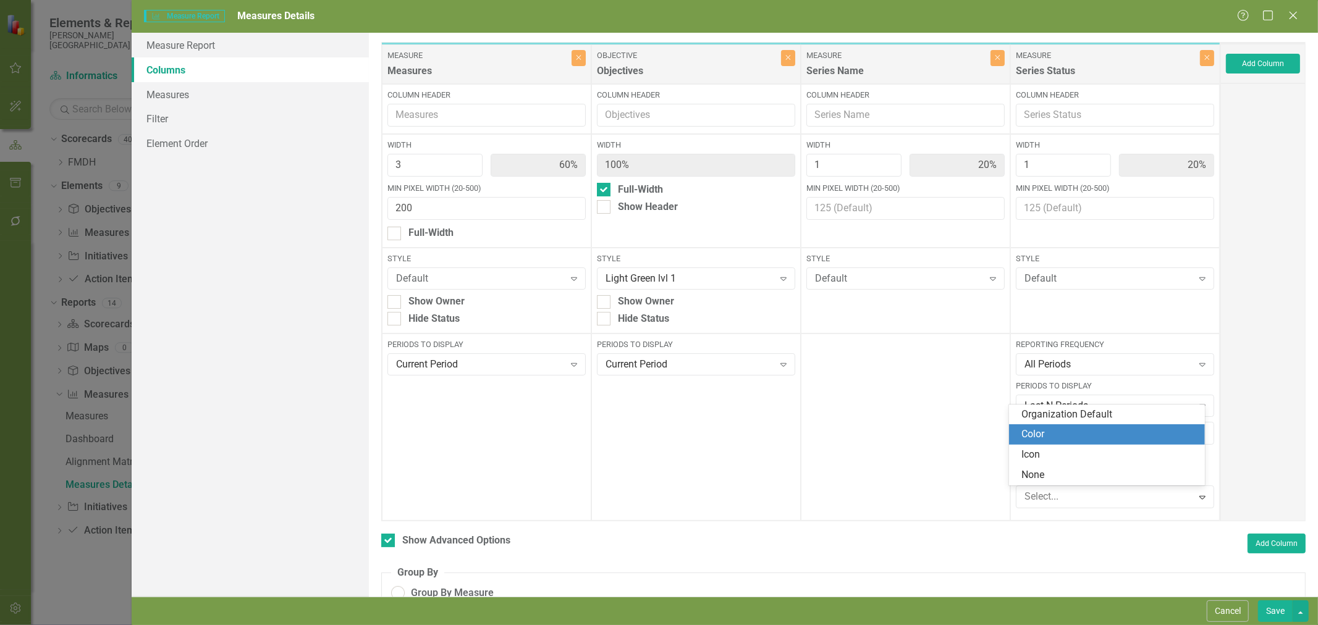
click at [1051, 435] on div "Color" at bounding box center [1109, 434] width 176 height 14
click at [1284, 614] on button "Save" at bounding box center [1275, 611] width 35 height 22
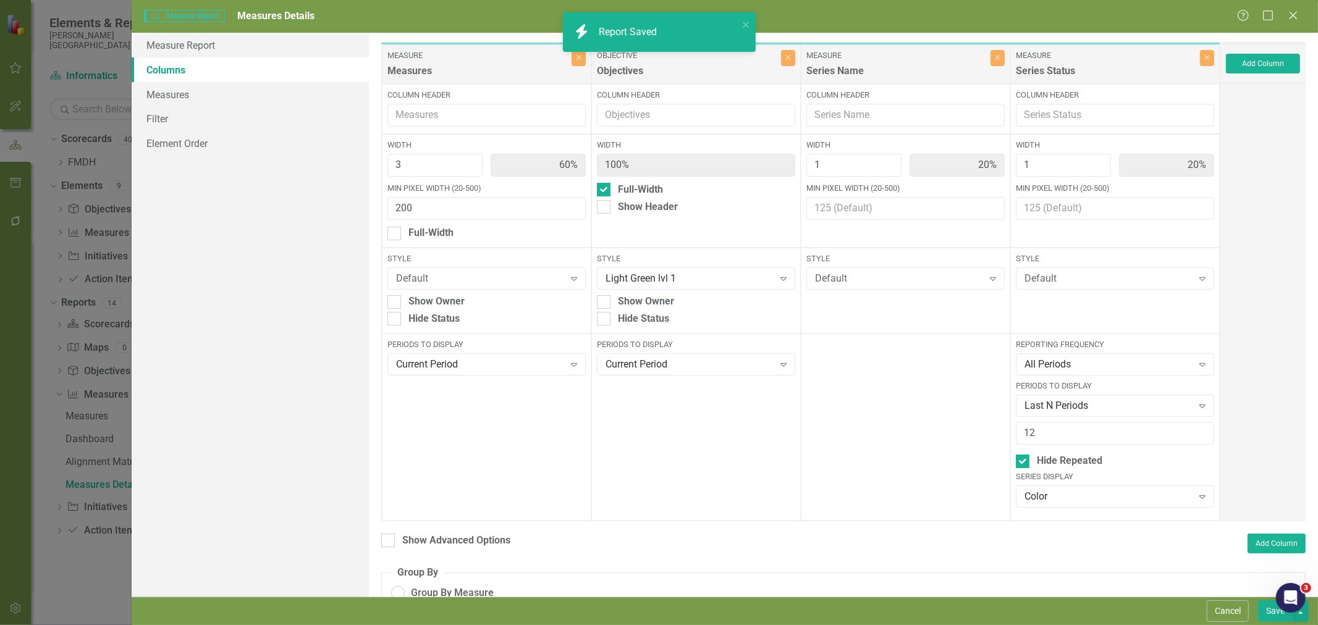
checkbox input "false"
radio input "false"
checkbox input "false"
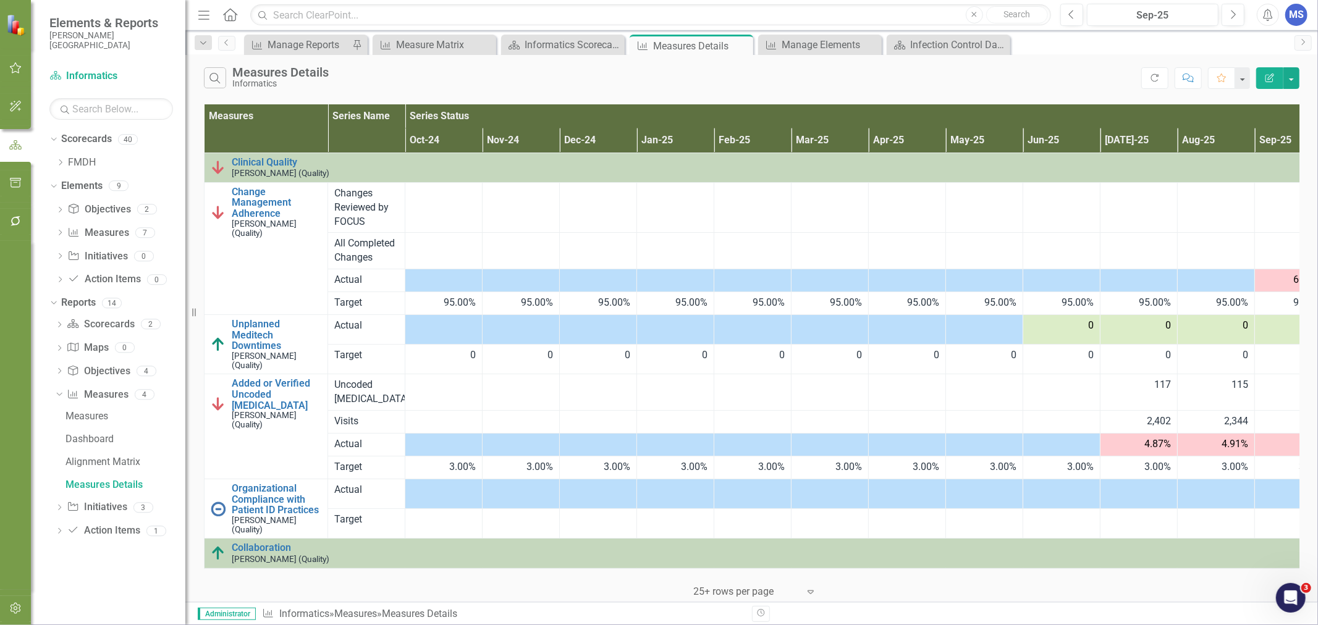
click at [59, 161] on icon "Dropdown" at bounding box center [60, 162] width 9 height 7
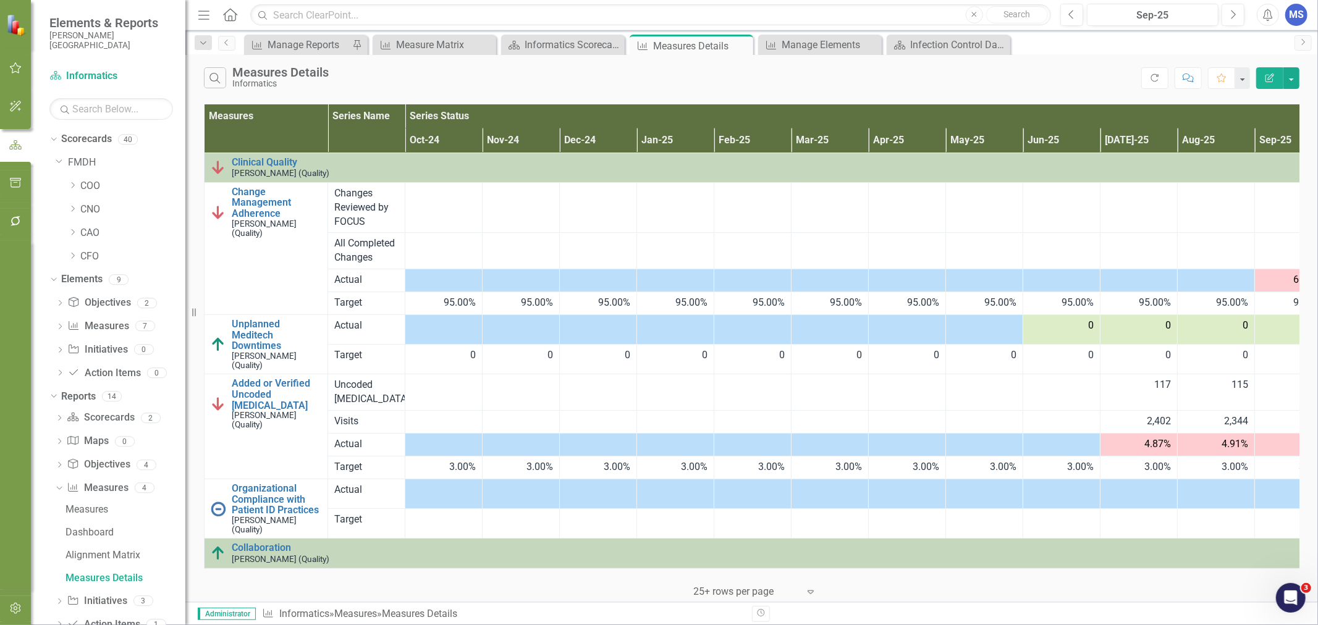
click at [52, 398] on icon "Dropdown" at bounding box center [52, 396] width 7 height 9
click at [52, 281] on icon "Dropdown" at bounding box center [52, 279] width 7 height 9
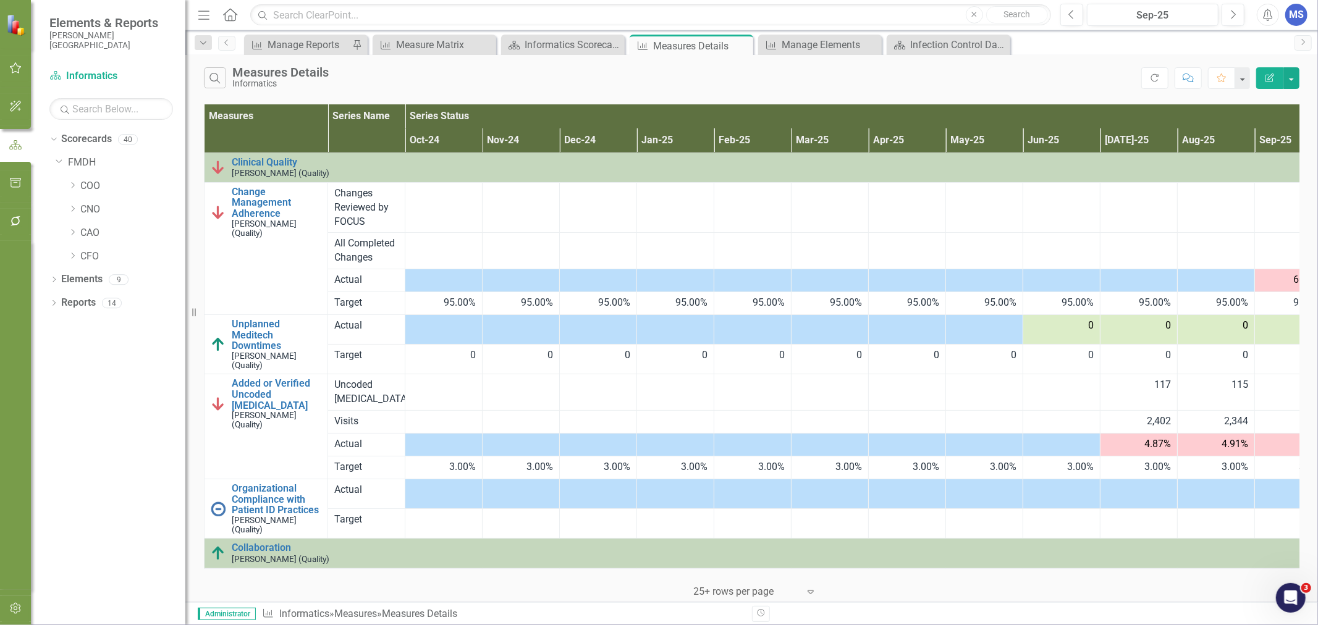
click at [72, 189] on icon "Dropdown" at bounding box center [72, 185] width 9 height 7
click at [102, 210] on link "Glasgow Clinic" at bounding box center [139, 210] width 93 height 14
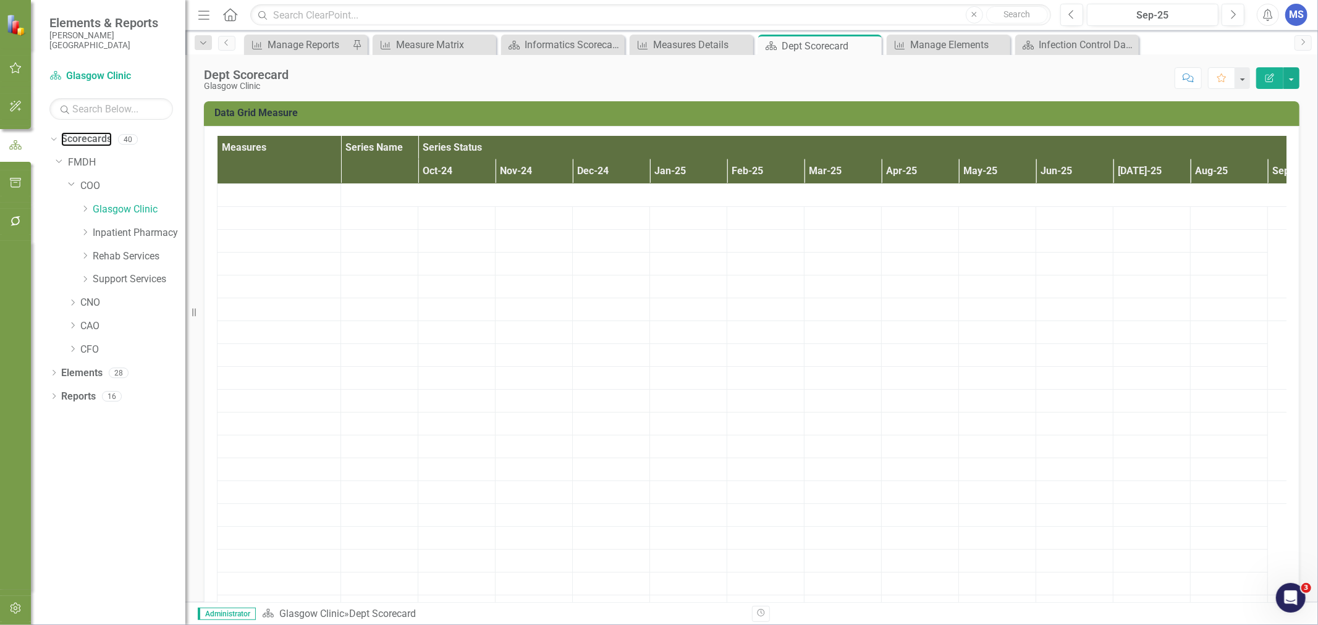
click at [86, 138] on link "Scorecards" at bounding box center [86, 139] width 51 height 14
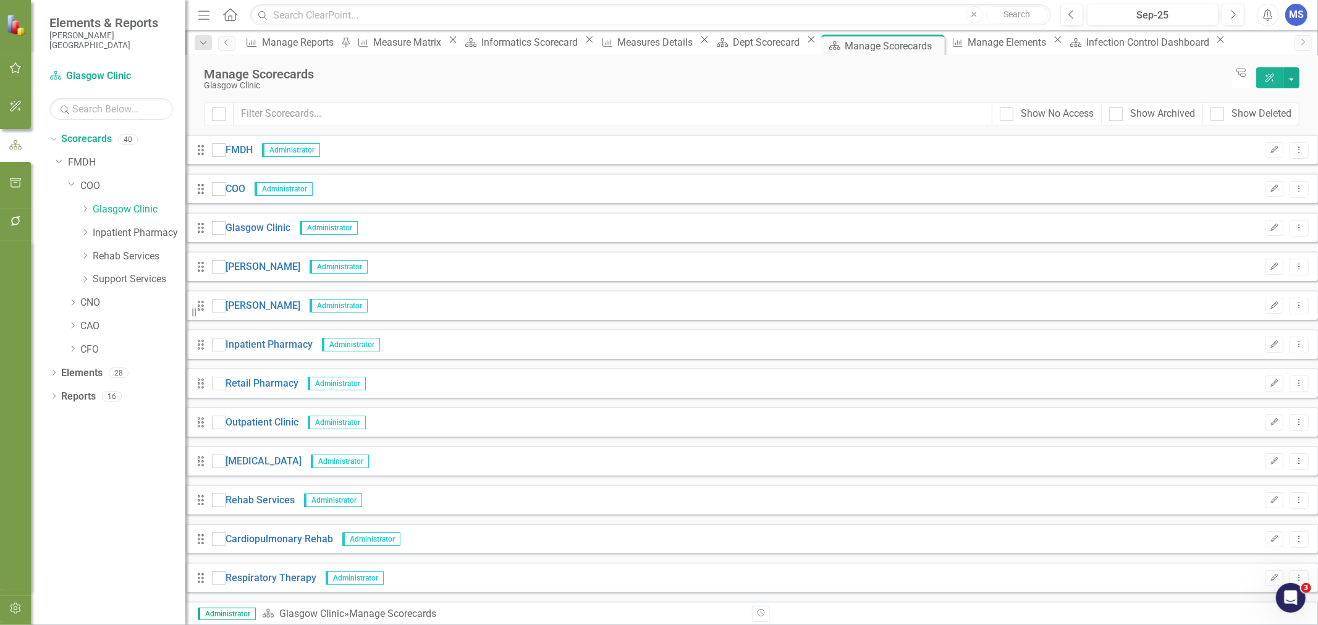
click at [1269, 269] on icon "Edit" at bounding box center [1273, 266] width 9 height 7
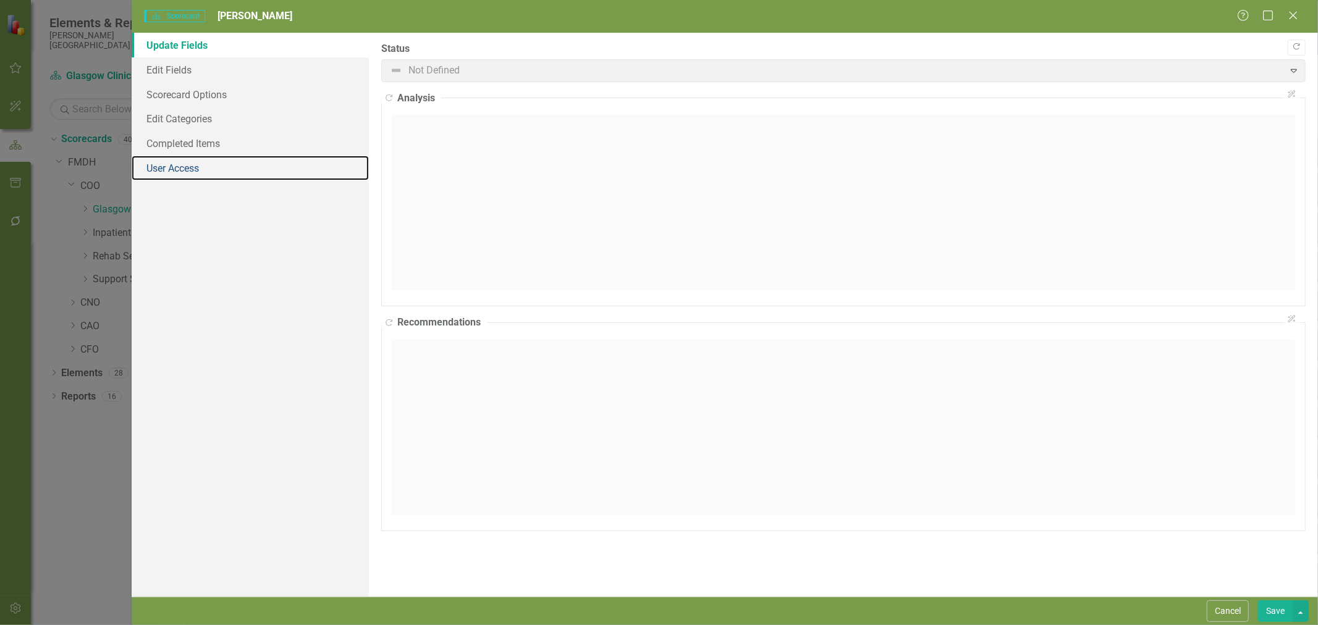
click at [176, 169] on link "User Access" at bounding box center [250, 168] width 237 height 25
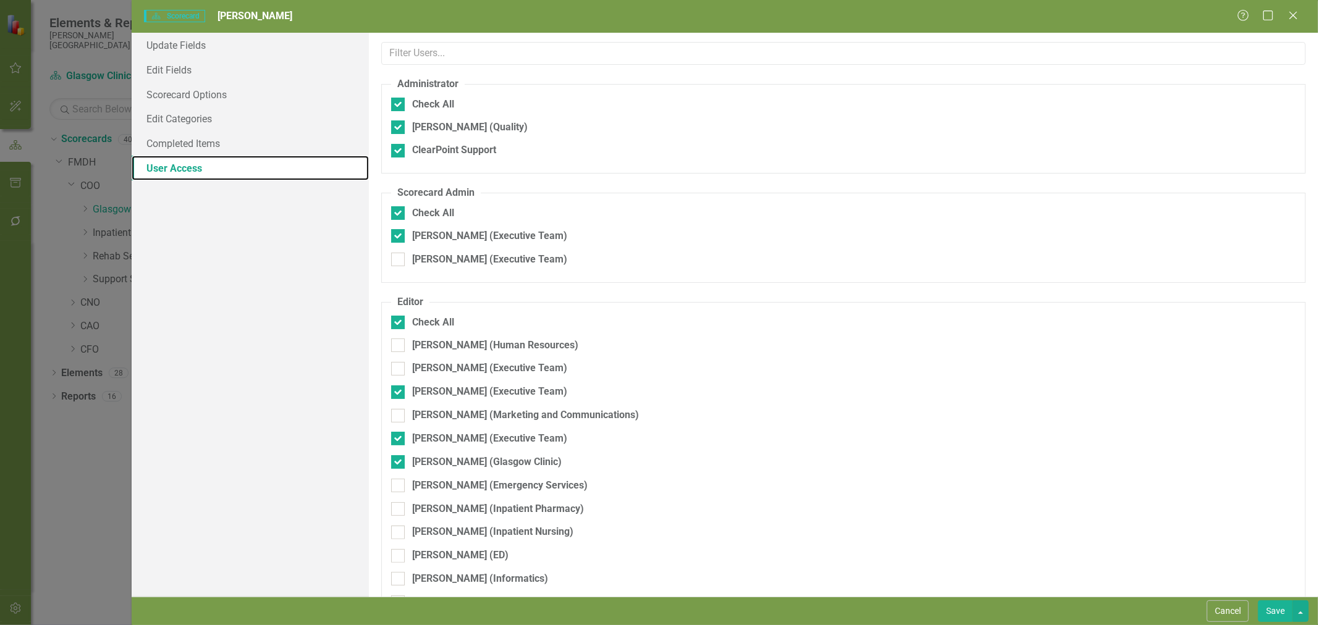
checkbox input "false"
click at [400, 237] on div at bounding box center [398, 236] width 14 height 14
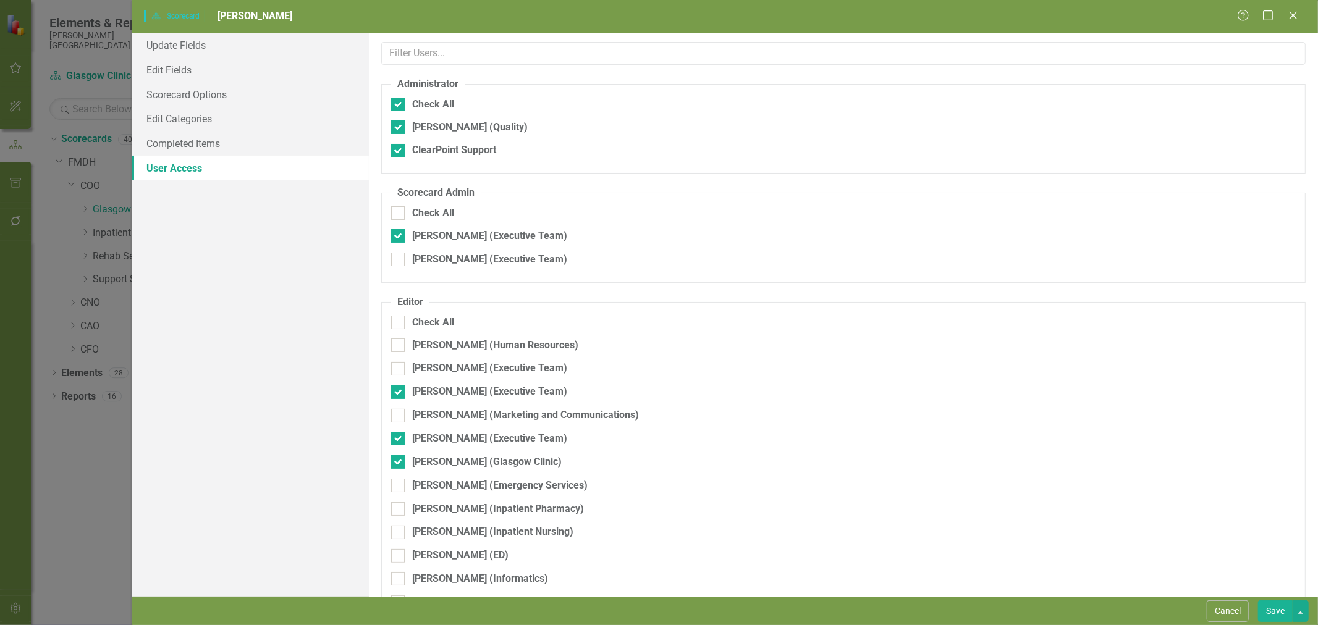
click at [399, 237] on input "[PERSON_NAME] (Executive Team)" at bounding box center [395, 233] width 8 height 8
checkbox input "false"
click at [400, 455] on div at bounding box center [398, 462] width 14 height 14
click at [399, 455] on input "[PERSON_NAME] (Glasgow Clinic)" at bounding box center [395, 459] width 8 height 8
checkbox input "false"
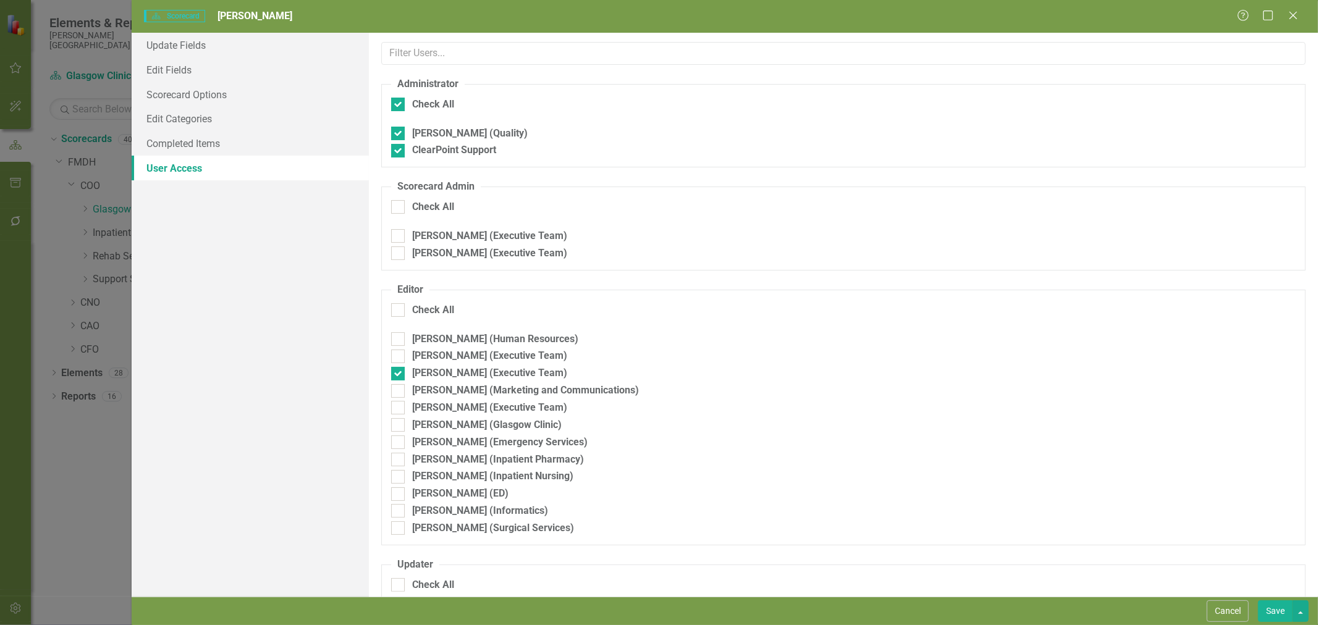
click at [399, 367] on div at bounding box center [398, 374] width 14 height 14
click at [399, 367] on input "[PERSON_NAME] (Executive Team)" at bounding box center [395, 371] width 8 height 8
checkbox input "false"
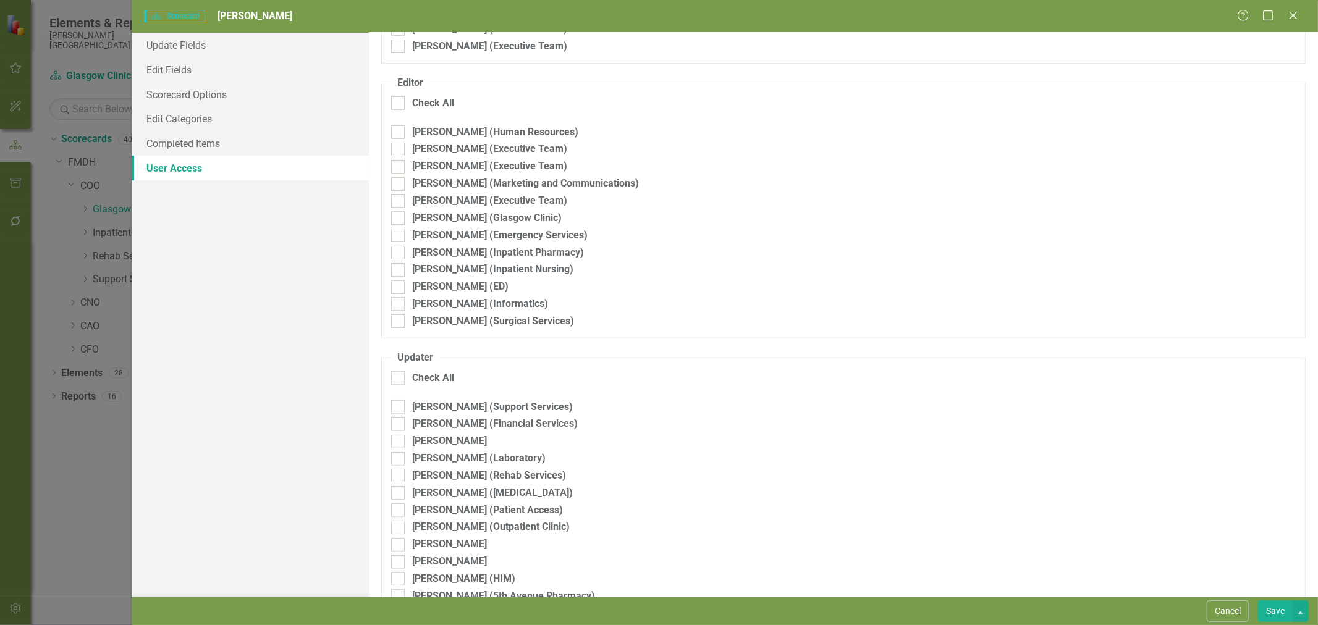
scroll to position [343, 0]
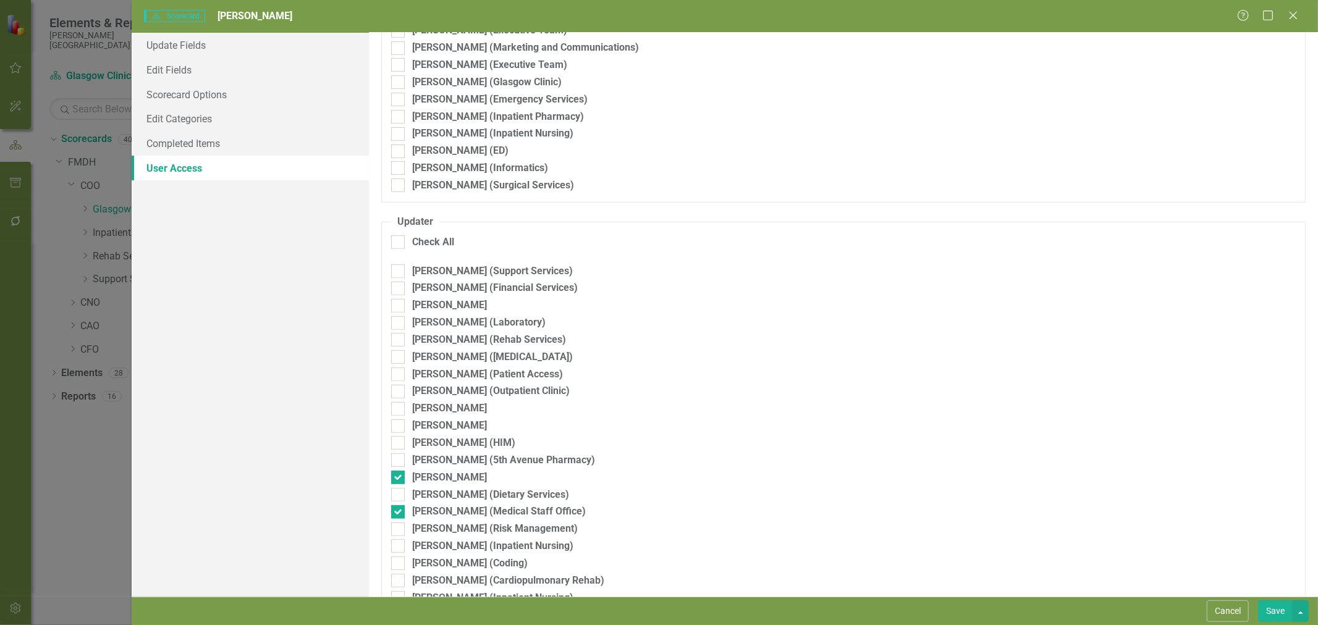
click at [400, 479] on div at bounding box center [398, 478] width 14 height 14
click at [399, 479] on input "[PERSON_NAME]" at bounding box center [395, 475] width 8 height 8
checkbox input "false"
click at [397, 511] on input "[PERSON_NAME] (Medical Staff Office)" at bounding box center [395, 509] width 8 height 8
checkbox input "false"
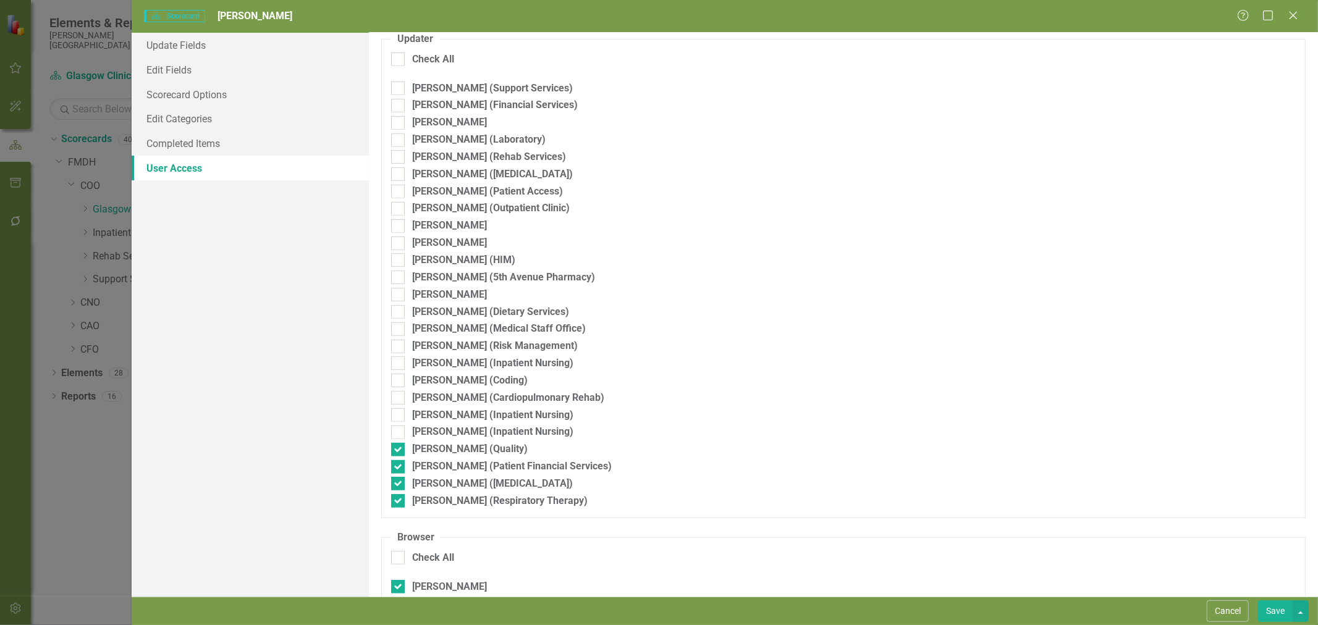
scroll to position [680, 0]
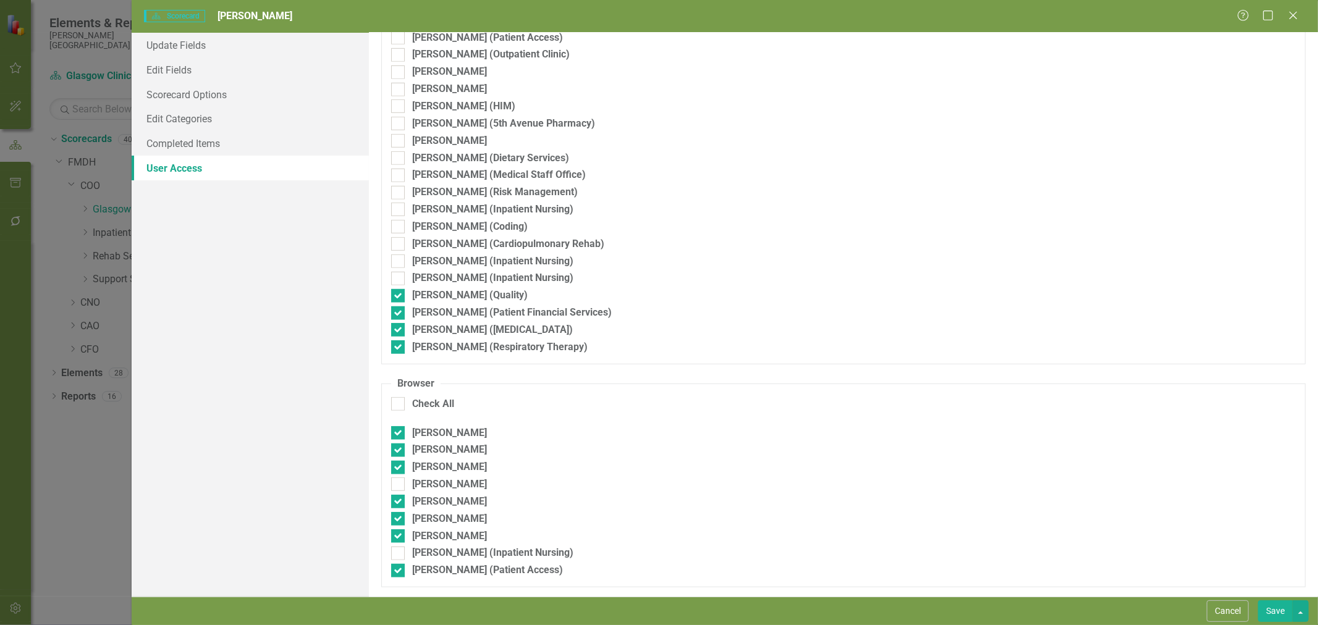
click at [403, 294] on div at bounding box center [398, 296] width 14 height 14
click at [399, 294] on input "[PERSON_NAME] (Quality)" at bounding box center [395, 293] width 8 height 8
checkbox input "false"
click at [398, 316] on div at bounding box center [398, 313] width 14 height 14
click at [398, 314] on input "[PERSON_NAME] (Patient Financial Services)" at bounding box center [395, 310] width 8 height 8
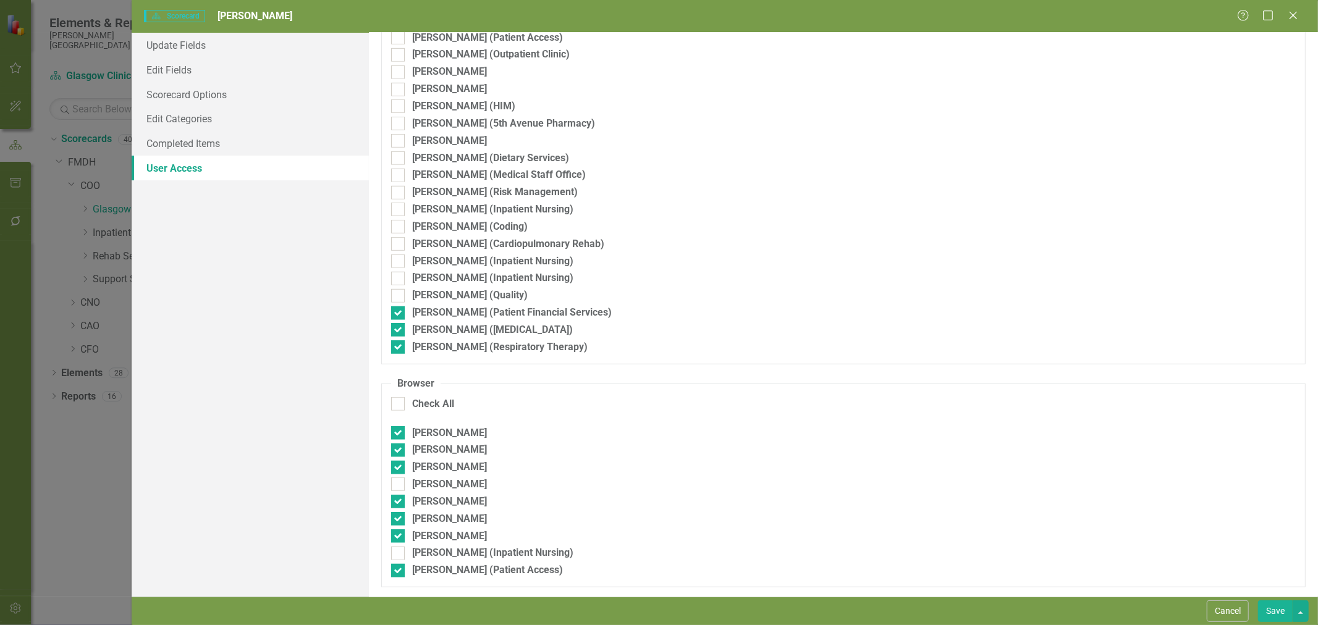
checkbox input "false"
click at [396, 331] on input "[PERSON_NAME] ([MEDICAL_DATA])" at bounding box center [395, 327] width 8 height 8
checkbox input "false"
click at [396, 348] on input "[PERSON_NAME] (Respiratory Therapy)" at bounding box center [395, 344] width 8 height 8
checkbox input "false"
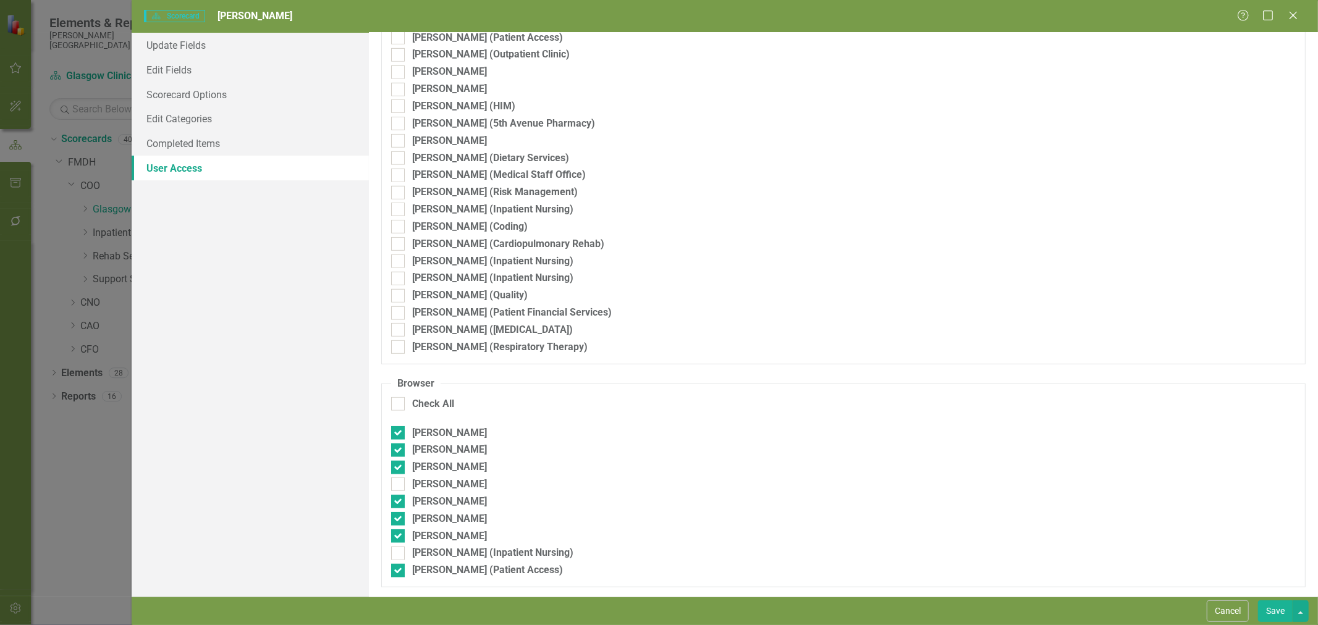
click at [397, 434] on input "[PERSON_NAME]" at bounding box center [395, 430] width 8 height 8
checkbox input "false"
click at [397, 452] on input "[PERSON_NAME]" at bounding box center [395, 448] width 8 height 8
checkbox input "false"
click at [397, 467] on input "[PERSON_NAME]" at bounding box center [395, 465] width 8 height 8
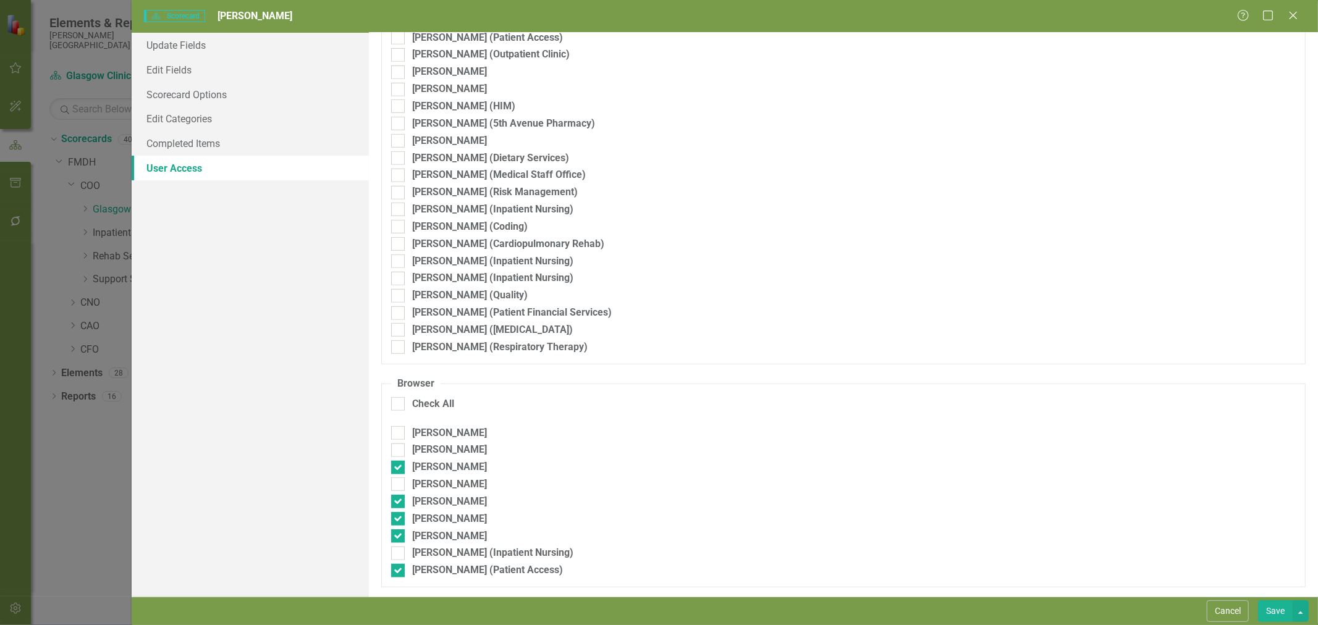
checkbox input "false"
click at [398, 503] on div at bounding box center [398, 502] width 14 height 14
click at [398, 503] on input "[PERSON_NAME]" at bounding box center [395, 499] width 8 height 8
checkbox input "false"
click at [399, 522] on div at bounding box center [398, 519] width 14 height 14
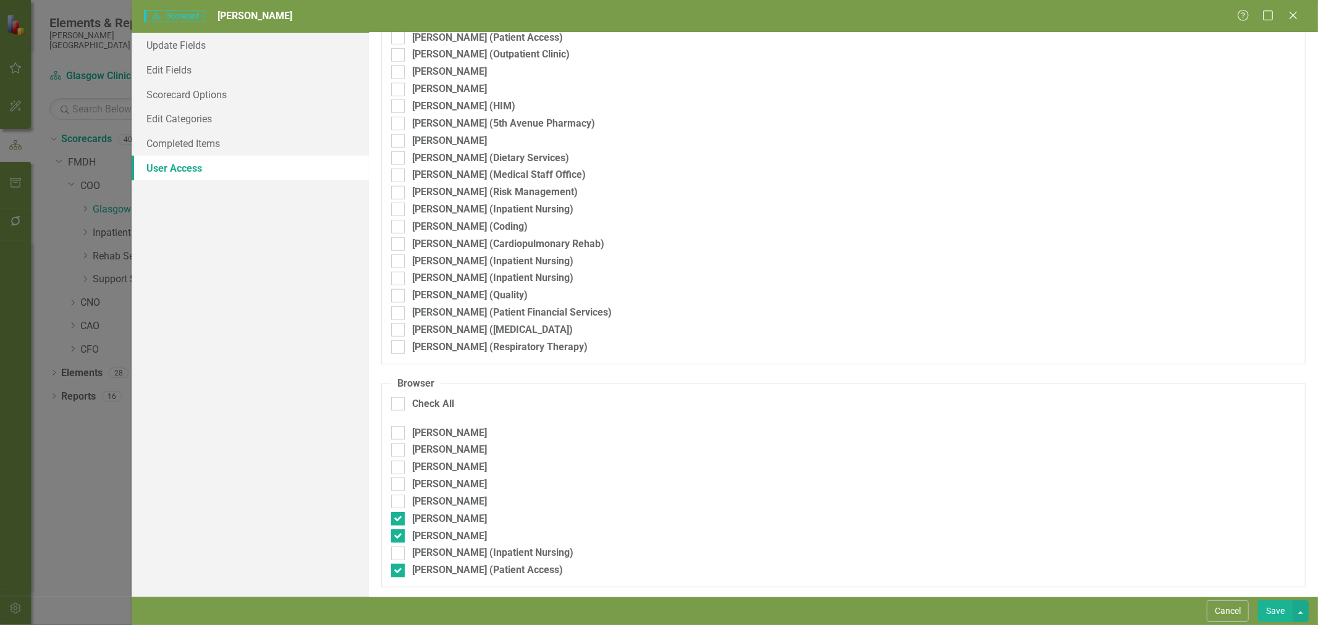
click at [399, 520] on input "[PERSON_NAME]" at bounding box center [395, 516] width 8 height 8
checkbox input "false"
click at [400, 535] on div at bounding box center [398, 536] width 14 height 14
click at [399, 535] on input "[PERSON_NAME]" at bounding box center [395, 533] width 8 height 8
checkbox input "false"
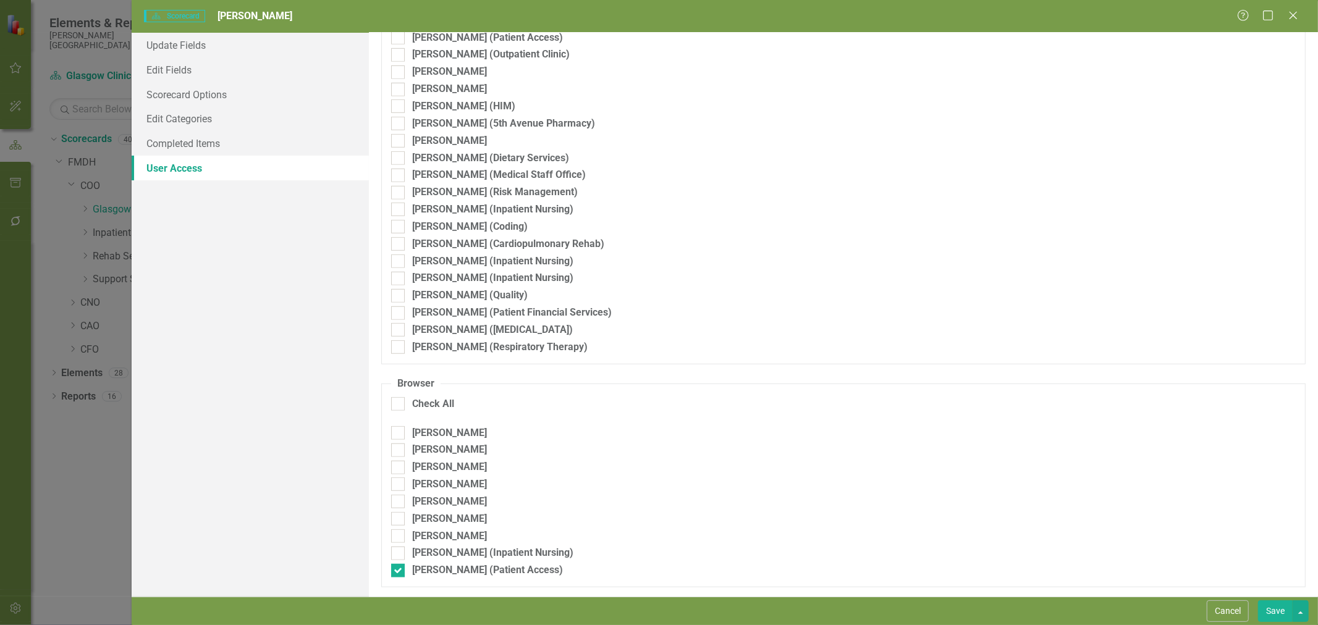
click at [403, 569] on div at bounding box center [398, 571] width 14 height 14
click at [399, 569] on input "[PERSON_NAME] (Patient Access)" at bounding box center [395, 568] width 8 height 8
checkbox input "false"
click at [1270, 614] on button "Save" at bounding box center [1275, 611] width 35 height 22
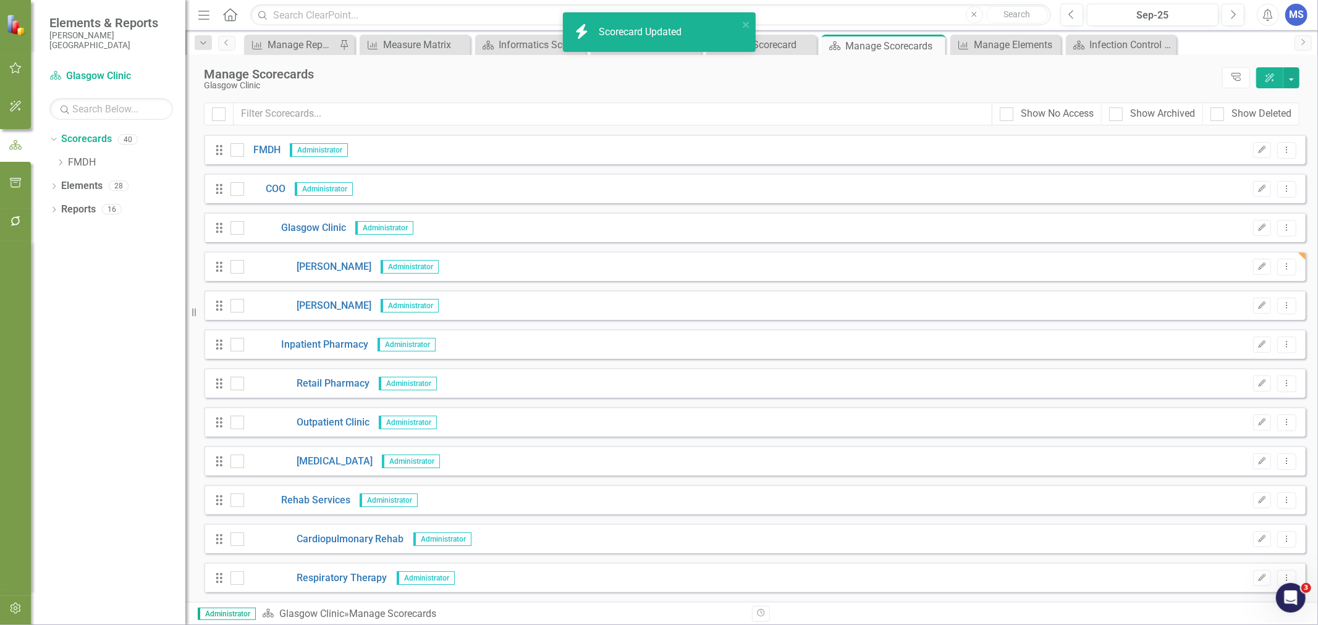
click at [1253, 310] on button "Edit" at bounding box center [1262, 306] width 18 height 16
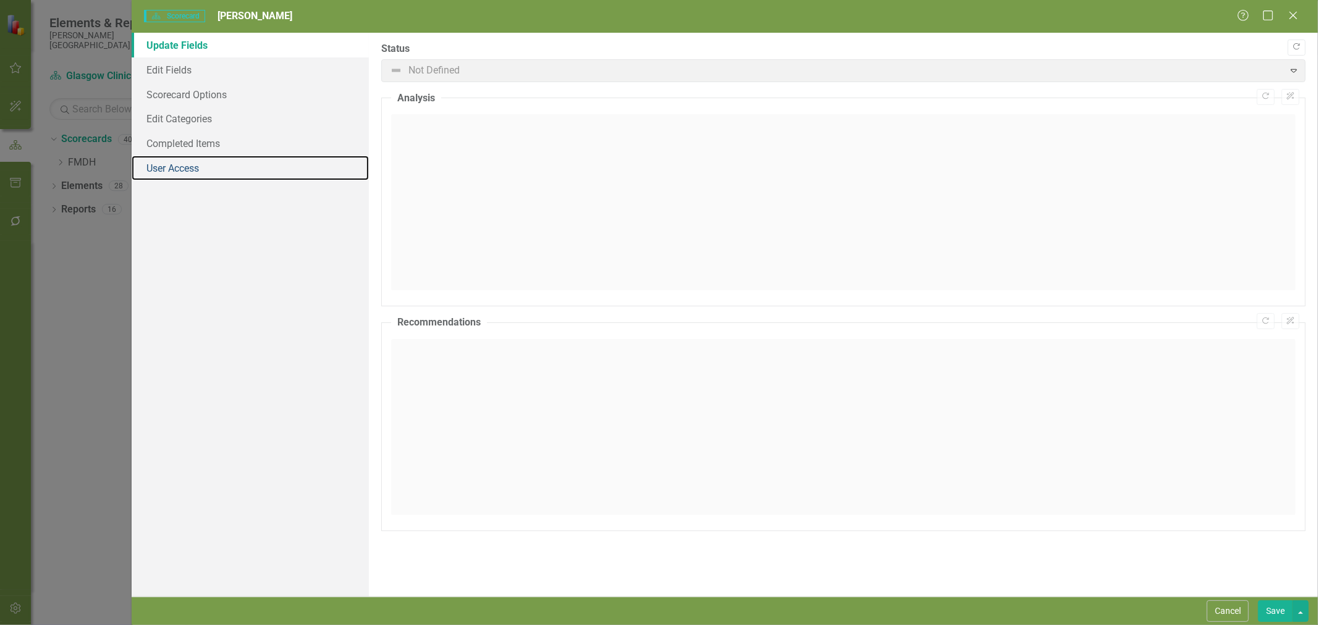
drag, startPoint x: 198, startPoint y: 170, endPoint x: 264, endPoint y: 176, distance: 65.8
click at [198, 170] on link "User Access" at bounding box center [250, 168] width 237 height 25
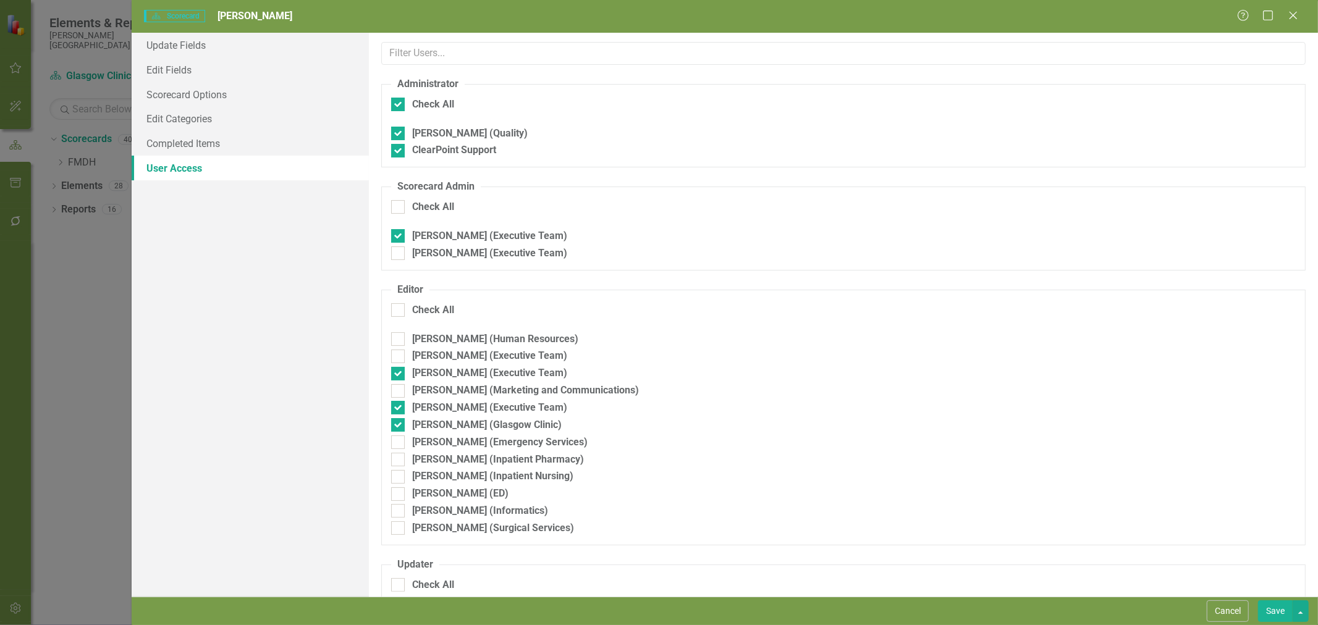
click at [398, 235] on input "Nickolas Dirkes (Executive Team)" at bounding box center [395, 233] width 8 height 8
checkbox input "false"
click at [401, 375] on div at bounding box center [398, 374] width 14 height 14
click at [399, 375] on input "Cami Kalinski (Executive Team)" at bounding box center [395, 371] width 8 height 8
checkbox input "false"
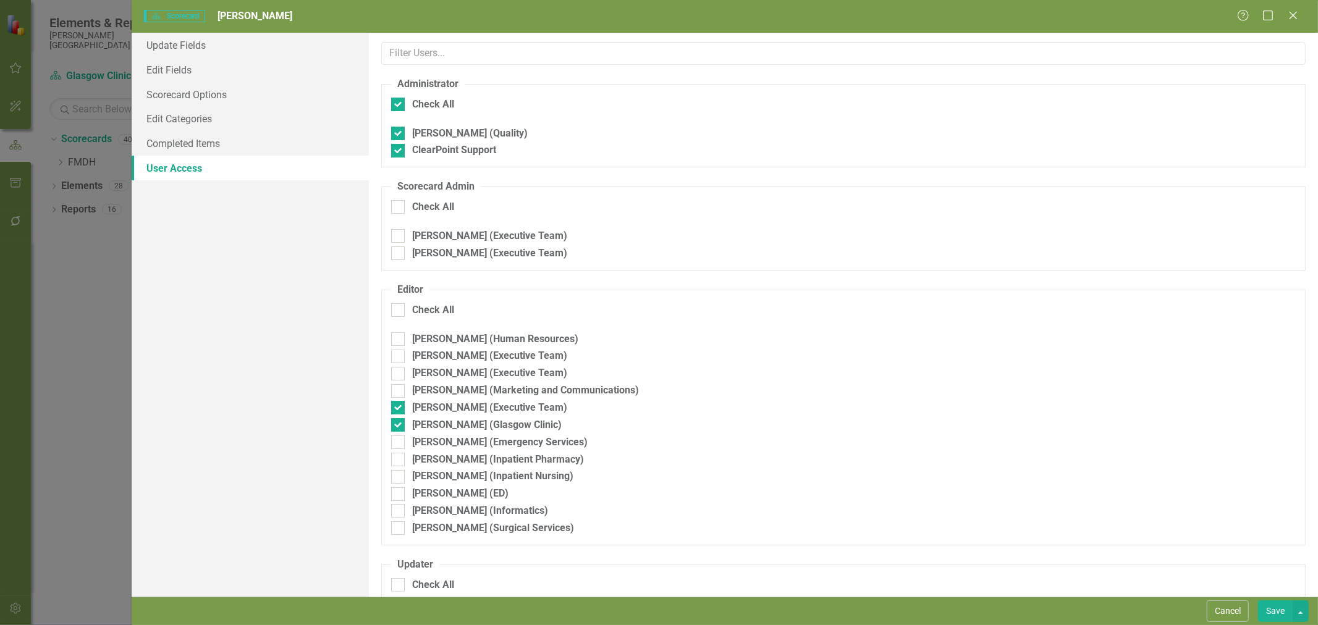
click at [394, 415] on div "Dave Nixdorf (Executive Team)" at bounding box center [843, 408] width 904 height 14
click at [394, 409] on input "Dave Nixdorf (Executive Team)" at bounding box center [395, 405] width 8 height 8
checkbox input "false"
click at [400, 428] on div at bounding box center [398, 425] width 14 height 14
click at [399, 426] on input "[PERSON_NAME] (Glasgow Clinic)" at bounding box center [395, 422] width 8 height 8
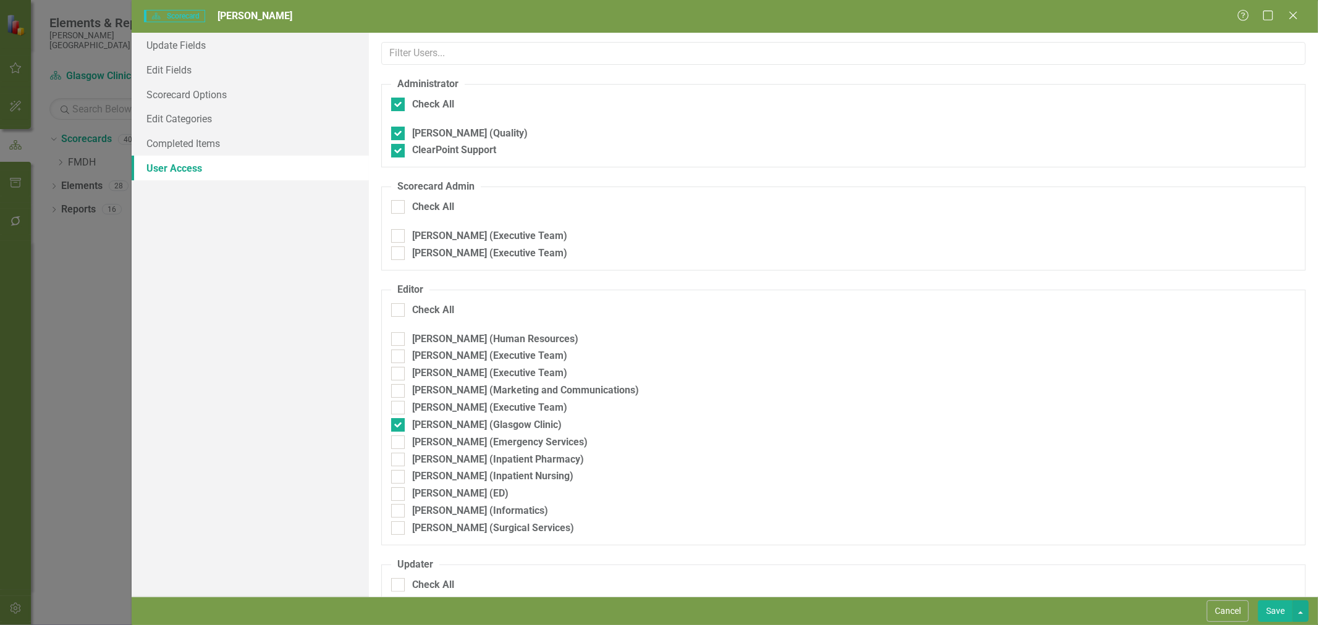
checkbox input "false"
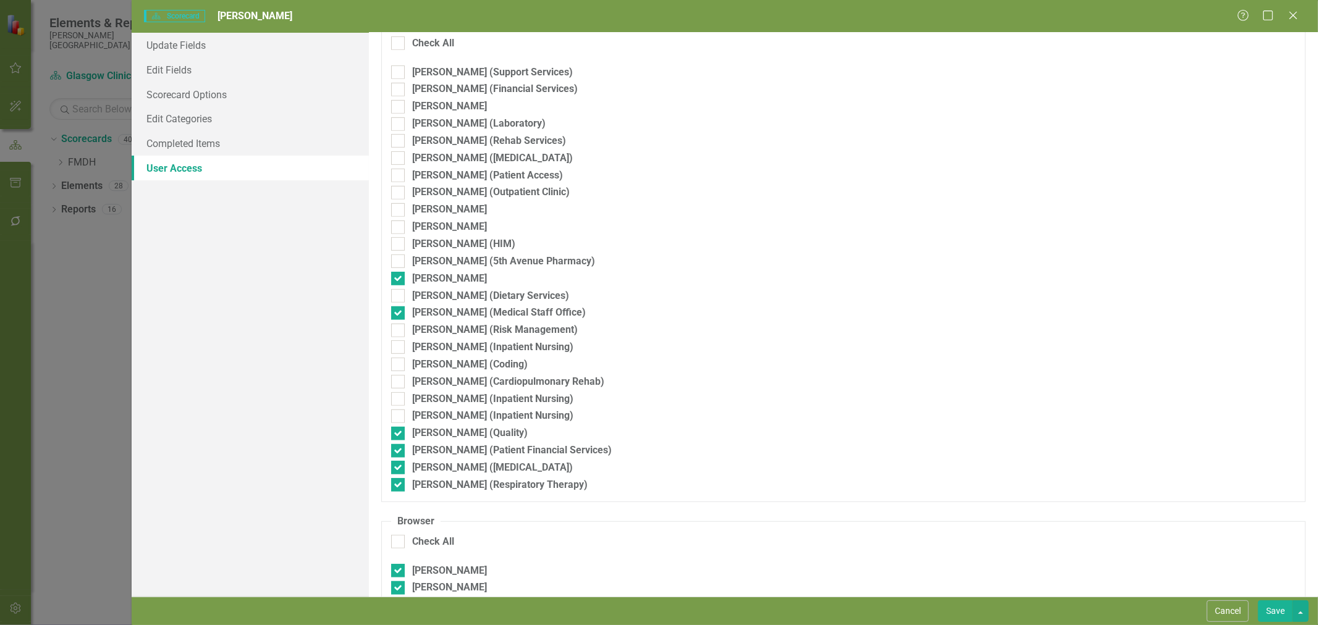
scroll to position [549, 0]
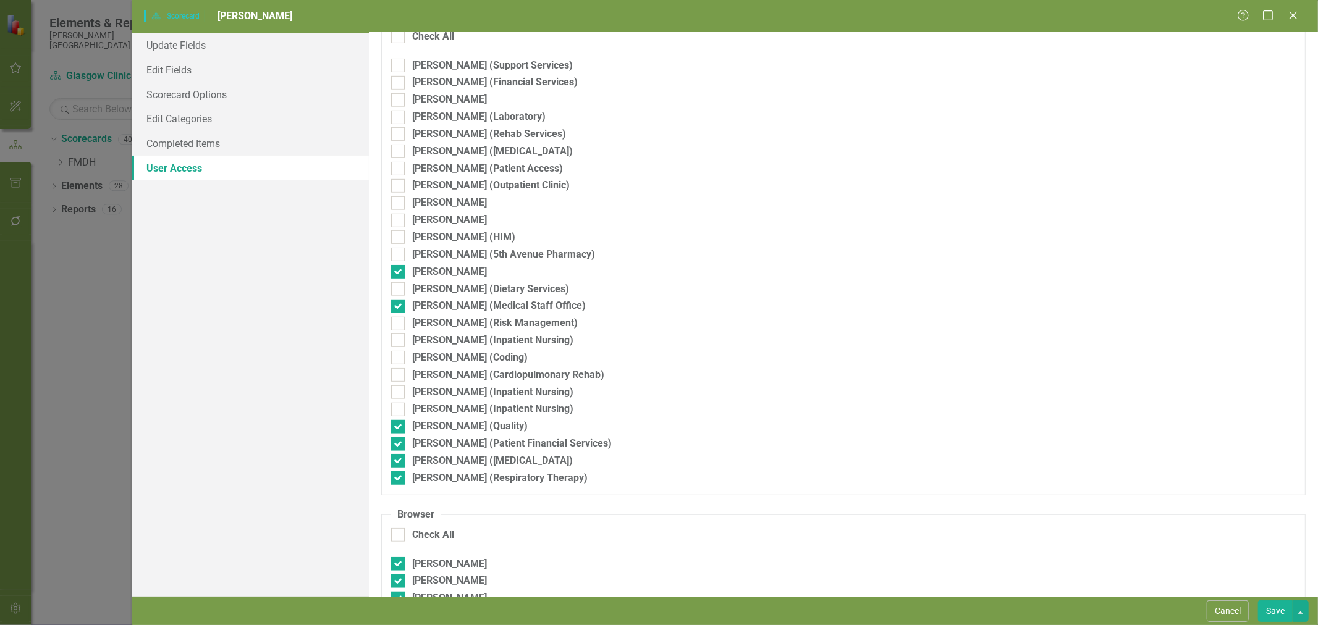
click at [404, 270] on div at bounding box center [398, 272] width 14 height 14
click at [399, 270] on input "Jeff Damboise" at bounding box center [395, 269] width 8 height 8
checkbox input "false"
click at [397, 309] on div at bounding box center [398, 307] width 14 height 14
click at [397, 308] on input "Karen Breigenzer (Medical Staff Office)" at bounding box center [395, 304] width 8 height 8
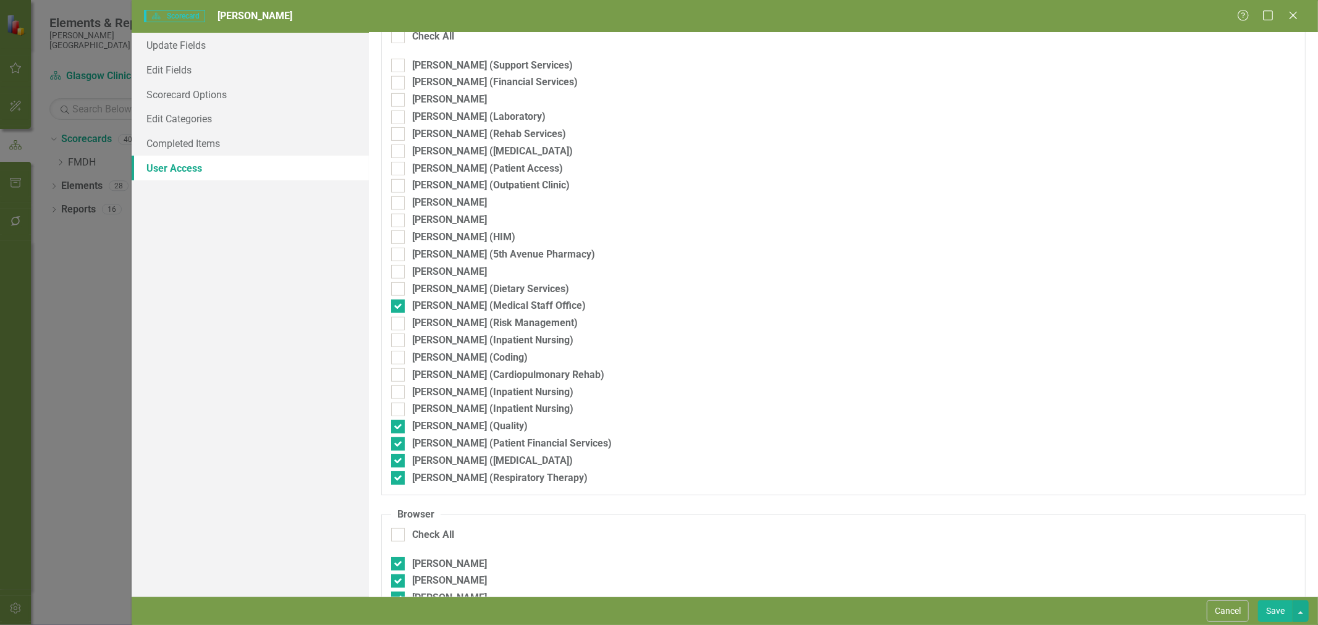
checkbox input "false"
click at [400, 423] on div at bounding box center [398, 427] width 14 height 14
click at [399, 423] on input "Kandi Svenningson (Quality)" at bounding box center [395, 424] width 8 height 8
checkbox input "false"
click at [401, 447] on div at bounding box center [398, 444] width 14 height 14
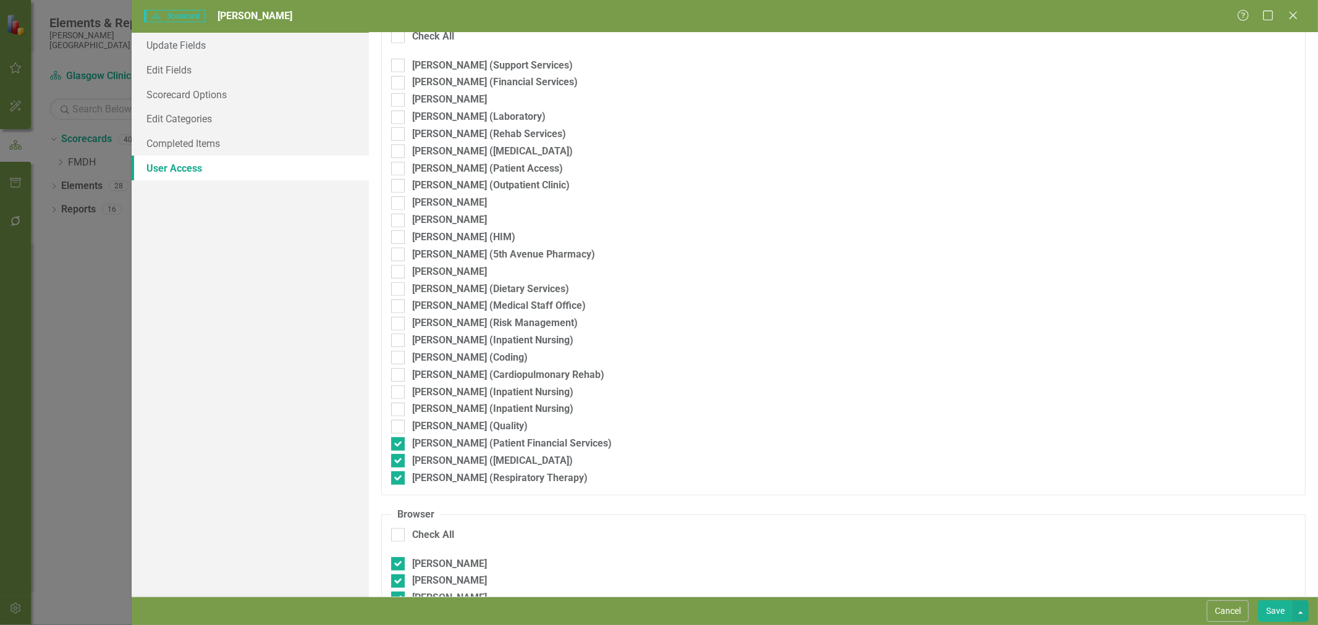
click at [399, 445] on input "Debbie Binczewski (Patient Financial Services)" at bounding box center [395, 441] width 8 height 8
checkbox input "false"
drag, startPoint x: 401, startPoint y: 462, endPoint x: 402, endPoint y: 472, distance: 9.9
click at [402, 462] on div at bounding box center [398, 461] width 14 height 14
click at [399, 462] on input "Shar Schmidt (Audiology)" at bounding box center [395, 458] width 8 height 8
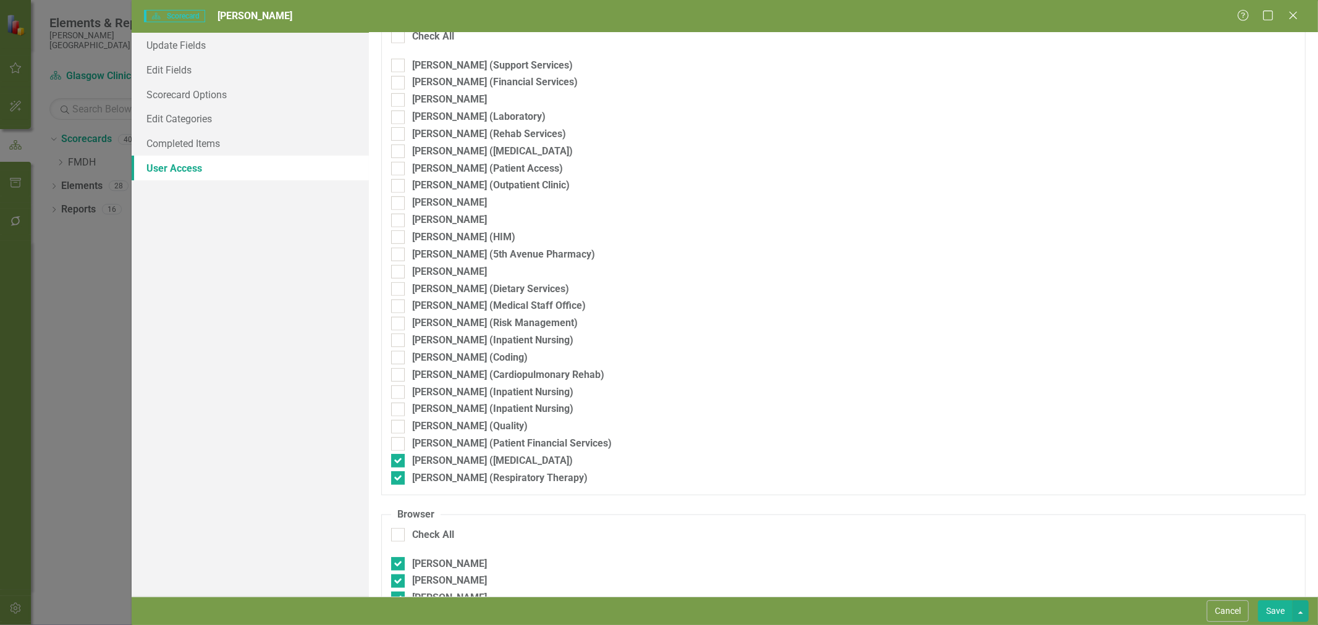
checkbox input "false"
click at [402, 477] on div at bounding box center [398, 478] width 14 height 14
click at [399, 477] on input "Morgan Anderson (Respiratory Therapy)" at bounding box center [395, 475] width 8 height 8
checkbox input "false"
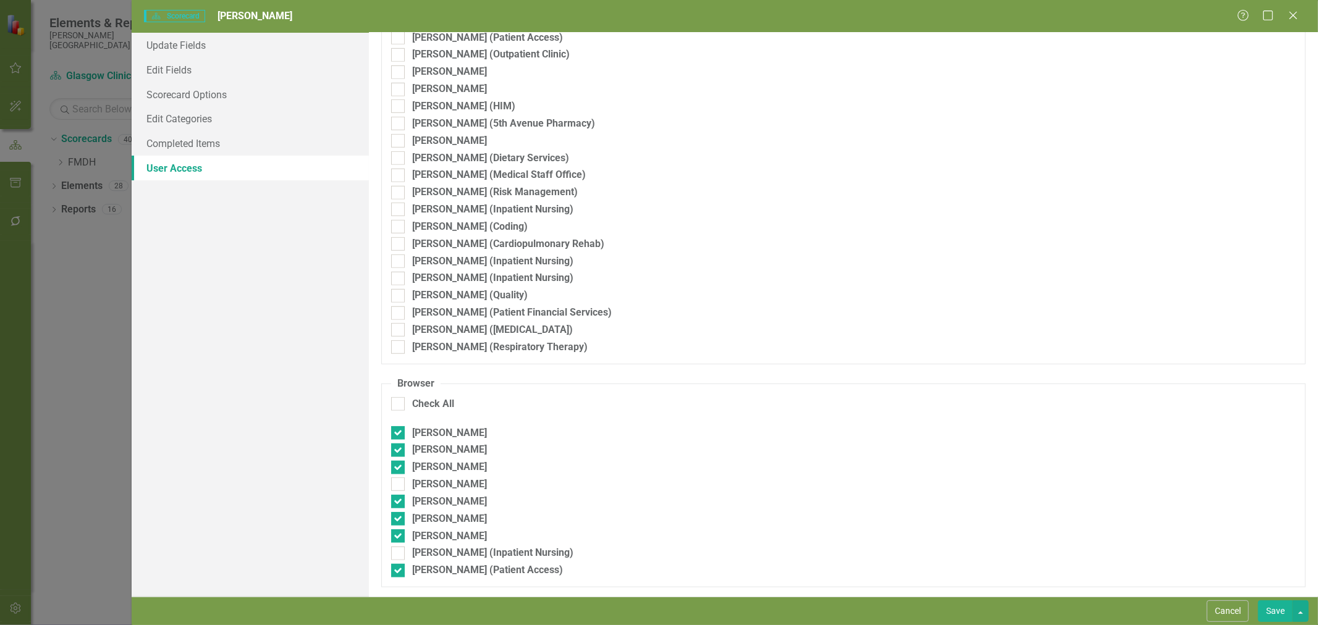
click at [400, 434] on div at bounding box center [398, 433] width 14 height 14
click at [399, 434] on input "Amy Burleson" at bounding box center [395, 430] width 8 height 8
checkbox input "false"
click at [399, 446] on div at bounding box center [398, 451] width 14 height 14
click at [399, 446] on input "Amber Kennedy" at bounding box center [395, 448] width 8 height 8
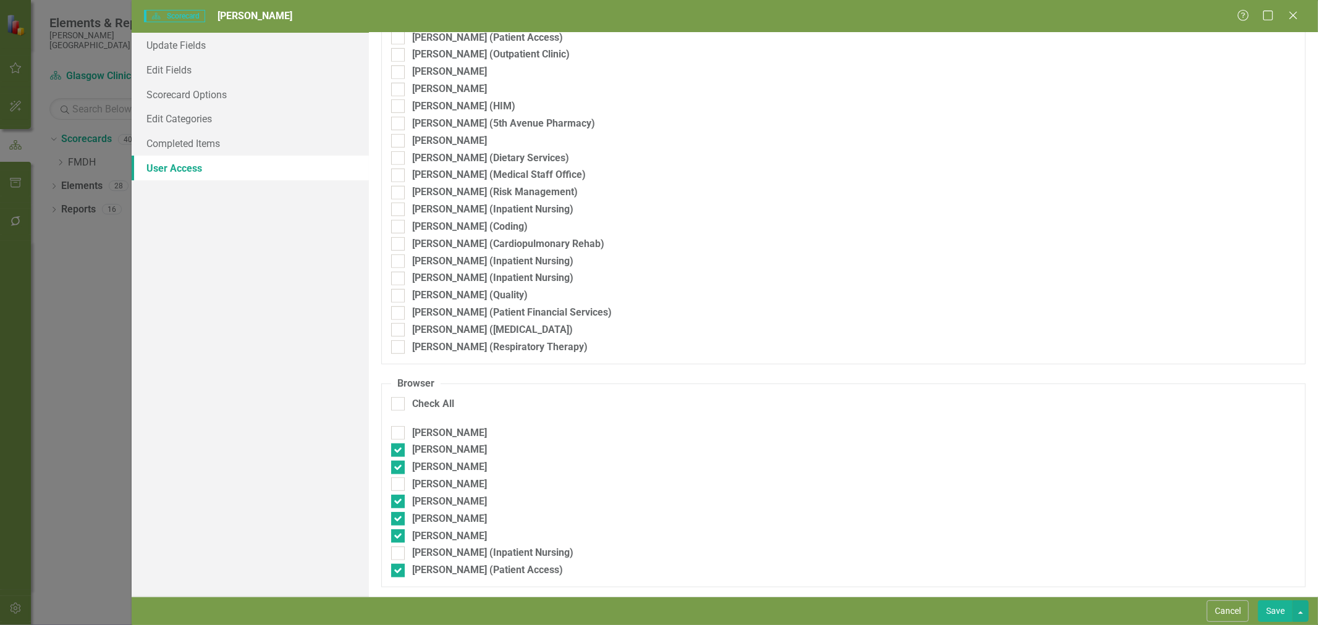
checkbox input "false"
click at [400, 465] on div at bounding box center [398, 468] width 14 height 14
click at [399, 465] on input "Jana Tolzien" at bounding box center [395, 465] width 8 height 8
checkbox input "false"
click at [403, 498] on div at bounding box center [398, 502] width 14 height 14
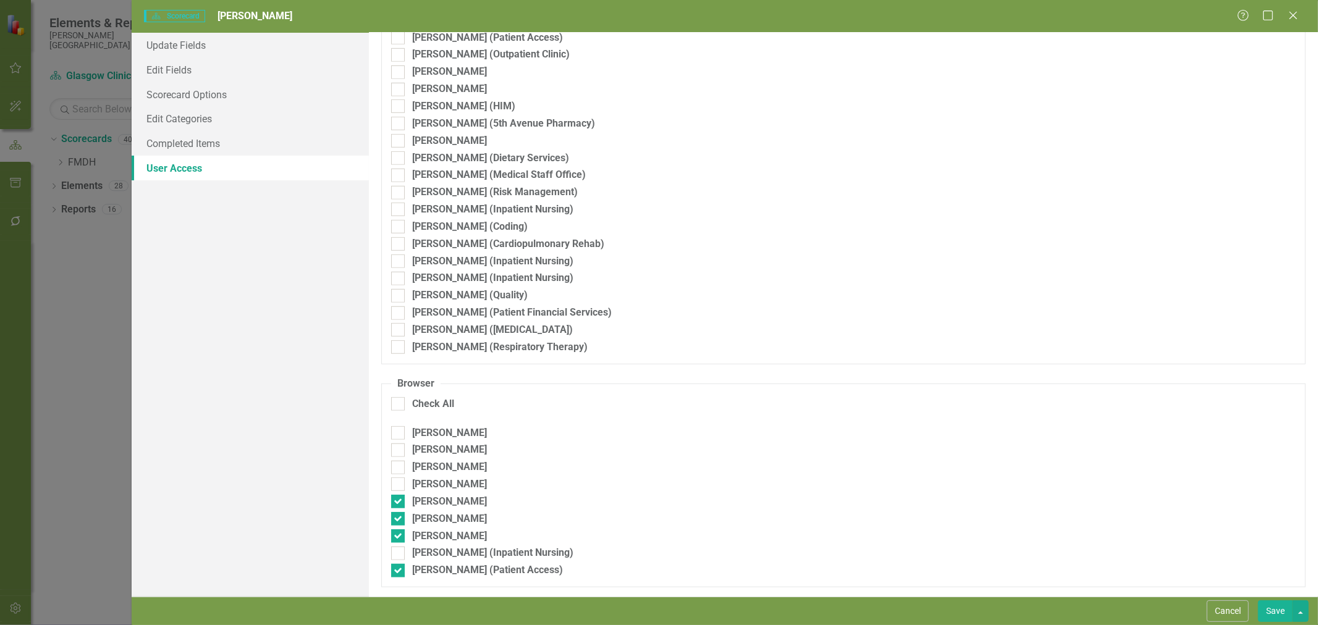
click at [399, 498] on input "Kim Nass" at bounding box center [395, 499] width 8 height 8
checkbox input "false"
click at [403, 518] on div at bounding box center [398, 519] width 14 height 14
click at [399, 518] on input "Amanda Skolrud" at bounding box center [395, 516] width 8 height 8
checkbox input "false"
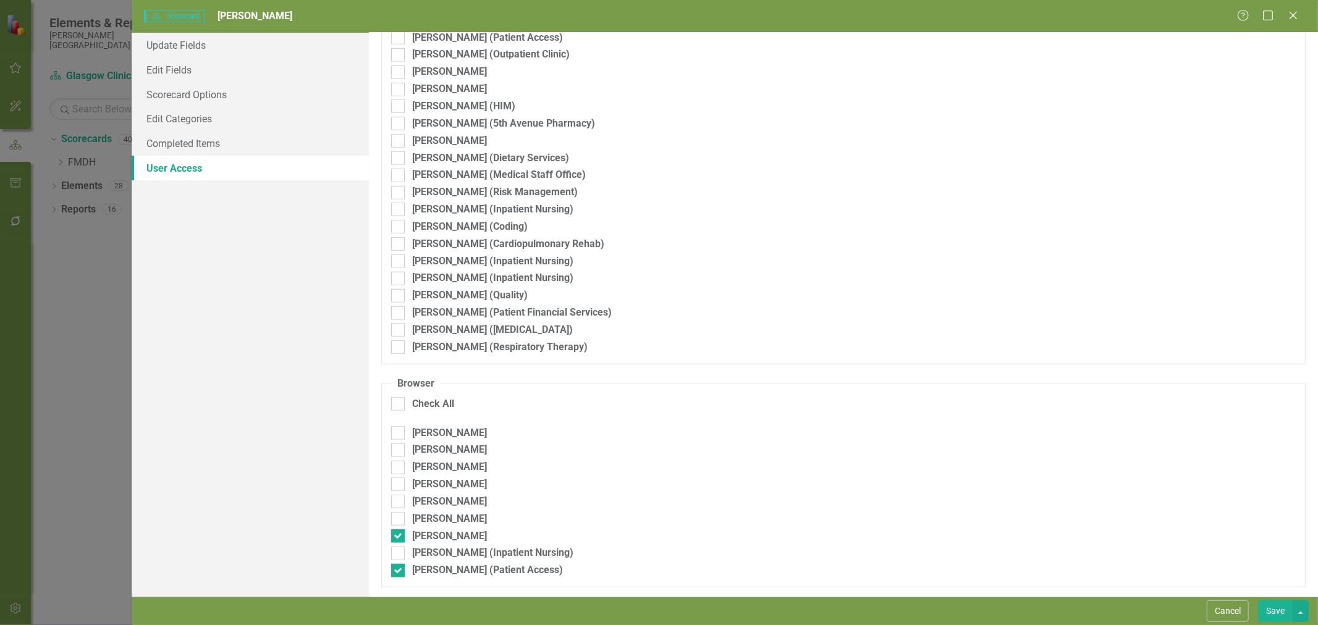
click at [402, 536] on div at bounding box center [398, 536] width 14 height 14
click at [399, 536] on input "Janelle Tedrow" at bounding box center [395, 533] width 8 height 8
checkbox input "false"
click at [398, 567] on input "Fred Binczewski (Patient Access)" at bounding box center [395, 568] width 8 height 8
checkbox input "false"
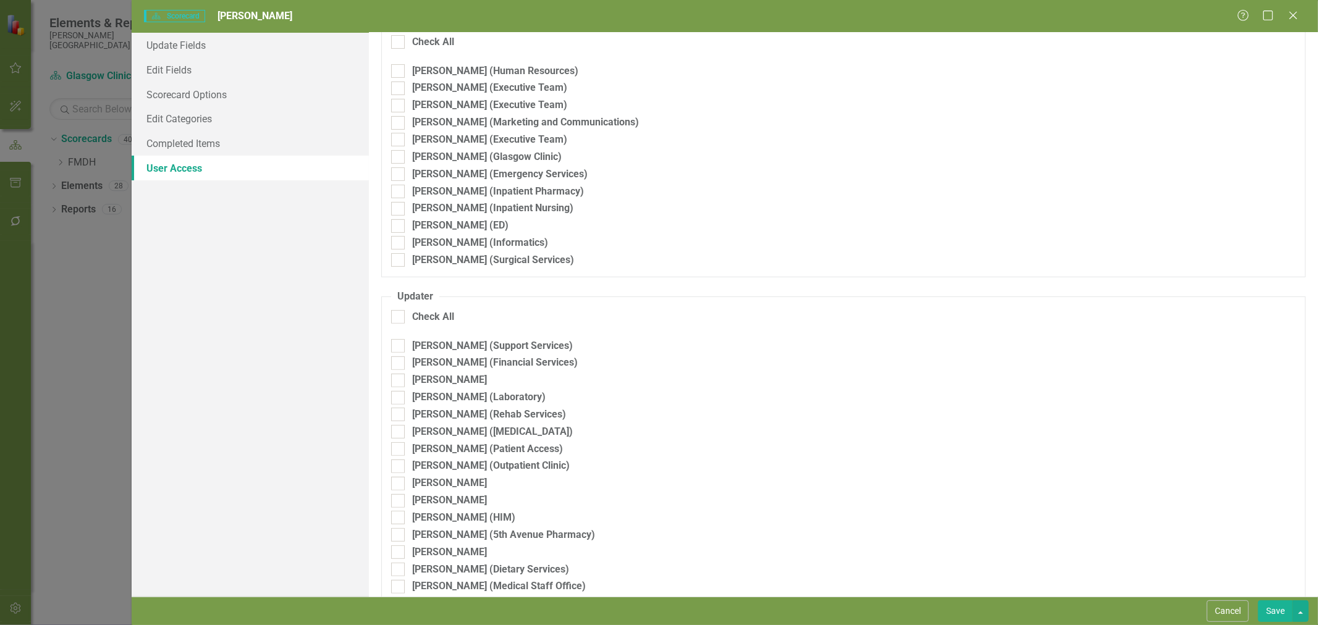
scroll to position [0, 0]
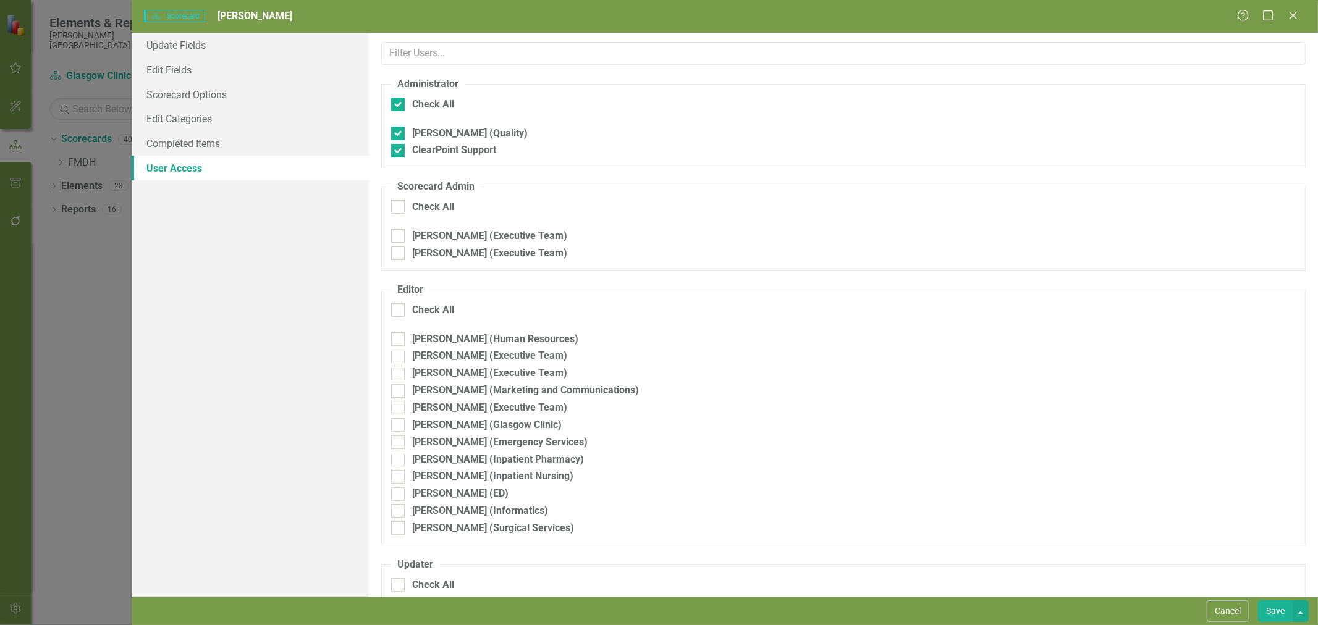
click at [1264, 610] on button "Save" at bounding box center [1275, 611] width 35 height 22
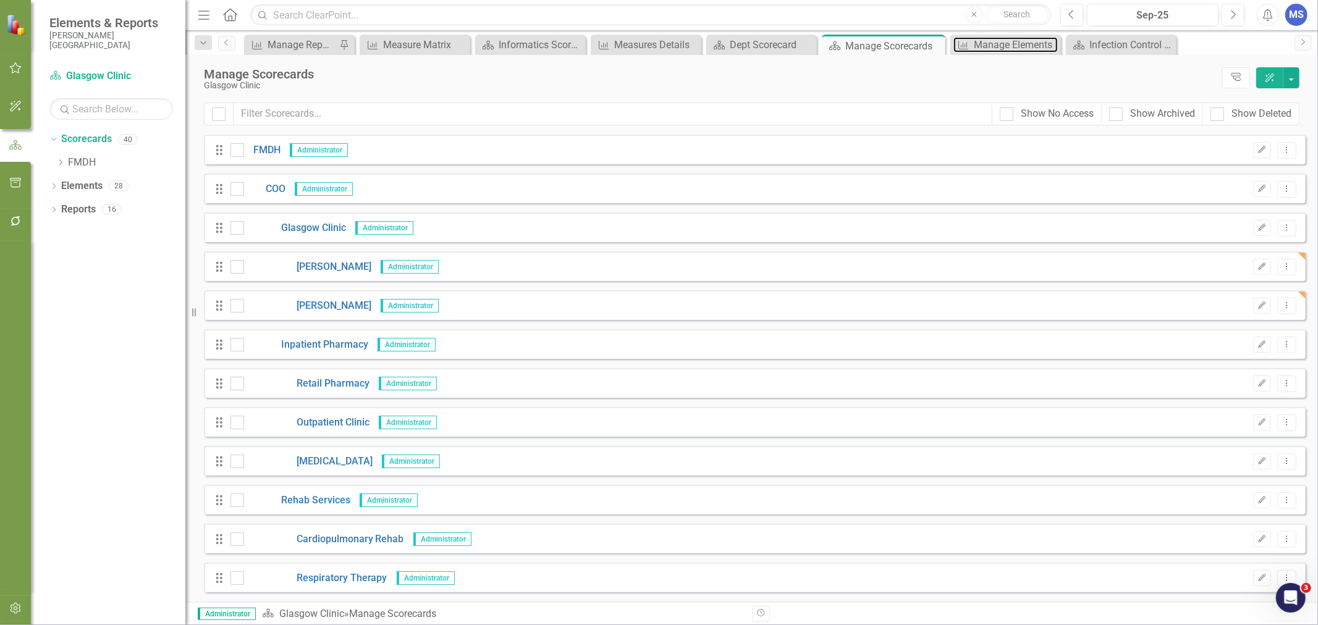
click at [999, 49] on div "Manage Elements" at bounding box center [1015, 44] width 84 height 15
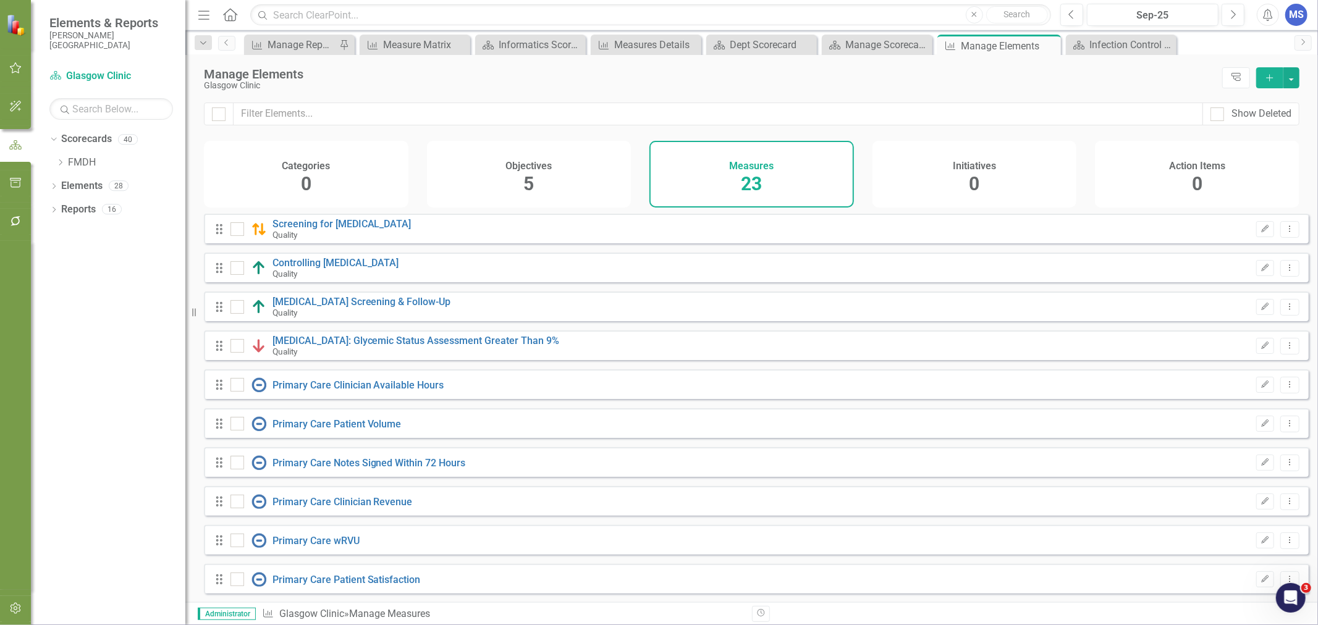
checkbox input "false"
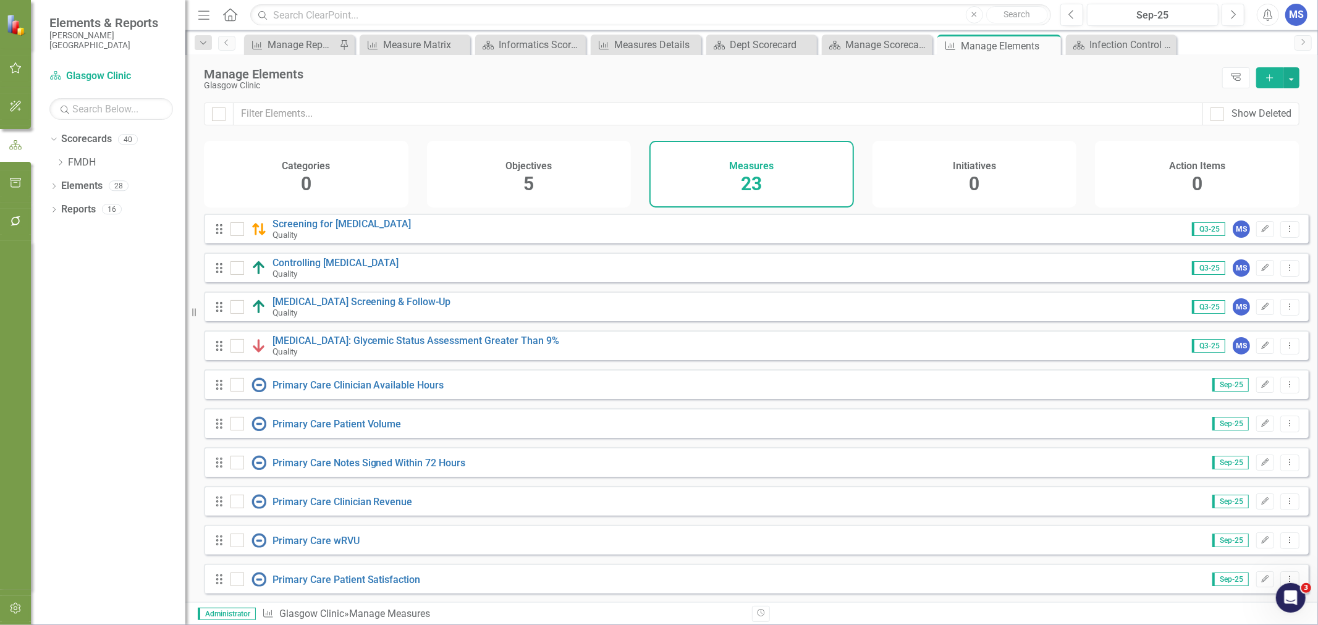
click at [1284, 389] on icon "Dropdown Menu" at bounding box center [1289, 384] width 11 height 8
click at [1248, 413] on link "Edit Edit Measure" at bounding box center [1234, 414] width 111 height 23
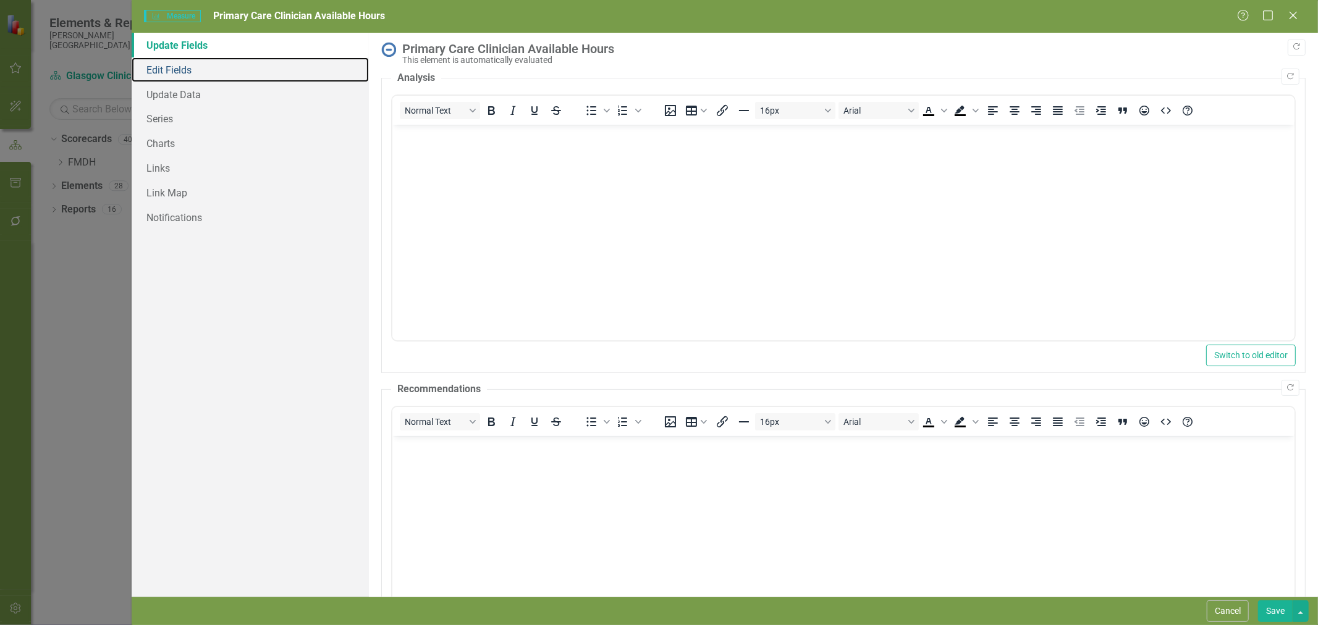
click at [167, 69] on link "Edit Fields" at bounding box center [250, 69] width 237 height 25
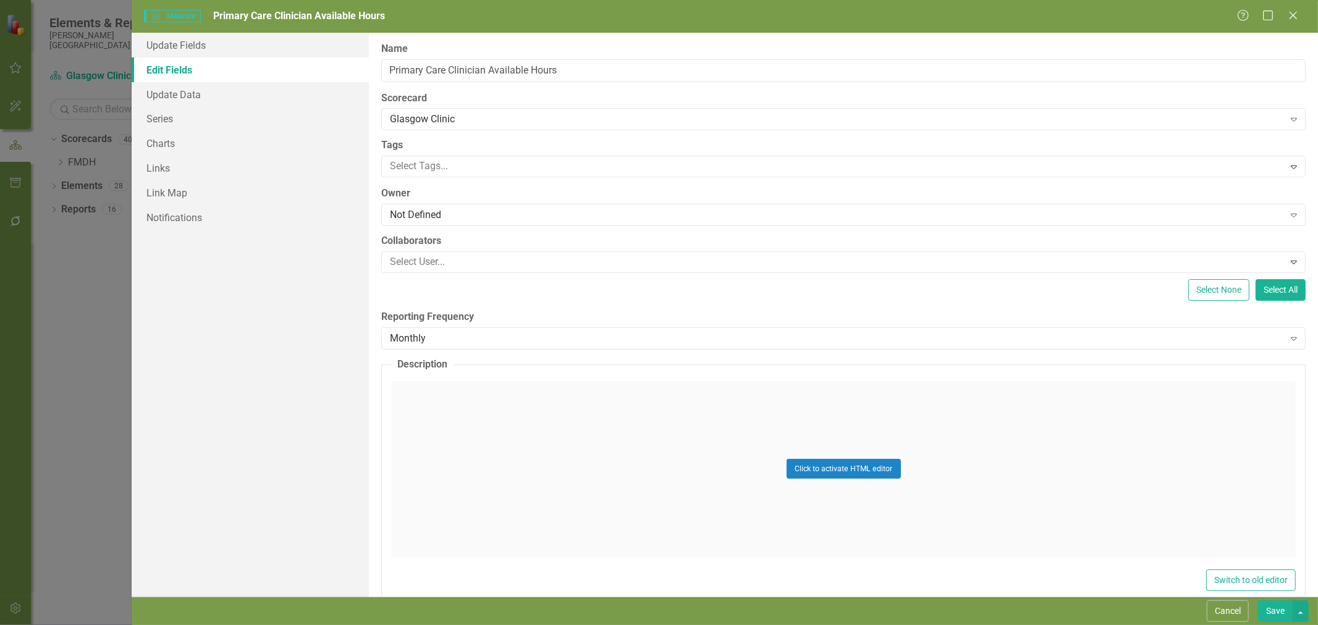
click at [574, 116] on div "Glasgow Clinic" at bounding box center [836, 119] width 893 height 14
click at [542, 91] on label "Scorecard" at bounding box center [843, 98] width 924 height 14
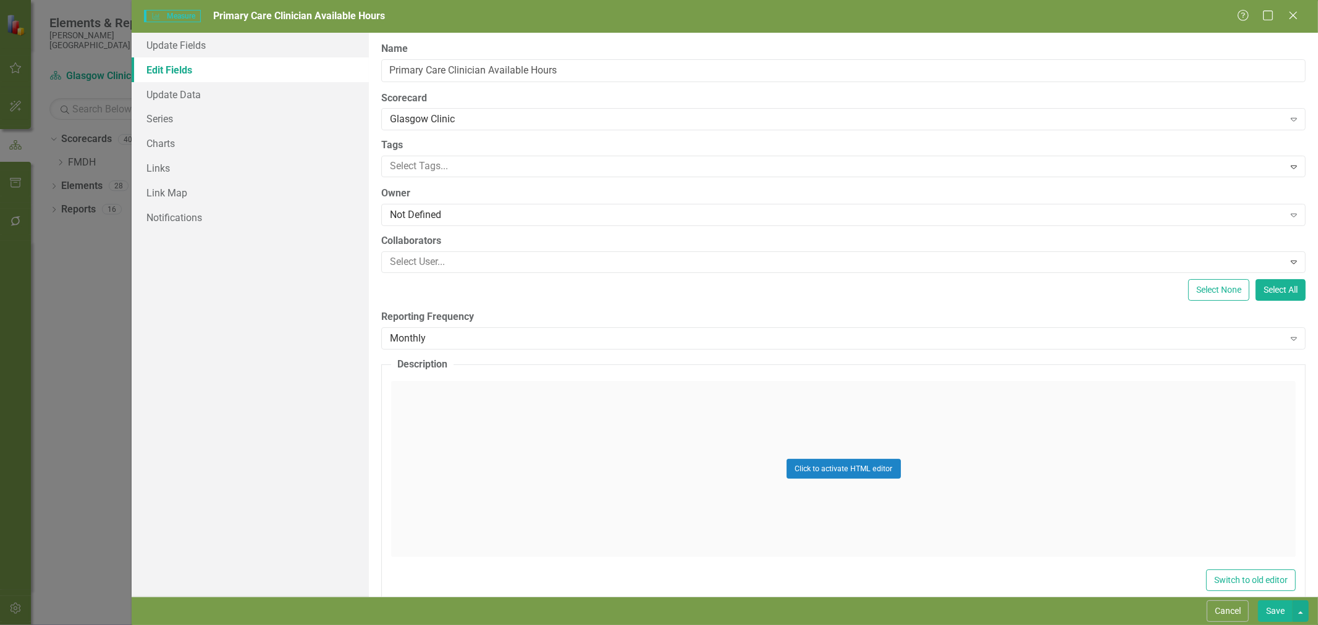
click at [1253, 615] on div "Cancel Save" at bounding box center [1255, 611] width 105 height 22
click at [1240, 615] on button "Cancel" at bounding box center [1227, 611] width 42 height 22
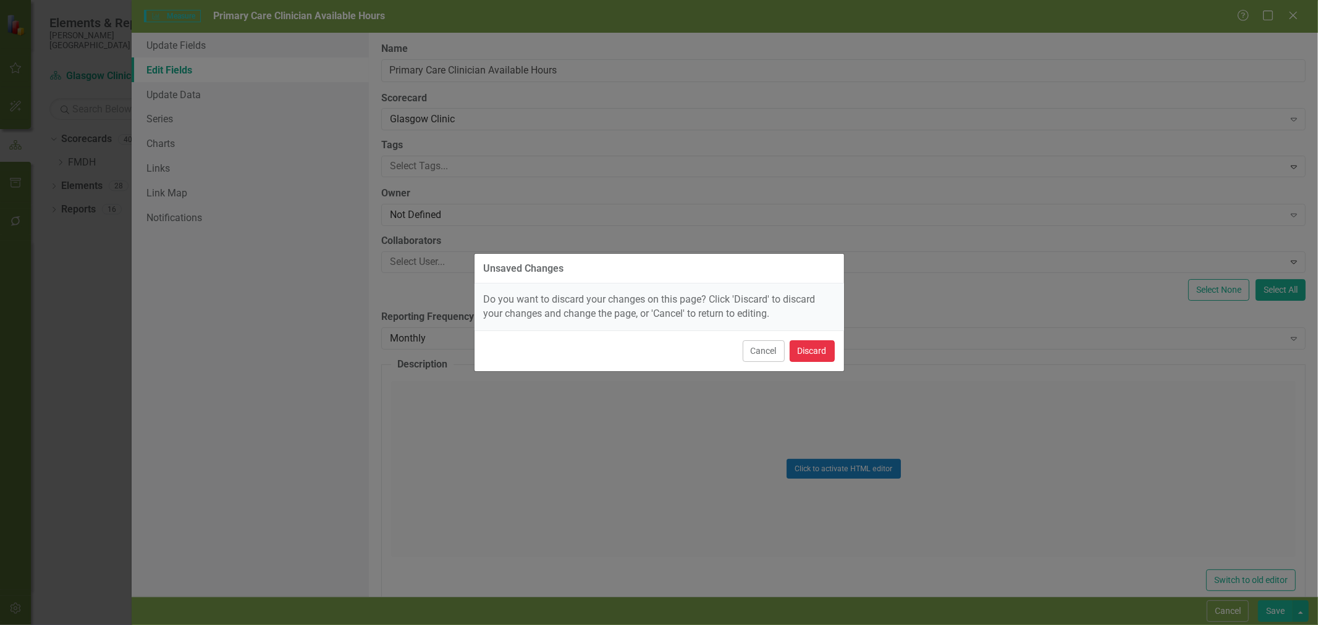
click at [812, 353] on button "Discard" at bounding box center [811, 351] width 45 height 22
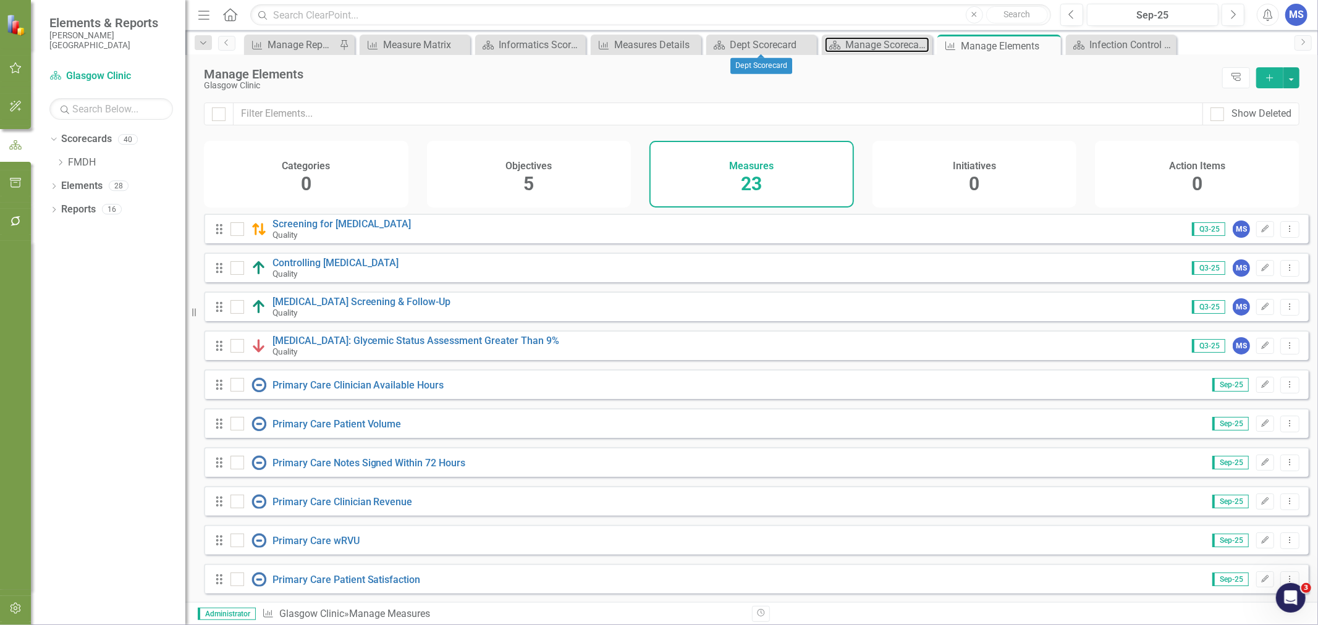
click at [870, 41] on div "Manage Scorecards" at bounding box center [887, 44] width 84 height 15
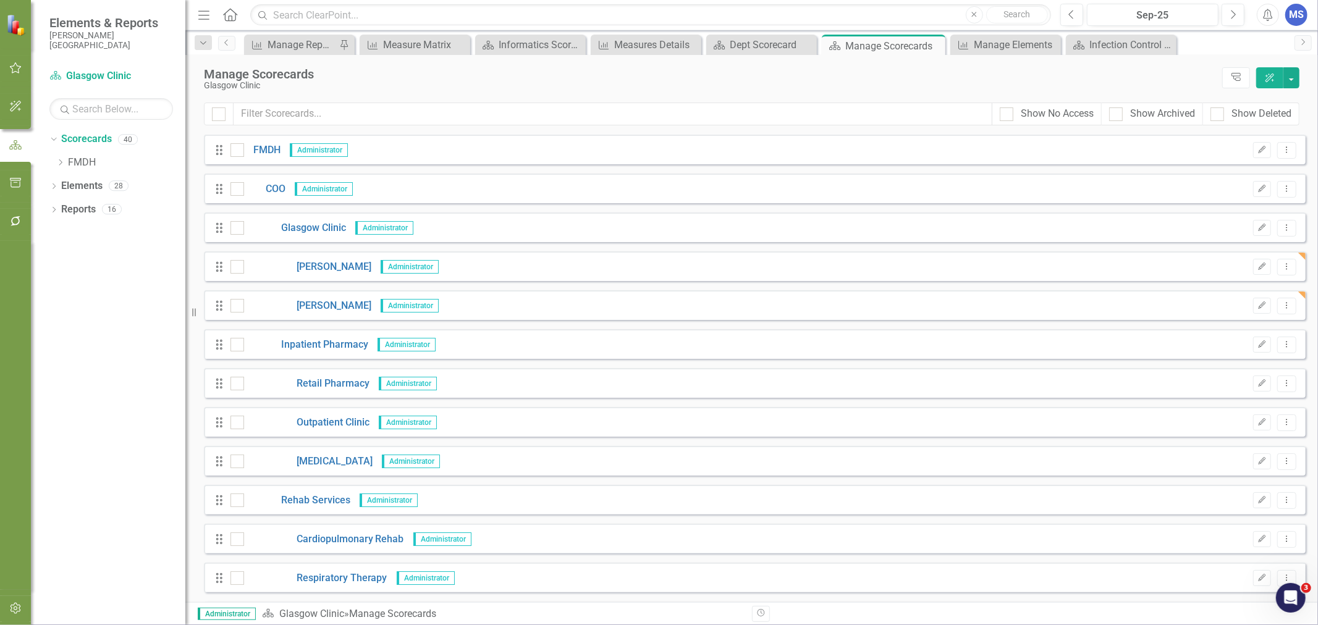
click at [1005, 113] on input "Show No Access" at bounding box center [1003, 111] width 8 height 8
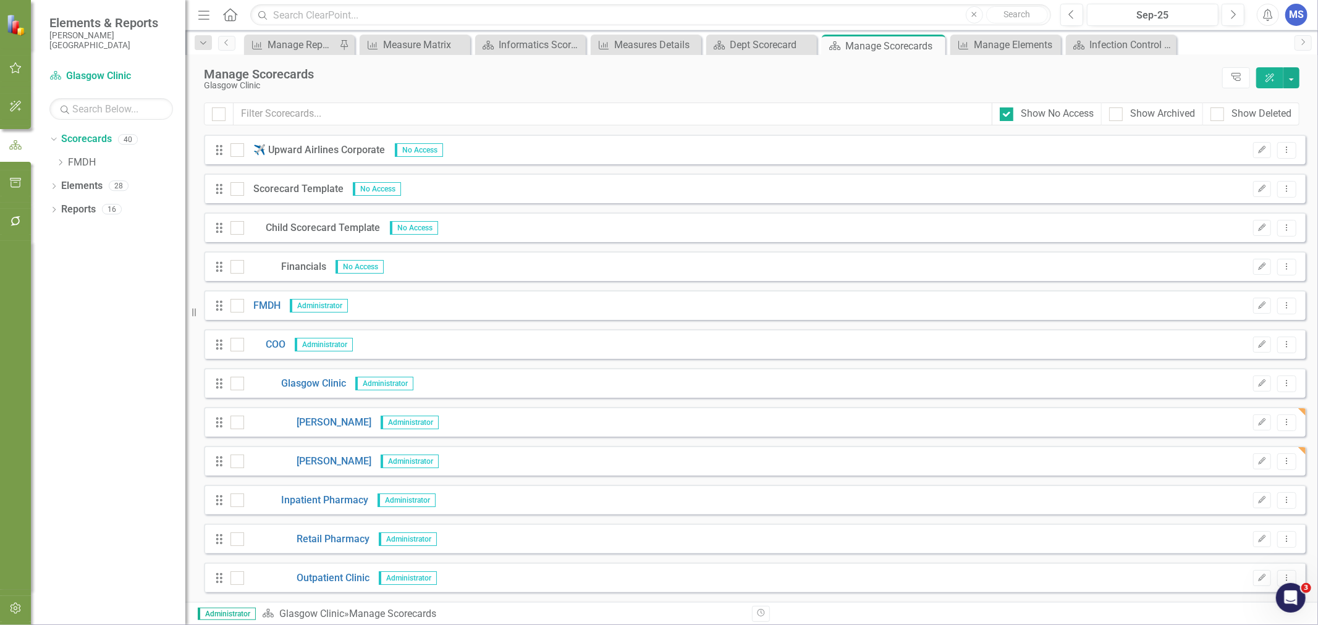
click at [1005, 114] on input "Show No Access" at bounding box center [1003, 111] width 8 height 8
checkbox input "false"
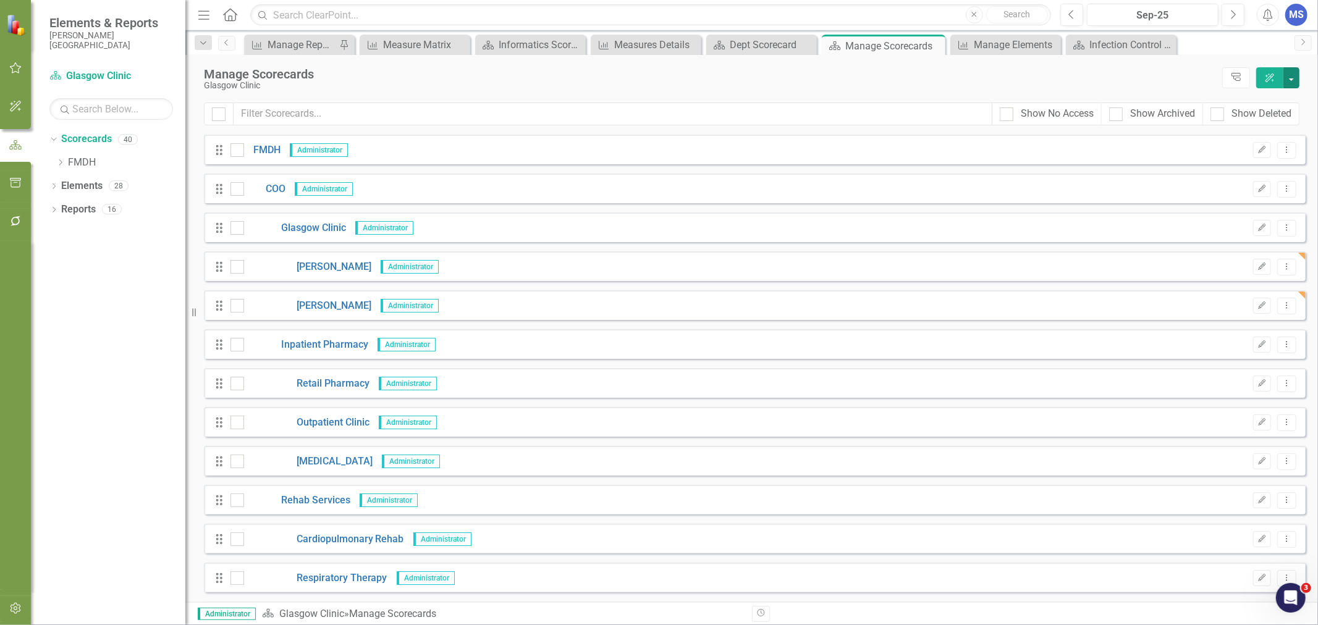
click at [1290, 77] on button "button" at bounding box center [1291, 77] width 16 height 21
click at [1245, 132] on link "Add Add Scorecard" at bounding box center [1235, 125] width 128 height 23
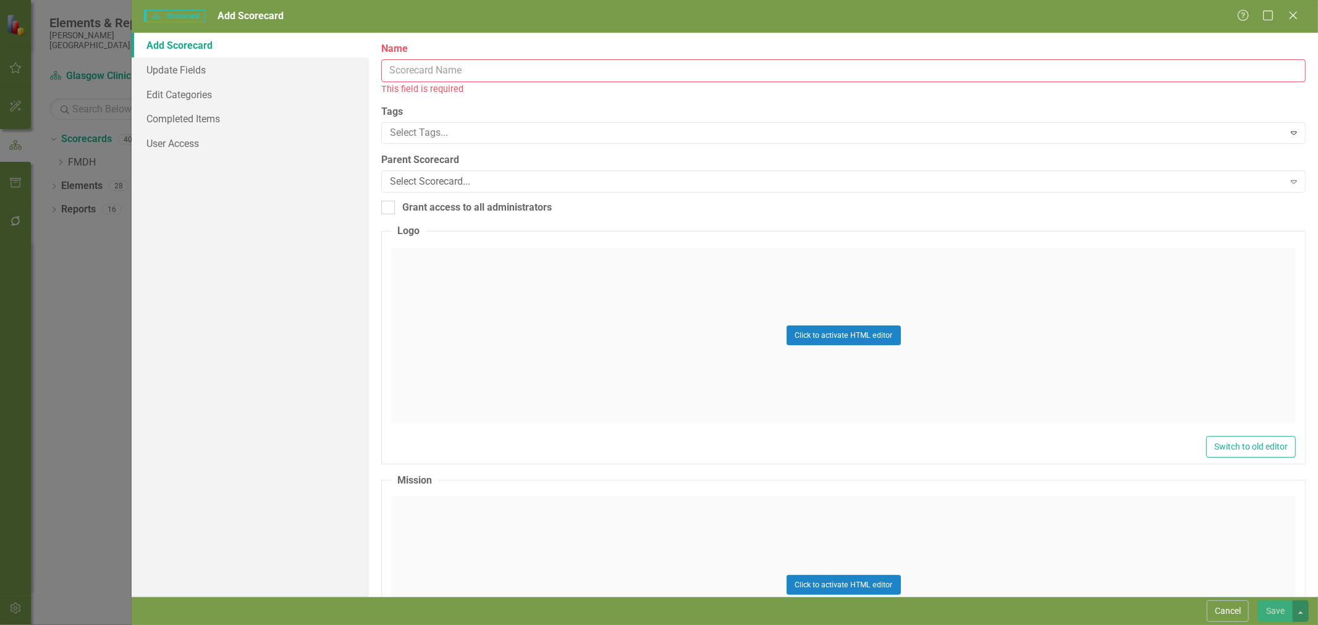
click at [467, 72] on input "Name" at bounding box center [843, 70] width 924 height 23
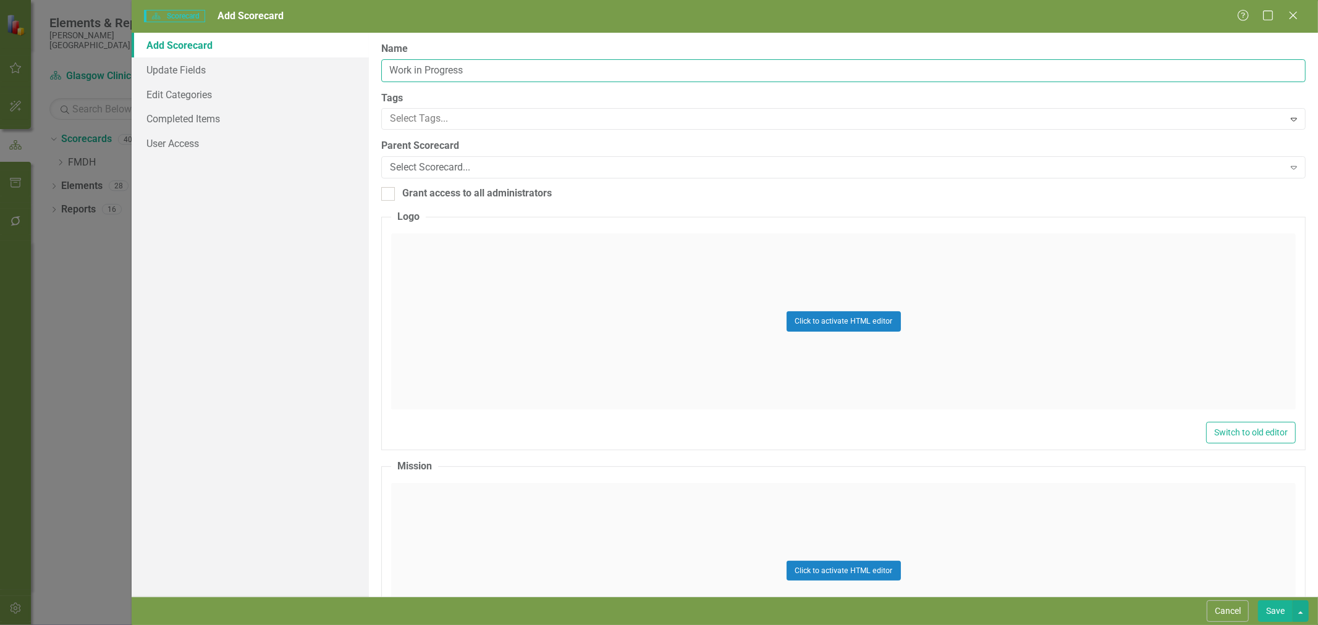
type input "Work in Progress"
click at [211, 139] on link "User Access" at bounding box center [250, 143] width 237 height 25
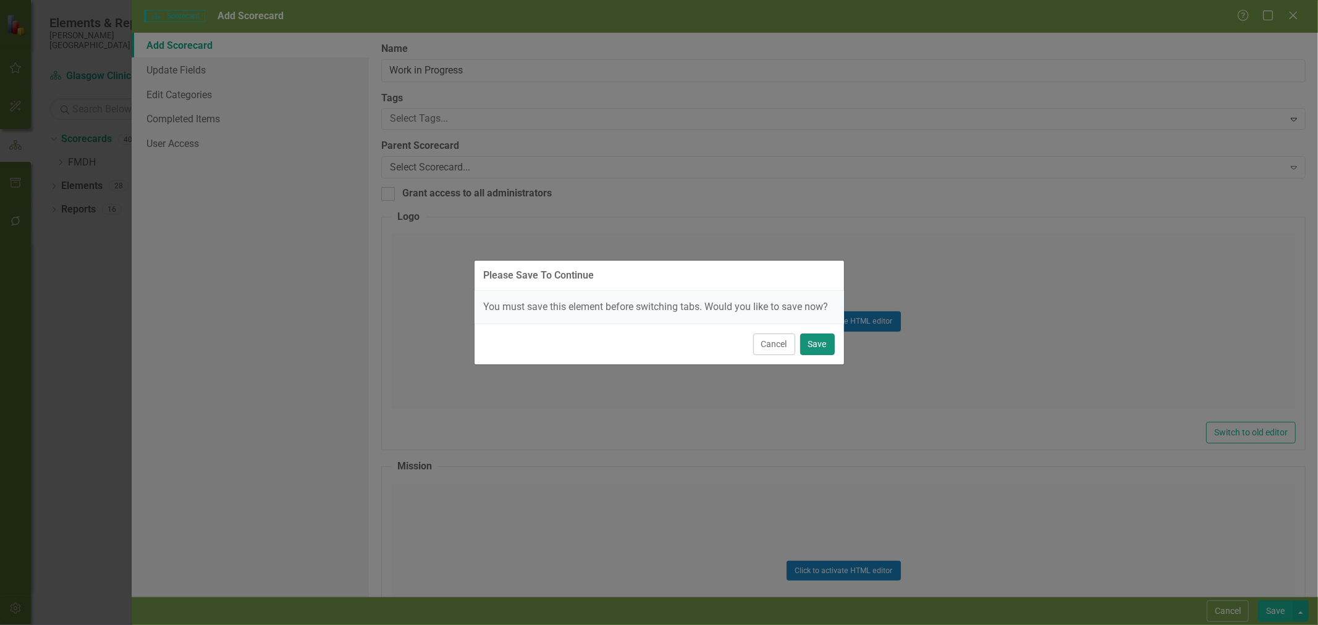
click at [813, 348] on button "Save" at bounding box center [817, 345] width 35 height 22
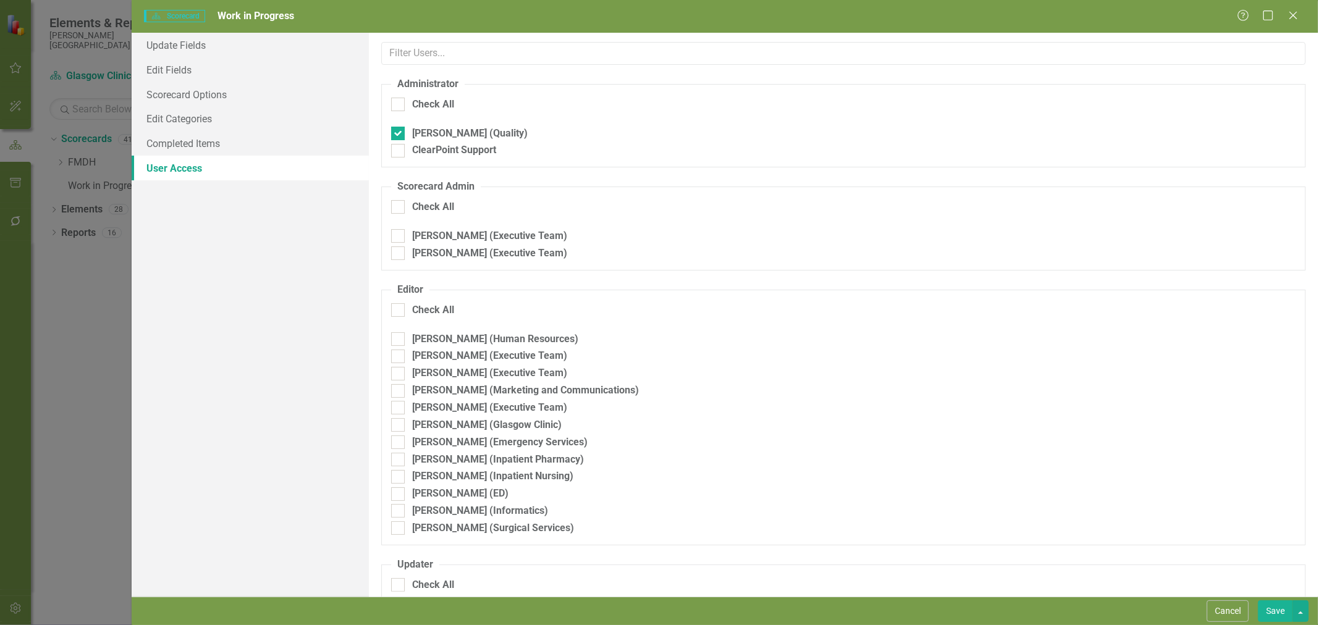
drag, startPoint x: 465, startPoint y: 152, endPoint x: 520, endPoint y: 199, distance: 72.3
click at [465, 151] on div "ClearPoint Support" at bounding box center [454, 150] width 84 height 14
click at [399, 151] on input "ClearPoint Support" at bounding box center [395, 148] width 8 height 8
checkbox input "true"
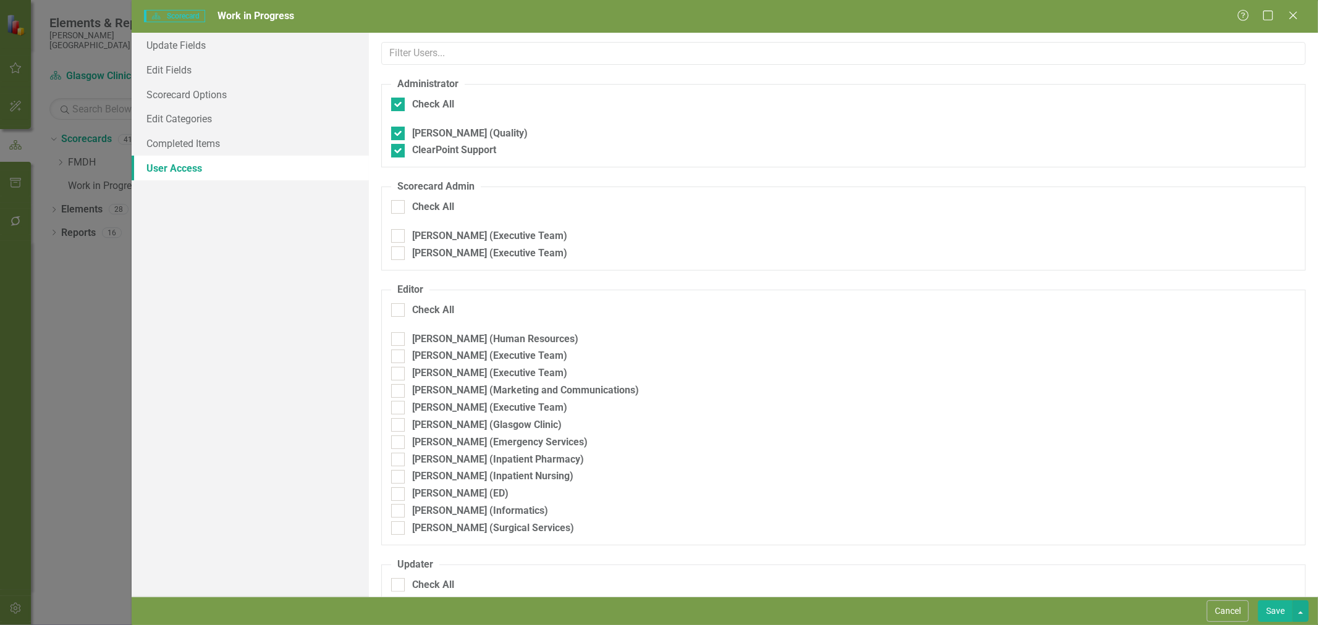
click at [1273, 612] on button "Save" at bounding box center [1275, 611] width 35 height 22
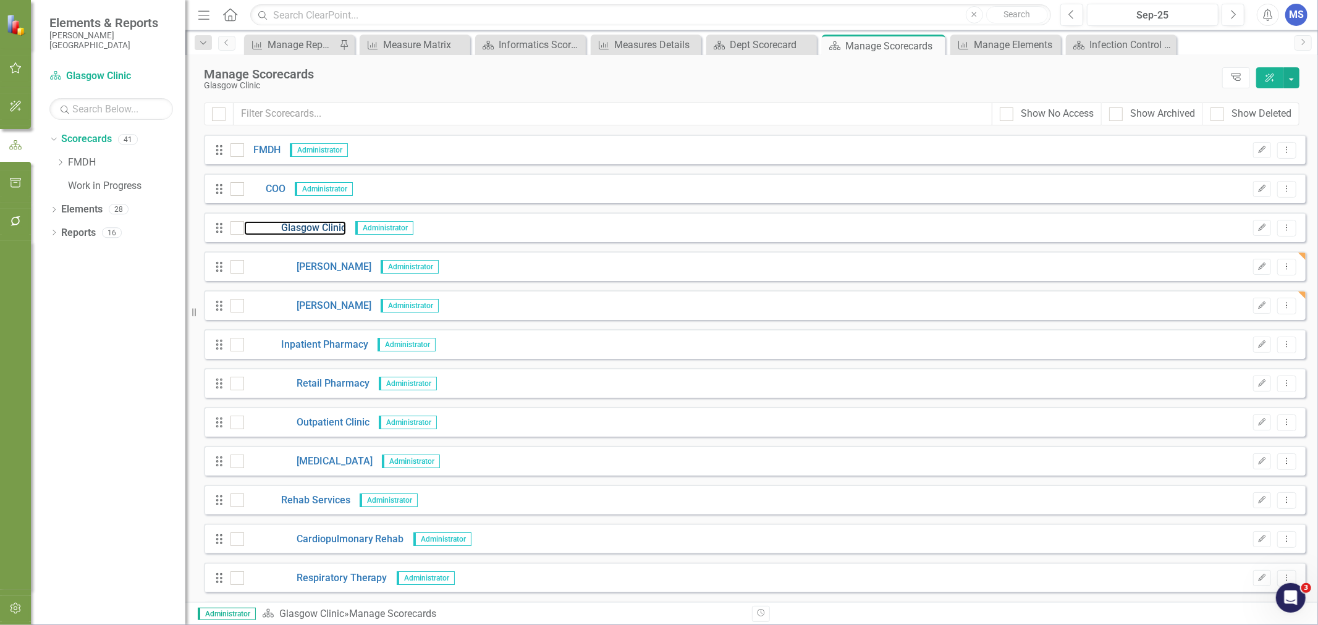
click at [311, 227] on link "Glasgow Clinic" at bounding box center [295, 228] width 102 height 14
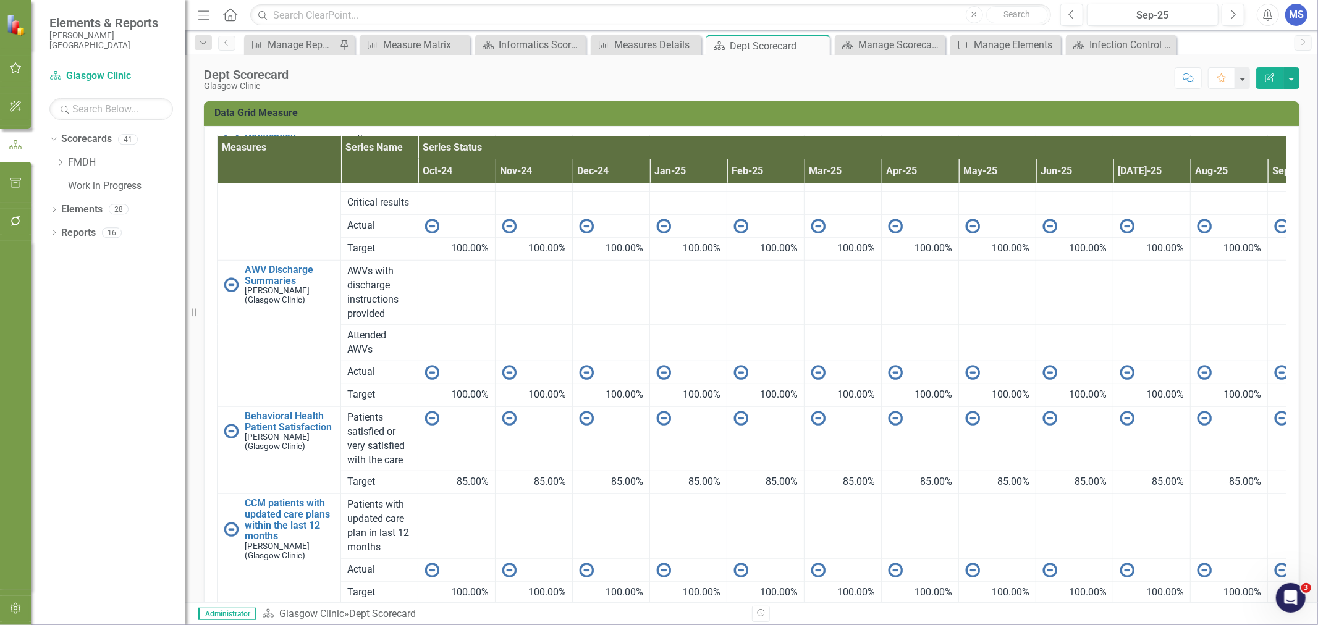
scroll to position [58, 0]
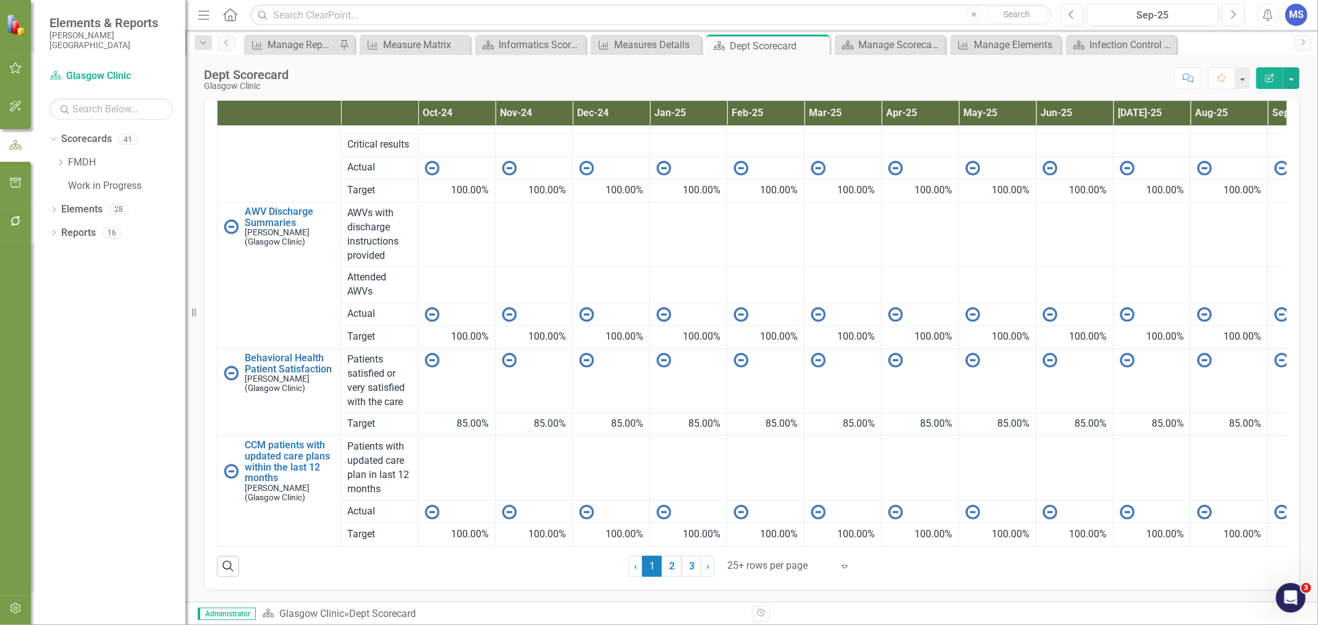
click at [668, 569] on link "2" at bounding box center [672, 566] width 20 height 21
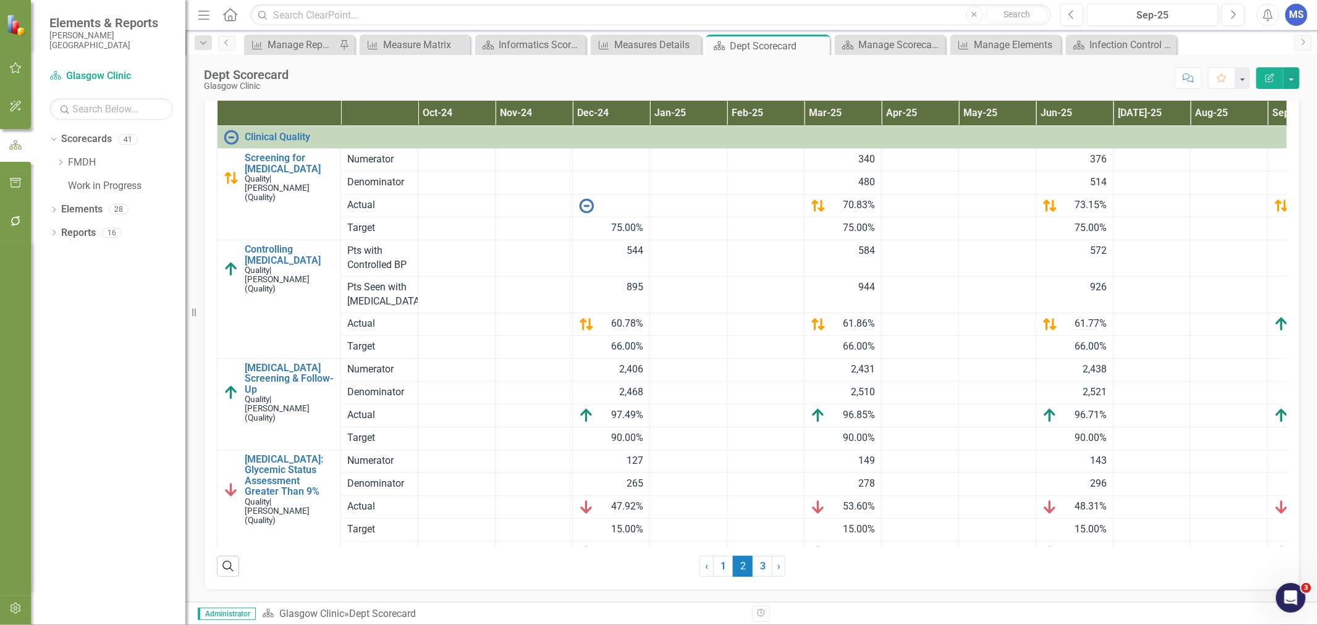
drag, startPoint x: 668, startPoint y: 569, endPoint x: 530, endPoint y: 566, distance: 138.4
click at [528, 570] on div "Search ‹ Previous 1 2 (current) 3 › Next" at bounding box center [751, 562] width 1069 height 30
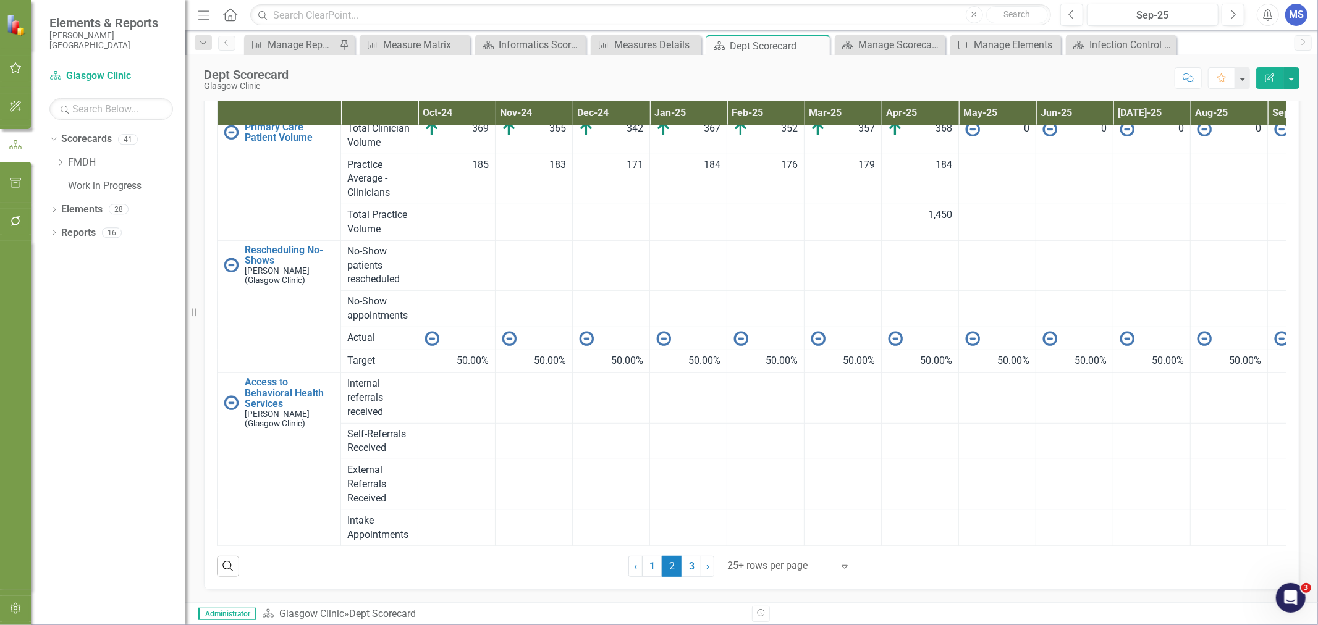
scroll to position [562, 0]
click at [684, 572] on link "3" at bounding box center [691, 566] width 20 height 21
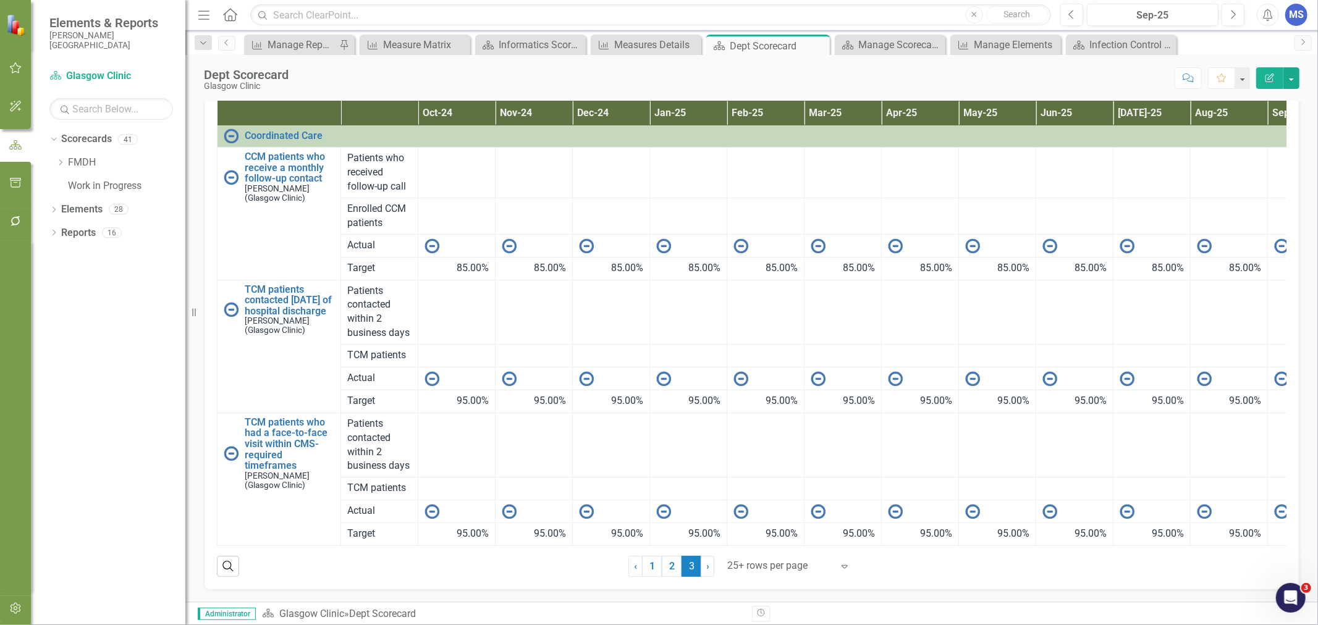
scroll to position [11, 0]
click at [664, 567] on link "2" at bounding box center [672, 566] width 20 height 21
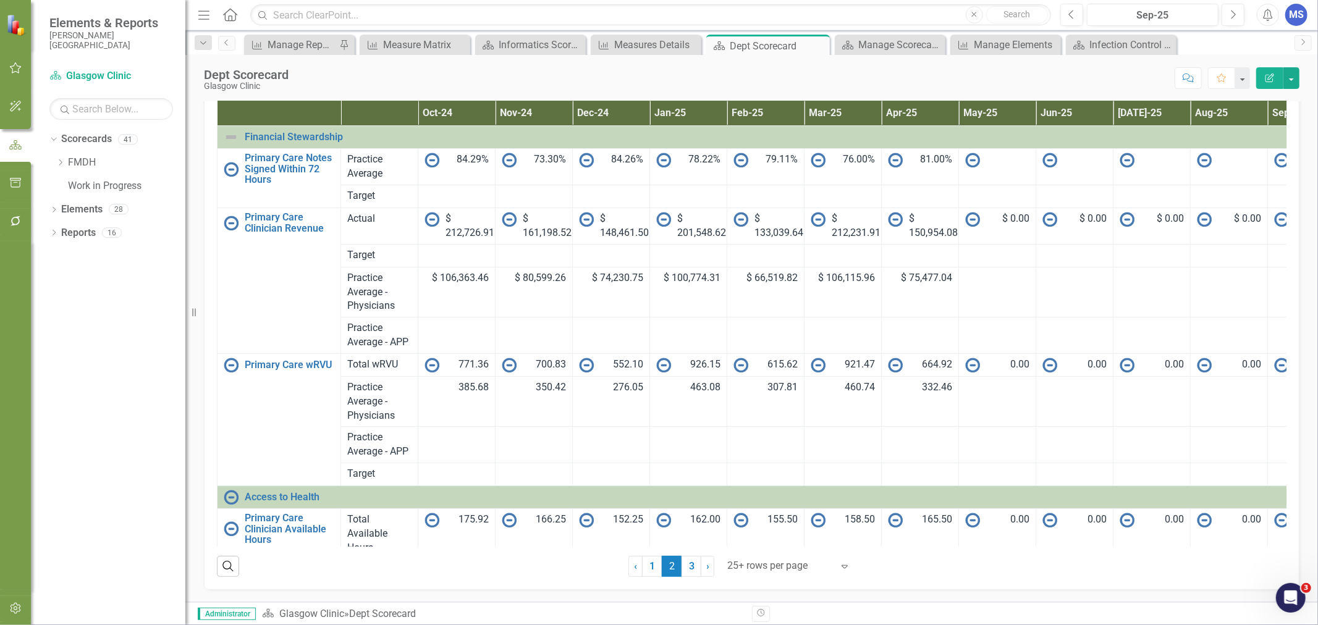
scroll to position [0, 0]
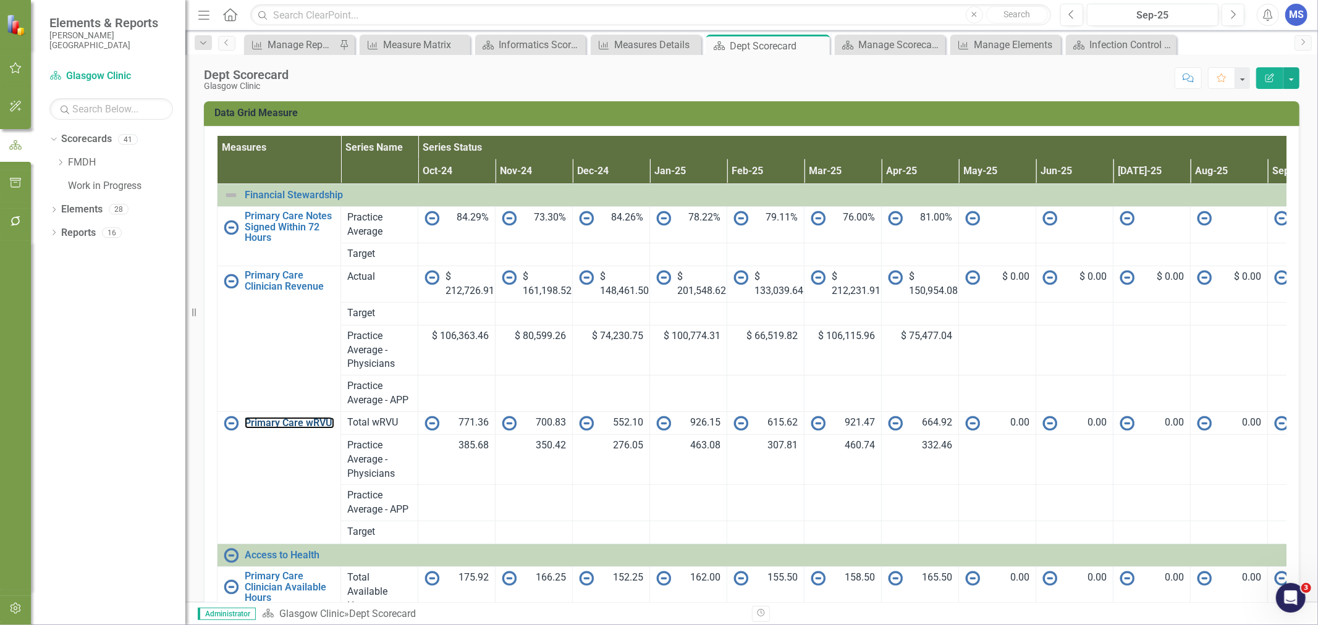
click at [301, 419] on link "Primary Care wRVU" at bounding box center [290, 423] width 90 height 11
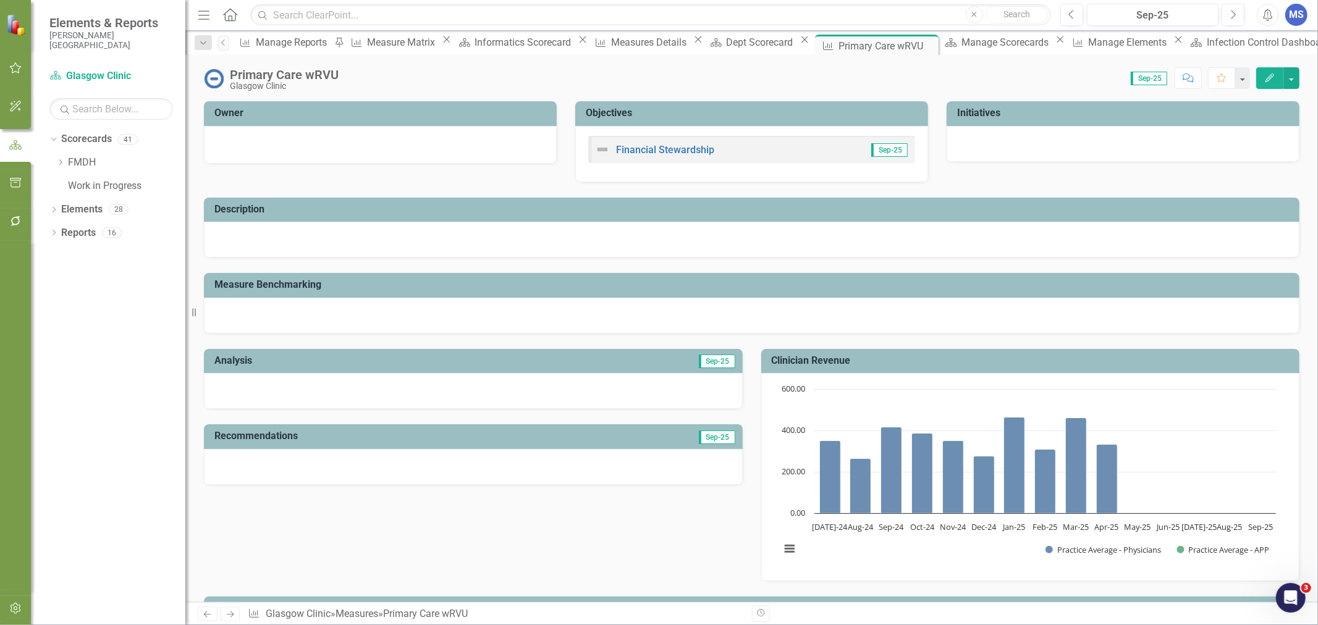
click at [1274, 77] on icon "Edit" at bounding box center [1269, 78] width 11 height 9
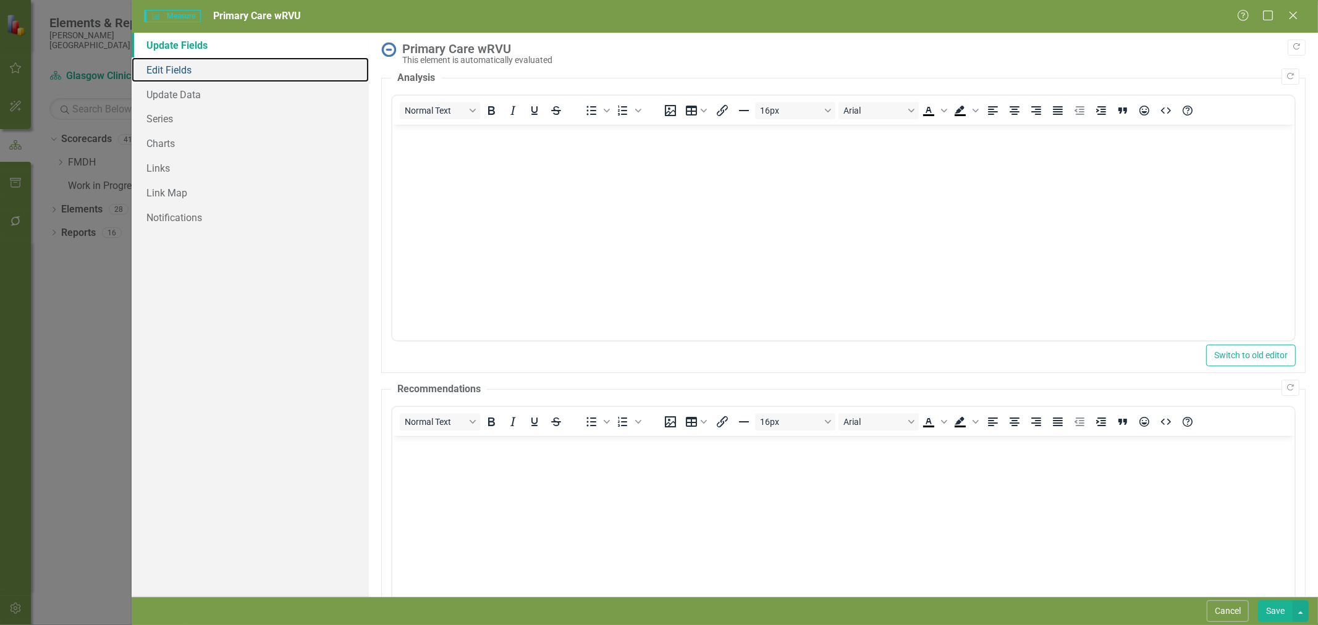
click at [200, 78] on link "Edit Fields" at bounding box center [250, 69] width 237 height 25
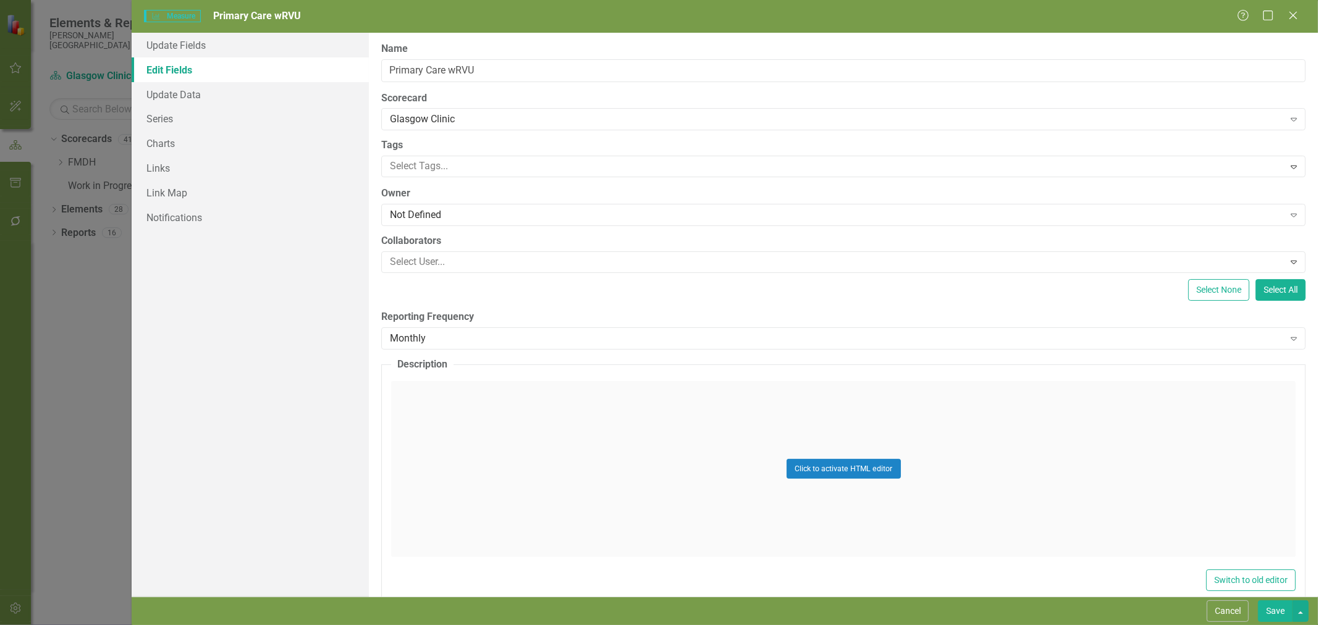
click at [422, 122] on div "Glasgow Clinic" at bounding box center [836, 119] width 893 height 14
type input "w"
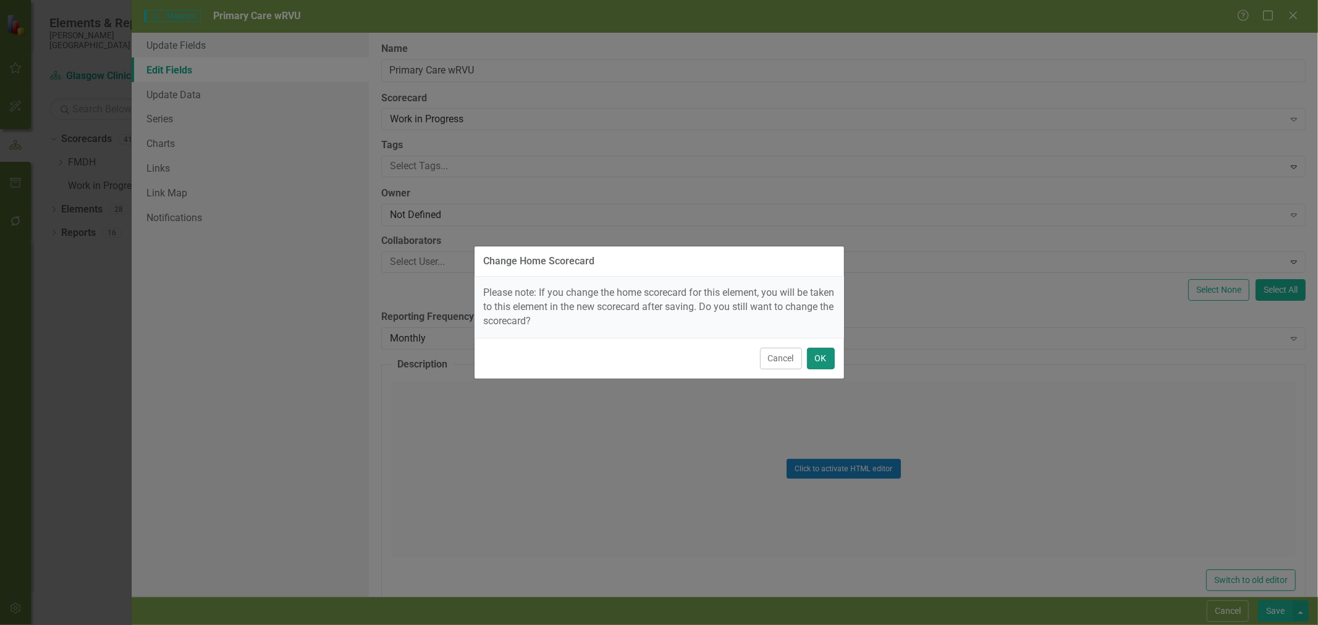
click at [818, 356] on button "OK" at bounding box center [821, 359] width 28 height 22
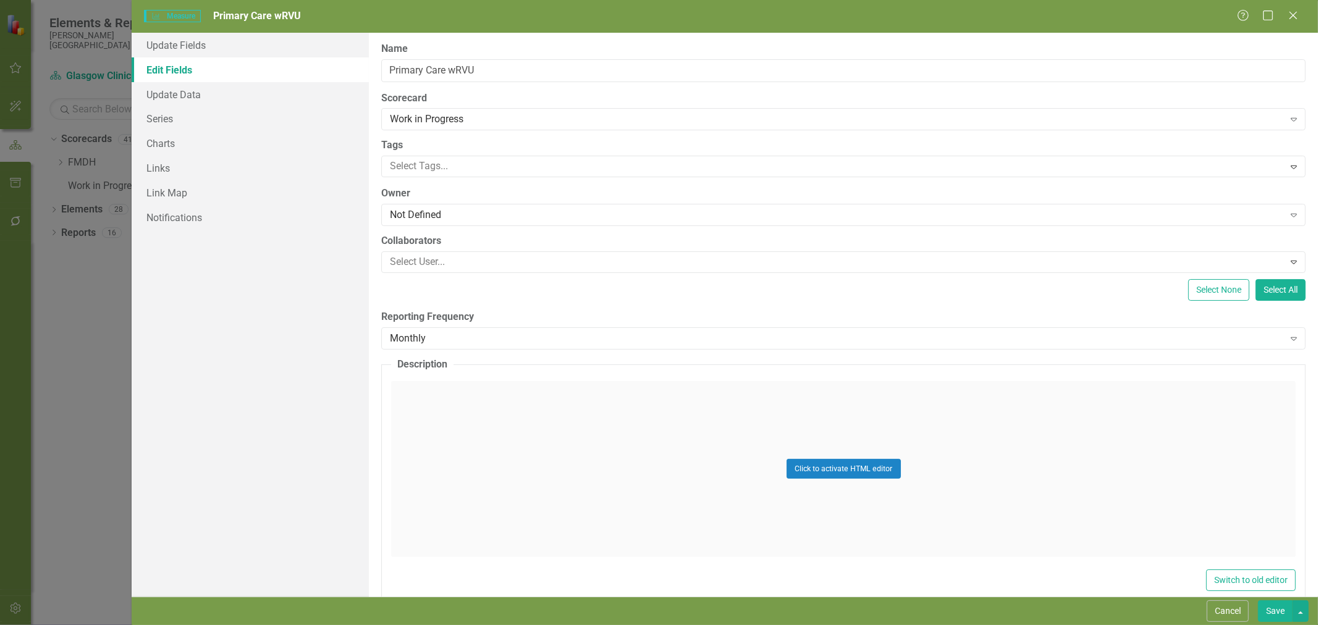
click at [1275, 608] on button "Save" at bounding box center [1275, 611] width 35 height 22
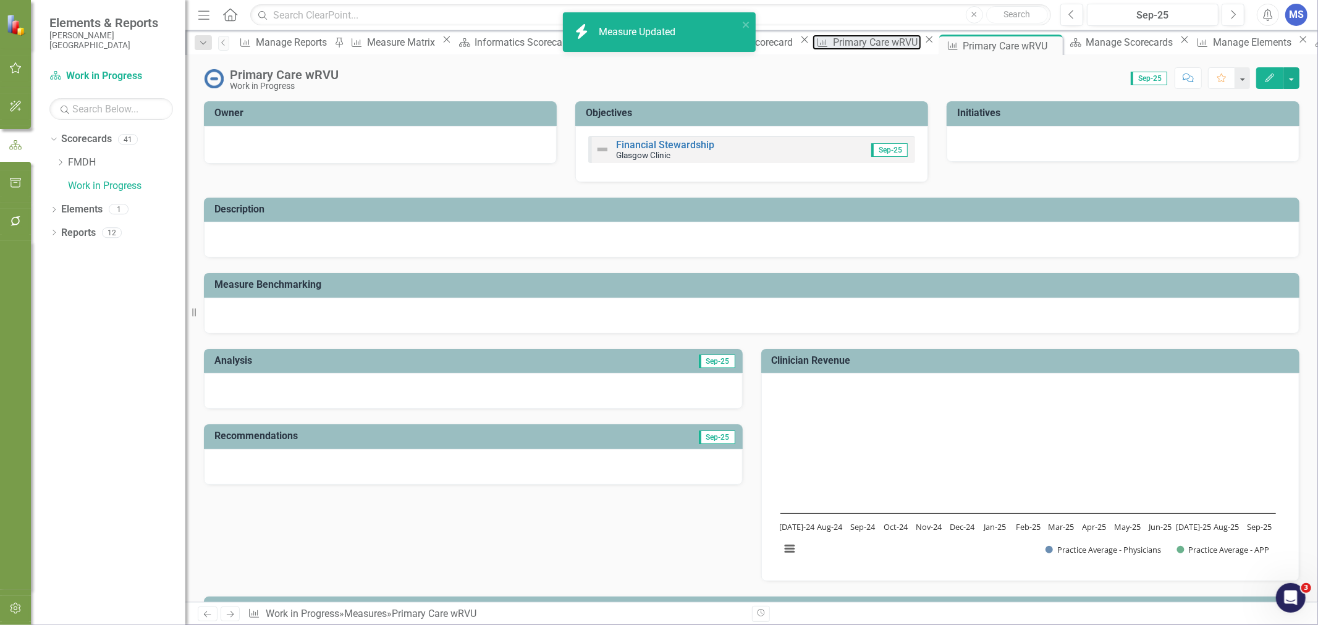
click at [833, 46] on div "Primary Care wRVU" at bounding box center [877, 42] width 88 height 15
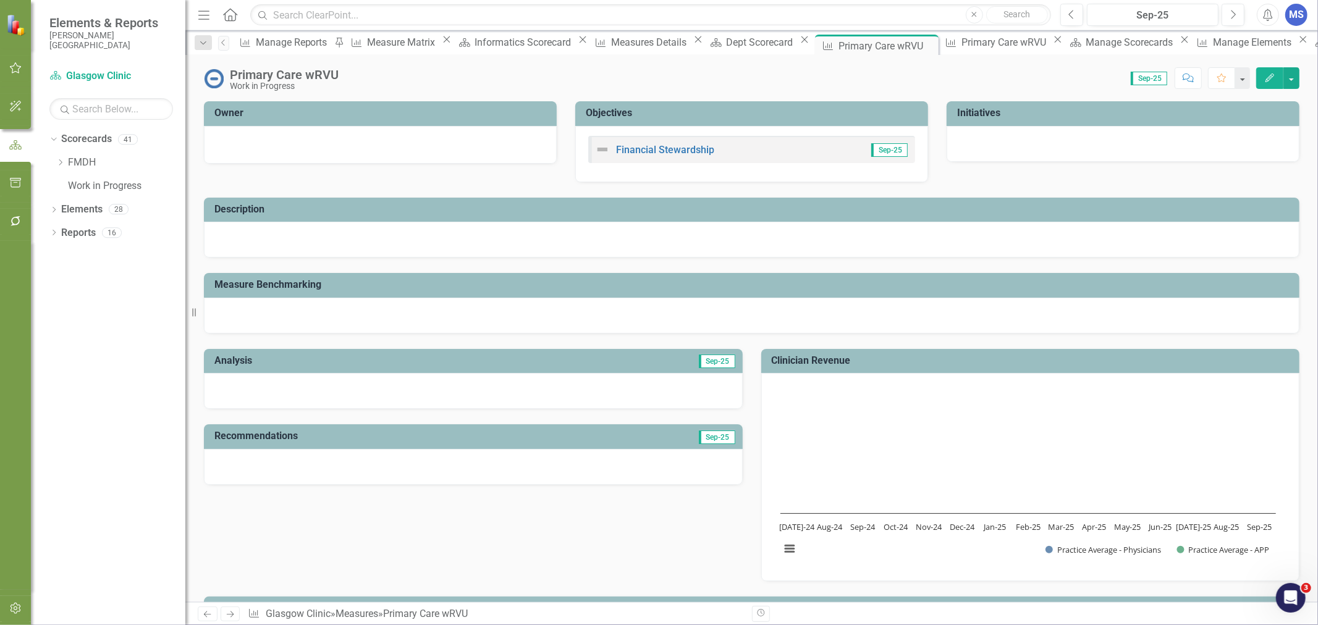
click at [0, 0] on icon "Close" at bounding box center [0, 0] width 0 height 0
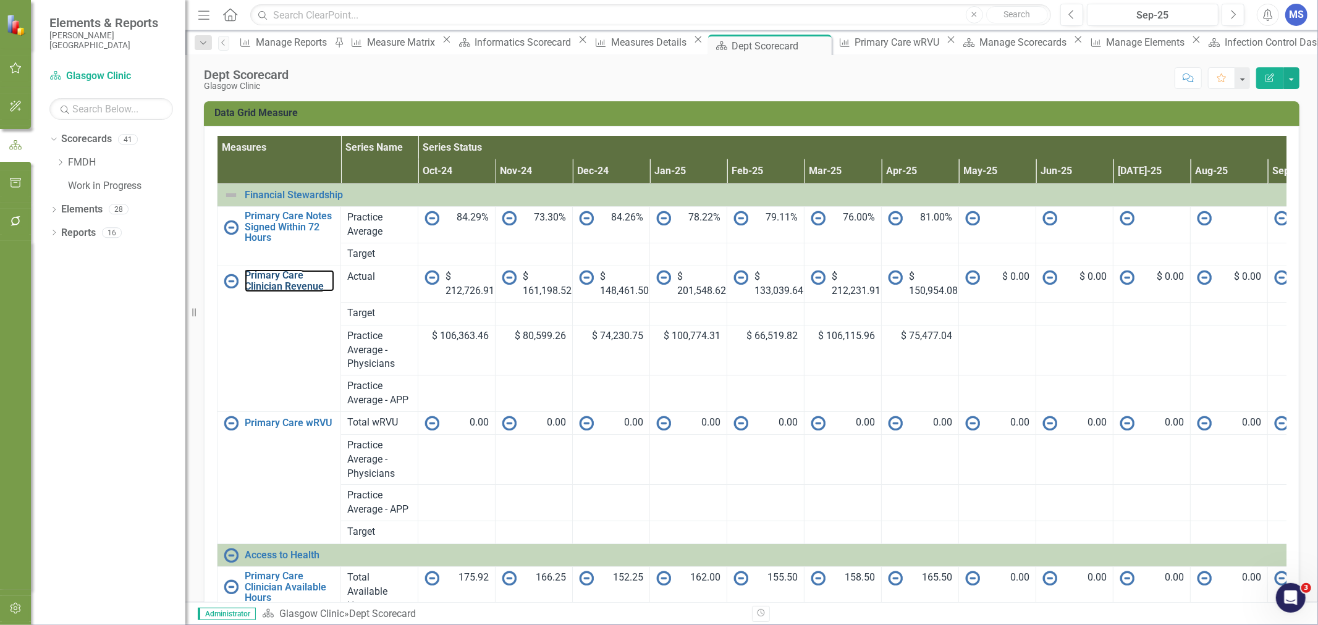
click at [280, 286] on link "Primary Care Clinician Revenue" at bounding box center [290, 281] width 90 height 22
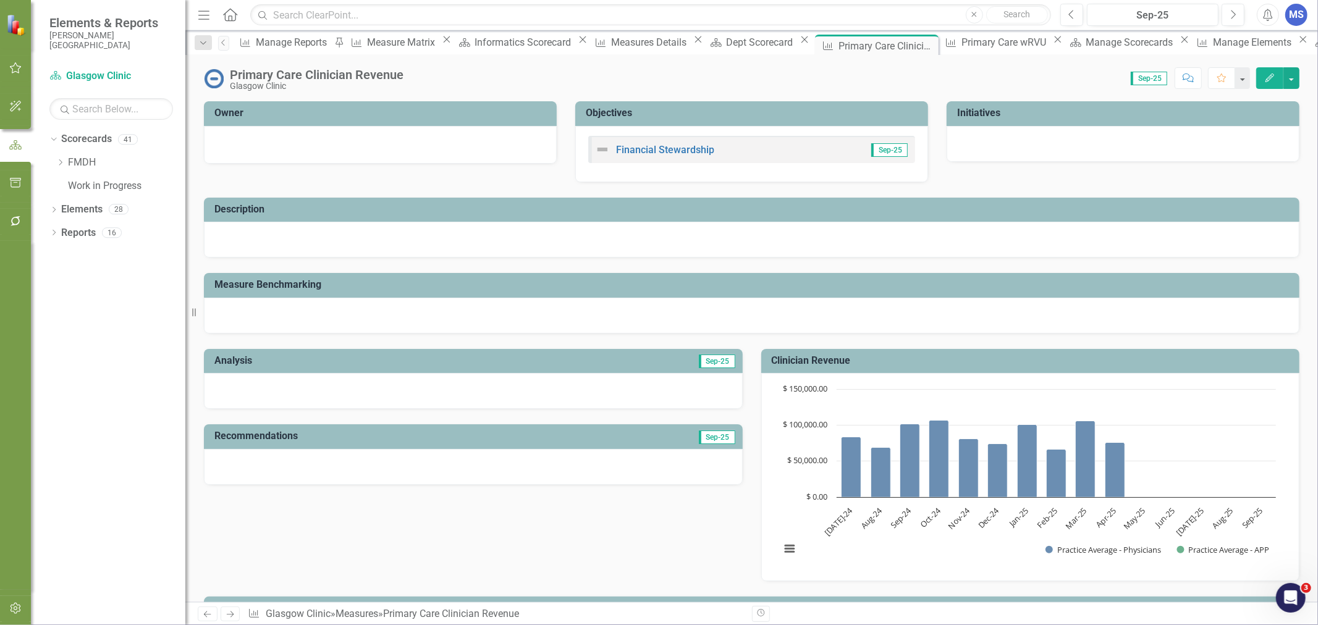
click at [1264, 78] on icon "Edit" at bounding box center [1269, 78] width 11 height 9
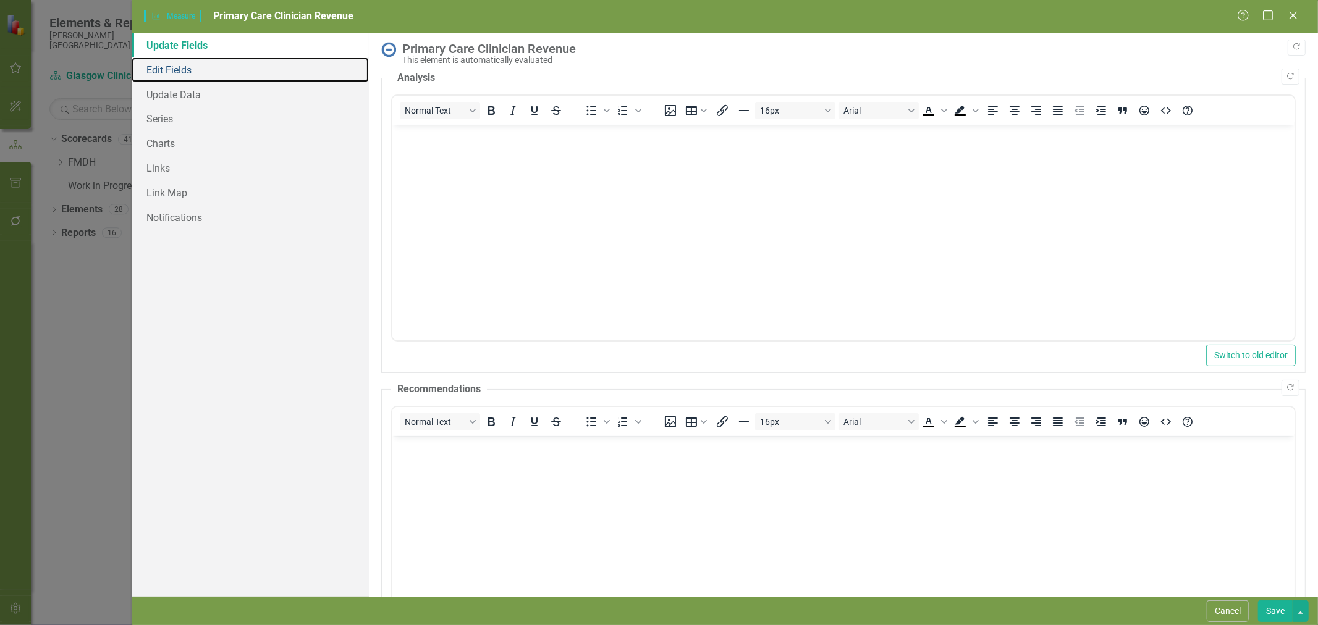
click at [169, 72] on link "Edit Fields" at bounding box center [250, 69] width 237 height 25
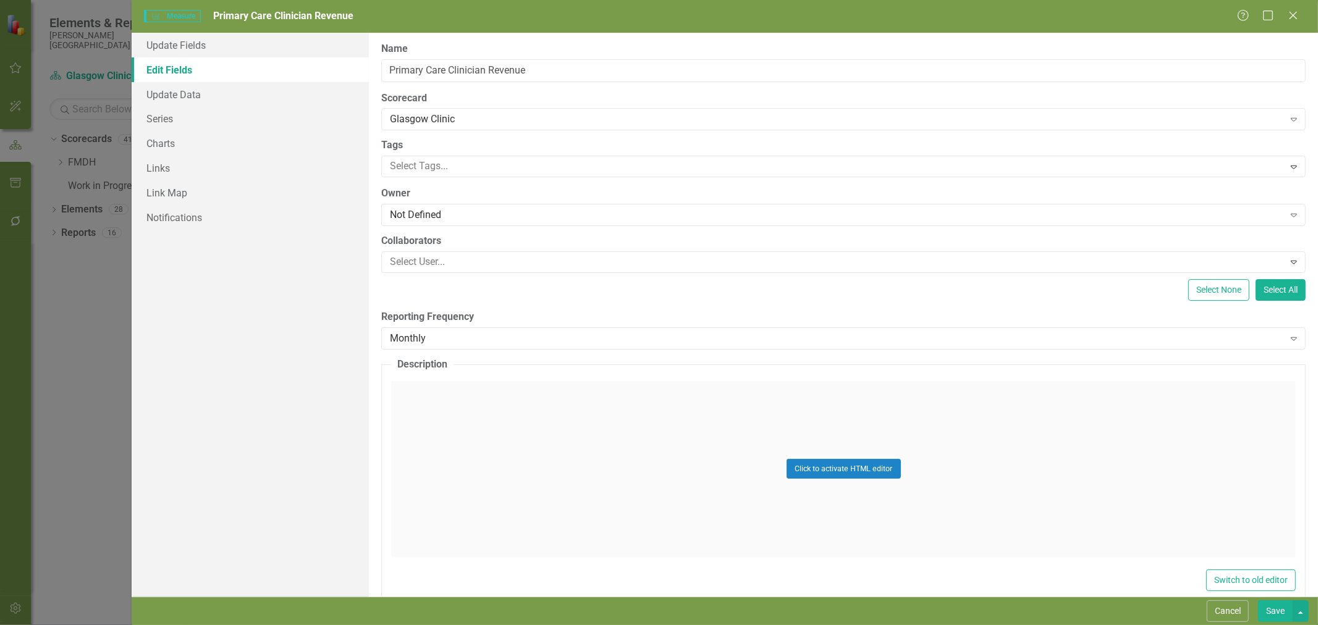
click at [447, 119] on div "Glasgow Clinic" at bounding box center [836, 119] width 893 height 14
type input "w"
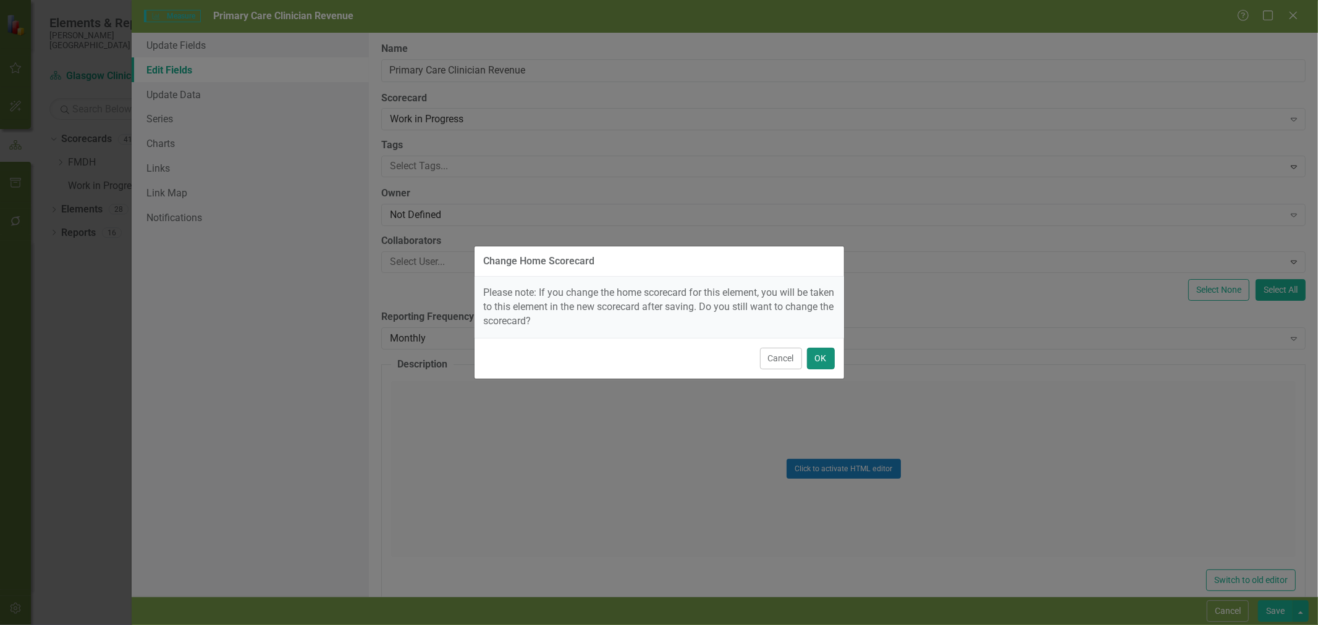
click at [825, 354] on button "OK" at bounding box center [821, 359] width 28 height 22
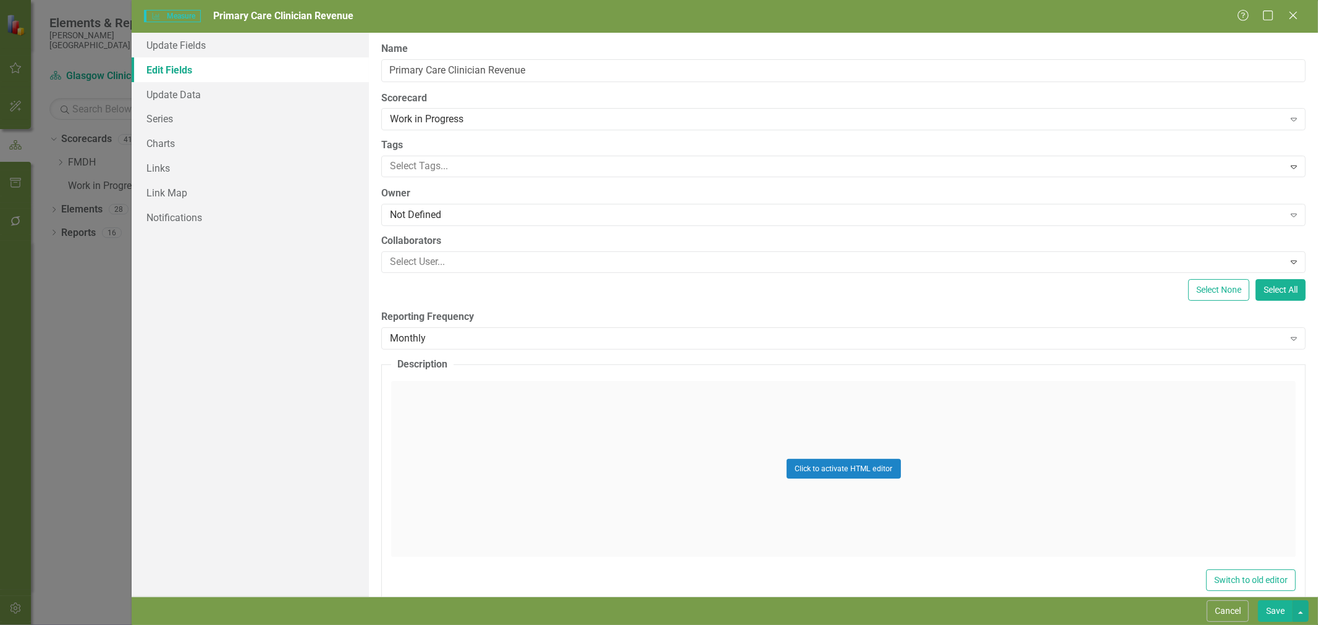
click at [1277, 613] on button "Save" at bounding box center [1275, 611] width 35 height 22
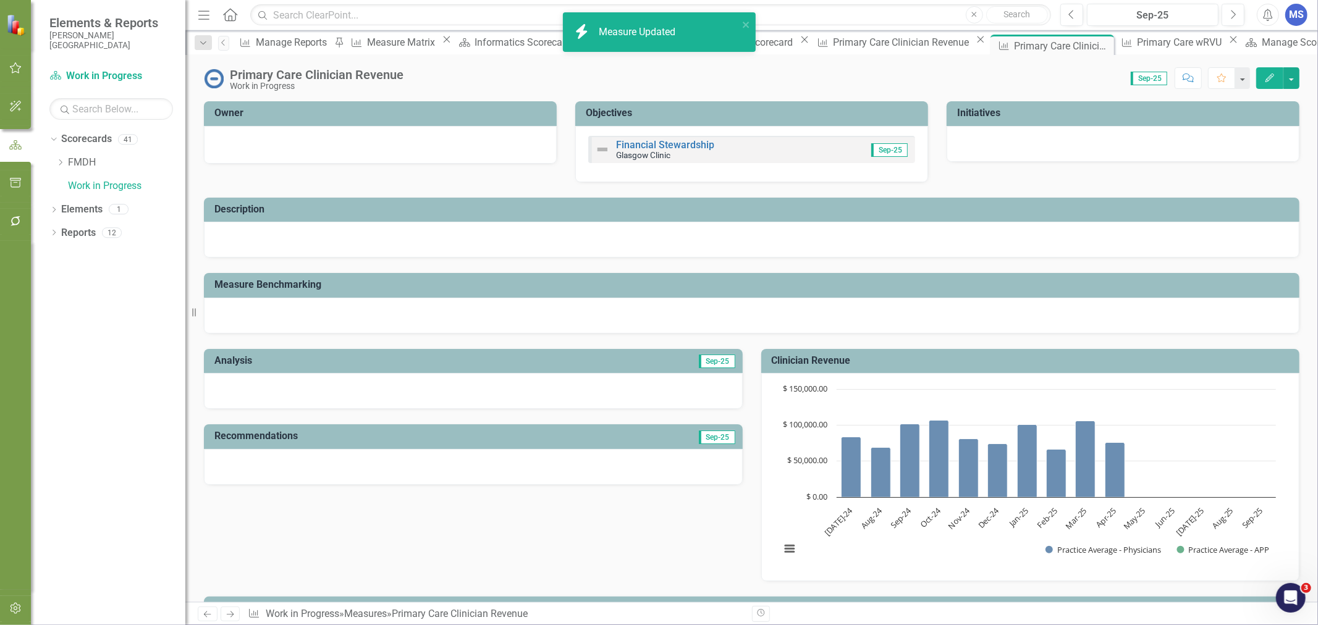
click at [0, 0] on icon "Close" at bounding box center [0, 0] width 0 height 0
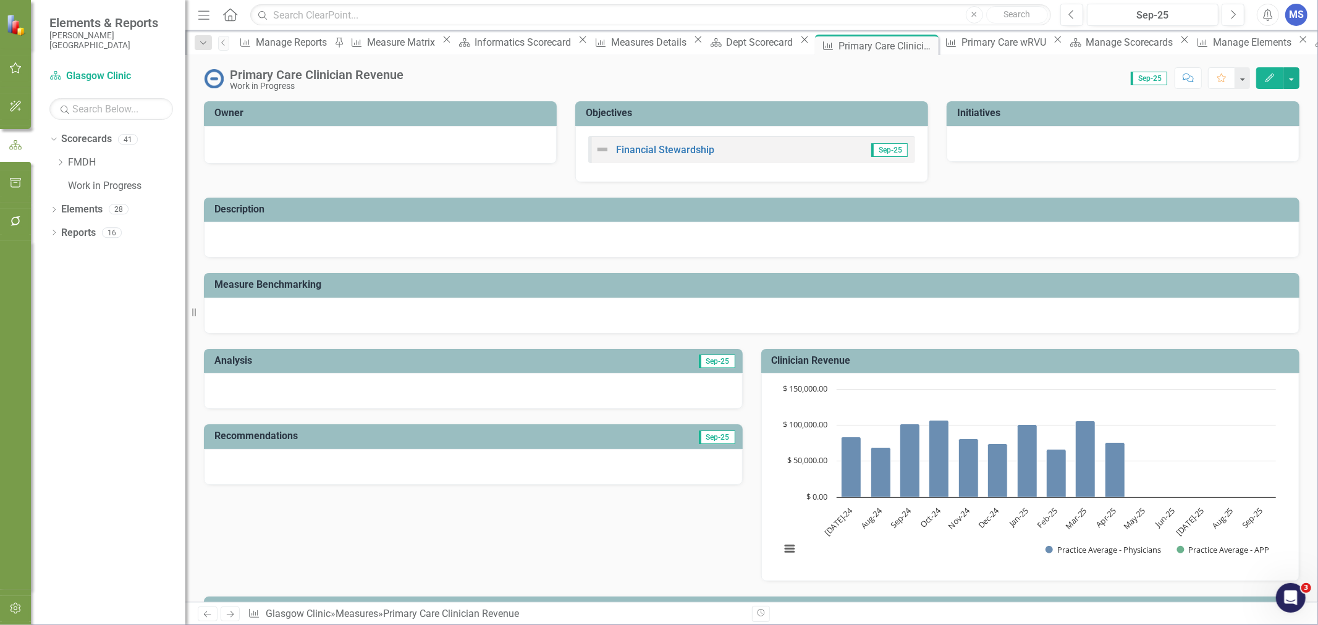
click at [0, 0] on icon "Close" at bounding box center [0, 0] width 0 height 0
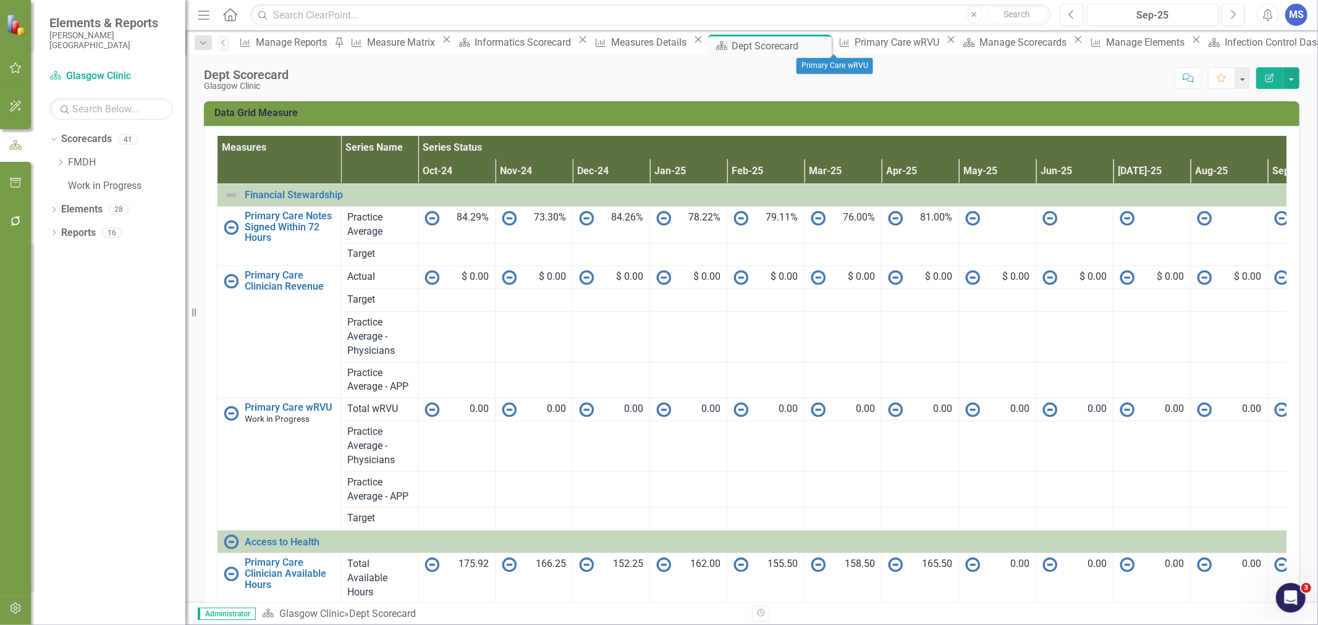
click at [944, 44] on icon "Close" at bounding box center [950, 40] width 12 height 10
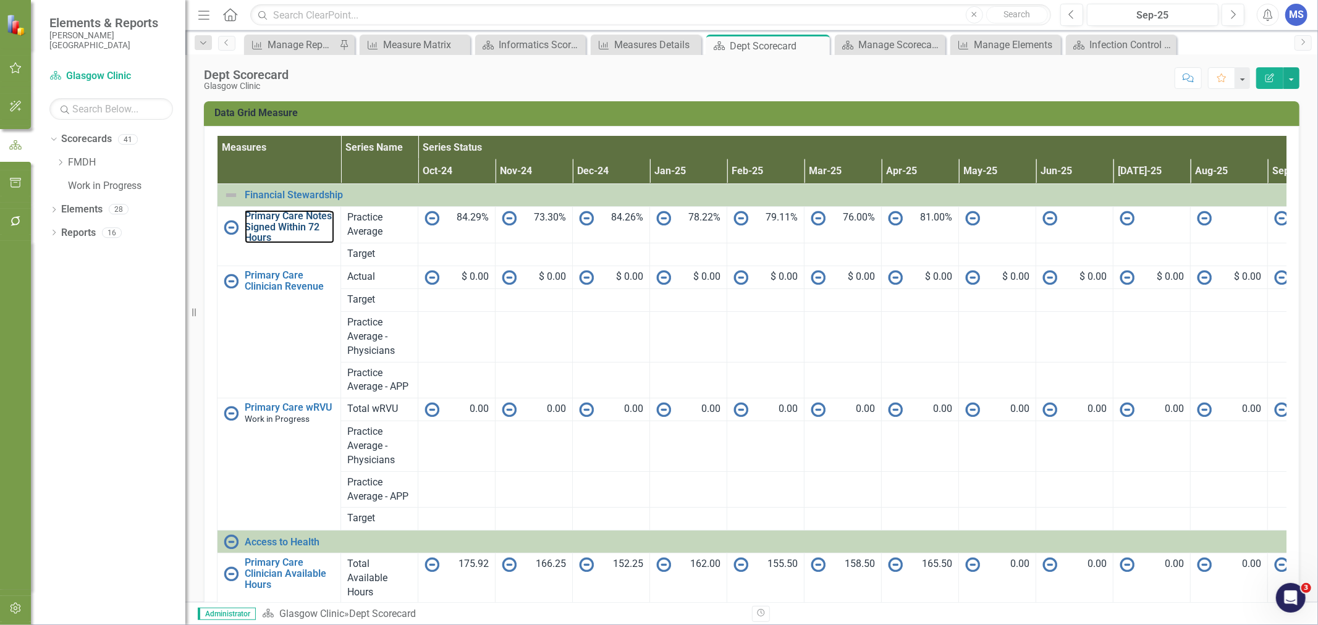
click at [287, 222] on link "Primary Care Notes Signed Within 72 Hours" at bounding box center [290, 227] width 90 height 33
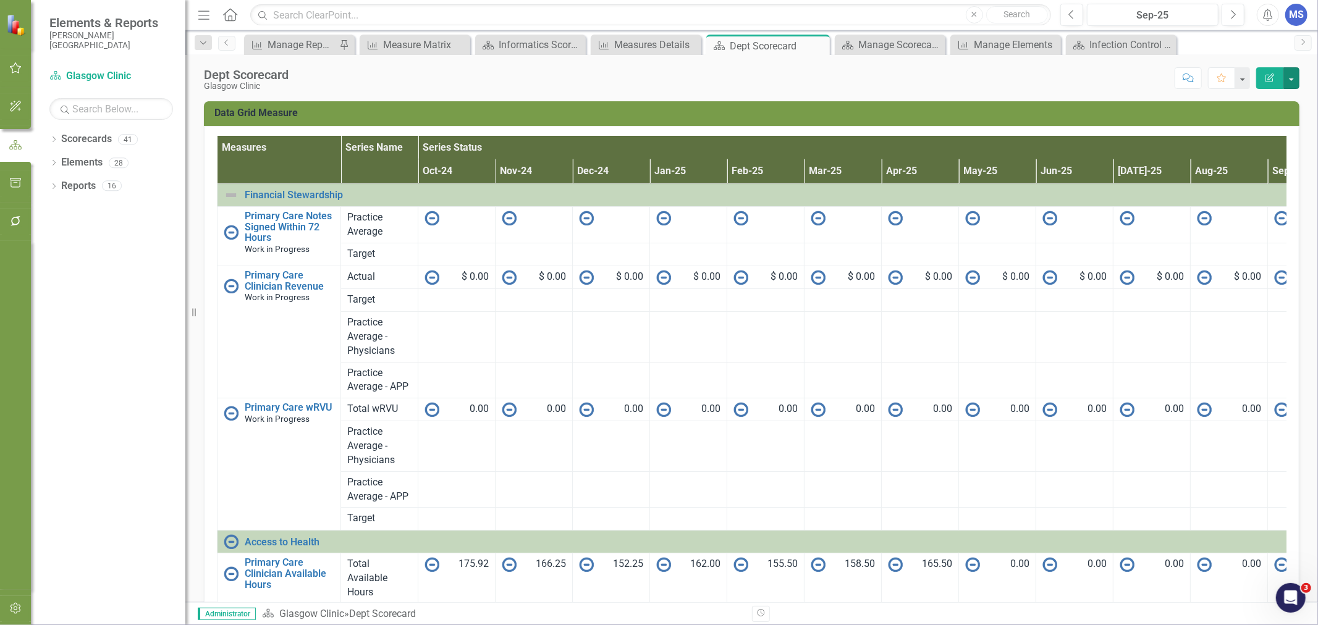
click at [1285, 80] on button "button" at bounding box center [1291, 78] width 16 height 22
click at [972, 85] on div "Score: N/A Sep-25 Completed Comment Favorite Edit Report" at bounding box center [797, 77] width 1004 height 21
click at [1277, 81] on button "Edit Report" at bounding box center [1269, 78] width 27 height 22
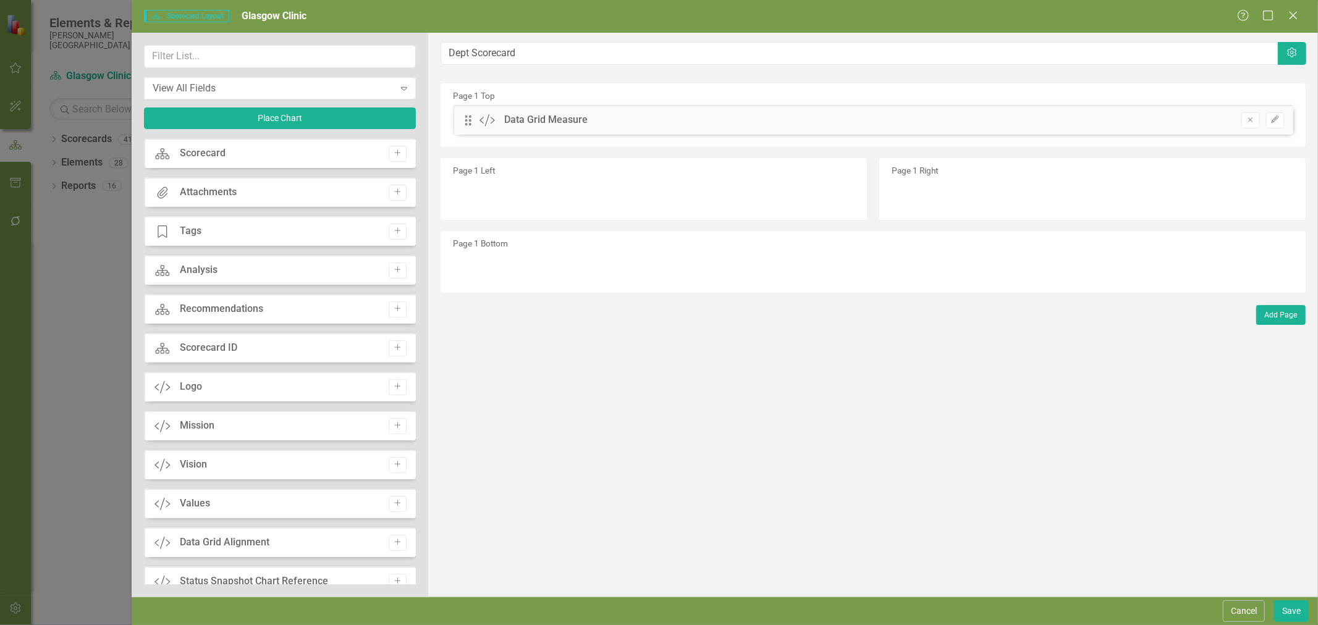
click at [1276, 125] on button "Edit" at bounding box center [1275, 120] width 18 height 16
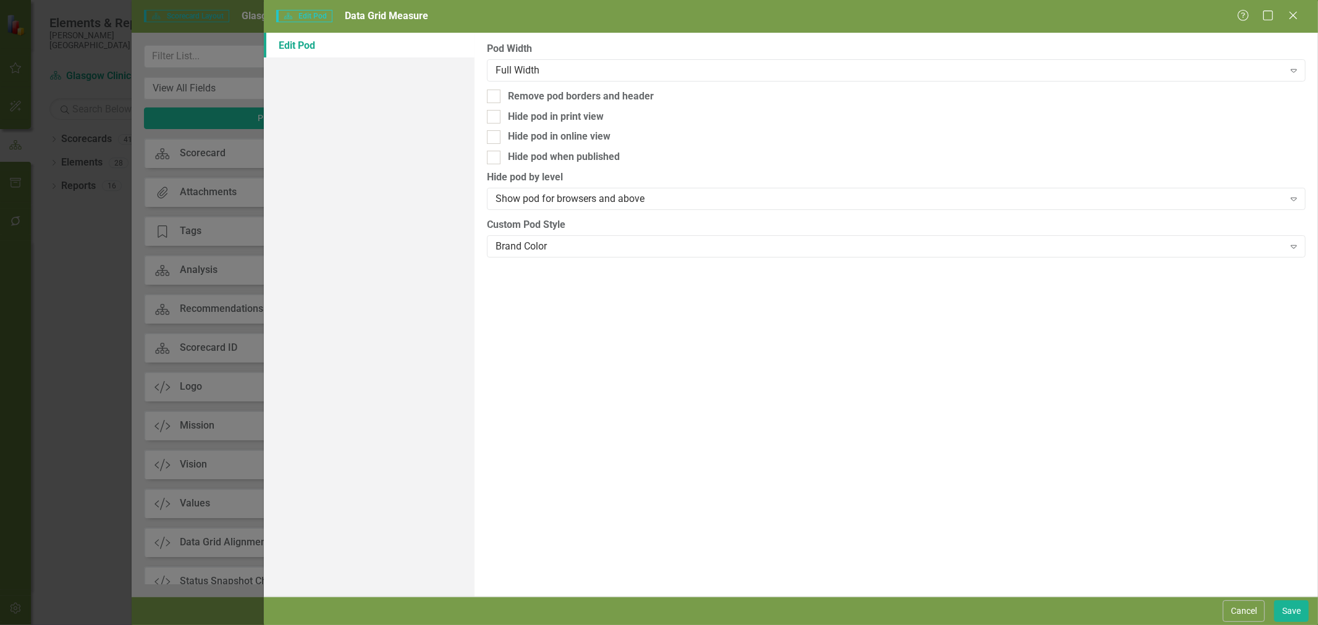
click at [1248, 601] on button "Cancel" at bounding box center [1243, 611] width 42 height 22
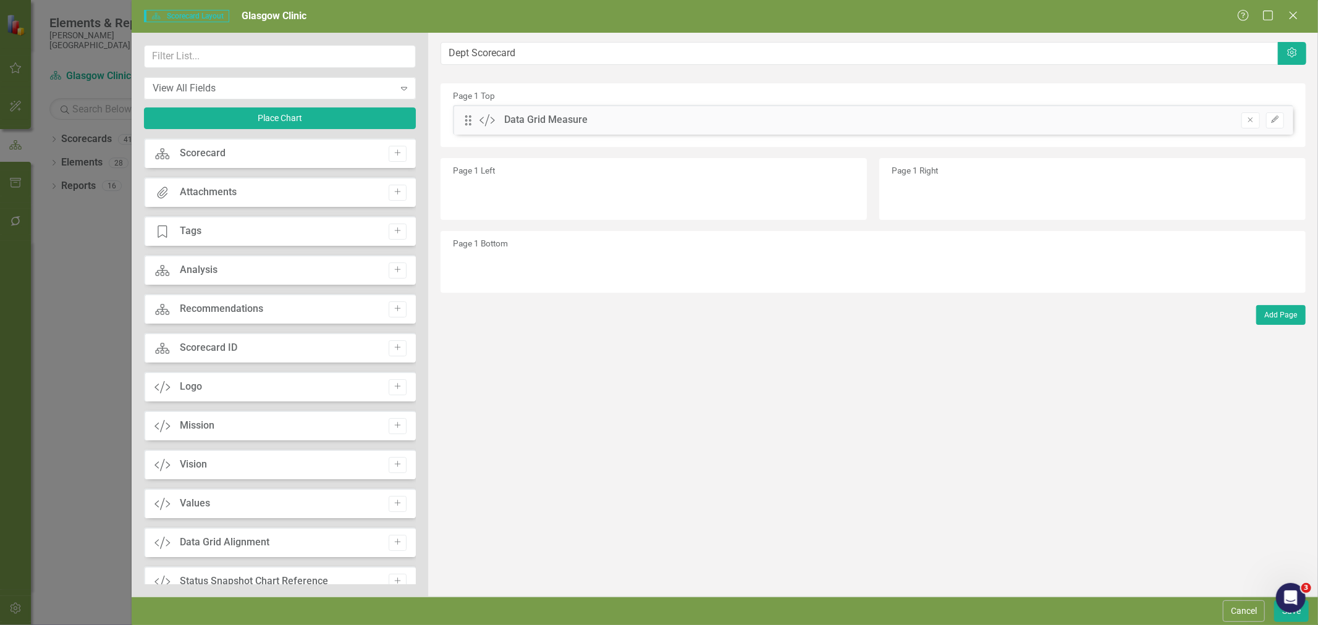
click at [1246, 615] on button "Cancel" at bounding box center [1243, 611] width 42 height 22
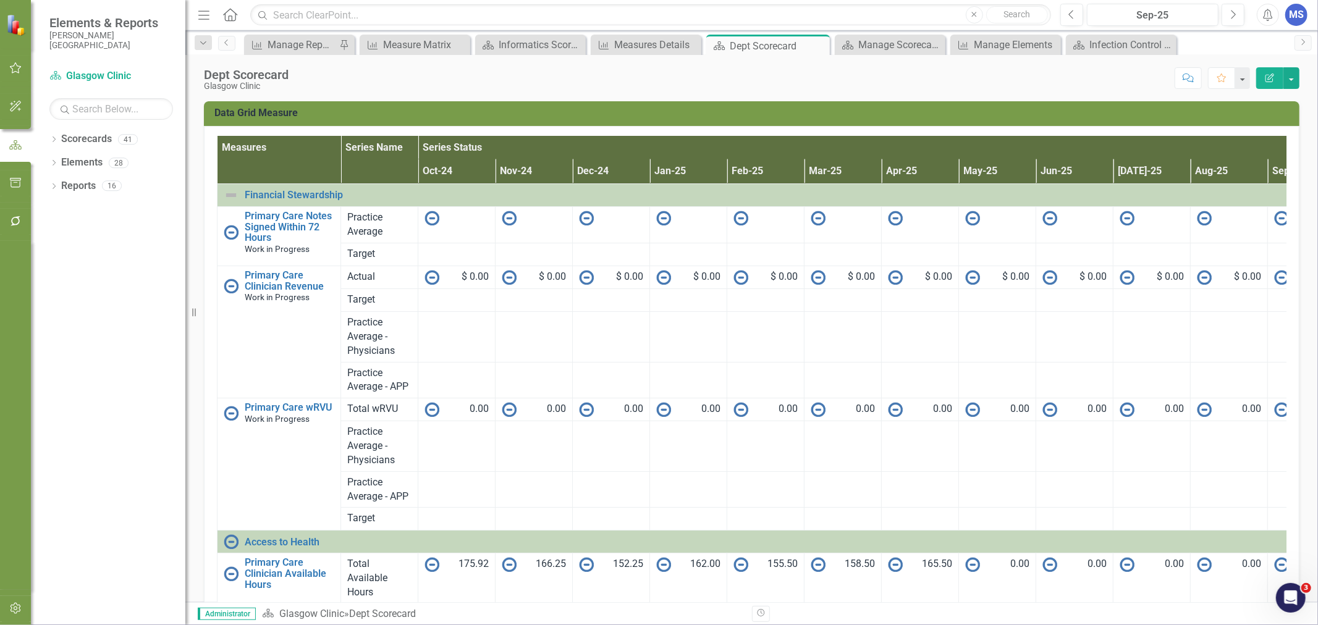
click at [51, 187] on icon "Dropdown" at bounding box center [53, 187] width 9 height 7
click at [60, 323] on icon "Dropdown" at bounding box center [59, 322] width 9 height 7
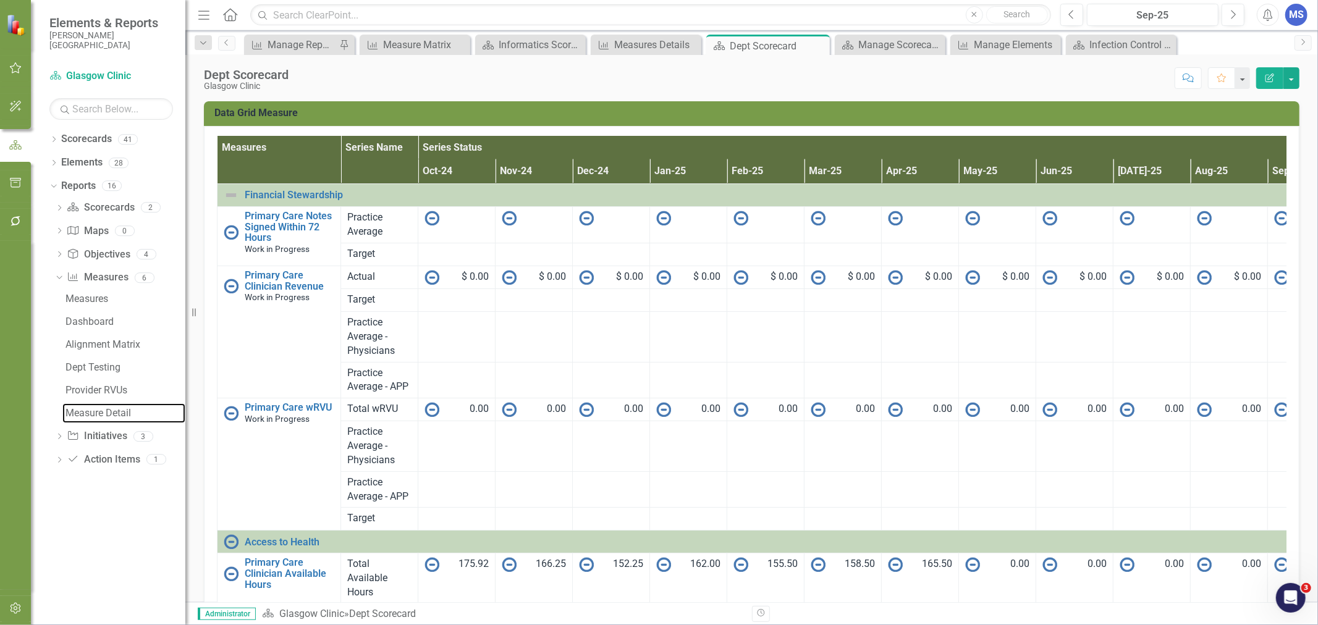
click at [115, 414] on div "Measure Detail" at bounding box center [125, 413] width 120 height 11
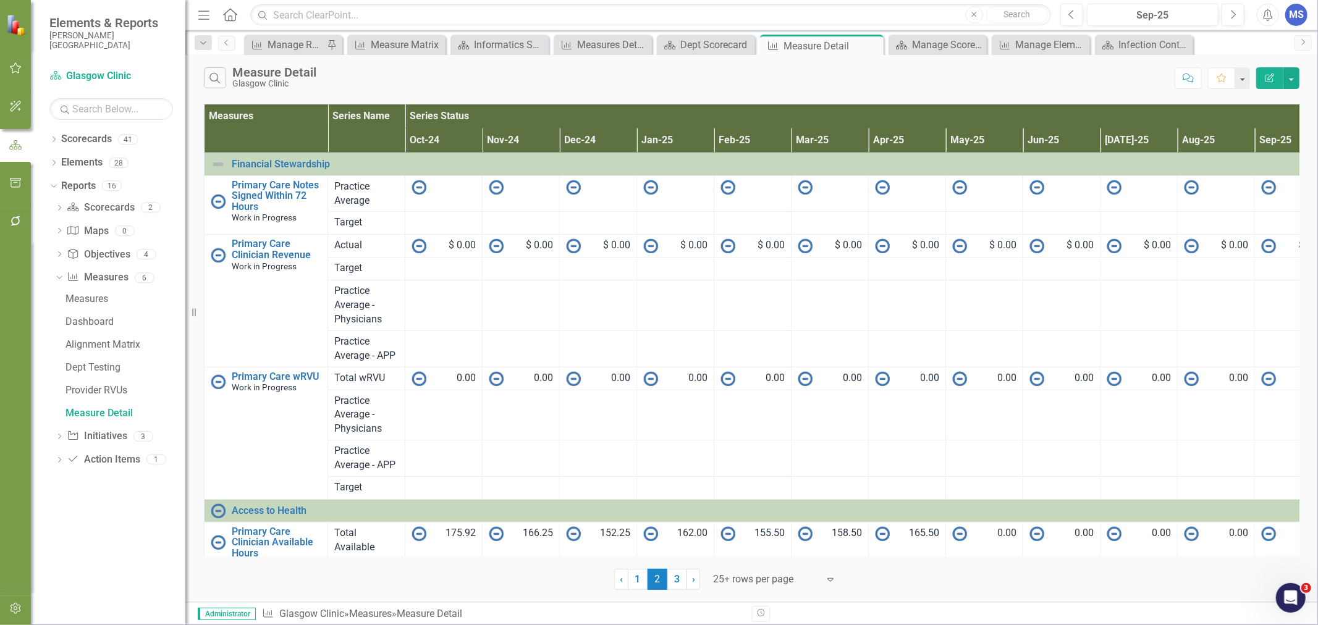
click at [1263, 79] on button "Edit Report" at bounding box center [1269, 78] width 27 height 22
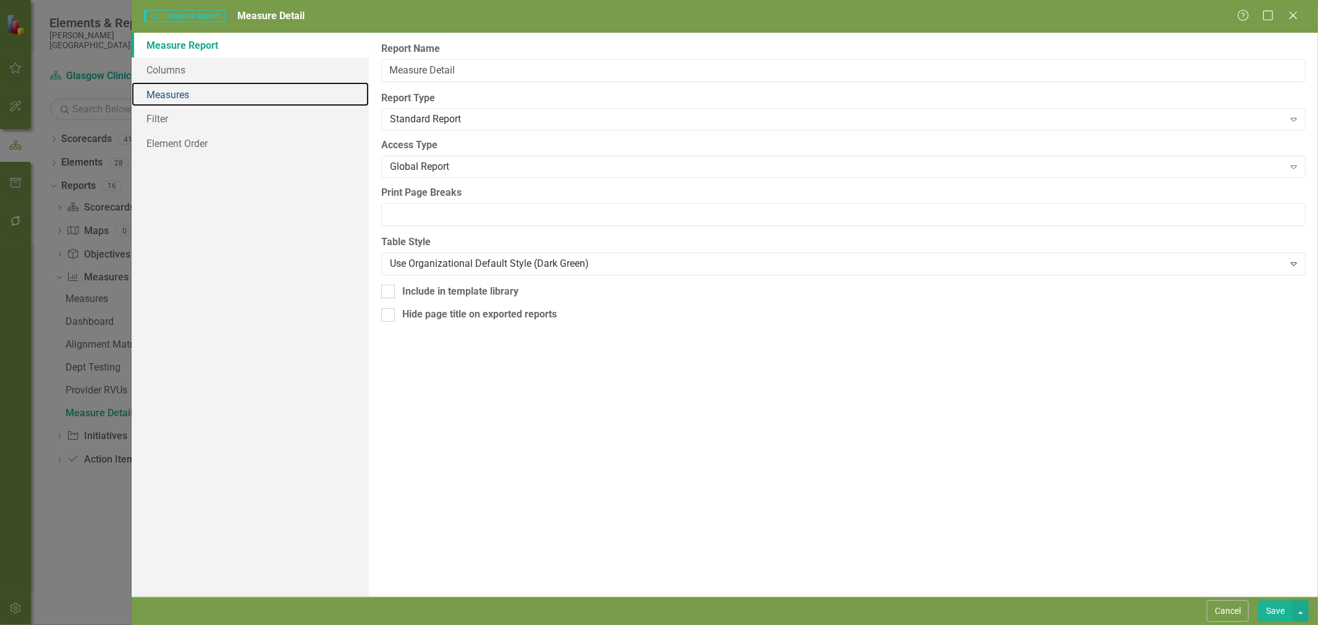
click at [168, 96] on link "Measures" at bounding box center [250, 94] width 237 height 25
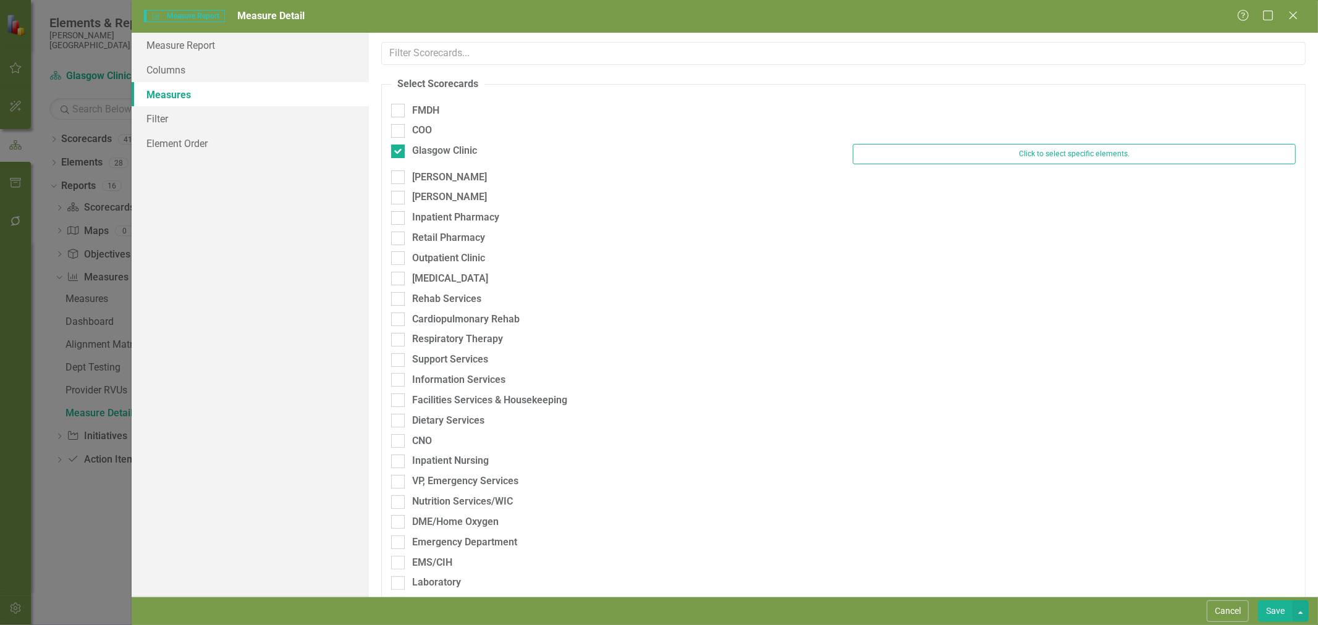
click at [1043, 156] on button "Click to select specific elements." at bounding box center [1073, 154] width 443 height 20
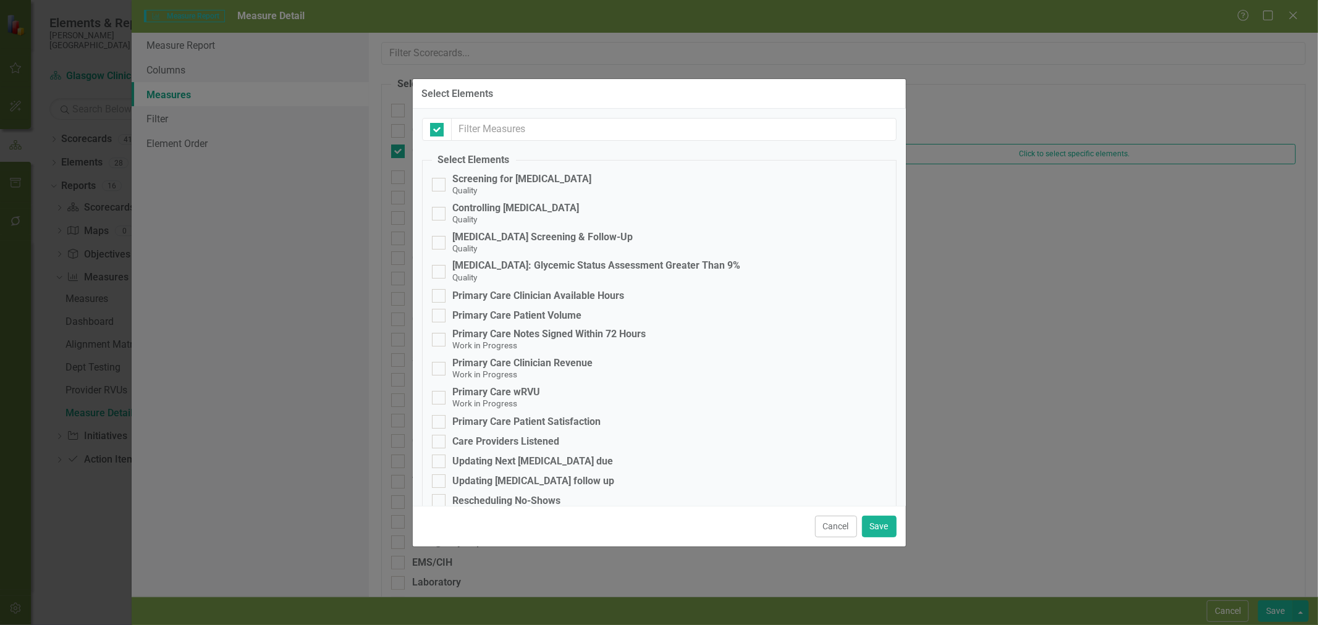
checkbox input "false"
click at [831, 527] on button "Cancel" at bounding box center [836, 527] width 42 height 22
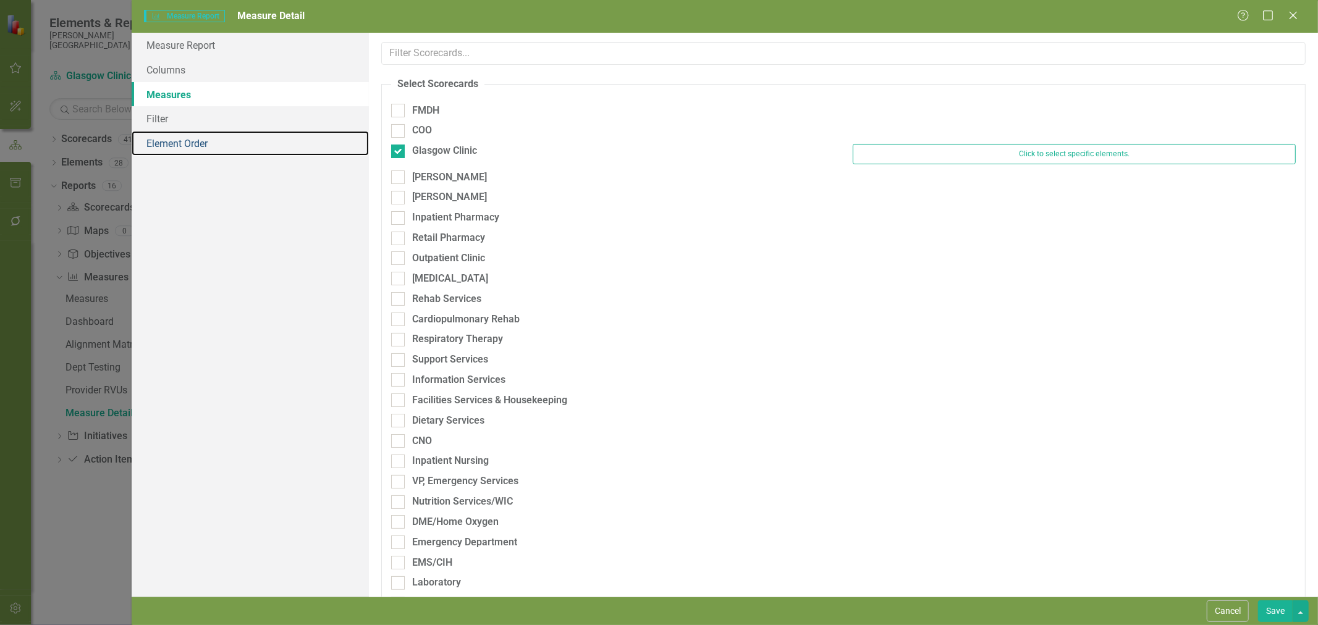
click at [204, 146] on link "Element Order" at bounding box center [250, 143] width 237 height 25
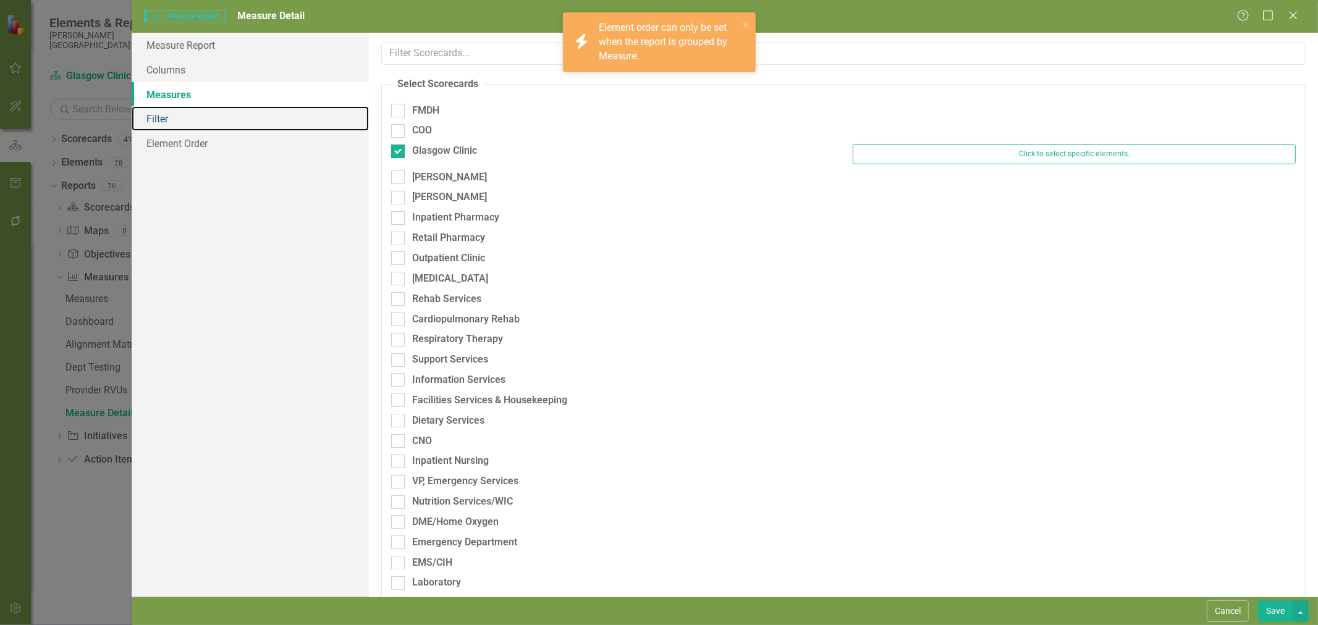
click at [194, 125] on link "Filter" at bounding box center [250, 118] width 237 height 25
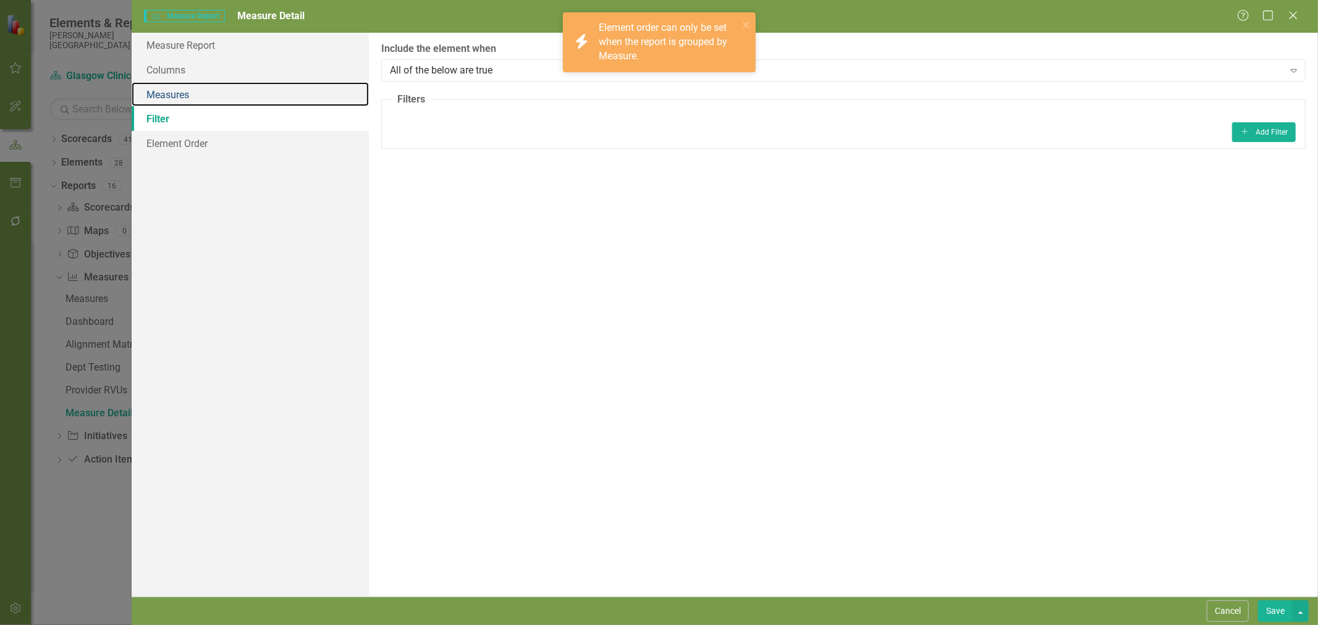
click at [194, 93] on link "Measures" at bounding box center [250, 94] width 237 height 25
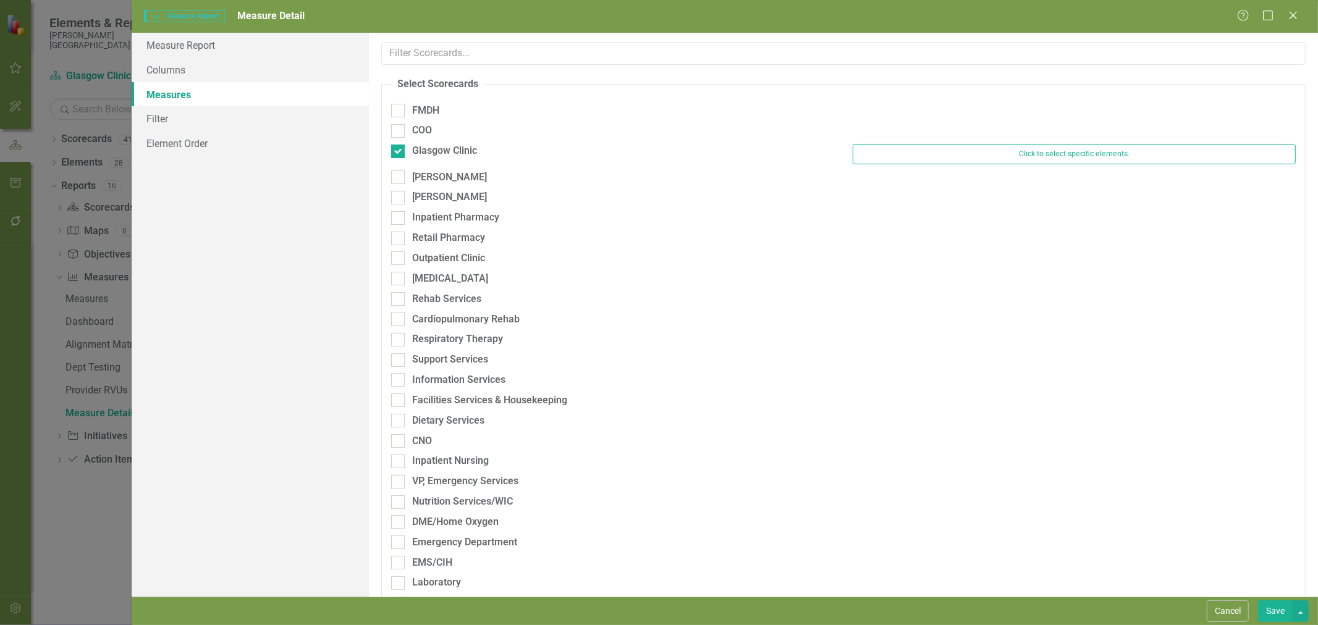
click at [1228, 614] on button "Cancel" at bounding box center [1227, 611] width 42 height 22
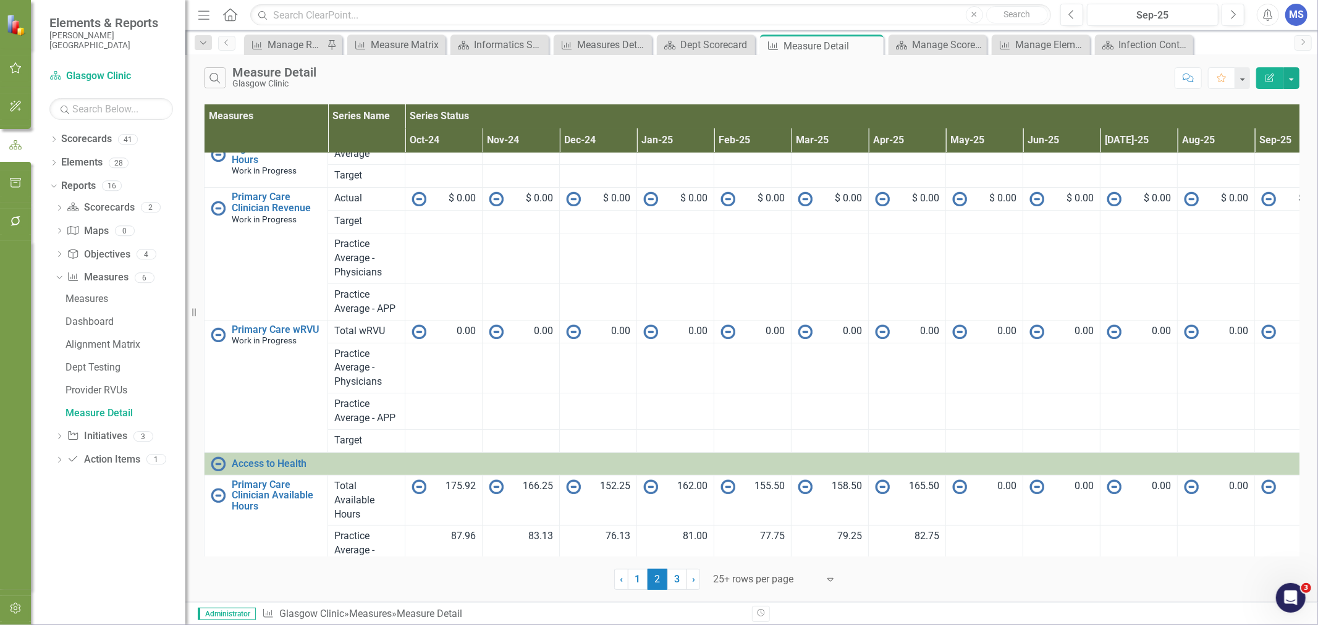
scroll to position [69, 0]
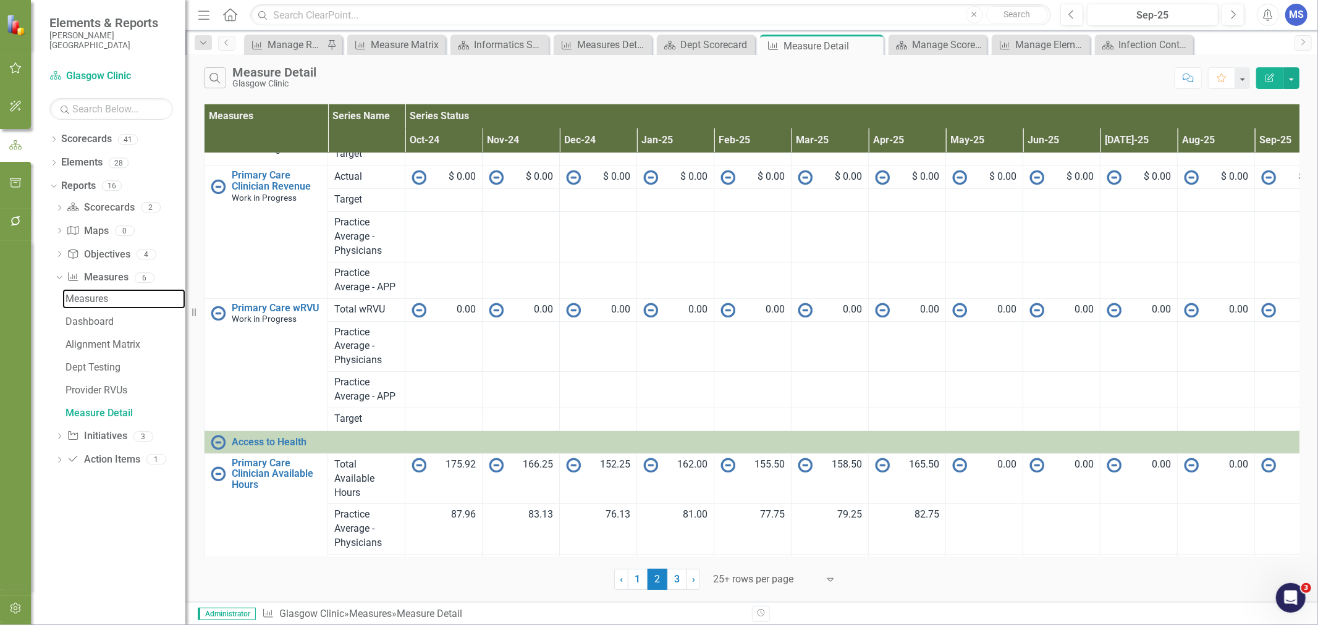
click at [96, 299] on div "Measures" at bounding box center [125, 298] width 120 height 11
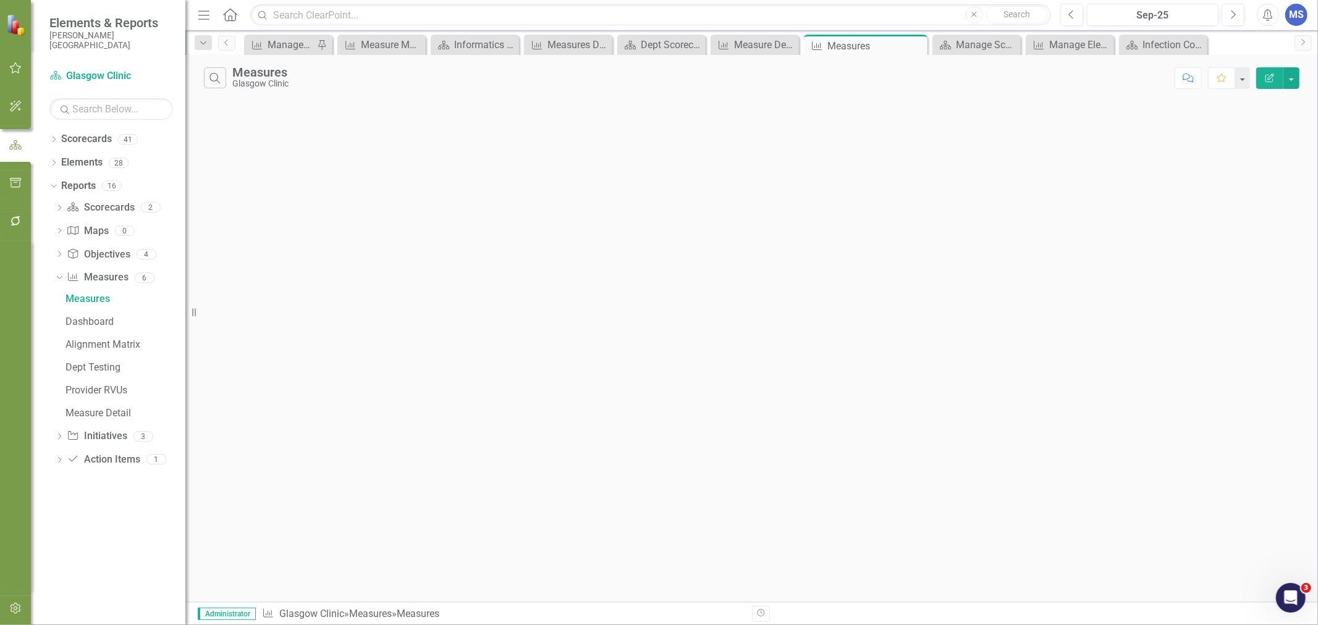
click at [54, 162] on icon "Dropdown" at bounding box center [53, 164] width 9 height 7
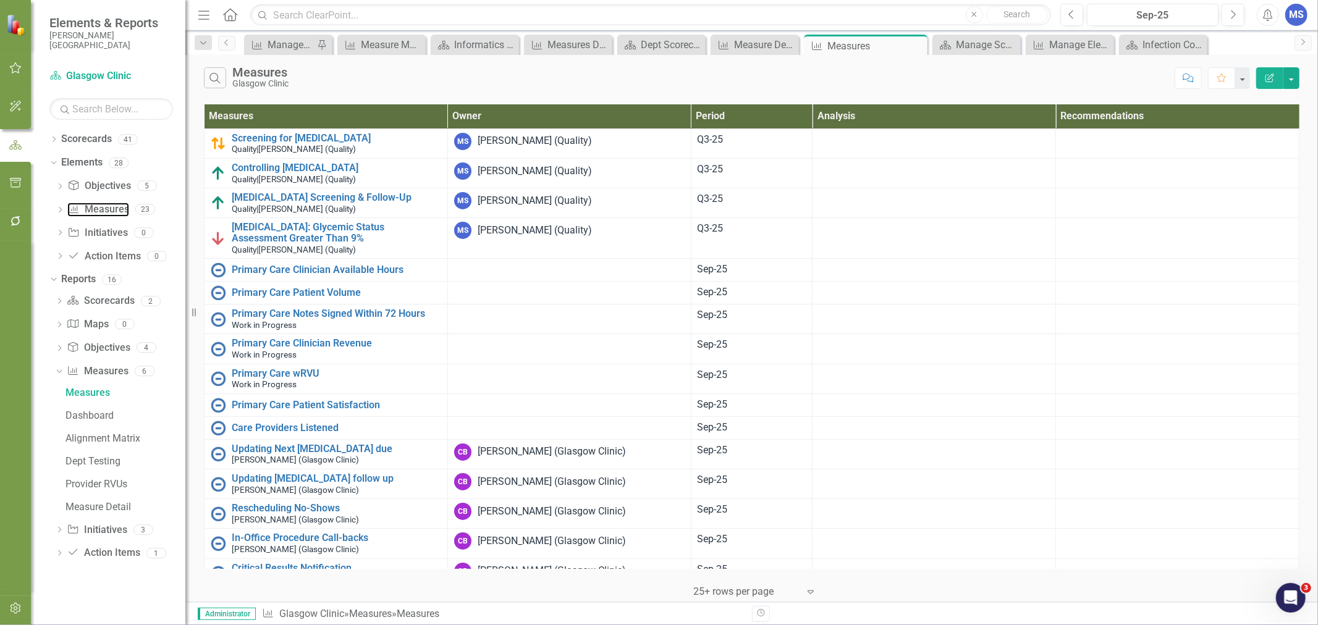
click at [96, 208] on link "Measure Measures" at bounding box center [97, 210] width 61 height 14
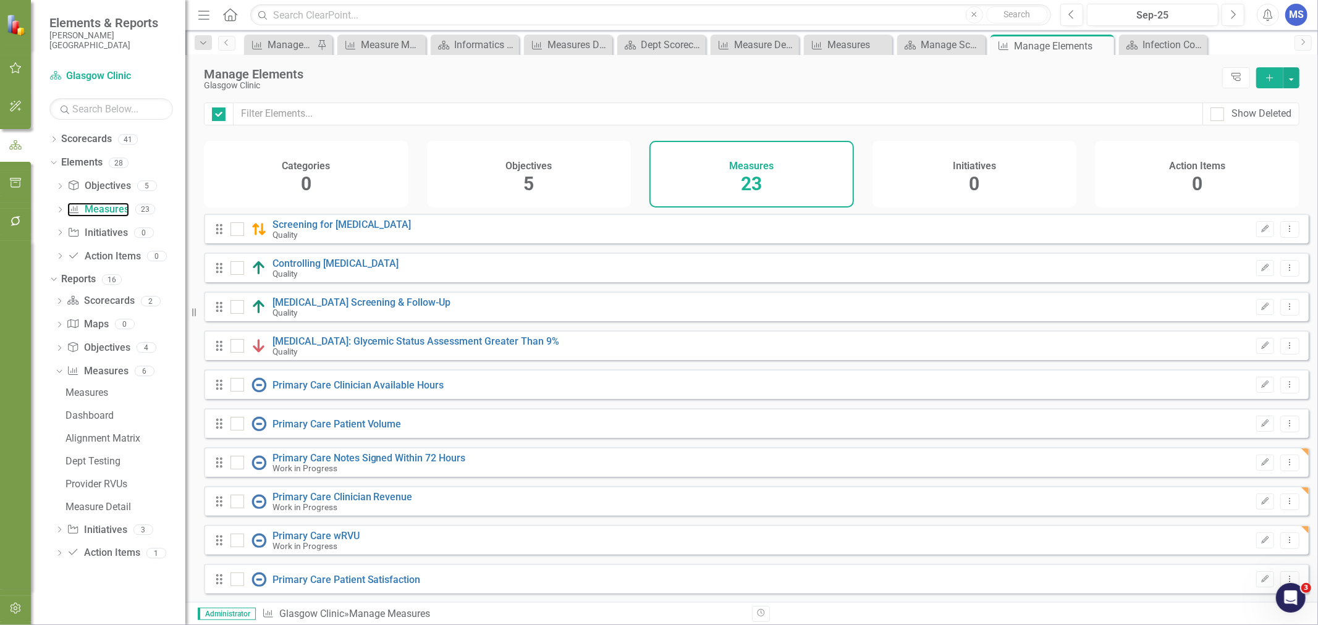
checkbox input "false"
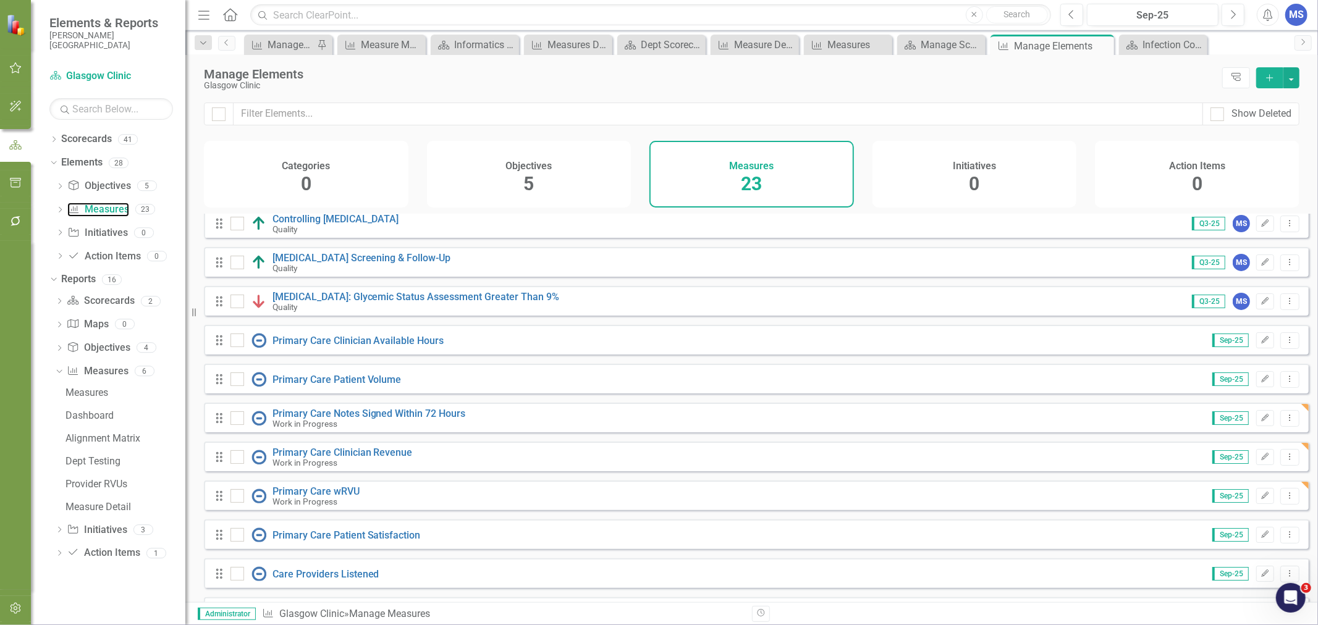
scroll to position [69, 0]
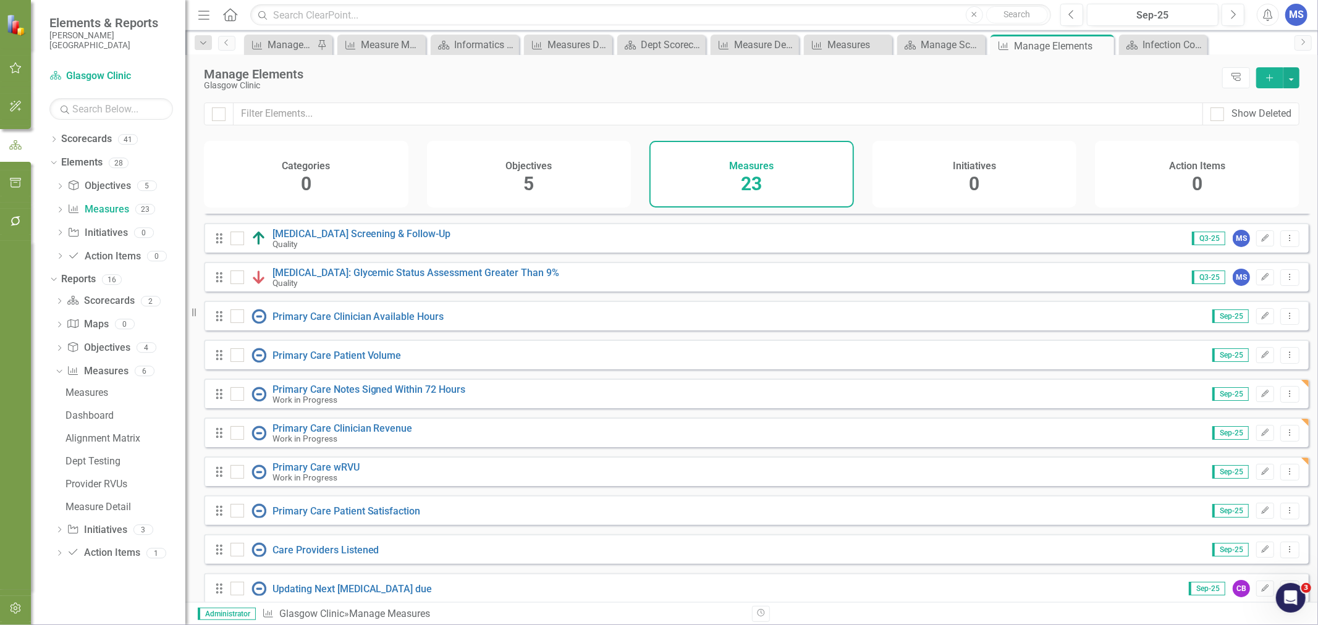
click at [1256, 402] on button "Edit" at bounding box center [1265, 394] width 18 height 16
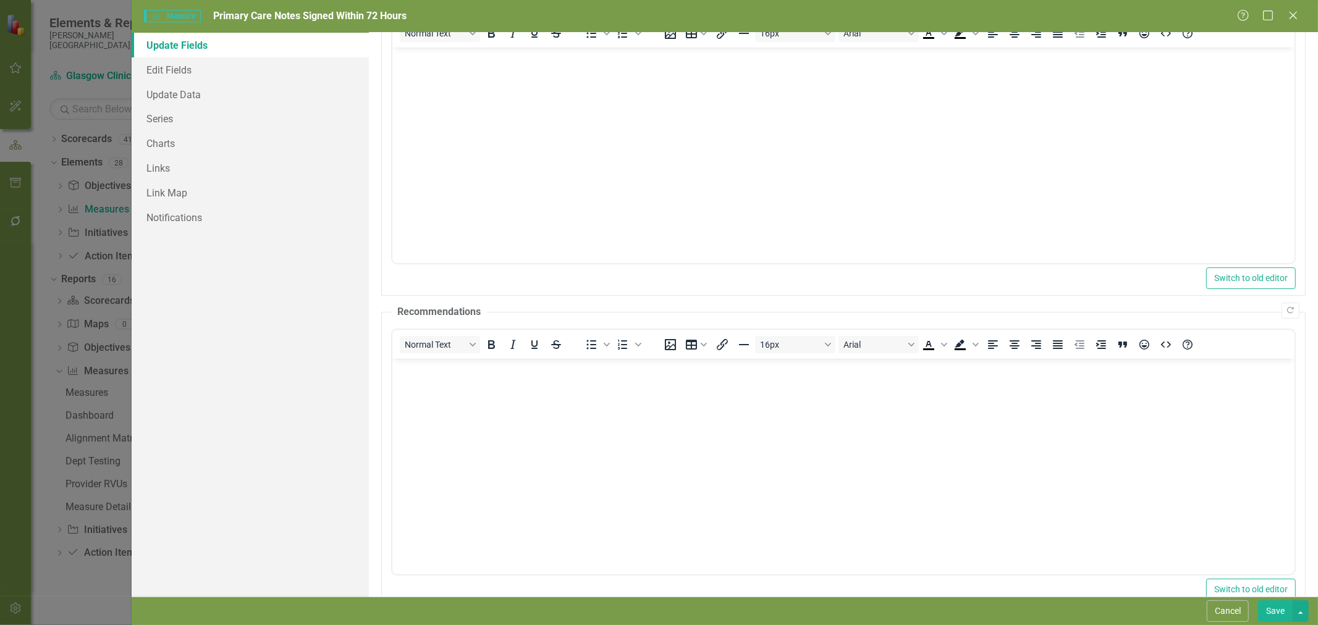
scroll to position [106, 0]
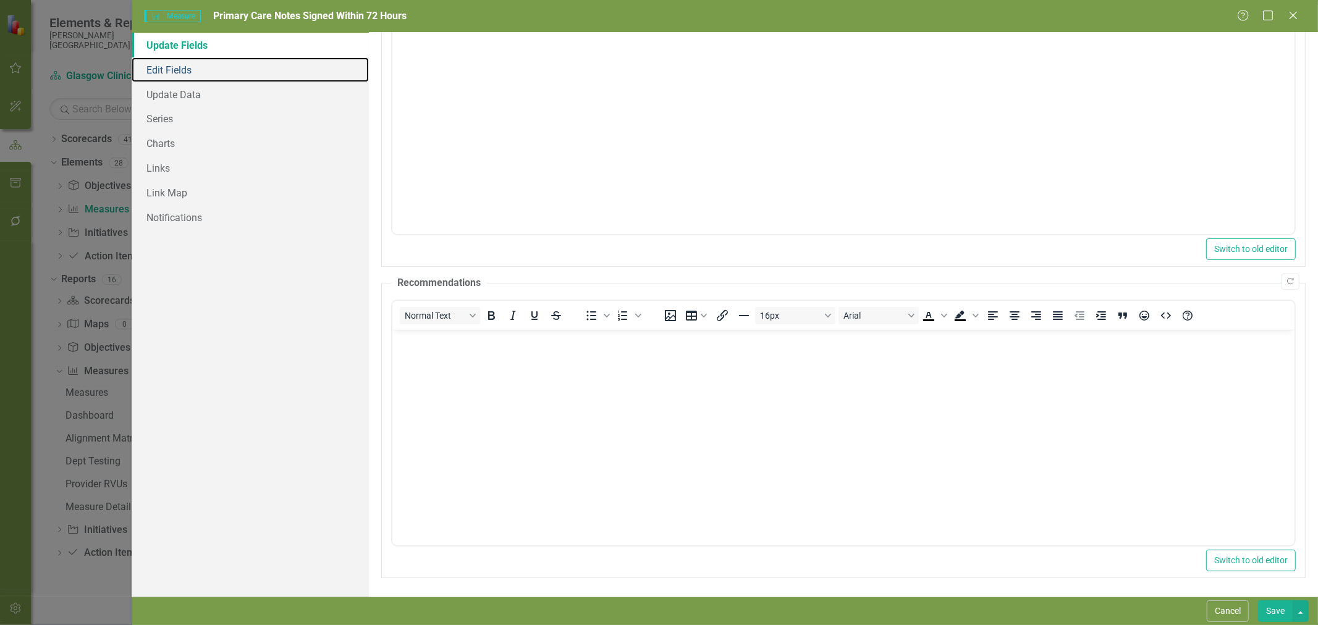
click at [175, 67] on link "Edit Fields" at bounding box center [250, 69] width 237 height 25
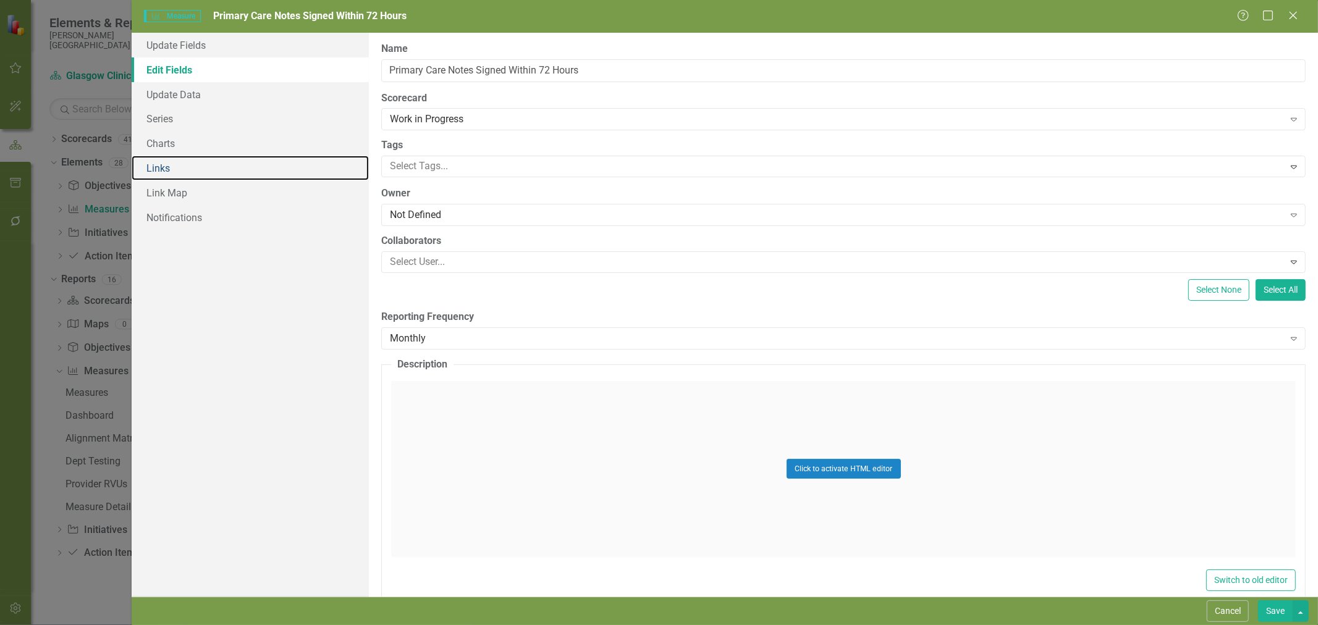
click at [176, 159] on link "Links" at bounding box center [250, 168] width 237 height 25
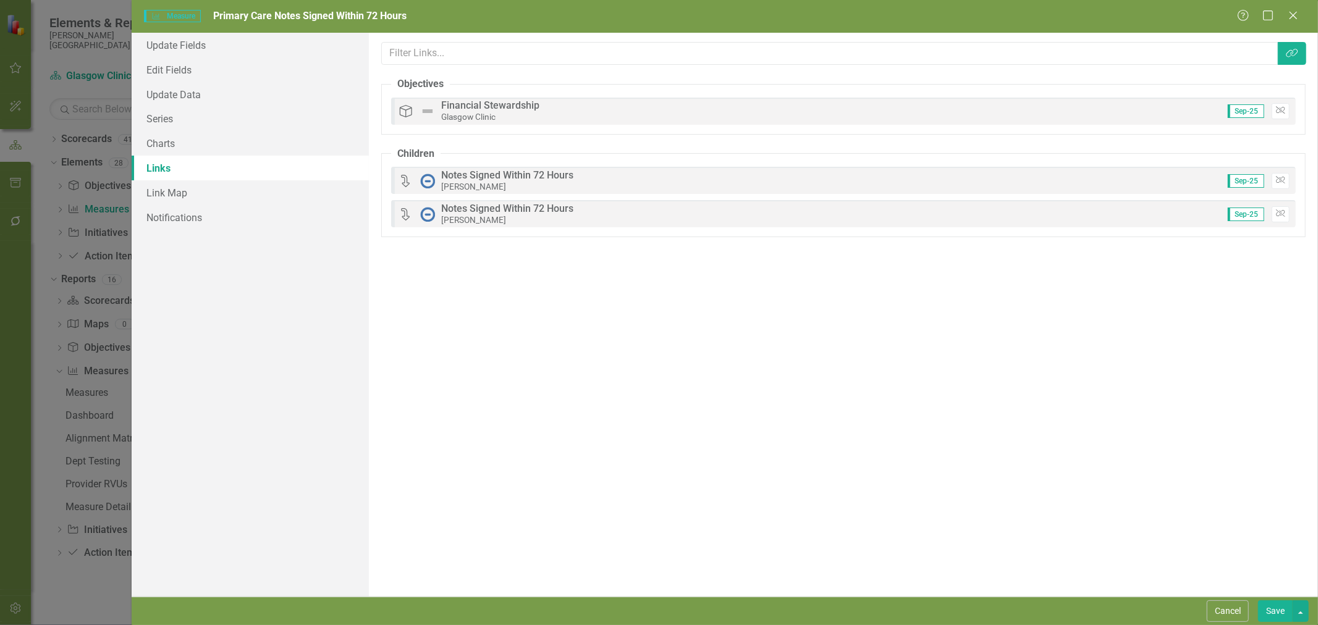
click at [1277, 110] on icon "Unlink" at bounding box center [1280, 110] width 9 height 7
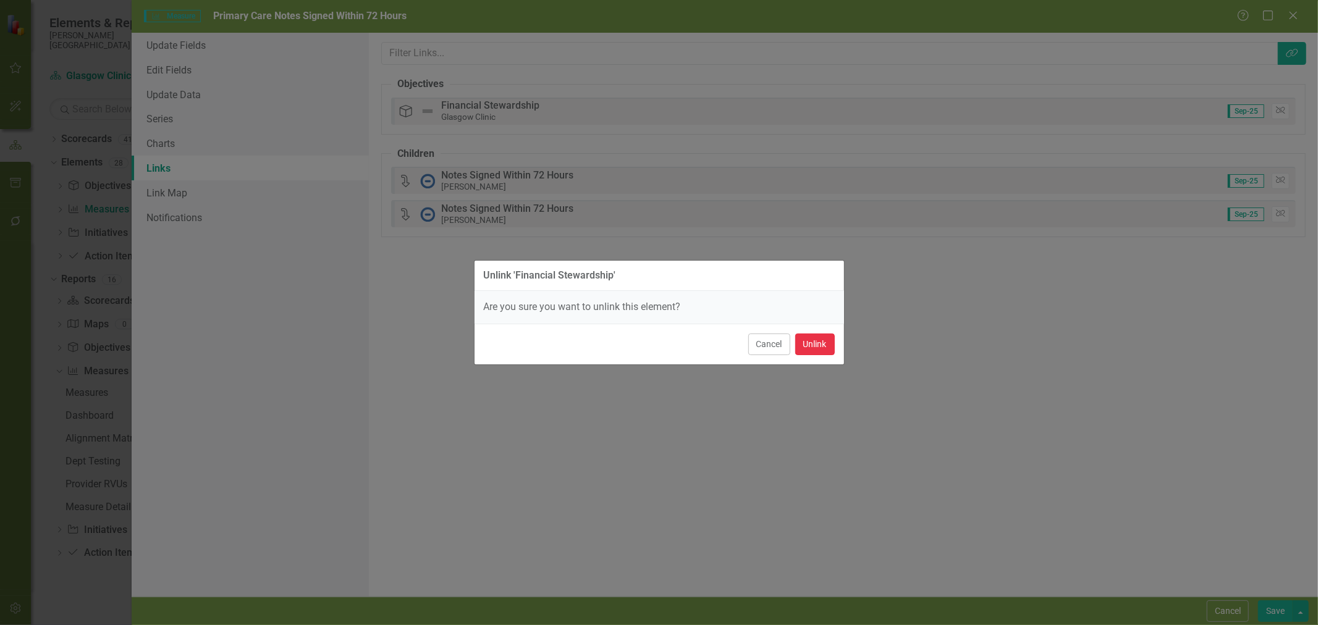
click at [815, 344] on button "Unlink" at bounding box center [815, 345] width 40 height 22
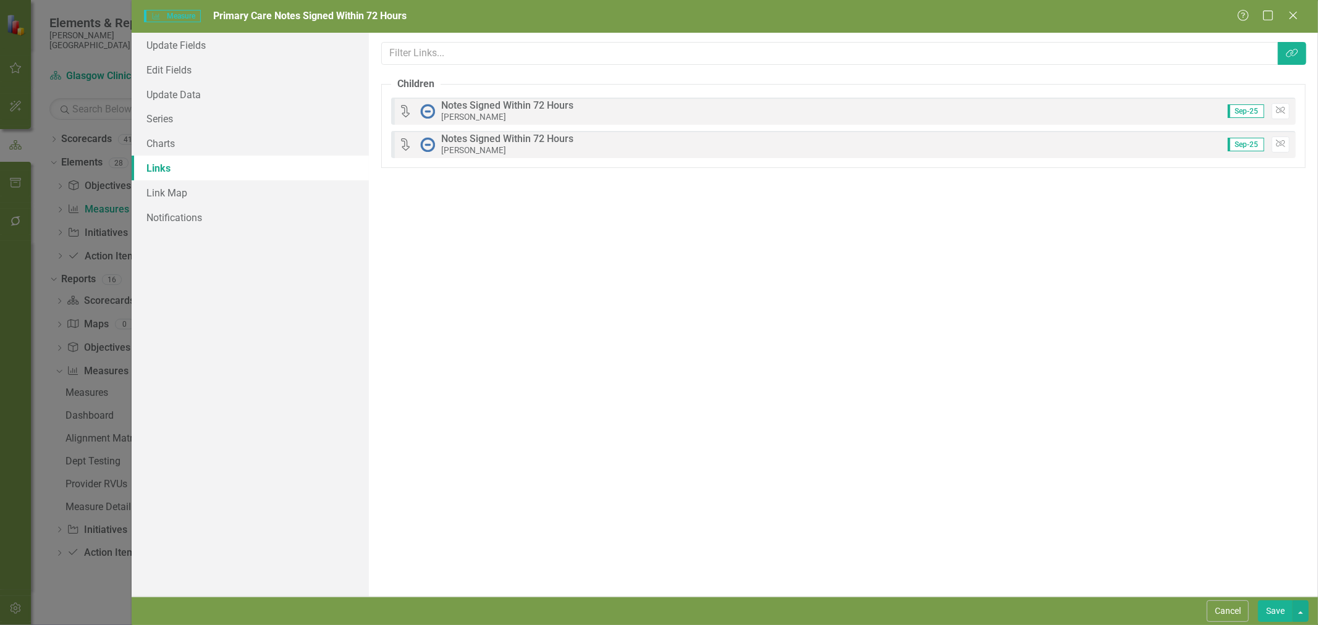
click at [1286, 613] on button "Save" at bounding box center [1275, 611] width 35 height 22
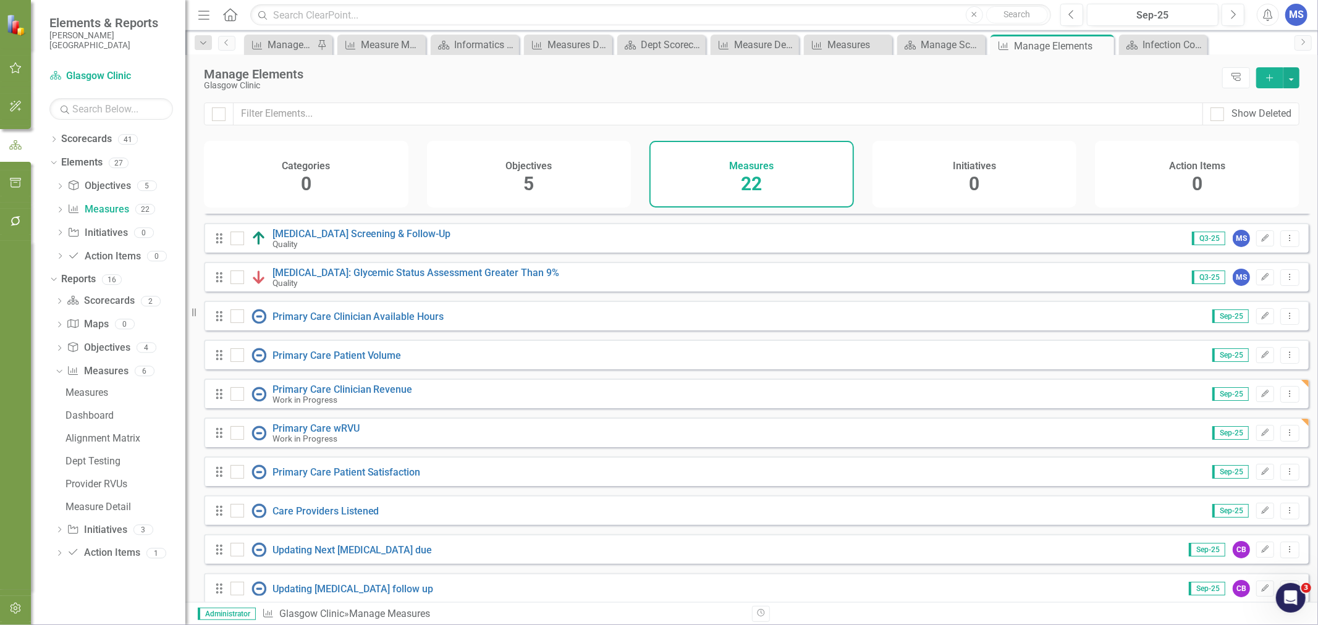
click at [1260, 398] on icon "Edit" at bounding box center [1264, 393] width 9 height 7
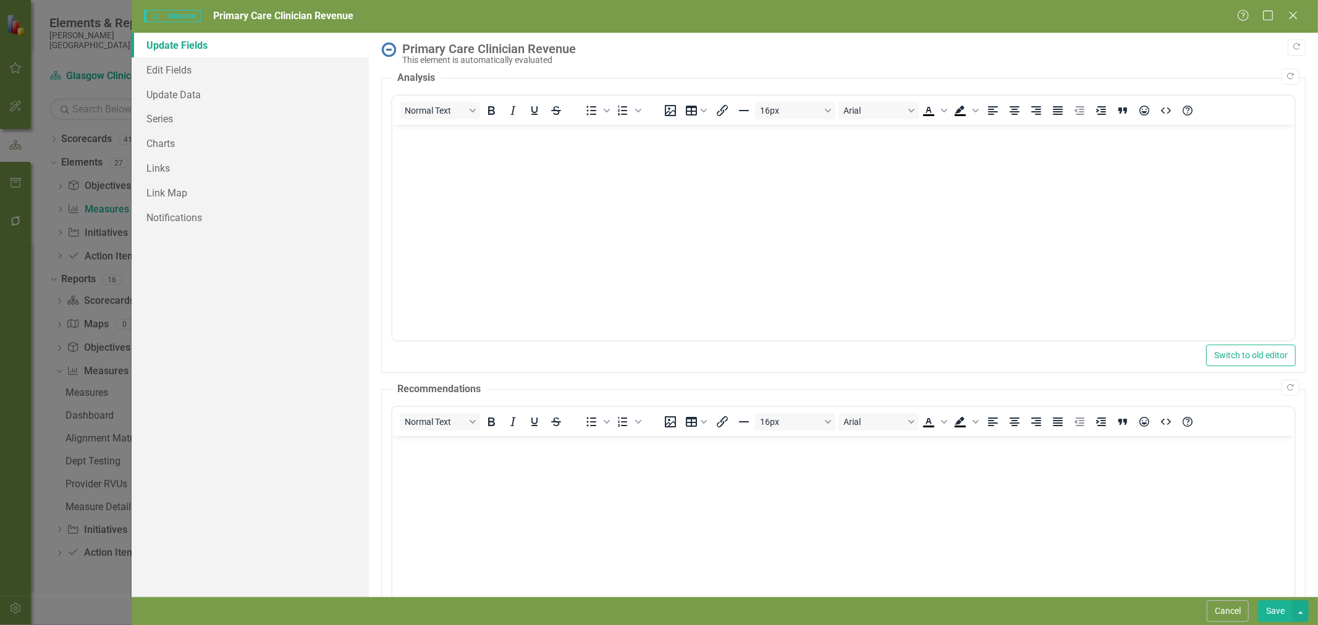
scroll to position [0, 0]
click at [162, 171] on link "Links" at bounding box center [250, 168] width 237 height 25
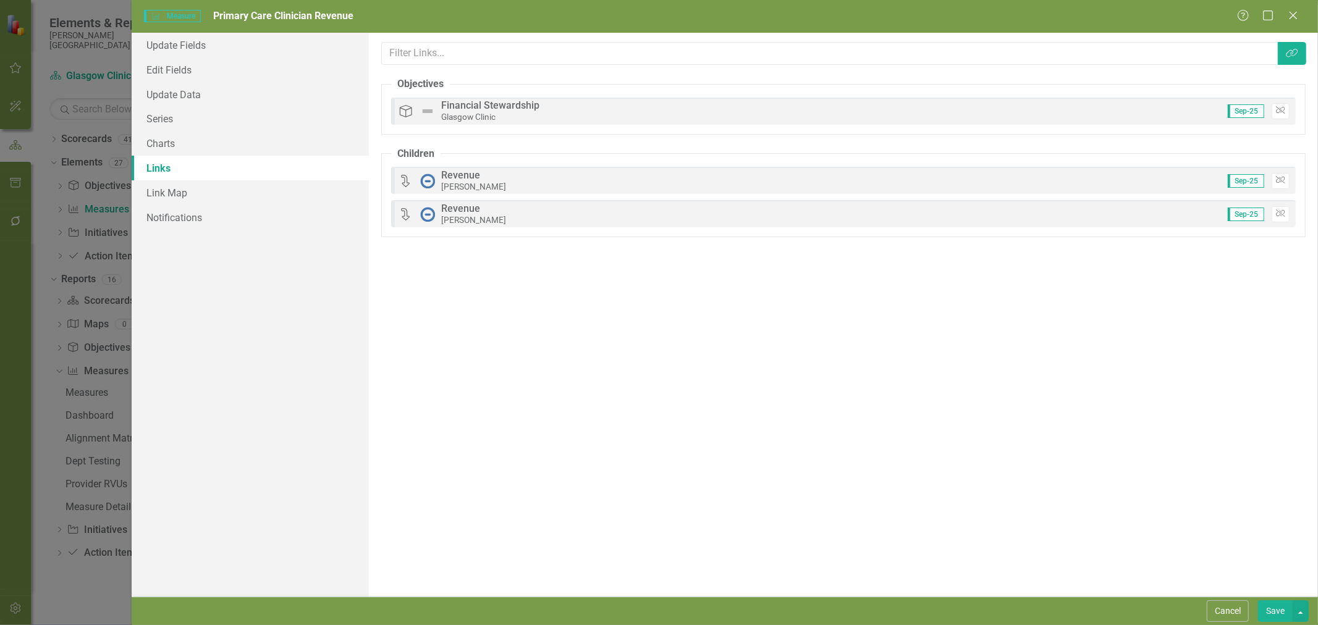
click at [1276, 116] on button "Unlink" at bounding box center [1280, 111] width 18 height 16
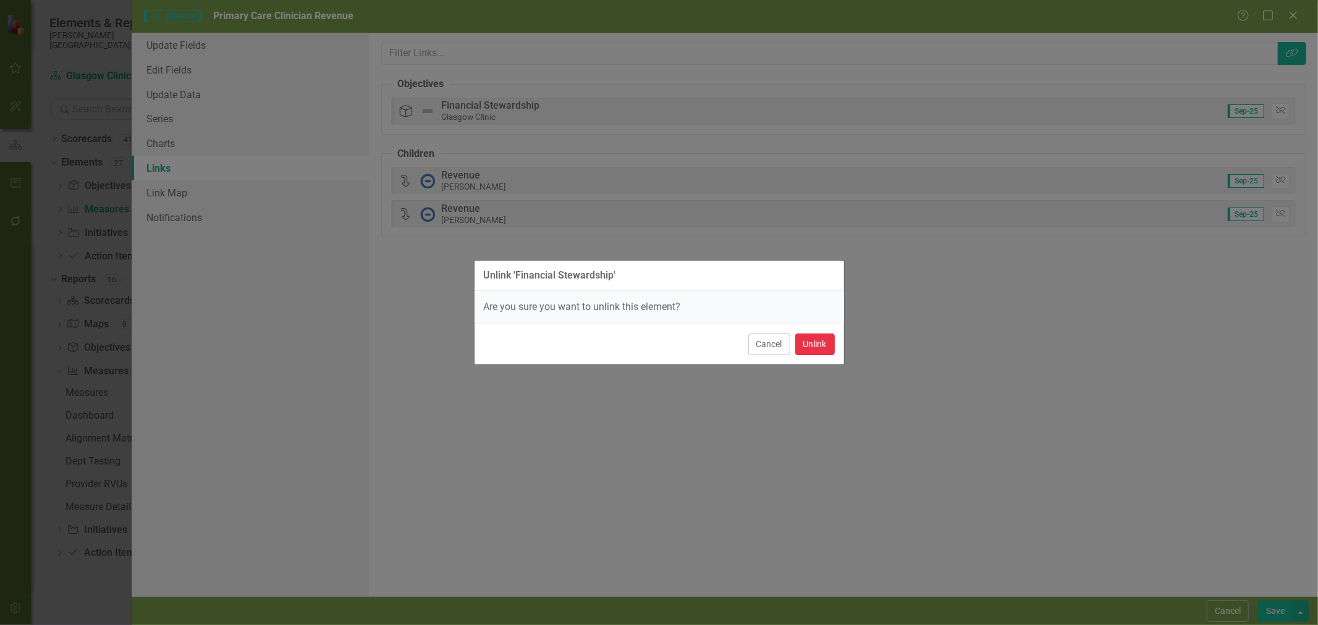
click at [812, 347] on button "Unlink" at bounding box center [815, 345] width 40 height 22
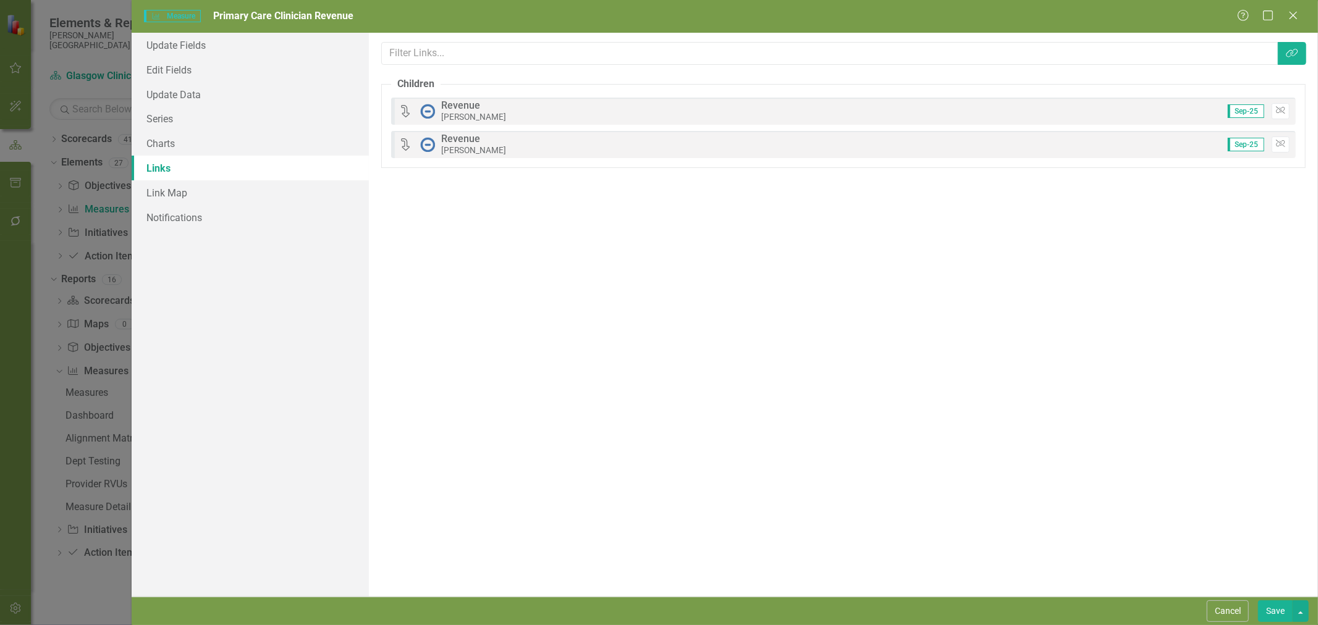
click at [1274, 615] on button "Save" at bounding box center [1275, 611] width 35 height 22
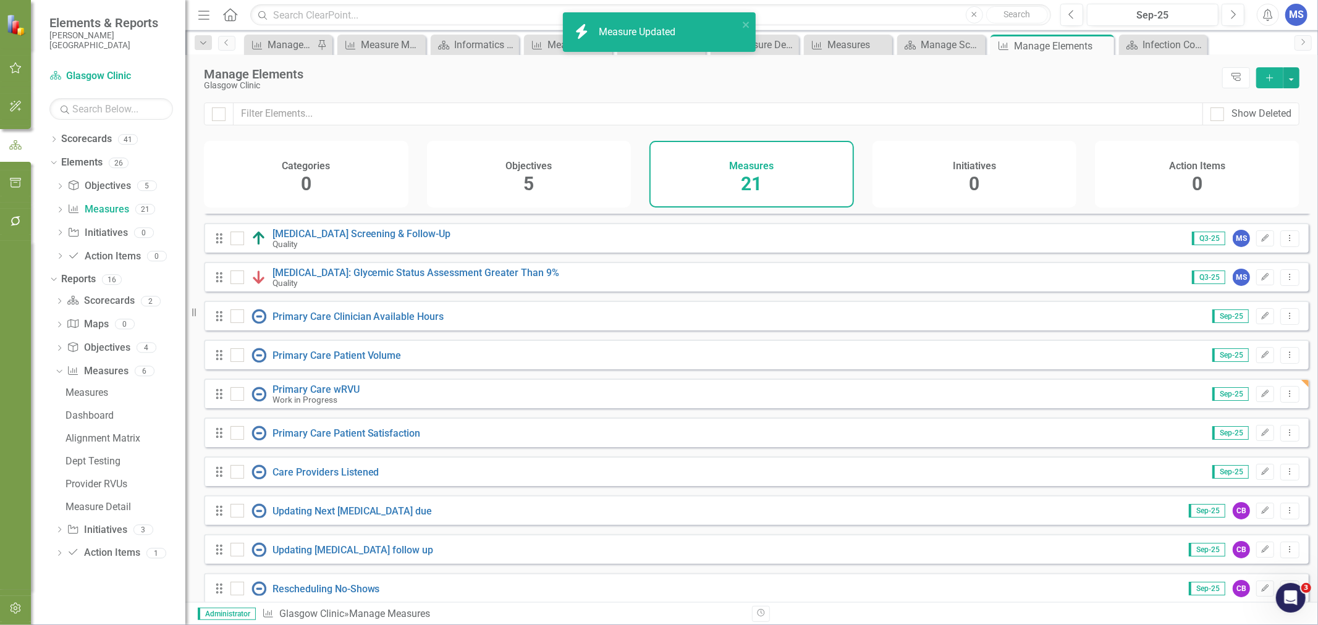
click at [1260, 398] on icon "Edit" at bounding box center [1264, 393] width 9 height 7
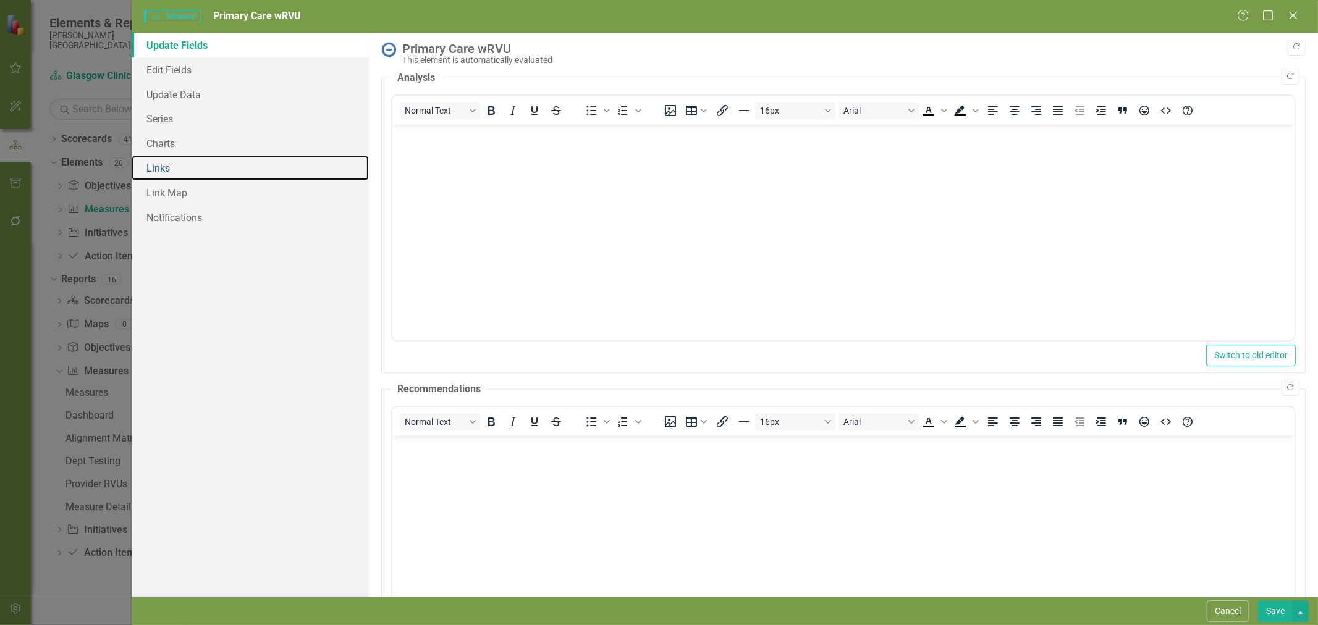
click at [181, 164] on link "Links" at bounding box center [250, 168] width 237 height 25
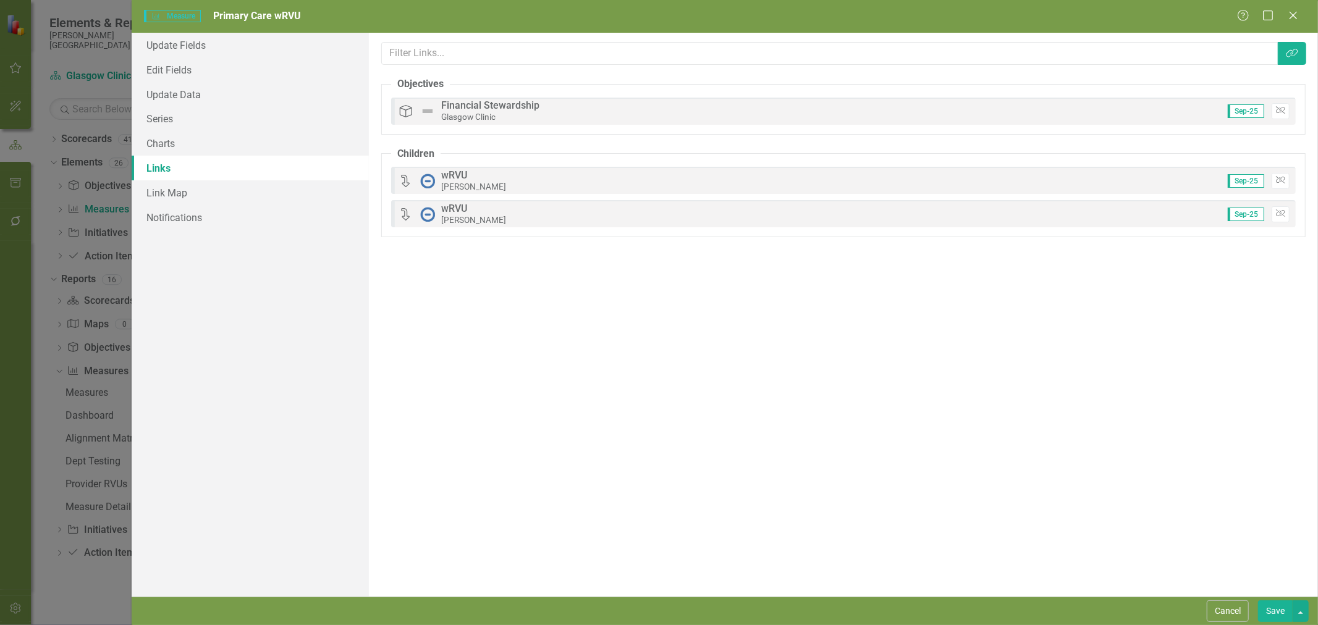
click at [1279, 109] on icon "Unlink" at bounding box center [1280, 110] width 9 height 7
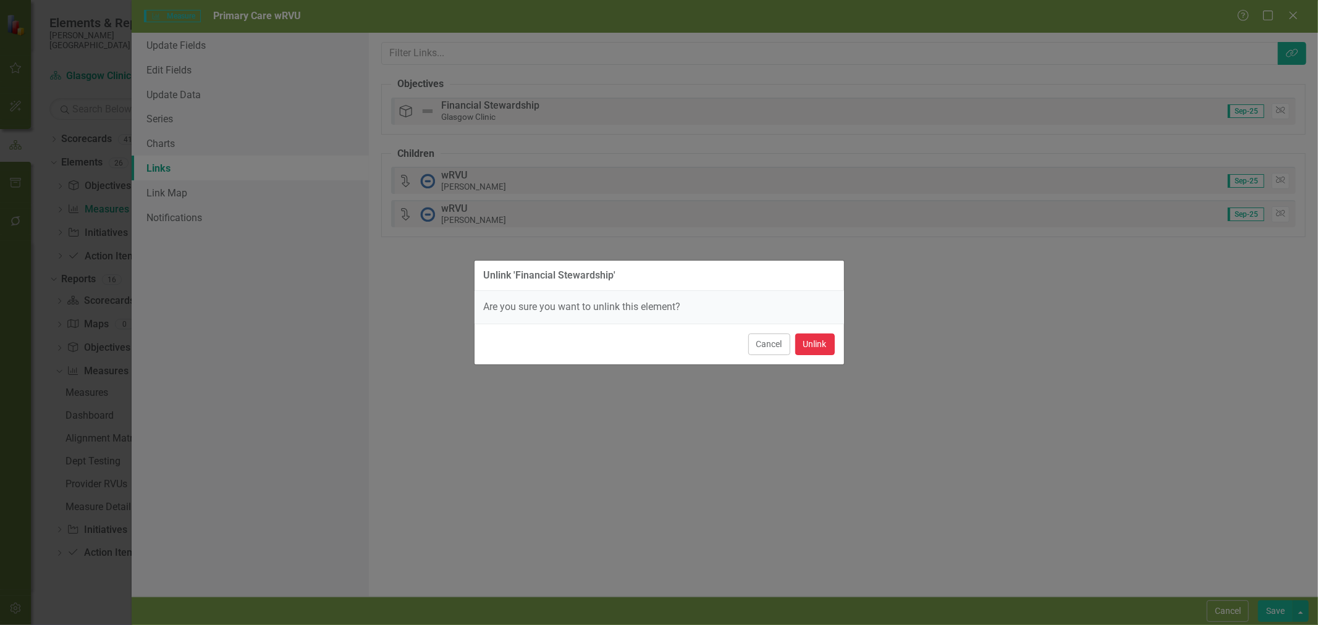
click at [822, 345] on button "Unlink" at bounding box center [815, 345] width 40 height 22
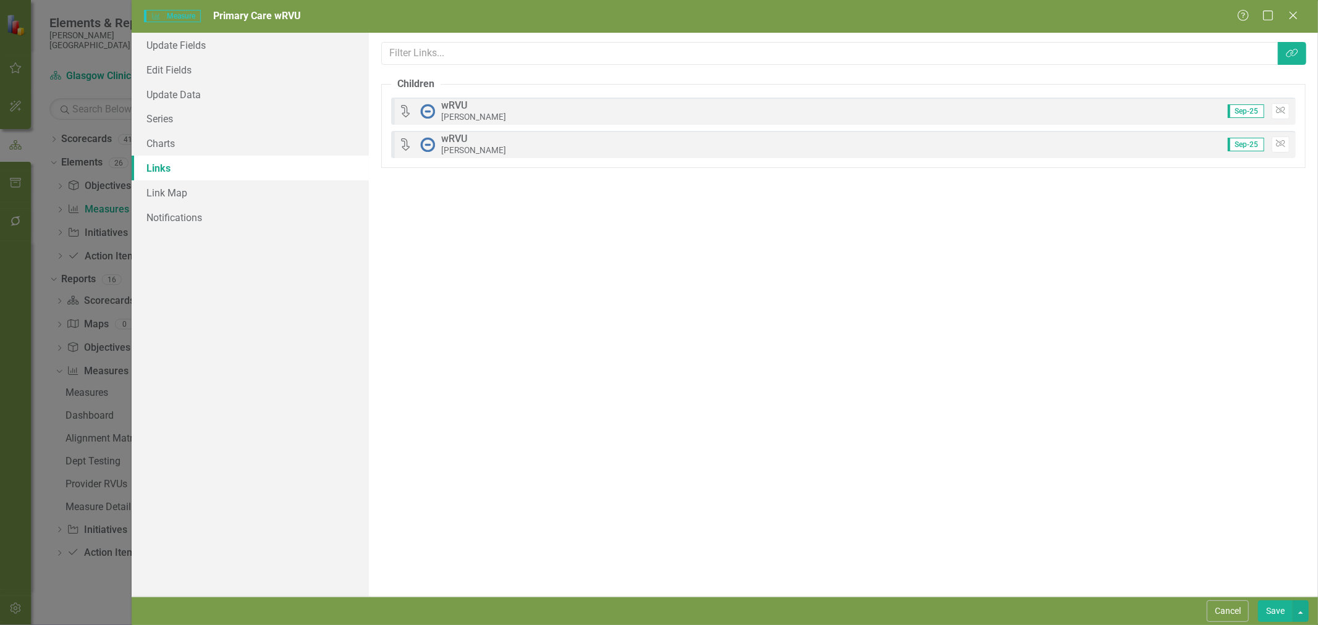
click at [1270, 607] on button "Save" at bounding box center [1275, 611] width 35 height 22
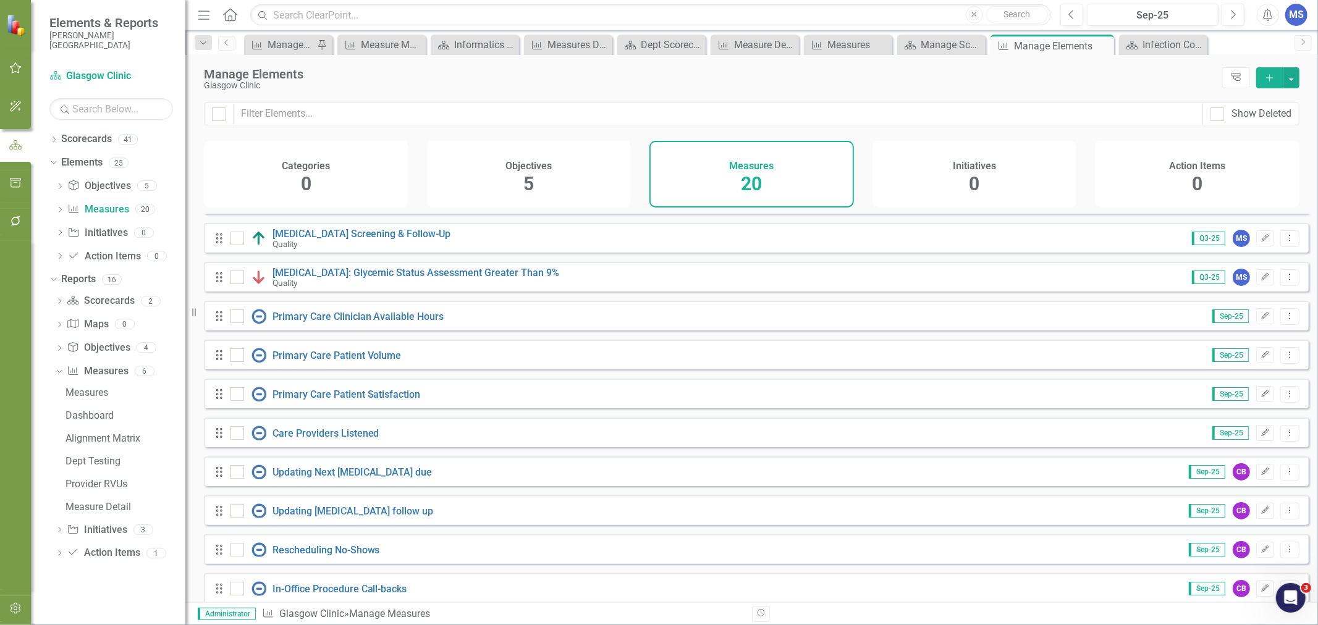
click at [1260, 320] on icon "Edit" at bounding box center [1264, 316] width 9 height 7
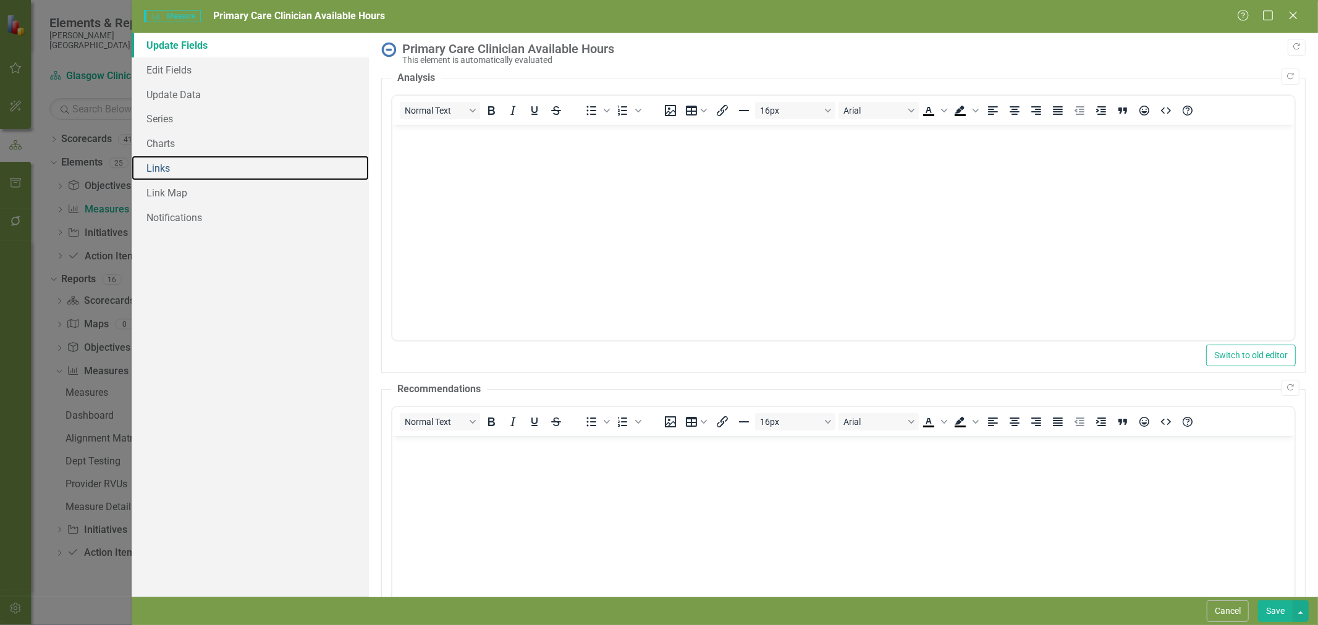
click at [170, 165] on link "Links" at bounding box center [250, 168] width 237 height 25
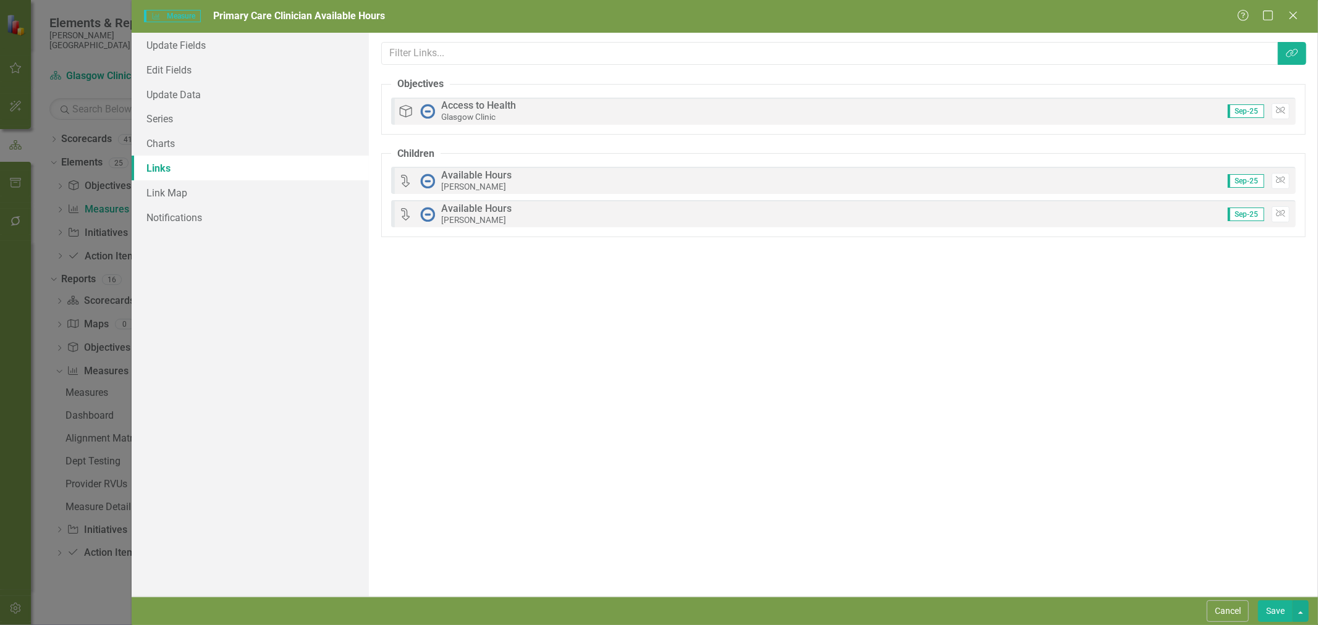
click at [1279, 114] on button "Unlink" at bounding box center [1280, 111] width 18 height 16
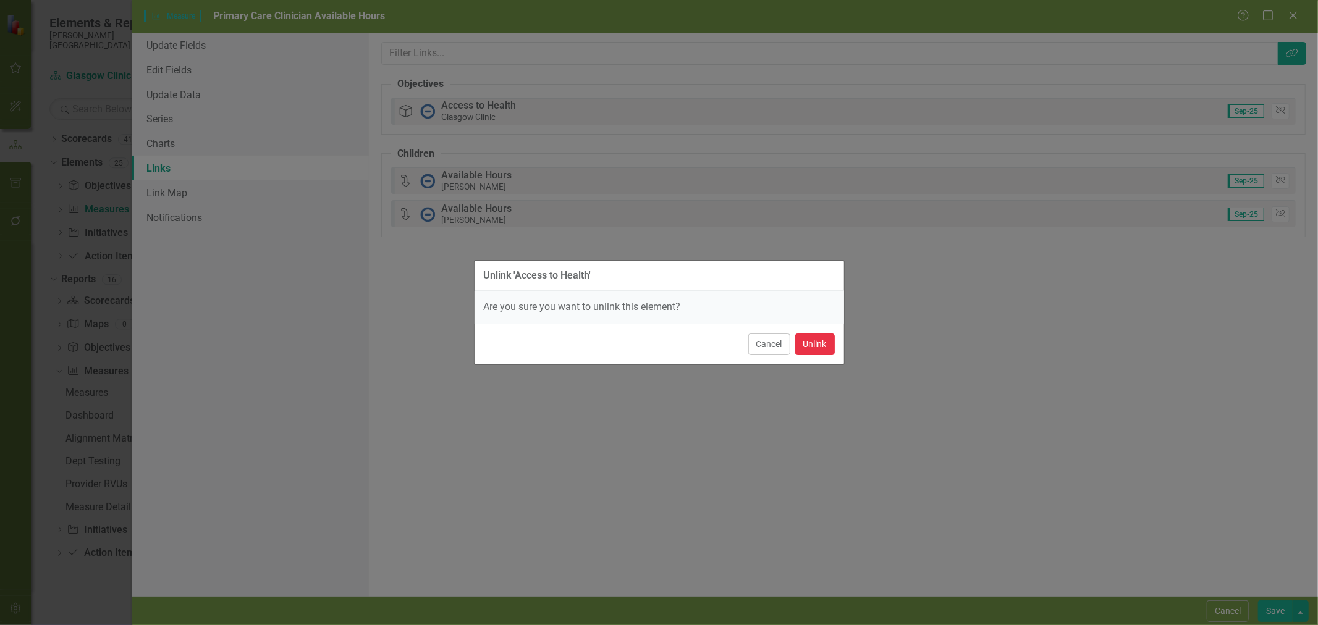
click at [822, 342] on button "Unlink" at bounding box center [815, 345] width 40 height 22
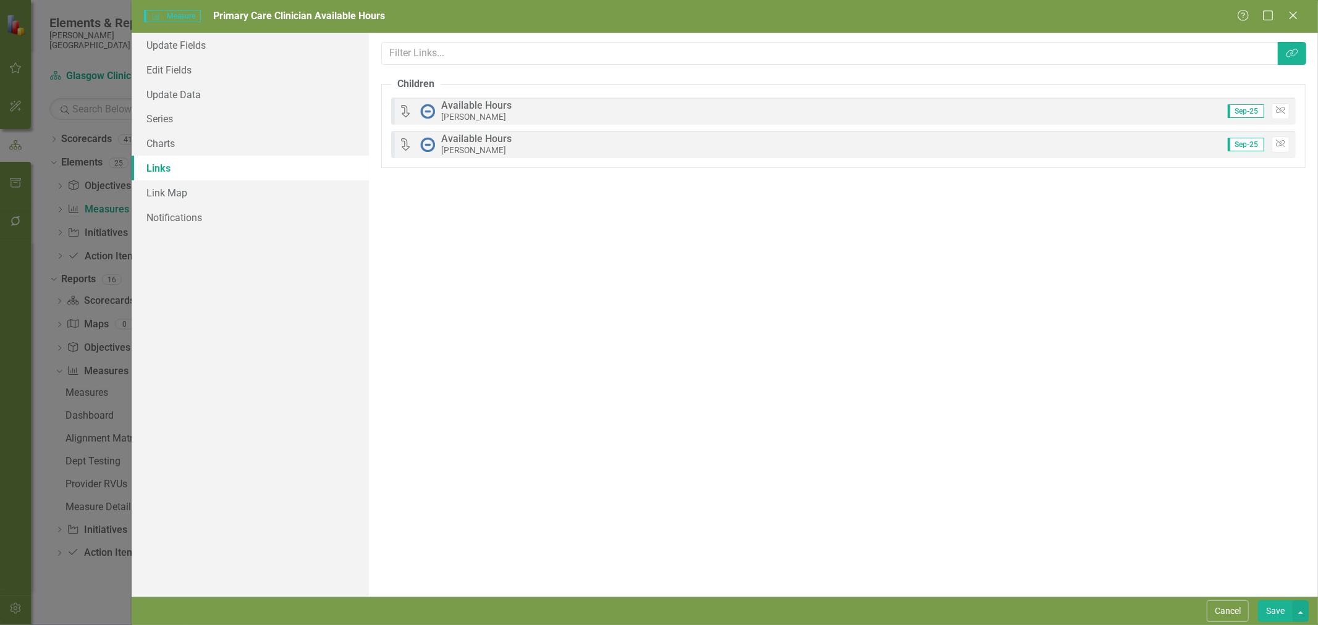
click at [1277, 610] on button "Save" at bounding box center [1275, 611] width 35 height 22
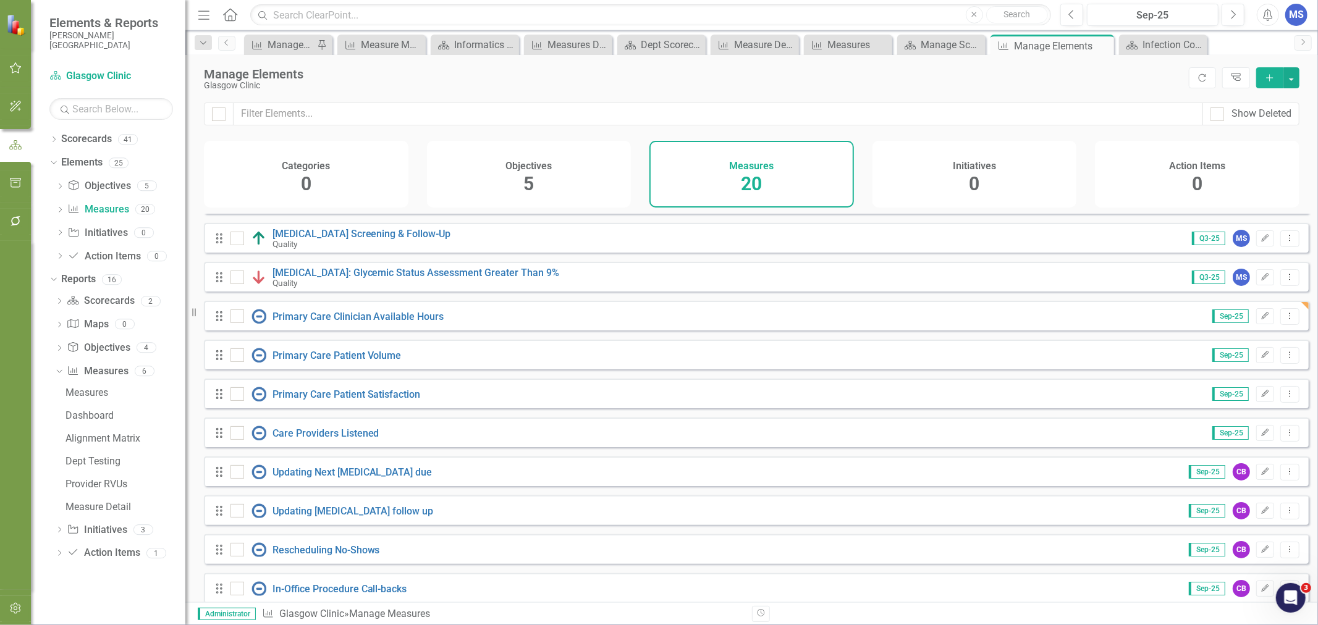
click at [1260, 320] on icon "Edit" at bounding box center [1264, 316] width 9 height 7
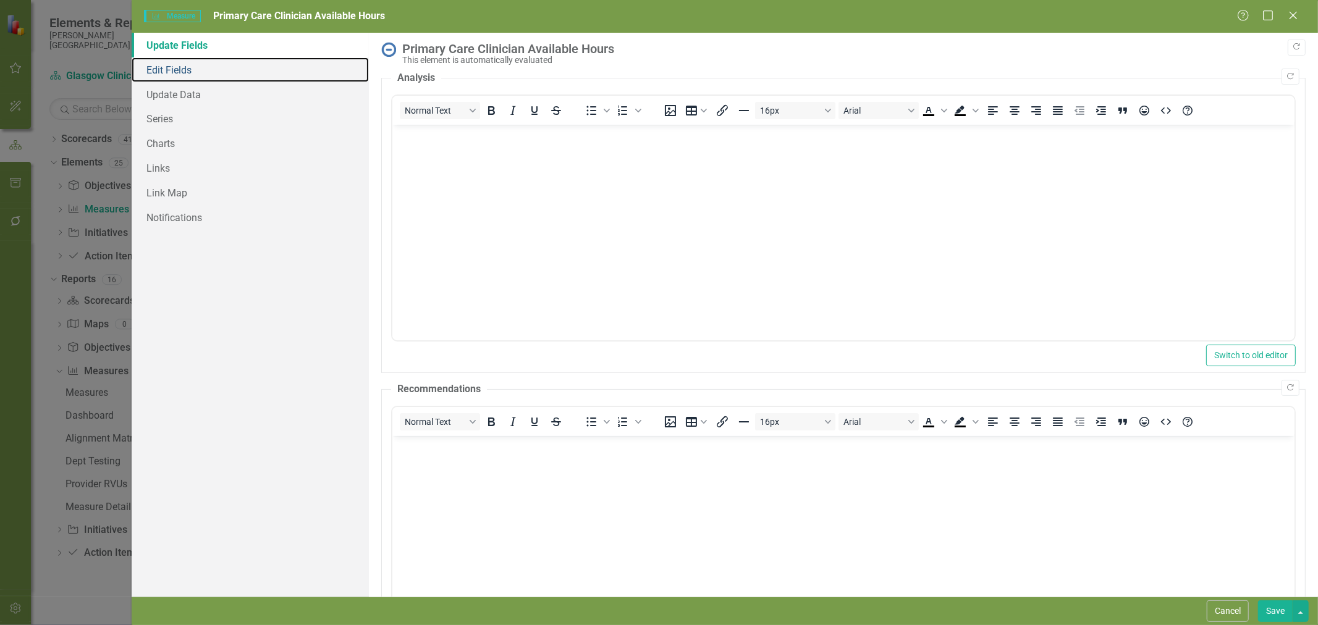
click at [201, 64] on link "Edit Fields" at bounding box center [250, 69] width 237 height 25
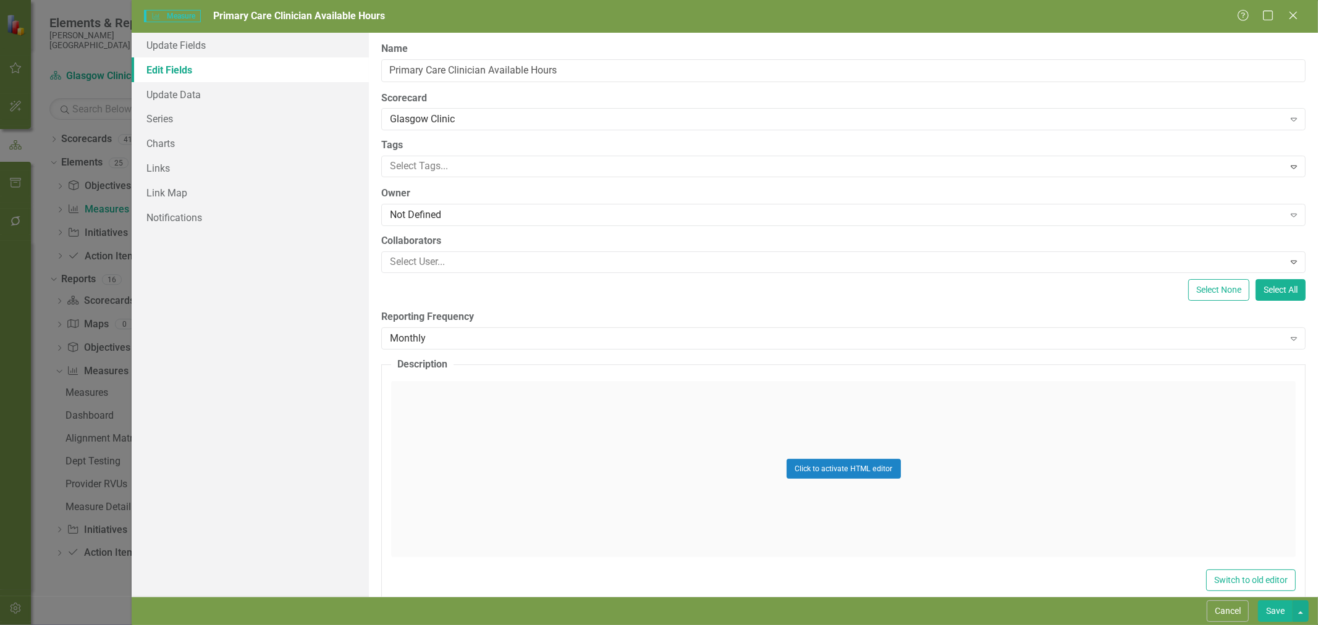
click at [440, 119] on div "Glasgow Clinic" at bounding box center [836, 119] width 893 height 14
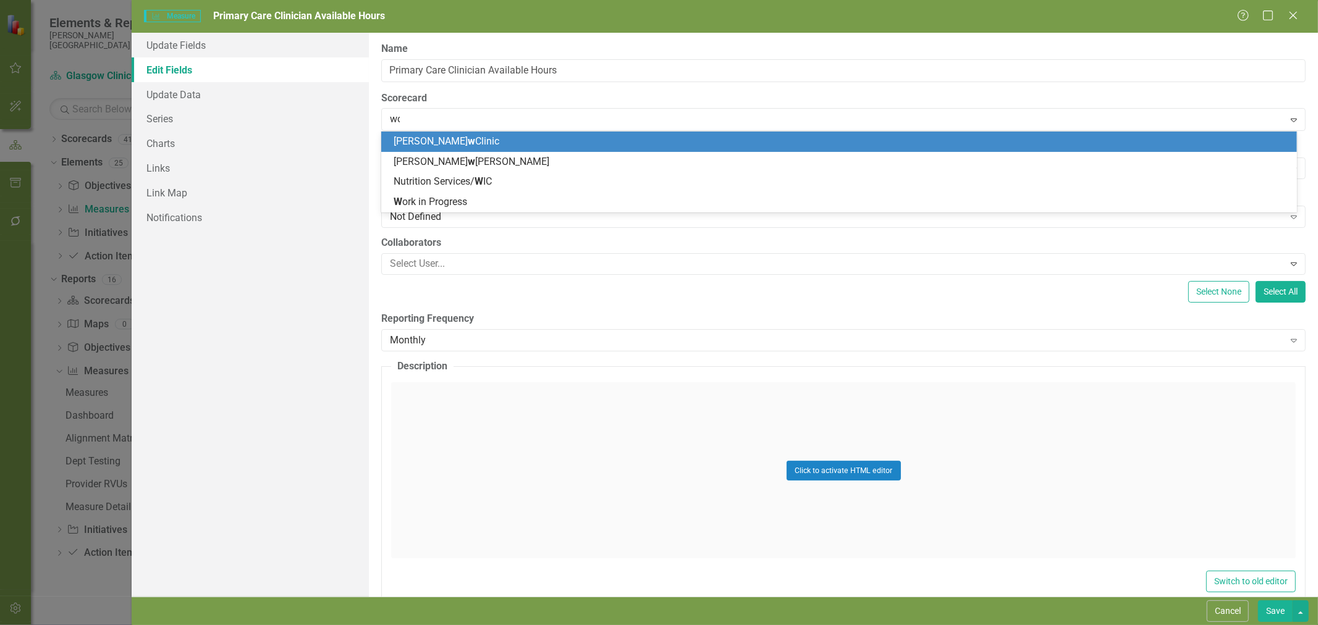
type input "work"
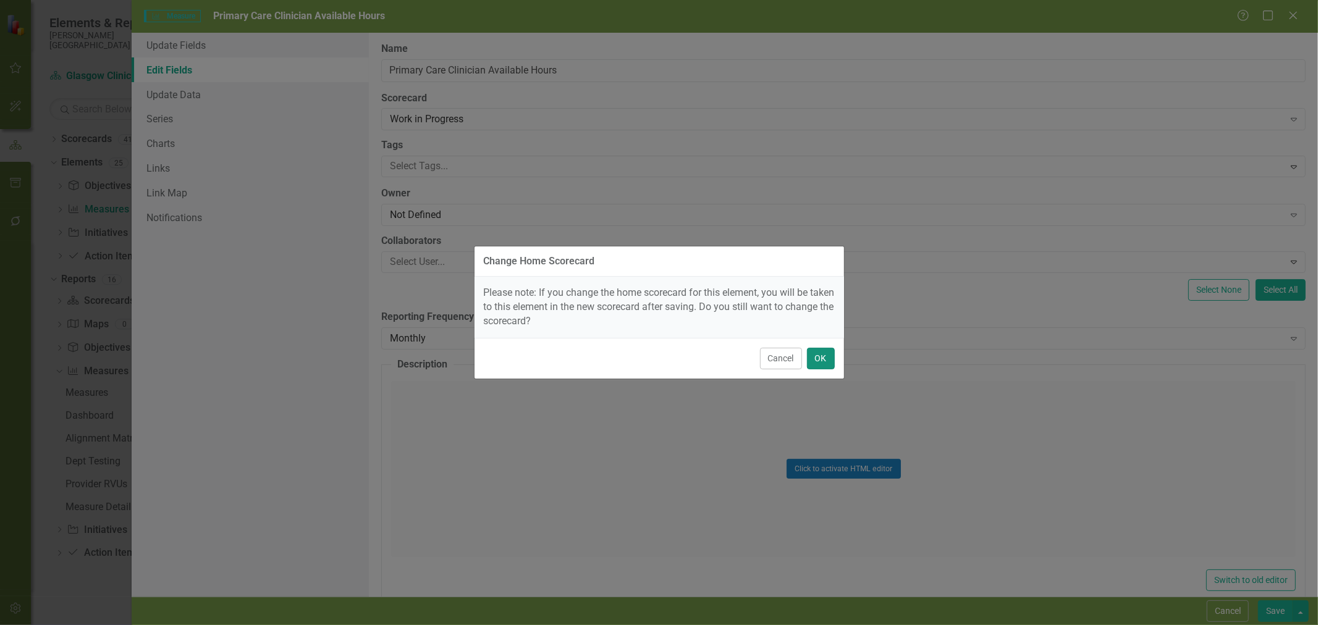
click at [828, 353] on button "OK" at bounding box center [821, 359] width 28 height 22
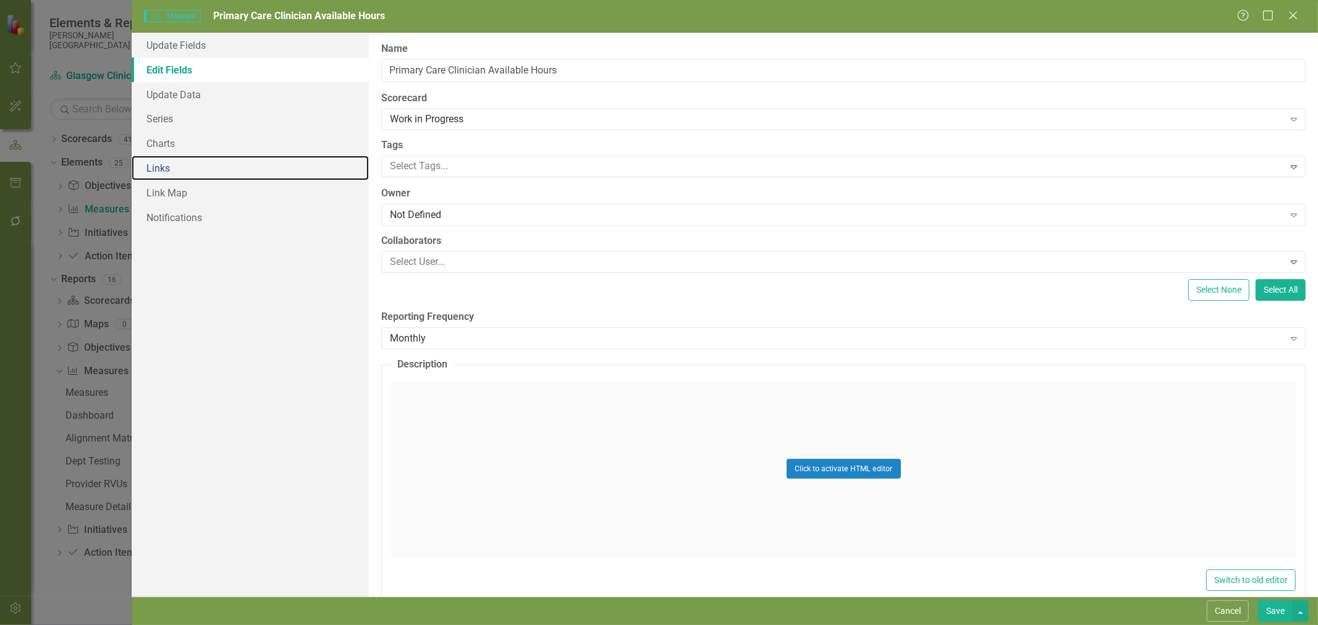
click at [167, 167] on link "Links" at bounding box center [250, 168] width 237 height 25
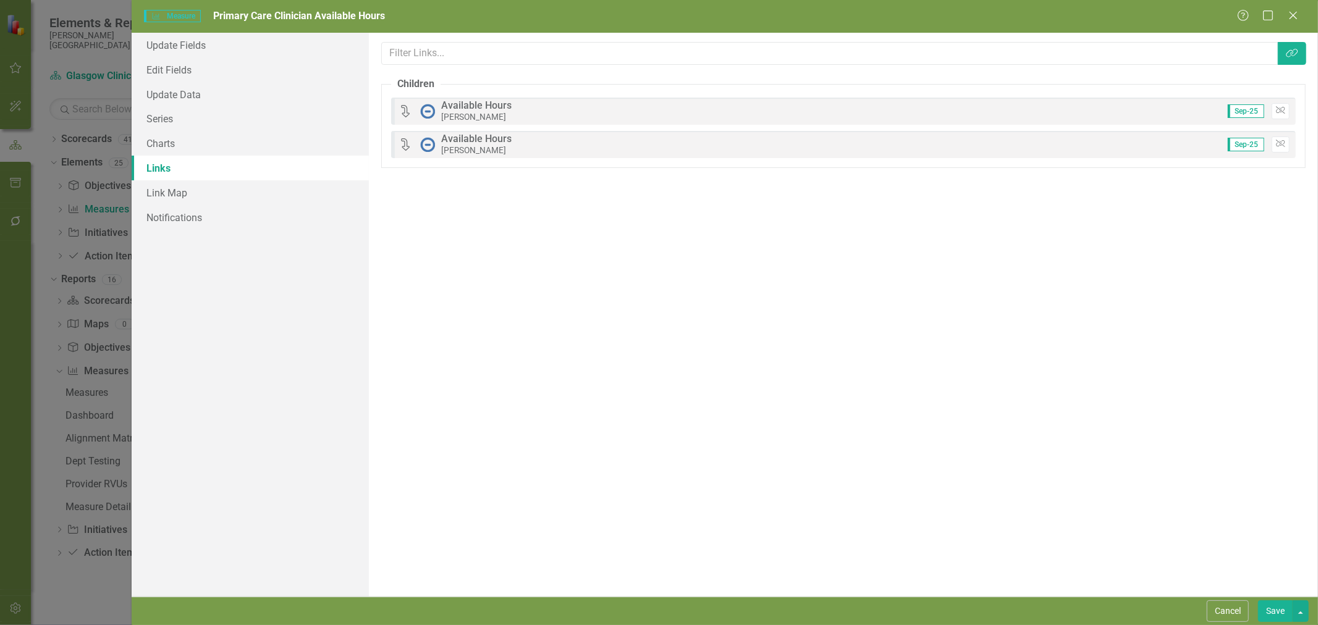
click at [1269, 609] on button "Save" at bounding box center [1275, 611] width 35 height 22
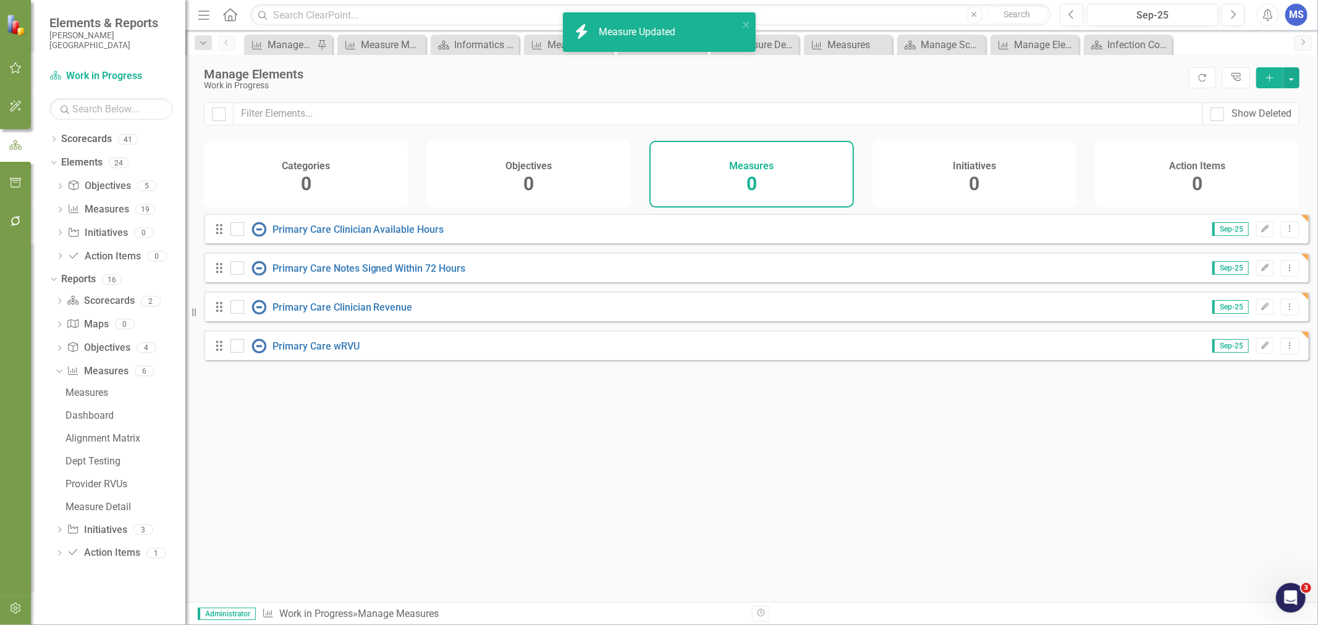
checkbox input "false"
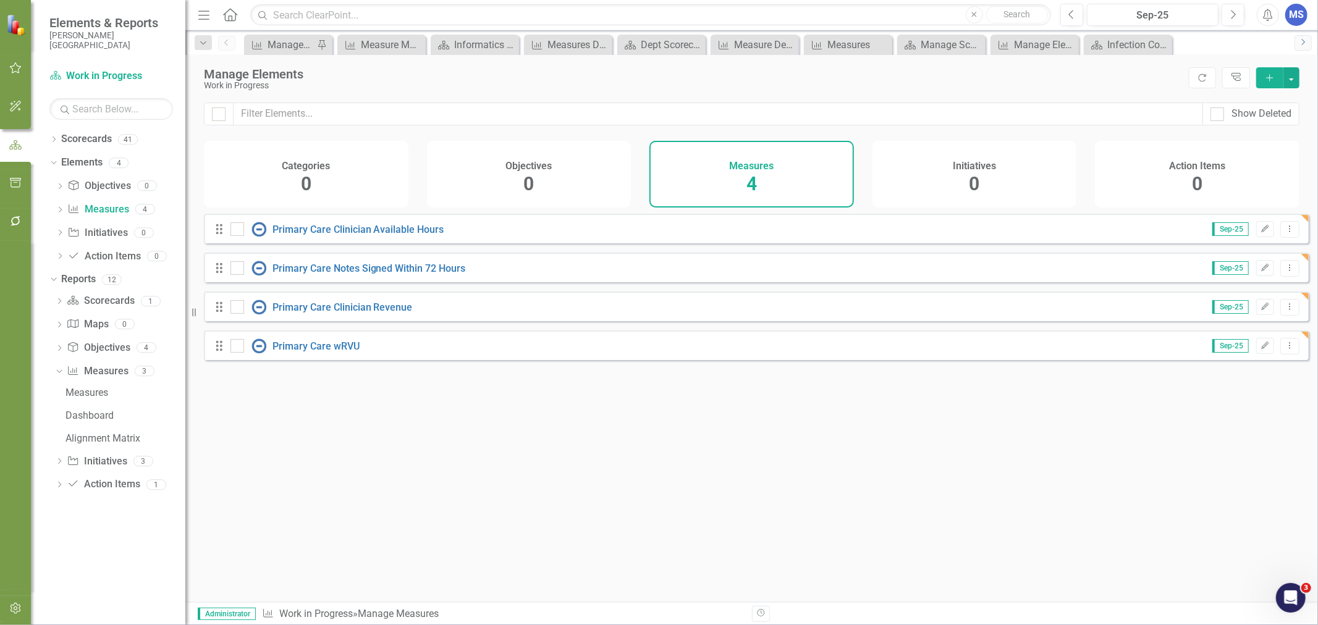
click at [1306, 46] on link "Next" at bounding box center [1302, 42] width 17 height 15
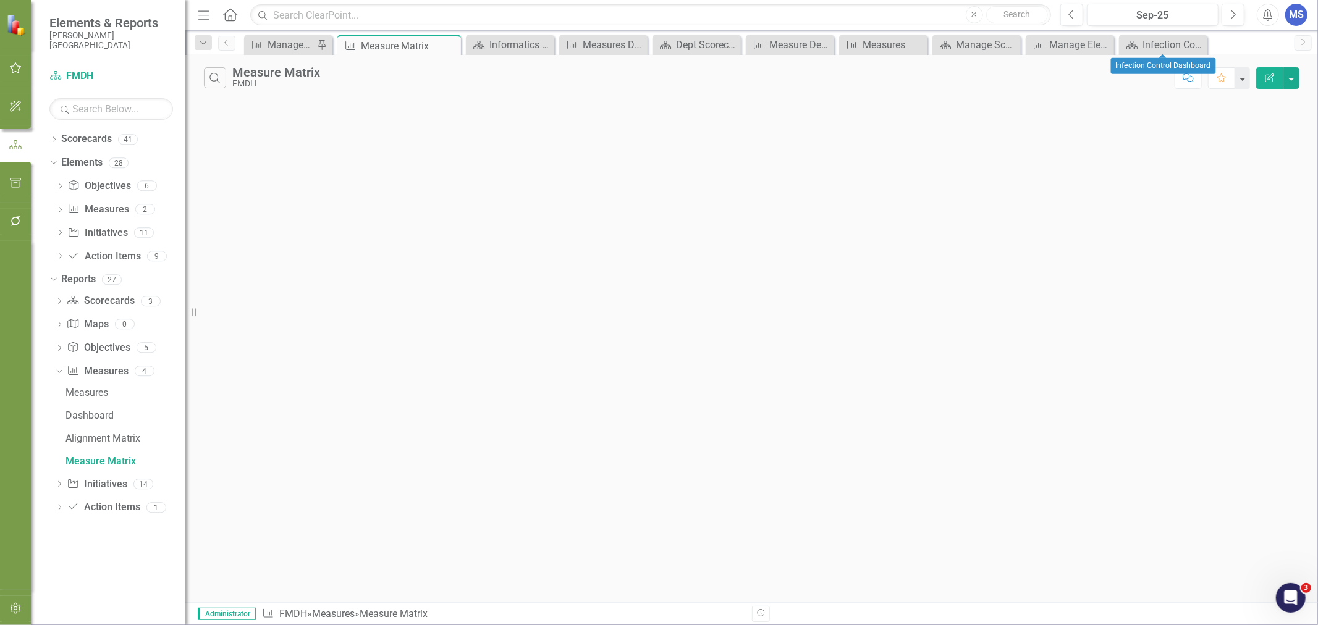
click at [0, 0] on icon "Close" at bounding box center [0, 0] width 0 height 0
click at [1045, 53] on div "Scorecard Manage Scorecards Close" at bounding box center [1040, 45] width 98 height 20
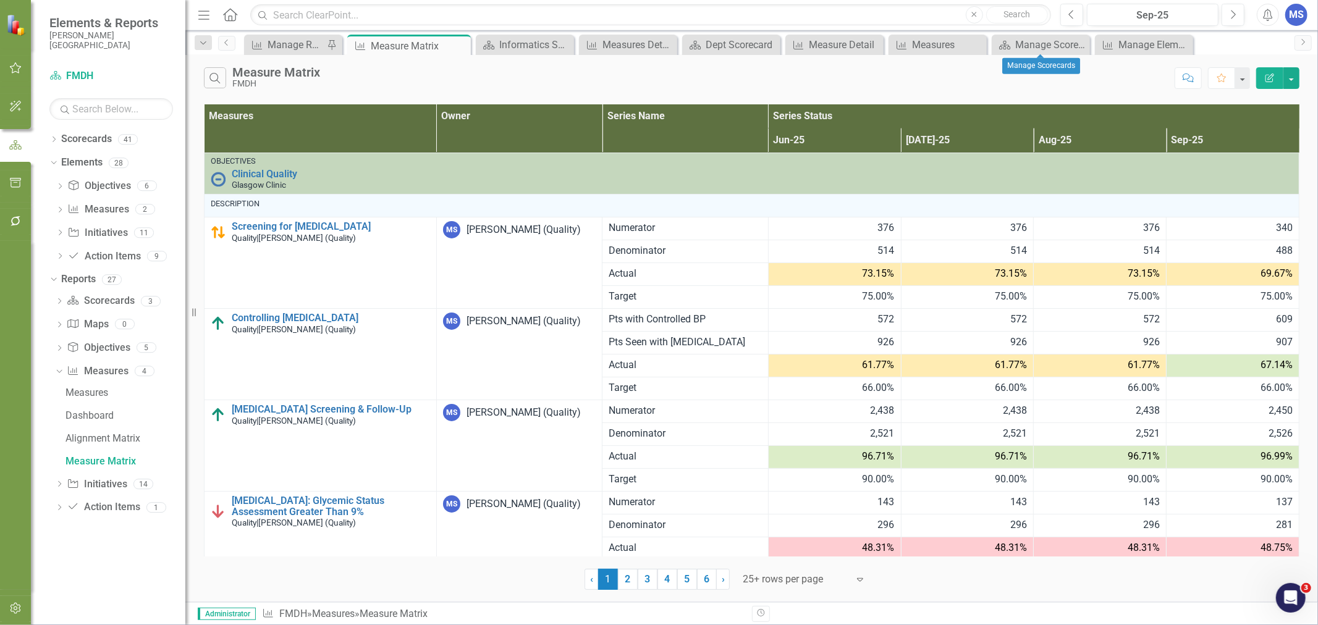
click at [0, 0] on icon "Close" at bounding box center [0, 0] width 0 height 0
click at [1015, 43] on div "Measures" at bounding box center [1015, 44] width 84 height 15
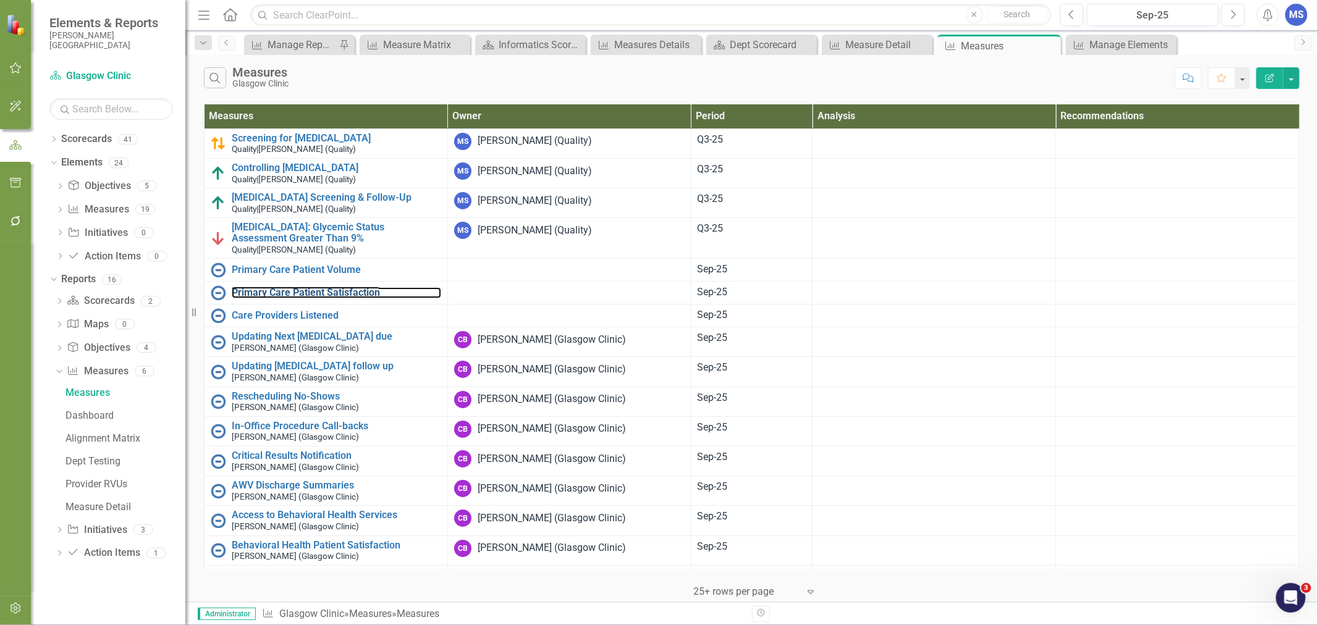
click at [295, 293] on link "Primary Care Patient Satisfaction" at bounding box center [336, 292] width 209 height 11
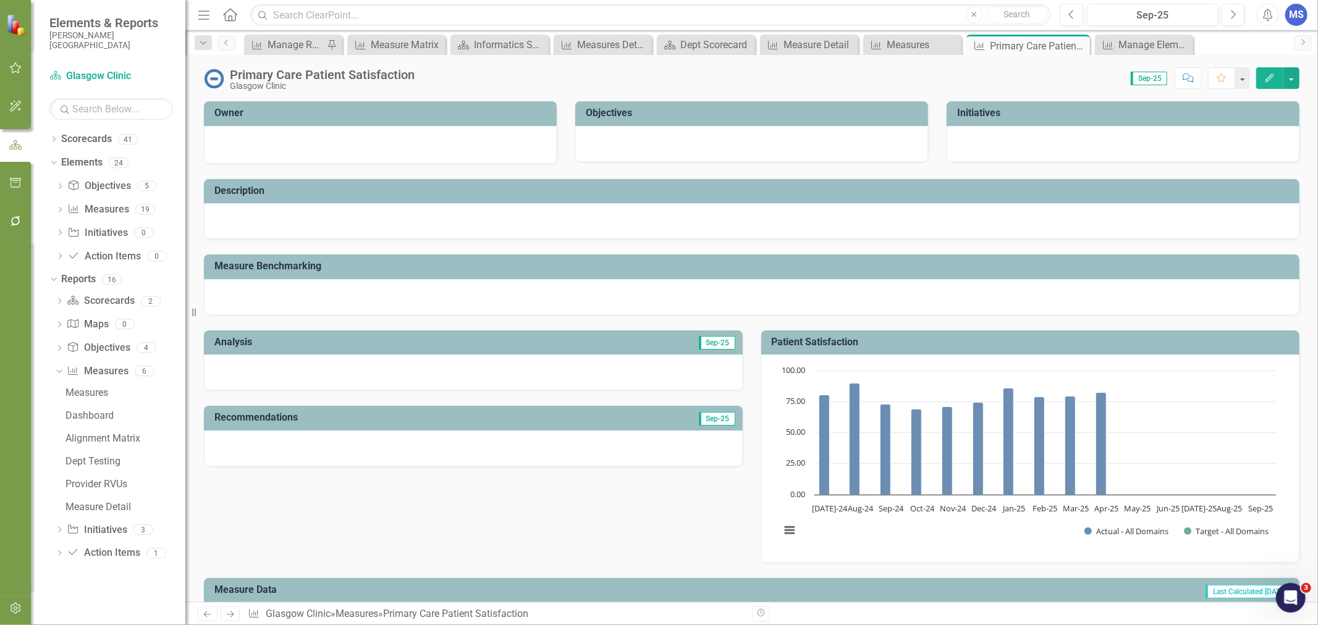
click at [1274, 74] on icon "Edit" at bounding box center [1269, 78] width 11 height 9
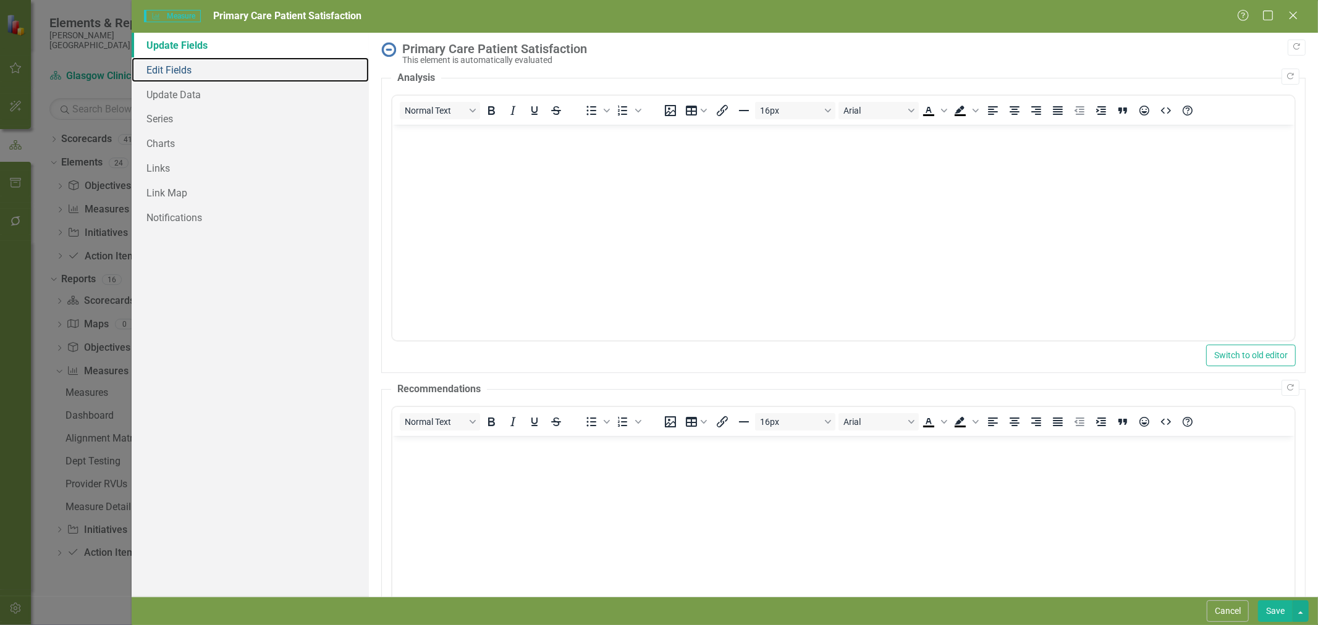
click at [182, 70] on link "Edit Fields" at bounding box center [250, 69] width 237 height 25
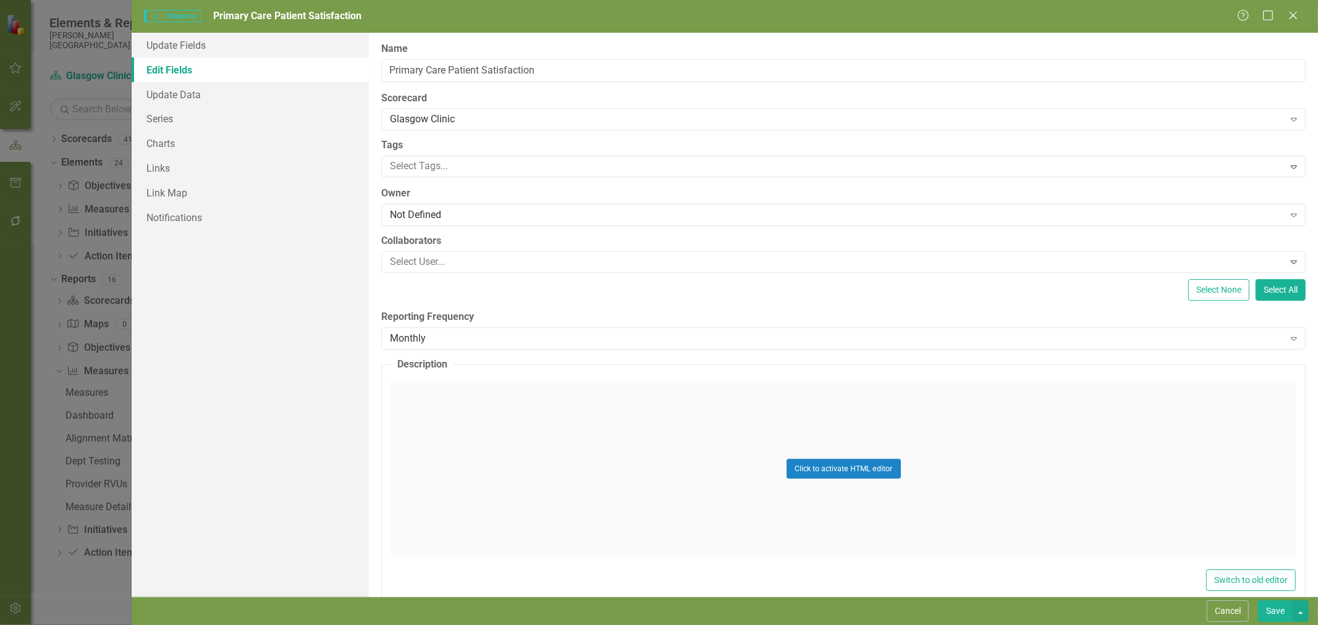
click at [480, 124] on div "Glasgow Clinic" at bounding box center [836, 119] width 893 height 14
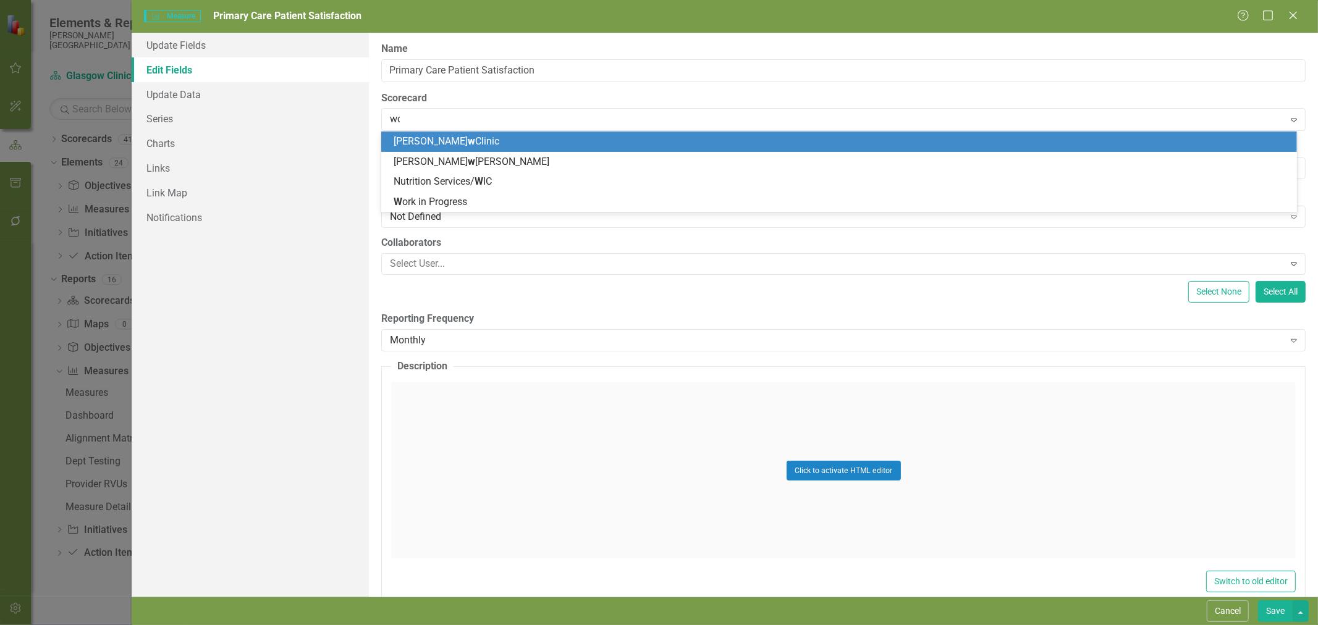
type input "work"
click at [473, 139] on div "Work in Progress" at bounding box center [841, 142] width 896 height 14
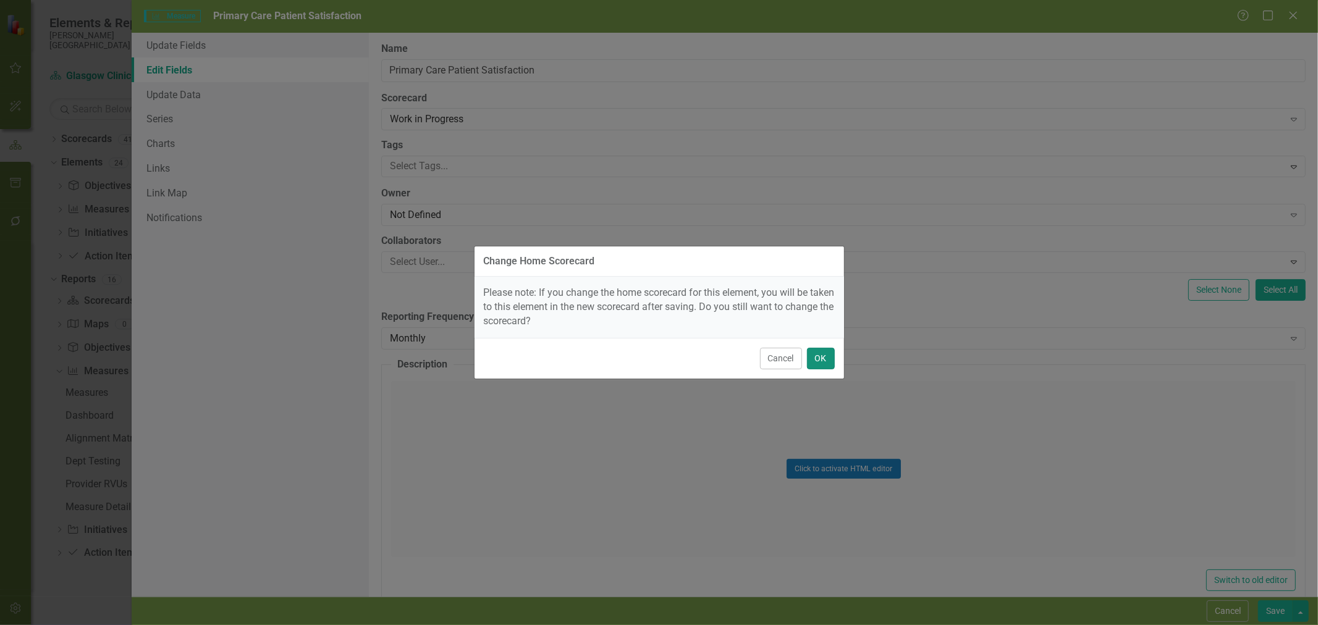
click at [819, 356] on button "OK" at bounding box center [821, 359] width 28 height 22
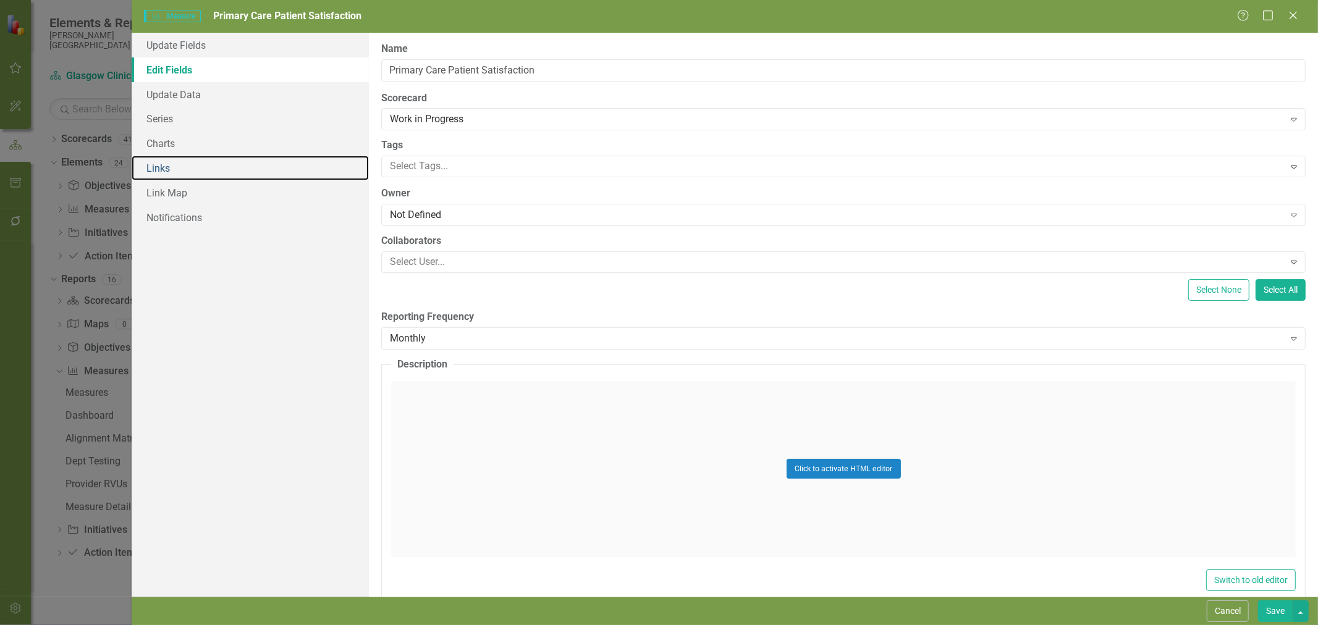
click at [190, 170] on link "Links" at bounding box center [250, 168] width 237 height 25
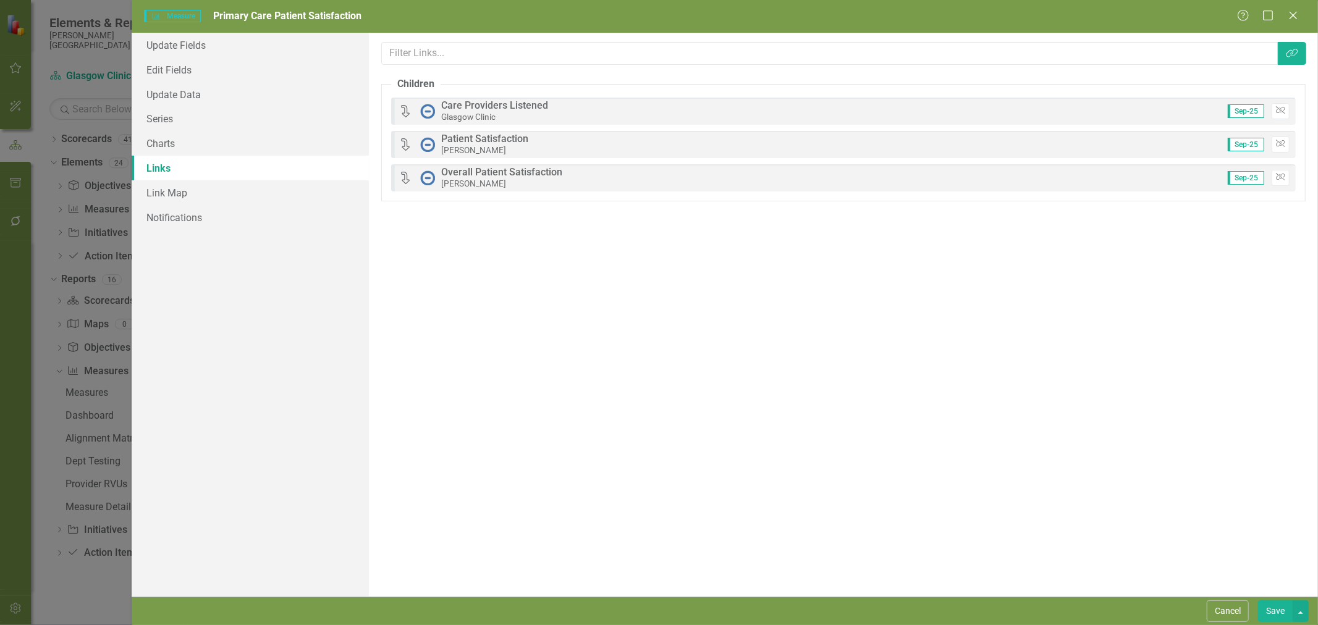
click at [1265, 613] on button "Save" at bounding box center [1275, 611] width 35 height 22
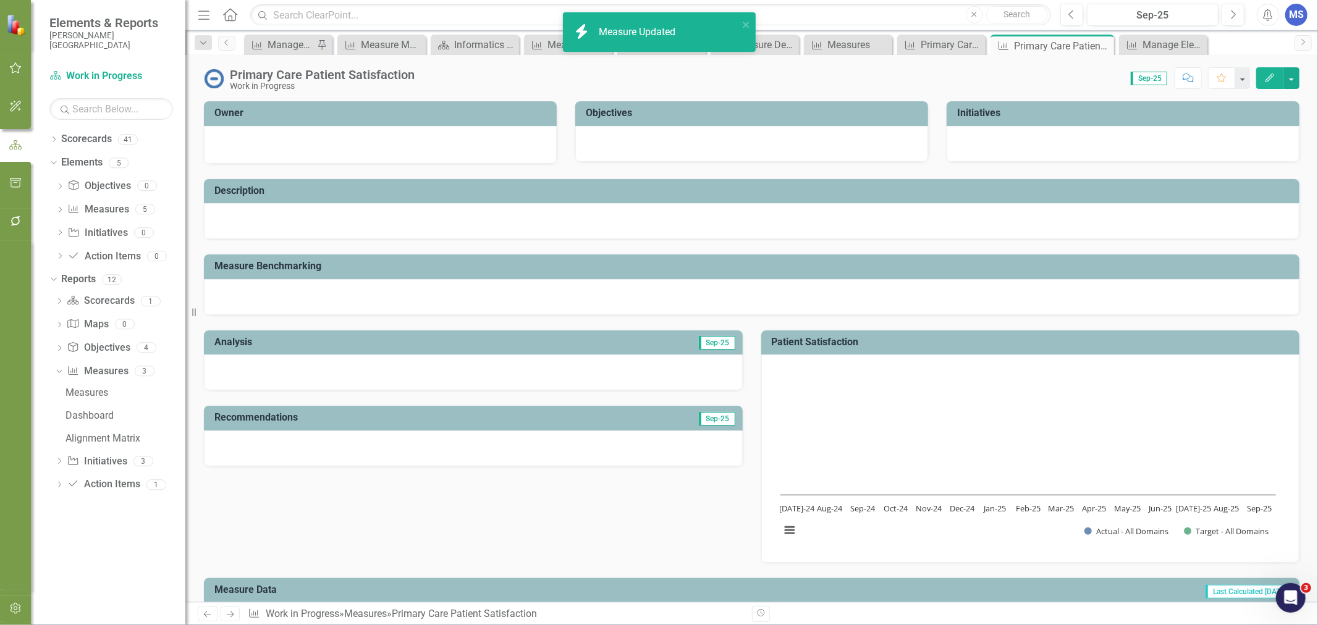
click at [0, 0] on icon "Close" at bounding box center [0, 0] width 0 height 0
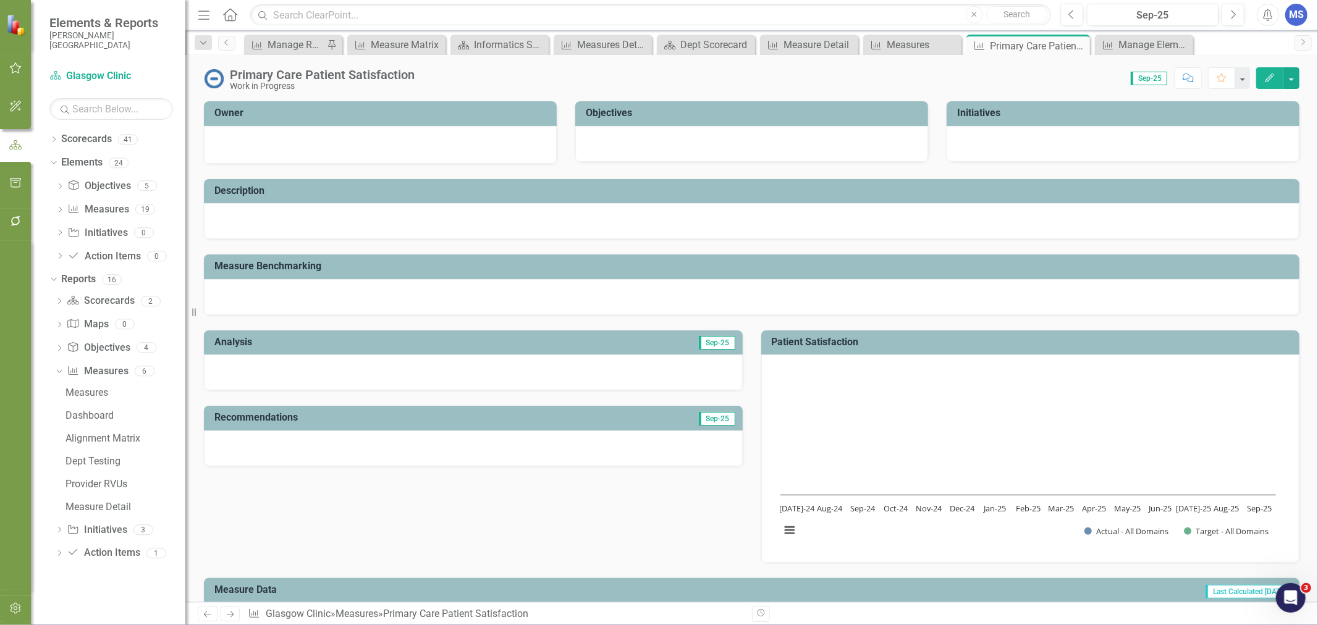
click at [0, 0] on icon "Close" at bounding box center [0, 0] width 0 height 0
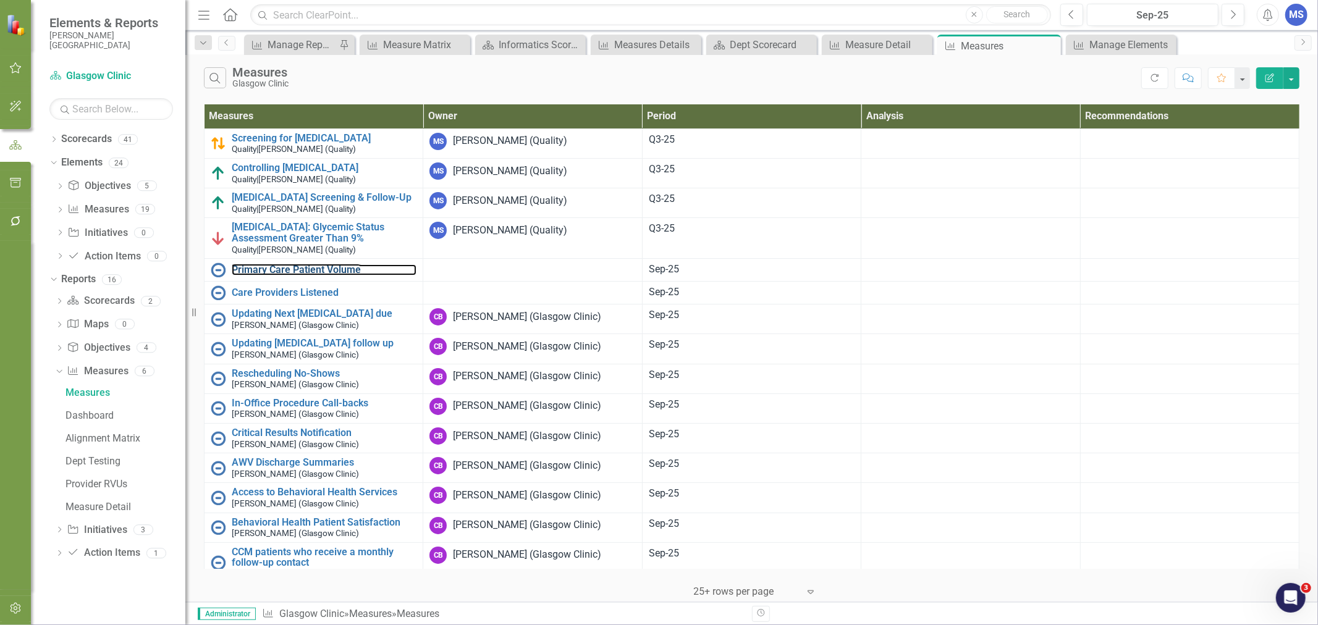
click at [313, 267] on link "Primary Care Patient Volume" at bounding box center [324, 269] width 185 height 11
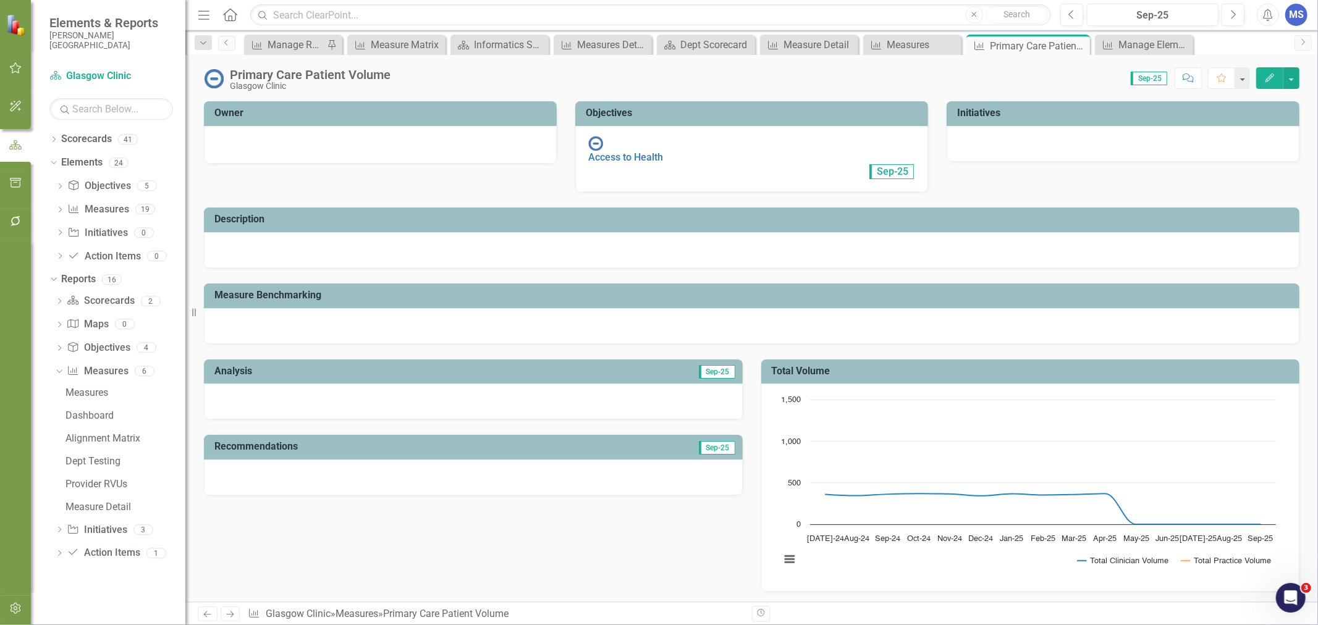
click at [1271, 75] on icon "Edit" at bounding box center [1269, 78] width 11 height 9
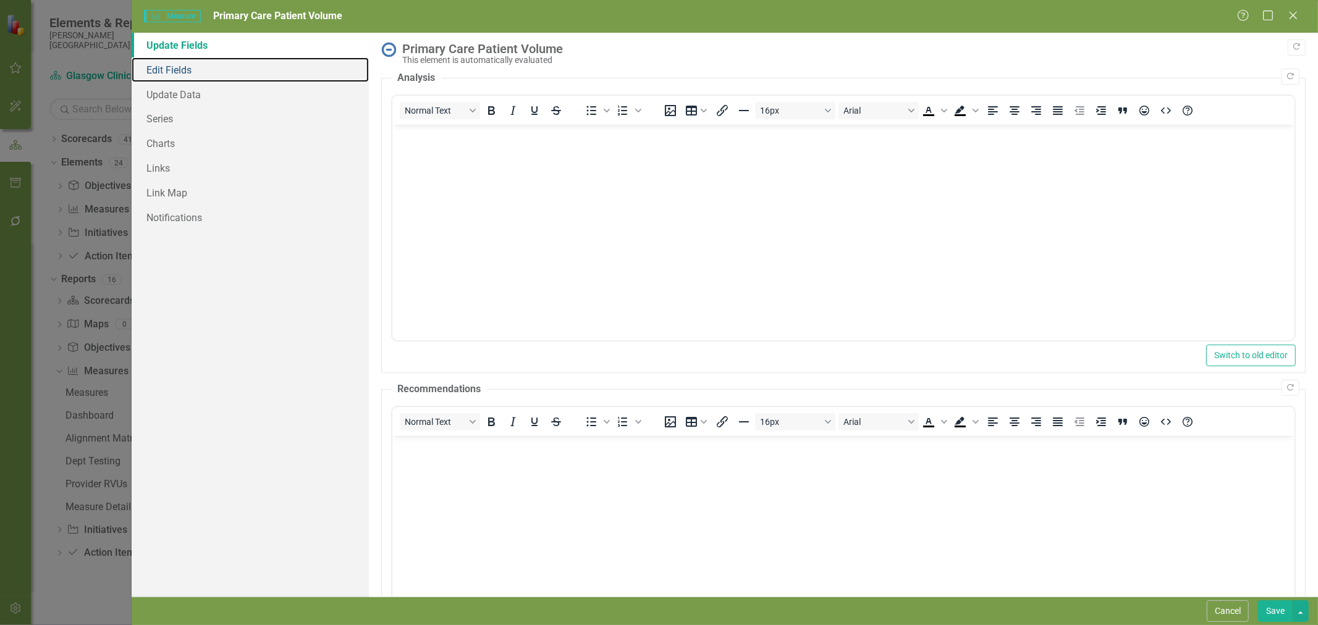
click at [180, 64] on link "Edit Fields" at bounding box center [250, 69] width 237 height 25
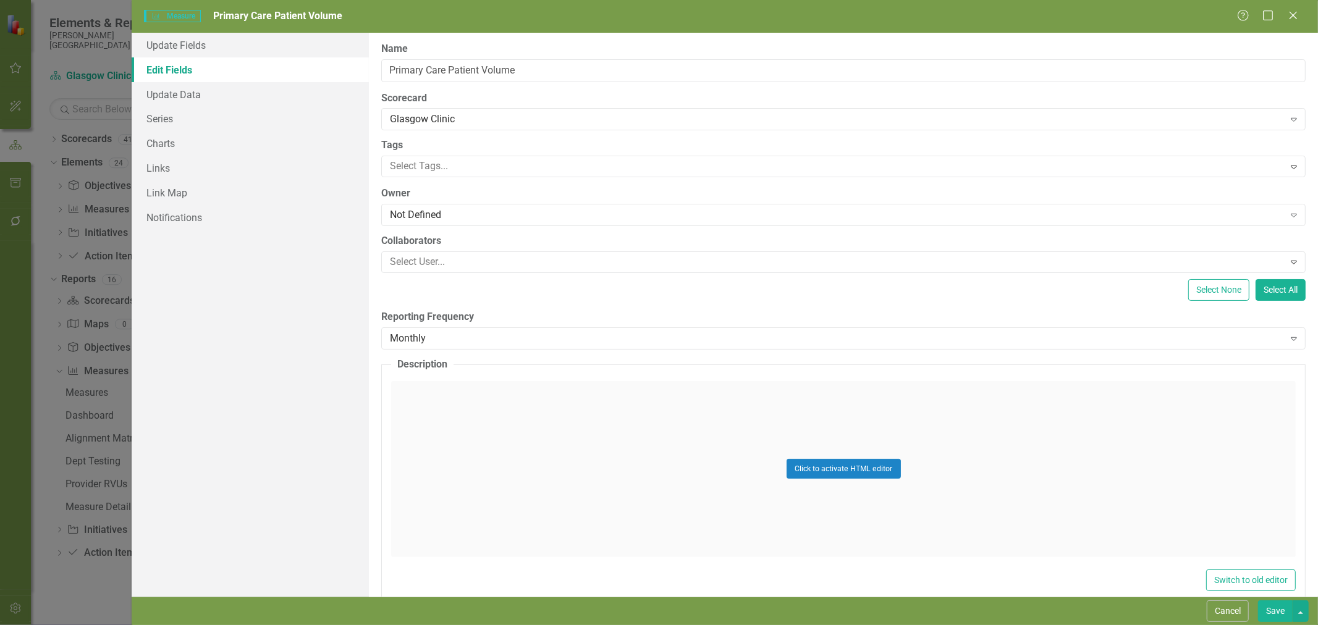
click at [453, 124] on div "Glasgow Clinic" at bounding box center [836, 119] width 893 height 14
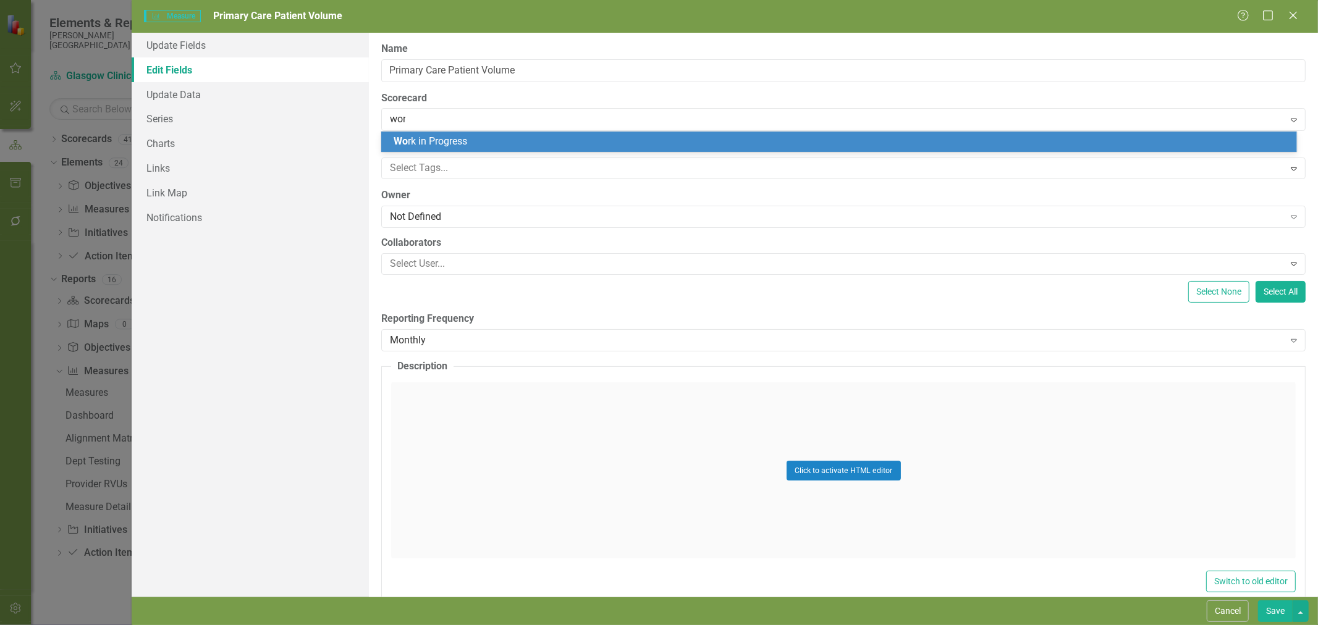
type input "work"
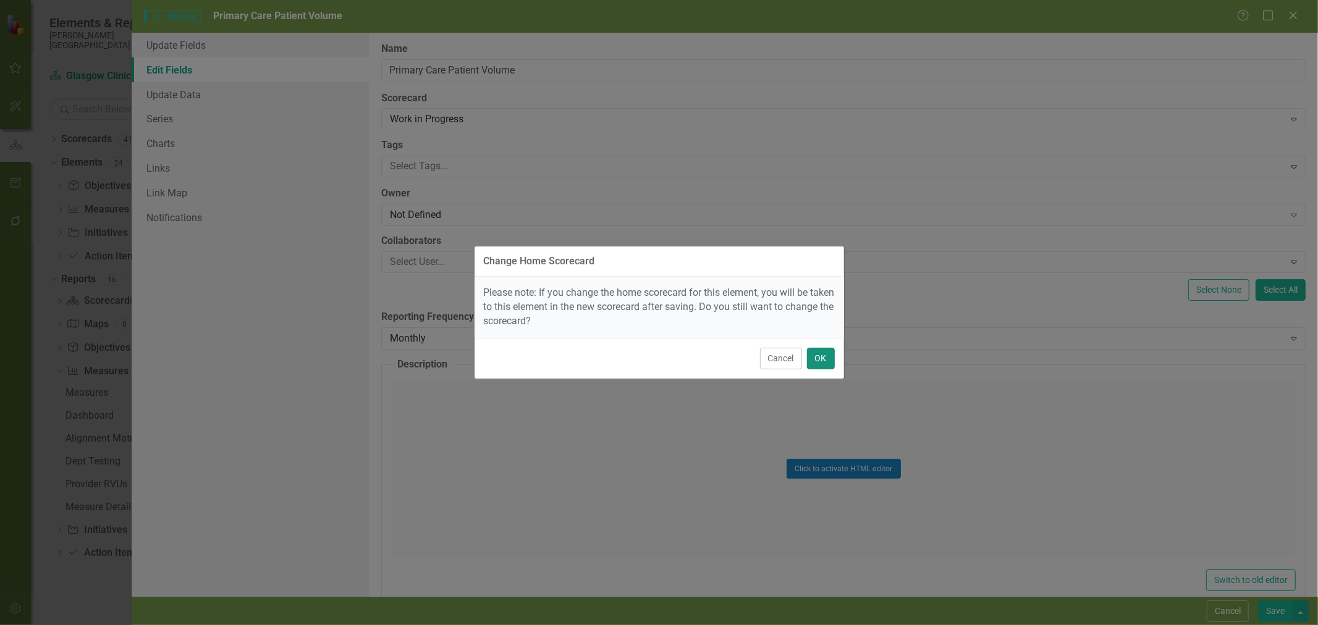
click at [828, 358] on button "OK" at bounding box center [821, 359] width 28 height 22
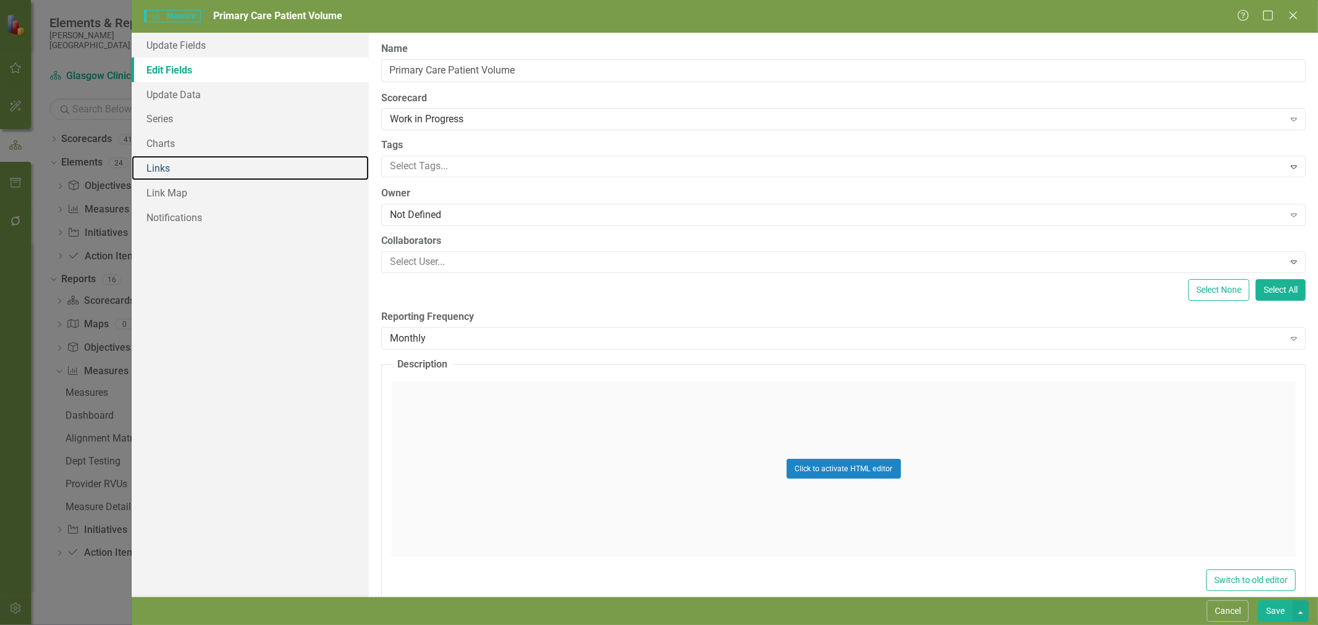
click at [204, 166] on link "Links" at bounding box center [250, 168] width 237 height 25
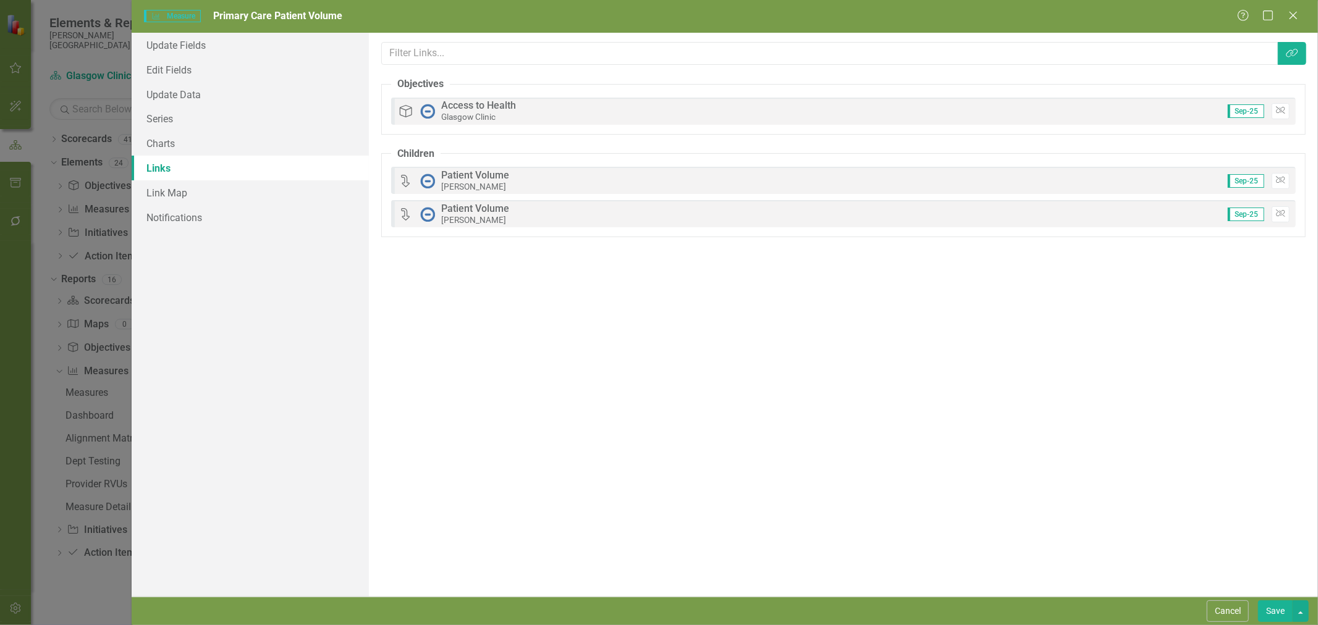
click at [1282, 112] on icon "Unlink" at bounding box center [1280, 110] width 9 height 7
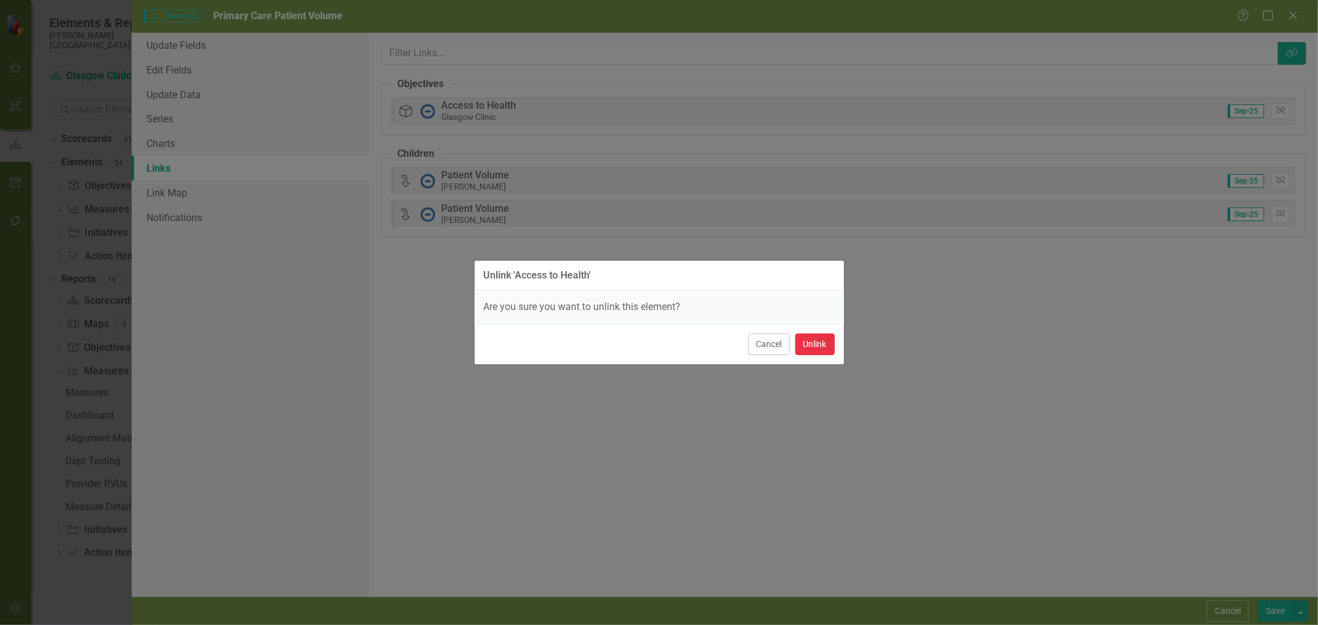
click at [815, 342] on button "Unlink" at bounding box center [815, 345] width 40 height 22
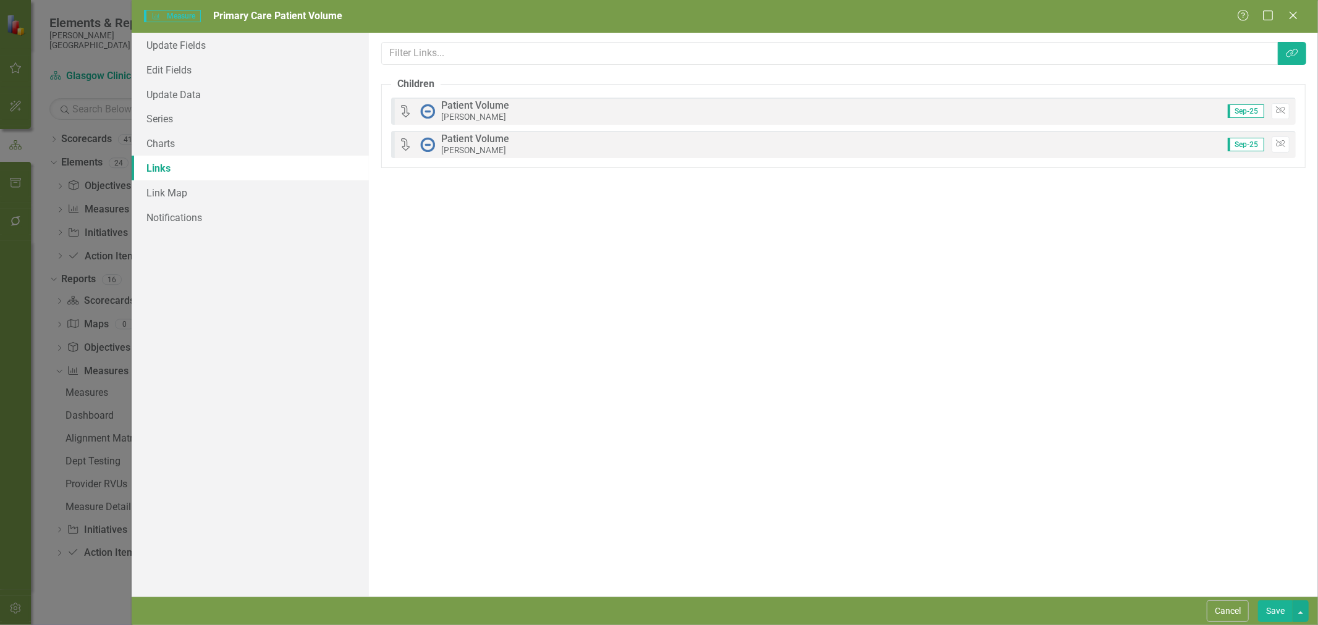
click at [1277, 610] on button "Save" at bounding box center [1275, 611] width 35 height 22
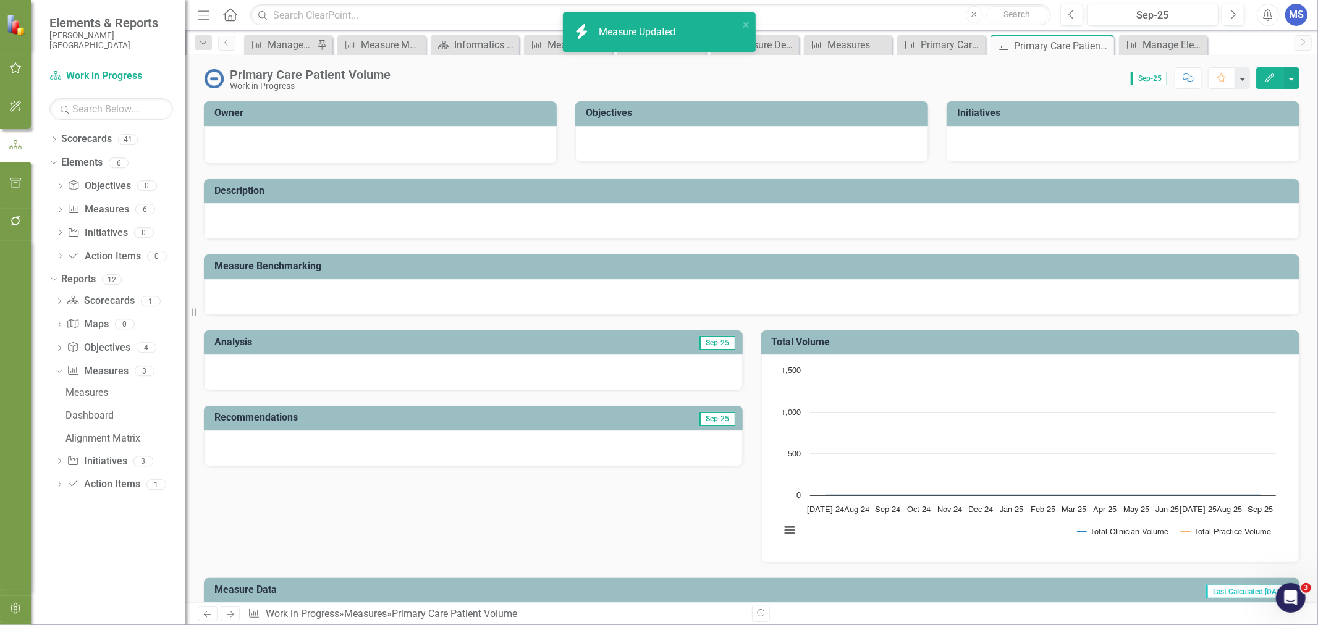
click at [0, 0] on icon "Close" at bounding box center [0, 0] width 0 height 0
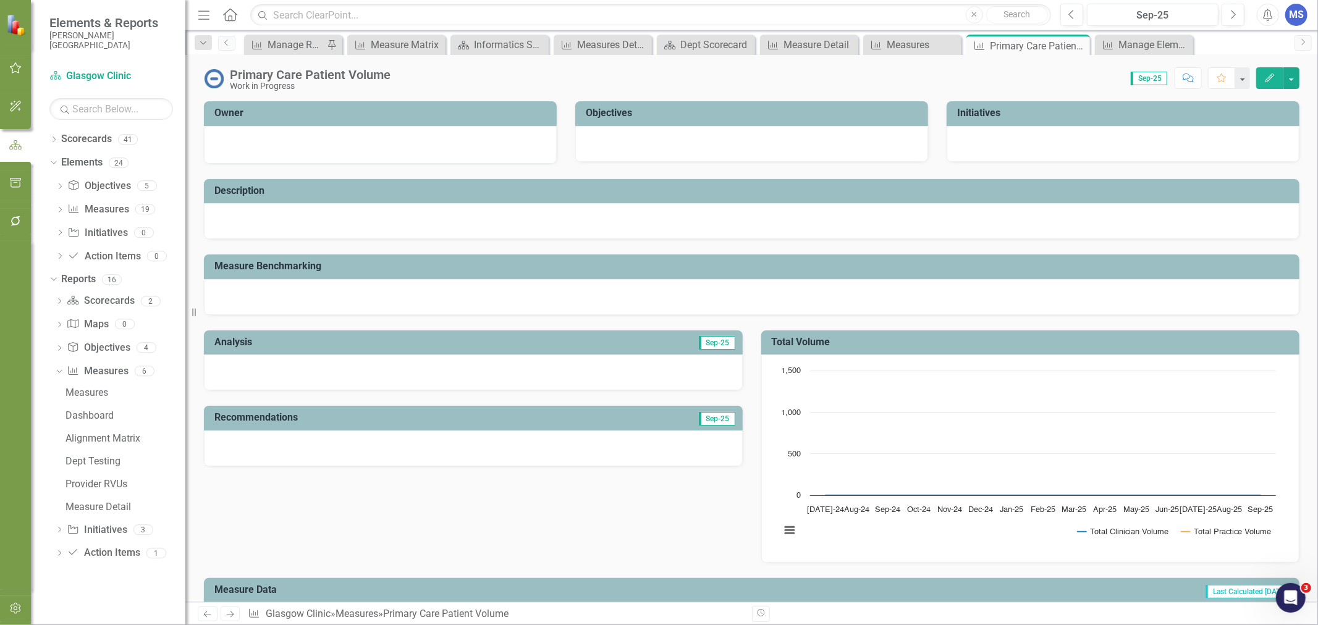
click at [0, 0] on icon "Close" at bounding box center [0, 0] width 0 height 0
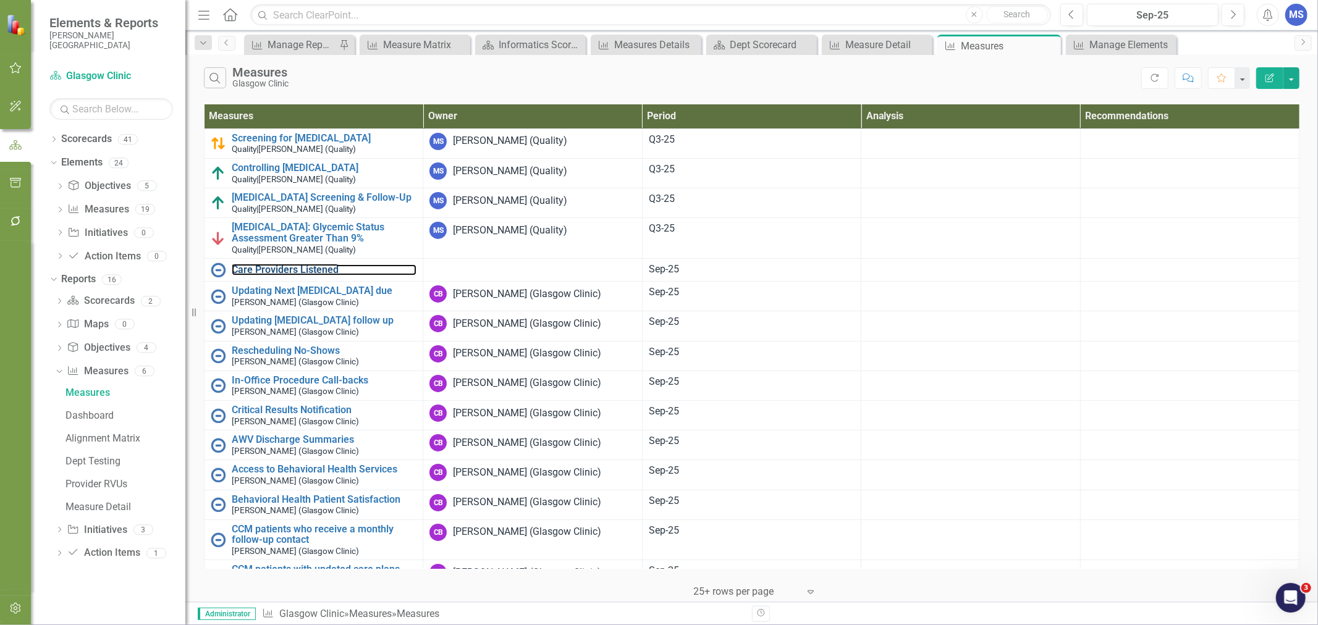
click at [306, 266] on link "Care Providers Listened" at bounding box center [324, 269] width 185 height 11
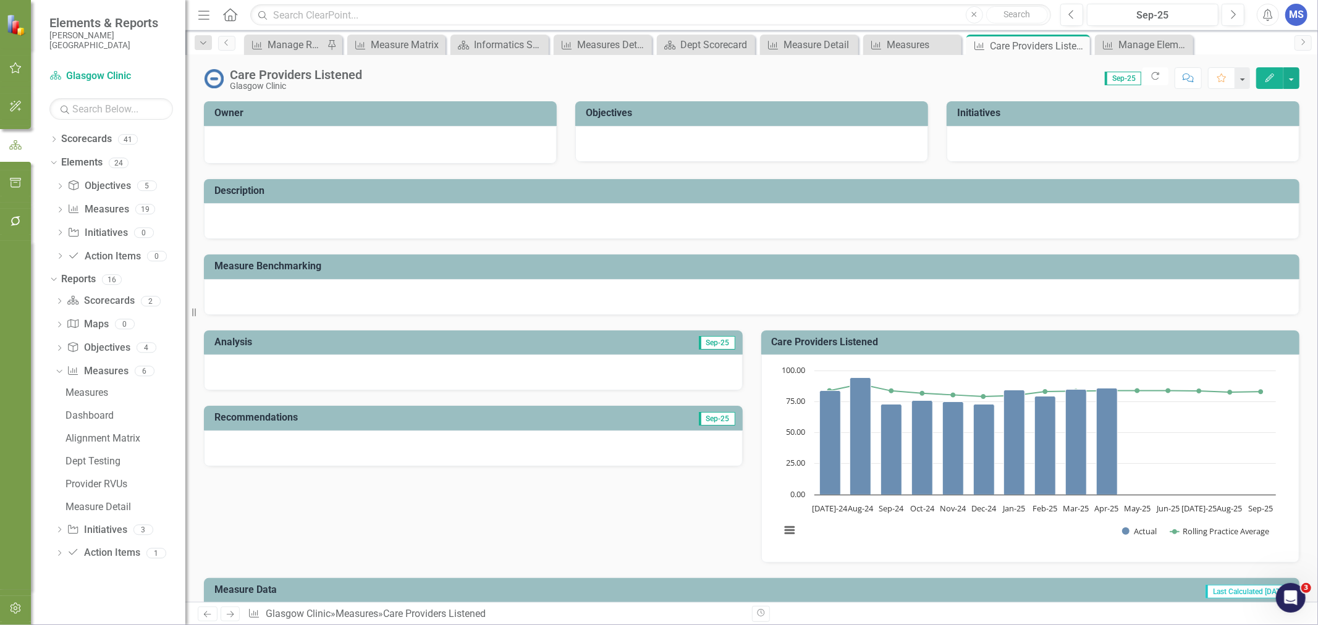
click at [1261, 78] on button "Edit" at bounding box center [1269, 78] width 27 height 22
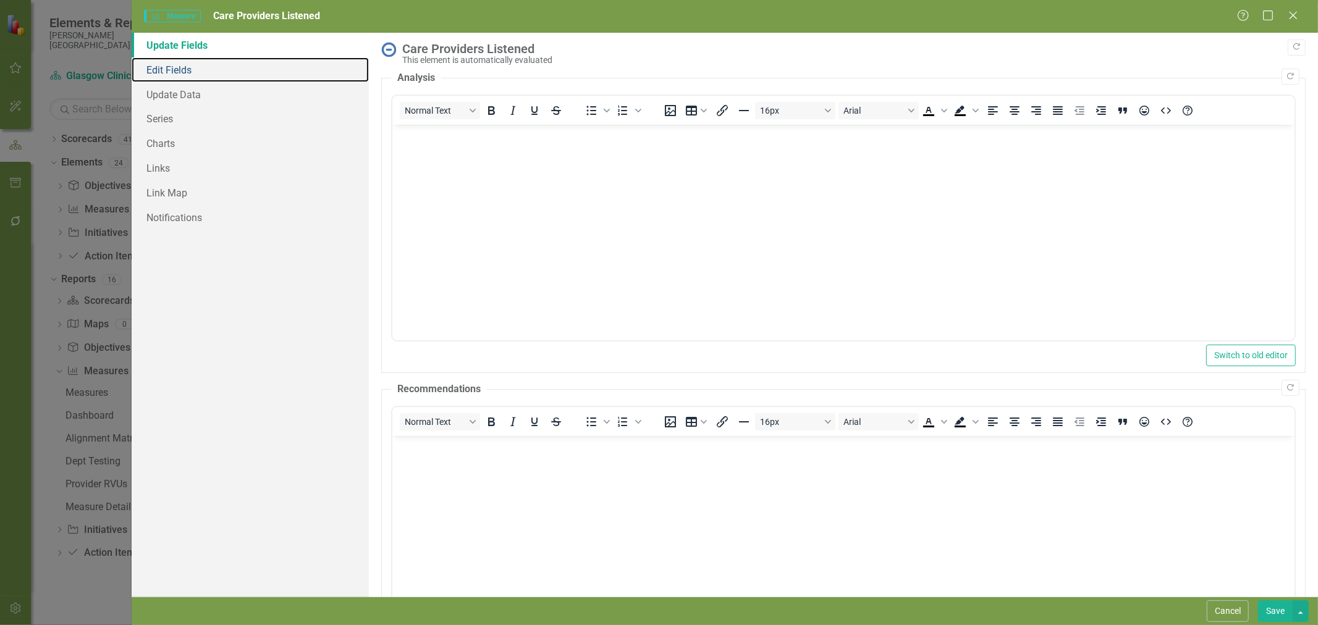
click at [188, 69] on link "Edit Fields" at bounding box center [250, 69] width 237 height 25
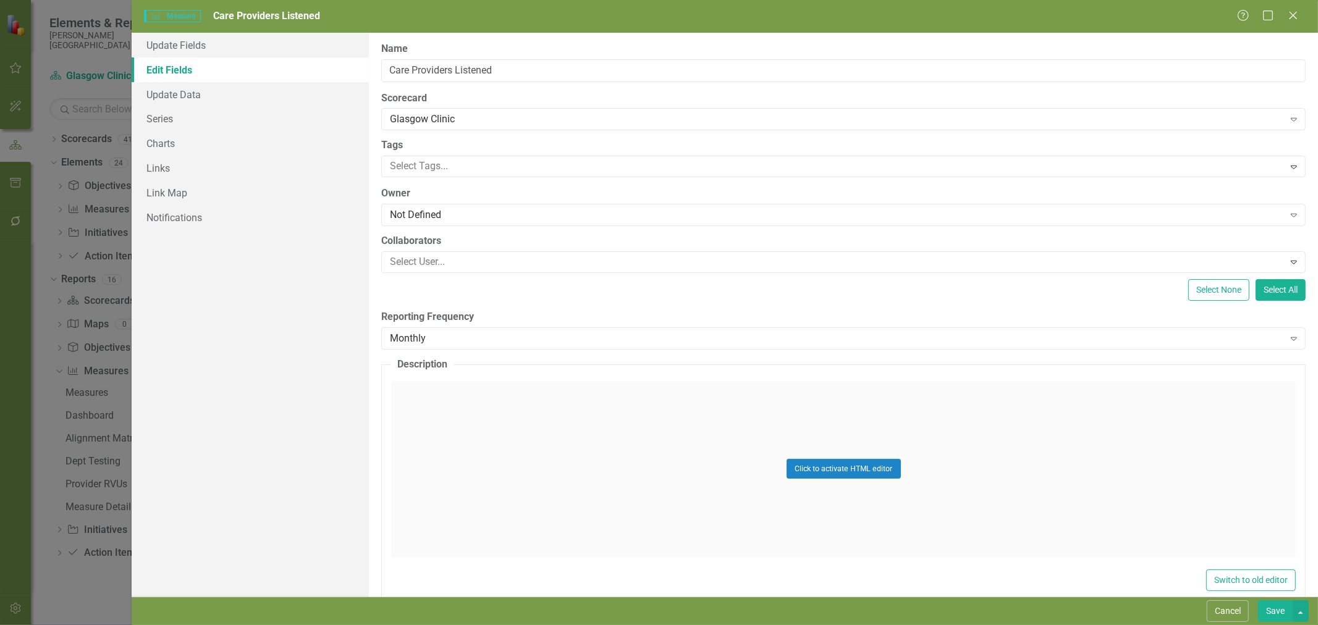
click at [457, 120] on div "Glasgow Clinic" at bounding box center [836, 119] width 893 height 14
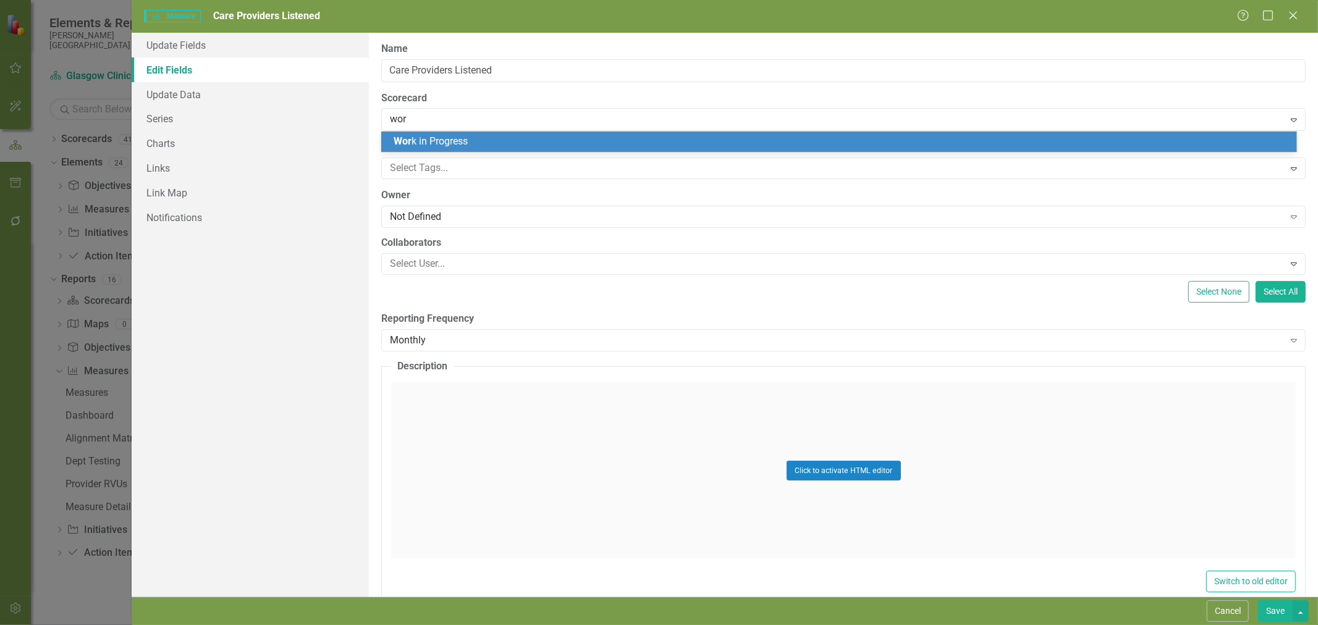
type input "work"
click at [452, 132] on div "Work in Progress" at bounding box center [838, 142] width 915 height 20
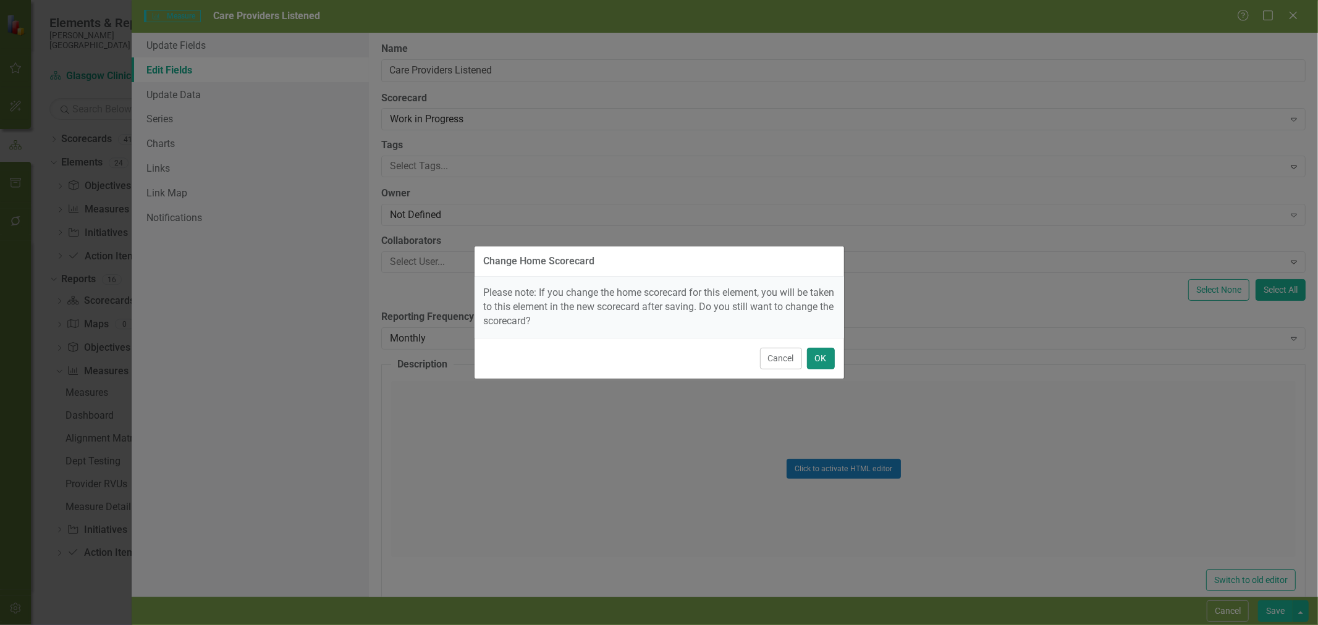
click at [825, 356] on button "OK" at bounding box center [821, 359] width 28 height 22
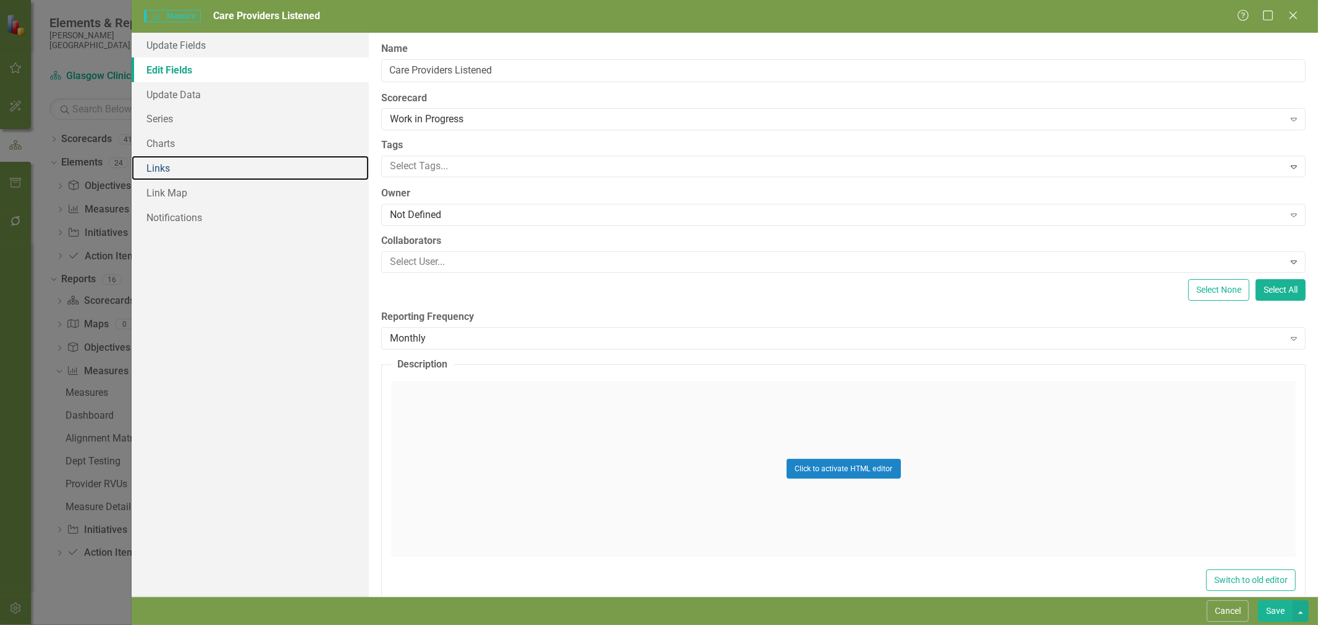
click at [173, 163] on link "Links" at bounding box center [250, 168] width 237 height 25
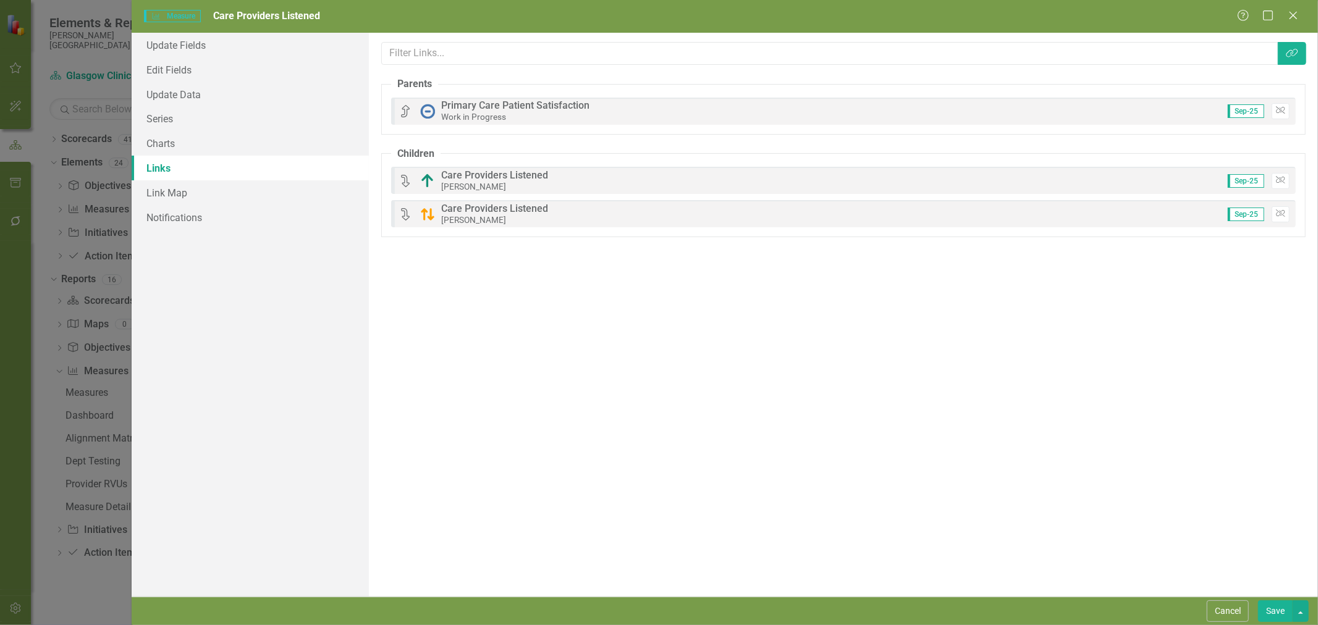
click at [1282, 110] on icon "button" at bounding box center [1280, 110] width 9 height 7
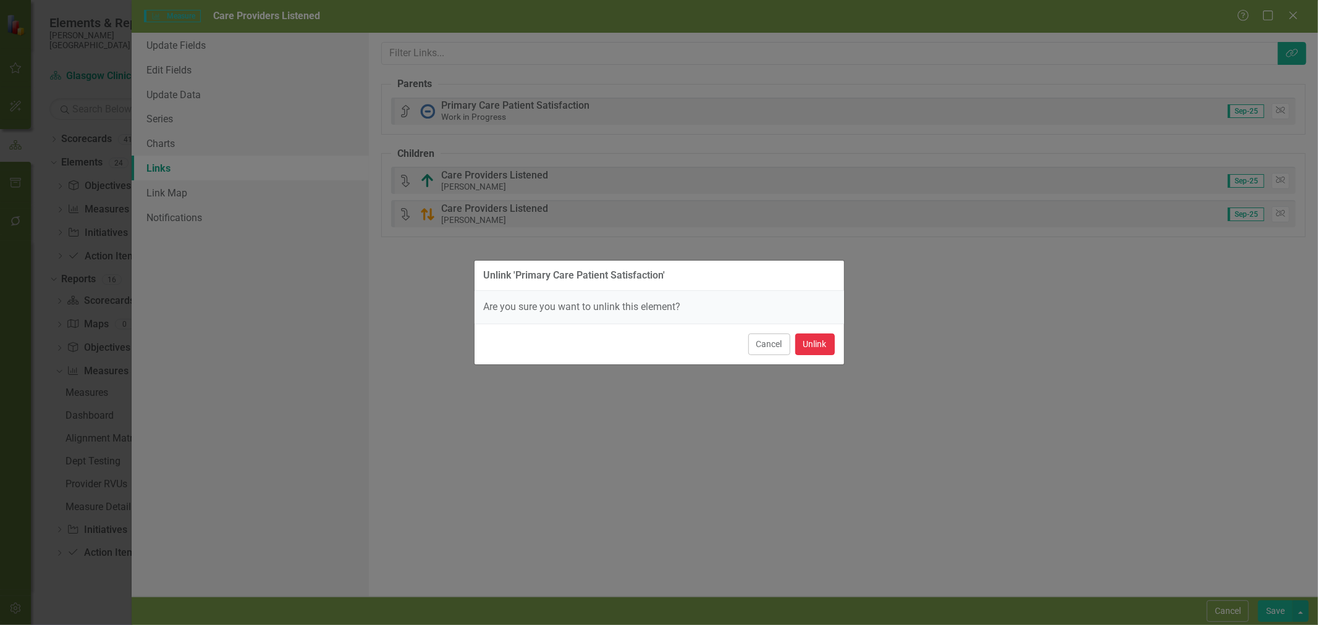
click at [817, 342] on button "Unlink" at bounding box center [815, 345] width 40 height 22
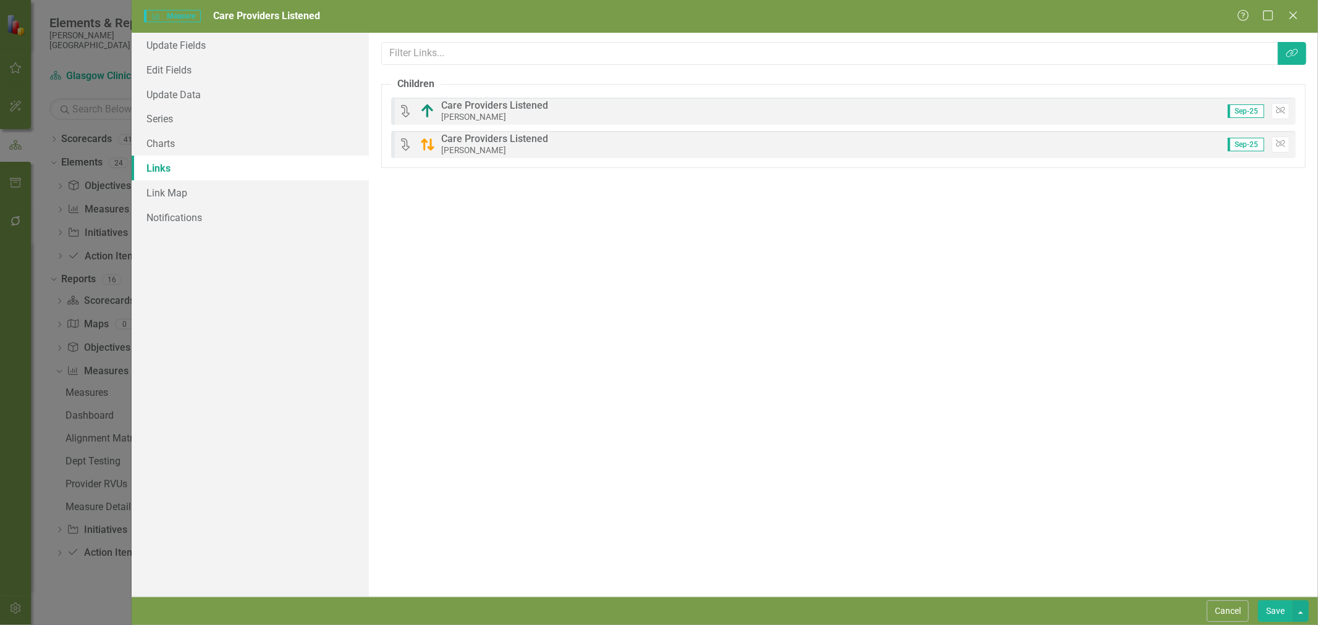
click at [1280, 612] on button "Save" at bounding box center [1275, 611] width 35 height 22
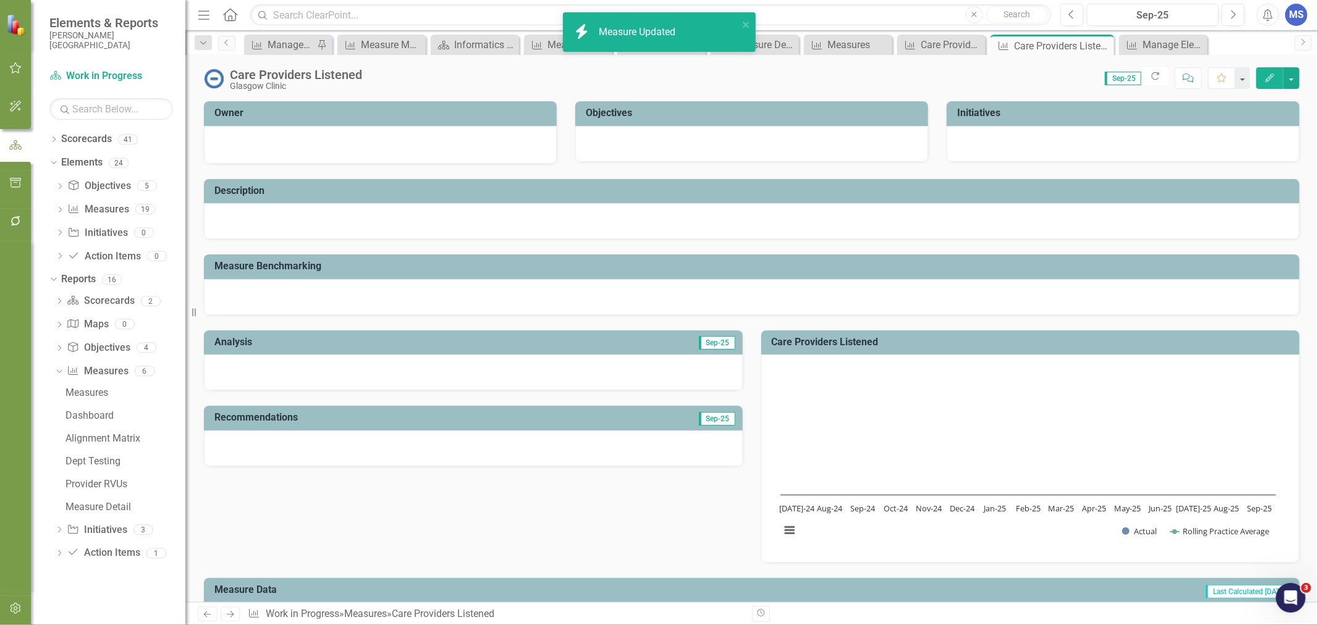
click at [0, 0] on icon "Close" at bounding box center [0, 0] width 0 height 0
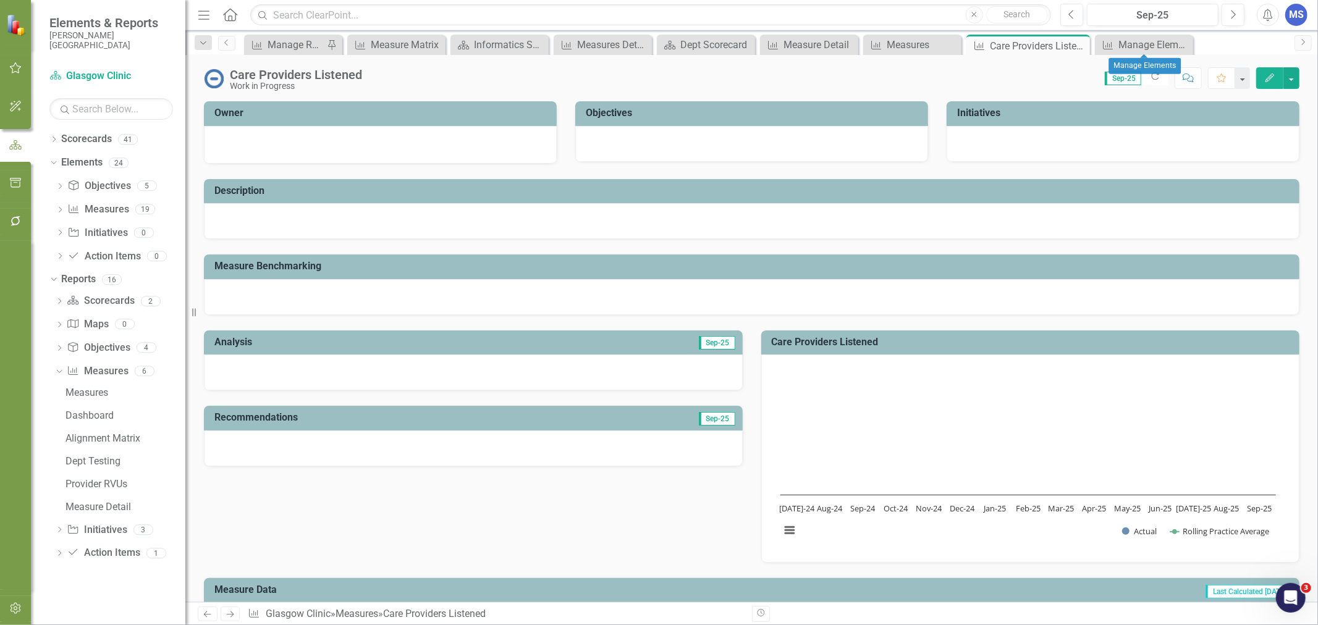
click at [0, 0] on icon at bounding box center [0, 0] width 0 height 0
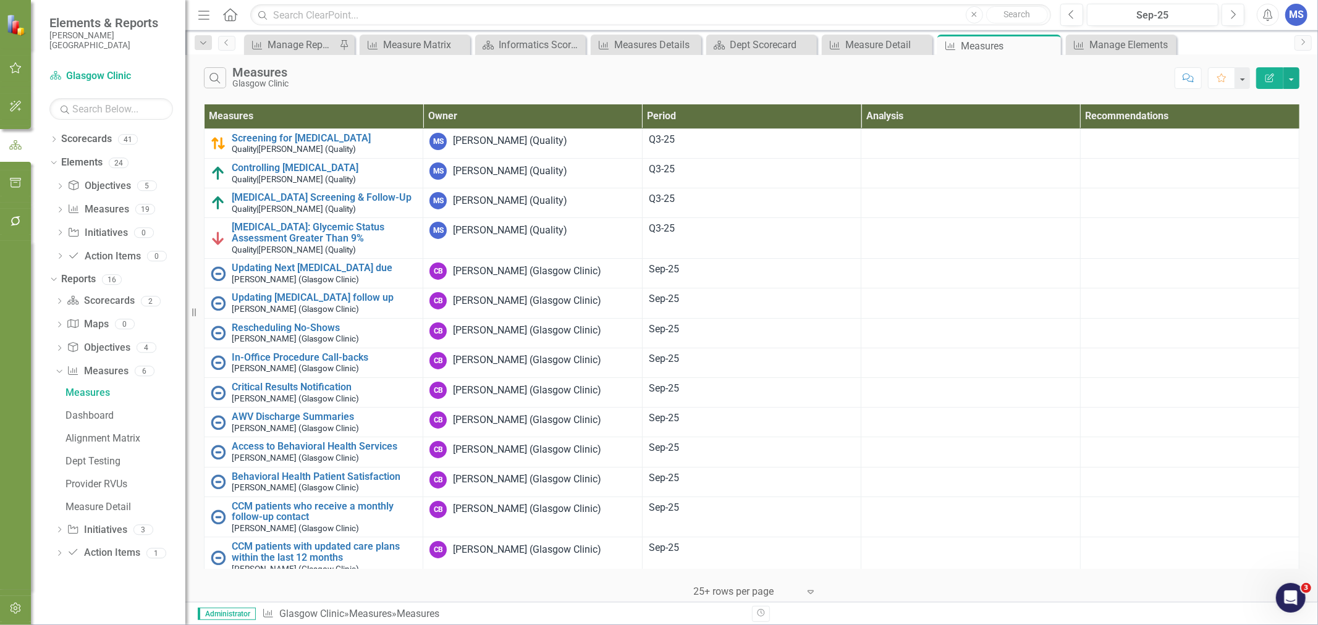
click at [1293, 13] on div "MS" at bounding box center [1296, 15] width 22 height 22
click at [1259, 85] on link "Help Support Center" at bounding box center [1258, 85] width 98 height 23
click at [54, 163] on icon at bounding box center [54, 162] width 6 height 3
click at [53, 186] on icon "Dropdown" at bounding box center [52, 185] width 7 height 9
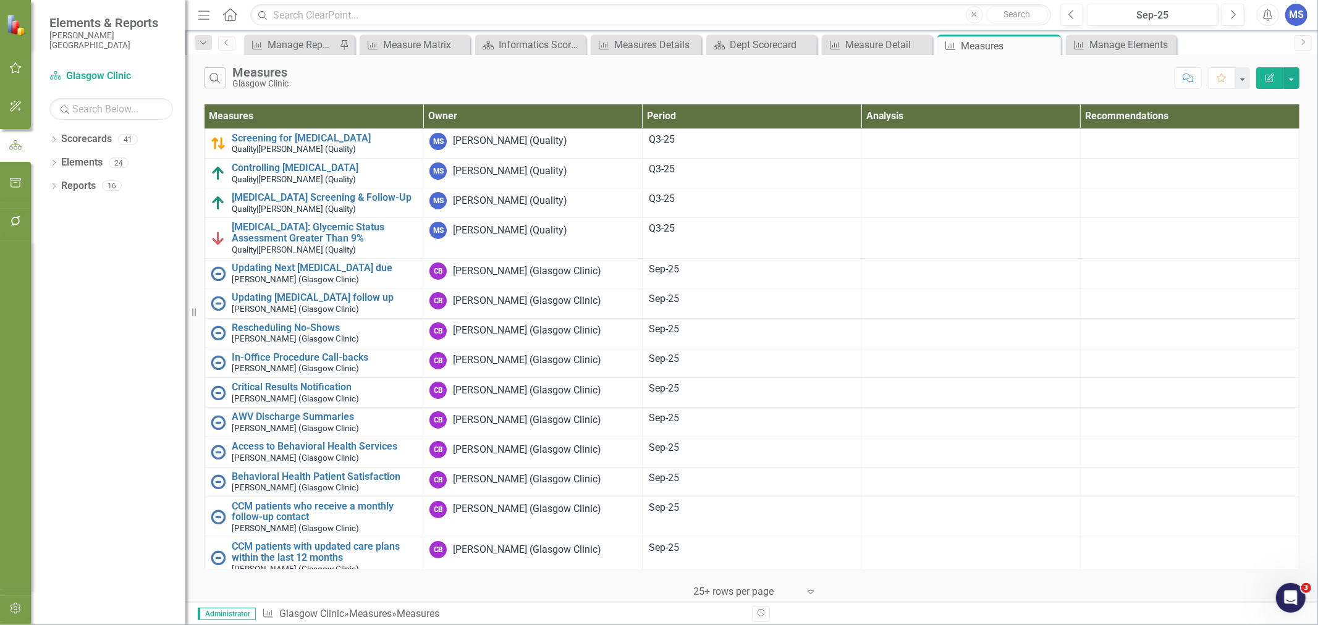
click at [54, 140] on icon "Dropdown" at bounding box center [53, 140] width 9 height 7
click at [0, 0] on icon "Close" at bounding box center [0, 0] width 0 height 0
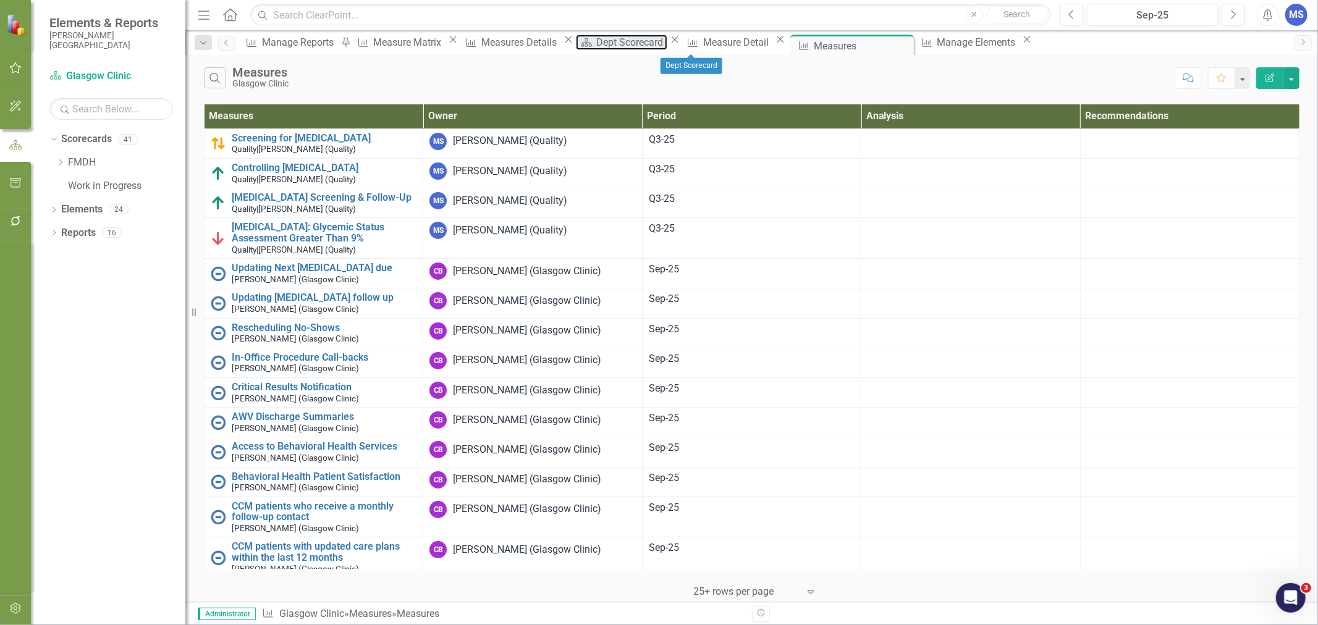
click at [666, 48] on div "Dept Scorecard" at bounding box center [631, 42] width 70 height 15
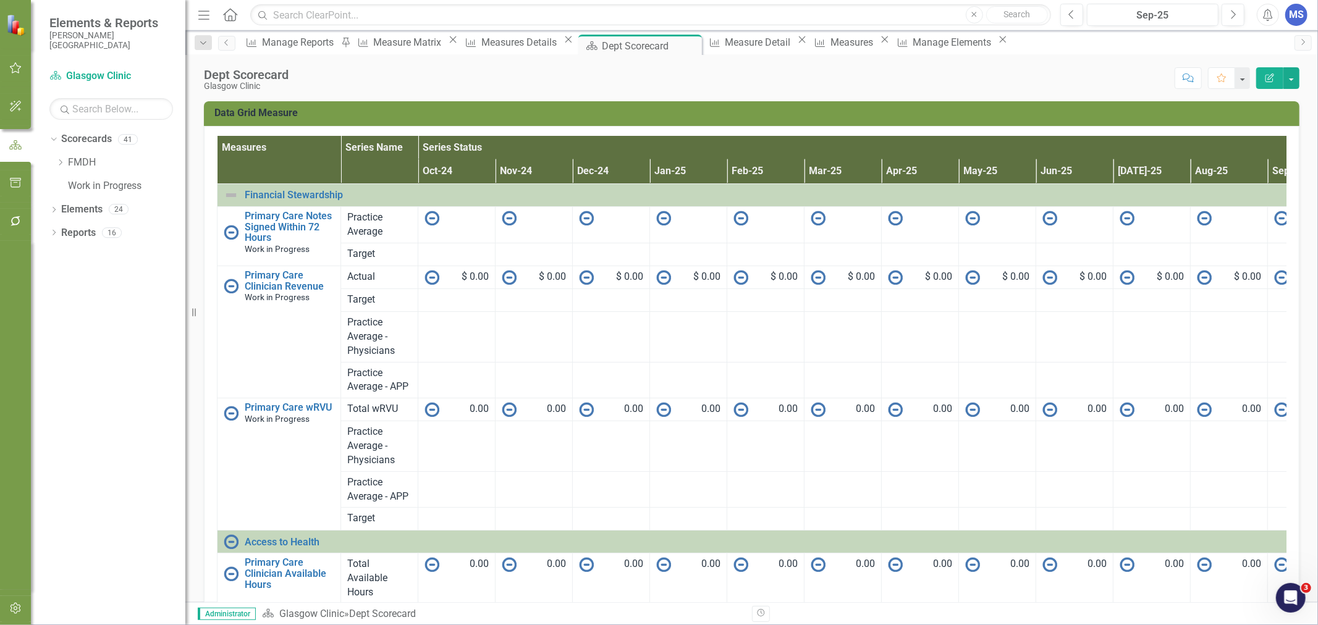
click at [0, 0] on icon at bounding box center [0, 0] width 0 height 0
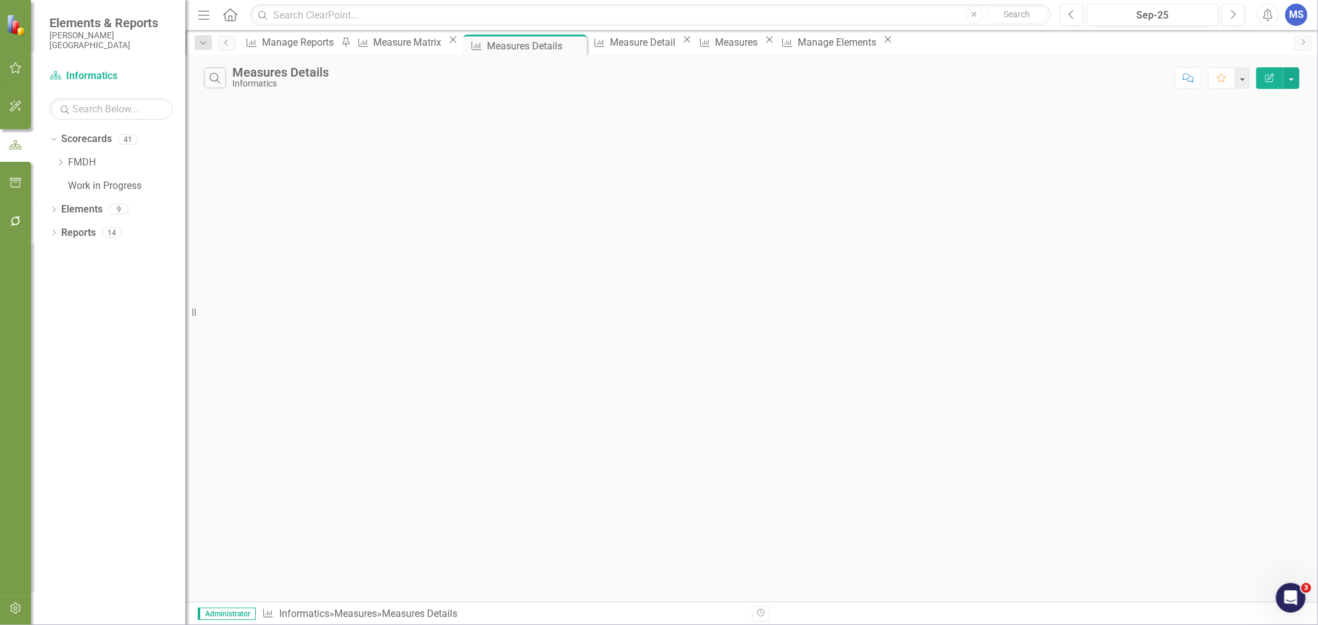
click at [0, 0] on icon at bounding box center [0, 0] width 0 height 0
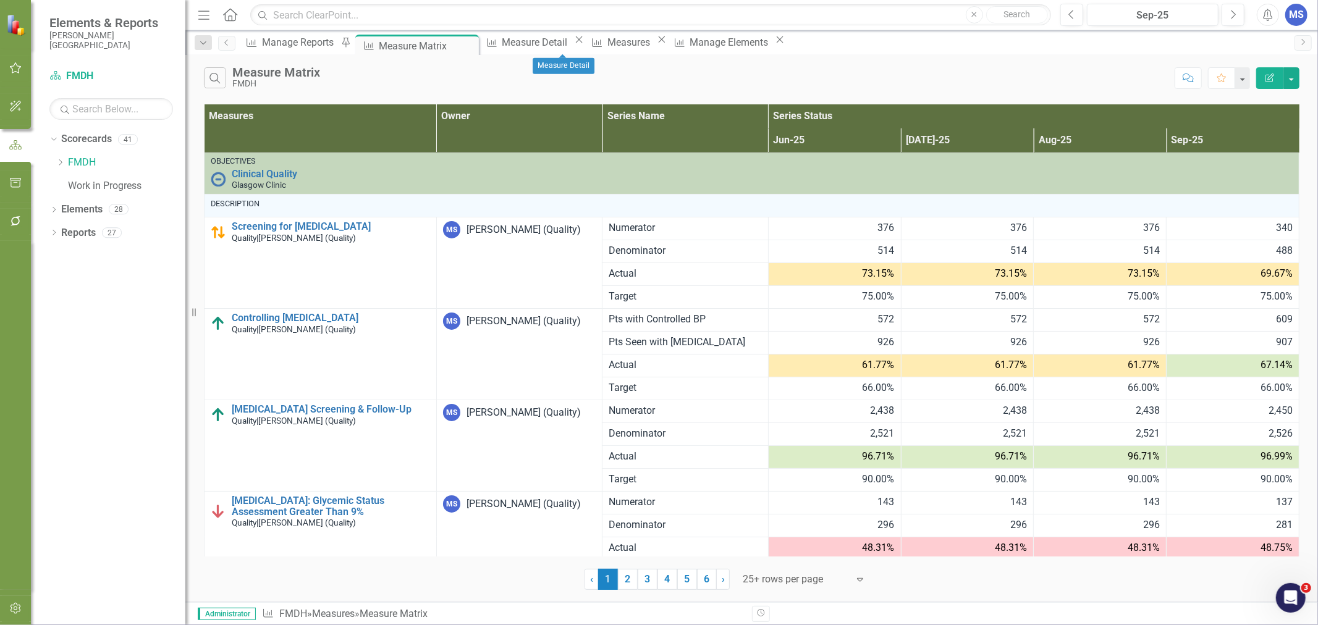
click at [582, 43] on icon at bounding box center [579, 39] width 7 height 7
click at [560, 43] on icon at bounding box center [556, 39] width 7 height 7
click at [598, 44] on icon "Close" at bounding box center [592, 40] width 12 height 10
click at [62, 162] on icon at bounding box center [60, 162] width 3 height 6
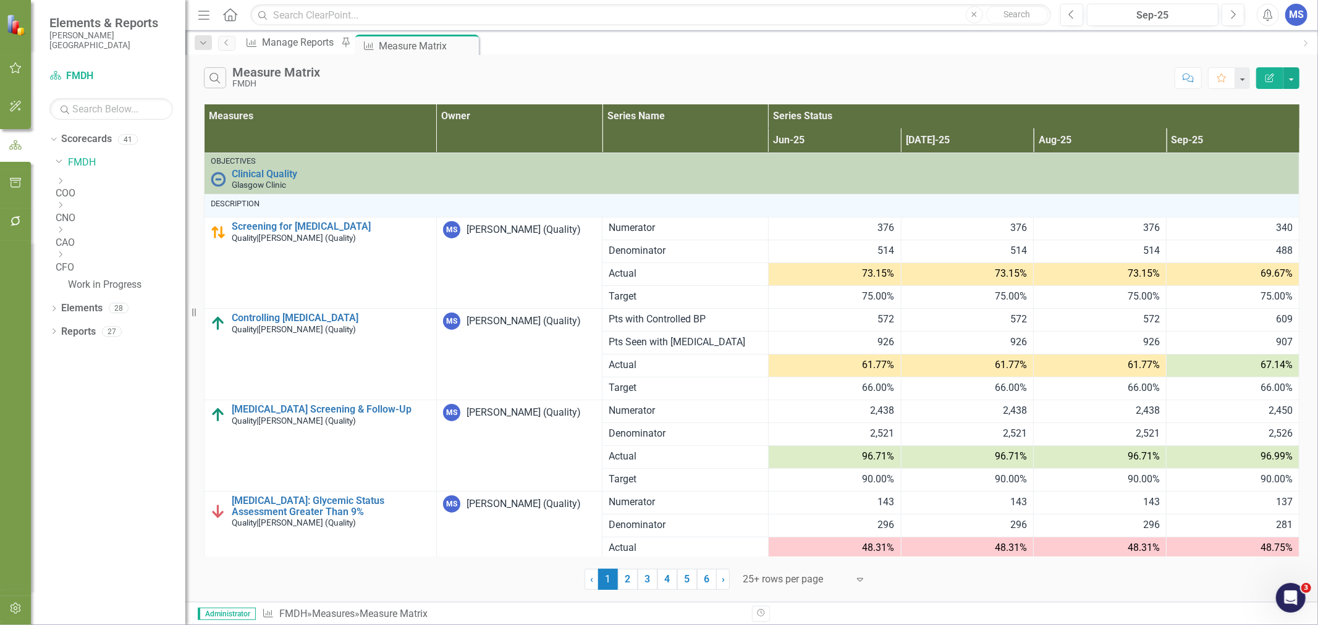
click at [65, 233] on icon "Dropdown" at bounding box center [60, 229] width 9 height 7
click at [97, 256] on link "Quality" at bounding box center [121, 263] width 130 height 14
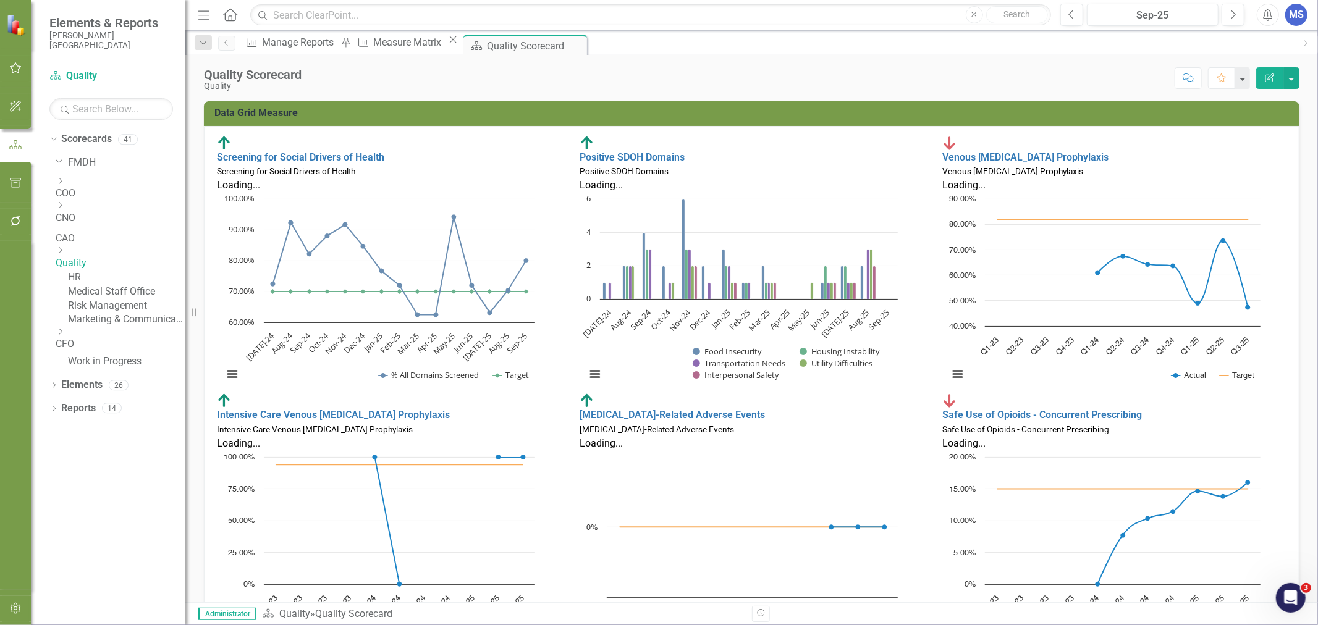
click at [53, 413] on icon "Dropdown" at bounding box center [53, 409] width 9 height 7
click at [110, 549] on link "Measure Measures" at bounding box center [97, 544] width 61 height 14
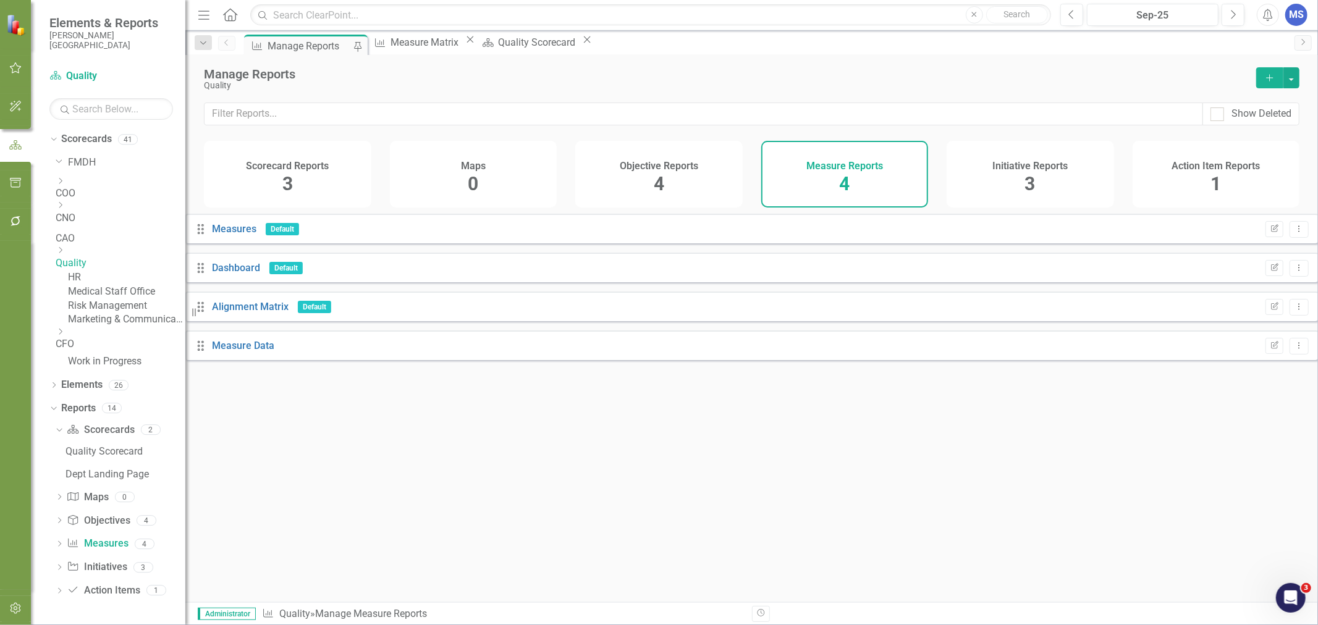
click at [1273, 83] on button "Add" at bounding box center [1269, 77] width 27 height 21
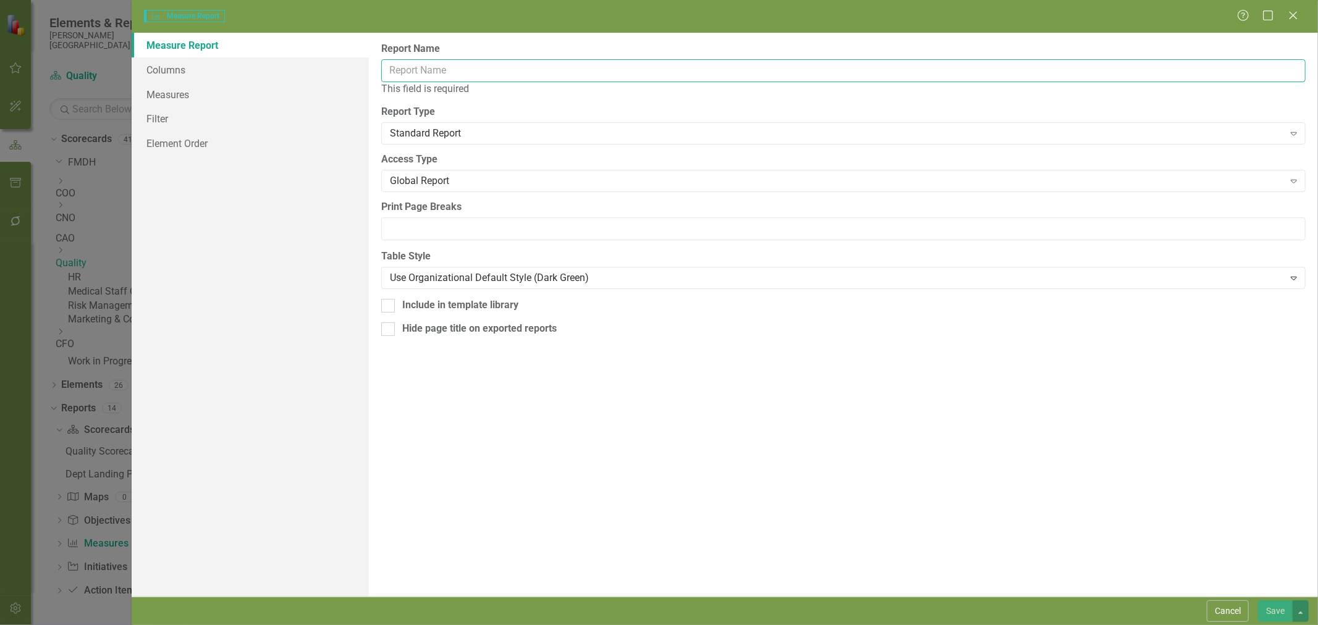
click at [463, 75] on input "Report Name" at bounding box center [843, 70] width 924 height 23
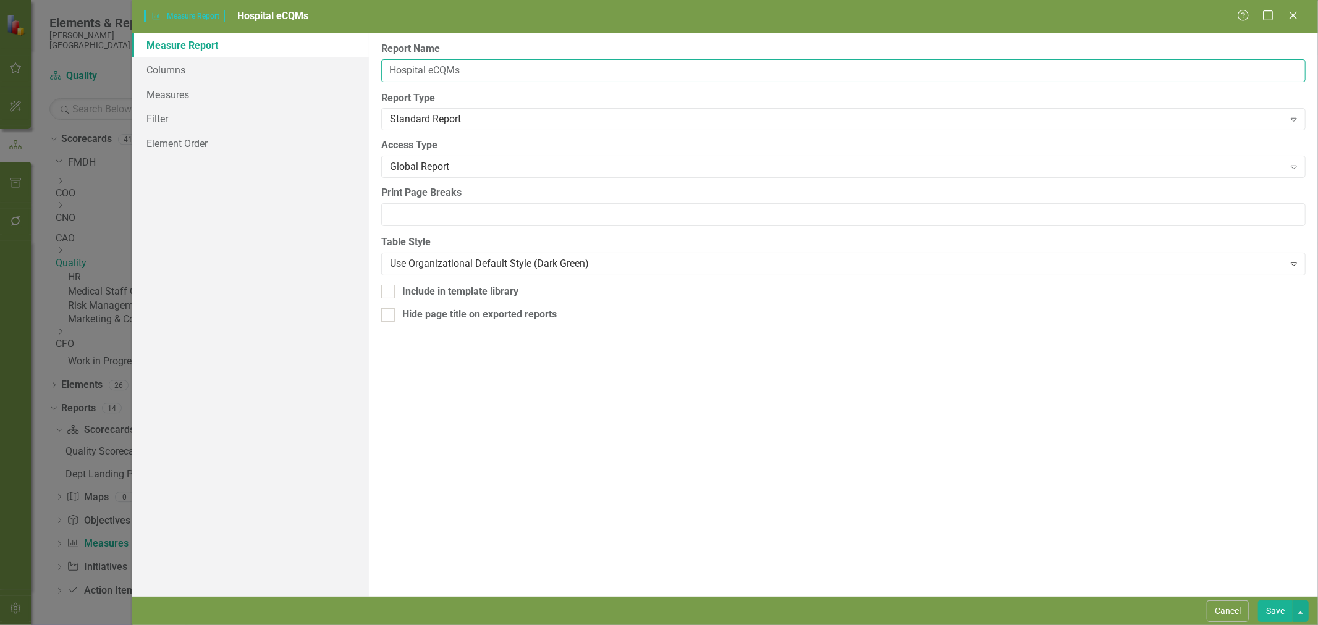
type input "Hospital eCQMs"
click at [429, 122] on div "Standard Report" at bounding box center [836, 119] width 893 height 14
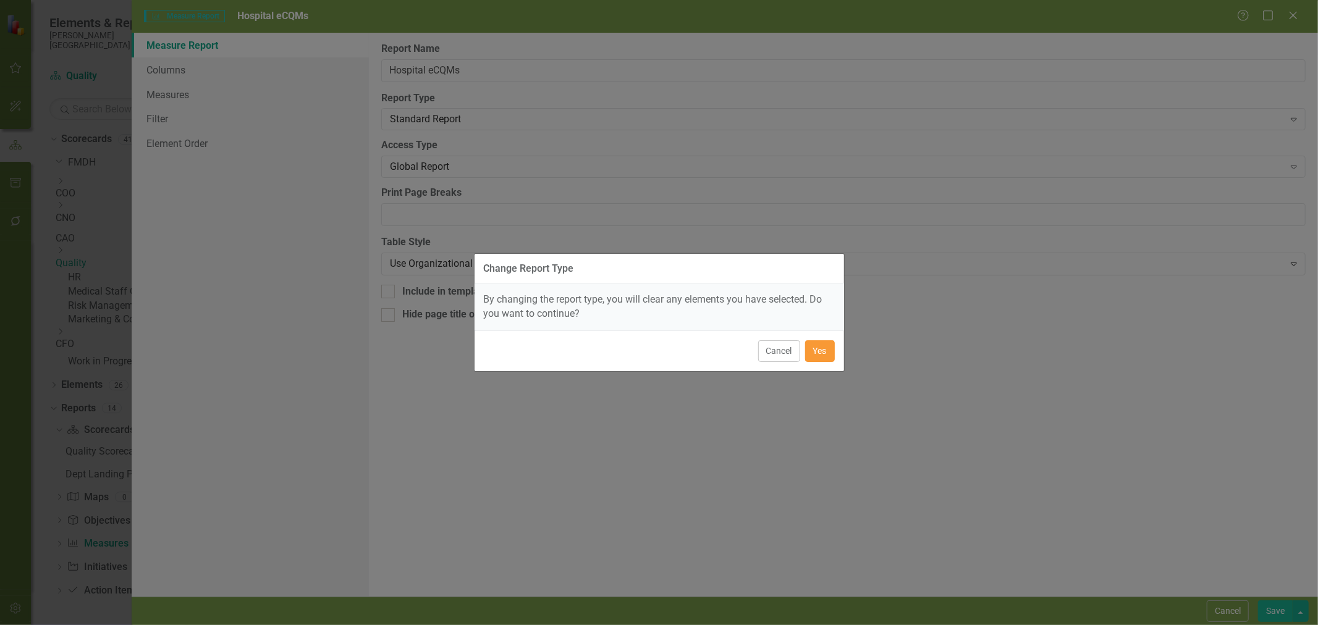
click at [820, 356] on button "Yes" at bounding box center [820, 351] width 30 height 22
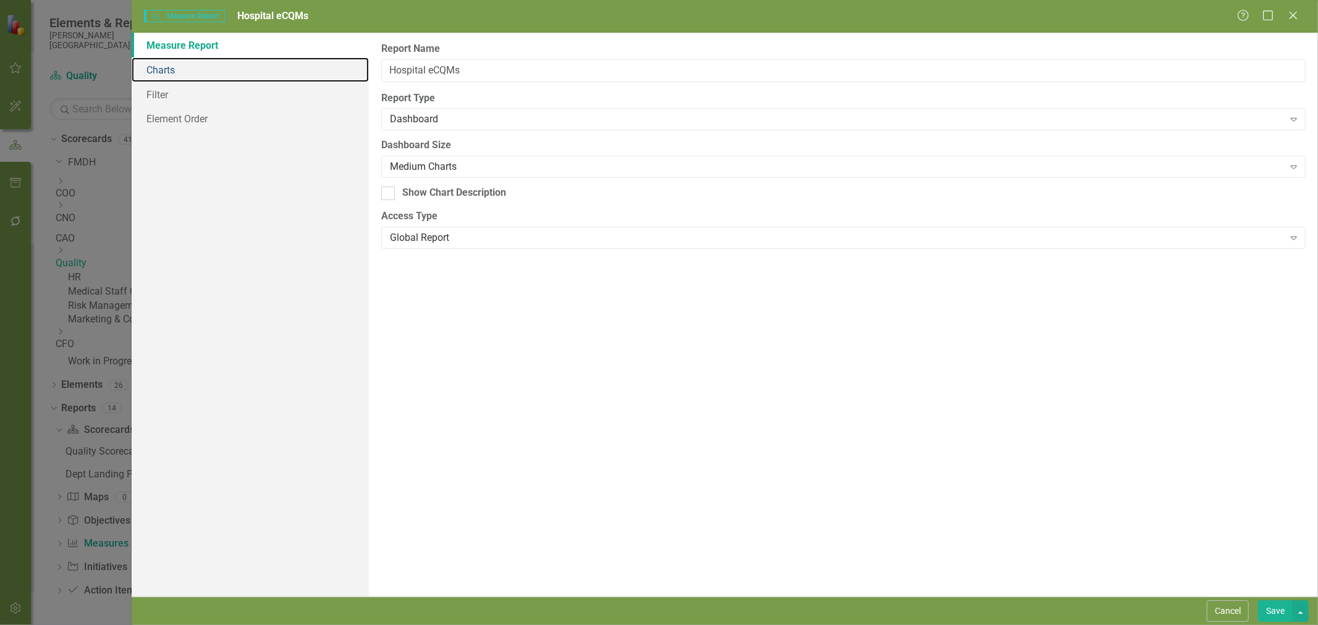
click at [153, 72] on link "Charts" at bounding box center [250, 69] width 237 height 25
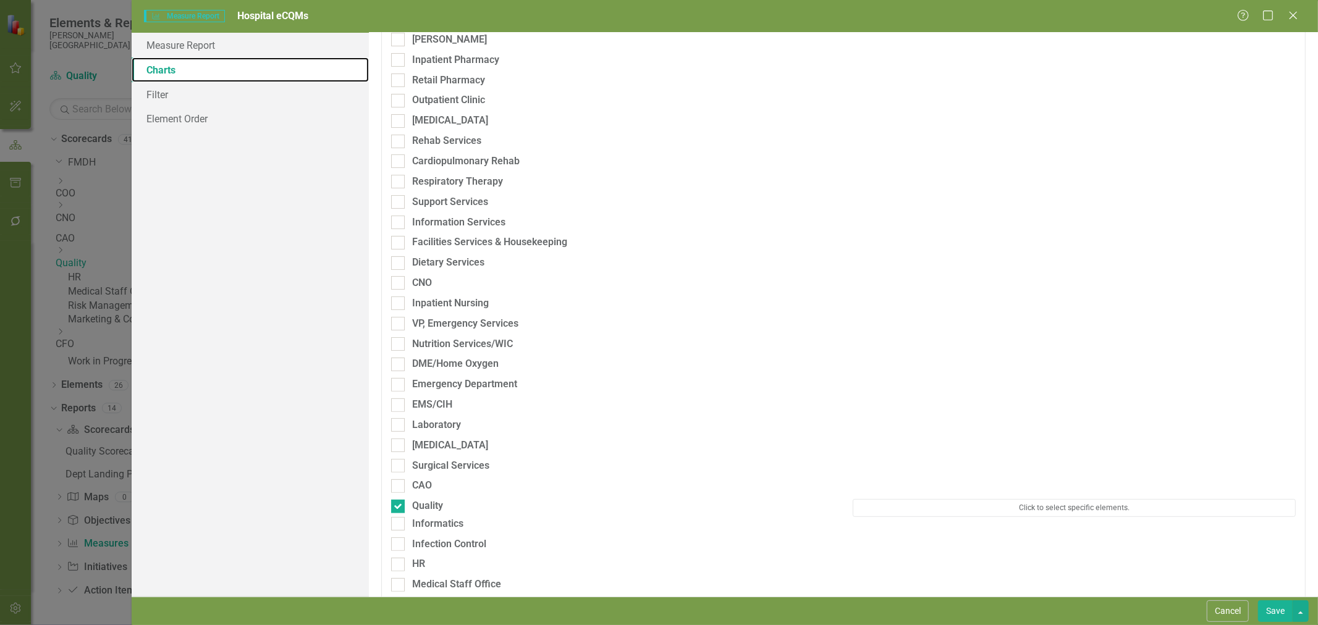
scroll to position [206, 0]
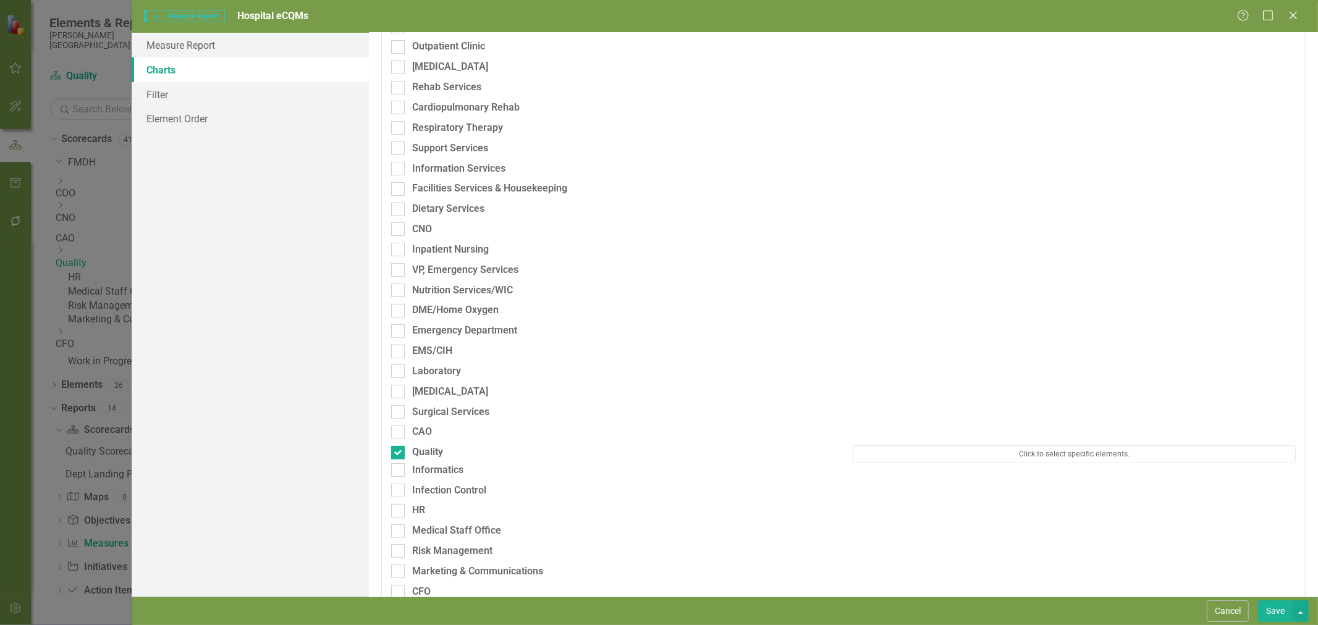
click at [1039, 455] on button "Click to select specific elements." at bounding box center [1073, 453] width 443 height 17
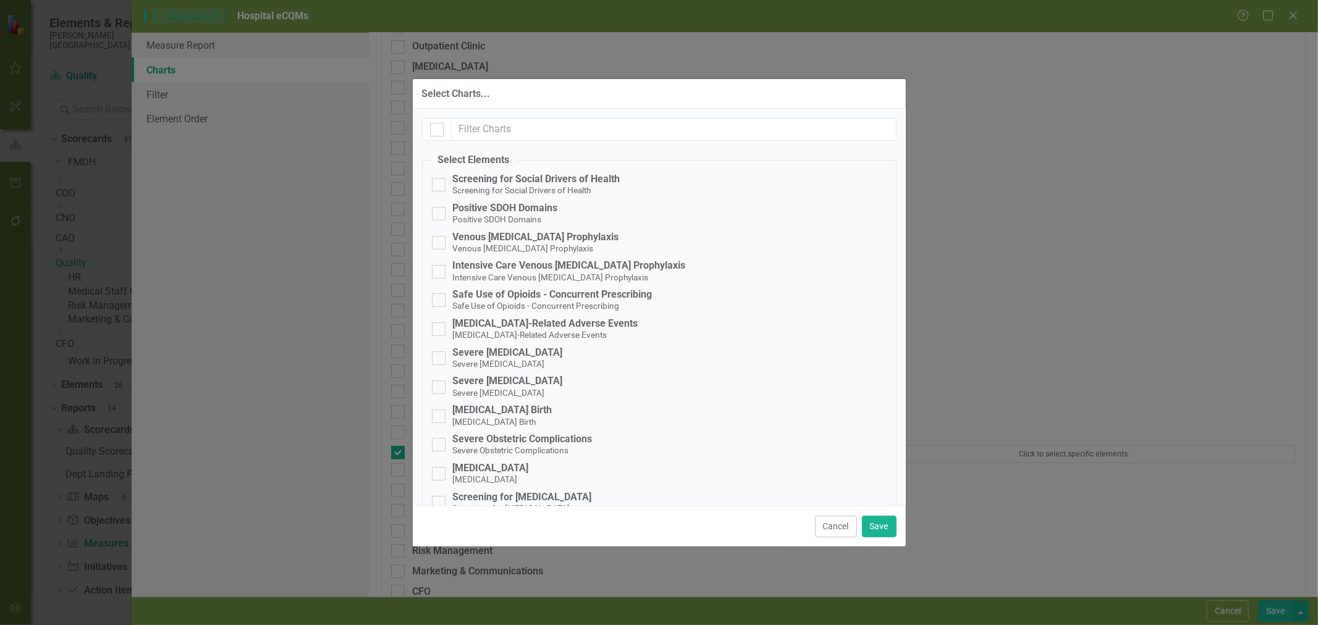
click at [440, 182] on div at bounding box center [439, 185] width 14 height 14
click at [440, 182] on input "Screening for Social Drivers of Health Screening for Social Drivers of Health" at bounding box center [436, 182] width 8 height 8
checkbox input "true"
click at [442, 211] on div at bounding box center [439, 214] width 14 height 14
click at [440, 211] on input "Positive SDOH Domains Positive SDOH Domains" at bounding box center [436, 211] width 8 height 8
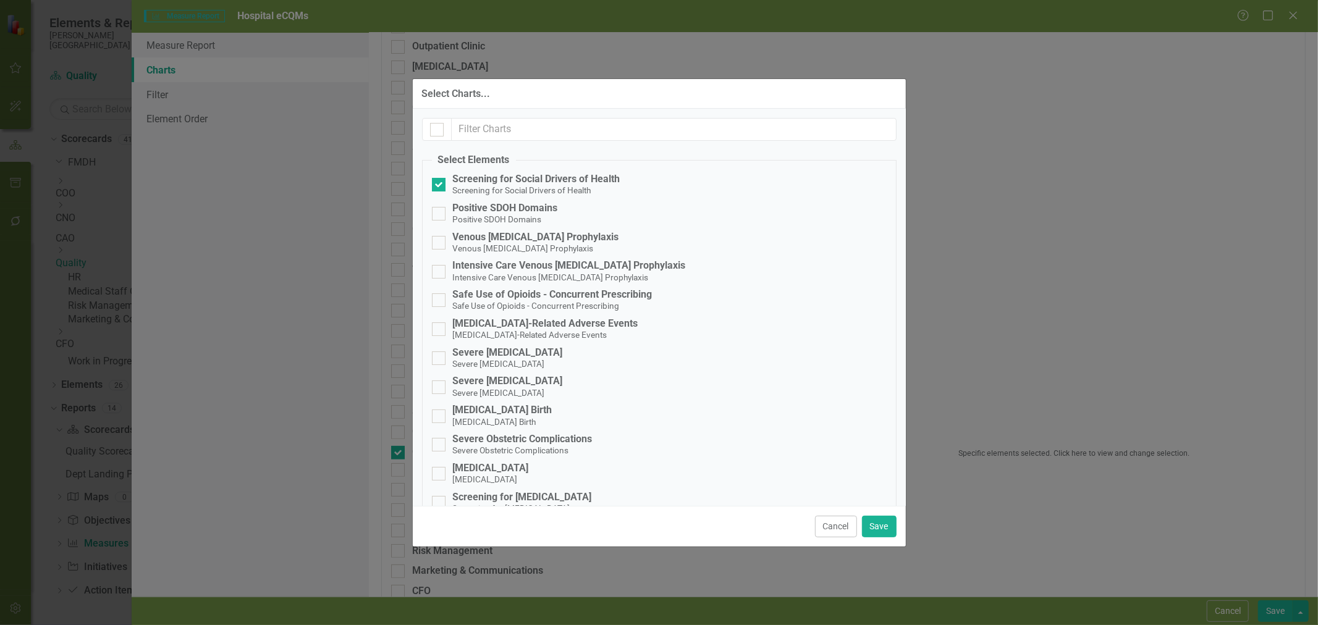
checkbox input "true"
click at [439, 241] on input "Venous Thromboembolism Prophylaxis Venous Thromboembolism Prophylaxis" at bounding box center [436, 240] width 8 height 8
checkbox input "true"
click at [440, 268] on div at bounding box center [439, 272] width 14 height 14
click at [440, 268] on input "Intensive Care Venous Thromboembolism Prophylaxis Intensive Care Venous Thrombo…" at bounding box center [436, 269] width 8 height 8
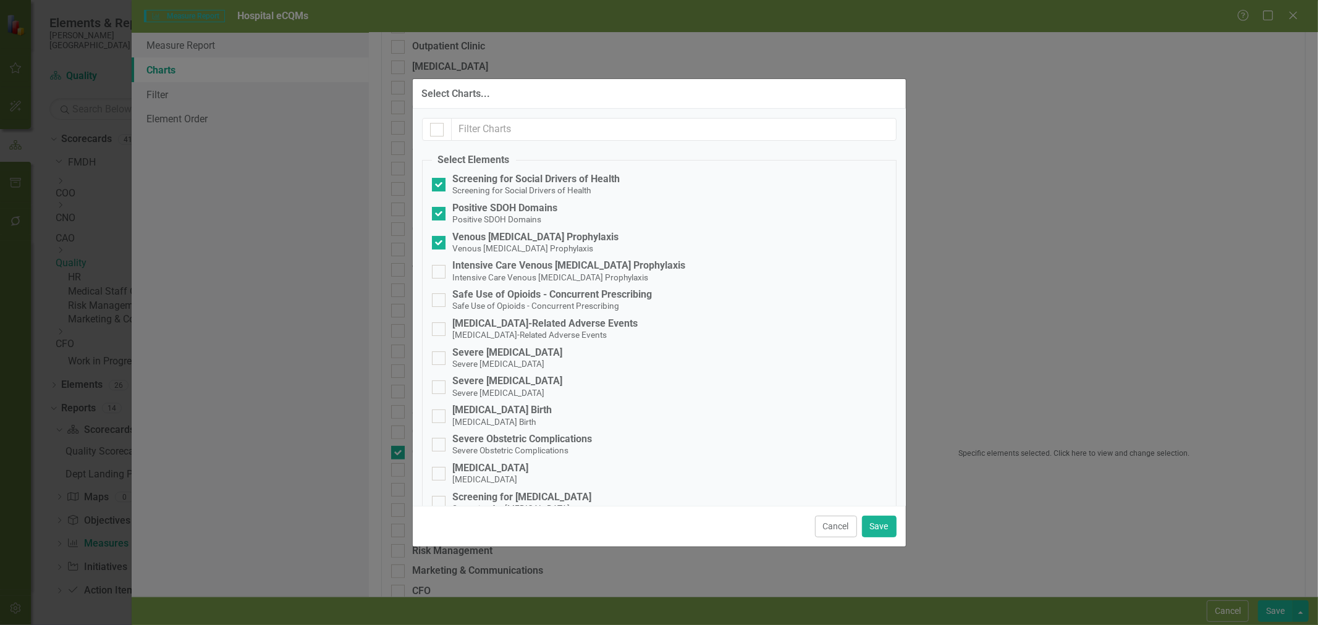
checkbox input "true"
click at [442, 298] on div at bounding box center [439, 300] width 14 height 14
click at [440, 298] on input "Safe Use of Opioids - Concurrent Prescribing Safe Use of Opioids - Concurrent P…" at bounding box center [436, 297] width 8 height 8
checkbox input "true"
click at [440, 326] on div at bounding box center [439, 329] width 14 height 14
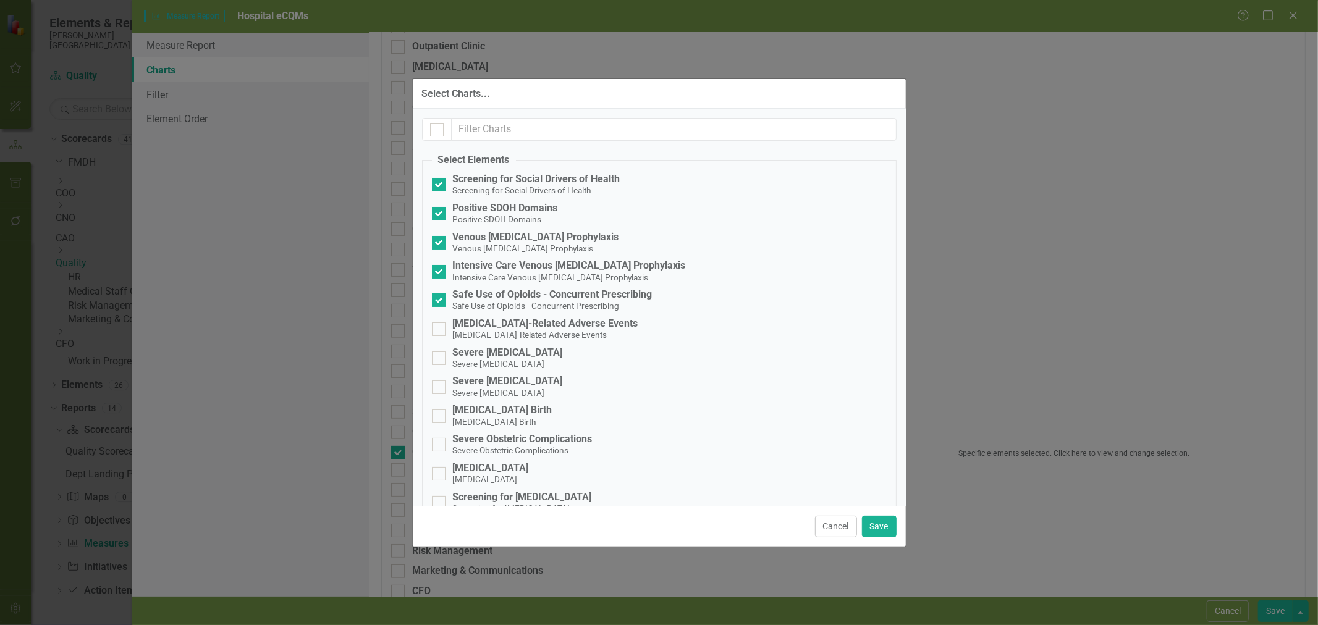
click at [440, 326] on input "Opioid-Related Adverse Events Opioid-Related Adverse Events" at bounding box center [436, 326] width 8 height 8
checkbox input "true"
click at [442, 355] on div at bounding box center [439, 358] width 14 height 14
click at [440, 355] on input "Severe Hypoglycemia Severe Hypoglycemia" at bounding box center [436, 355] width 8 height 8
checkbox input "true"
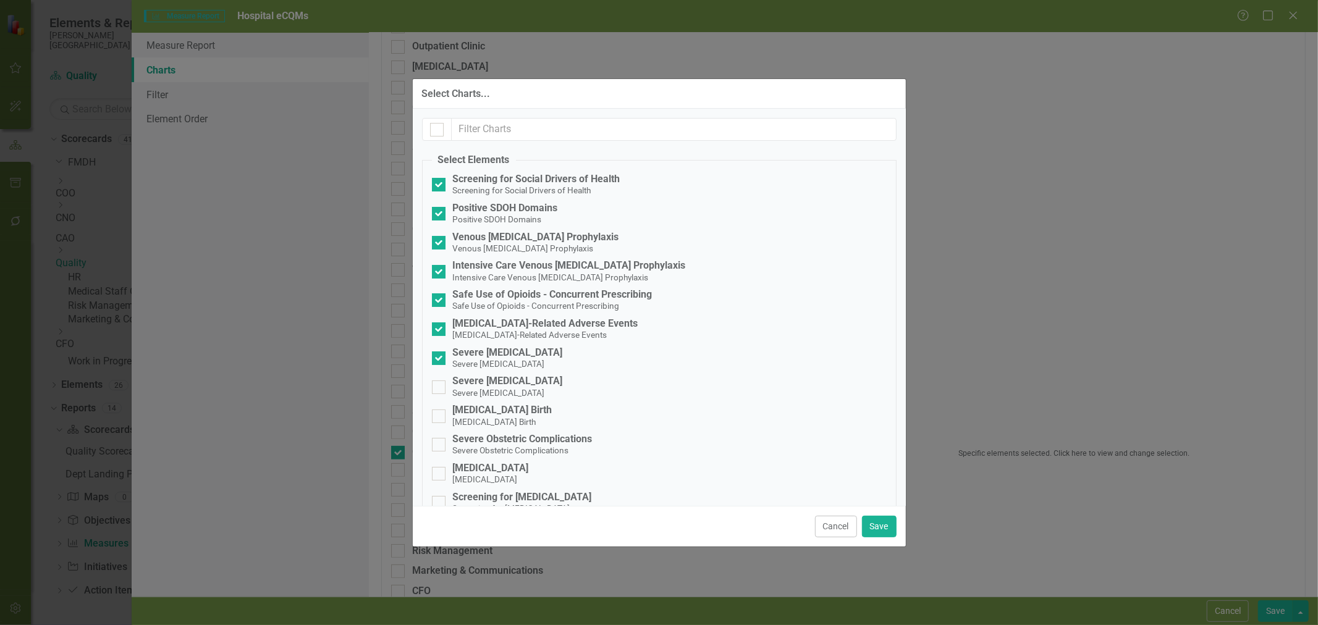
click at [439, 380] on input "Severe Hyperglycemia Severe Hyperglycemia" at bounding box center [436, 384] width 8 height 8
checkbox input "true"
click at [436, 414] on input "Cesarean Birth Cesarean Birth" at bounding box center [436, 414] width 8 height 8
checkbox input "true"
click at [442, 442] on div at bounding box center [439, 445] width 14 height 14
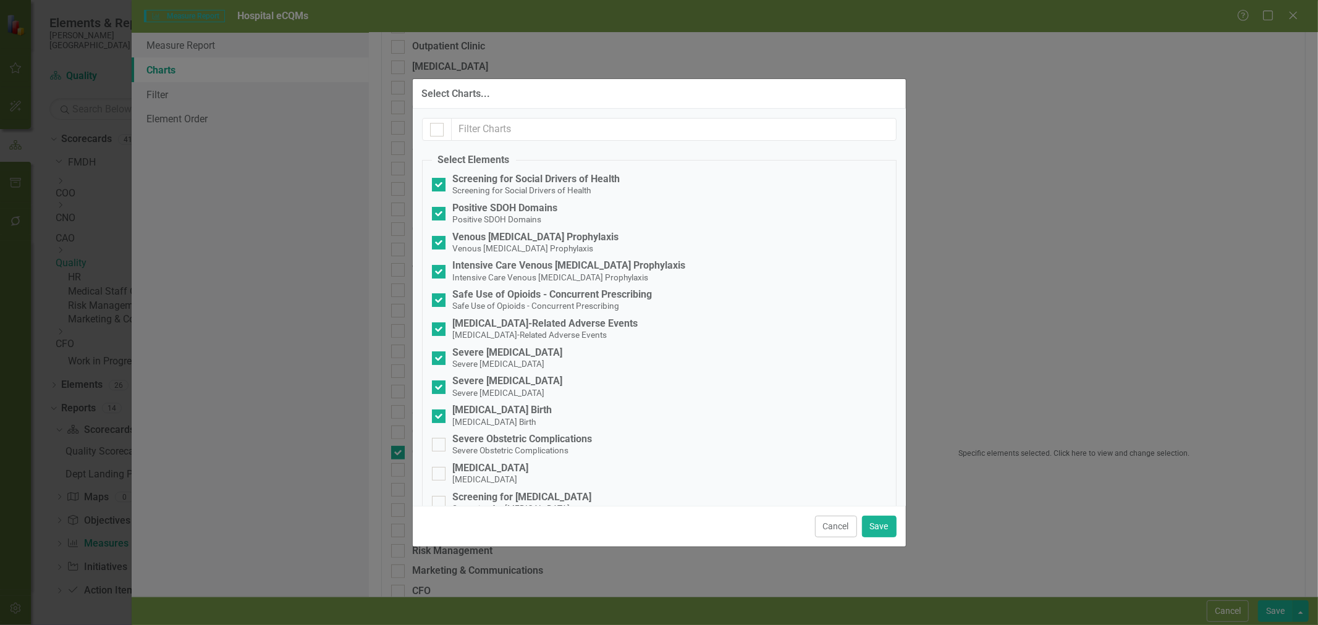
click at [440, 442] on input "Severe Obstetric Complications Severe Obstetric Complications" at bounding box center [436, 442] width 8 height 8
checkbox input "true"
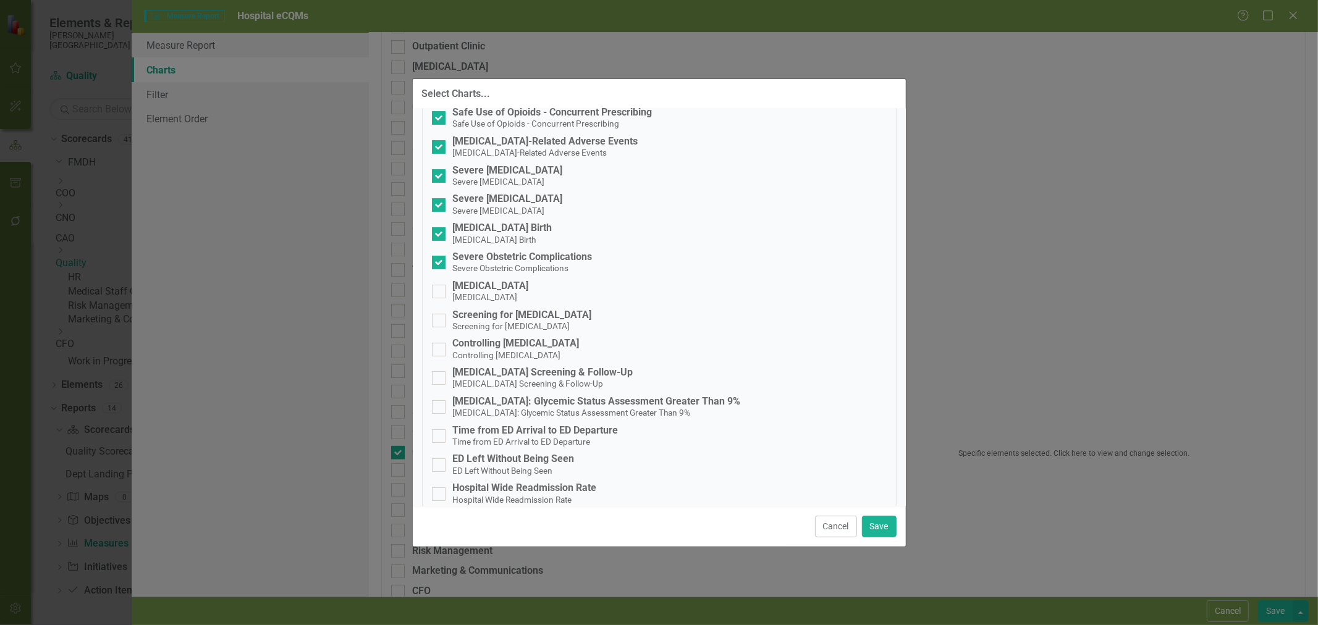
scroll to position [198, 0]
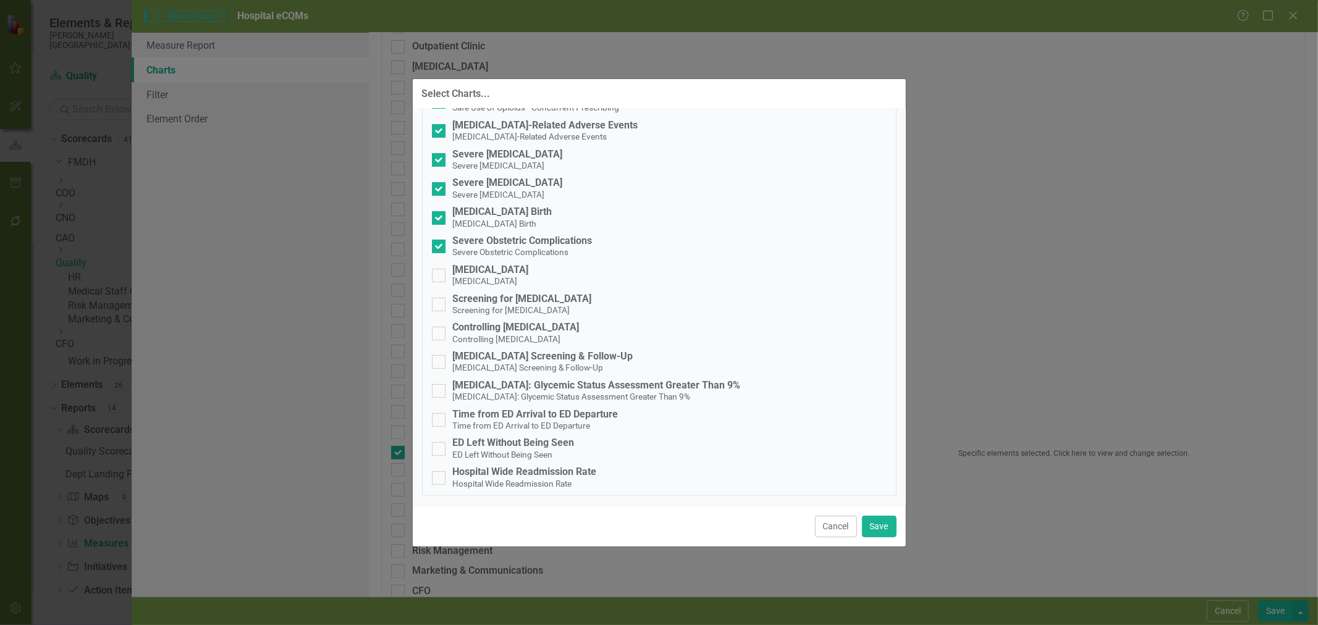
click at [437, 421] on input "Time from ED Arrival to ED Departure Time from ED Arrival to ED Departure" at bounding box center [436, 417] width 8 height 8
checkbox input "true"
click at [437, 449] on input "ED Left Without Being Seen ED Left Without Being Seen" at bounding box center [436, 446] width 8 height 8
checkbox input "true"
click at [434, 484] on div at bounding box center [439, 478] width 14 height 14
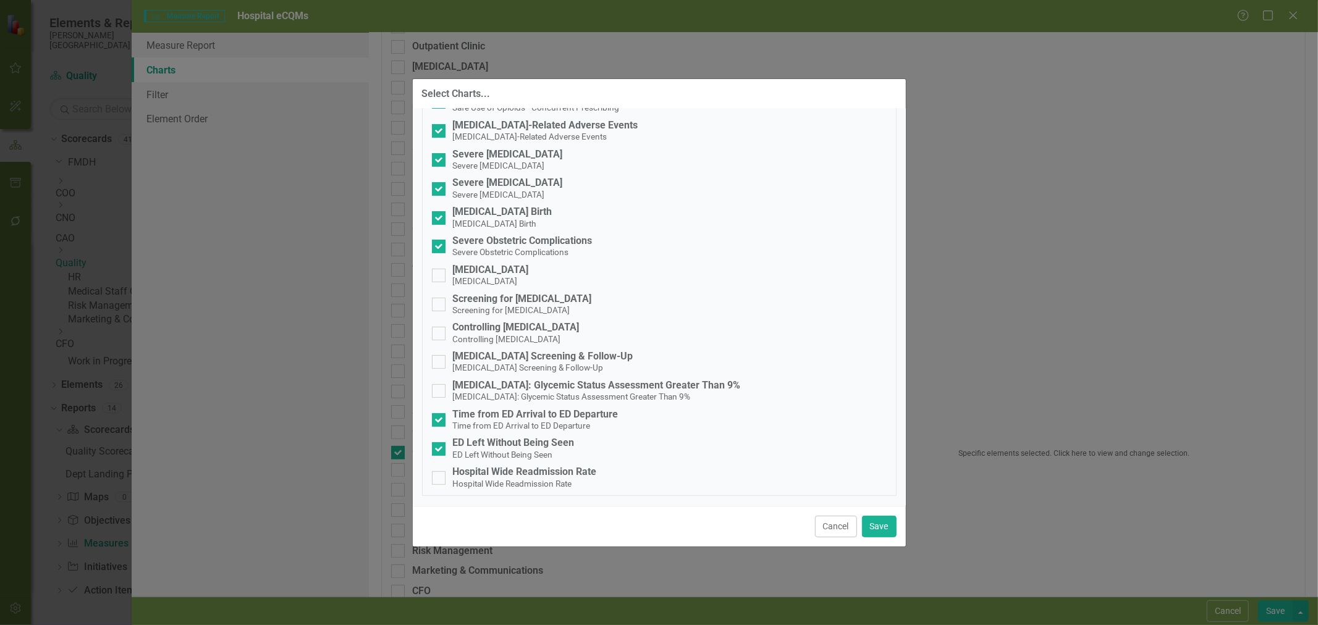
click at [434, 479] on input "Hospital Wide Readmission Rate Hospital Wide Readmission Rate" at bounding box center [436, 475] width 8 height 8
checkbox input "true"
click at [887, 532] on button "Save" at bounding box center [879, 527] width 35 height 22
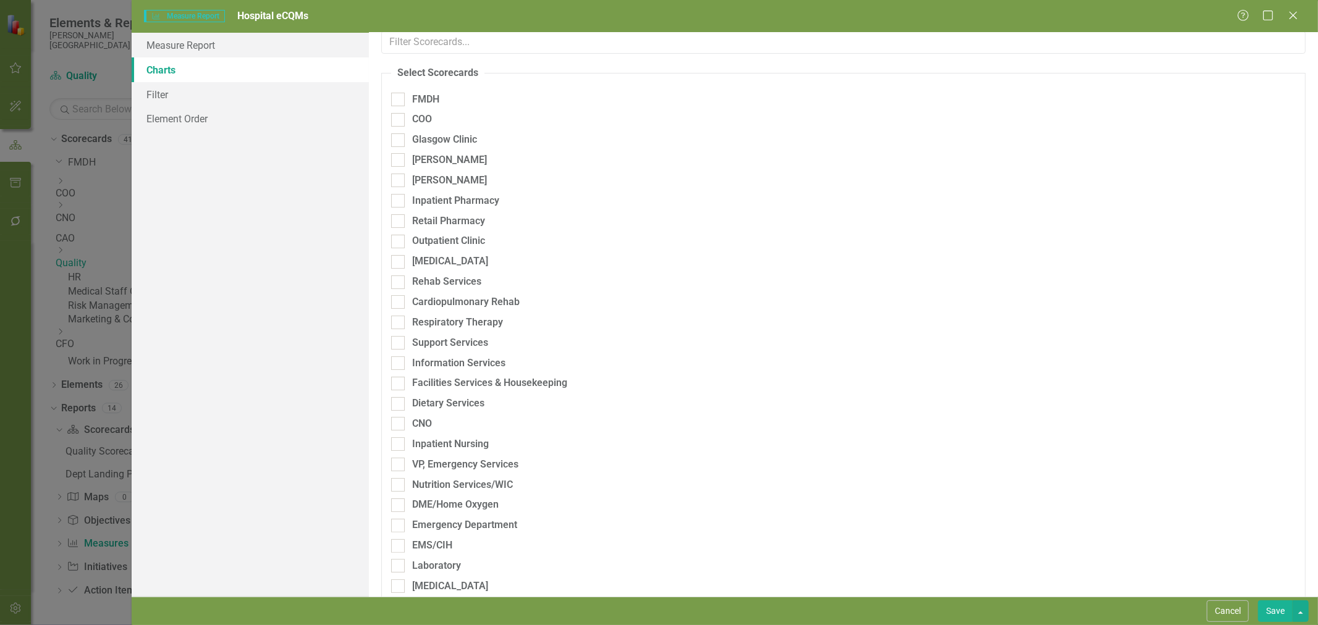
scroll to position [0, 0]
click at [885, 398] on fieldset "Select Scorecards FMDH COO Glasgow Clinic Kevin Ross Andrew Fahlgren Inpatient …" at bounding box center [843, 501] width 924 height 855
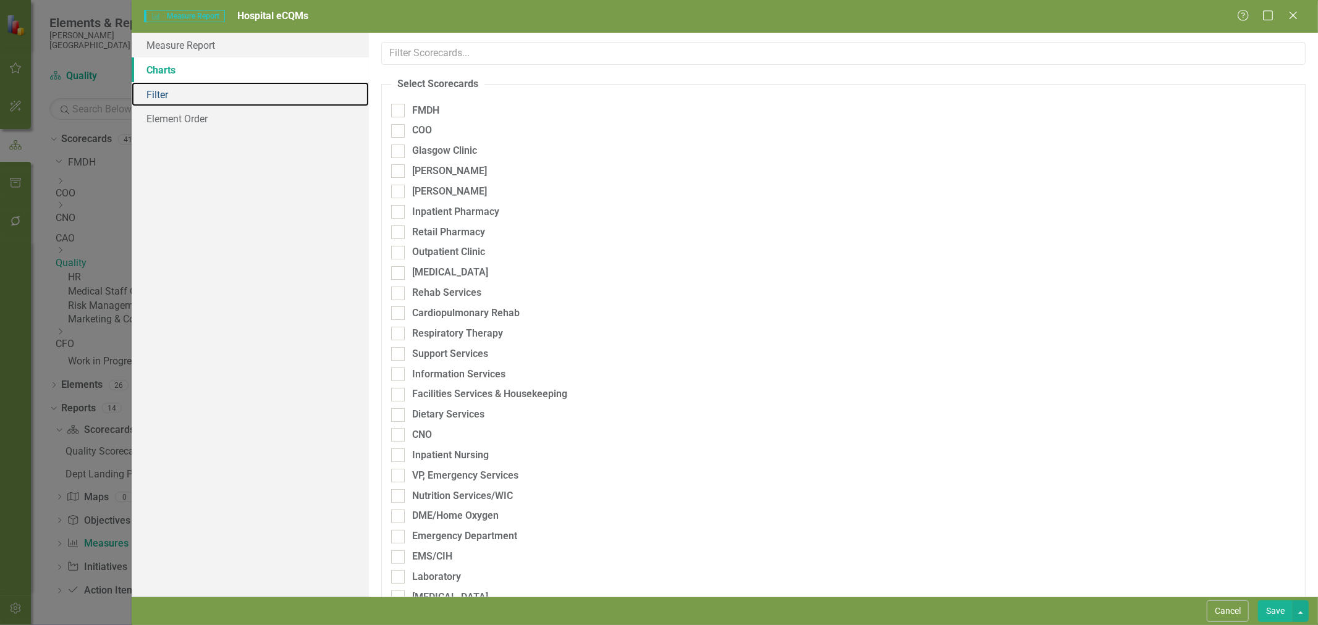
click at [193, 99] on link "Filter" at bounding box center [250, 94] width 237 height 25
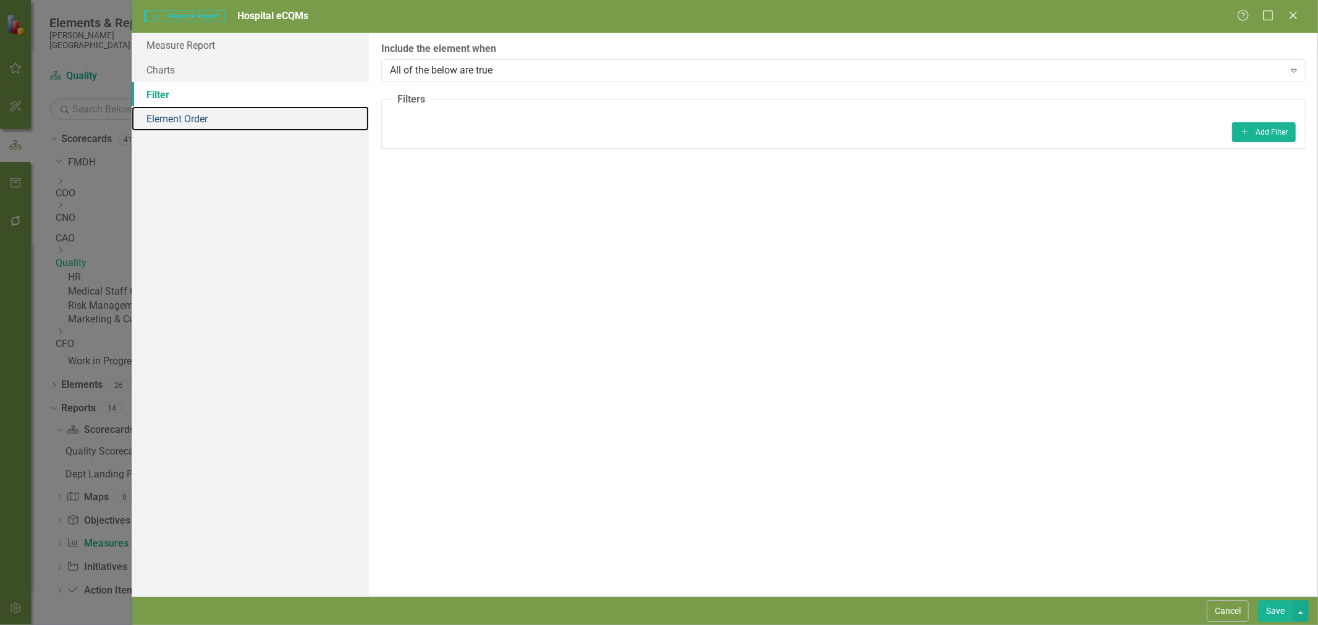
click at [191, 120] on link "Element Order" at bounding box center [250, 118] width 237 height 25
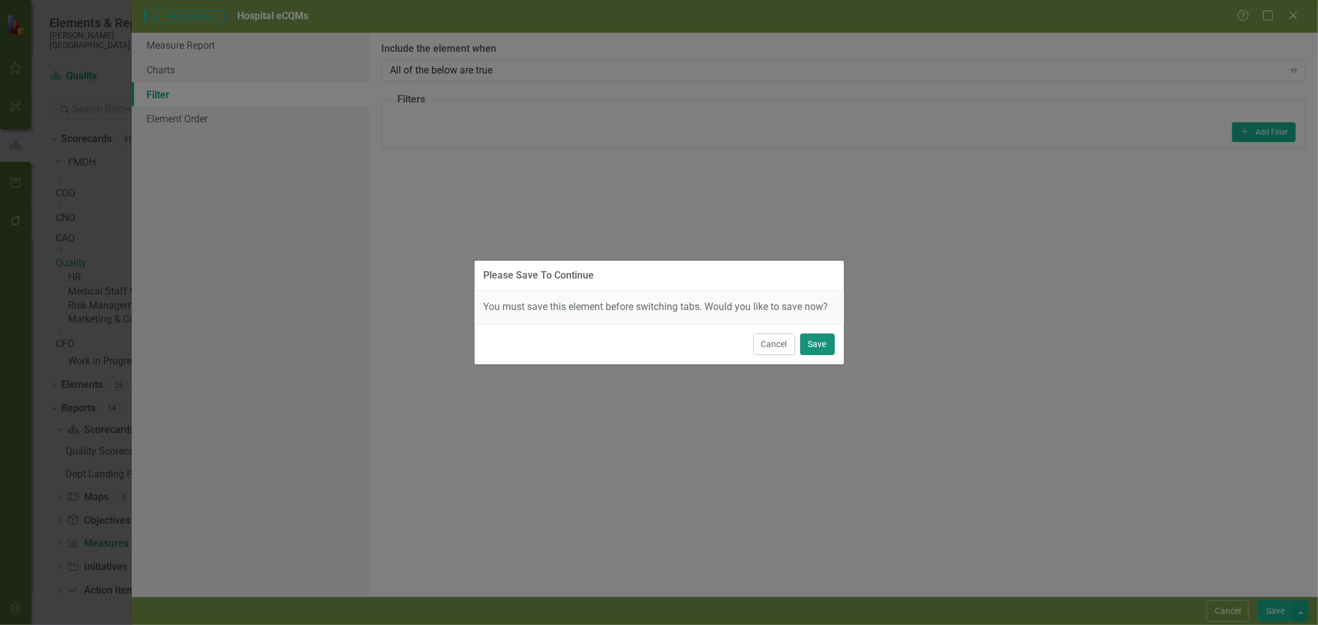
click at [817, 345] on button "Save" at bounding box center [817, 345] width 35 height 22
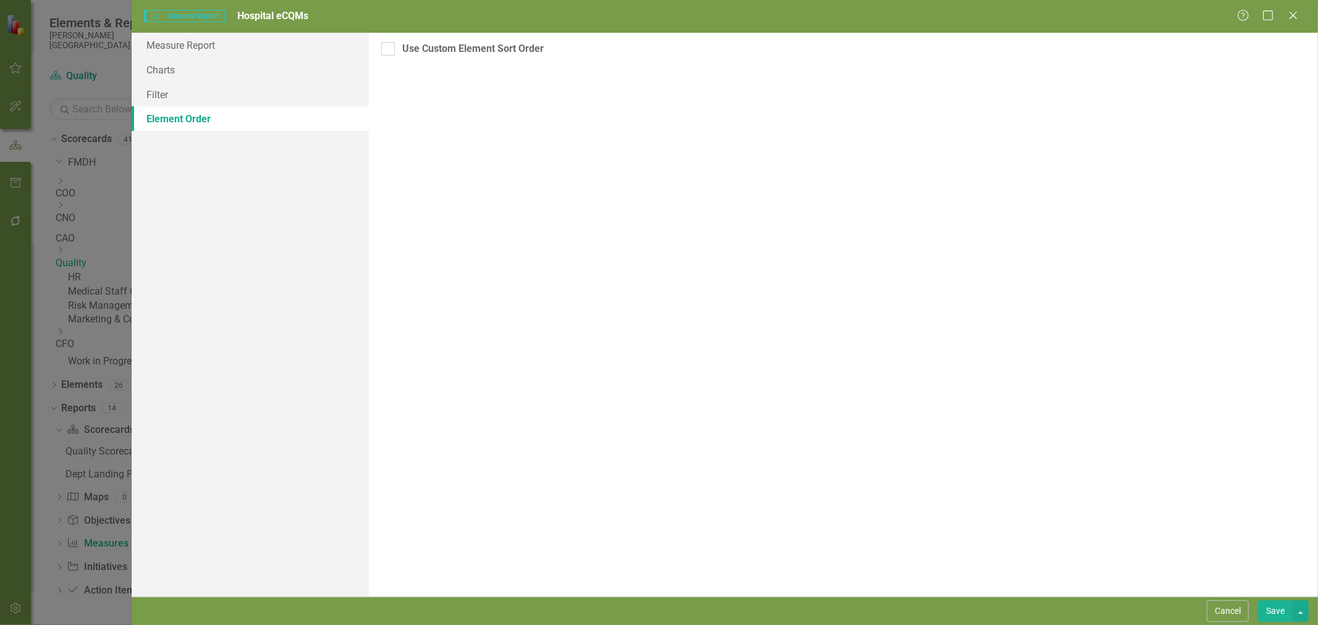
click at [390, 54] on div at bounding box center [388, 49] width 14 height 14
click at [389, 50] on input "Use Custom Element Sort Order" at bounding box center [385, 46] width 8 height 8
checkbox input "true"
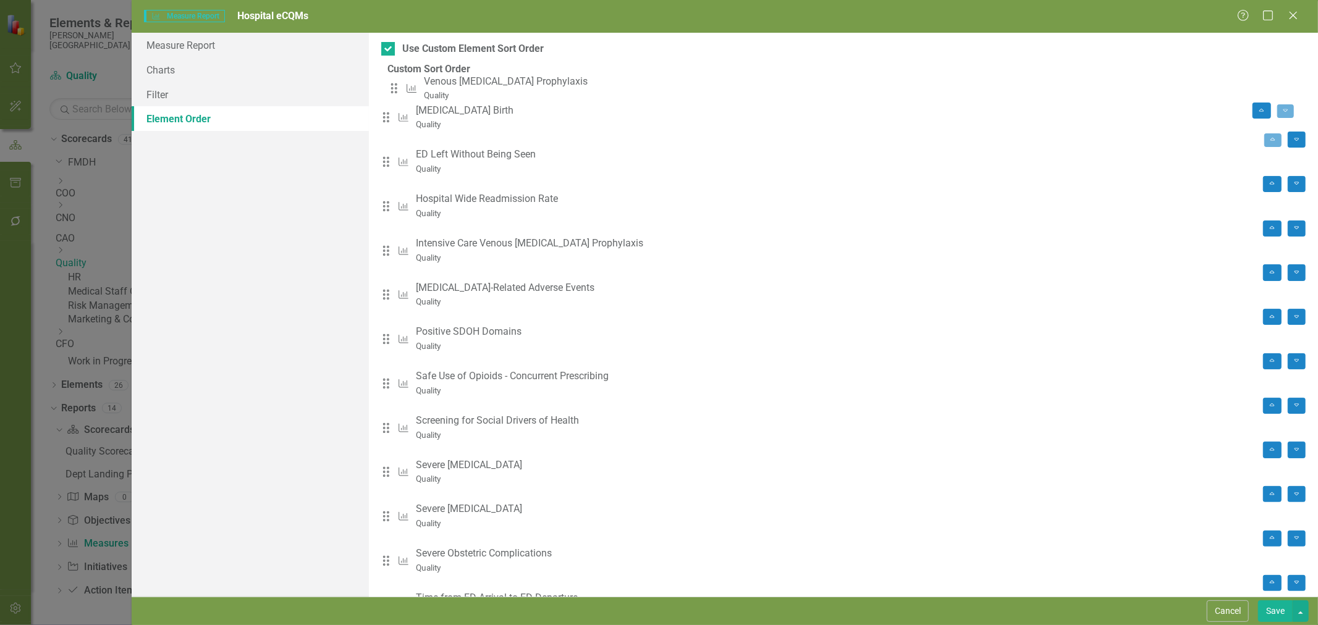
drag, startPoint x: 404, startPoint y: 462, endPoint x: 402, endPoint y: 91, distance: 370.6
click at [402, 91] on div "Drag Measure Cesarean Birth Quality Move to Top Move To Bottom Drag Measure ED …" at bounding box center [843, 365] width 924 height 576
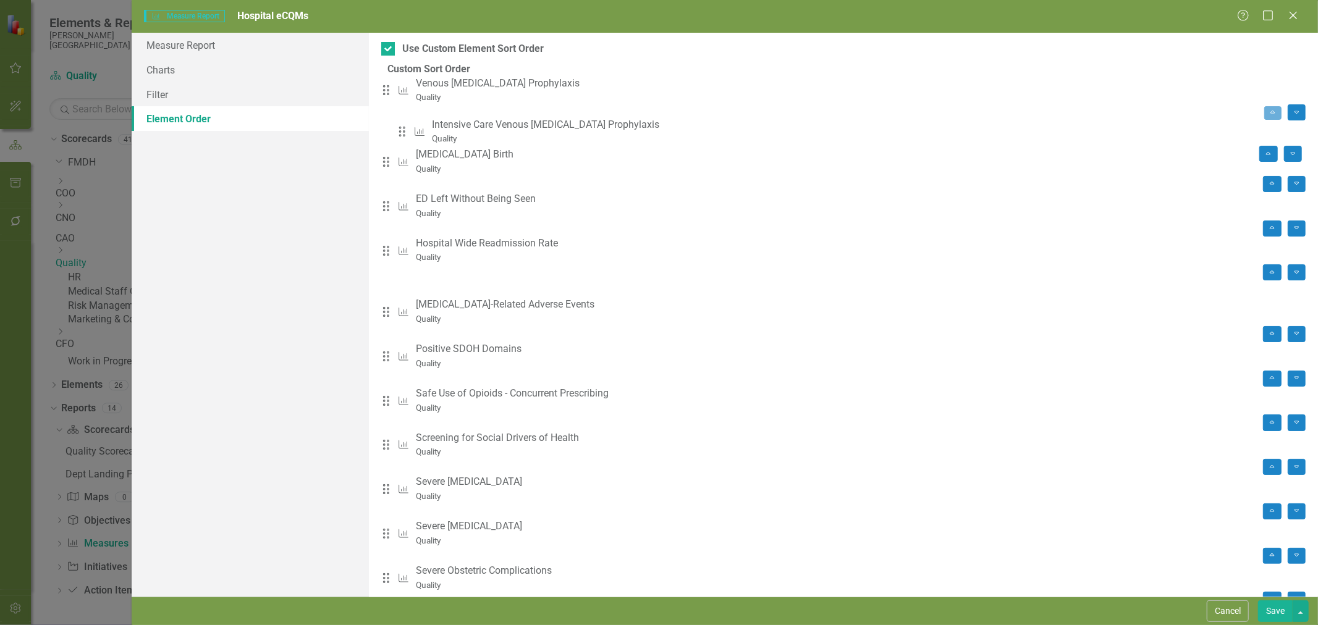
drag, startPoint x: 405, startPoint y: 230, endPoint x: 411, endPoint y: 132, distance: 98.4
click at [411, 132] on div "Drag Measure Venous Thromboembolism Prophylaxis Quality Move to Top Move To Bot…" at bounding box center [843, 365] width 924 height 576
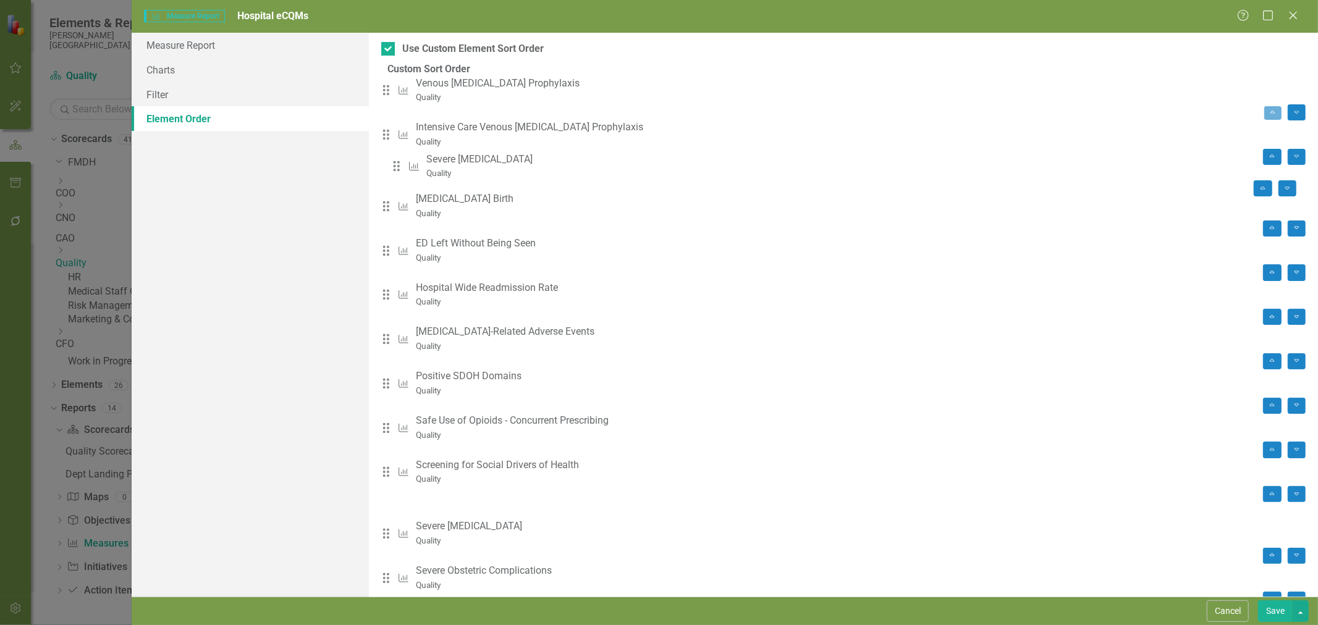
drag, startPoint x: 402, startPoint y: 398, endPoint x: 403, endPoint y: 167, distance: 230.4
click at [403, 167] on div "Drag Measure Venous Thromboembolism Prophylaxis Quality Move to Top Move To Bot…" at bounding box center [843, 365] width 924 height 576
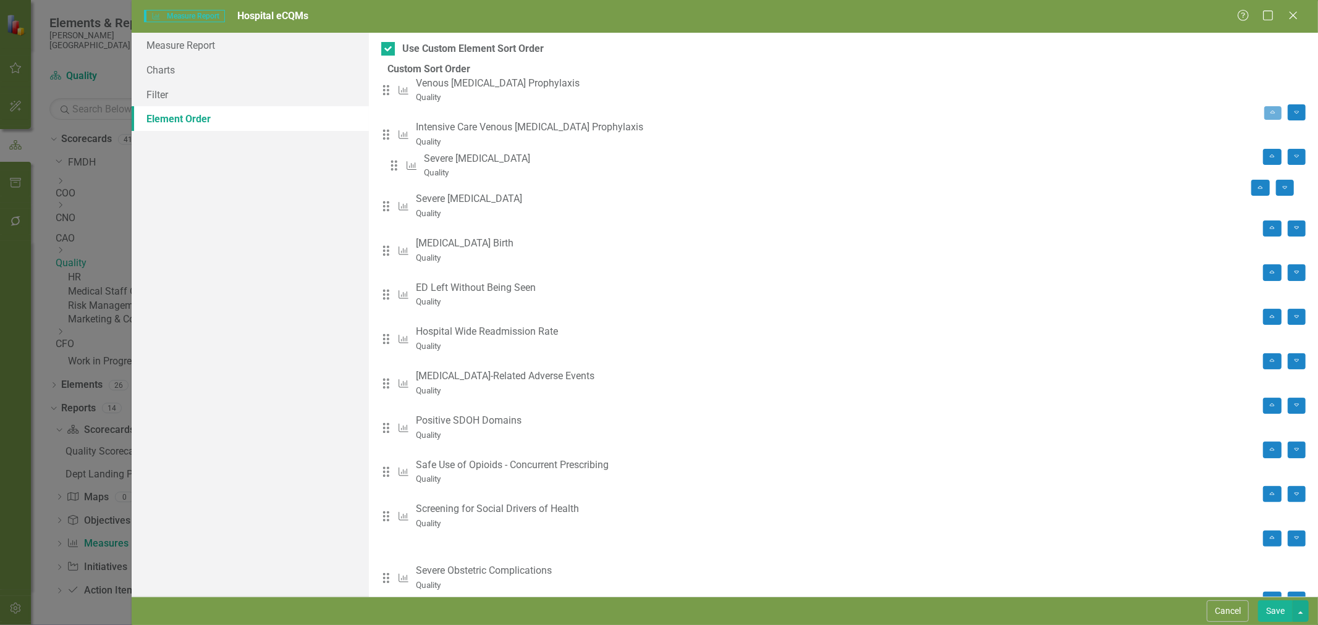
drag, startPoint x: 401, startPoint y: 414, endPoint x: 398, endPoint y: 164, distance: 249.6
click at [398, 164] on div "Drag Measure Venous Thromboembolism Prophylaxis Quality Move to Top Move To Bot…" at bounding box center [843, 365] width 924 height 576
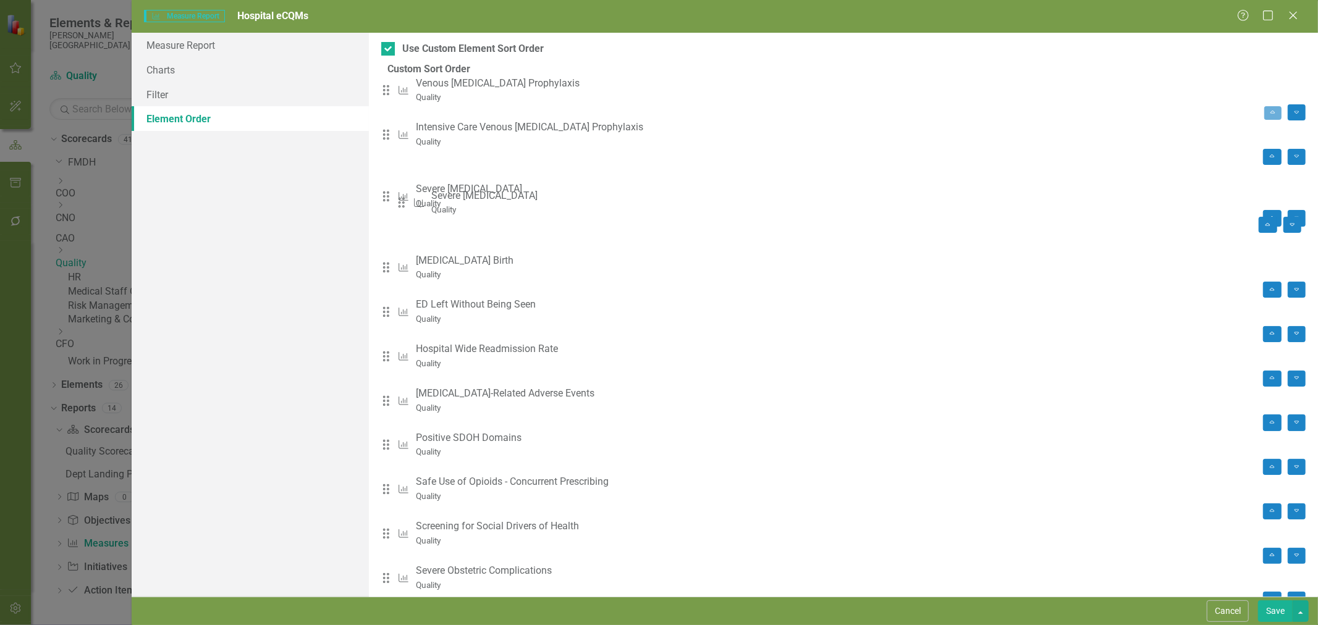
drag, startPoint x: 398, startPoint y: 164, endPoint x: 404, endPoint y: 204, distance: 39.9
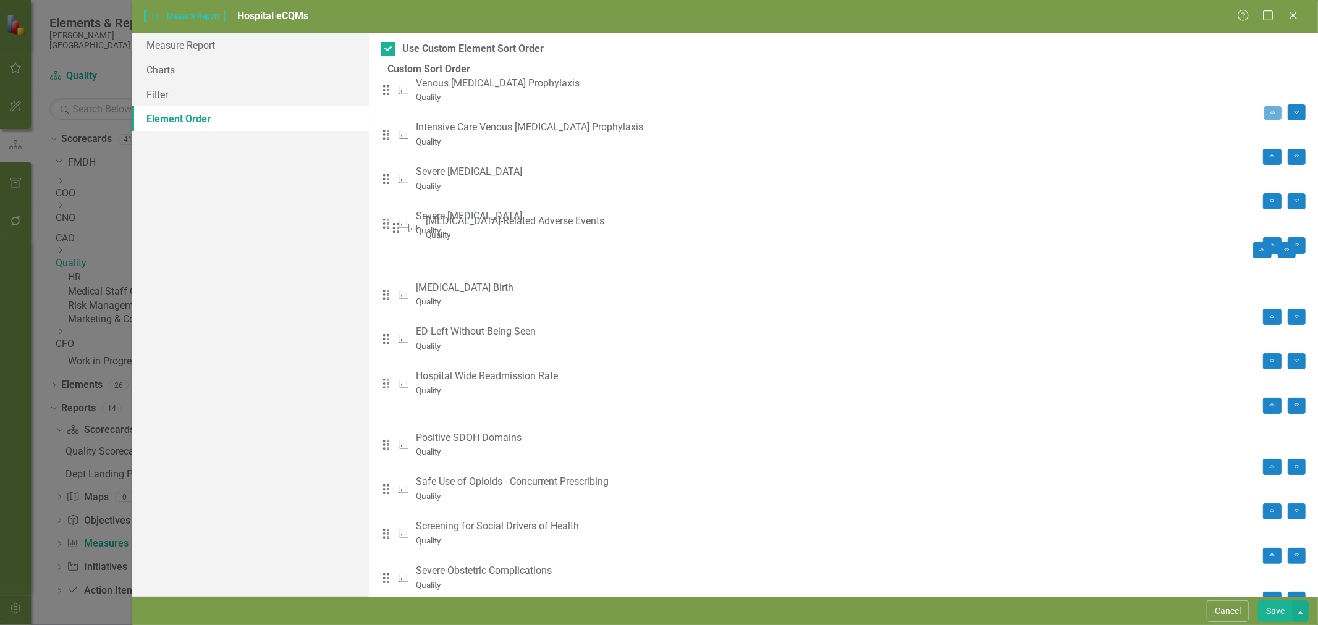
drag, startPoint x: 398, startPoint y: 332, endPoint x: 398, endPoint y: 230, distance: 102.5
click at [398, 230] on div "Drag Measure Venous Thromboembolism Prophylaxis Quality Move to Top Move To Bot…" at bounding box center [843, 365] width 924 height 576
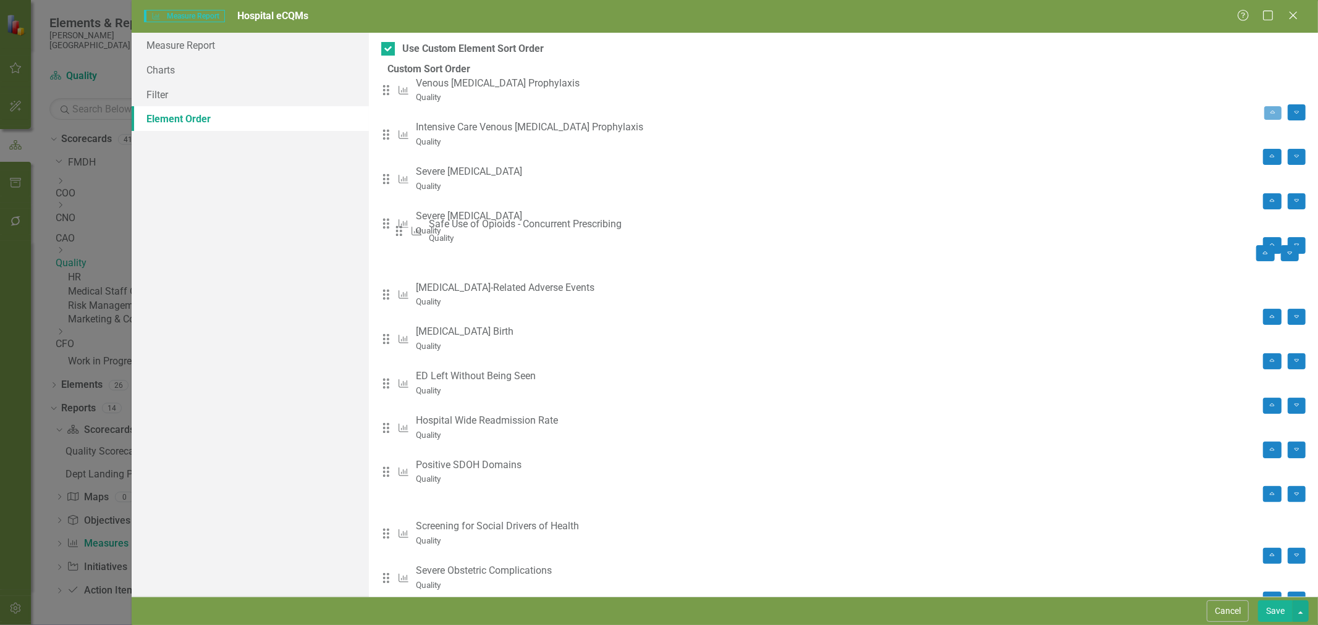
drag, startPoint x: 397, startPoint y: 395, endPoint x: 400, endPoint y: 230, distance: 165.6
click at [400, 230] on div "Drag Measure Venous Thromboembolism Prophylaxis Quality Move to Top Move To Bot…" at bounding box center [843, 365] width 924 height 576
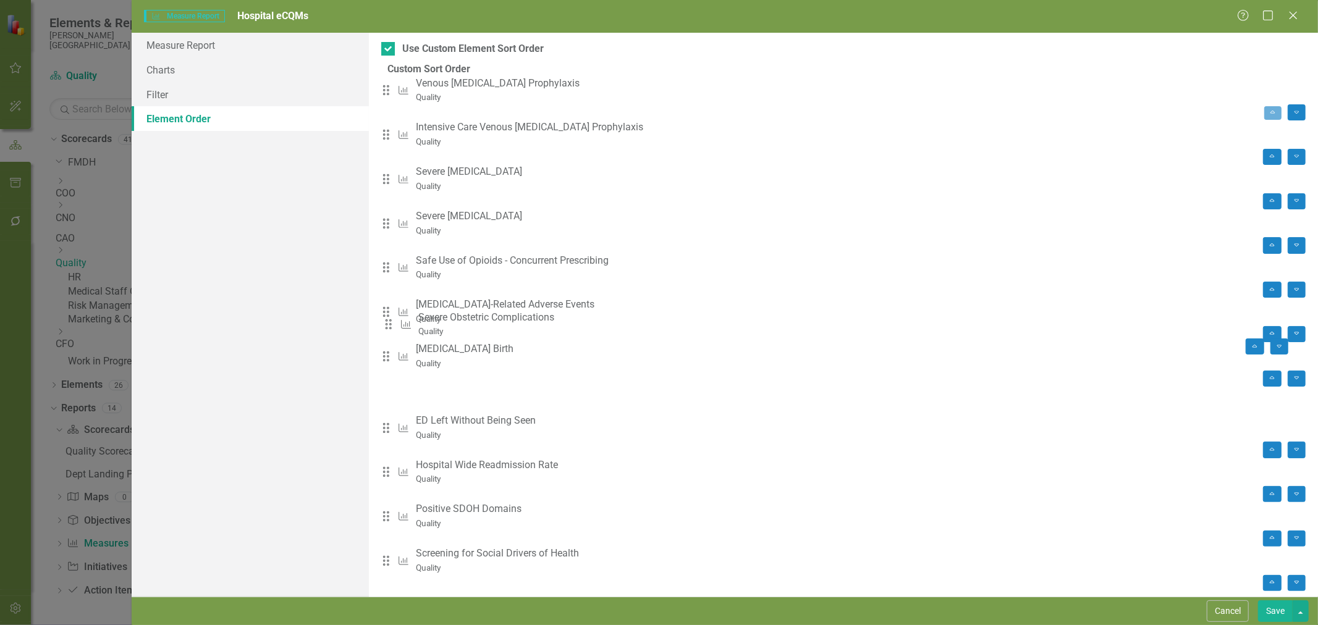
drag, startPoint x: 402, startPoint y: 458, endPoint x: 395, endPoint y: 324, distance: 133.6
click at [395, 324] on div "Drag Measure Venous Thromboembolism Prophylaxis Quality Move to Top Move To Bot…" at bounding box center [843, 365] width 924 height 576
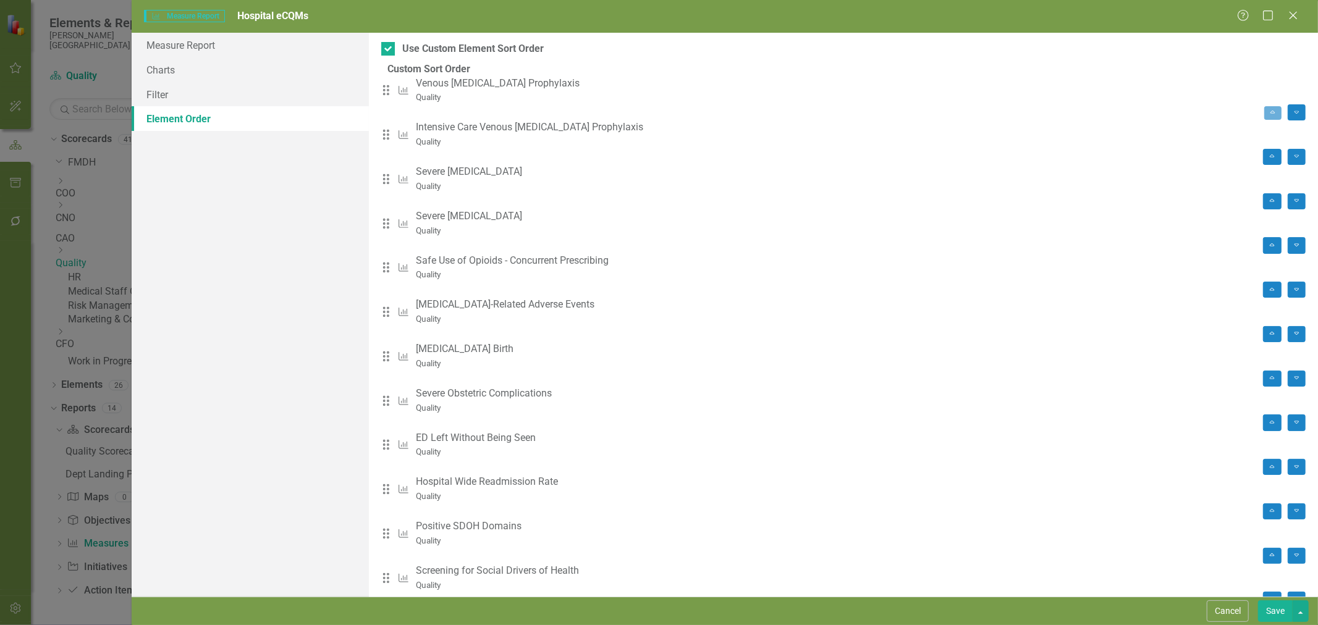
click at [394, 528] on icon "Drag" at bounding box center [386, 534] width 16 height 12
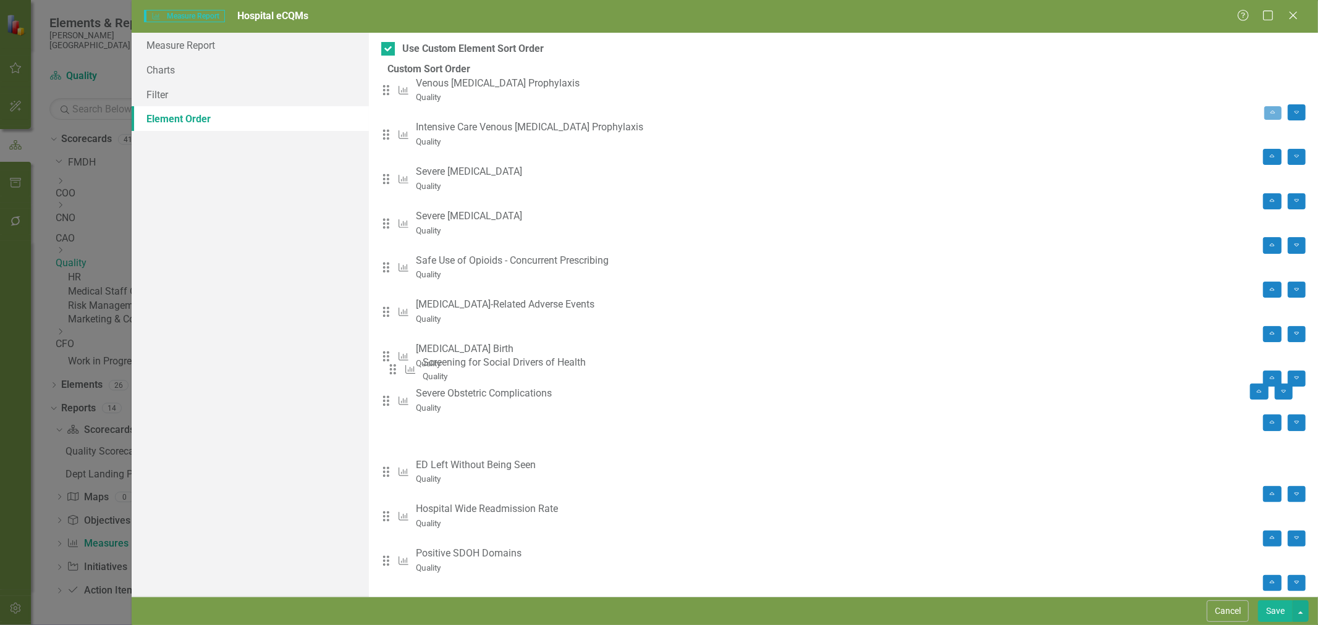
drag, startPoint x: 403, startPoint y: 460, endPoint x: 400, endPoint y: 366, distance: 94.6
click at [400, 366] on div "Drag Measure Venous Thromboembolism Prophylaxis Quality Move to Top Move To Bot…" at bounding box center [843, 365] width 924 height 576
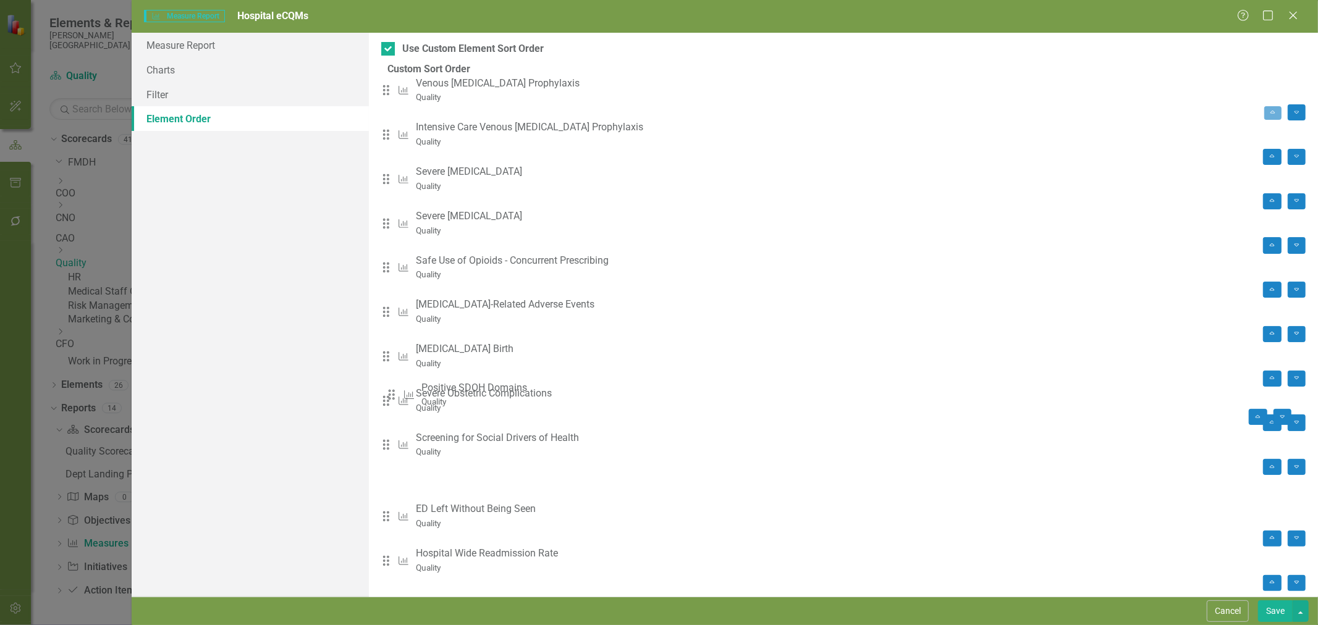
drag, startPoint x: 404, startPoint y: 461, endPoint x: 400, endPoint y: 393, distance: 68.7
click at [400, 393] on div "Drag Measure Venous Thromboembolism Prophylaxis Quality Move to Top Move To Bot…" at bounding box center [843, 365] width 924 height 576
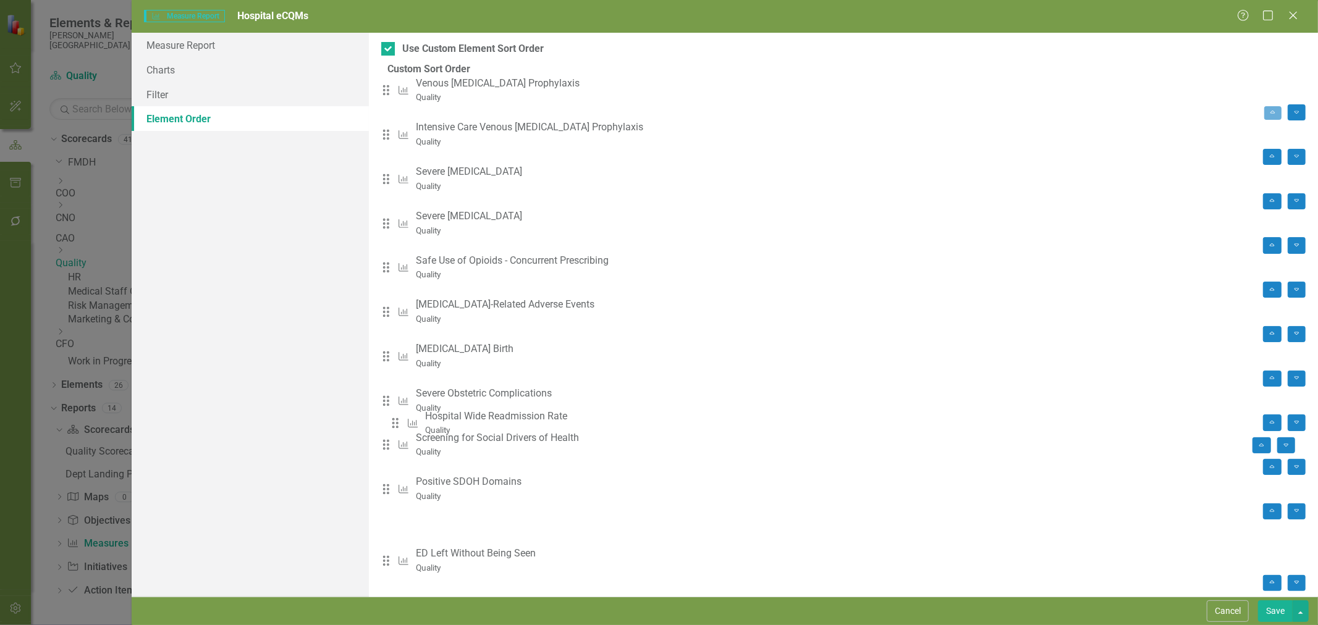
drag, startPoint x: 405, startPoint y: 469, endPoint x: 405, endPoint y: 429, distance: 40.2
click at [405, 429] on div "Drag Measure Venous Thromboembolism Prophylaxis Quality Move to Top Move To Bot…" at bounding box center [843, 365] width 924 height 576
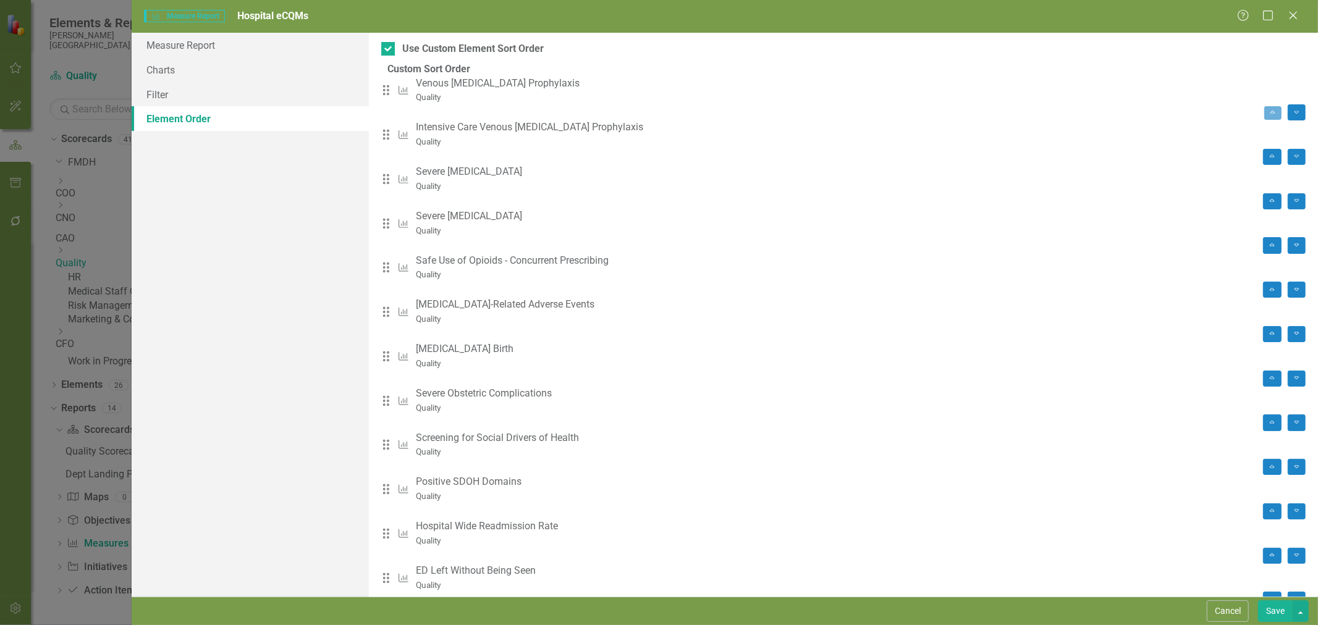
click at [1276, 610] on button "Save" at bounding box center [1275, 611] width 35 height 22
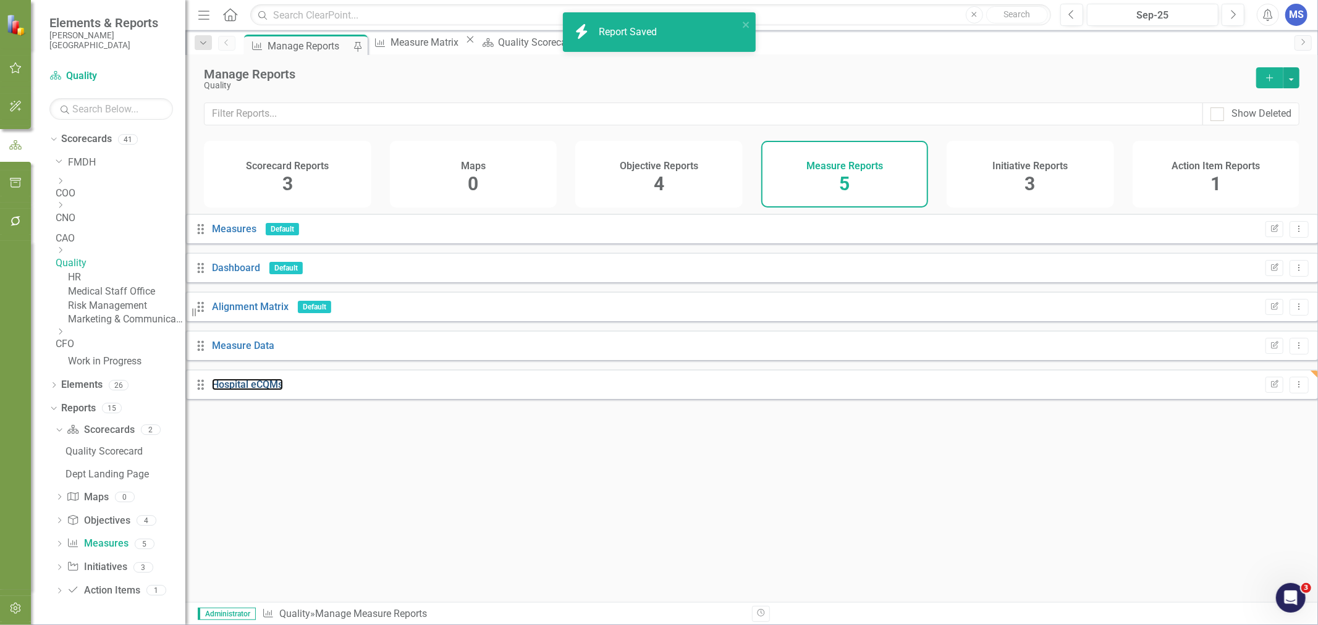
click at [268, 390] on link "Hospital eCQMs" at bounding box center [247, 385] width 71 height 12
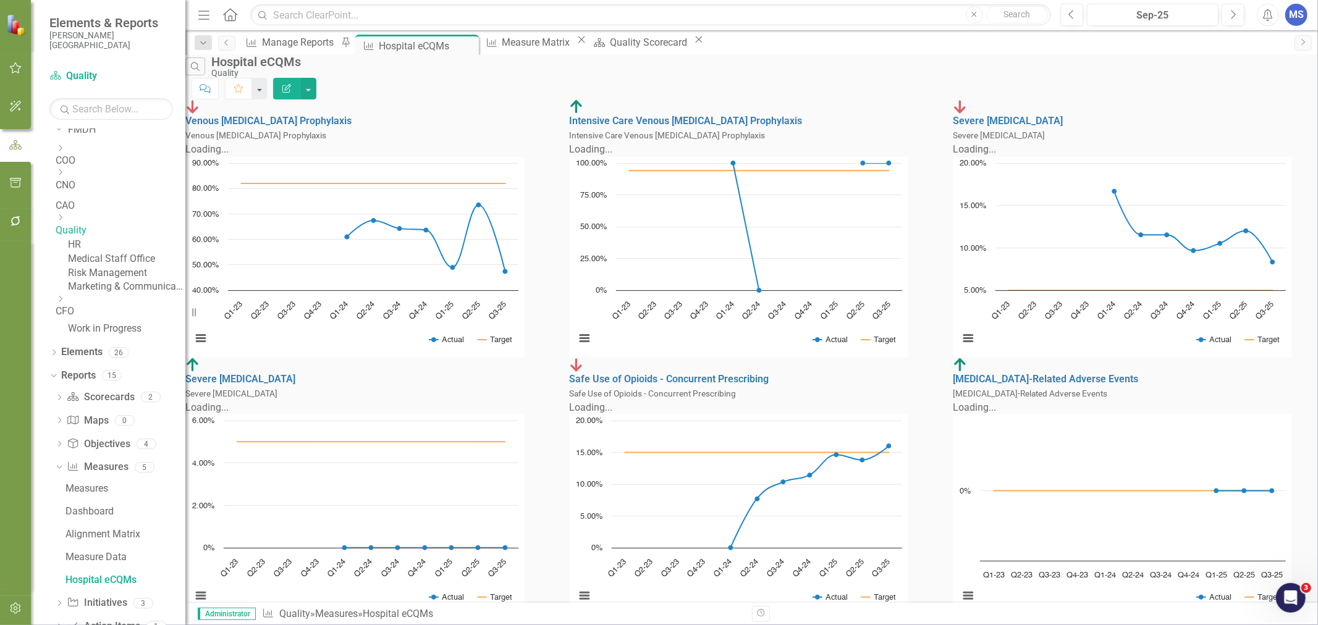
scroll to position [589, 0]
drag, startPoint x: 700, startPoint y: 587, endPoint x: 720, endPoint y: 577, distance: 22.4
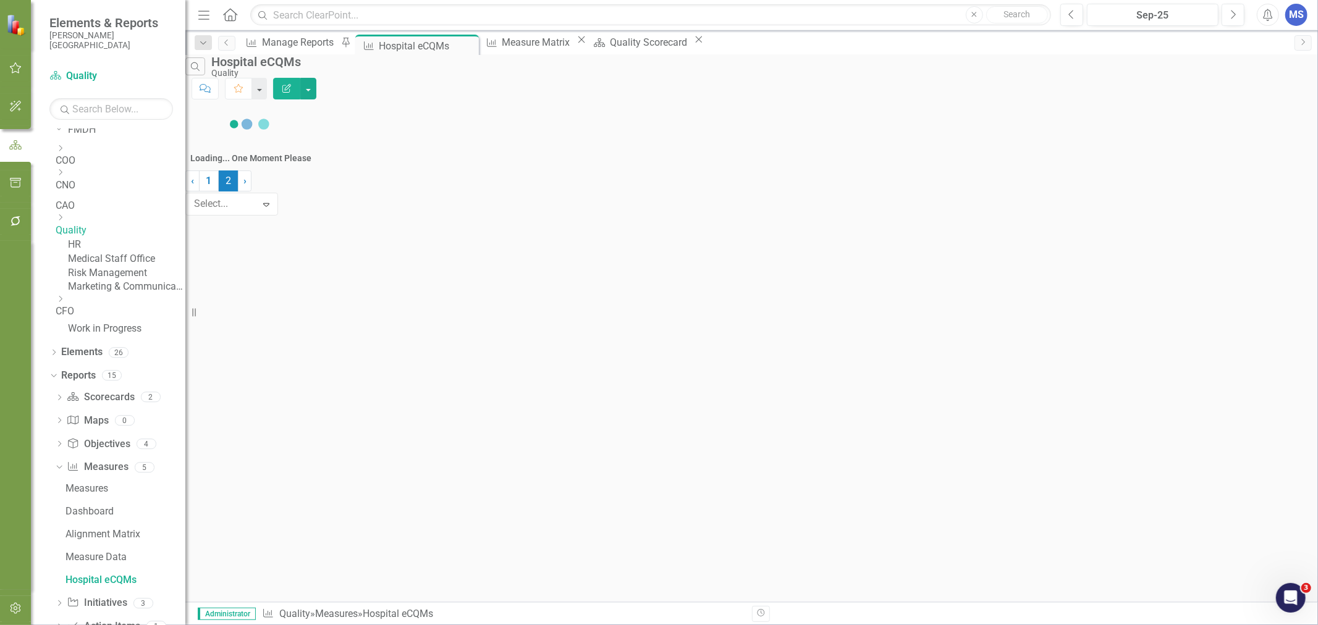
scroll to position [0, 0]
click at [219, 379] on link "1" at bounding box center [209, 368] width 20 height 21
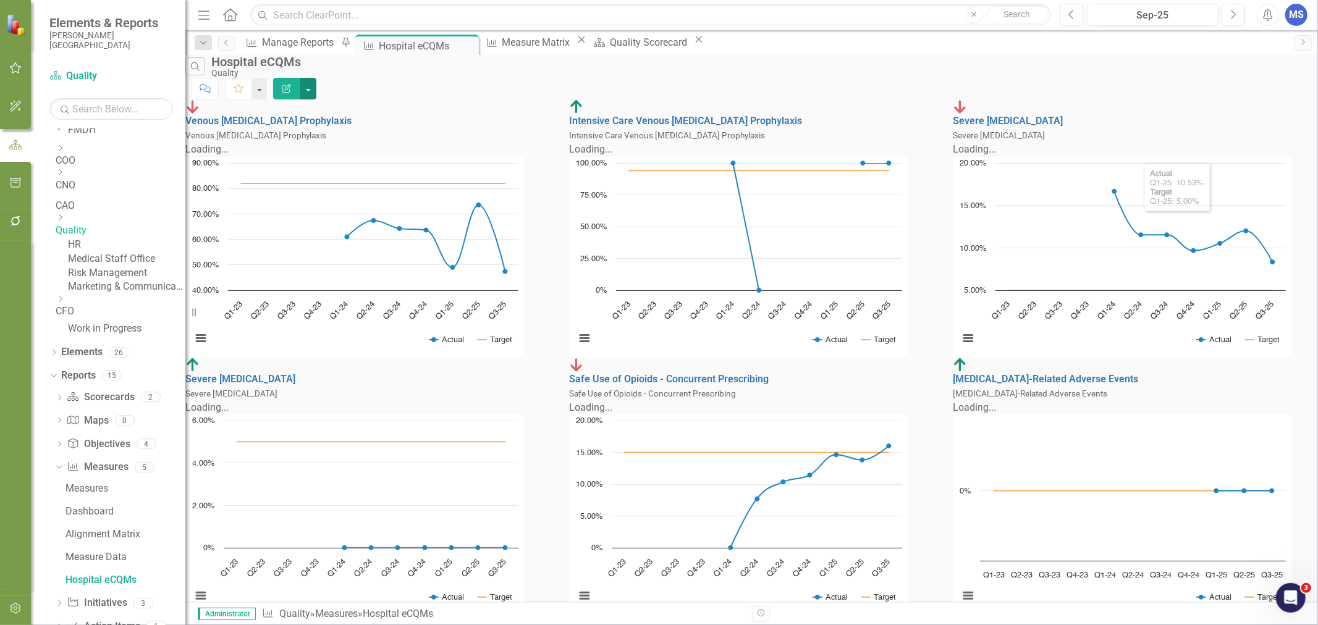
click at [316, 78] on button "button" at bounding box center [308, 89] width 16 height 22
click at [1256, 126] on link "PDF Export to PDF" at bounding box center [1241, 125] width 121 height 23
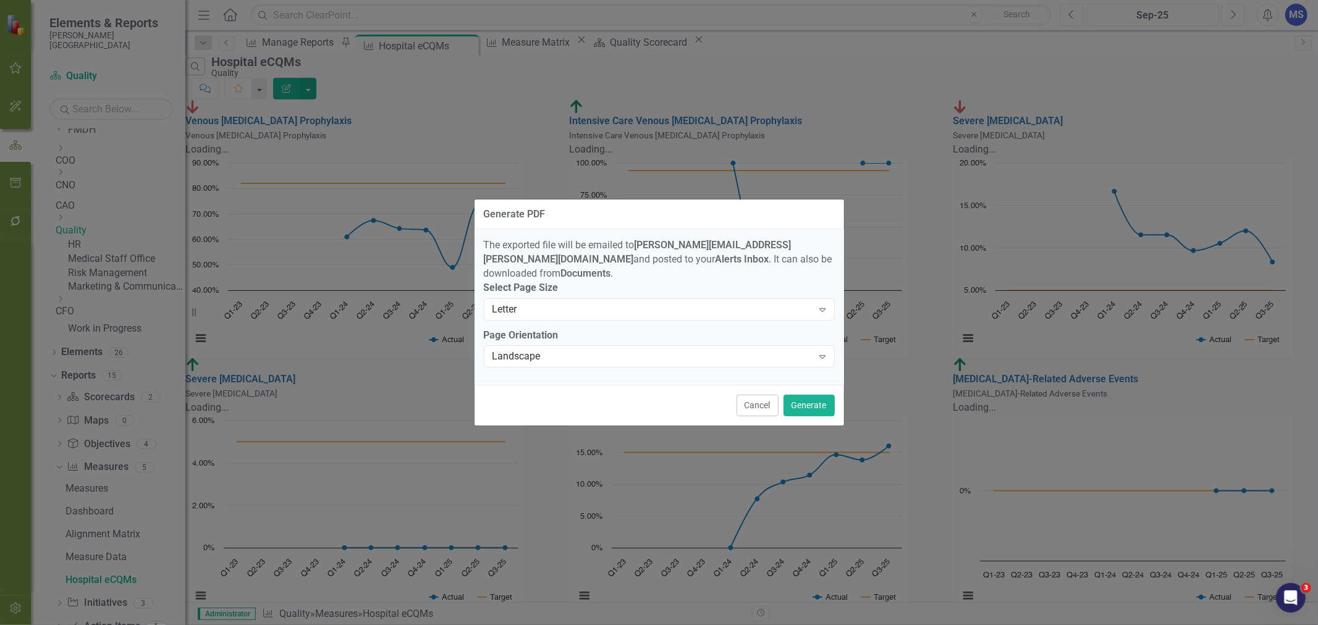
click at [566, 310] on div "Letter" at bounding box center [652, 309] width 321 height 14
click at [562, 353] on div "Landscape" at bounding box center [652, 357] width 321 height 14
click at [807, 400] on button "Generate" at bounding box center [808, 406] width 51 height 22
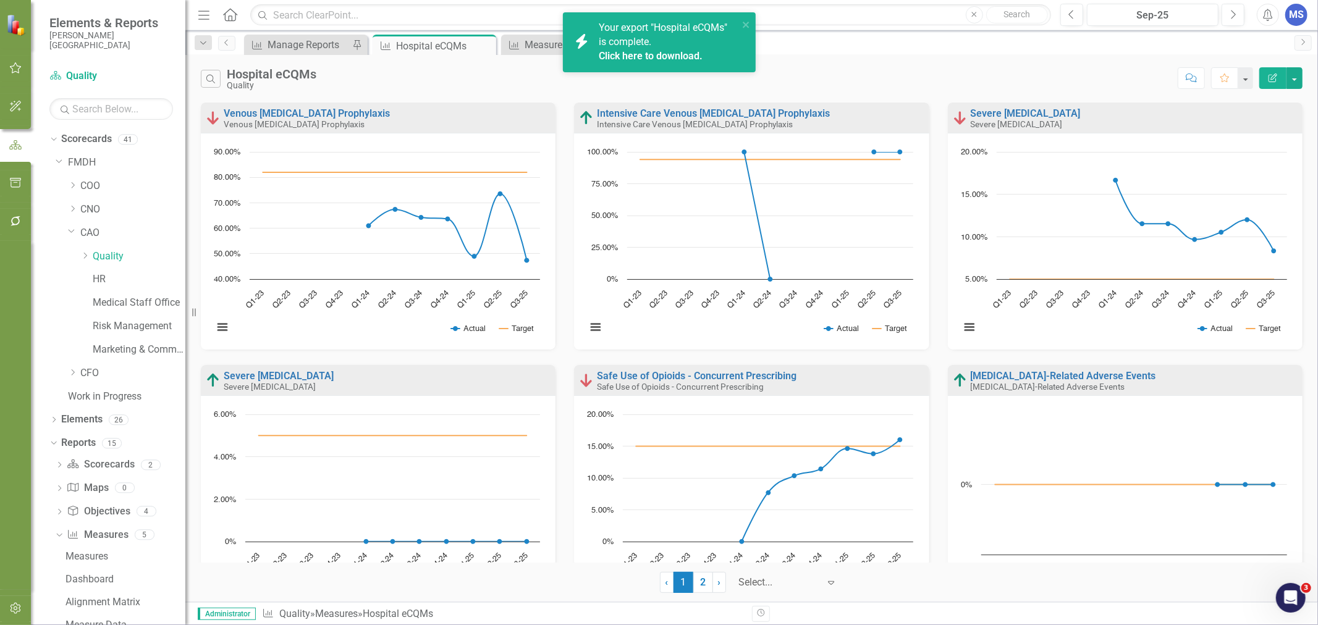
scroll to position [33, 0]
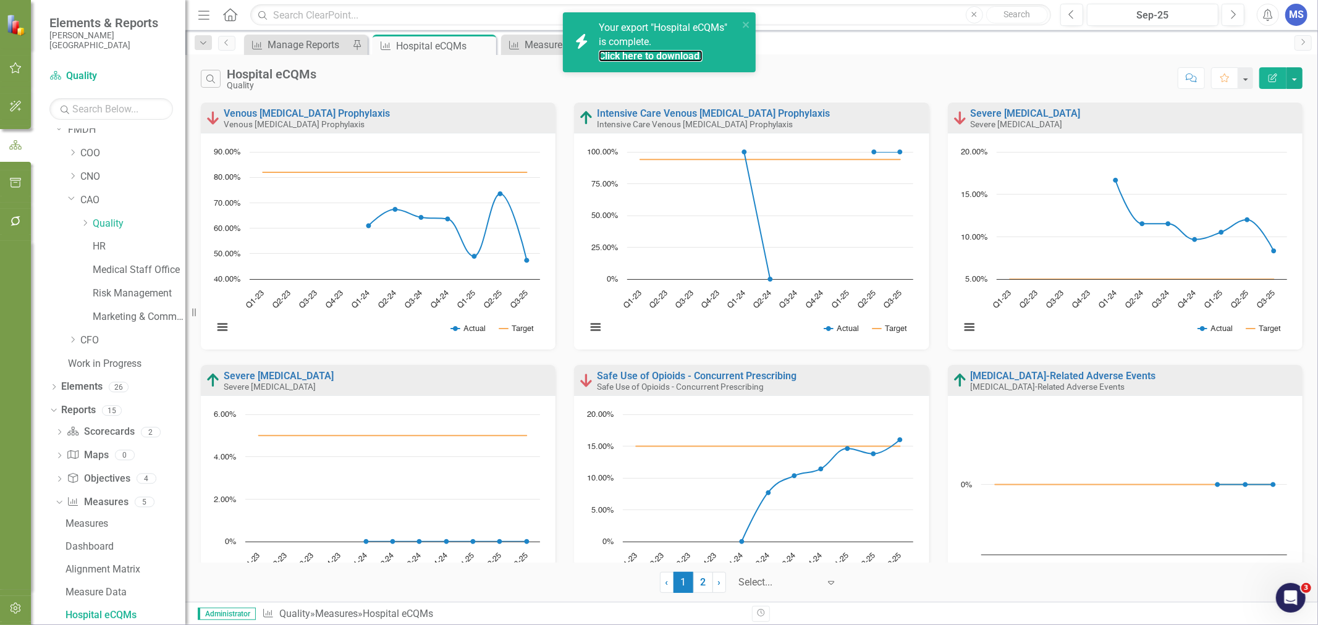
click at [650, 60] on link "Click here to download." at bounding box center [651, 56] width 104 height 12
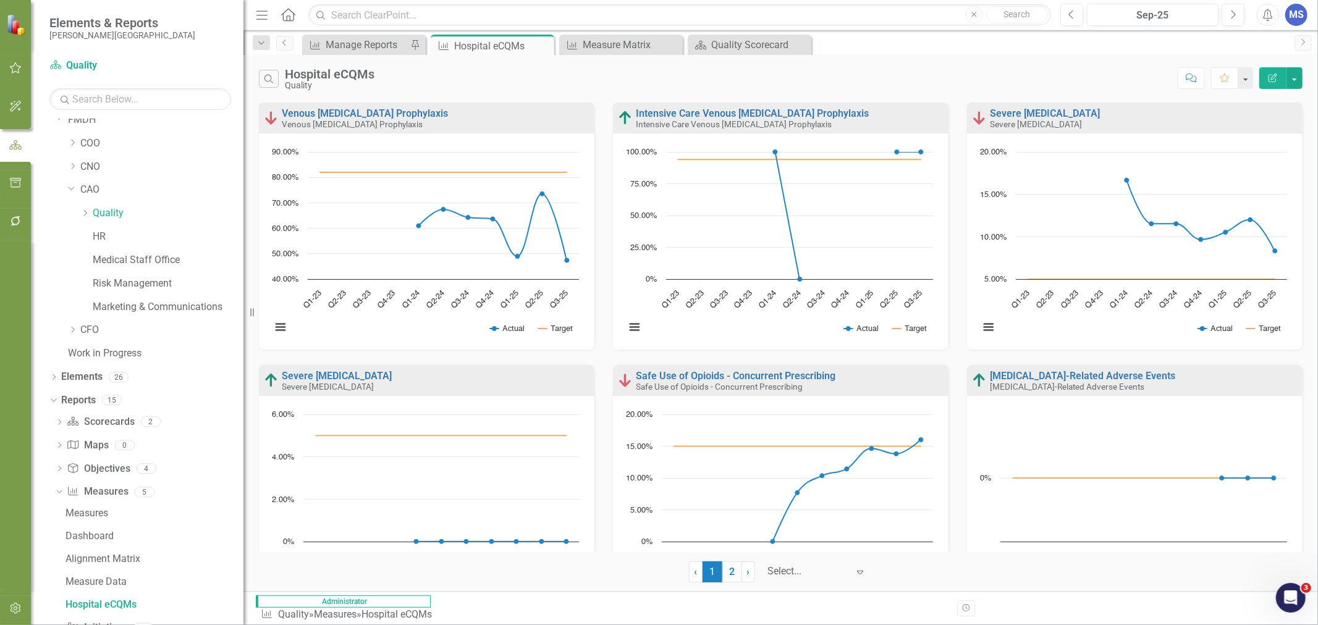
drag, startPoint x: 190, startPoint y: 227, endPoint x: 243, endPoint y: 236, distance: 54.4
click at [243, 236] on div "Resize" at bounding box center [248, 312] width 10 height 625
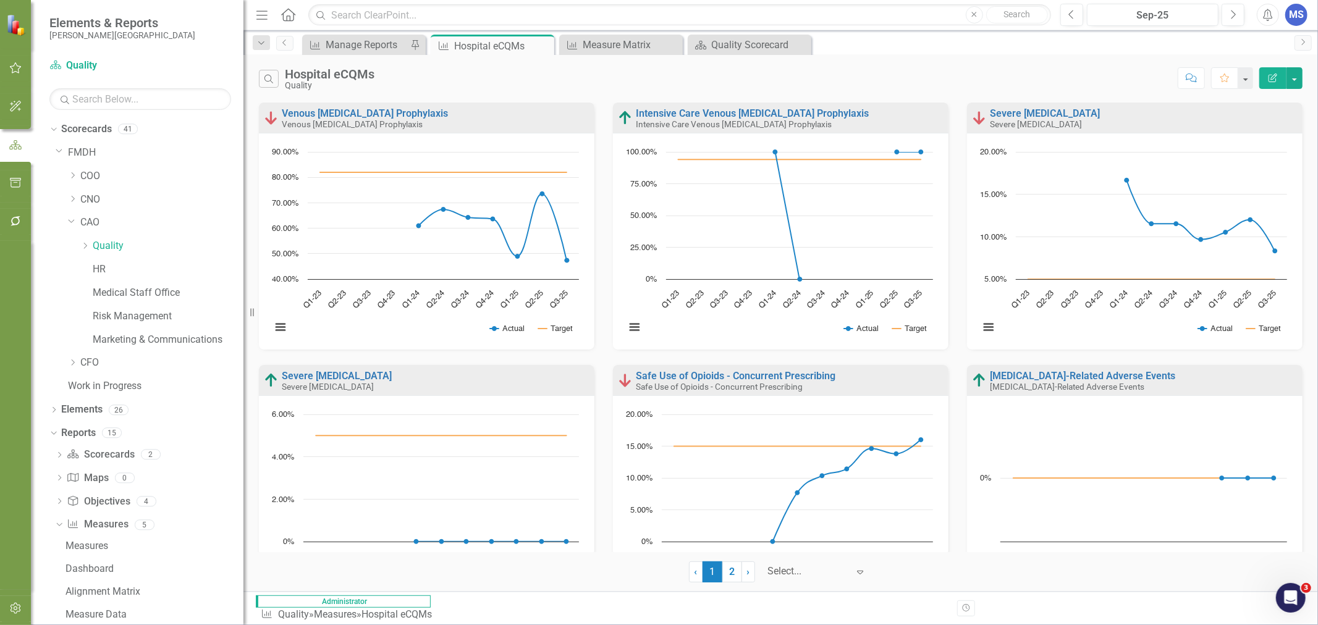
click at [73, 363] on icon "Dropdown" at bounding box center [72, 362] width 9 height 7
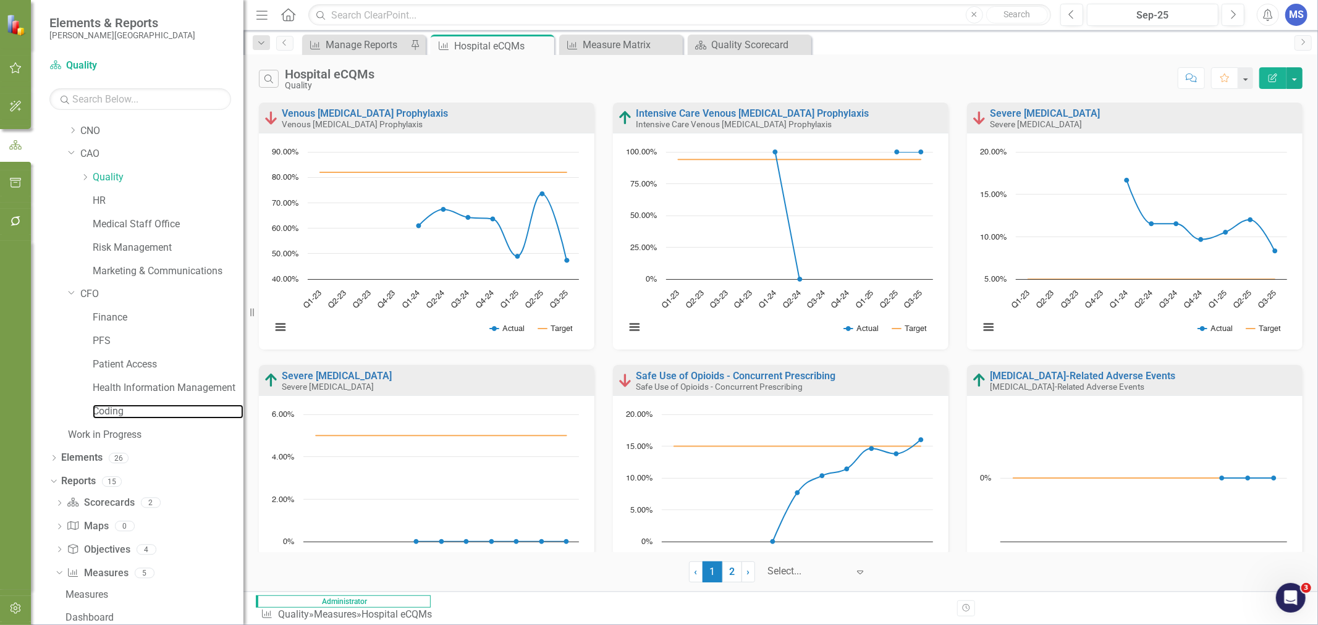
click at [113, 411] on link "Coding" at bounding box center [168, 412] width 151 height 14
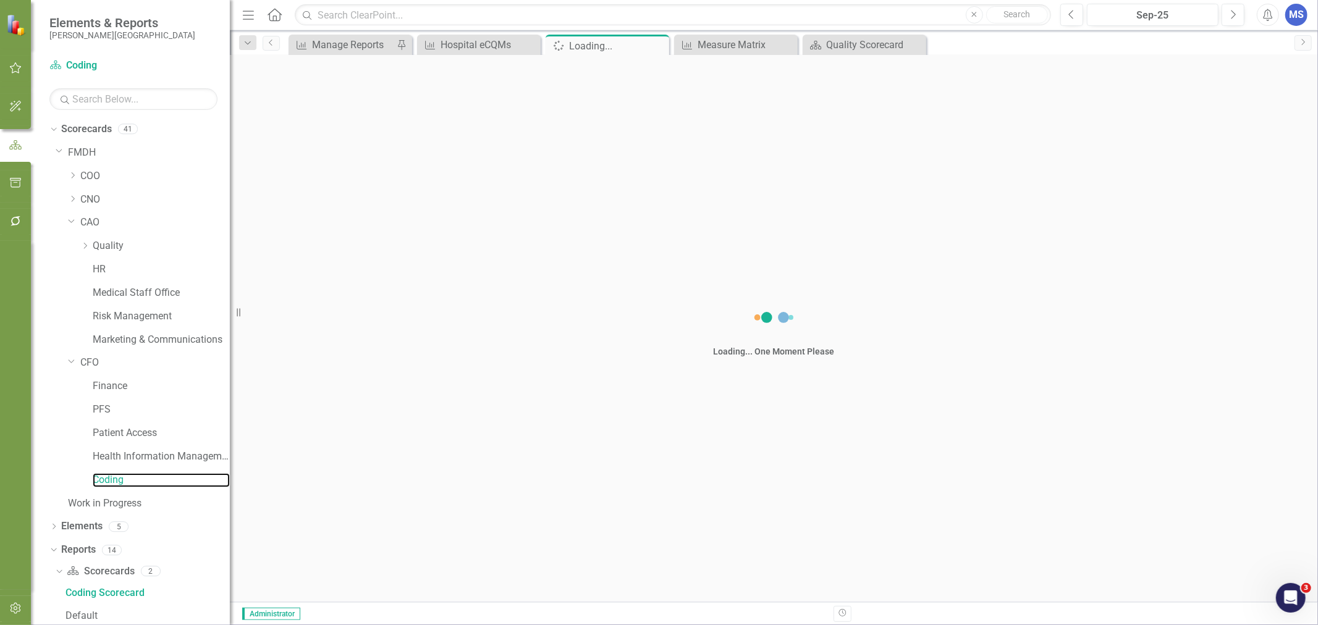
drag, startPoint x: 253, startPoint y: 316, endPoint x: 229, endPoint y: 322, distance: 24.9
click at [230, 318] on div "Resize" at bounding box center [235, 312] width 10 height 625
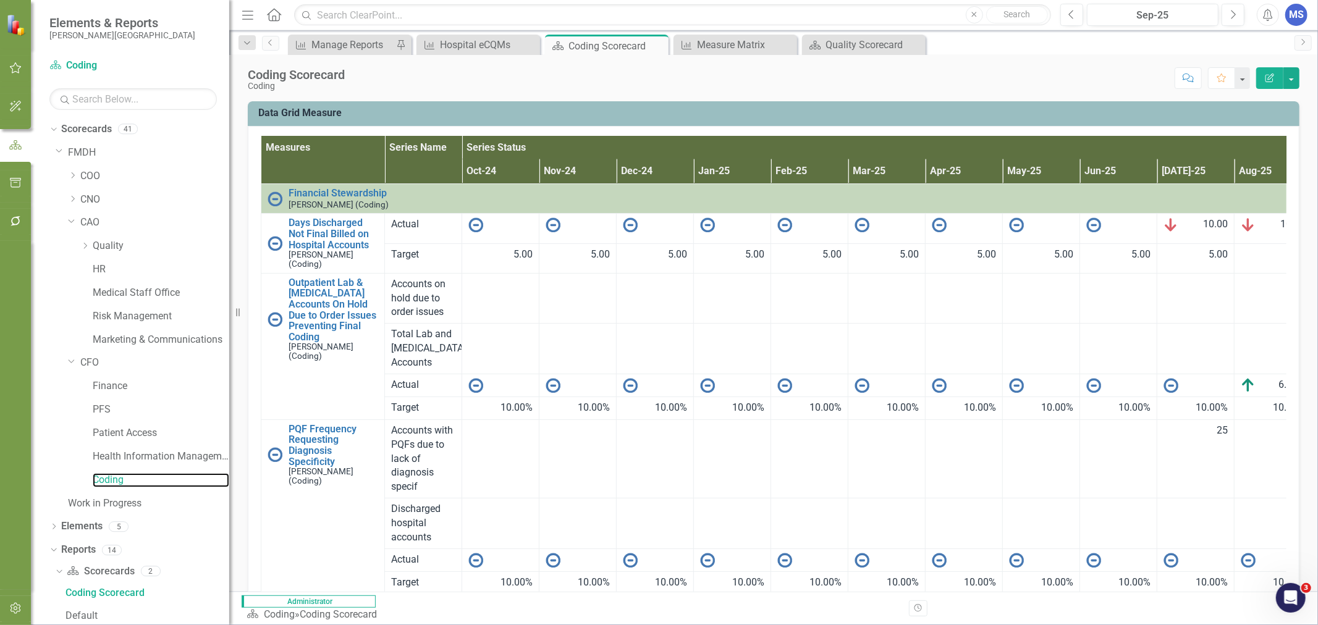
scroll to position [51, 0]
click at [309, 424] on link "PQF Frequency Requesting Diagnosis Specificity" at bounding box center [333, 445] width 90 height 43
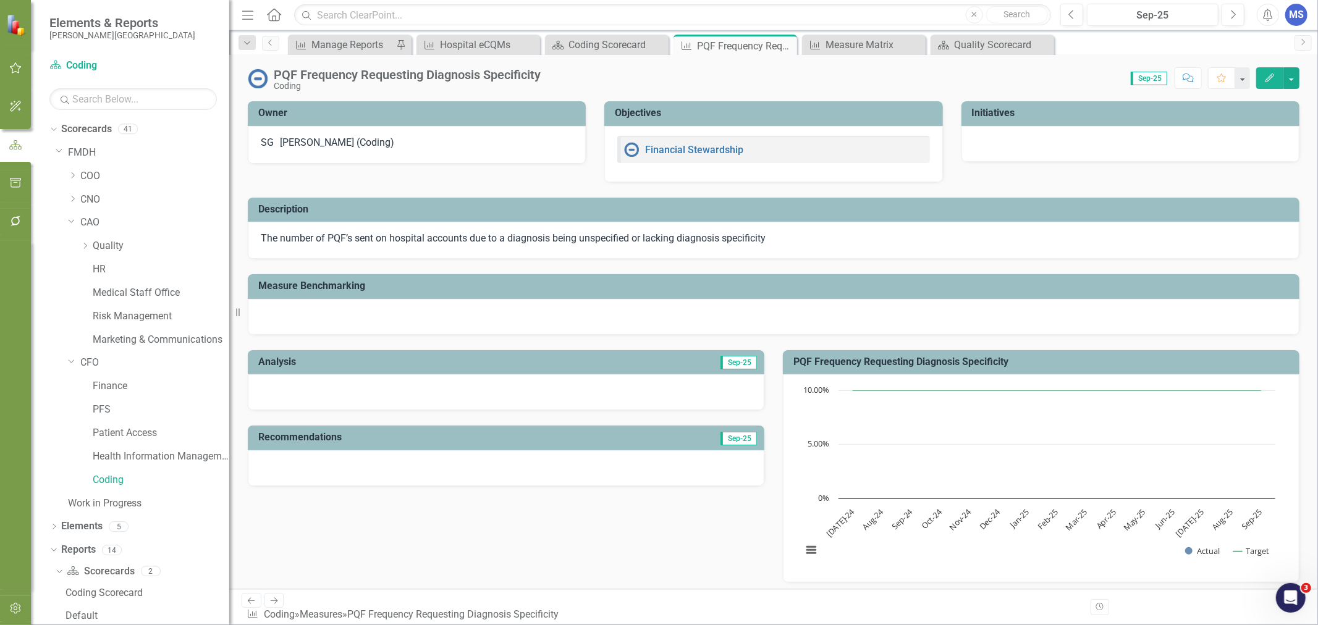
click at [1268, 77] on icon "Edit" at bounding box center [1269, 78] width 11 height 9
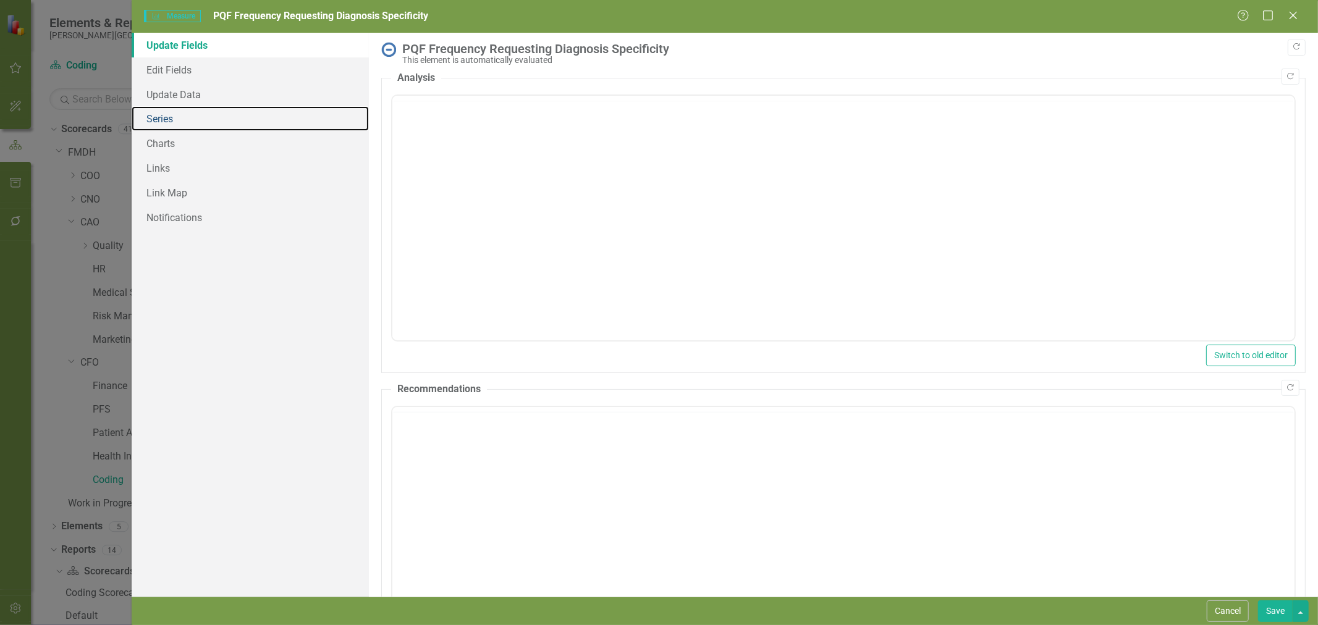
click at [201, 117] on link "Series" at bounding box center [250, 118] width 237 height 25
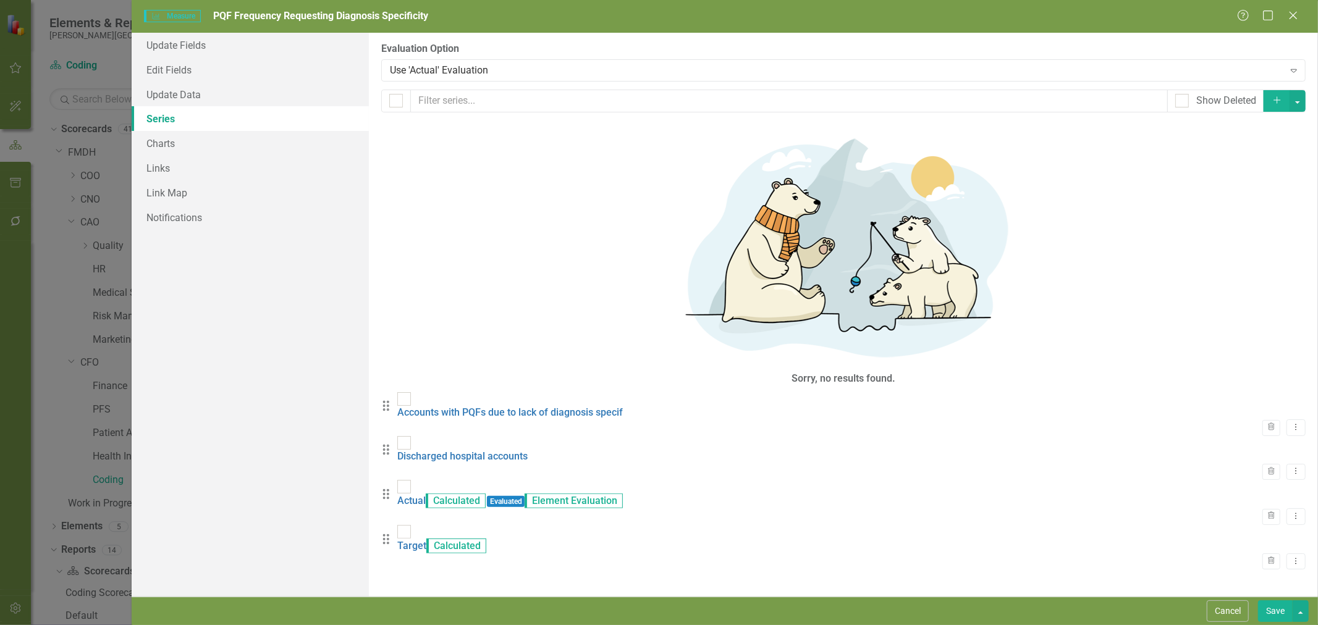
click at [515, 406] on link "Accounts with PQFs due to lack of diagnosis specif" at bounding box center [509, 412] width 225 height 12
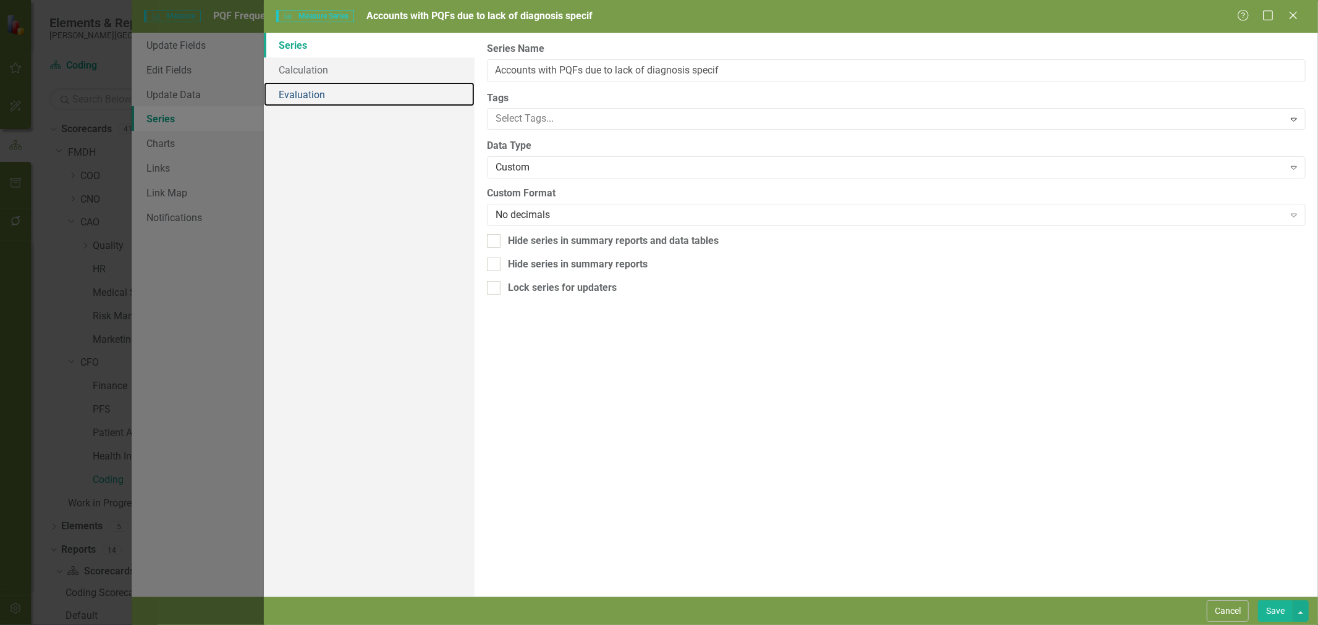
click at [326, 95] on link "Evaluation" at bounding box center [369, 94] width 211 height 25
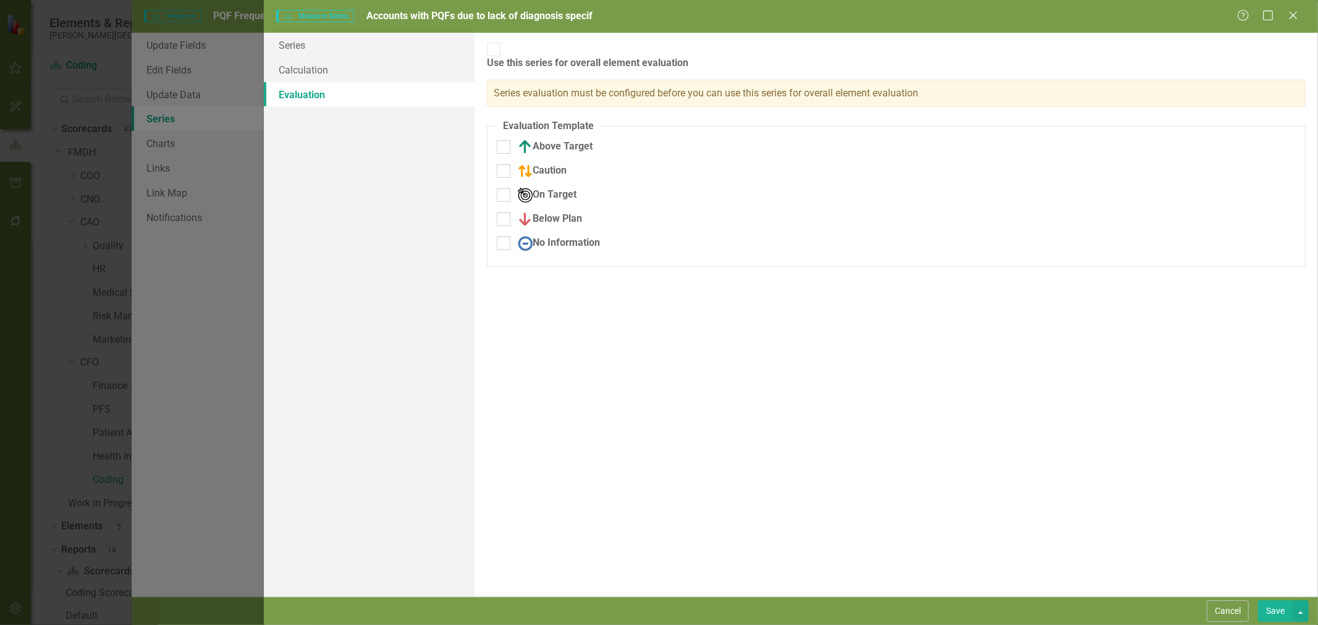
click at [502, 140] on input "Above Target" at bounding box center [501, 144] width 8 height 8
checkbox input "true"
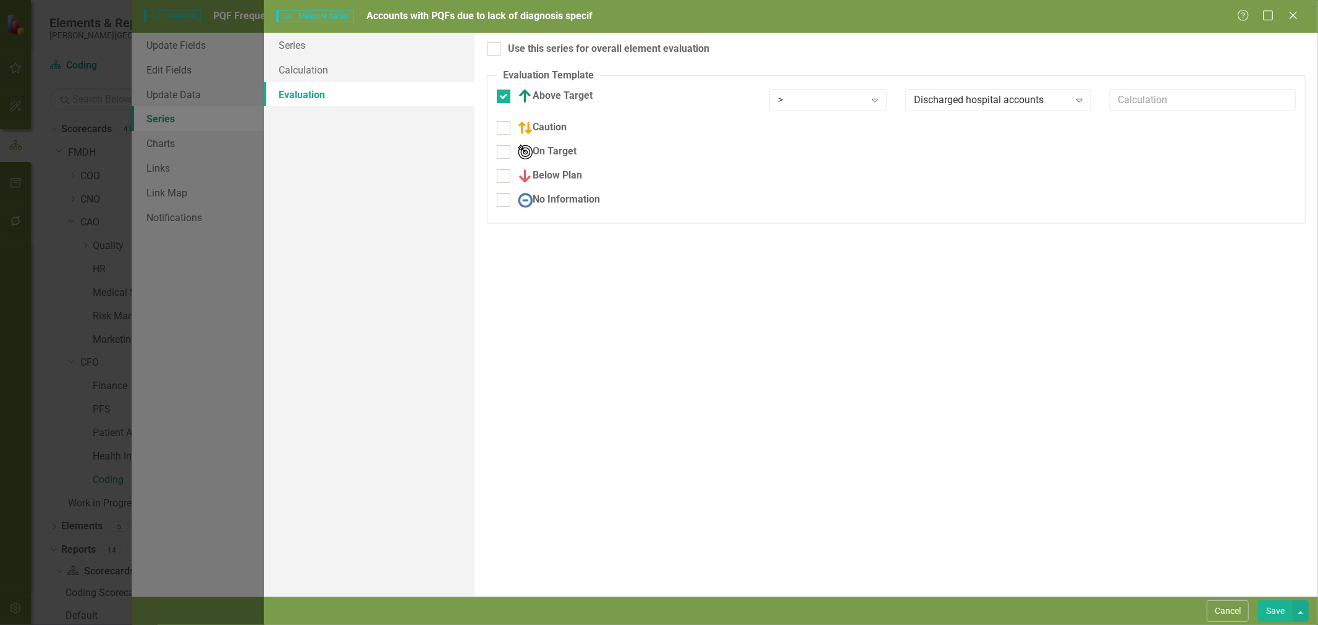
click at [1053, 103] on div "Discharged hospital accounts" at bounding box center [991, 100] width 155 height 14
